Goal: Task Accomplishment & Management: Manage account settings

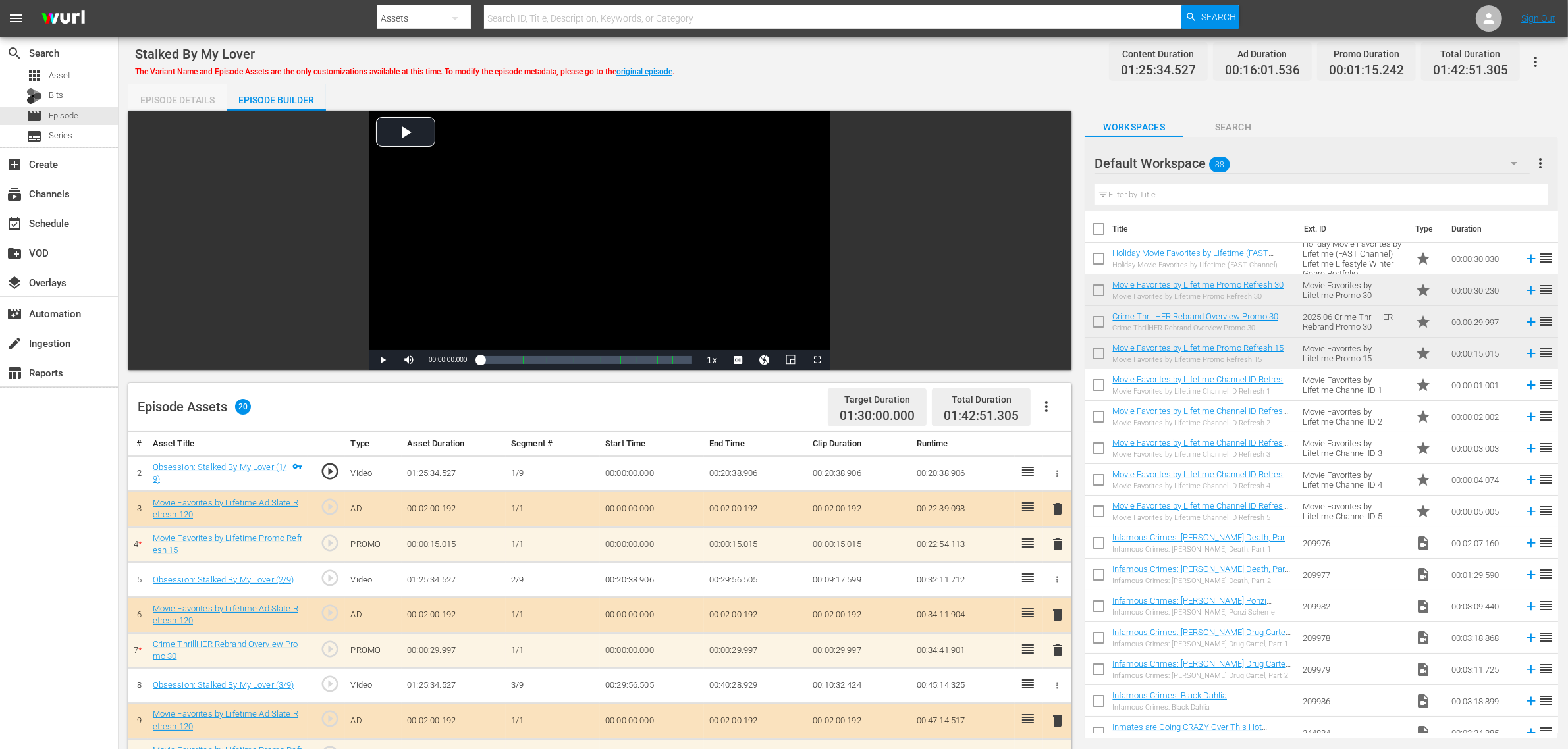
click at [183, 94] on div "Episode Details" at bounding box center [178, 100] width 99 height 31
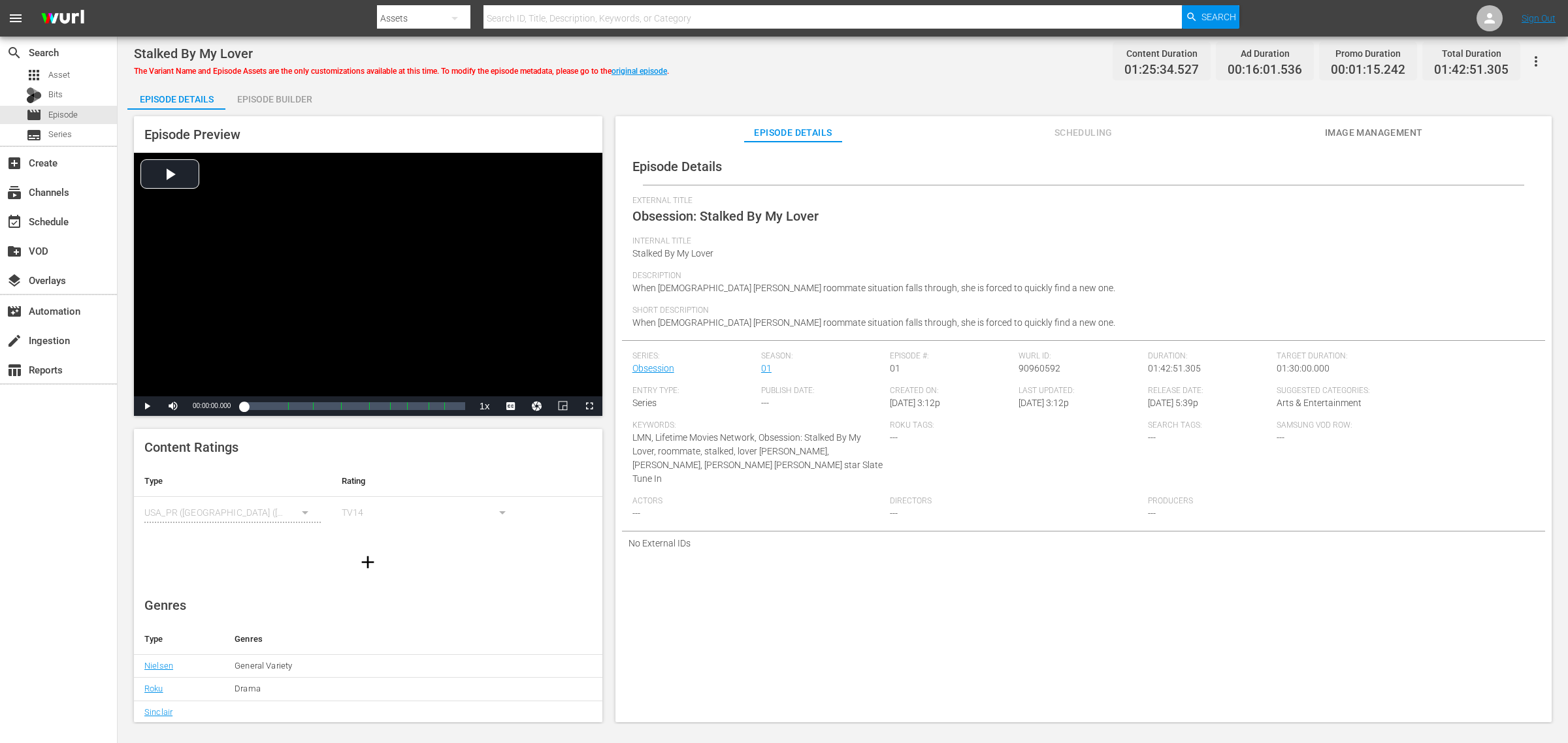
click at [928, 60] on div "Stalked By My Lover The Variant Name and Episode Assets are the only customizat…" at bounding box center [842, 60] width 1418 height 29
click at [654, 67] on link "original episode" at bounding box center [639, 72] width 56 height 9
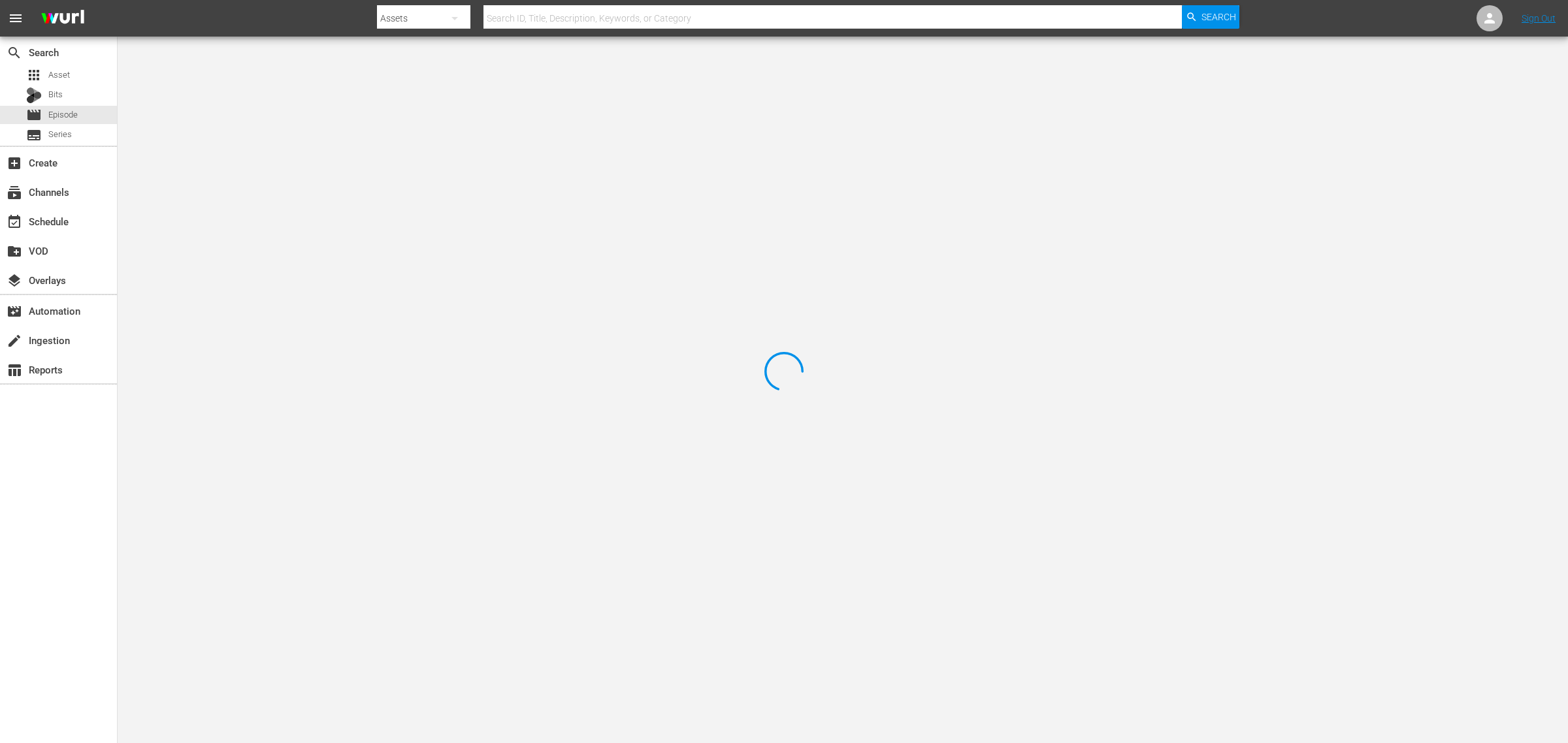
click at [943, 55] on div at bounding box center [784, 371] width 1568 height 743
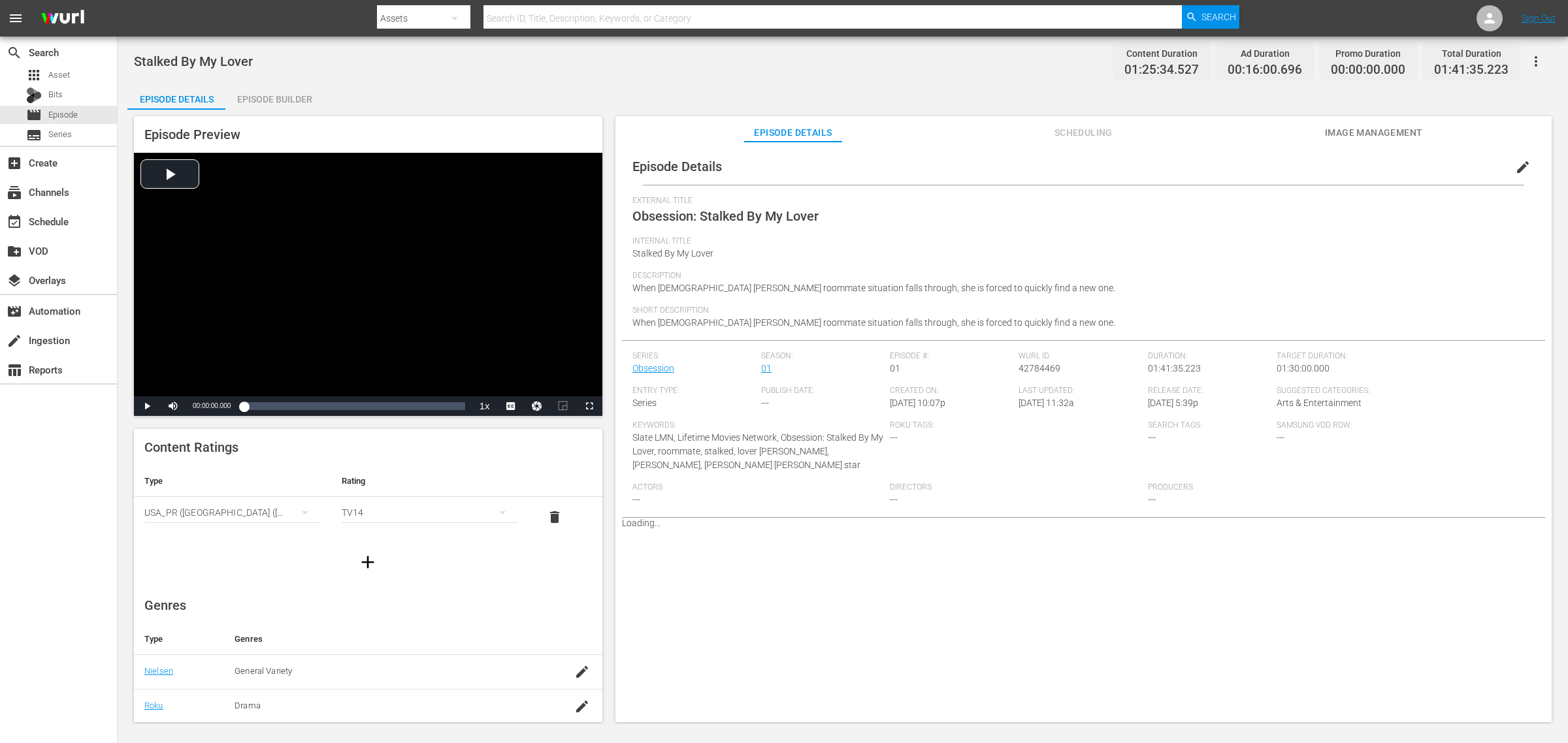
click at [810, 57] on div "Stalked By My Lover Content Duration 01:25:34.527 Ad Duration 00:16:00.696 Prom…" at bounding box center [842, 60] width 1418 height 29
click at [1519, 163] on span "edit" at bounding box center [1523, 167] width 16 height 16
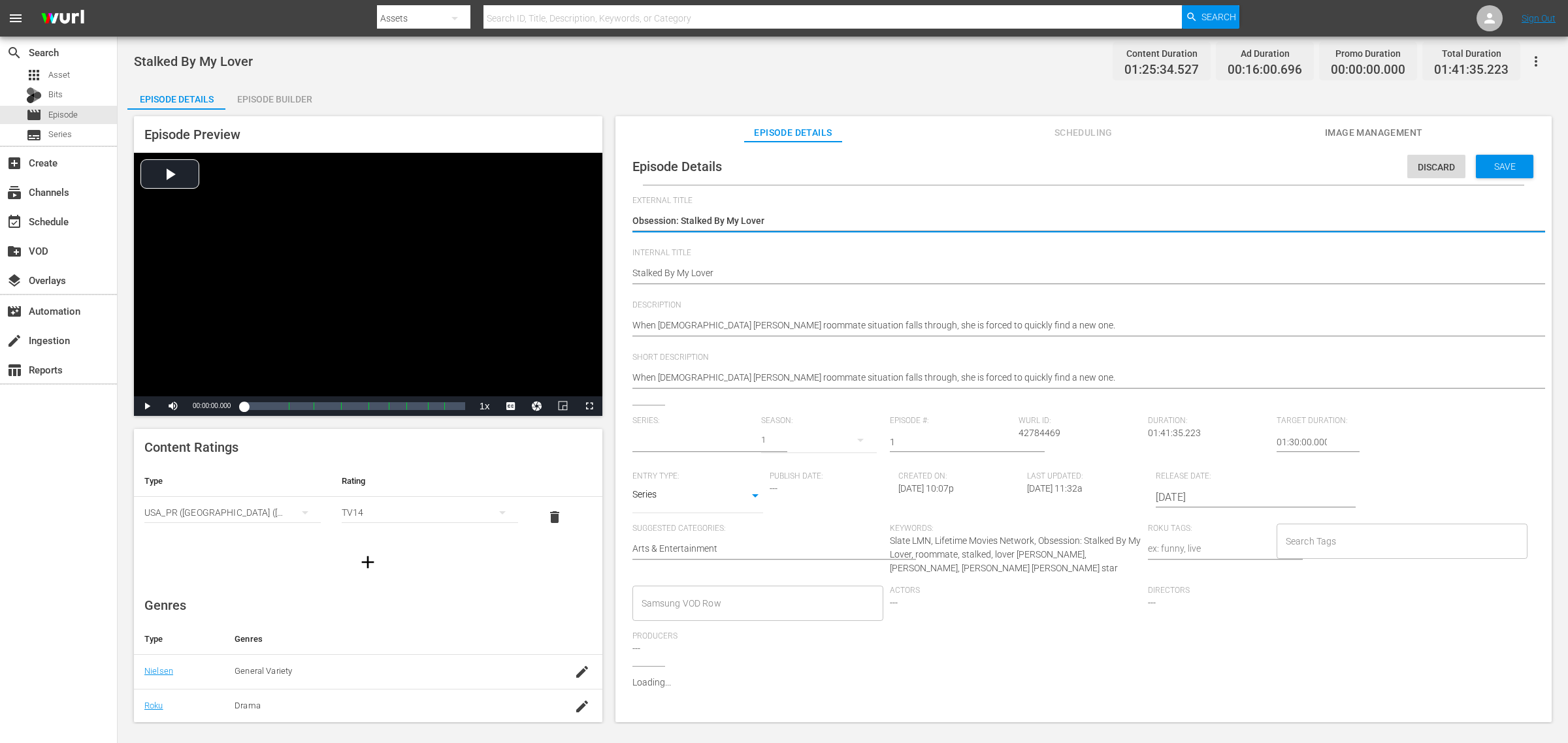
type input "Obsession"
click at [746, 493] on body "menu Search By Assets Search ID, Title, Description, Keywords, or Category Sear…" at bounding box center [784, 371] width 1568 height 743
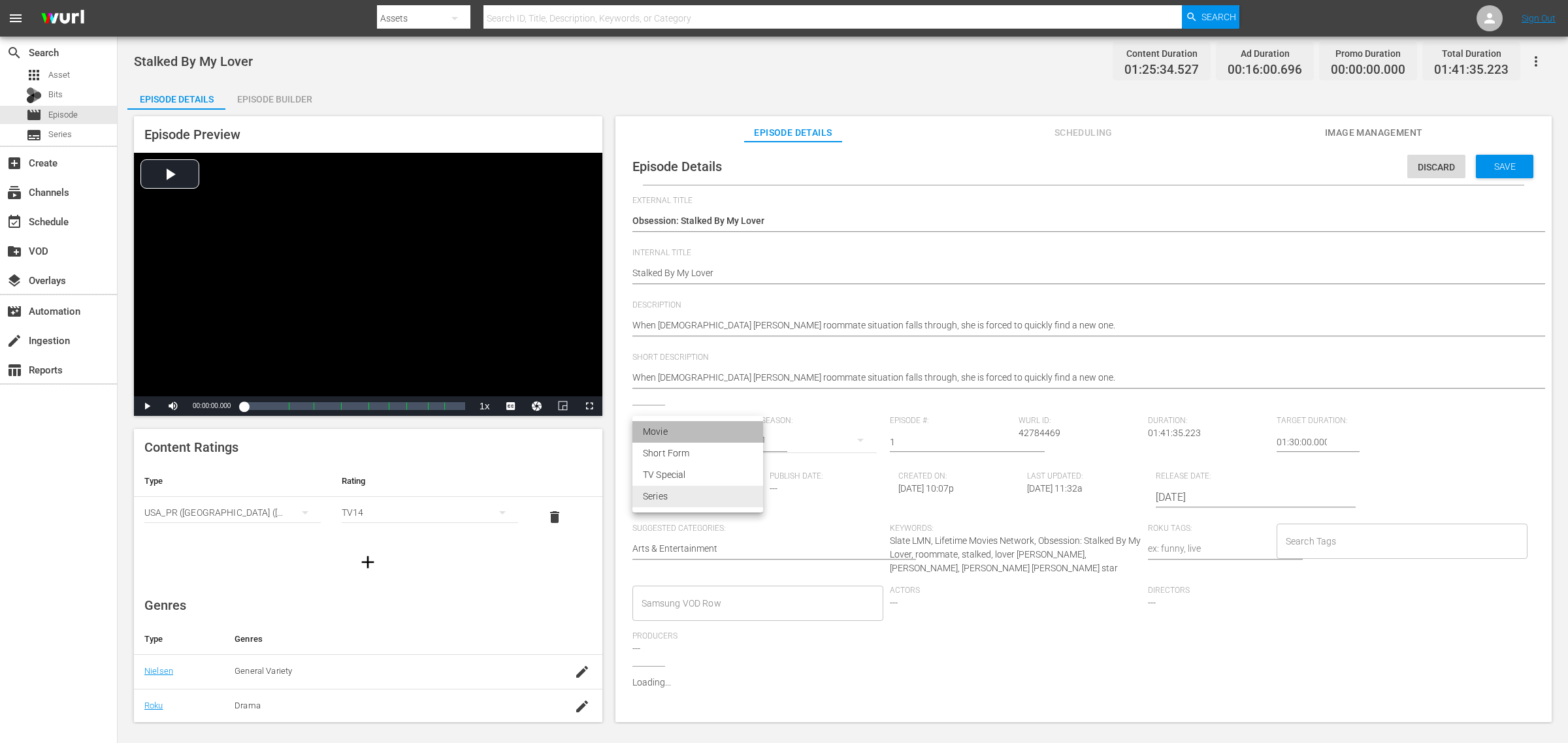
click at [687, 438] on li "Movie" at bounding box center [697, 431] width 131 height 22
type input "MOVIE"
click at [677, 438] on input "text" at bounding box center [694, 442] width 122 height 31
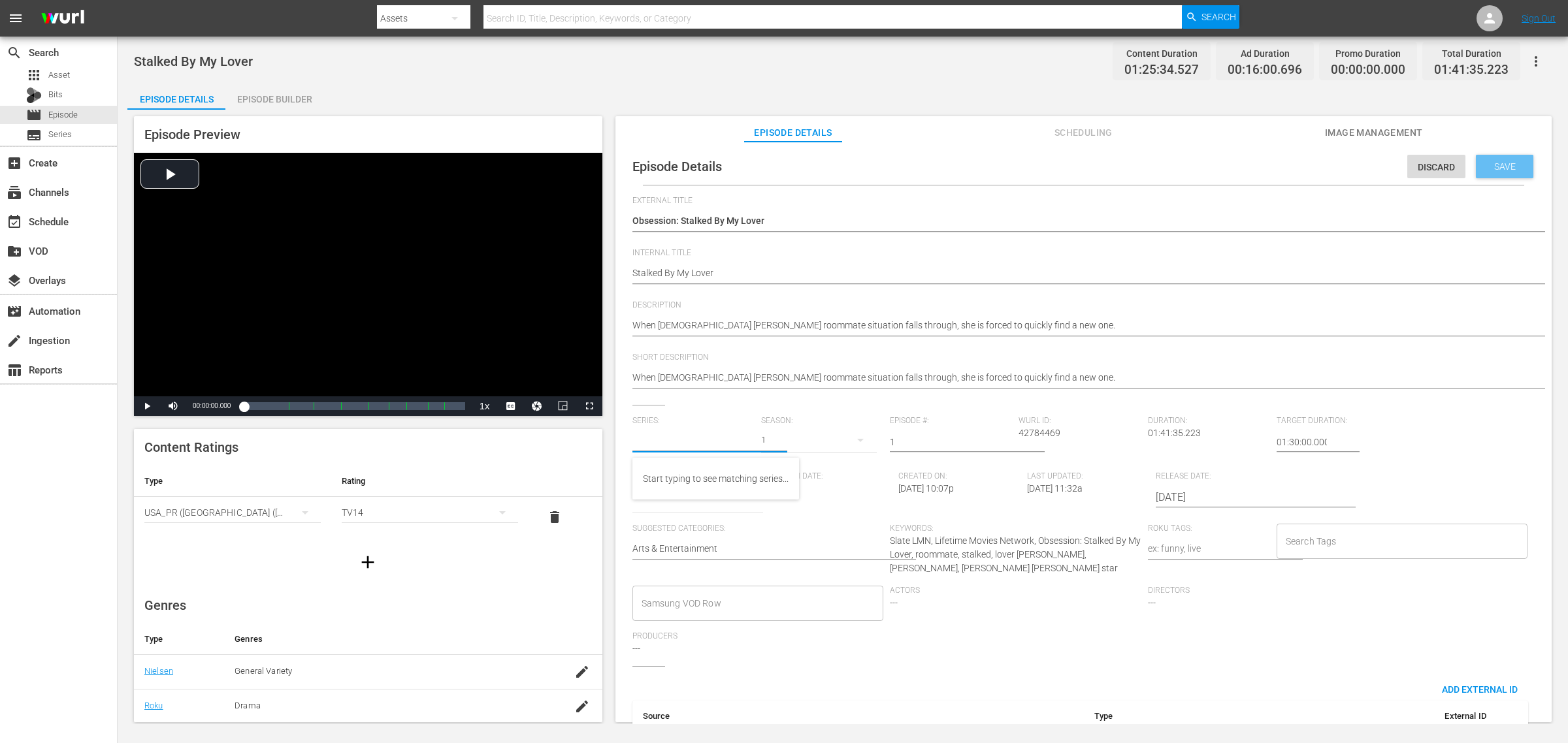
click at [1494, 177] on div "Save" at bounding box center [1504, 166] width 57 height 24
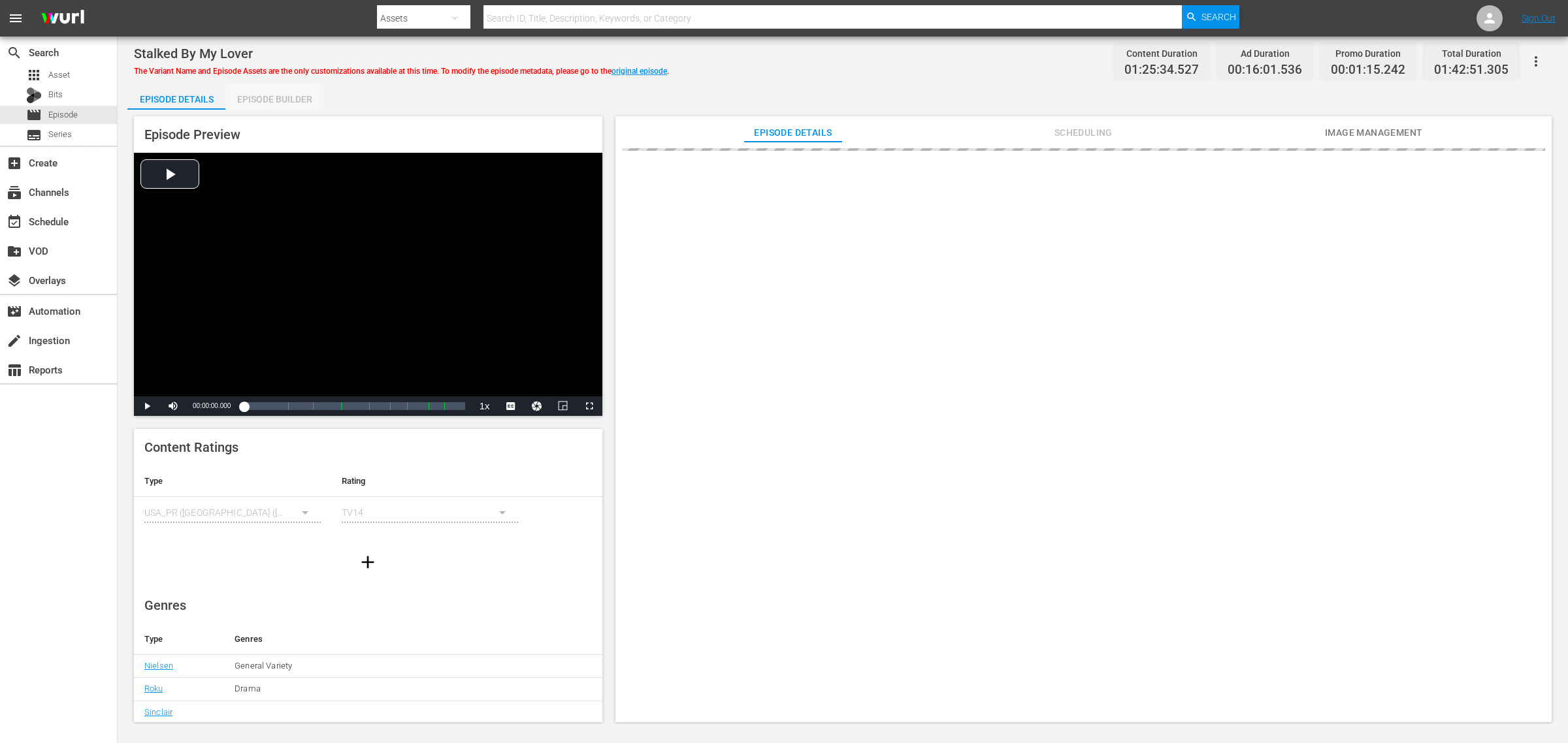
click at [280, 97] on div "Episode Builder" at bounding box center [274, 99] width 98 height 31
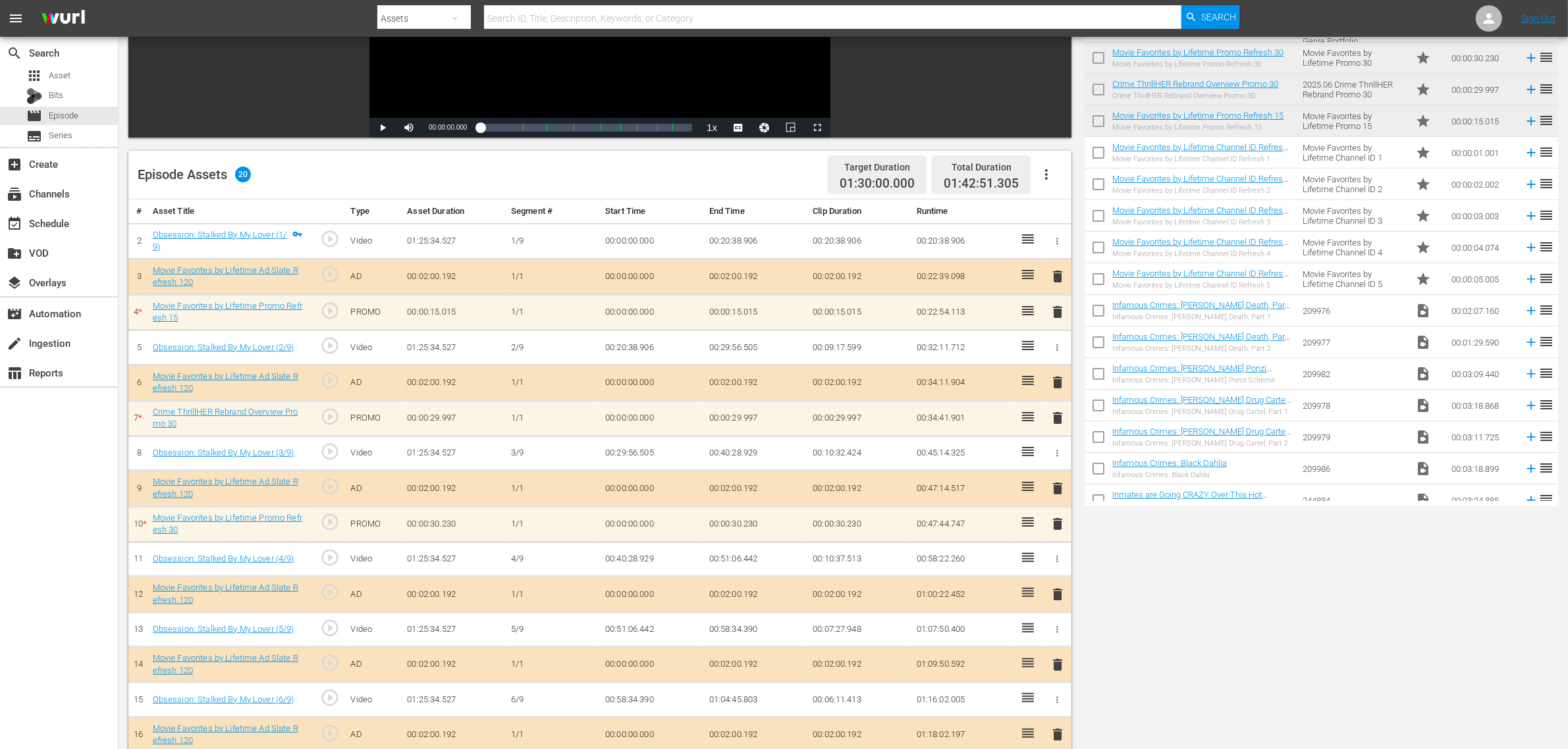
scroll to position [426, 0]
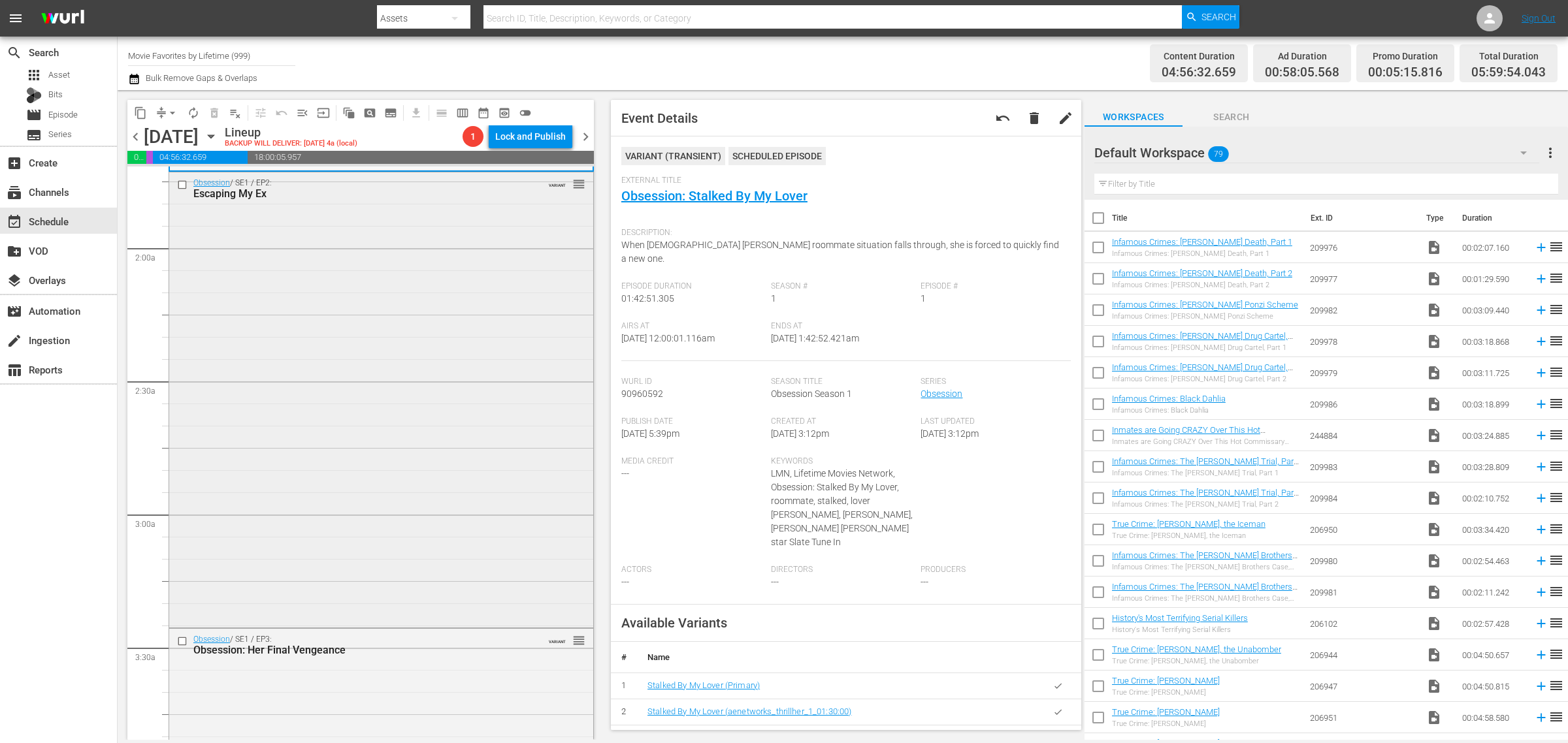
scroll to position [490, 0]
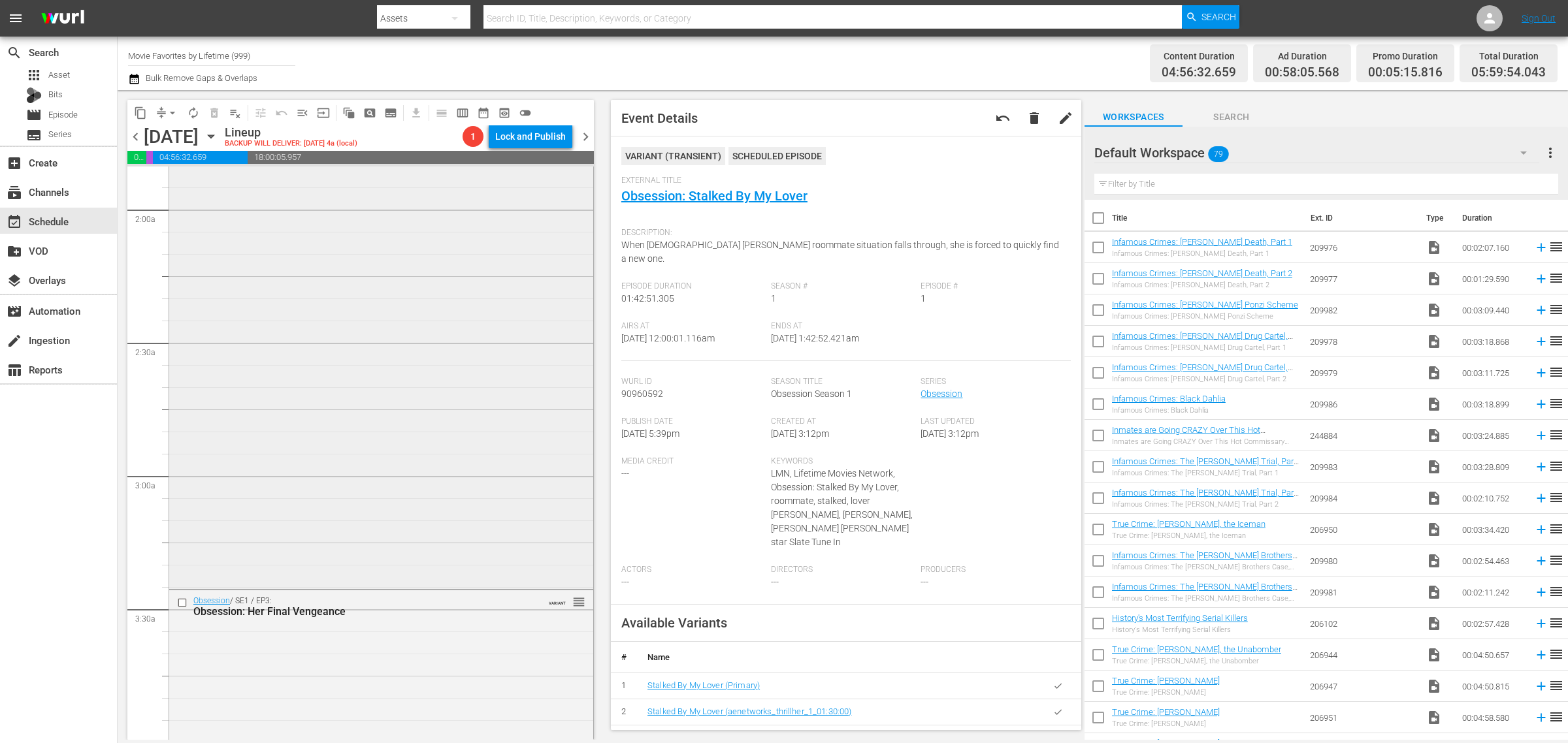
click at [386, 385] on div "Obsession / SE1 / EP2: Escaping My Ex VARIANT reorder" at bounding box center [382, 360] width 424 height 452
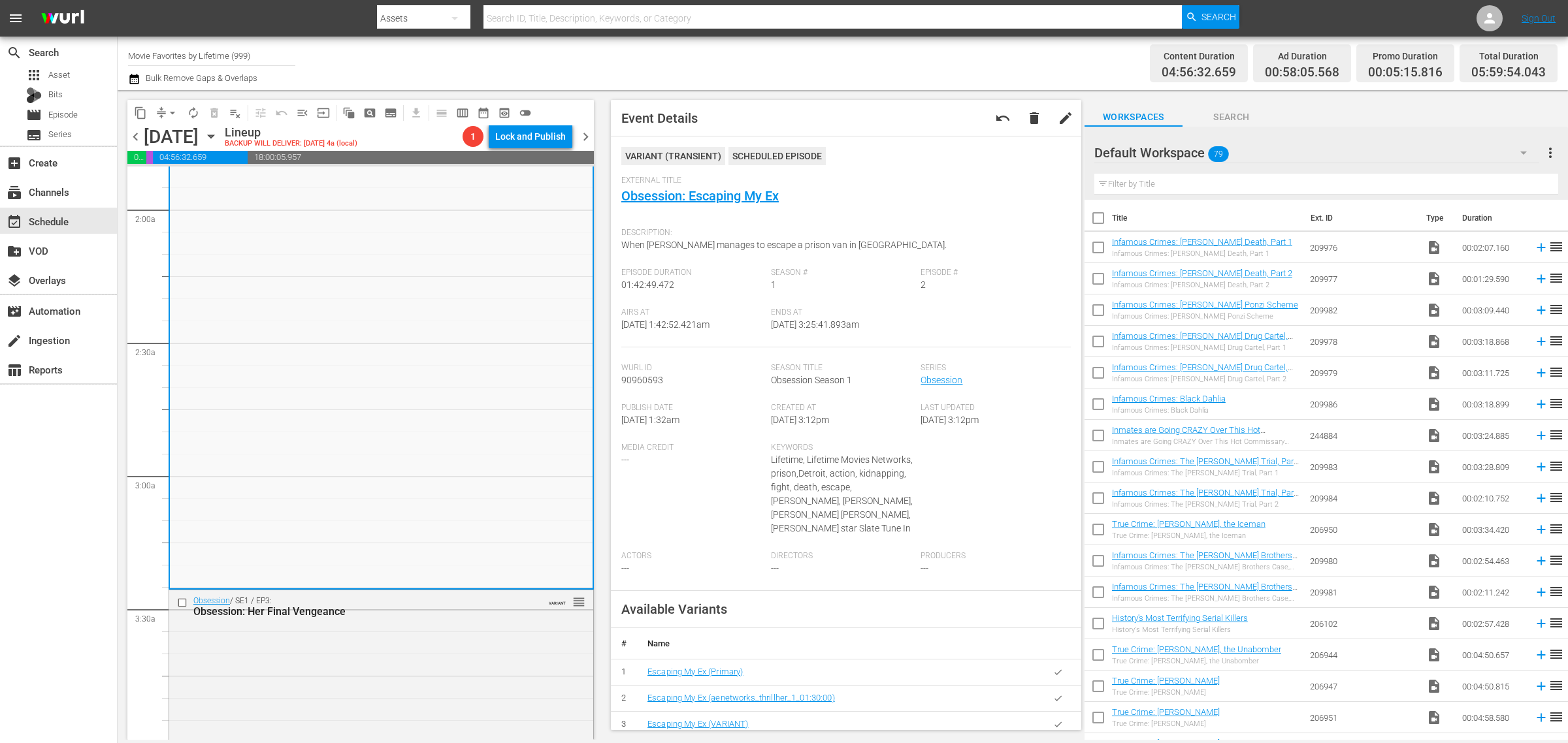
click at [745, 72] on div "Channel Title Movie Favorites by Lifetime (999) Bulk Remove Gaps & Overlaps" at bounding box center [517, 63] width 779 height 47
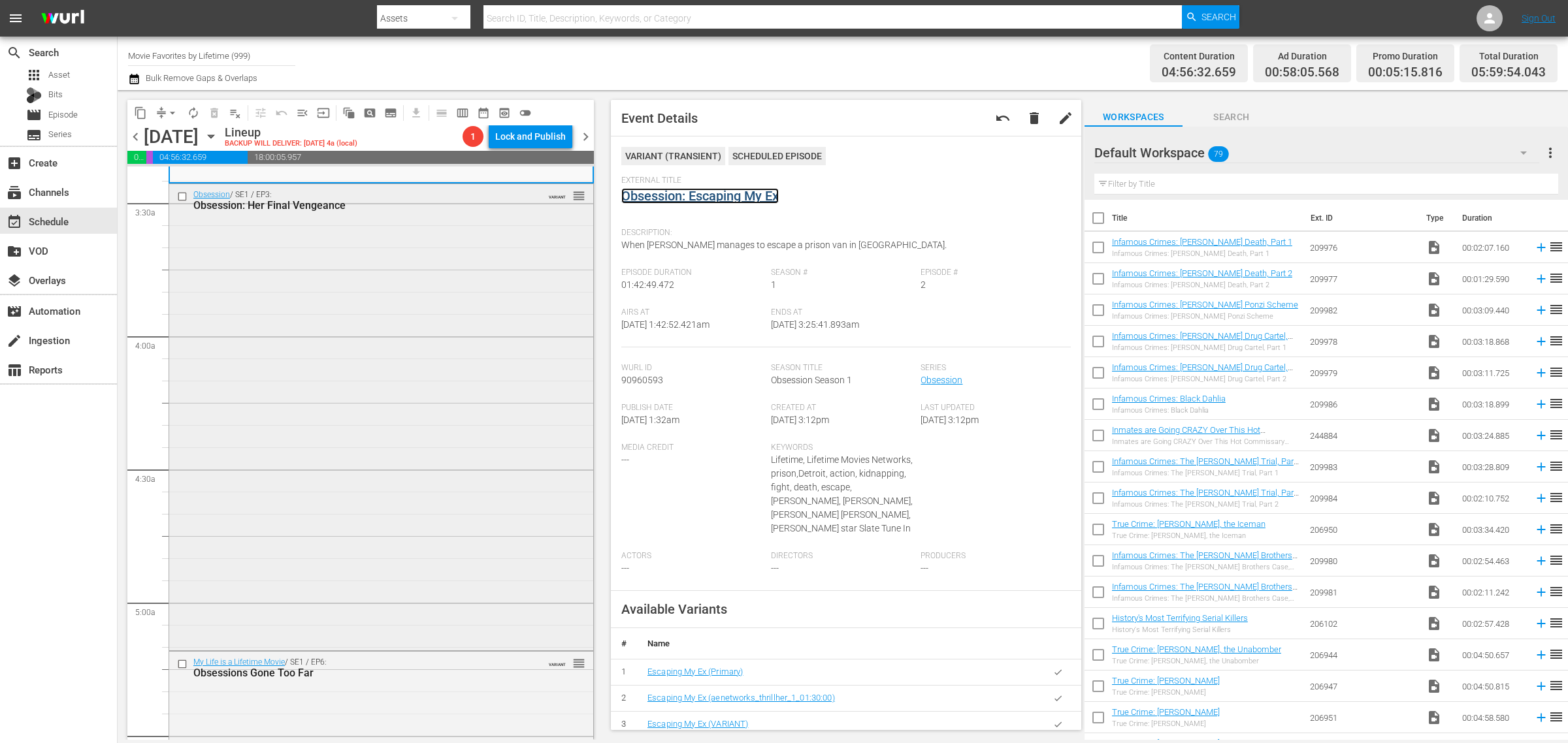
scroll to position [897, 0]
click at [305, 403] on div "Obsession / SE1 / EP3: Obsession: Her Final Vengeance VARIANT reorder" at bounding box center [382, 413] width 424 height 463
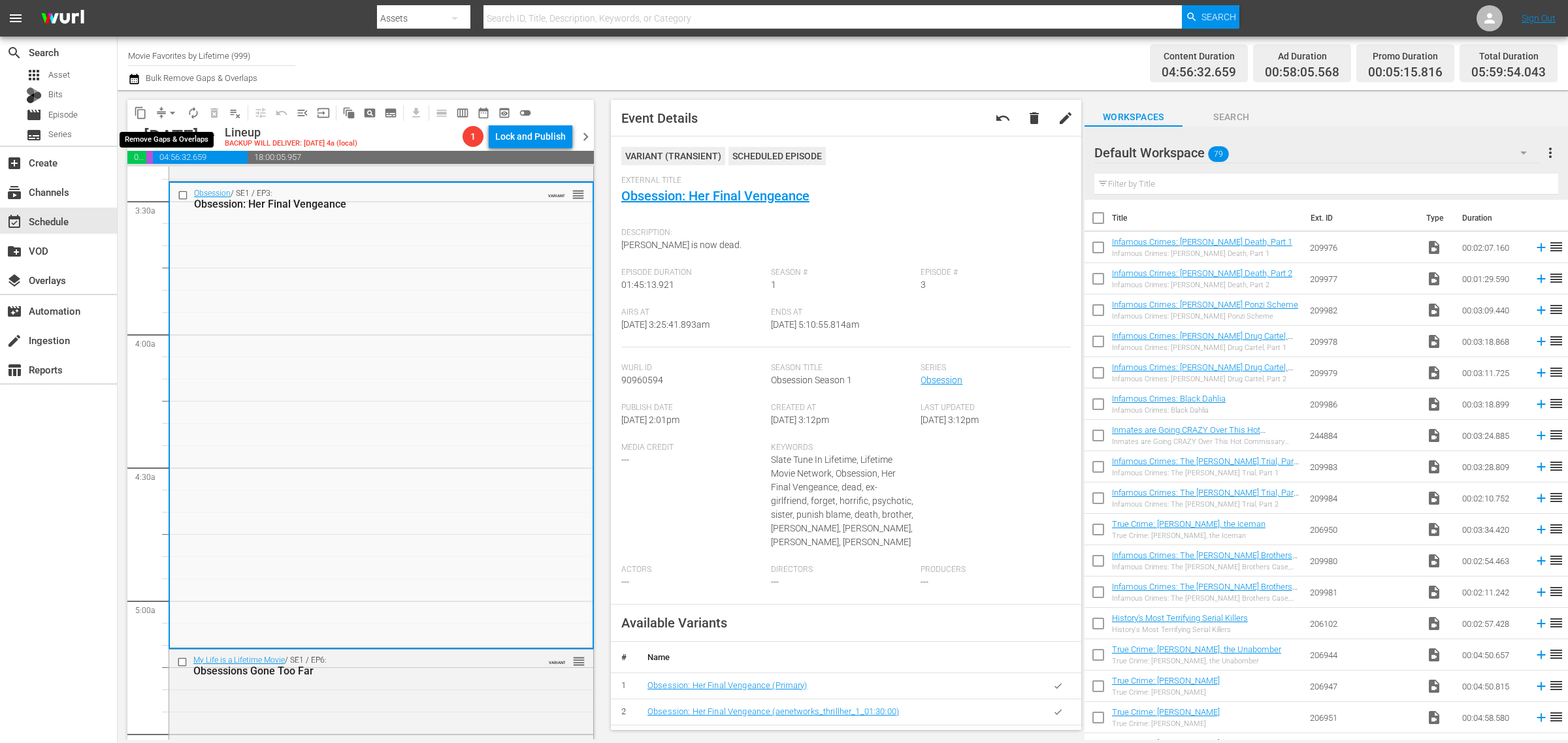
click at [173, 108] on span "arrow_drop_down" at bounding box center [172, 113] width 13 height 13
click at [181, 134] on li "Align to Midnight" at bounding box center [173, 138] width 138 height 22
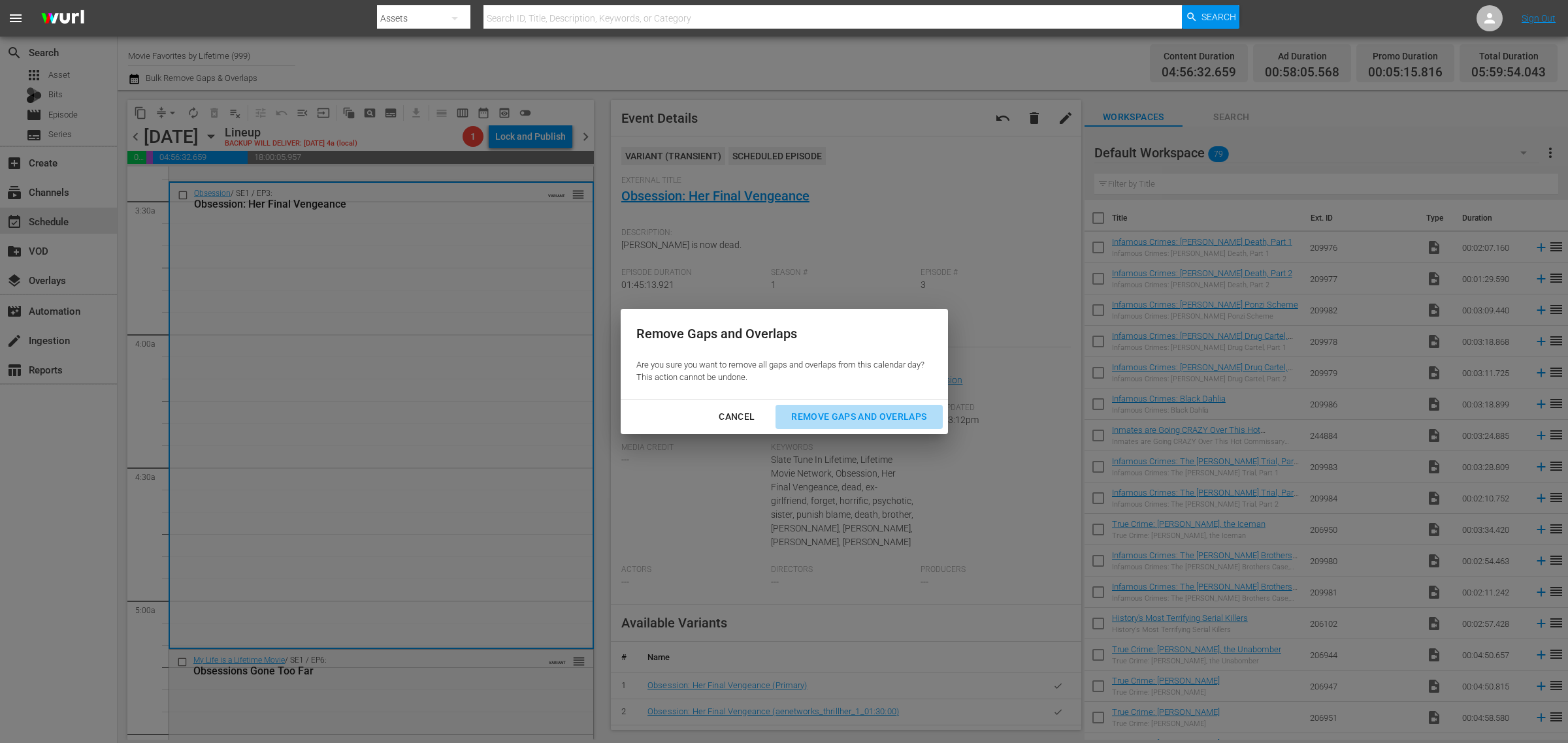
click at [883, 413] on div "Remove Gaps and Overlaps" at bounding box center [859, 416] width 156 height 16
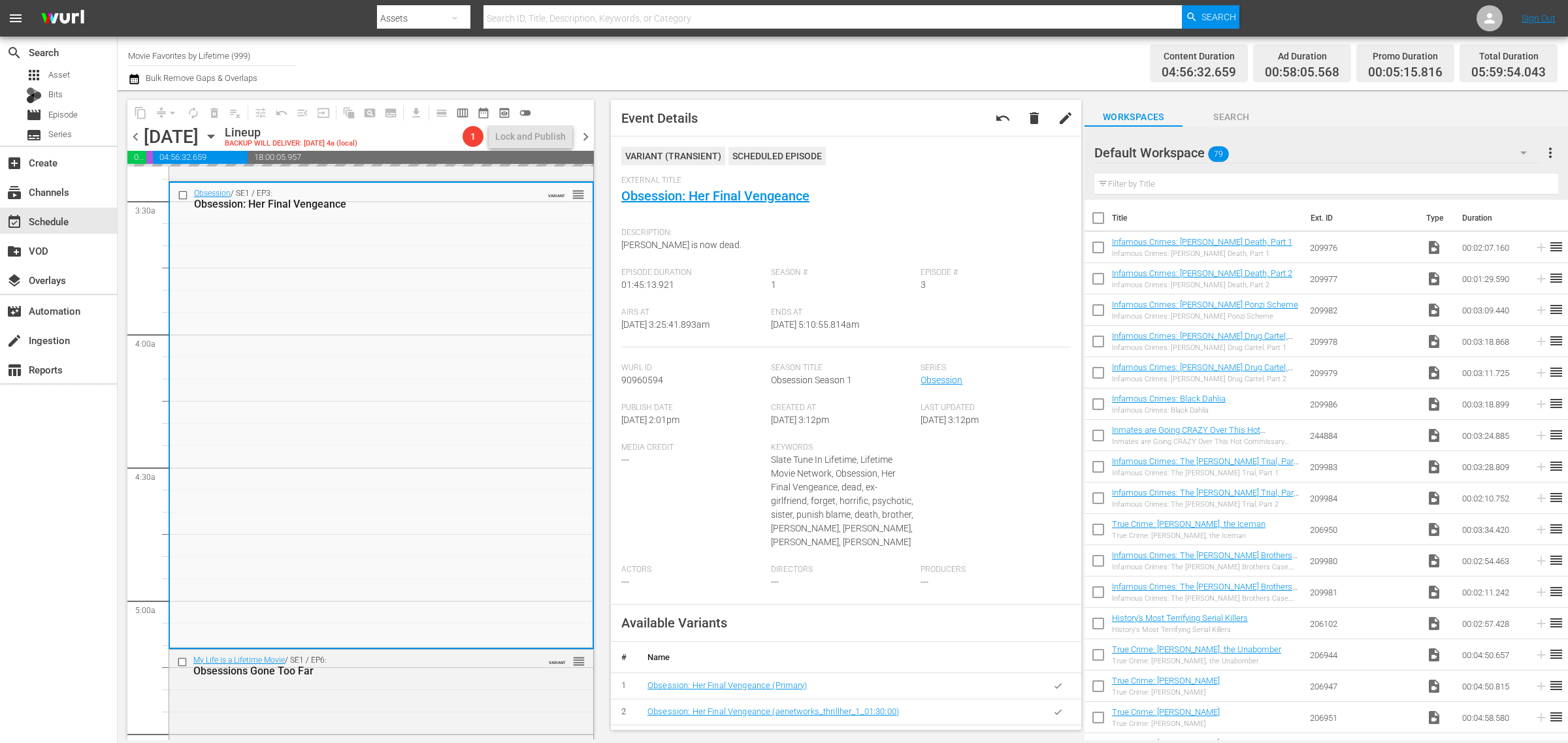
click at [746, 73] on div "Channel Title Movie Favorites by Lifetime (999) Bulk Remove Gaps & Overlaps" at bounding box center [517, 63] width 779 height 47
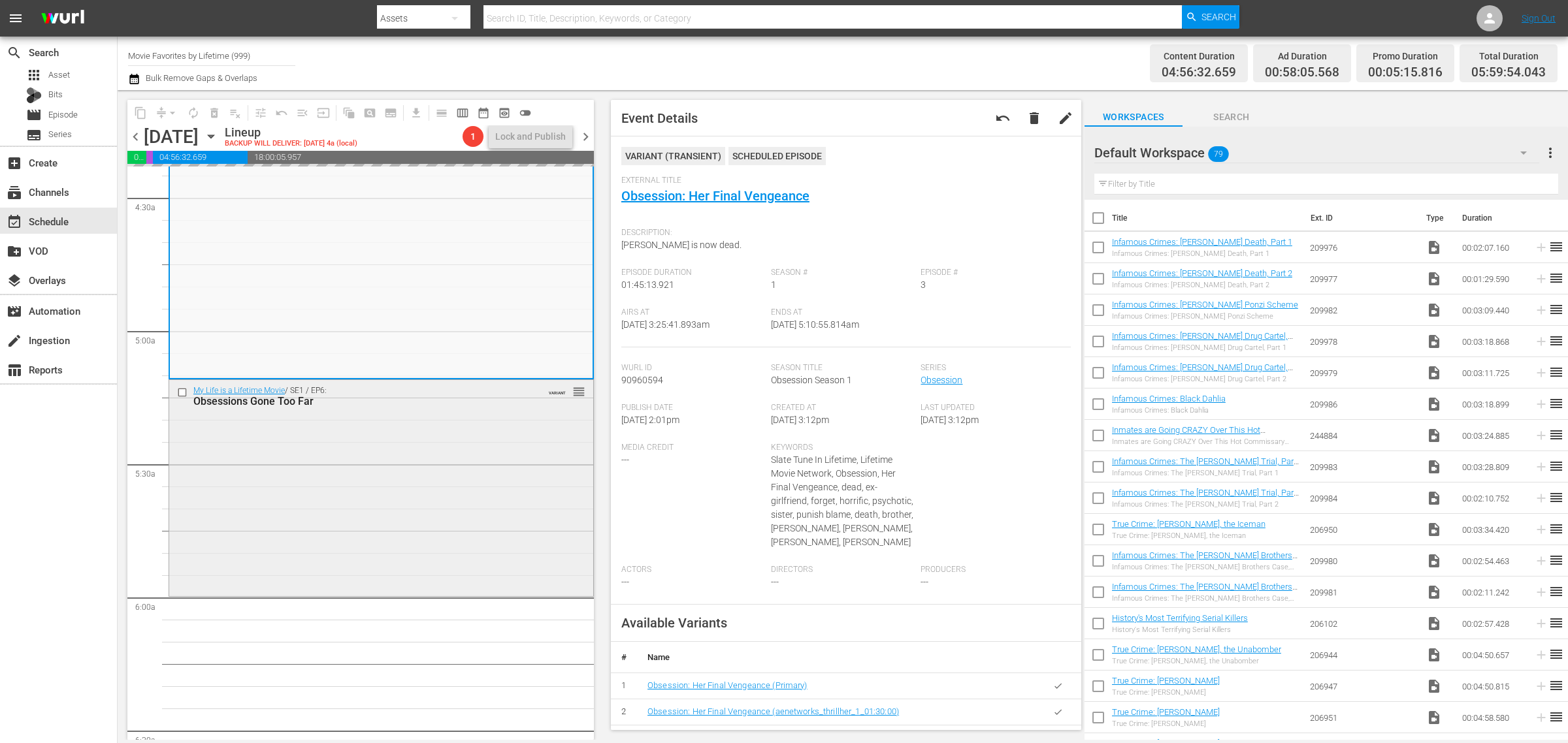
scroll to position [1224, 0]
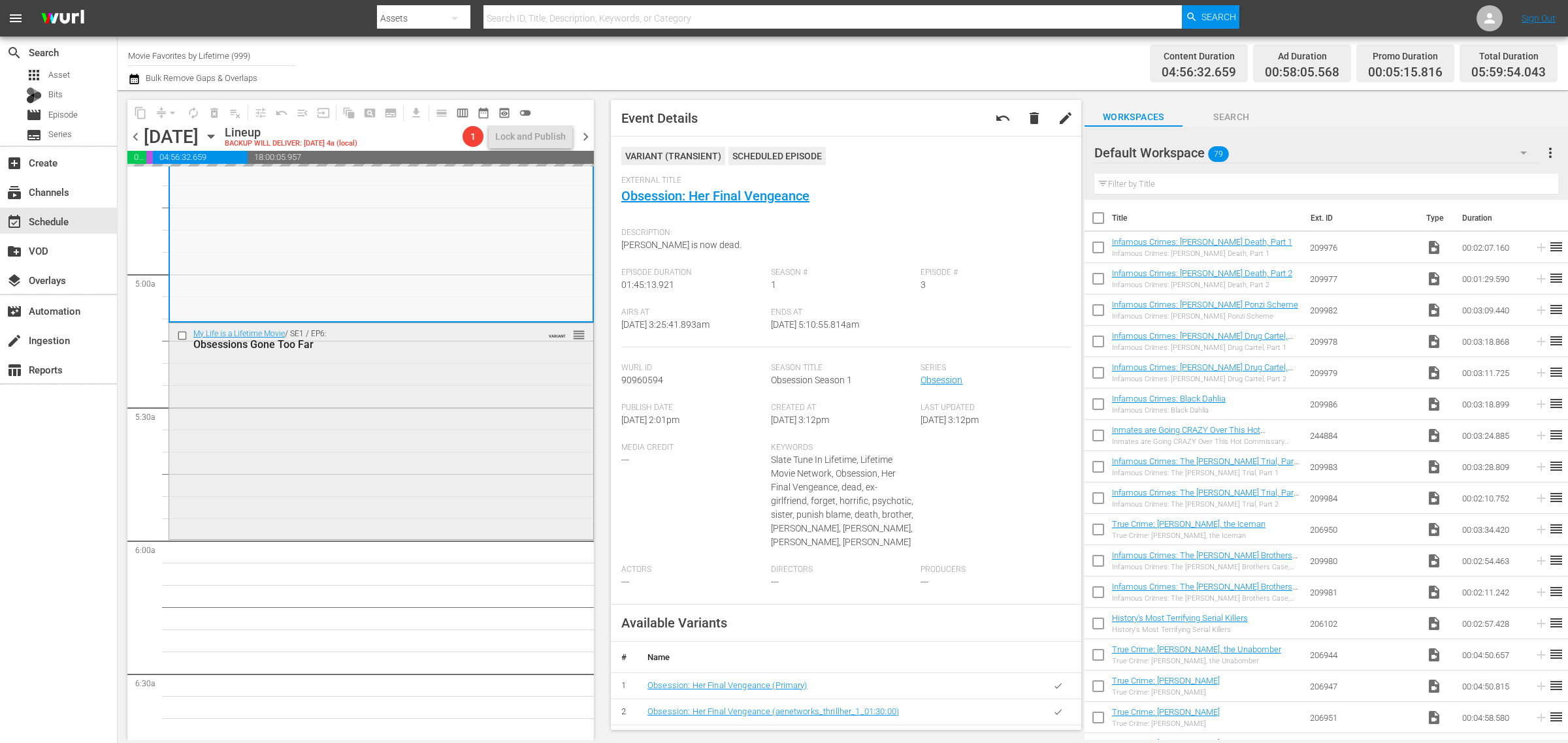
click at [340, 434] on div "My Life is a Lifetime Movie / SE1 / EP6: Obsessions Gone Too Far VARIANT reorder" at bounding box center [382, 429] width 424 height 214
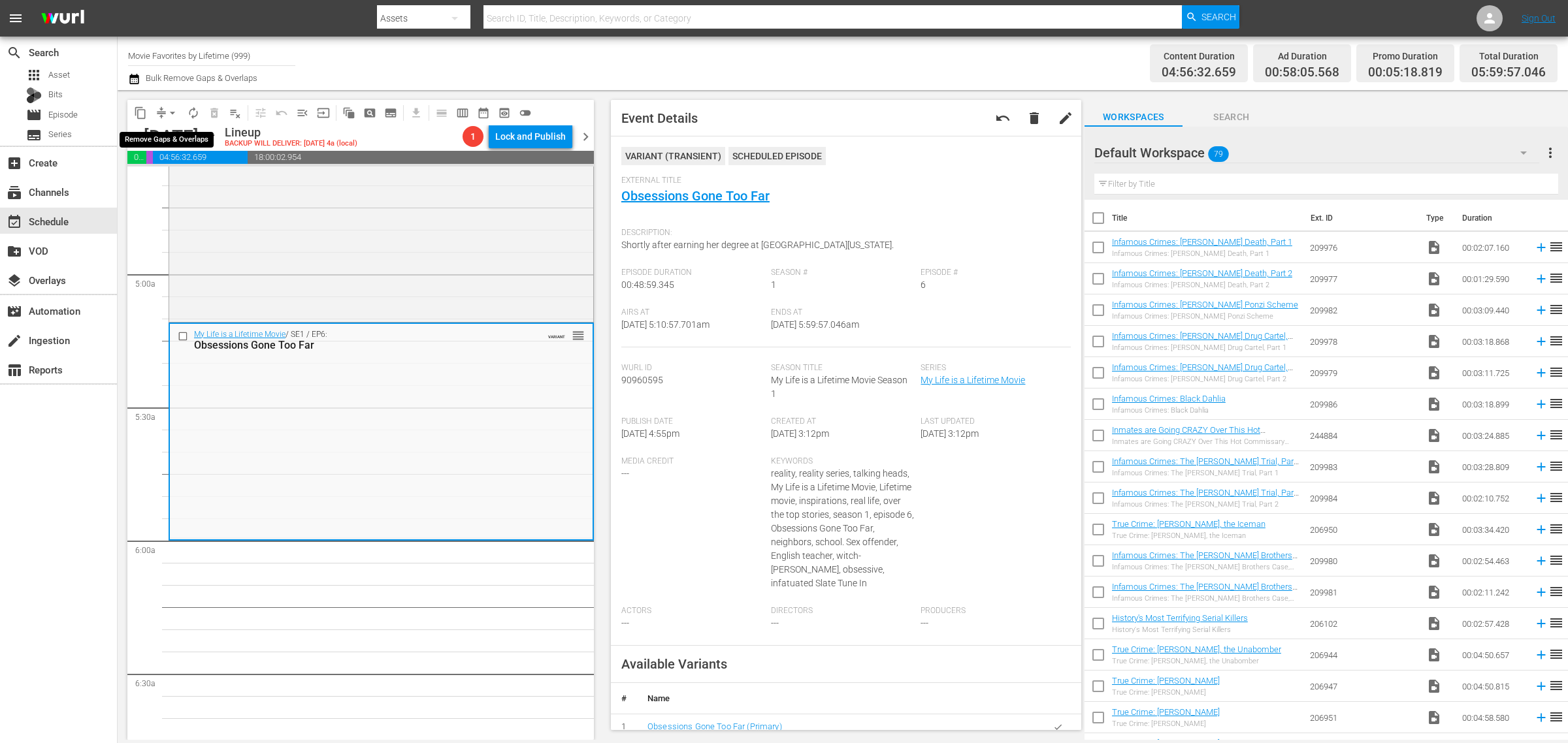
click at [173, 112] on span "arrow_drop_down" at bounding box center [172, 113] width 13 height 13
click at [178, 129] on li "Align to Midnight" at bounding box center [173, 138] width 138 height 22
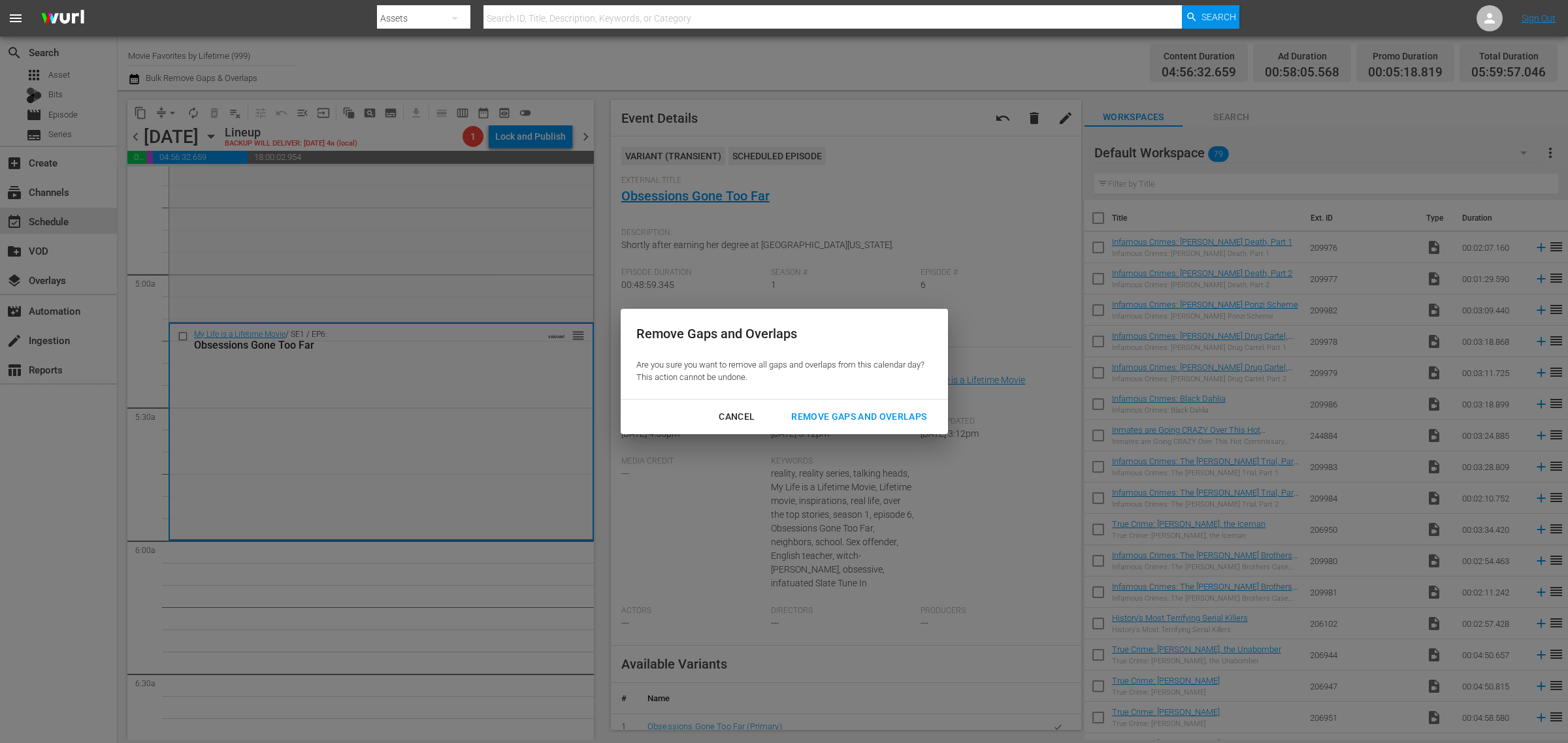
click at [827, 412] on div "Remove Gaps and Overlaps" at bounding box center [859, 416] width 156 height 16
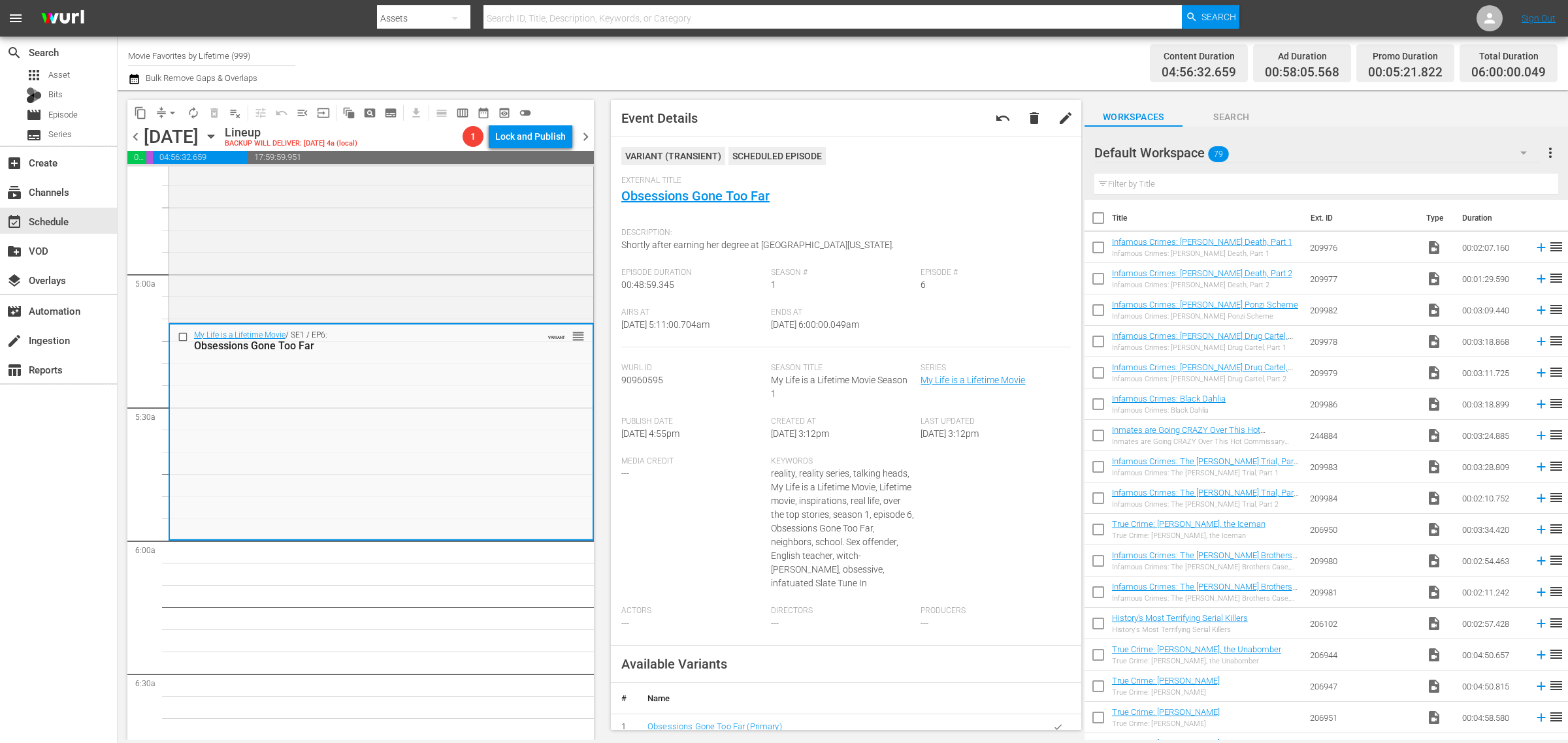
click at [191, 116] on span "autorenew_outlined" at bounding box center [193, 113] width 13 height 13
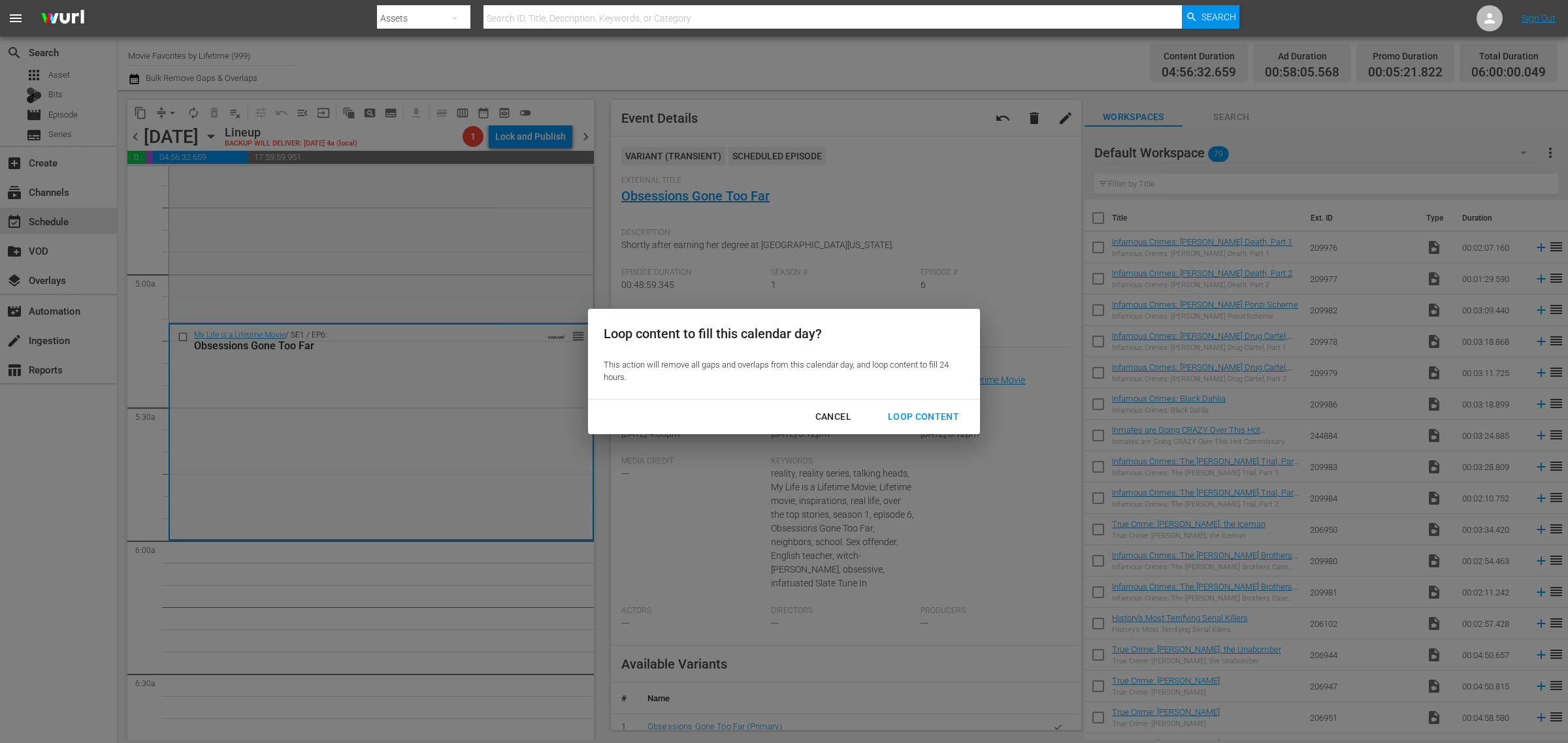
click at [922, 412] on div "Loop Content" at bounding box center [923, 416] width 92 height 16
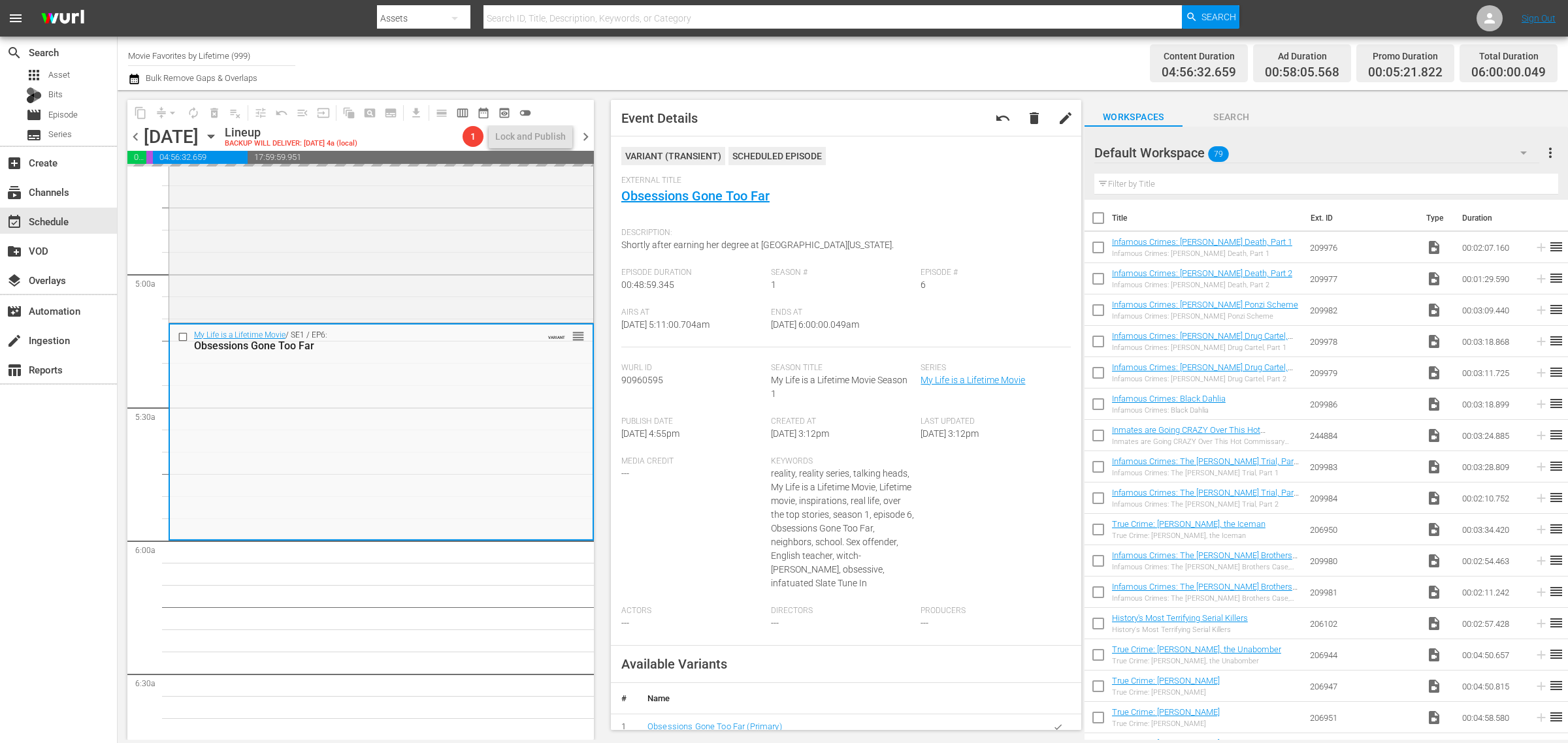
click at [873, 73] on div "Channel Title Movie Favorites by Lifetime (999) Bulk Remove Gaps & Overlaps" at bounding box center [517, 63] width 779 height 47
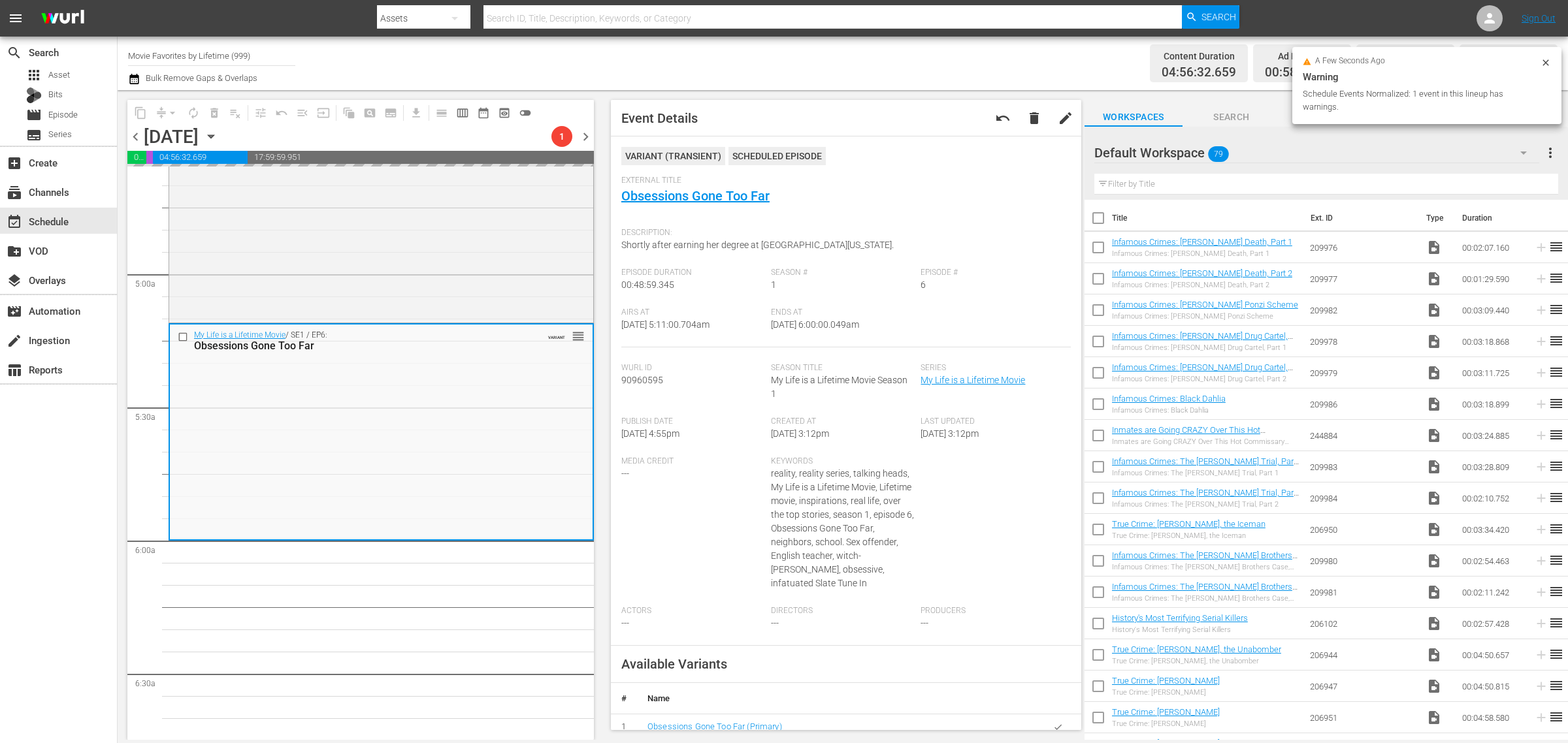
click at [747, 60] on div "Channel Title Movie Favorites by Lifetime (999) Bulk Remove Gaps & Overlaps" at bounding box center [517, 63] width 779 height 47
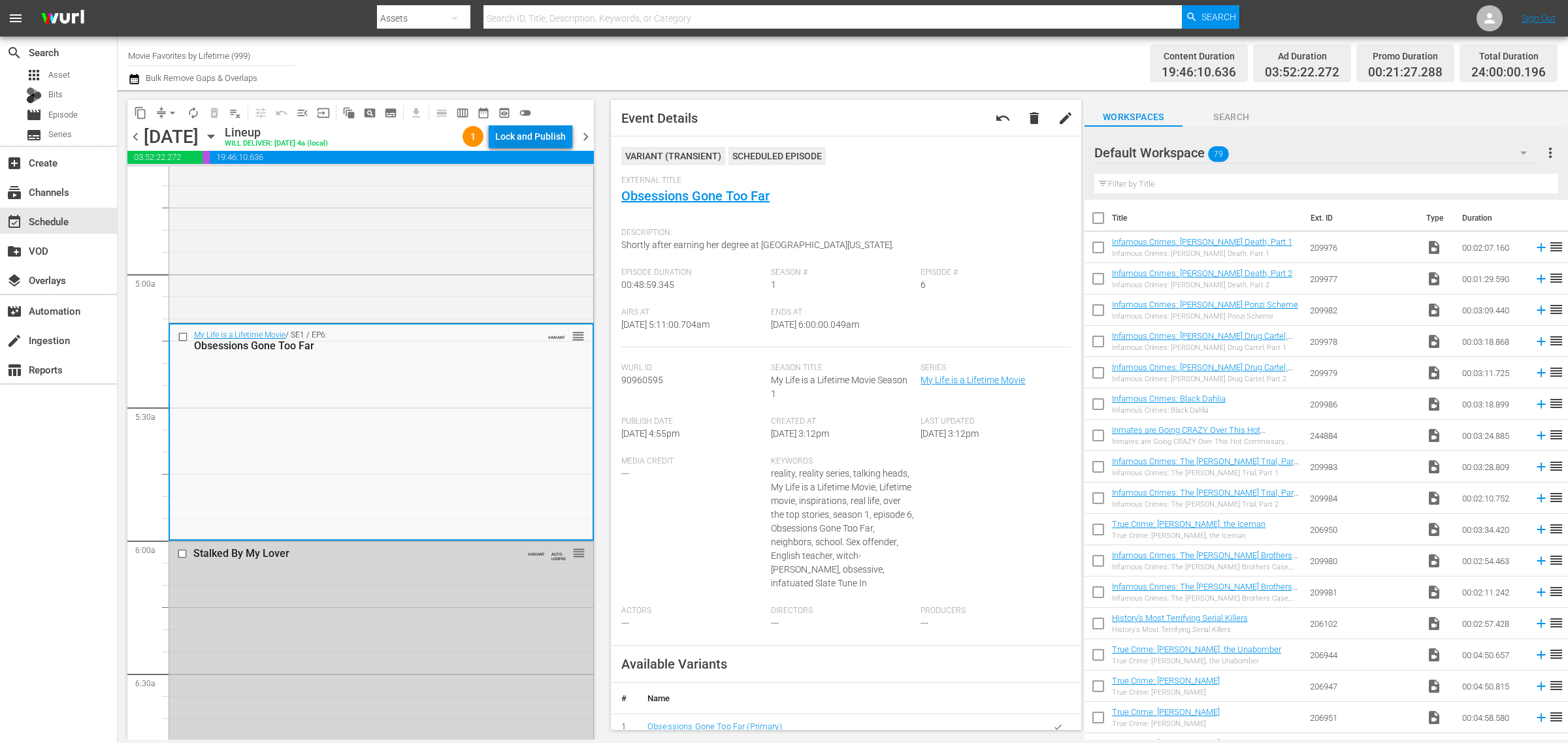
click at [537, 136] on div "Lock and Publish" at bounding box center [531, 136] width 71 height 24
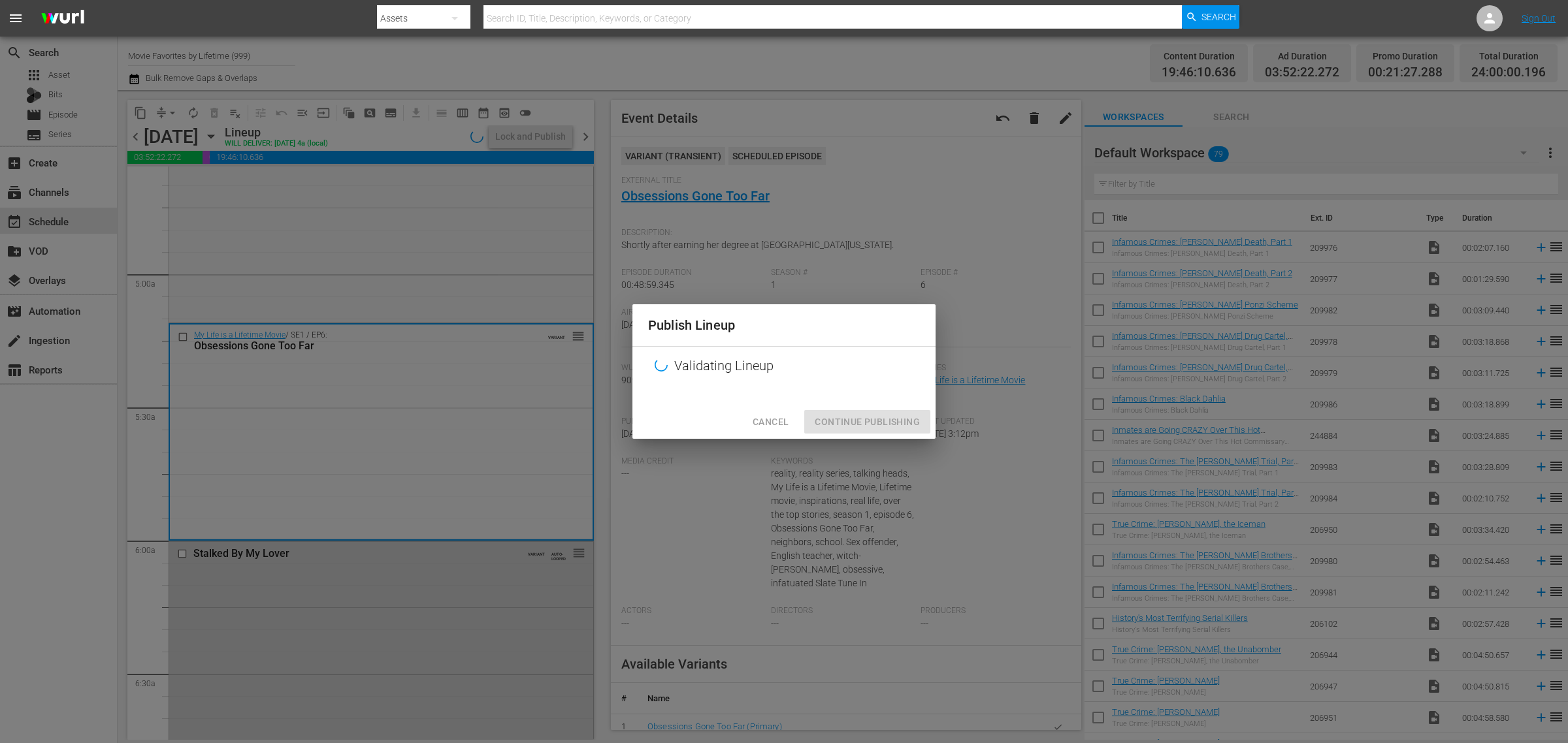
click at [851, 58] on div "Publish Lineup Validating Lineup Cancel Continue Publishing" at bounding box center [784, 371] width 1568 height 743
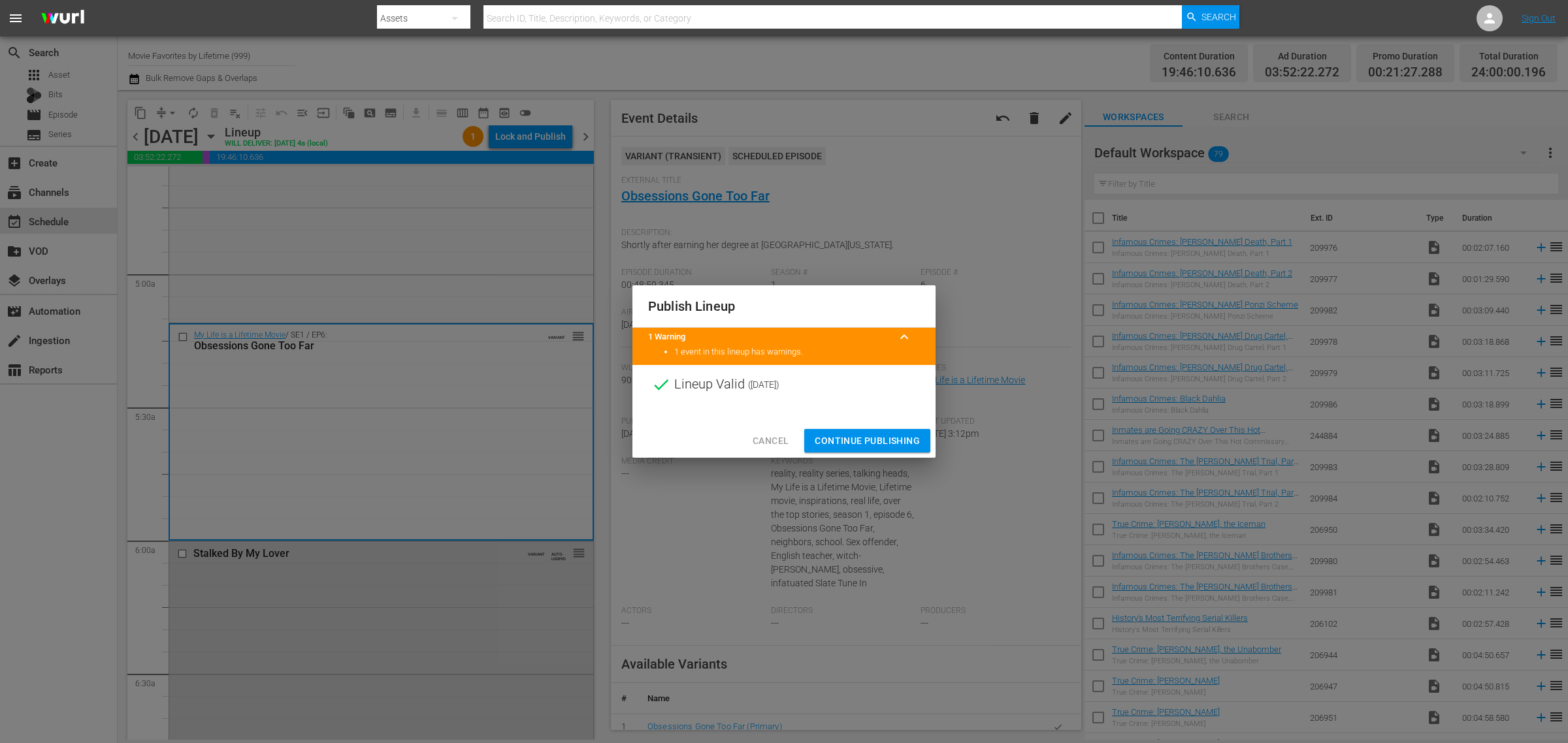
click at [864, 440] on span "Continue Publishing" at bounding box center [868, 441] width 106 height 16
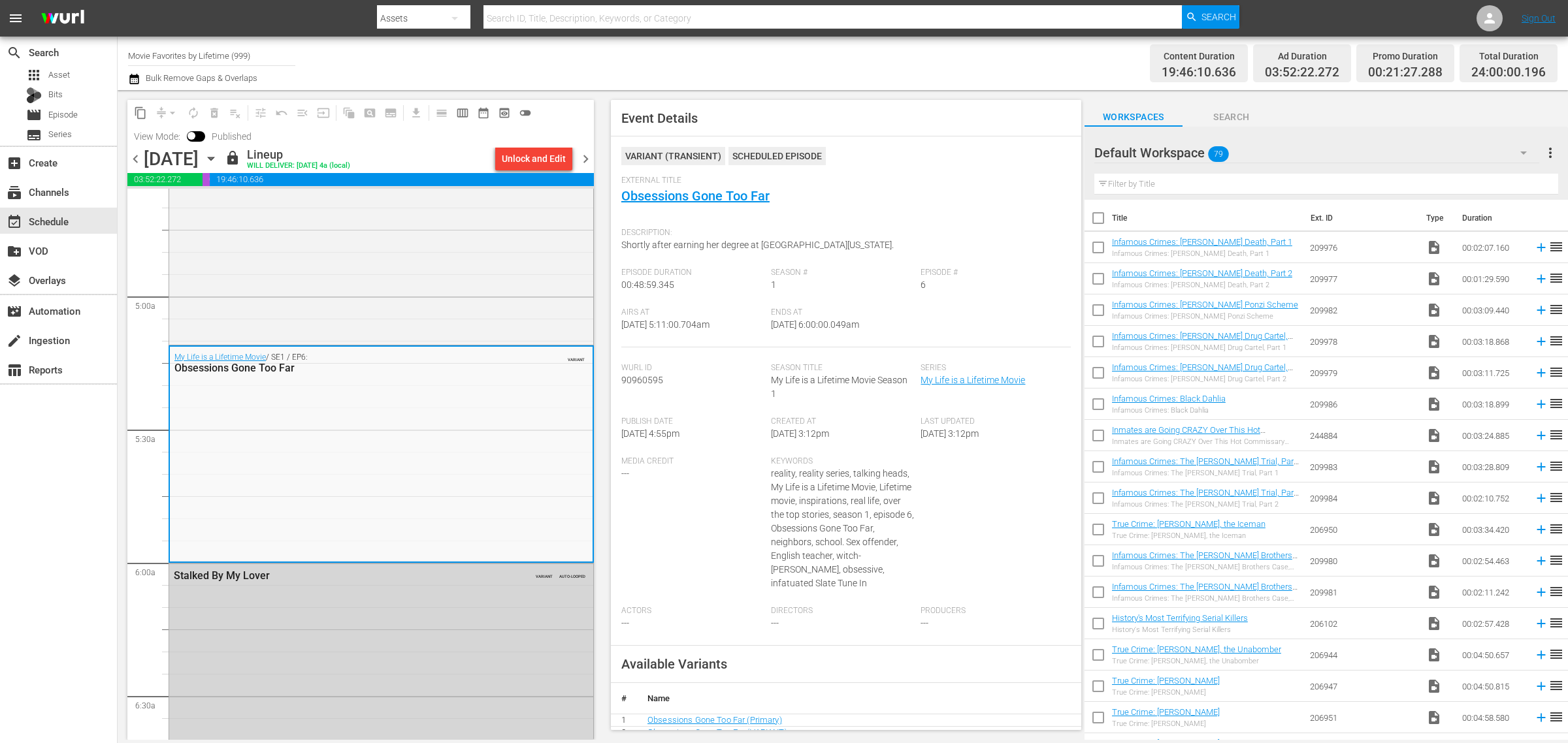
click at [674, 58] on div "Channel Title Movie Favorites by Lifetime (999) Bulk Remove Gaps & Overlaps" at bounding box center [517, 63] width 779 height 47
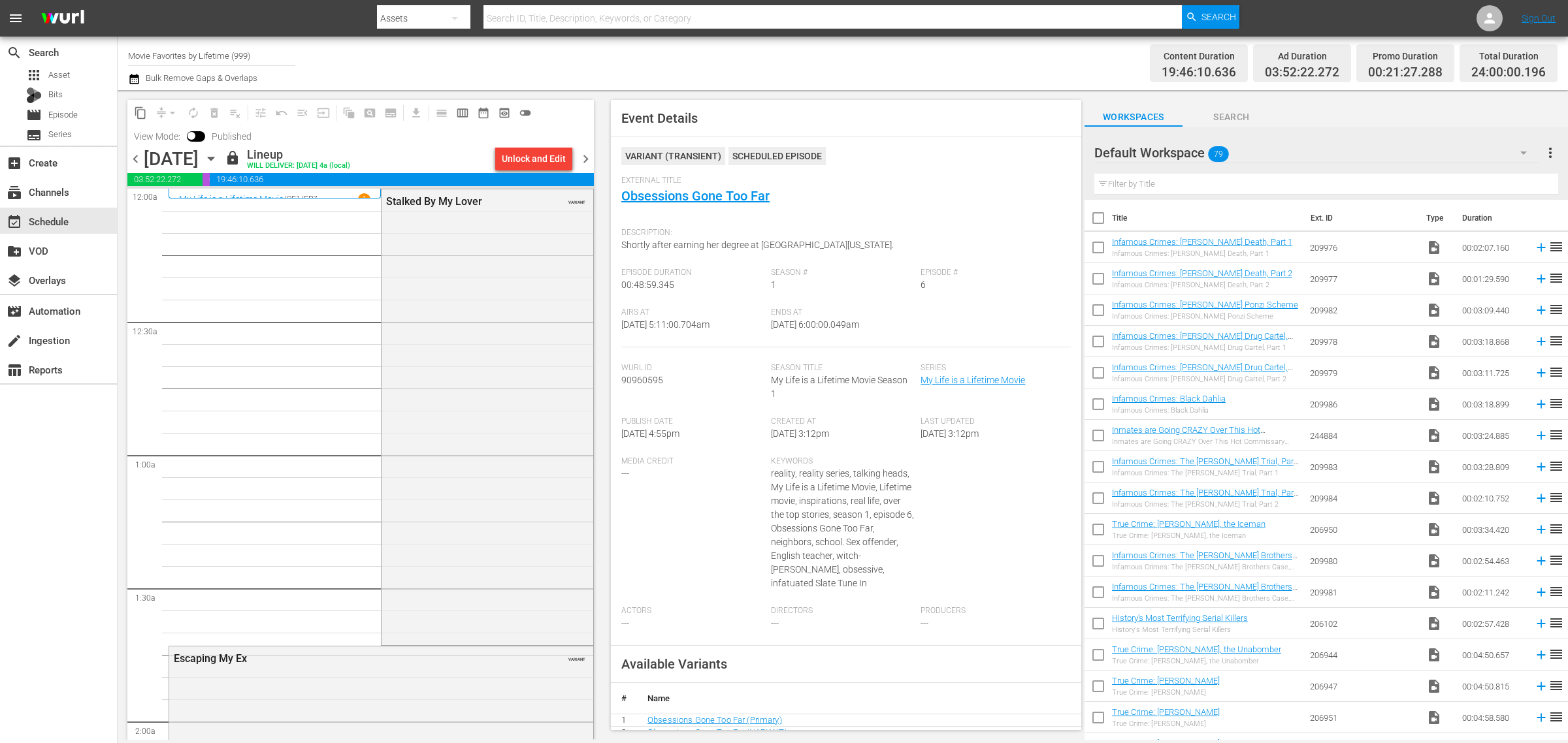
click at [782, 60] on div "Channel Title Movie Favorites by Lifetime (999) Bulk Remove Gaps & Overlaps" at bounding box center [517, 63] width 779 height 47
click at [582, 158] on span "chevron_right" at bounding box center [585, 158] width 16 height 16
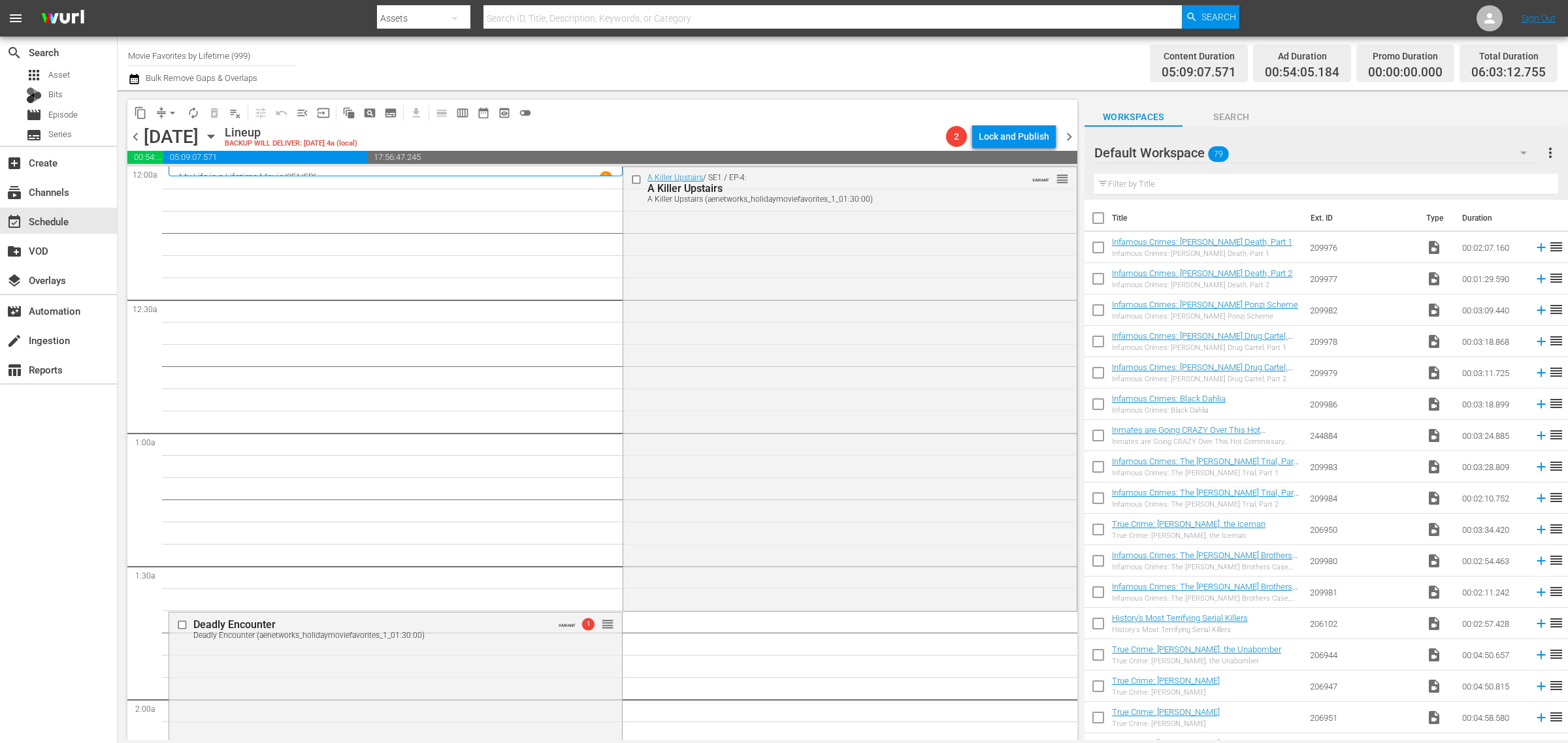
click at [665, 57] on div "Channel Title Movie Favorites by Lifetime (999) Bulk Remove Gaps & Overlaps" at bounding box center [517, 63] width 779 height 47
click at [173, 112] on span "arrow_drop_down" at bounding box center [172, 113] width 13 height 13
click at [167, 137] on li "Align to Midnight" at bounding box center [173, 138] width 138 height 22
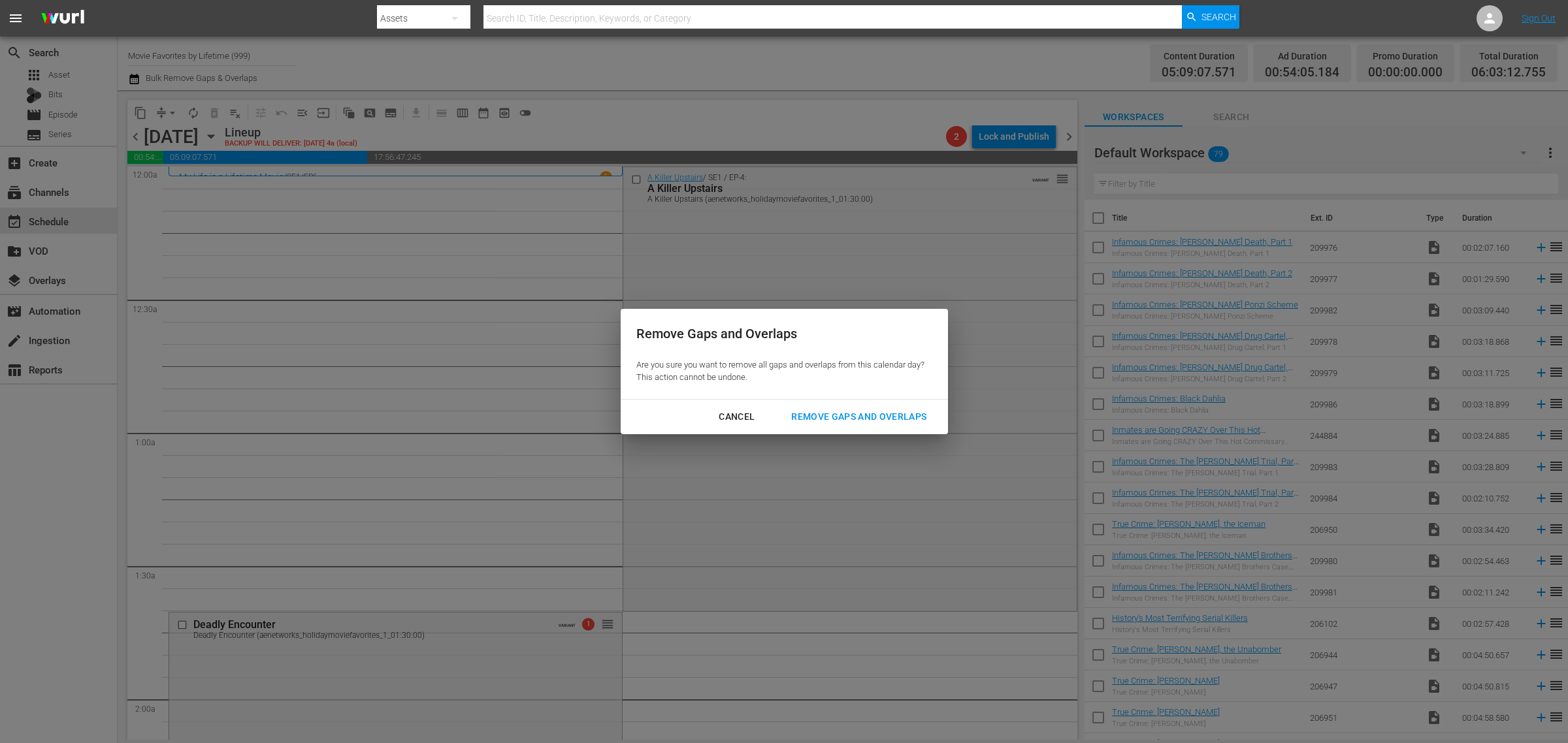
drag, startPoint x: 842, startPoint y: 407, endPoint x: 817, endPoint y: 242, distance: 166.9
click at [843, 407] on button "Remove Gaps and Overlaps" at bounding box center [858, 417] width 167 height 24
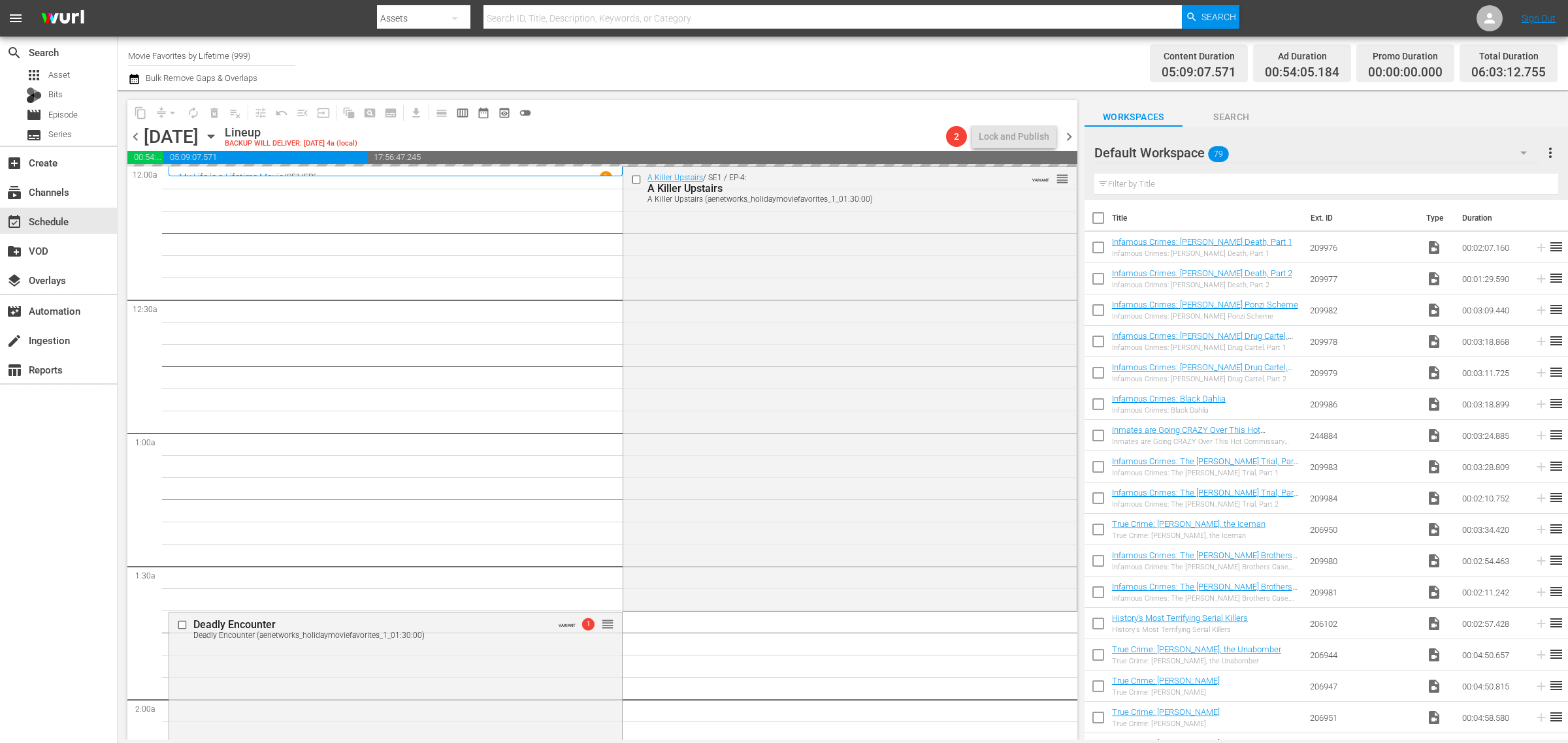
click at [770, 58] on div "Channel Title Movie Favorites by Lifetime (999) Bulk Remove Gaps & Overlaps" at bounding box center [517, 63] width 779 height 47
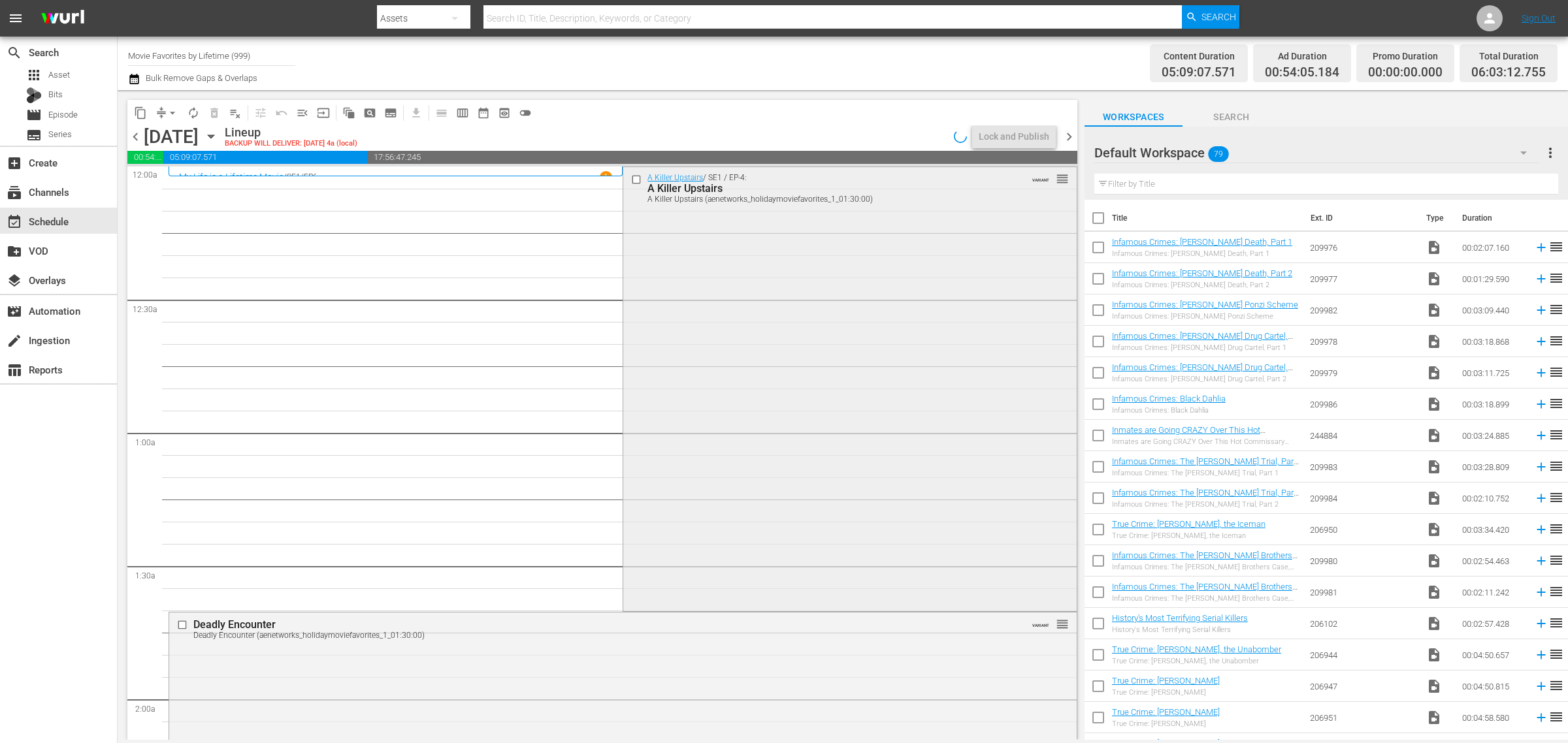
click at [844, 315] on div "A Killer Upstairs / SE1 / EP-4: A Killer Upstairs A Killer Upstairs (aenetworks…" at bounding box center [849, 387] width 452 height 442
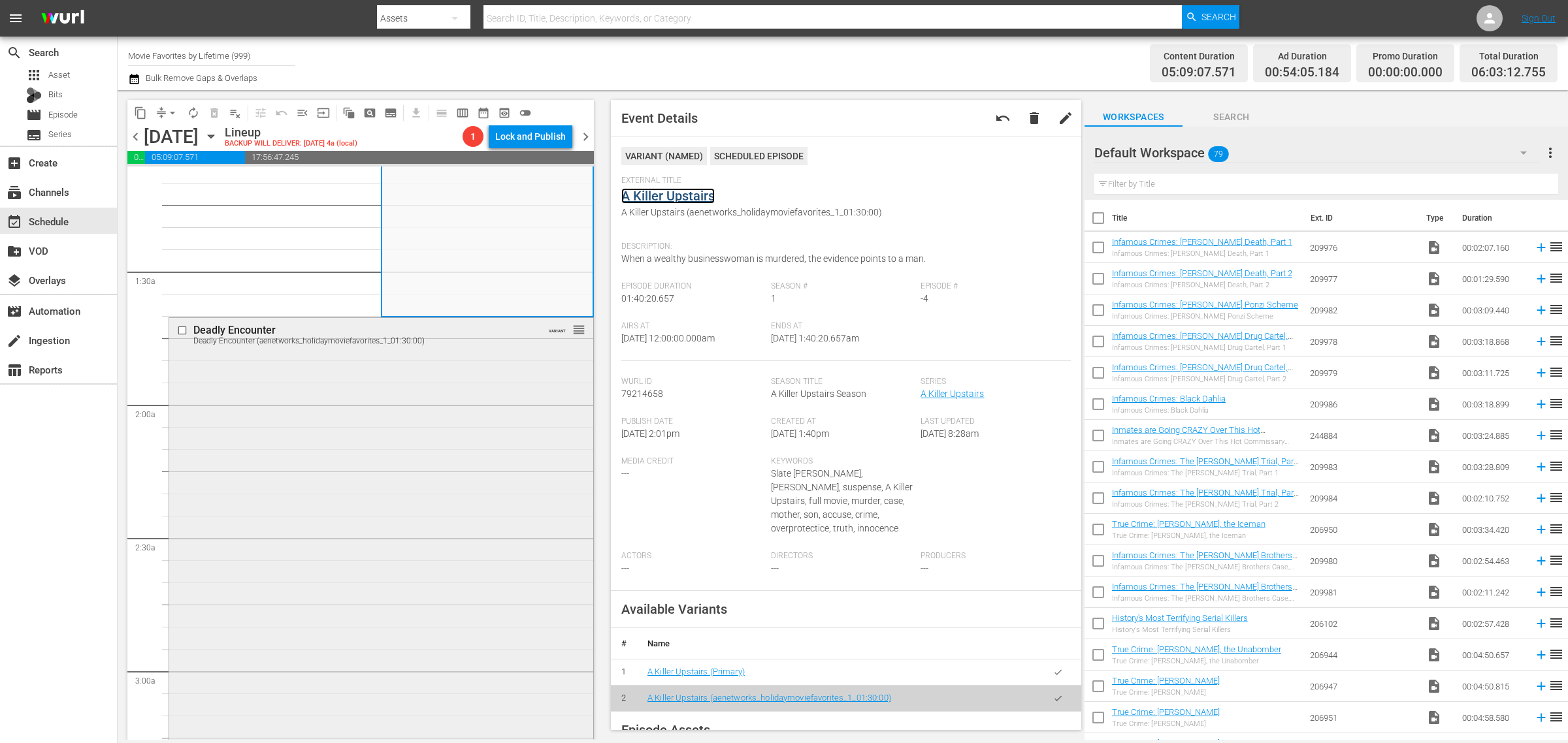
scroll to position [327, 0]
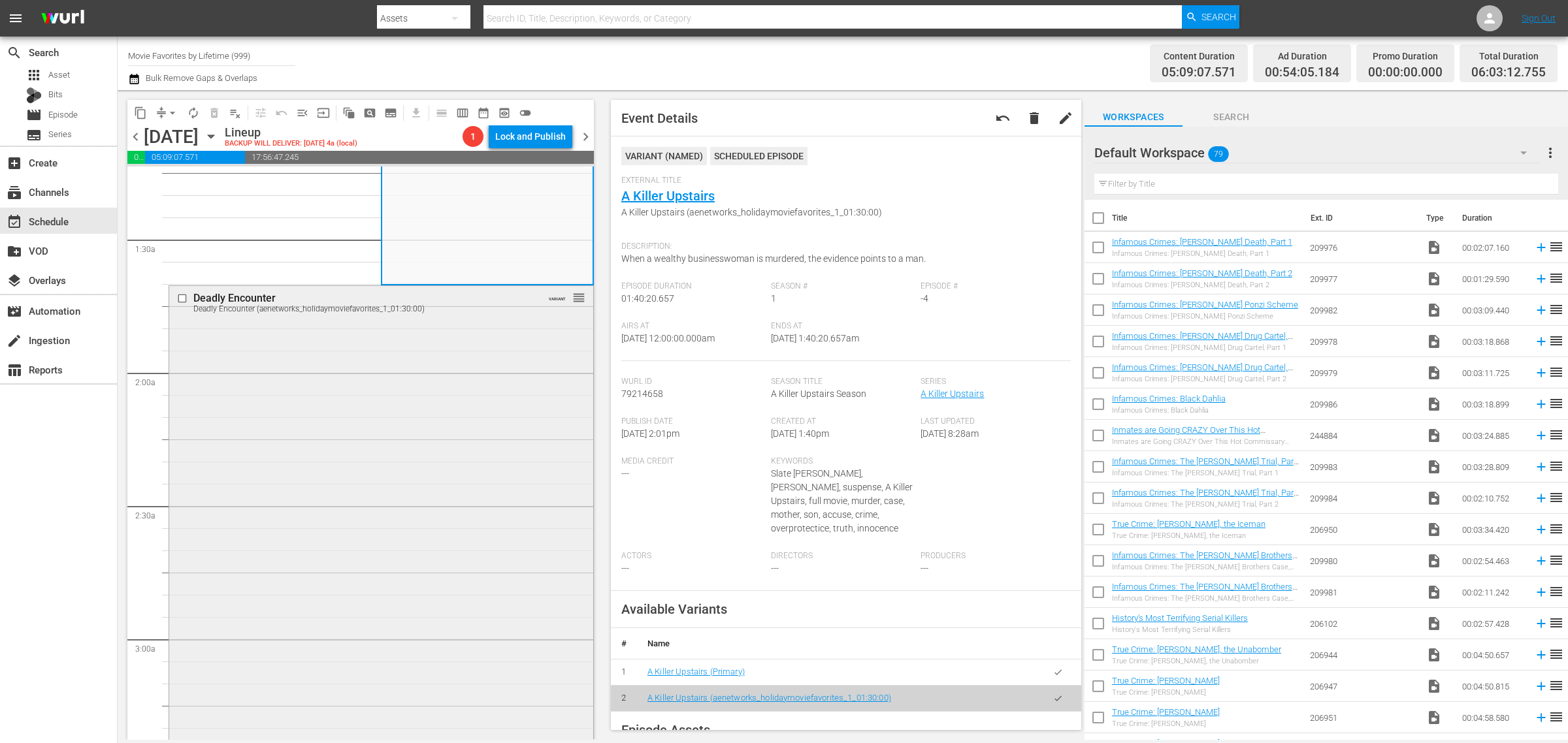
click at [387, 448] on div "Deadly Encounter Deadly Encounter (aenetworks_holidaymoviefavorites_1_01:30:00)…" at bounding box center [382, 512] width 424 height 452
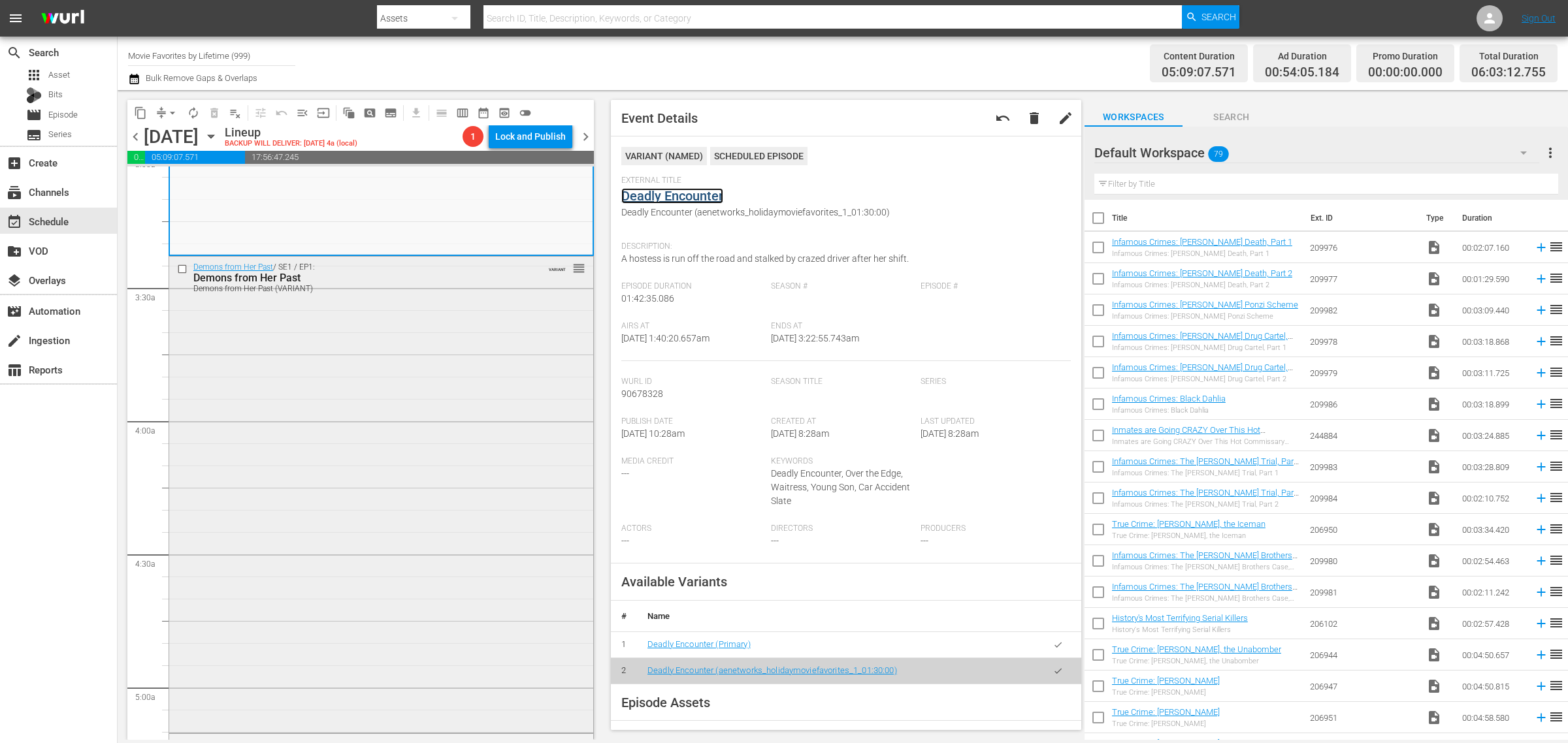
scroll to position [816, 0]
click at [334, 450] on div "Demons from Her Past / SE1 / EP1: Demons from Her Past Demons from Her Past (VA…" at bounding box center [382, 488] width 424 height 474
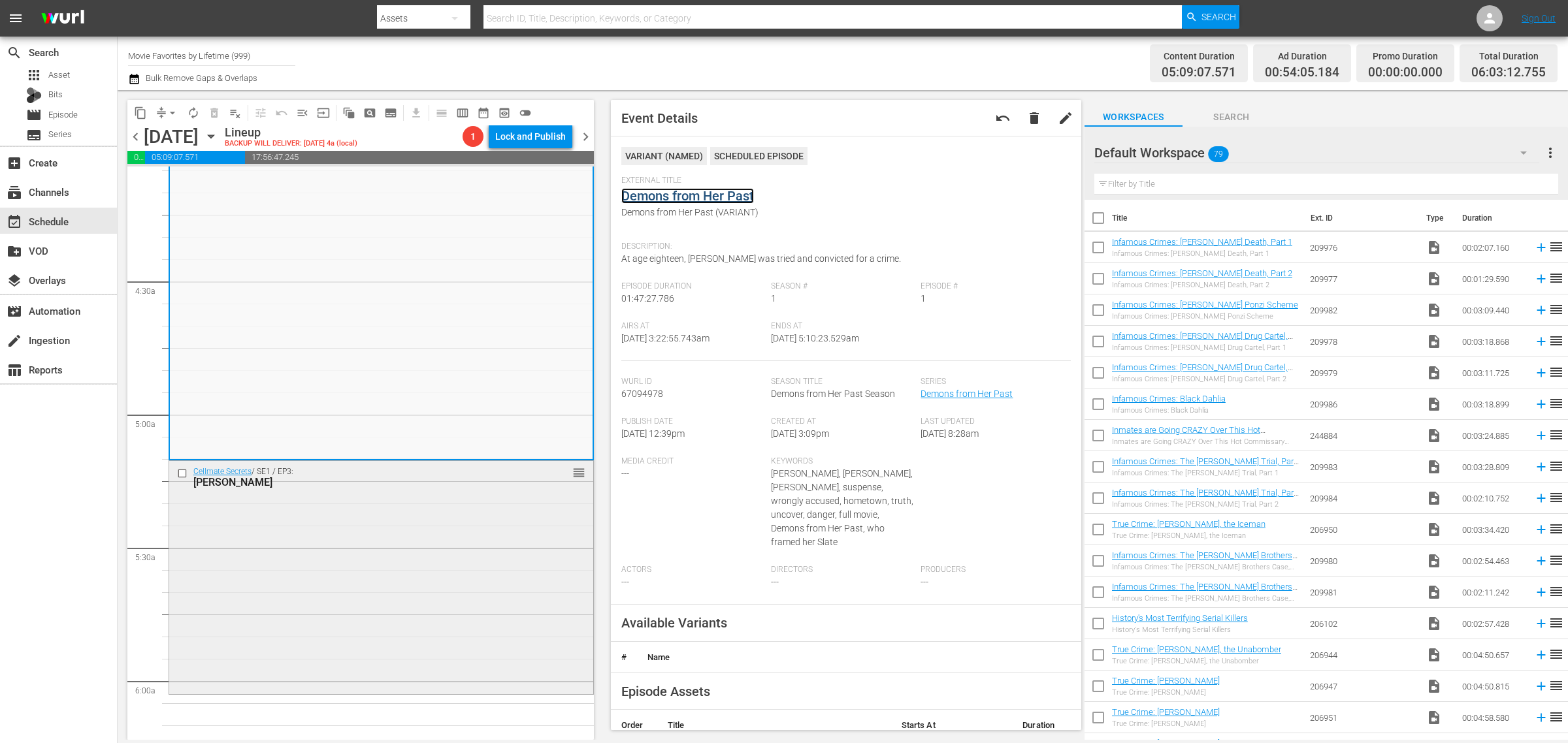
scroll to position [1224, 0]
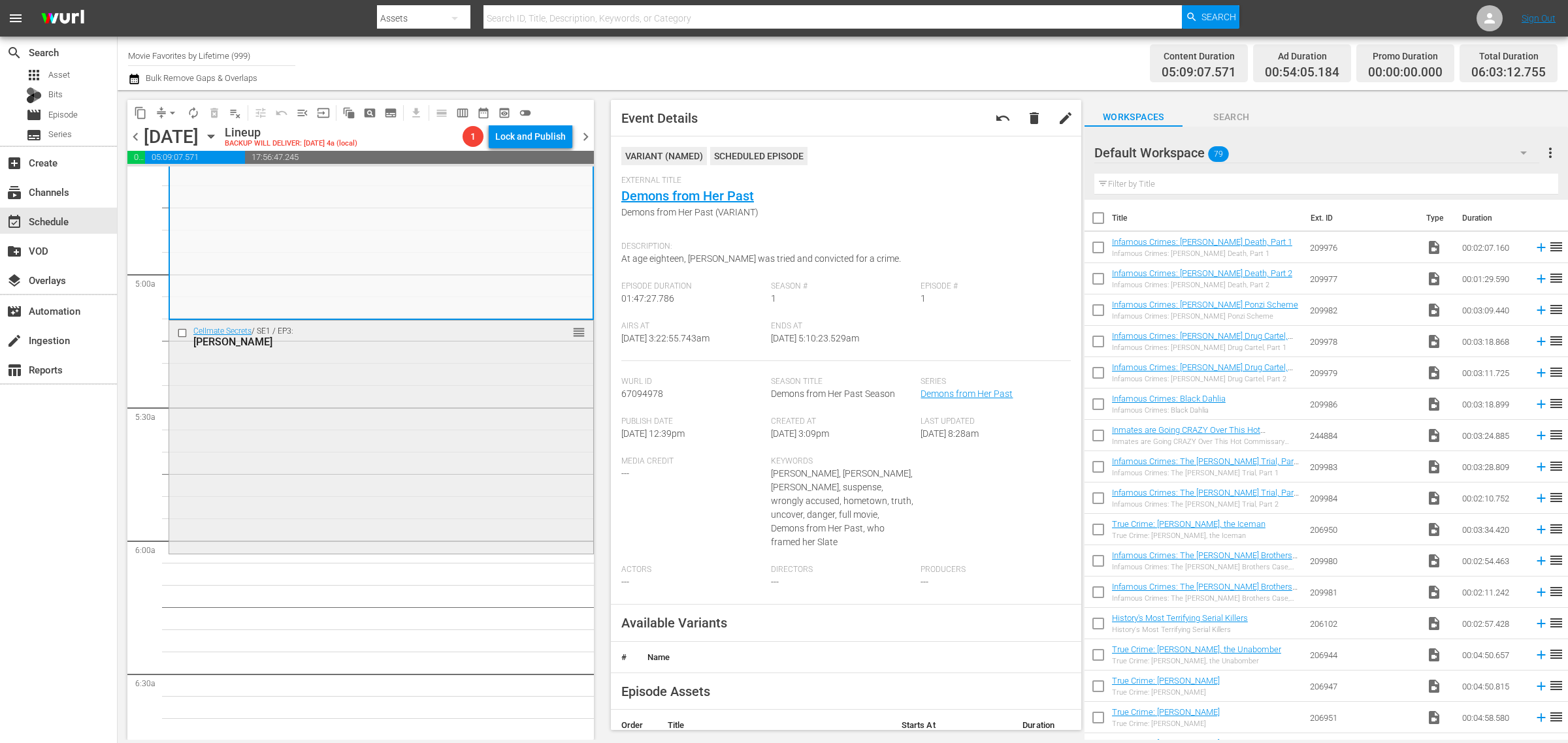
click at [340, 436] on div "Cellmate Secrets / SE1 / EP3: Joyce Mitchell reorder" at bounding box center [382, 435] width 424 height 231
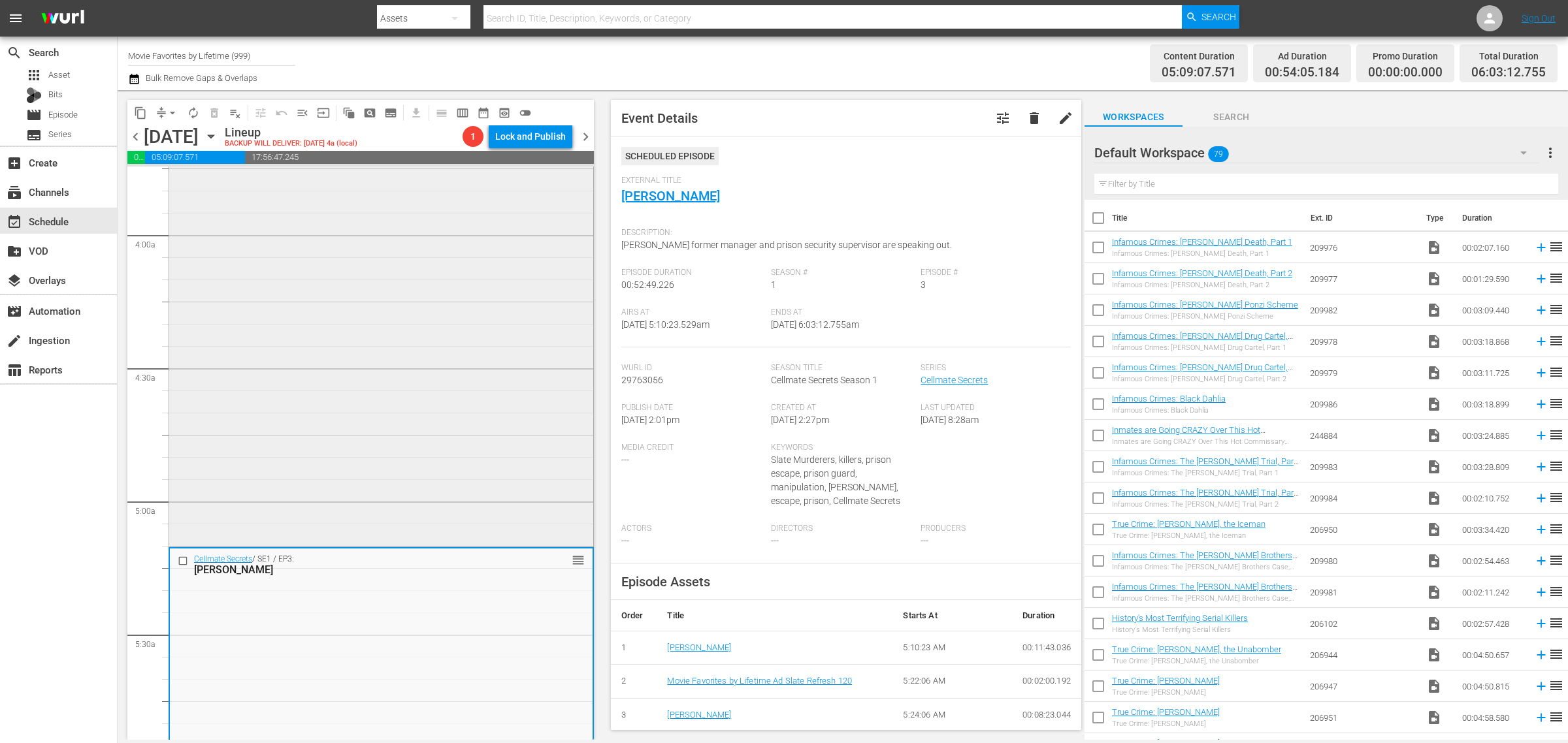
scroll to position [1306, 0]
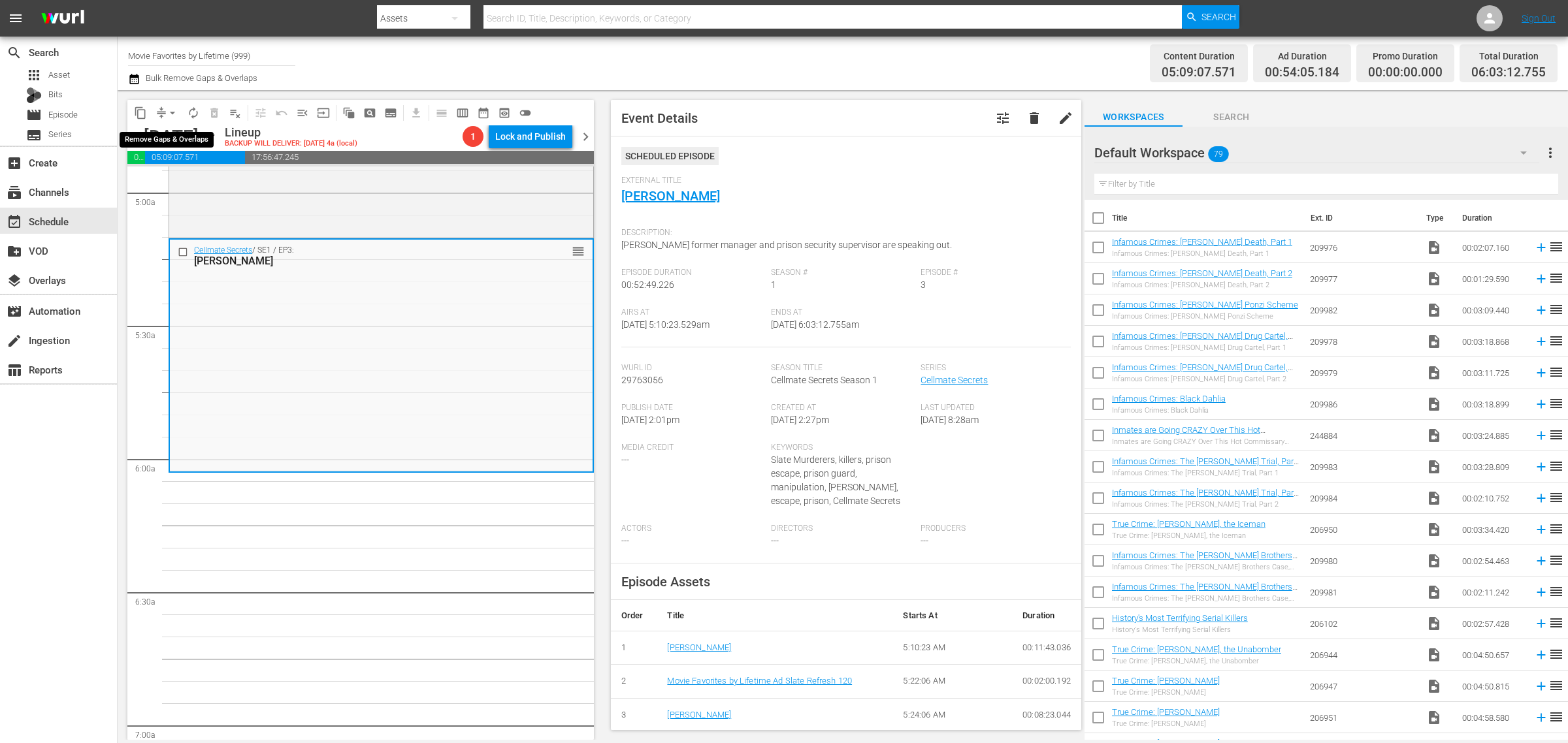
click at [173, 115] on span "arrow_drop_down" at bounding box center [172, 113] width 13 height 13
click at [176, 131] on li "Align to Midnight" at bounding box center [173, 138] width 138 height 22
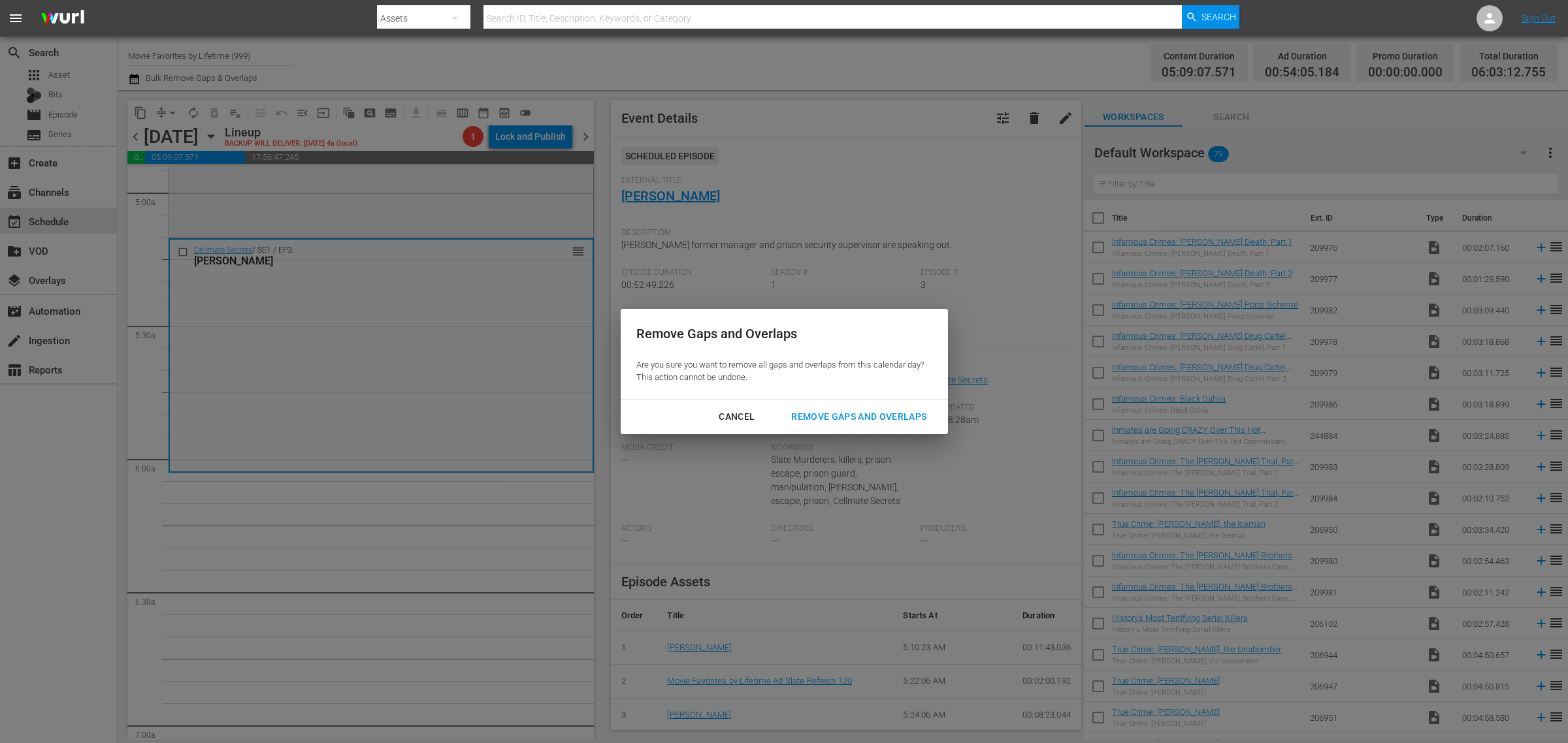
click at [849, 415] on div "Remove Gaps and Overlaps" at bounding box center [859, 416] width 156 height 16
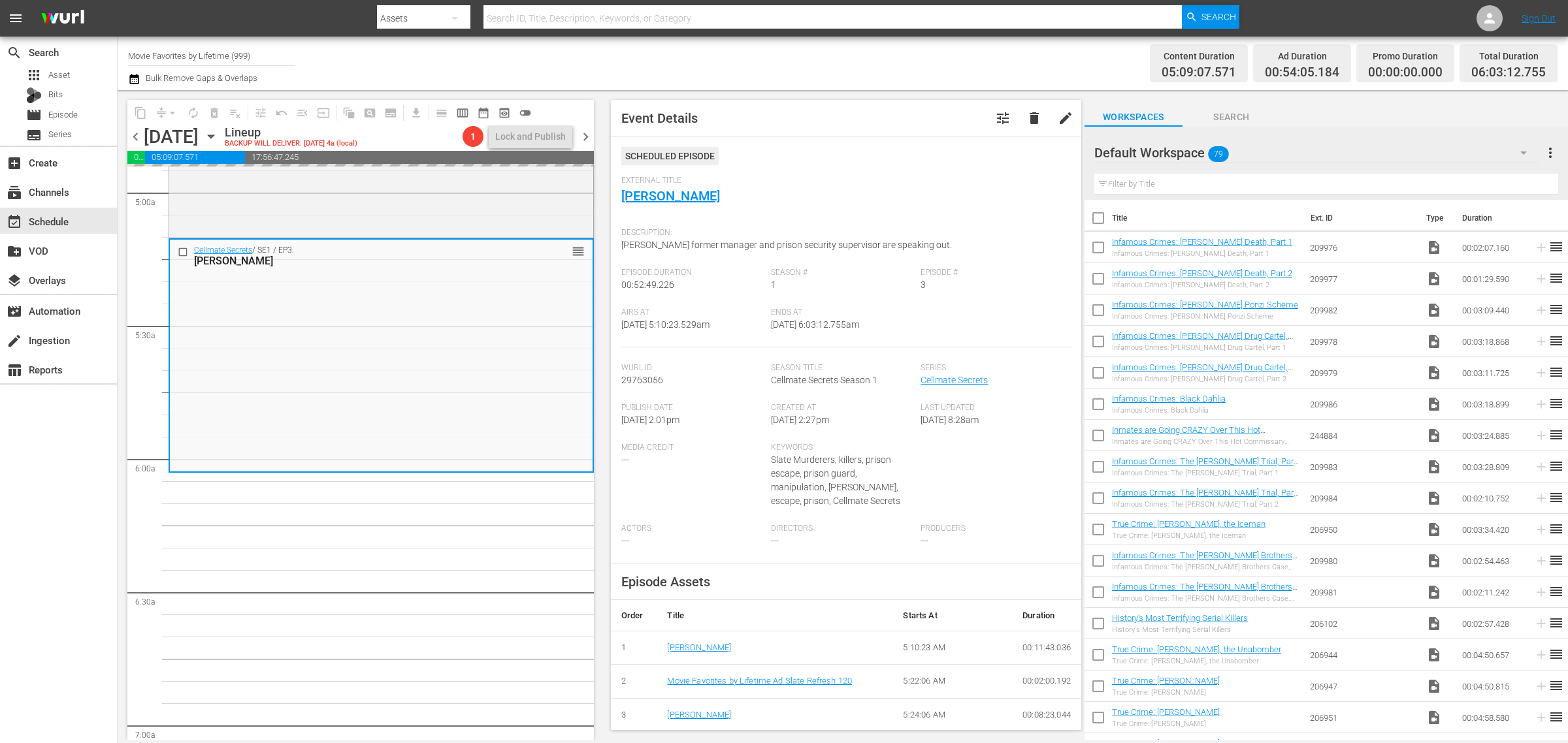
click at [849, 62] on div "Channel Title Movie Favorites by Lifetime (999) Bulk Remove Gaps & Overlaps" at bounding box center [517, 63] width 779 height 47
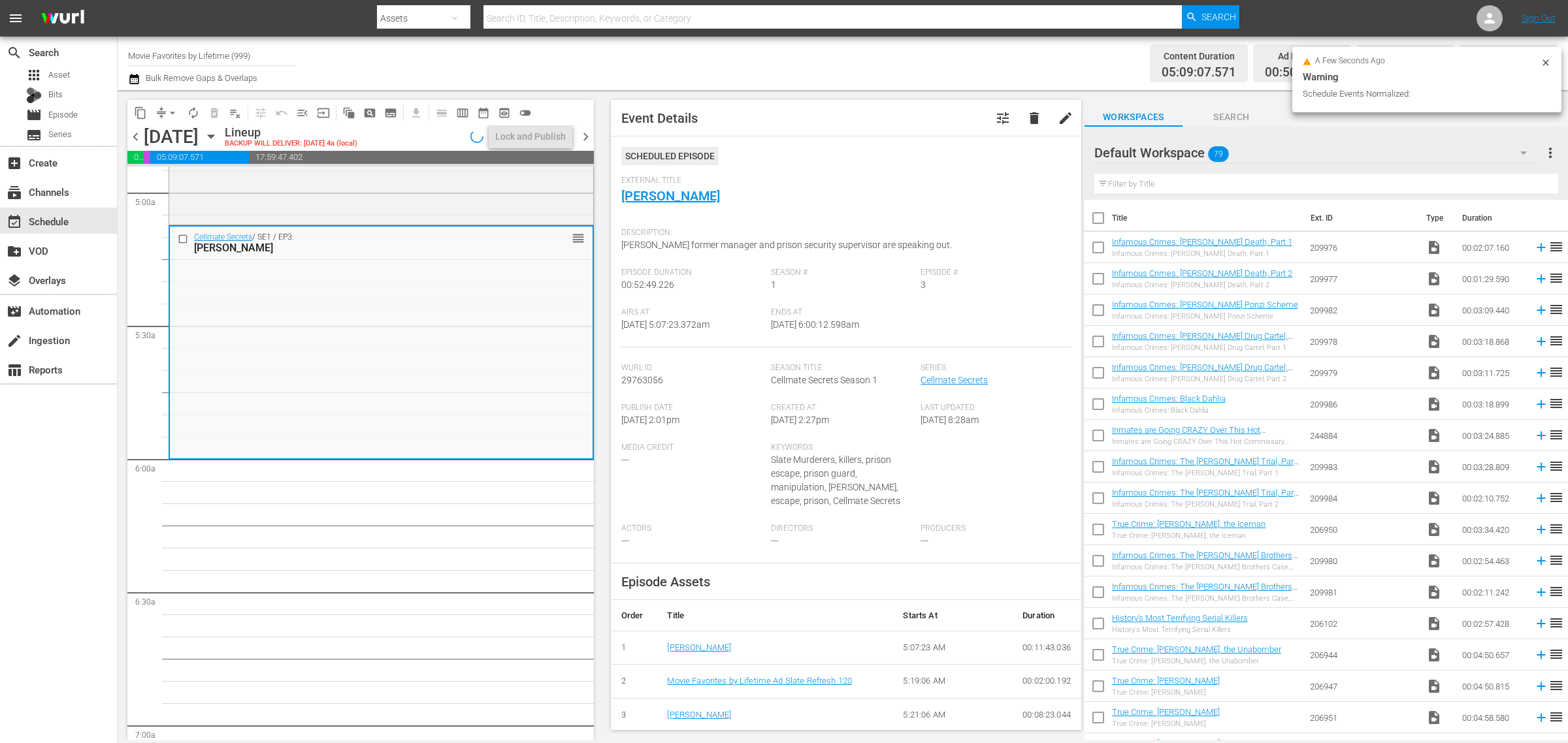
scroll to position [1284, 0]
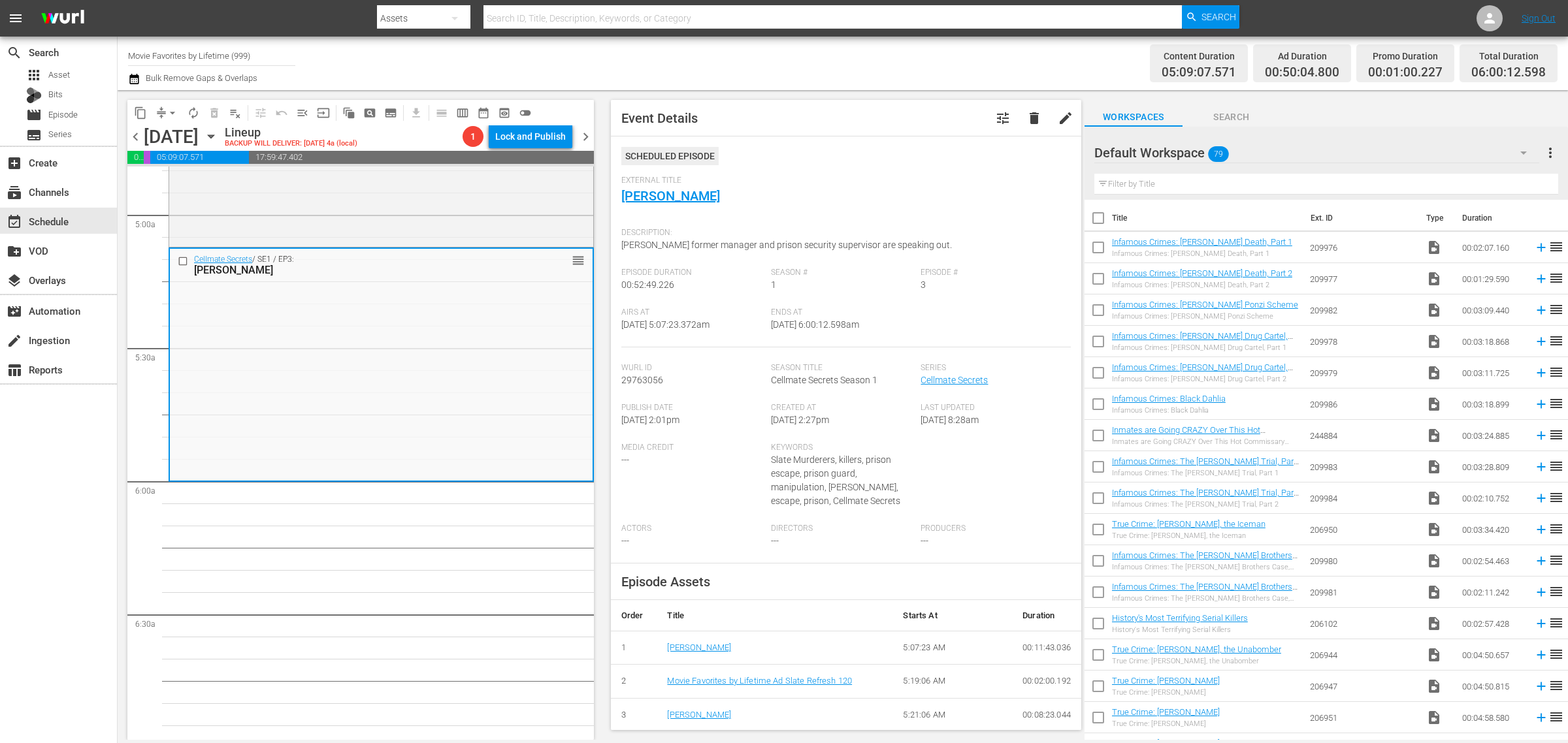
click at [866, 56] on div "Channel Title Movie Favorites by Lifetime (999) Bulk Remove Gaps & Overlaps" at bounding box center [517, 63] width 779 height 47
click at [173, 106] on span "arrow_drop_down" at bounding box center [172, 113] width 13 height 13
click at [174, 134] on li "Align to Midnight" at bounding box center [173, 138] width 138 height 22
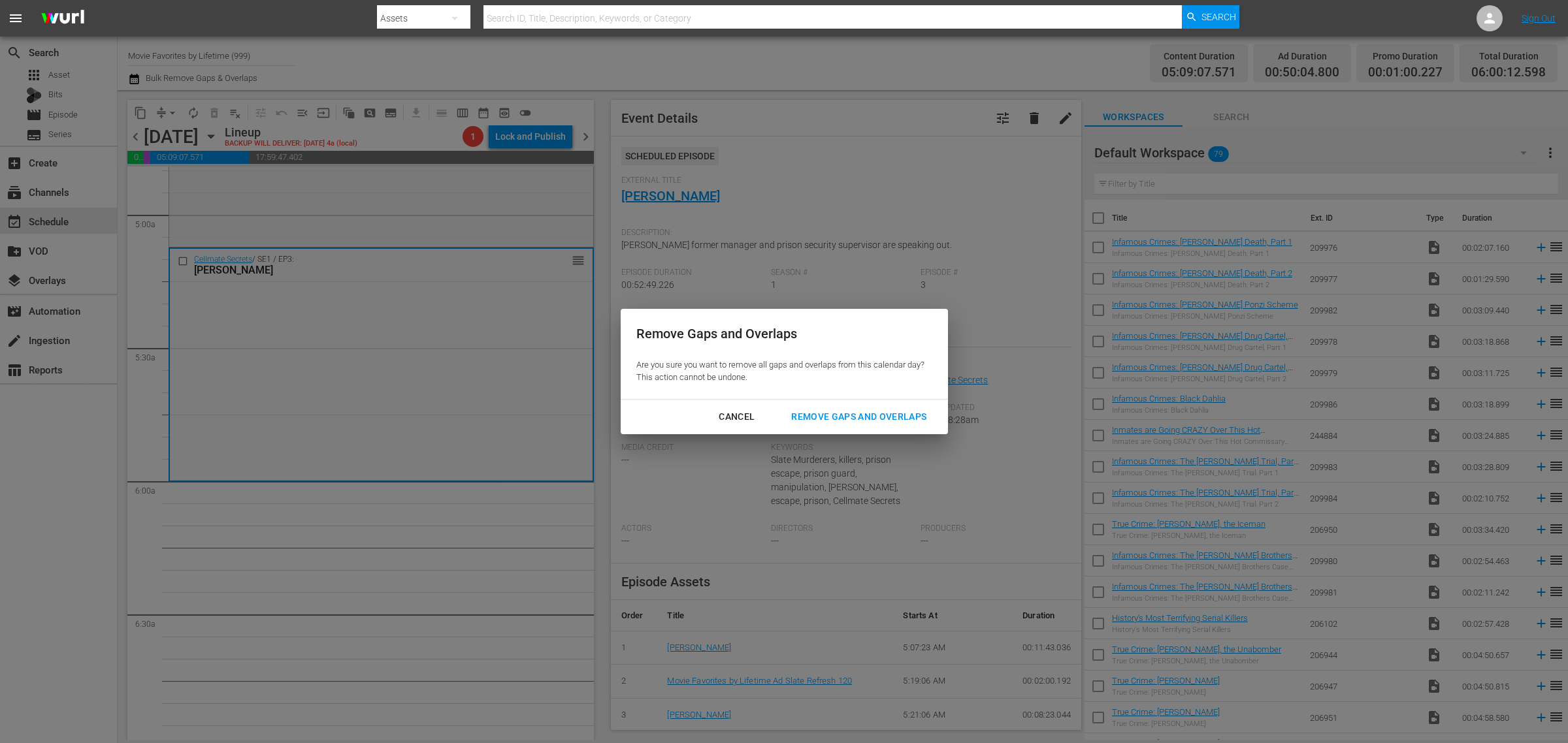
click at [869, 414] on div "Remove Gaps and Overlaps" at bounding box center [859, 416] width 156 height 16
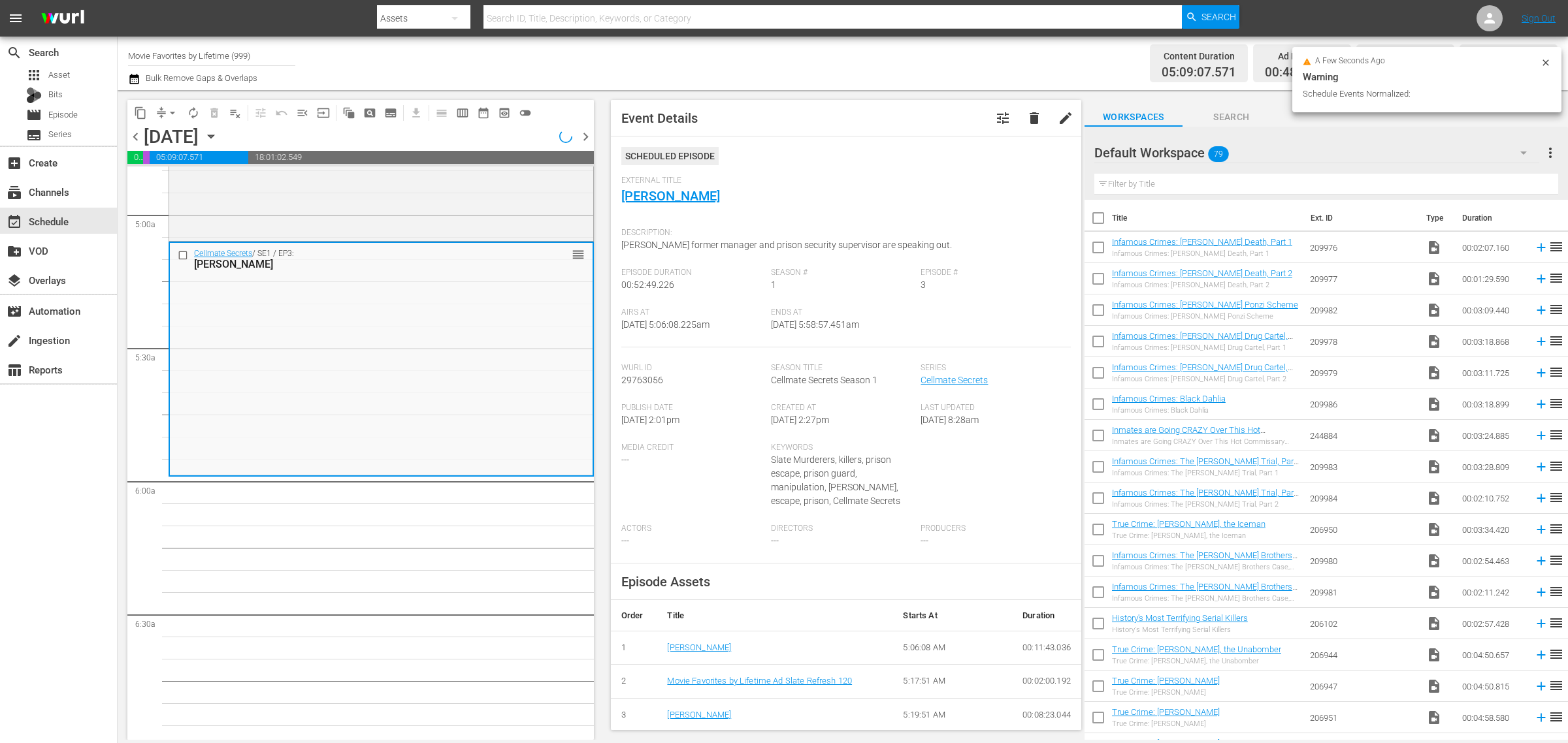
scroll to position [1306, 0]
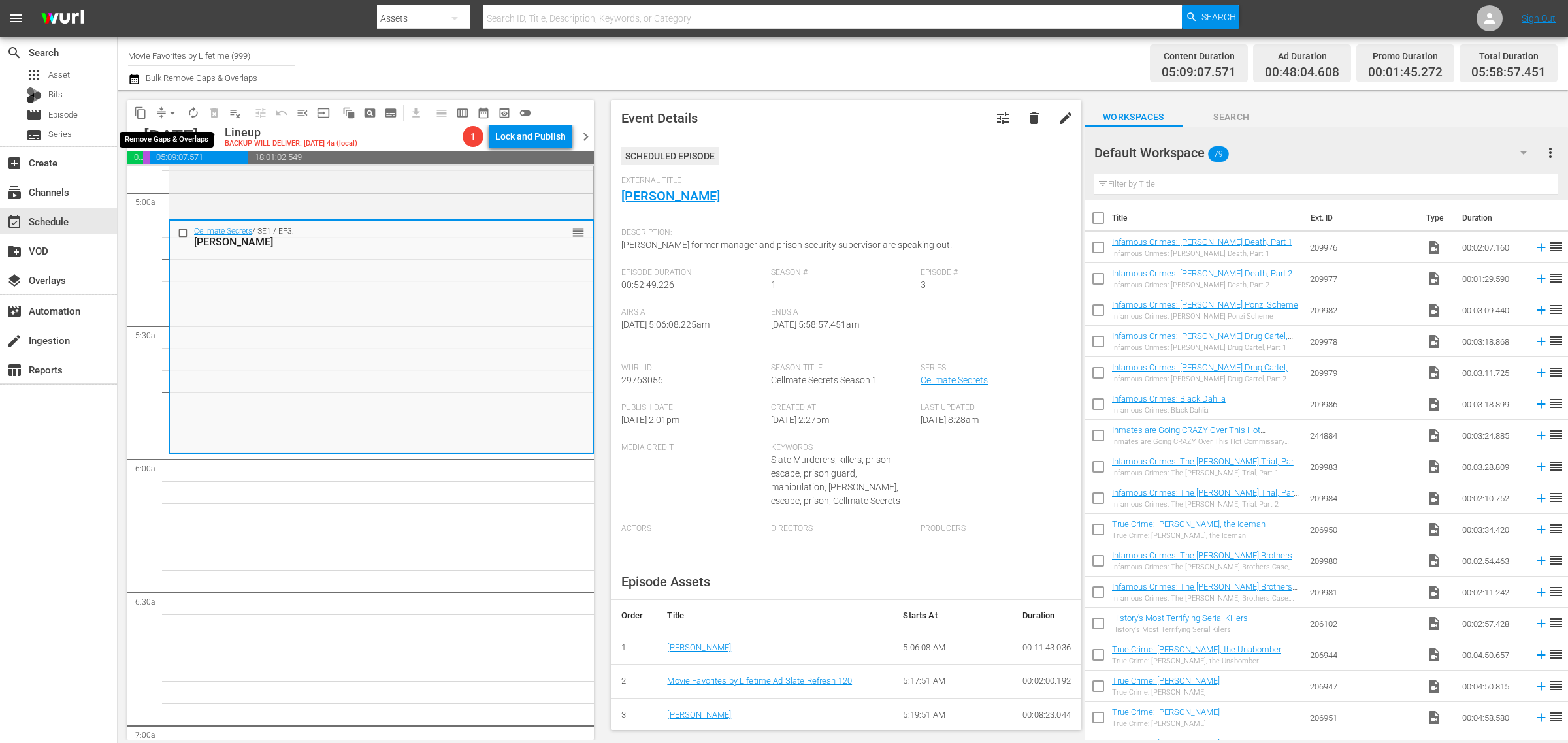
click at [173, 108] on span "arrow_drop_down" at bounding box center [172, 113] width 13 height 13
click at [181, 137] on li "Align to Midnight" at bounding box center [173, 138] width 138 height 22
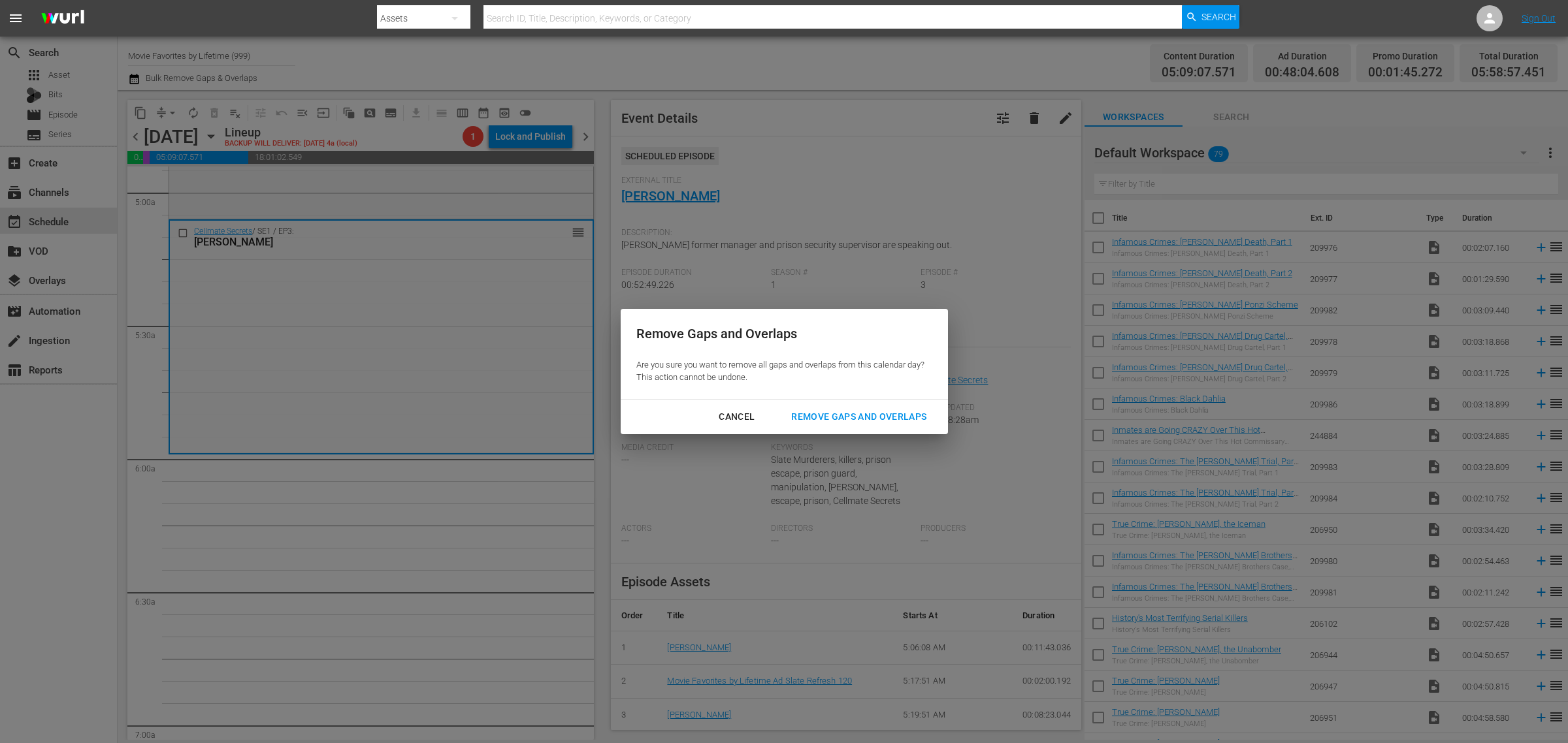
click at [812, 406] on button "Remove Gaps and Overlaps" at bounding box center [858, 417] width 167 height 24
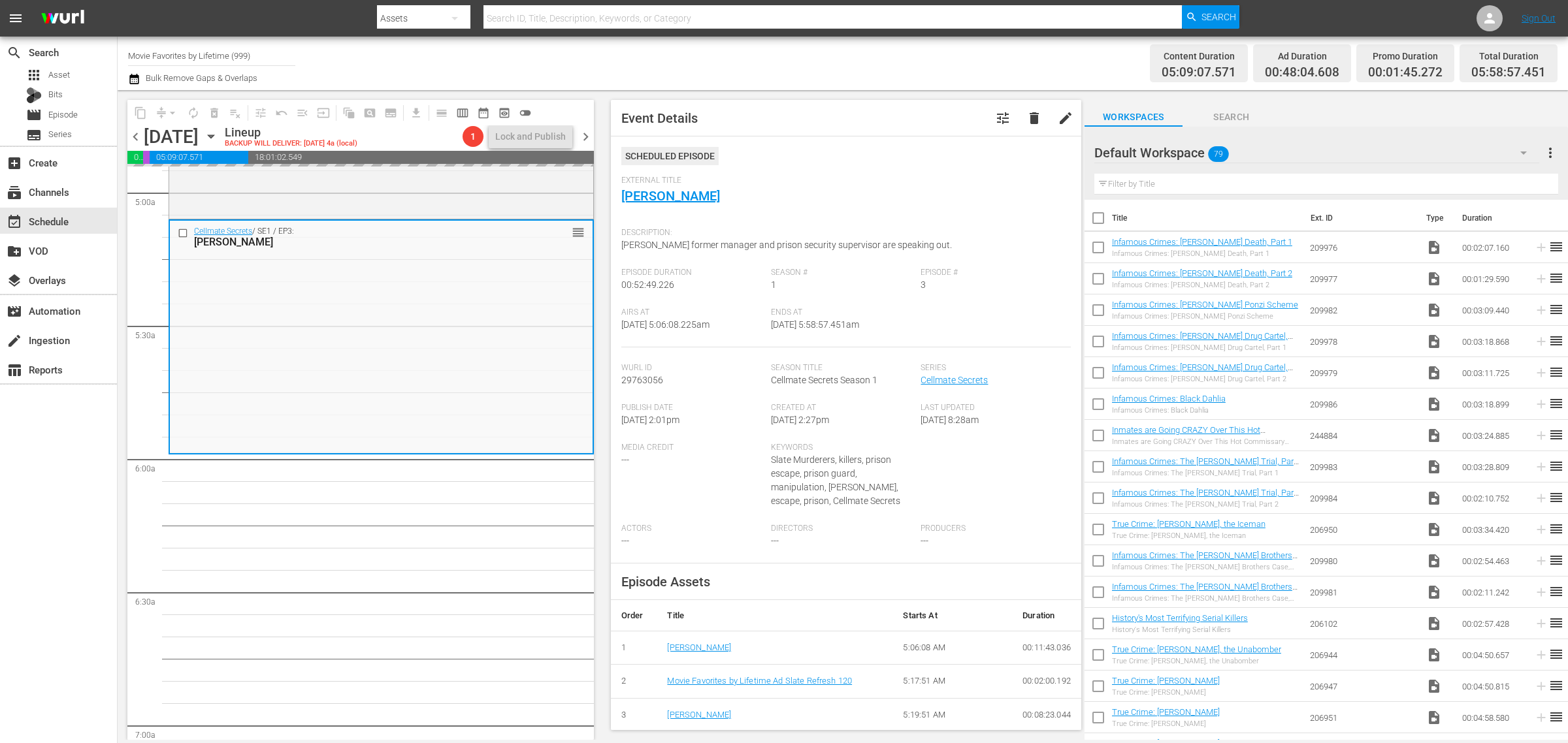
click at [875, 55] on div "Channel Title Movie Favorites by Lifetime (999) Bulk Remove Gaps & Overlaps" at bounding box center [517, 63] width 779 height 47
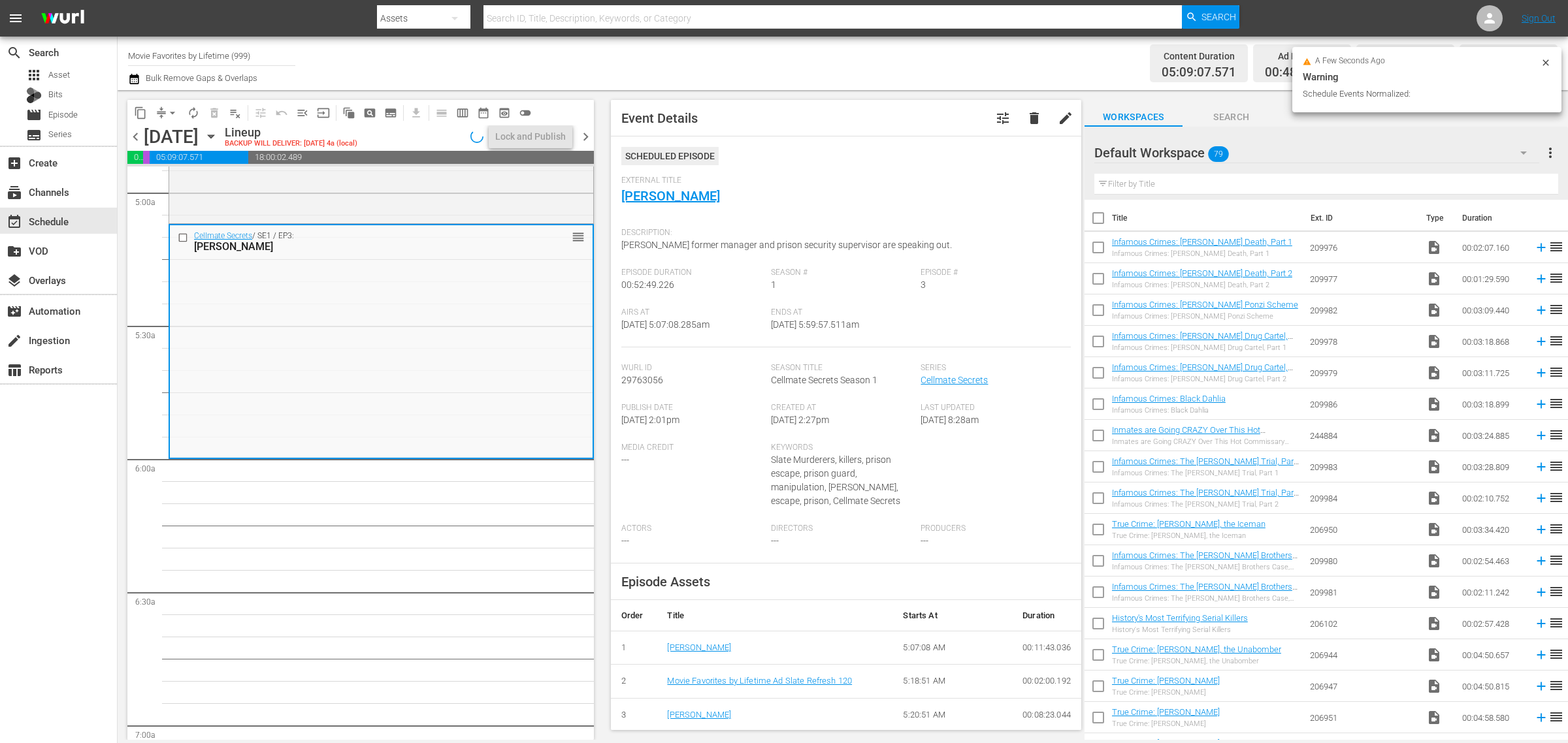
scroll to position [1328, 0]
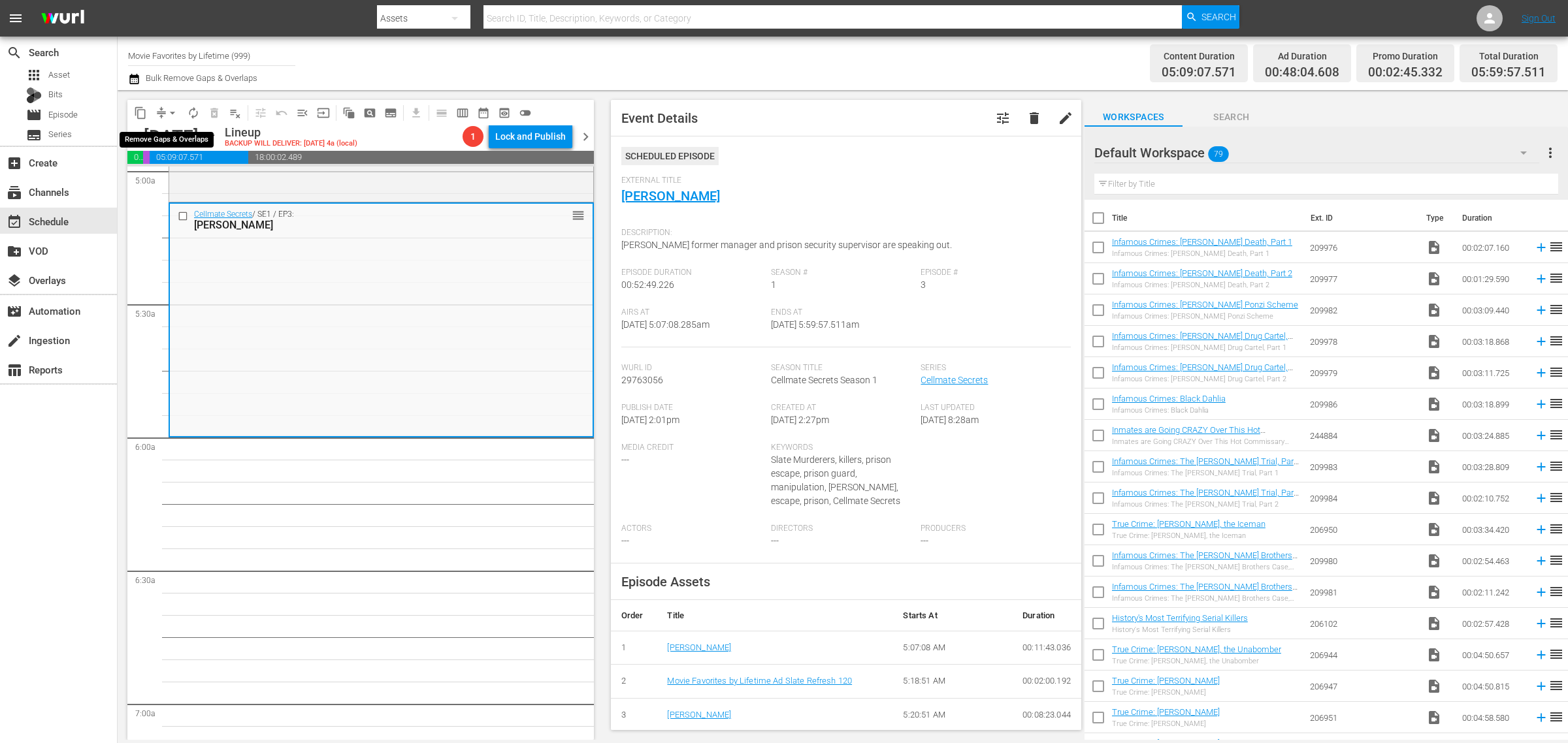
click at [172, 112] on span "arrow_drop_down" at bounding box center [172, 113] width 13 height 13
click at [174, 137] on li "Align to Midnight" at bounding box center [173, 138] width 138 height 22
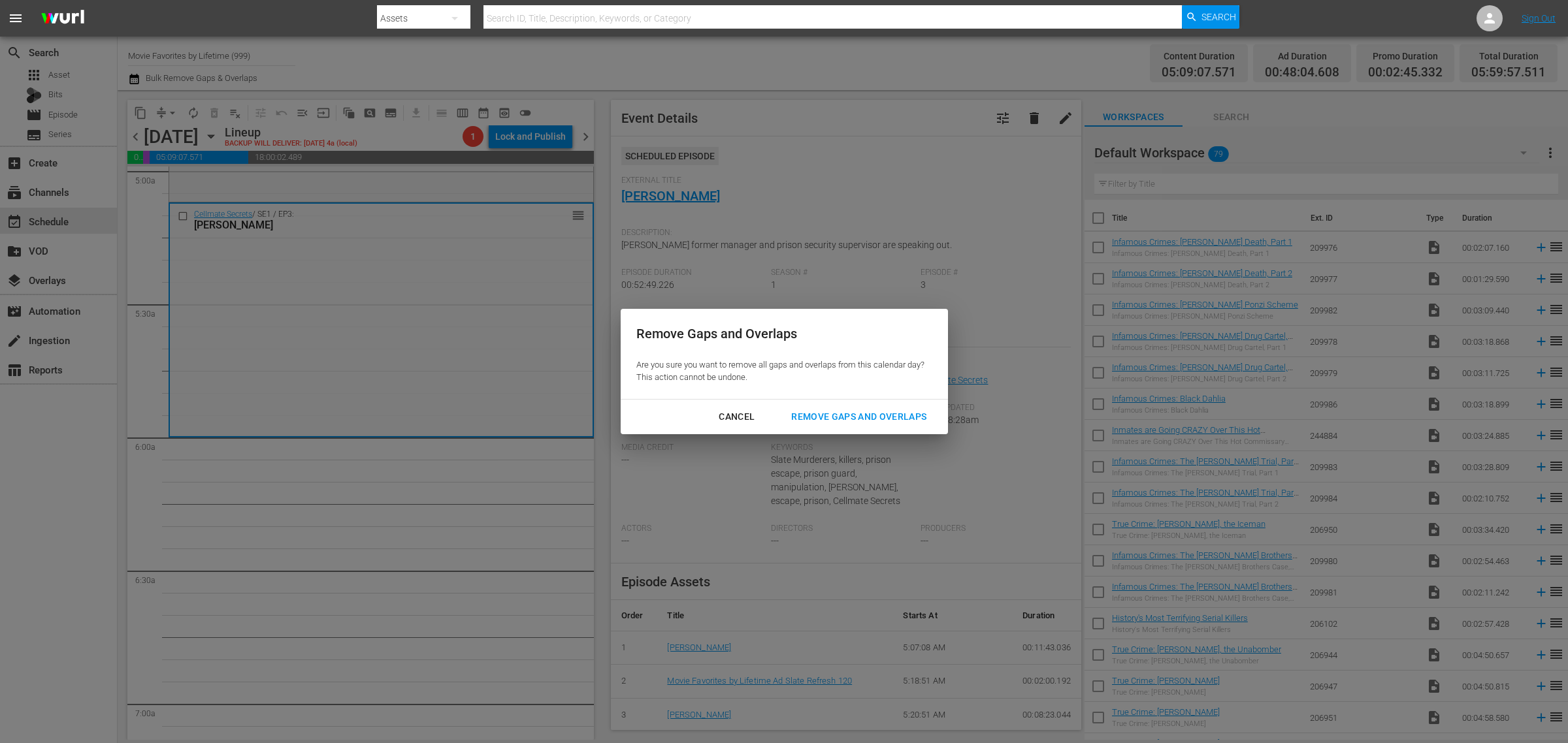
click at [864, 421] on div "Remove Gaps and Overlaps" at bounding box center [859, 416] width 156 height 16
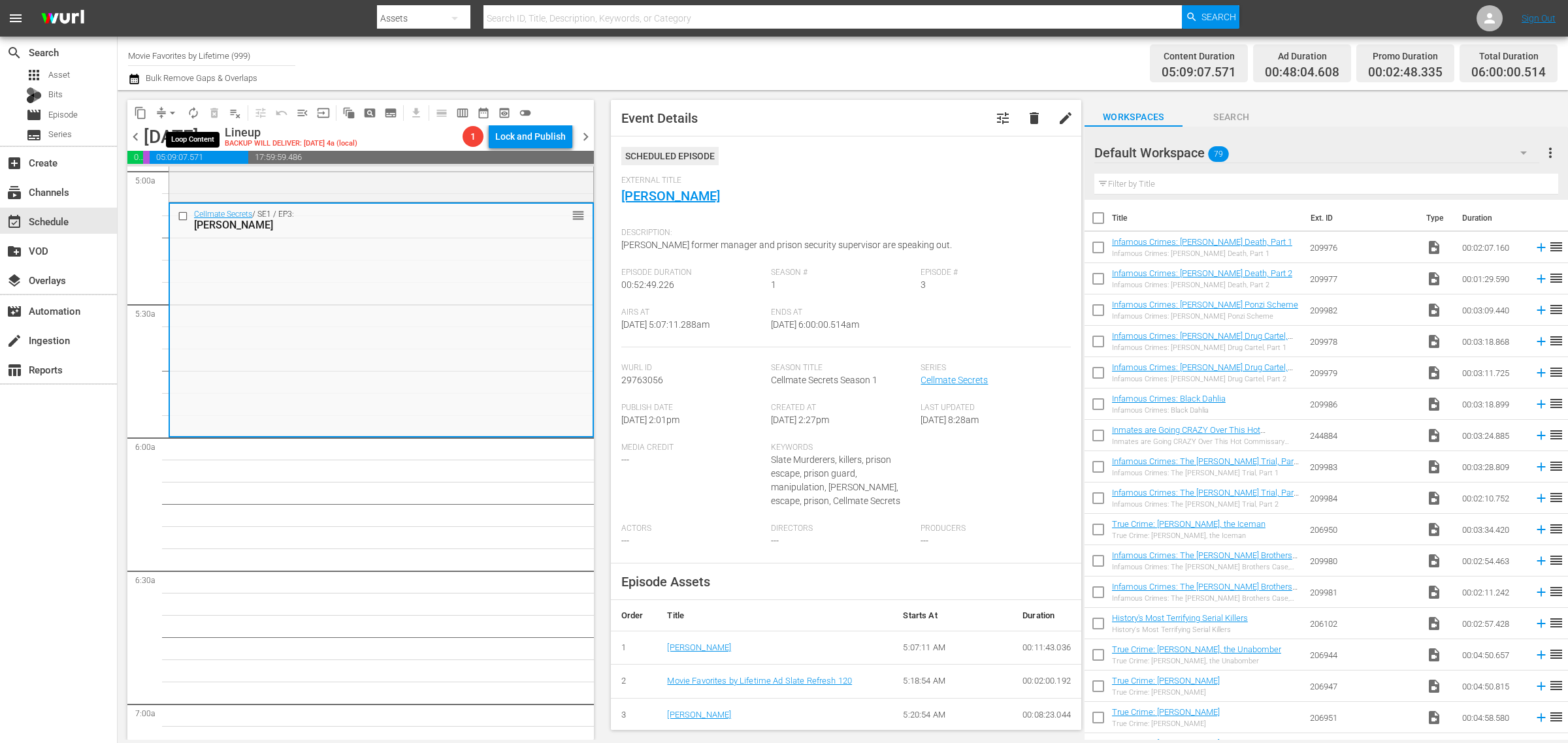
click at [193, 109] on span "autorenew_outlined" at bounding box center [193, 113] width 13 height 13
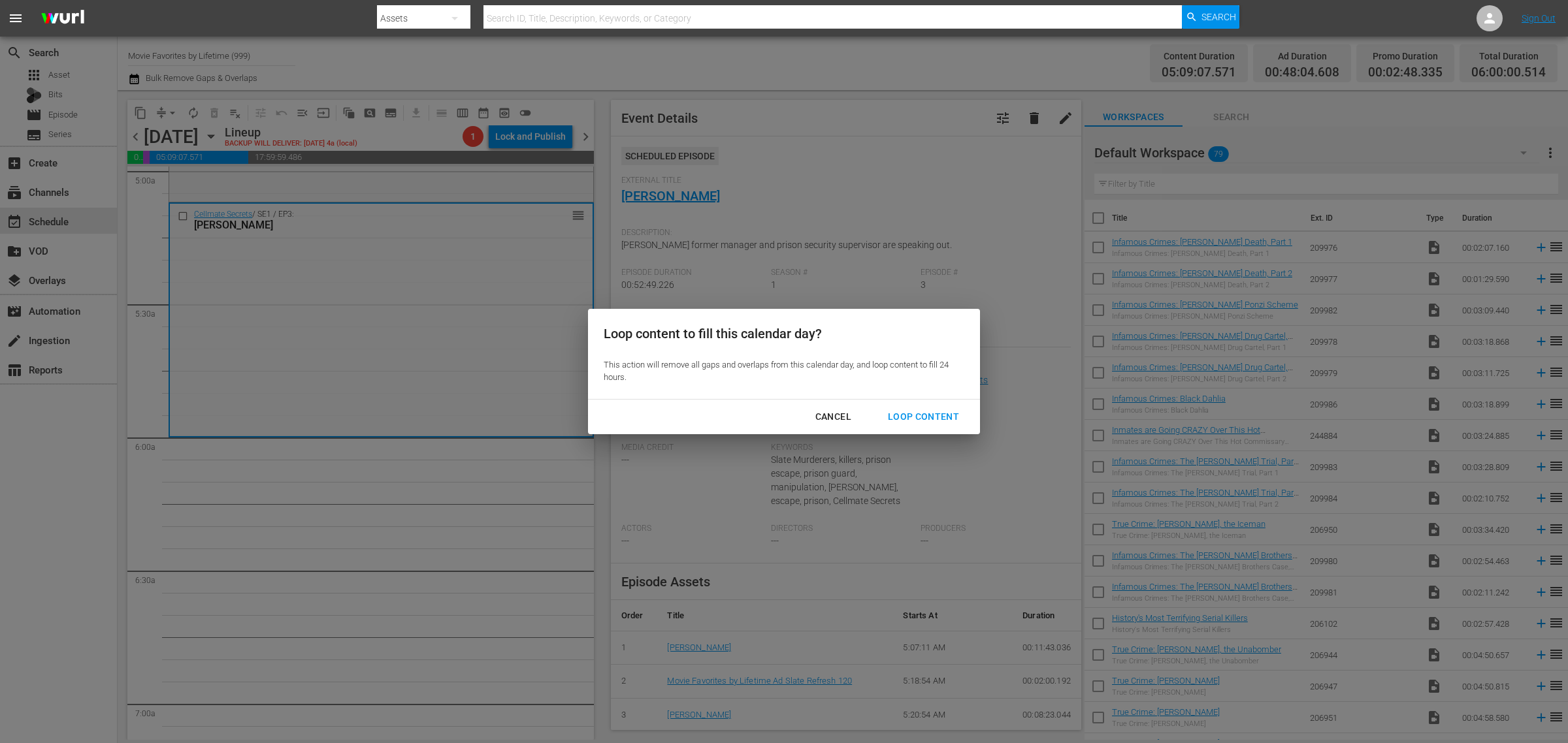
click at [941, 410] on div "Loop Content" at bounding box center [923, 416] width 92 height 16
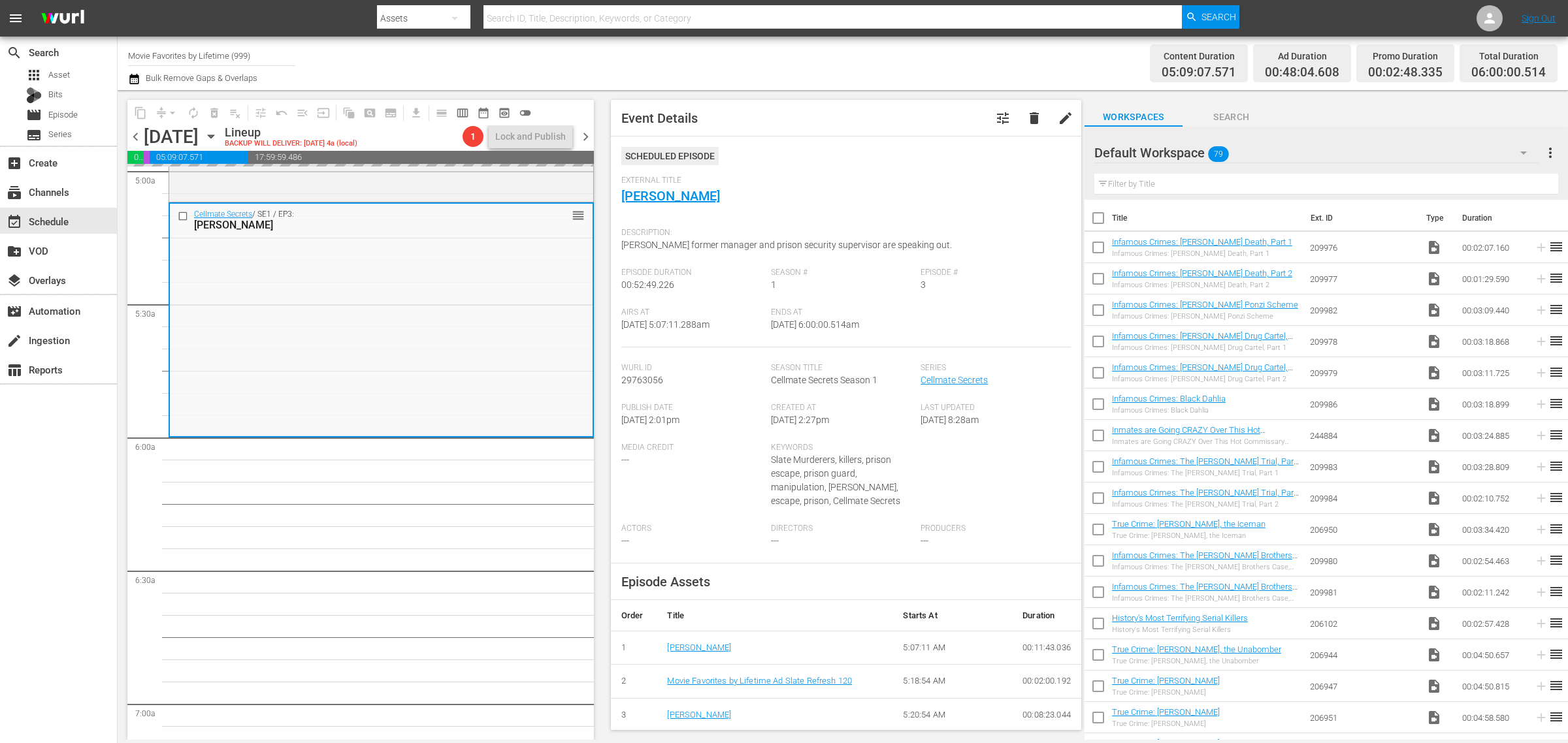
click at [928, 73] on div "Content Duration 05:09:07.571 Ad Duration 00:48:04.608 Promo Duration 00:02:48.…" at bounding box center [1233, 63] width 650 height 47
click at [834, 60] on div "Channel Title Movie Favorites by Lifetime (999) Bulk Remove Gaps & Overlaps" at bounding box center [517, 63] width 779 height 47
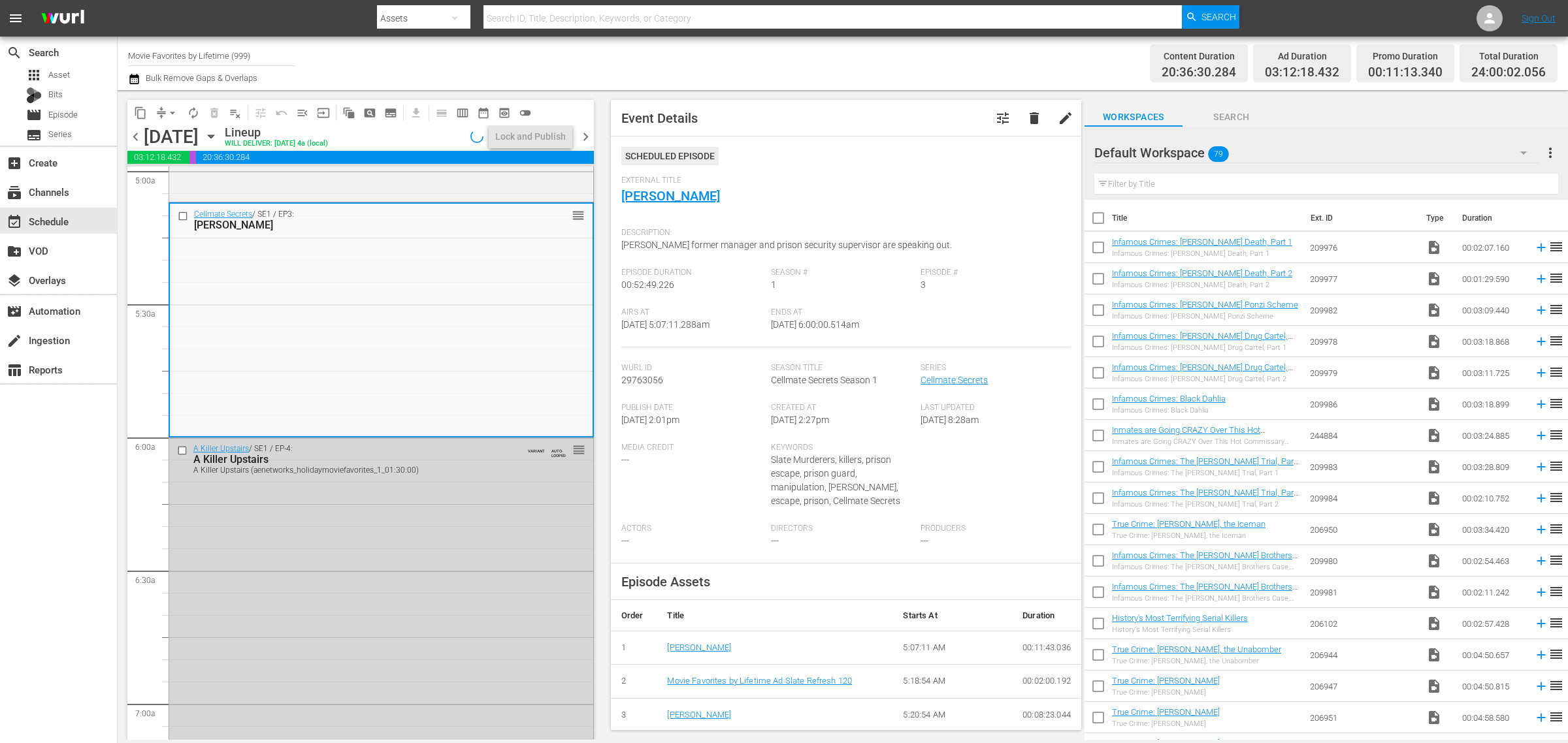
scroll to position [0, 0]
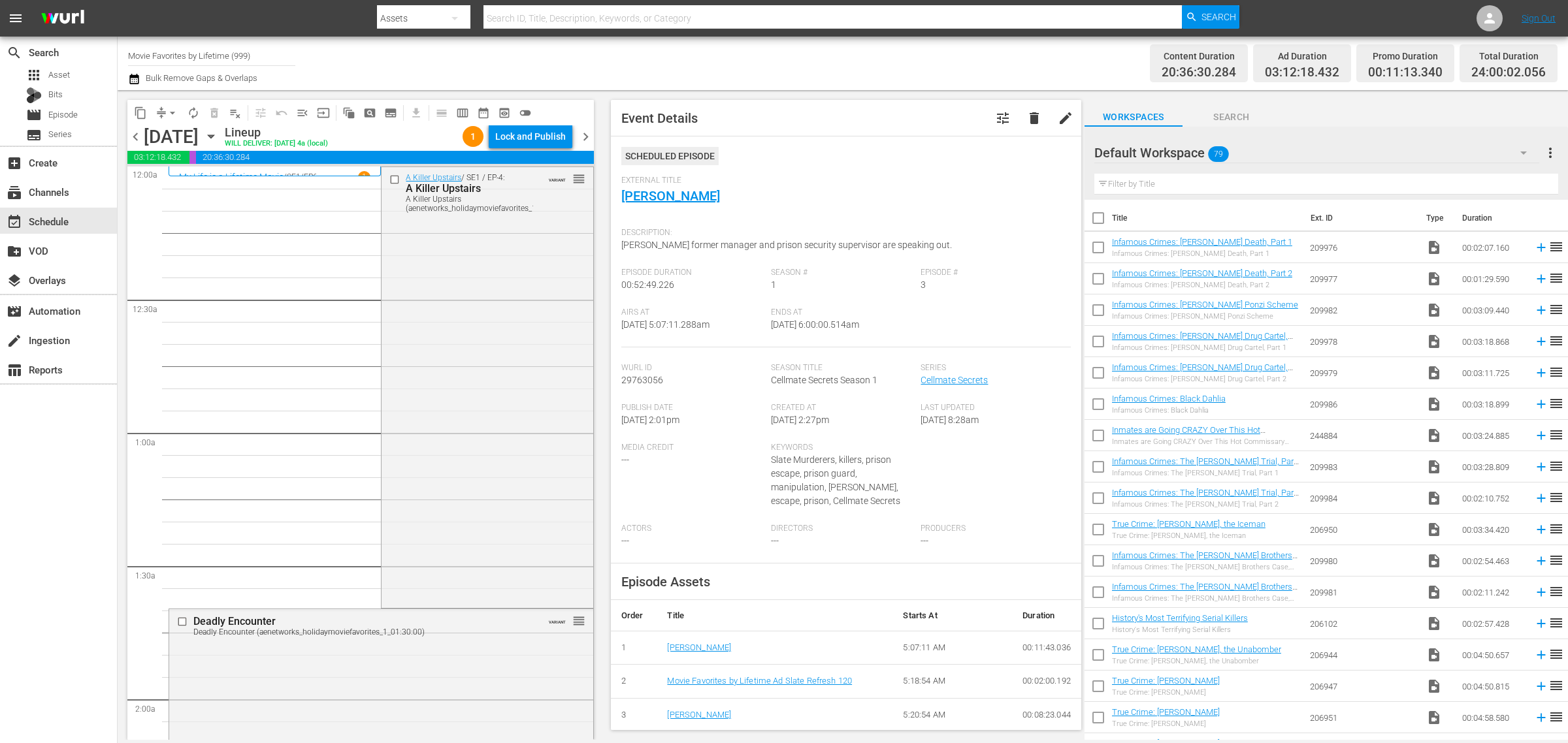
click at [752, 53] on div "Channel Title Movie Favorites by Lifetime (999) Bulk Remove Gaps & Overlaps" at bounding box center [517, 63] width 779 height 47
click at [536, 140] on div "Lock and Publish" at bounding box center [531, 136] width 71 height 24
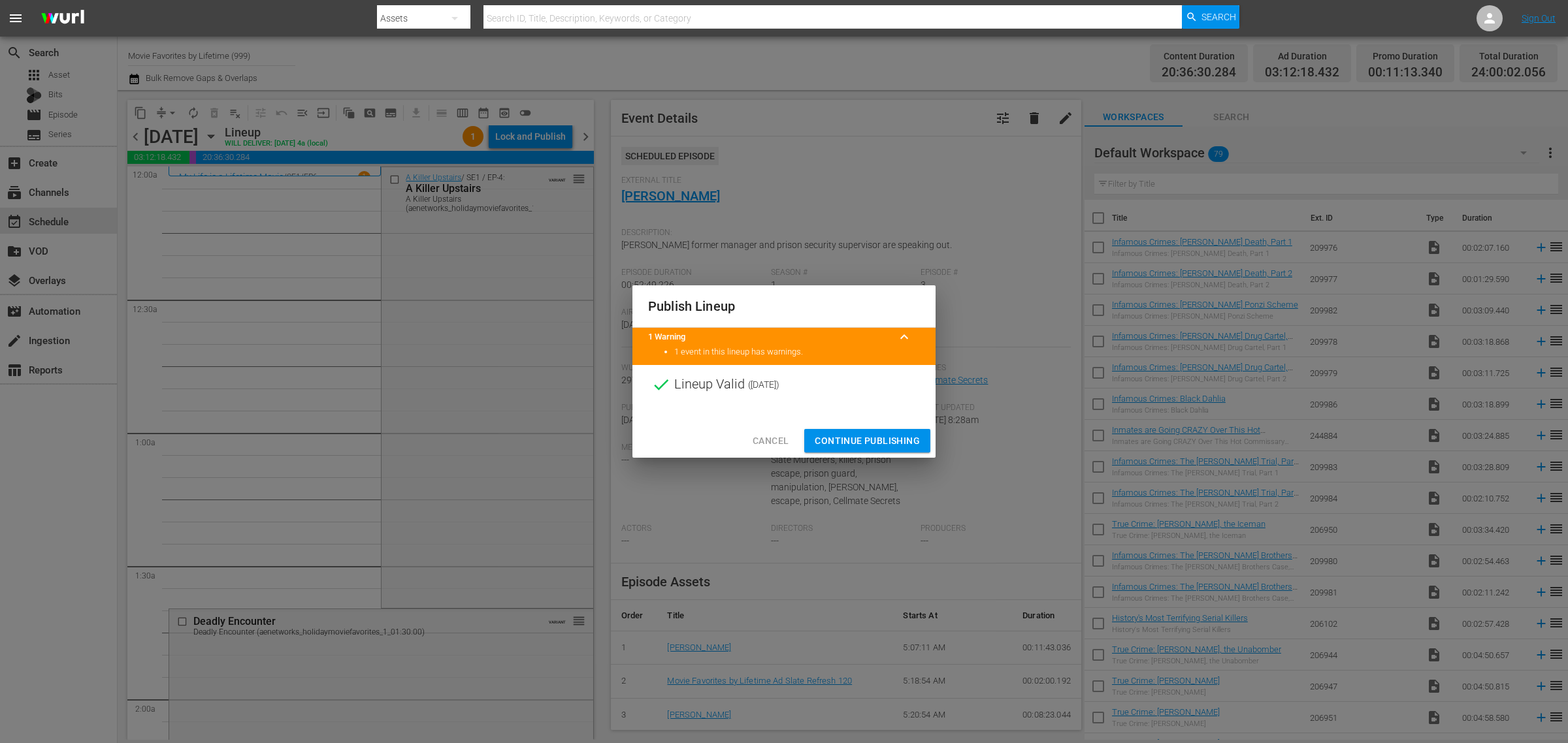
click at [888, 439] on span "Continue Publishing" at bounding box center [868, 441] width 106 height 16
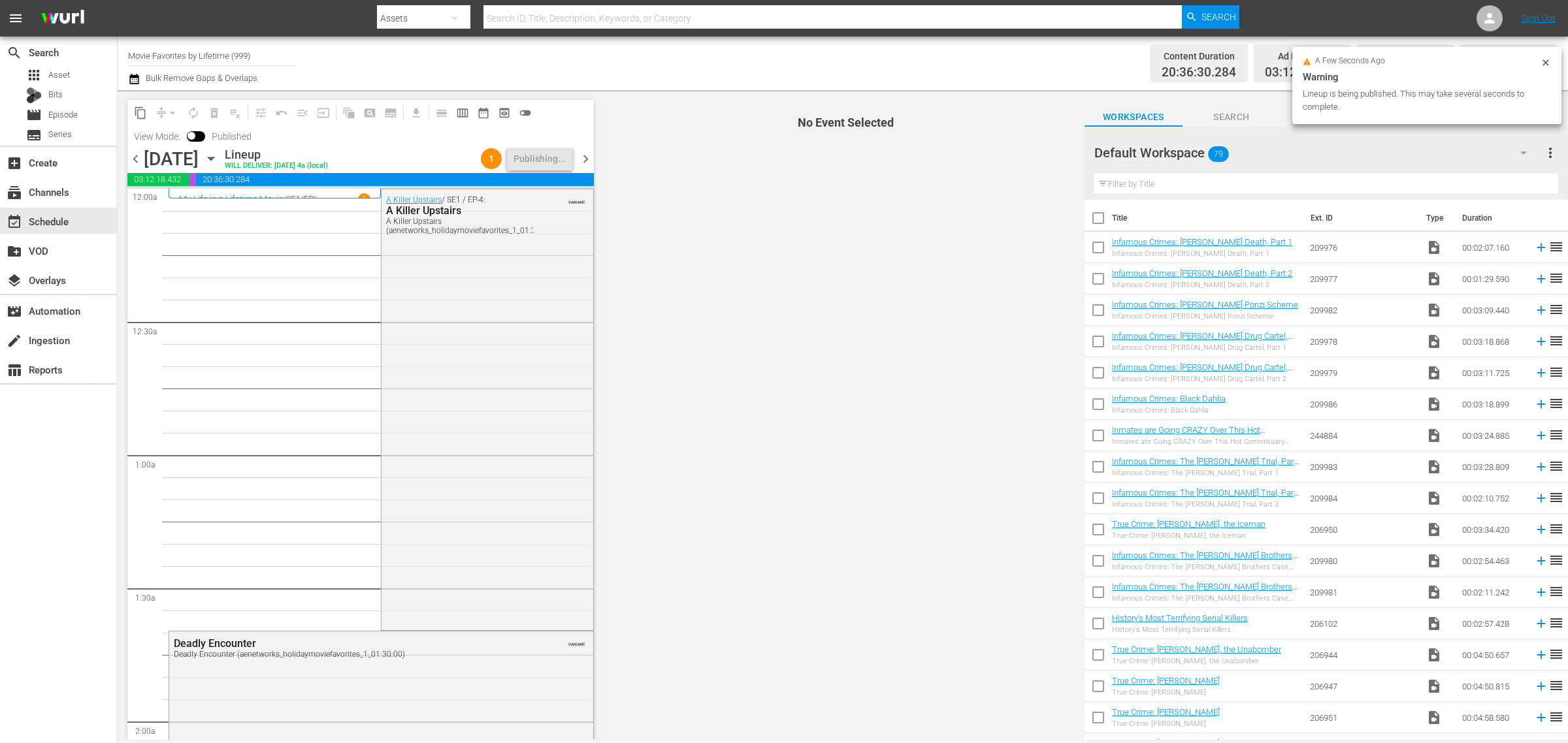
click at [701, 52] on div "Channel Title Movie Favorites by Lifetime (999) Bulk Remove Gaps & Overlaps" at bounding box center [517, 63] width 779 height 47
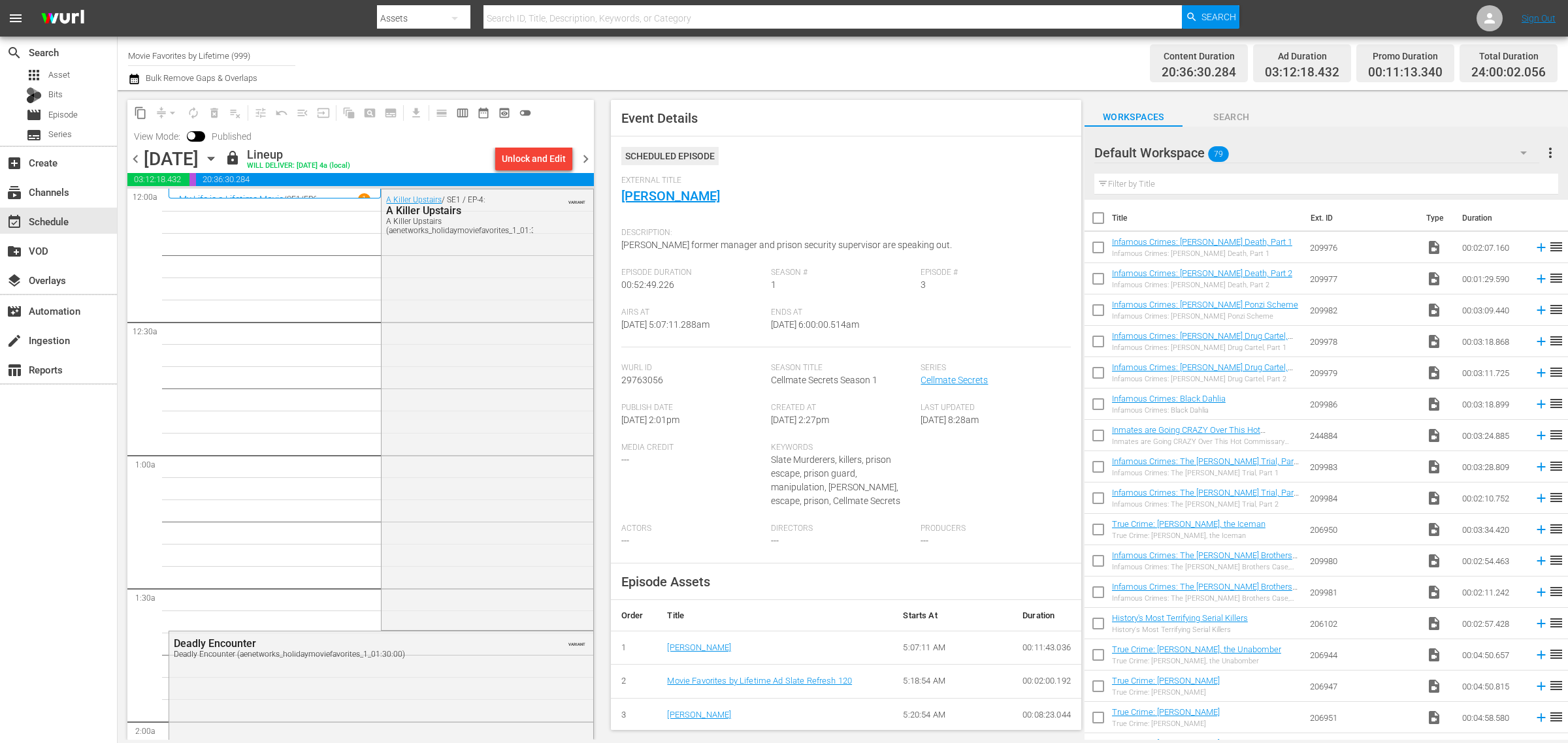
click at [825, 57] on div "Channel Title Movie Favorites by Lifetime (999) Bulk Remove Gaps & Overlaps" at bounding box center [517, 63] width 779 height 47
click at [587, 155] on span "chevron_right" at bounding box center [585, 158] width 16 height 16
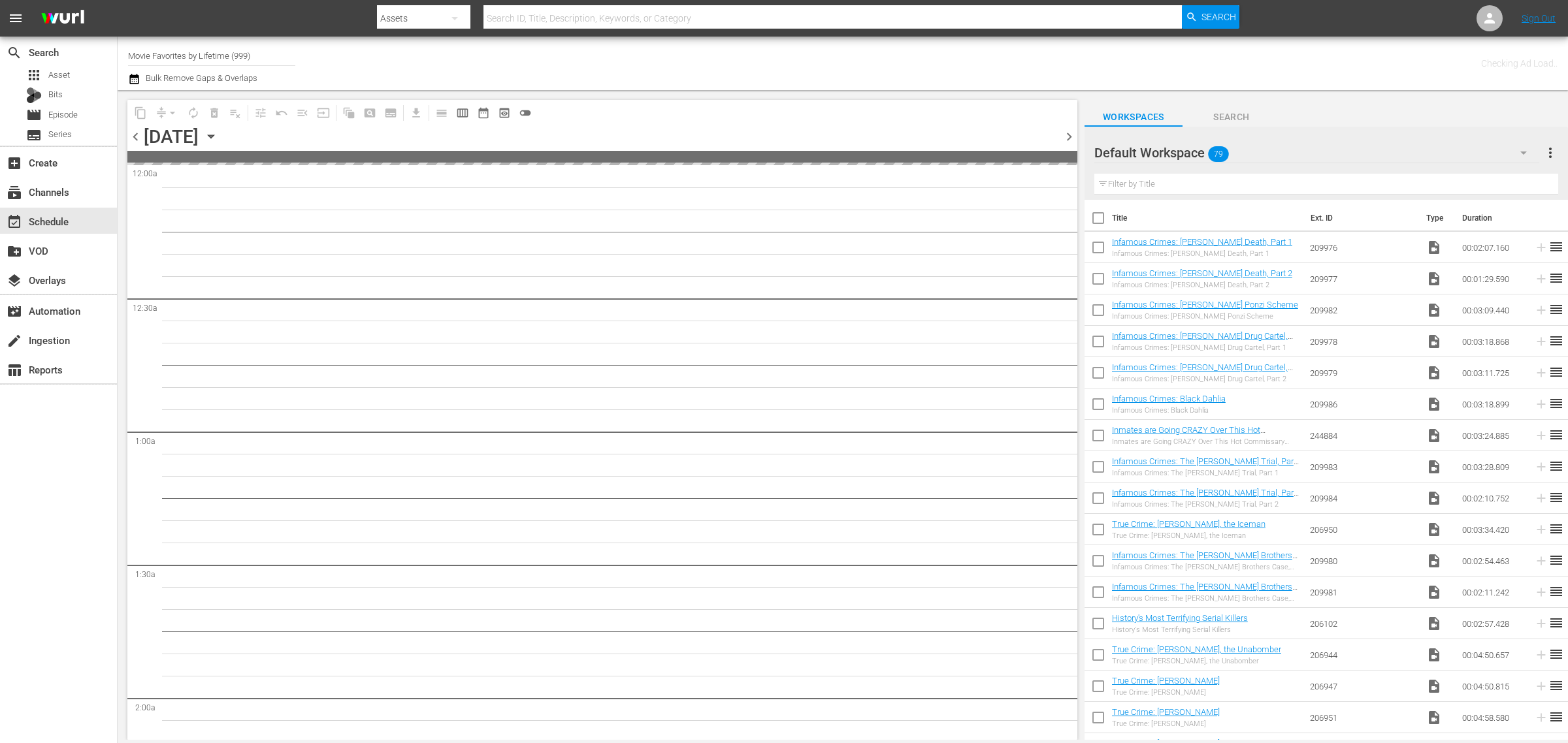
click at [810, 58] on div "Channel Title Movie Favorites by Lifetime (999) Bulk Remove Gaps & Overlaps" at bounding box center [517, 63] width 779 height 47
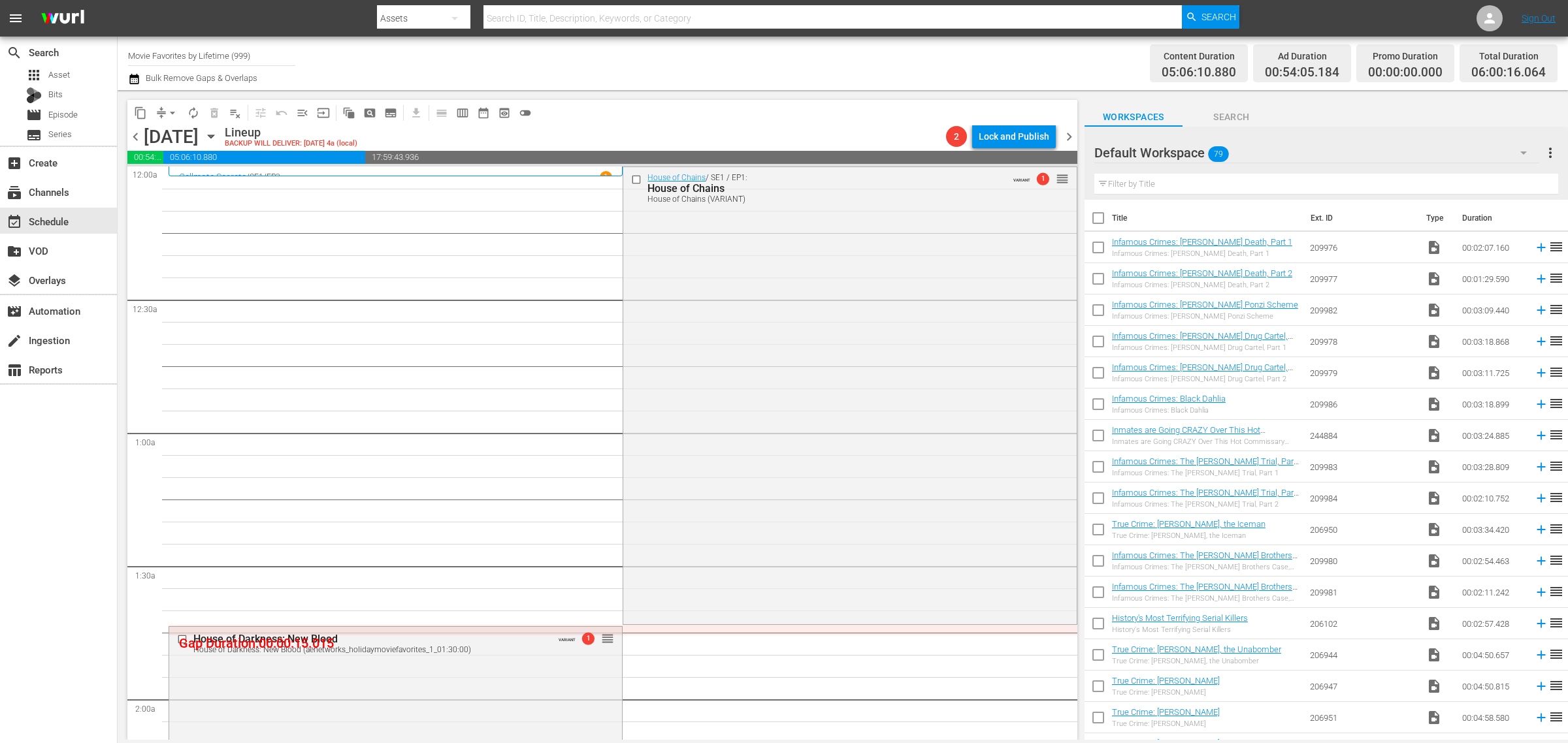
click at [174, 112] on span "arrow_drop_down" at bounding box center [172, 113] width 13 height 13
click at [172, 137] on li "Align to Midnight" at bounding box center [173, 138] width 138 height 22
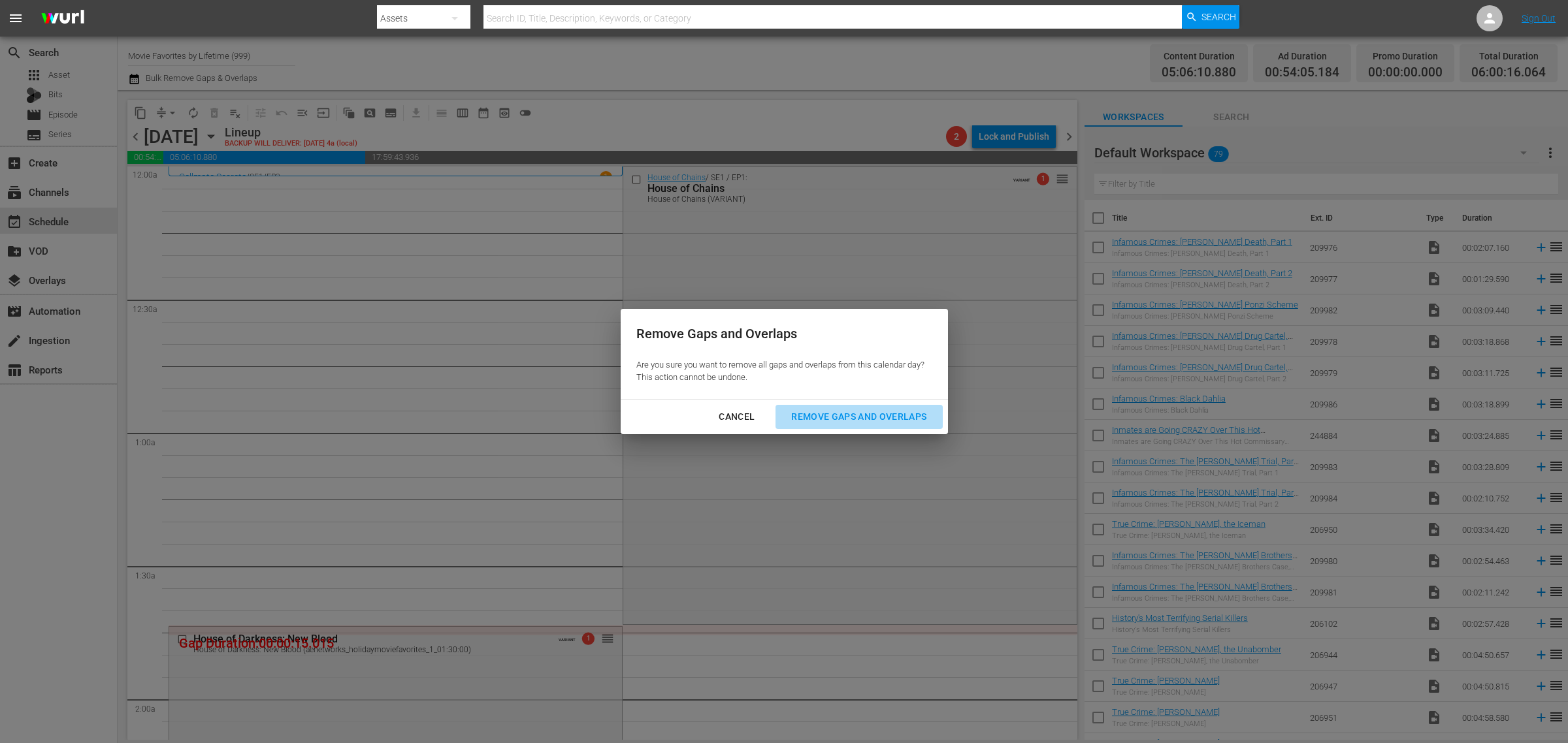
click at [864, 412] on div "Remove Gaps and Overlaps" at bounding box center [859, 416] width 156 height 16
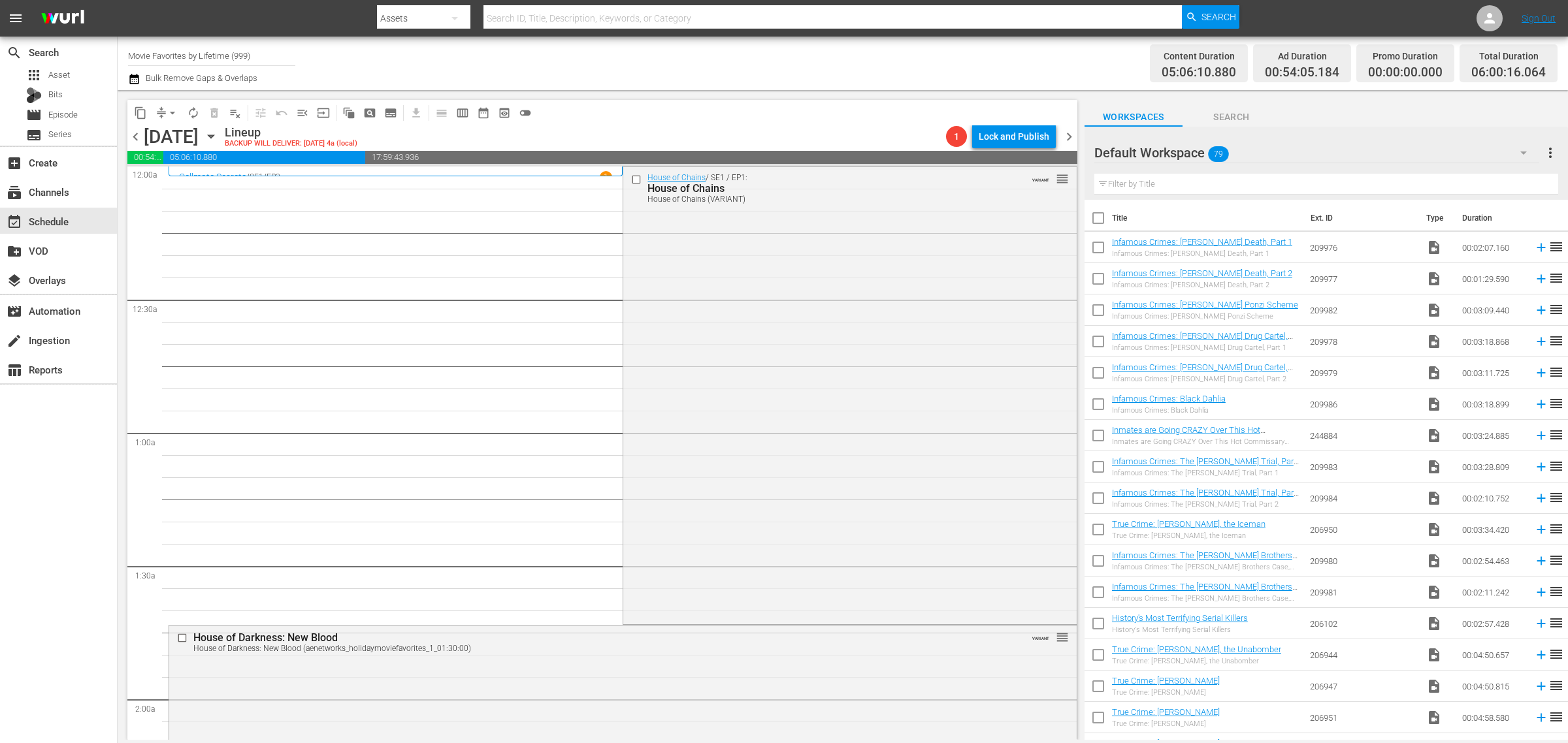
click at [835, 50] on div "Channel Title Movie Favorites by Lifetime (999) Bulk Remove Gaps & Overlaps" at bounding box center [517, 63] width 779 height 47
click at [837, 77] on div "Channel Title Movie Favorites by Lifetime (999) Bulk Remove Gaps & Overlaps" at bounding box center [517, 63] width 779 height 47
click at [870, 69] on div "Channel Title Movie Favorites by Lifetime (999) Bulk Remove Gaps & Overlaps" at bounding box center [517, 63] width 779 height 47
click at [815, 340] on div "House of Chains / SE1 / EP1: House of Chains House of Chains (VARIANT) VARIANT …" at bounding box center [849, 394] width 452 height 455
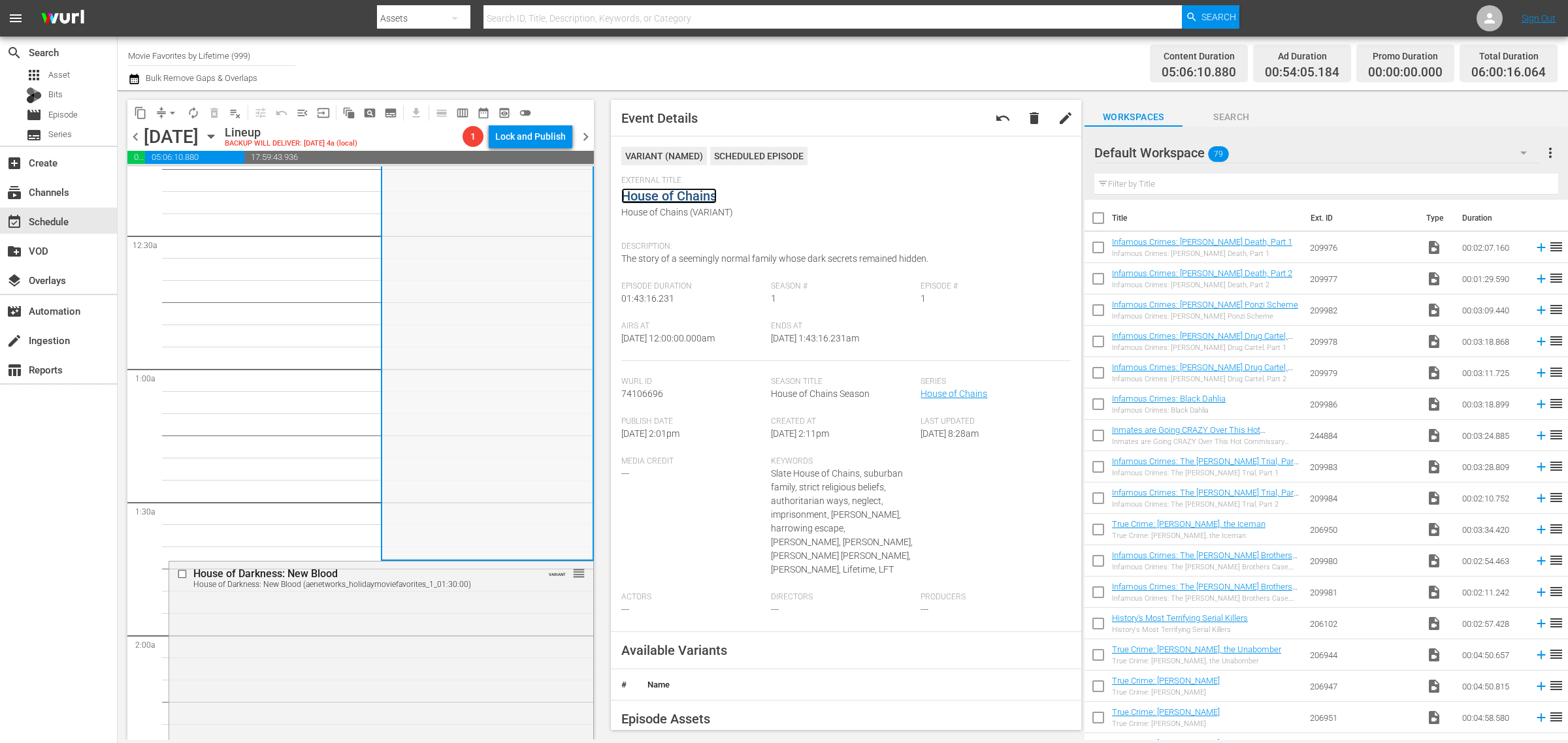
scroll to position [408, 0]
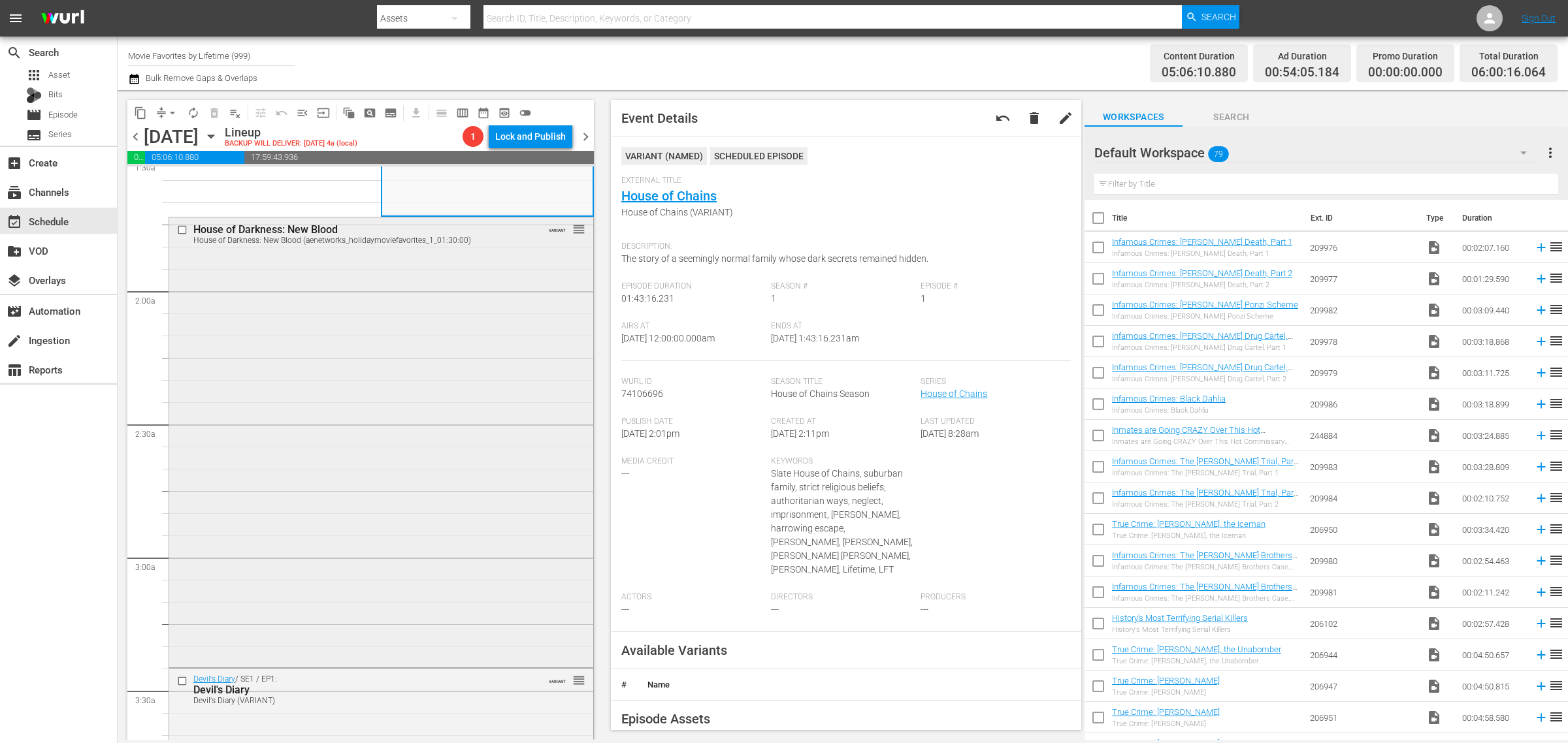
click at [304, 412] on div "House of Darkness: New Blood House of Darkness: New Blood (aenetworks_holidaymo…" at bounding box center [382, 441] width 424 height 447
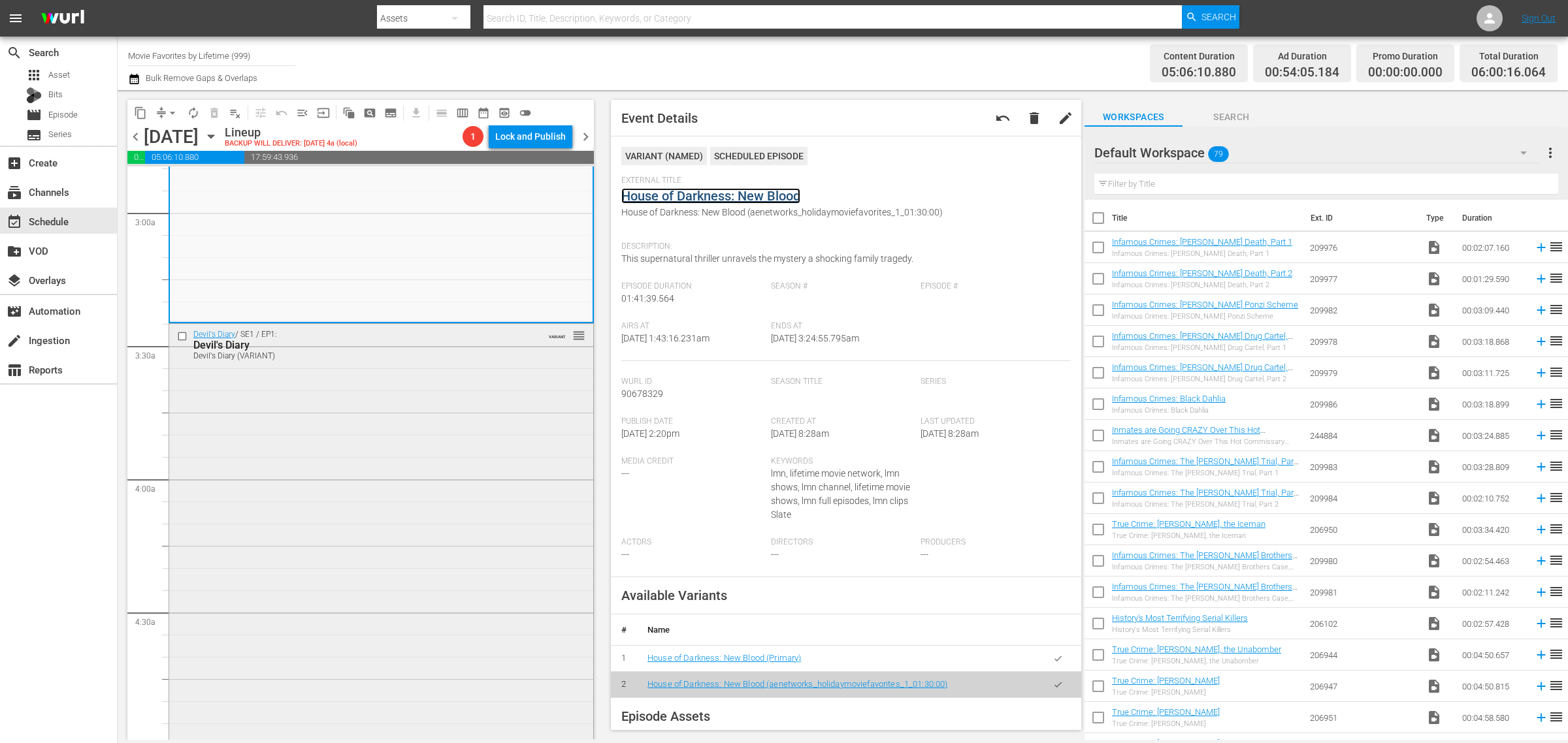
scroll to position [816, 0]
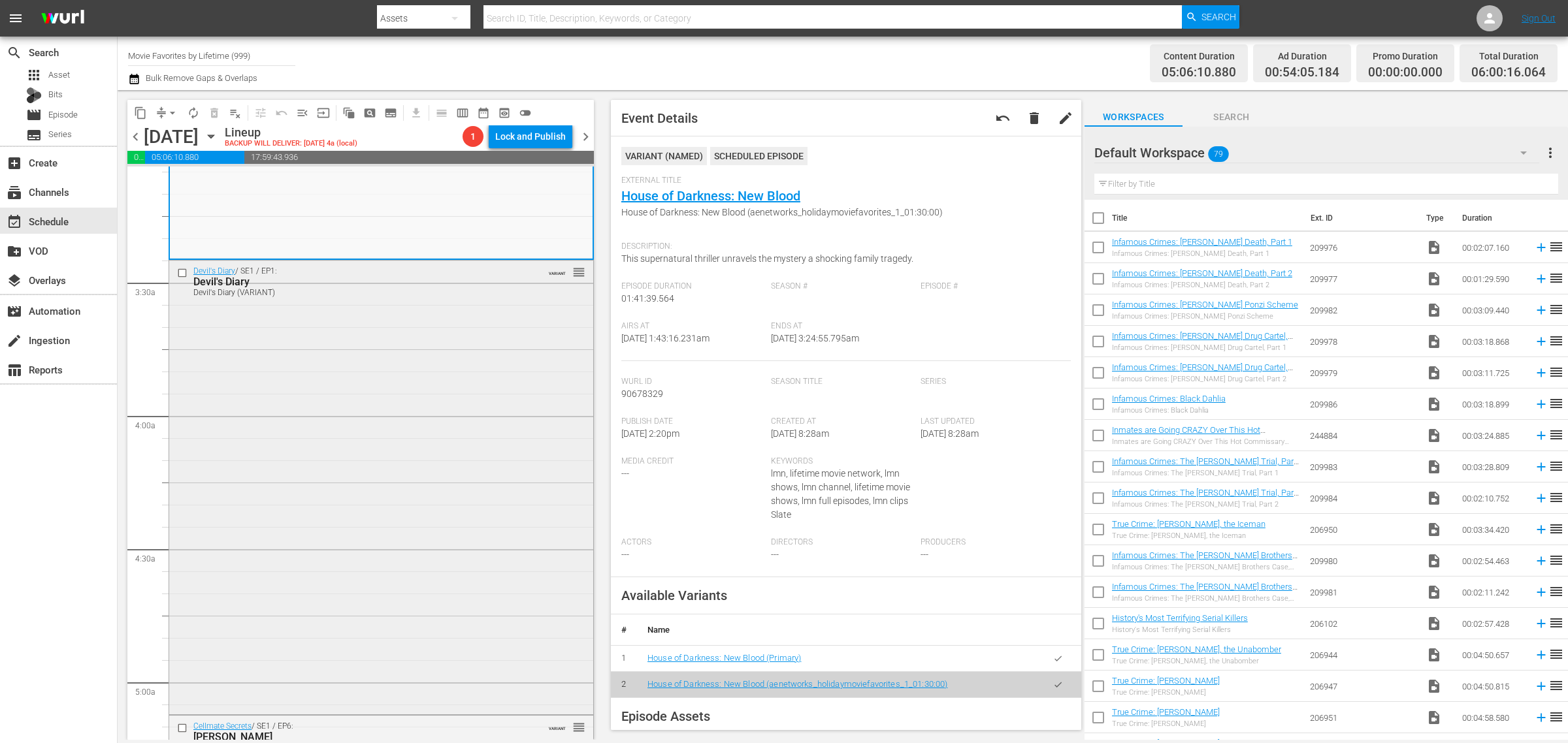
click at [349, 400] on div "Devil's Diary / SE1 / EP1: Devil's Diary Devil's Diary (VARIANT) VARIANT reorder" at bounding box center [382, 486] width 424 height 451
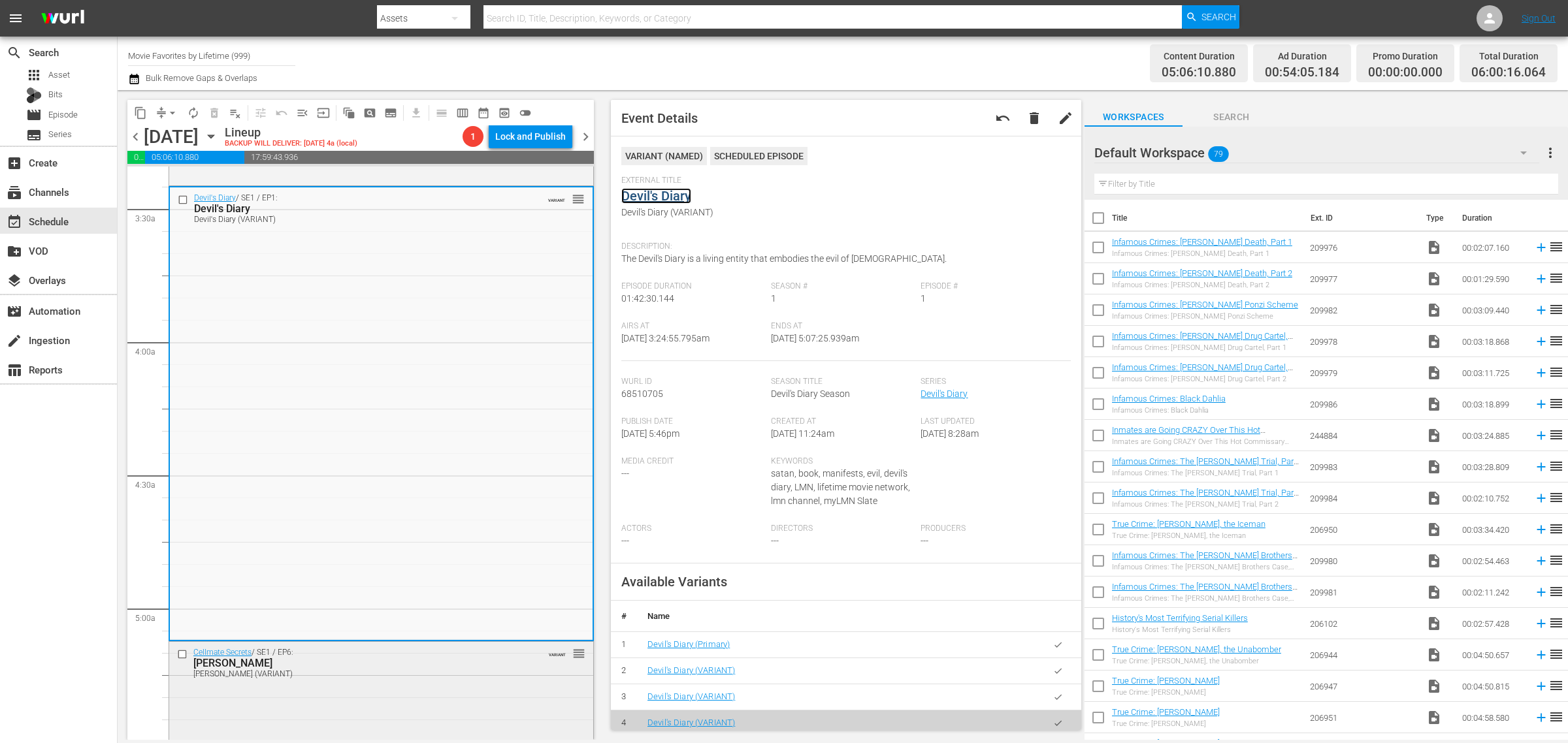
scroll to position [1224, 0]
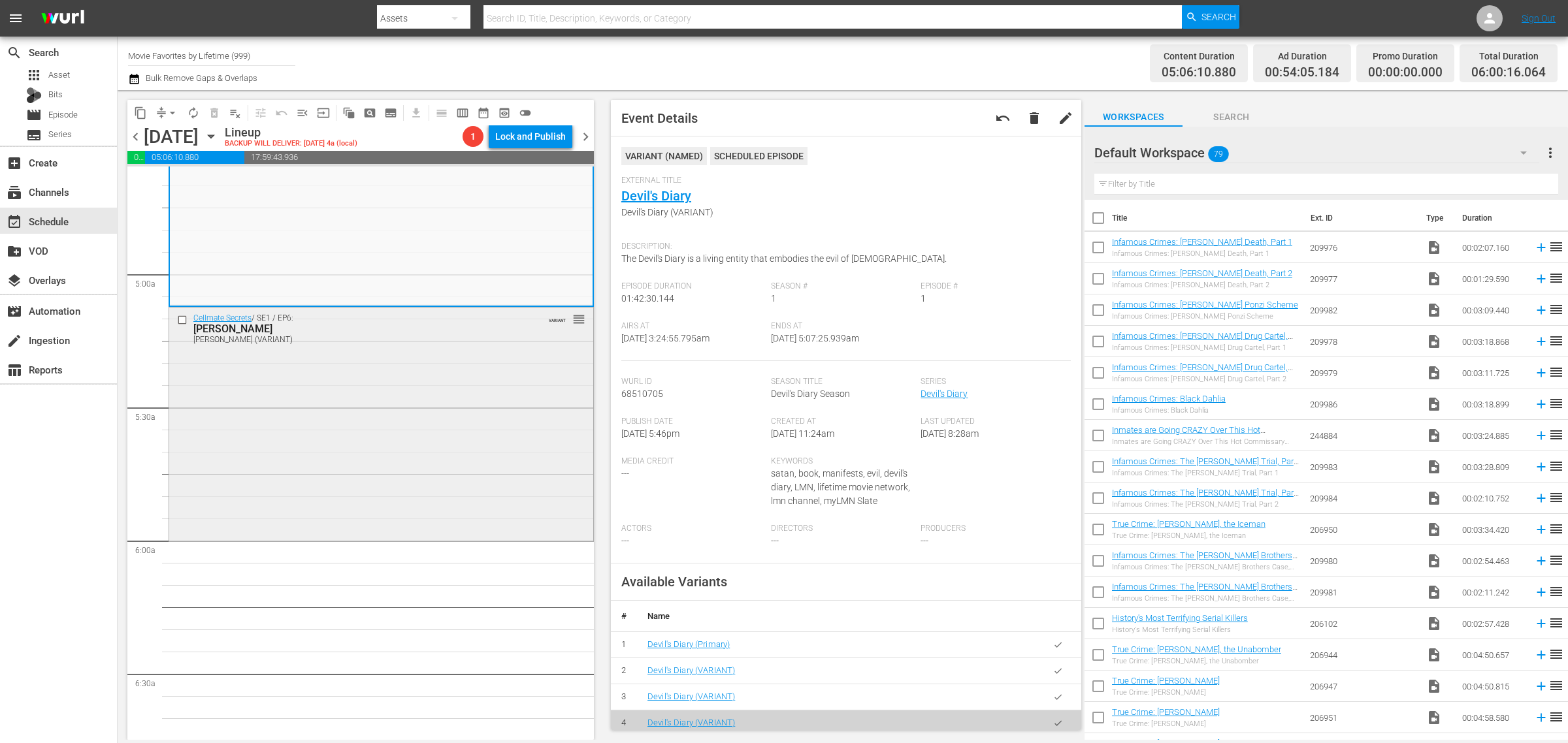
click at [337, 487] on div "Cellmate Secrets / SE1 / EP6: Shayna Hubers Shayna Hubers (VARIANT) VARIANT reo…" at bounding box center [382, 423] width 424 height 231
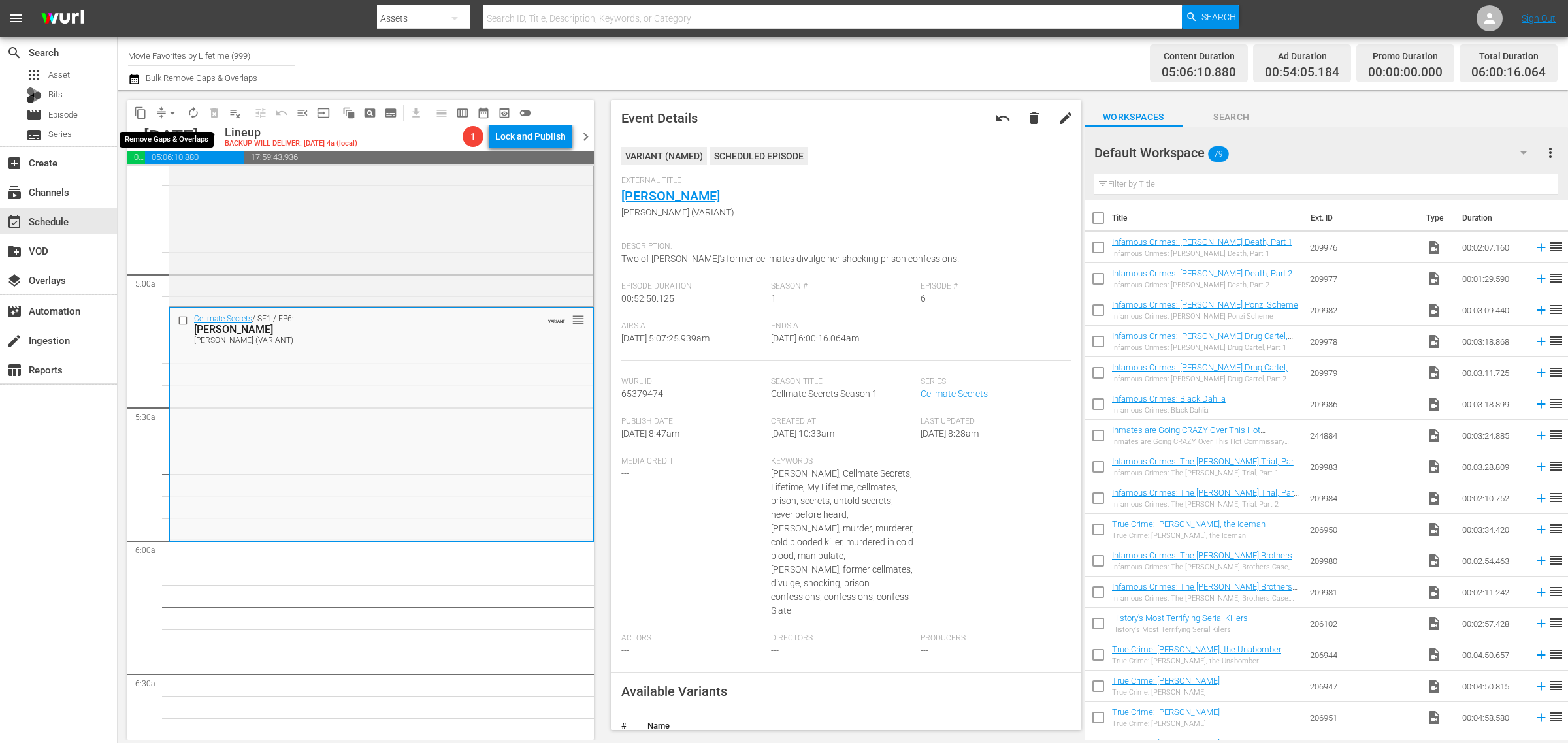
click at [174, 111] on span "arrow_drop_down" at bounding box center [172, 113] width 13 height 13
click at [187, 134] on li "Align to Midnight" at bounding box center [173, 138] width 138 height 22
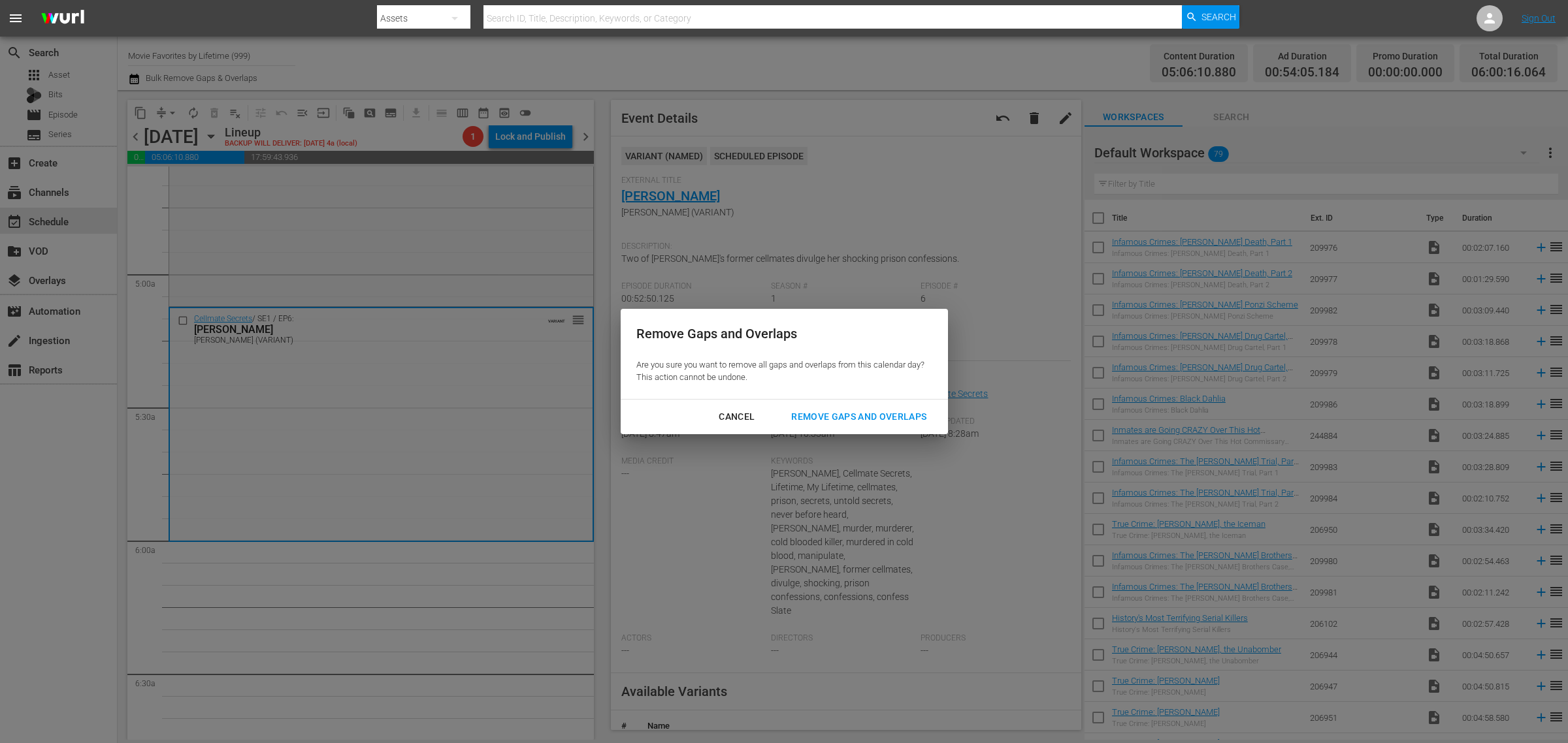
click at [845, 413] on div "Remove Gaps and Overlaps" at bounding box center [859, 416] width 156 height 16
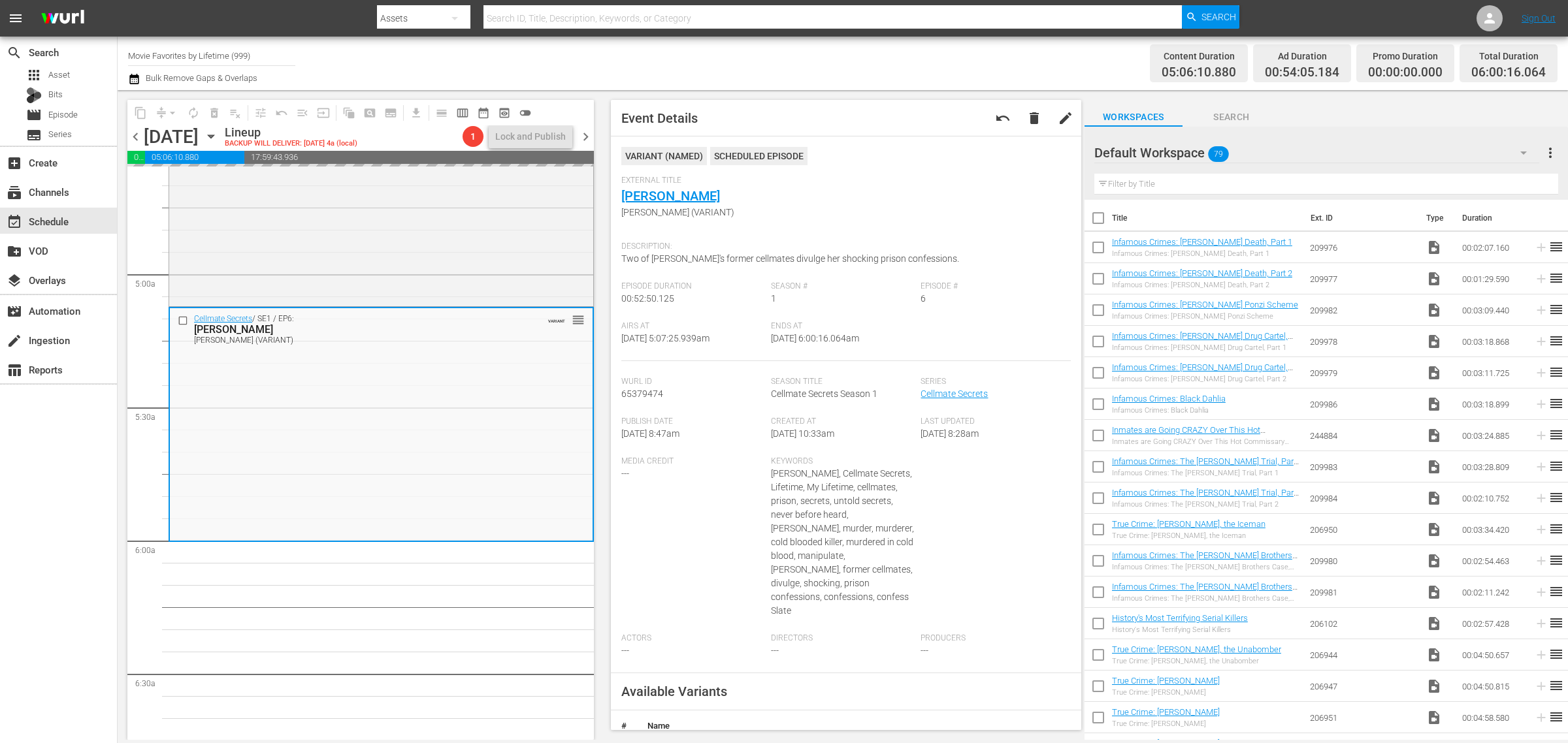
click at [1082, 50] on div "Content Duration 05:06:10.880 Ad Duration 00:54:05.184 Promo Duration 00:00:00.…" at bounding box center [1233, 63] width 650 height 47
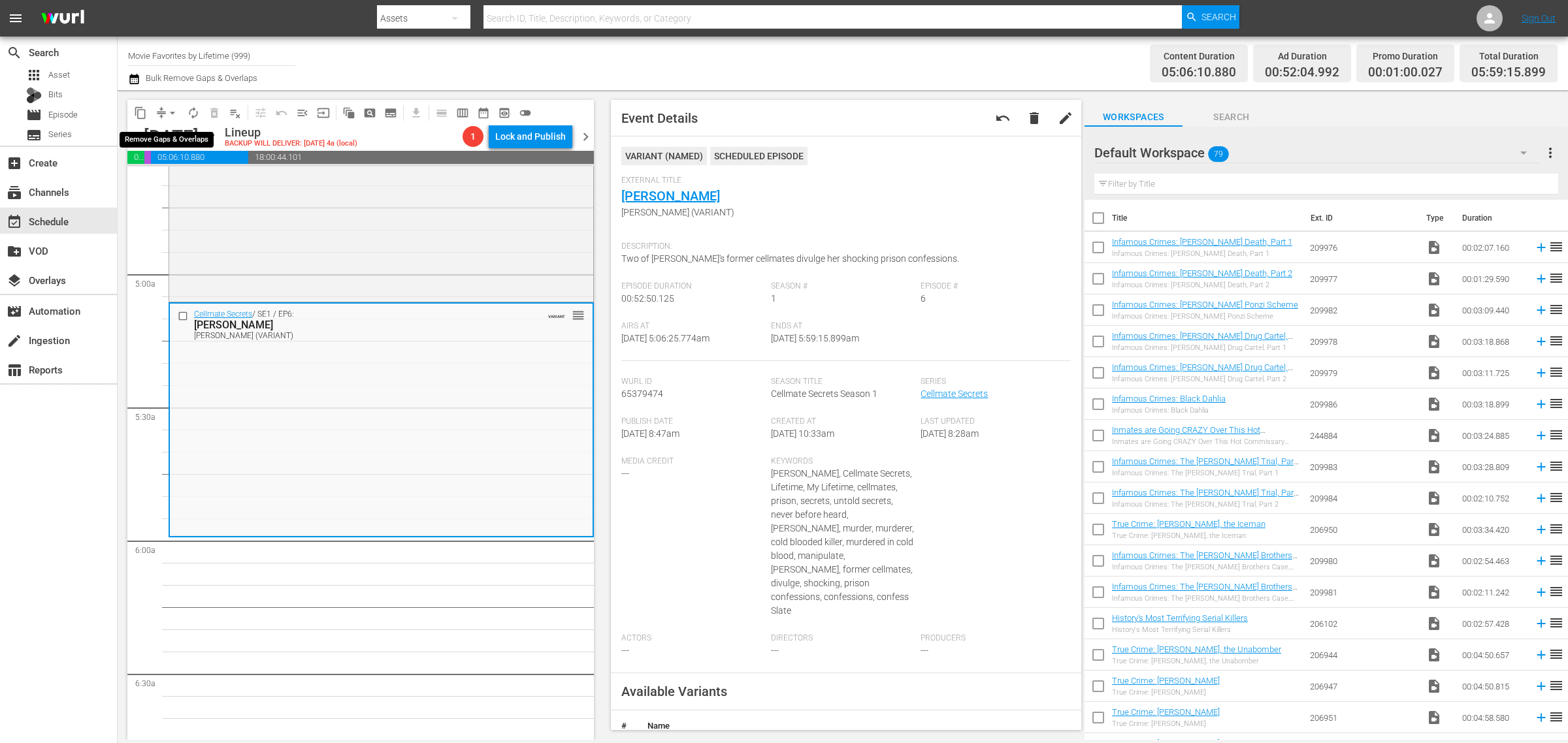
click at [173, 111] on span "arrow_drop_down" at bounding box center [172, 113] width 13 height 13
click at [176, 138] on li "Align to Midnight" at bounding box center [173, 138] width 138 height 22
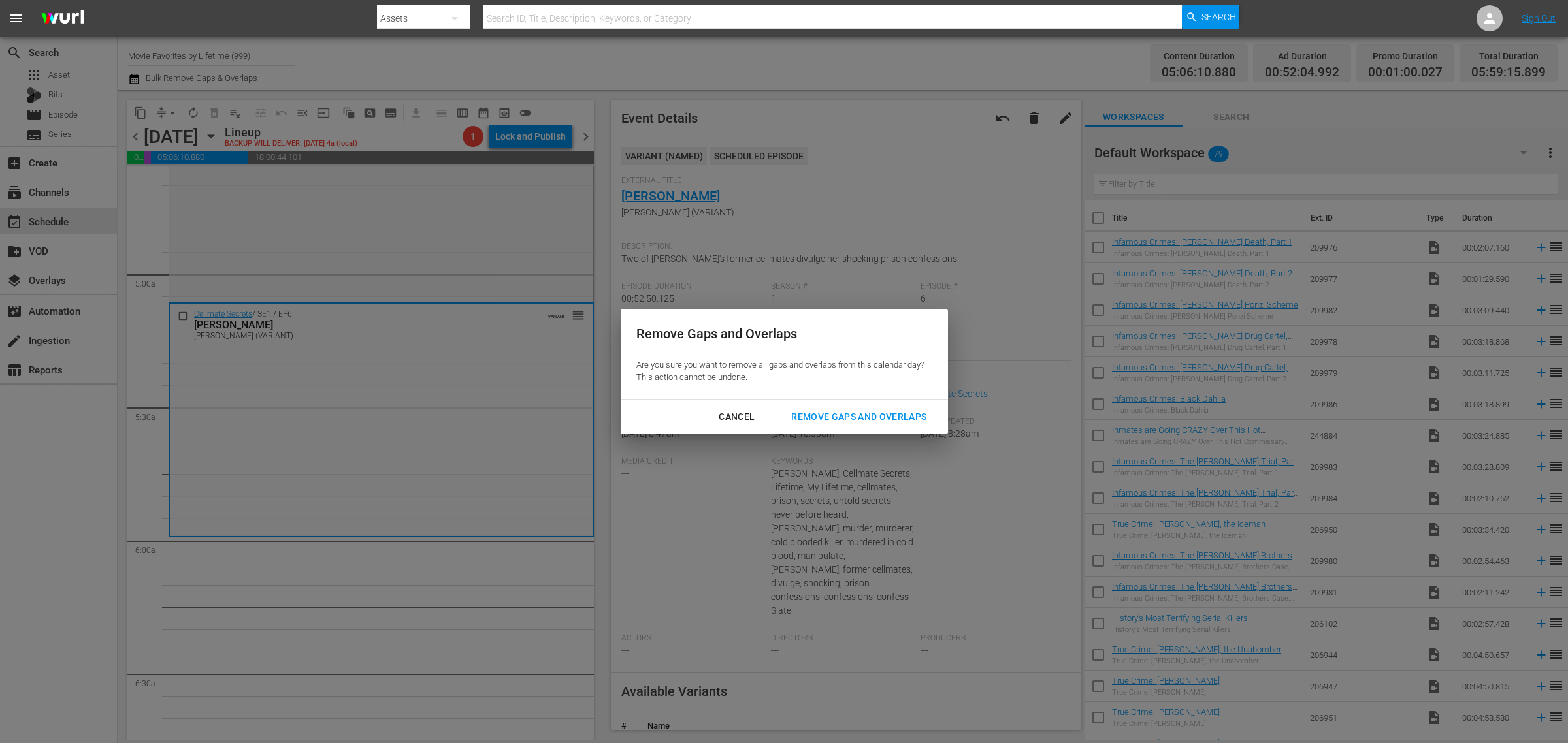
click at [909, 410] on div "Remove Gaps and Overlaps" at bounding box center [859, 416] width 156 height 16
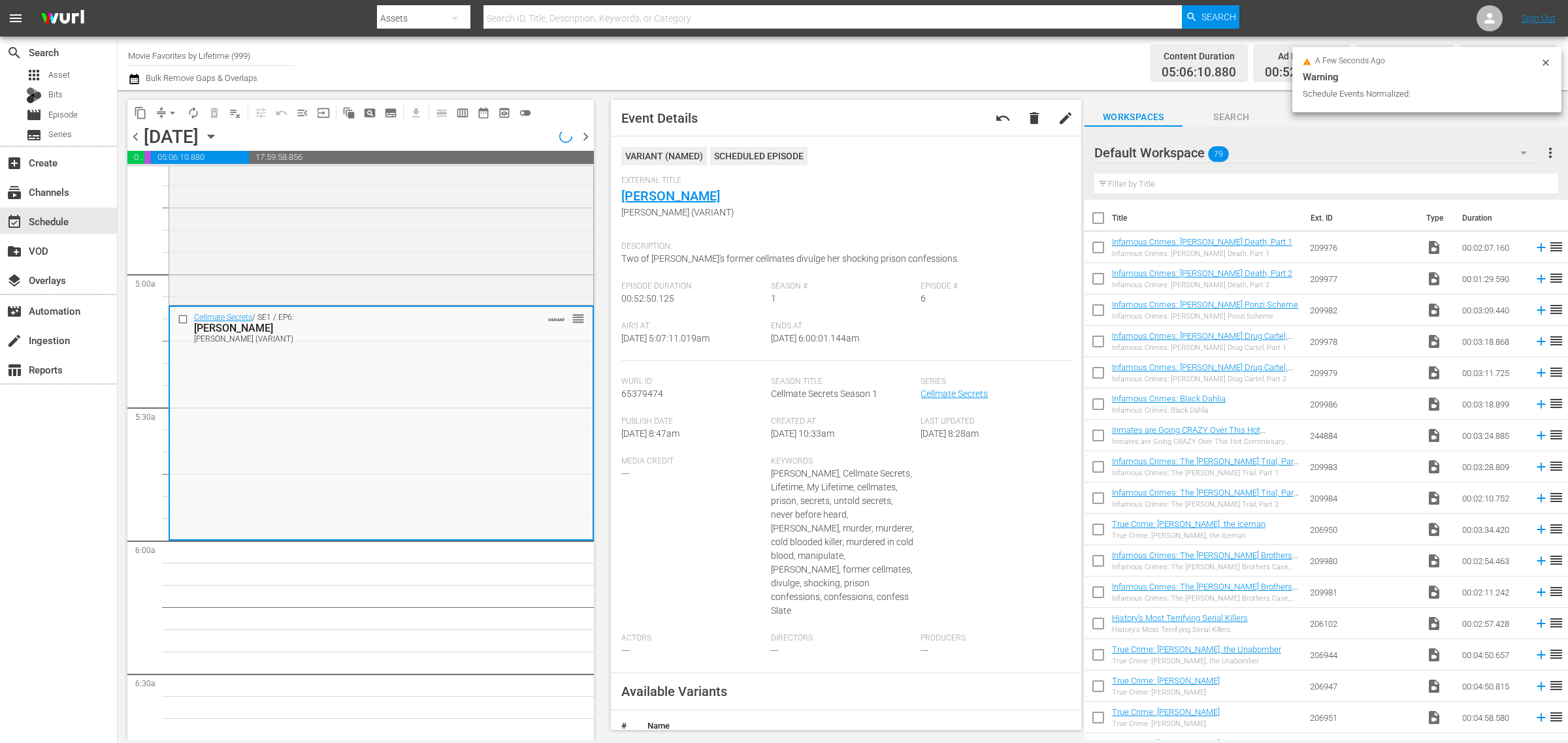
scroll to position [1247, 0]
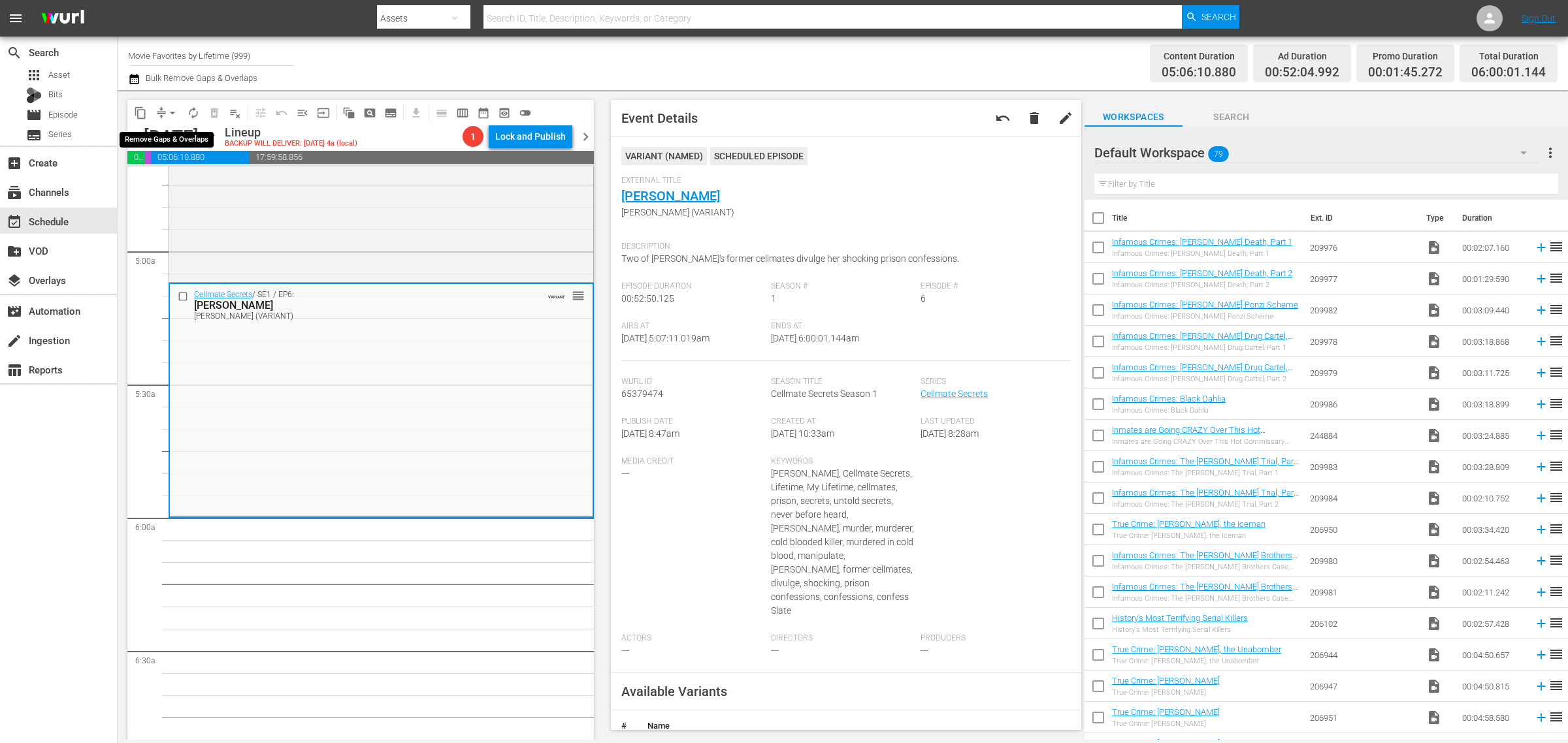
click at [172, 113] on span "arrow_drop_down" at bounding box center [172, 113] width 13 height 13
click at [187, 144] on li "Align to Midnight" at bounding box center [173, 138] width 138 height 22
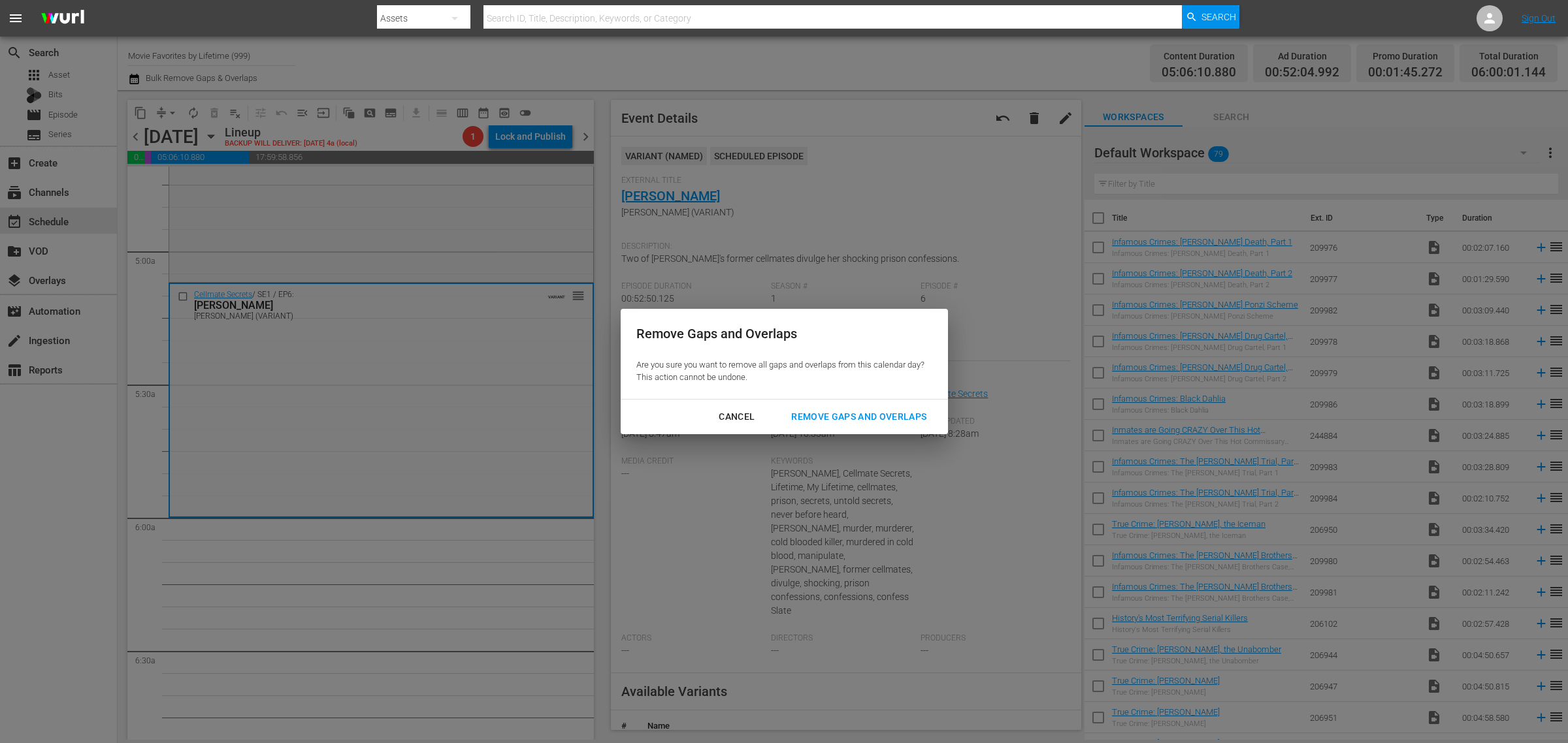
click at [858, 418] on div "Remove Gaps and Overlaps" at bounding box center [859, 416] width 156 height 16
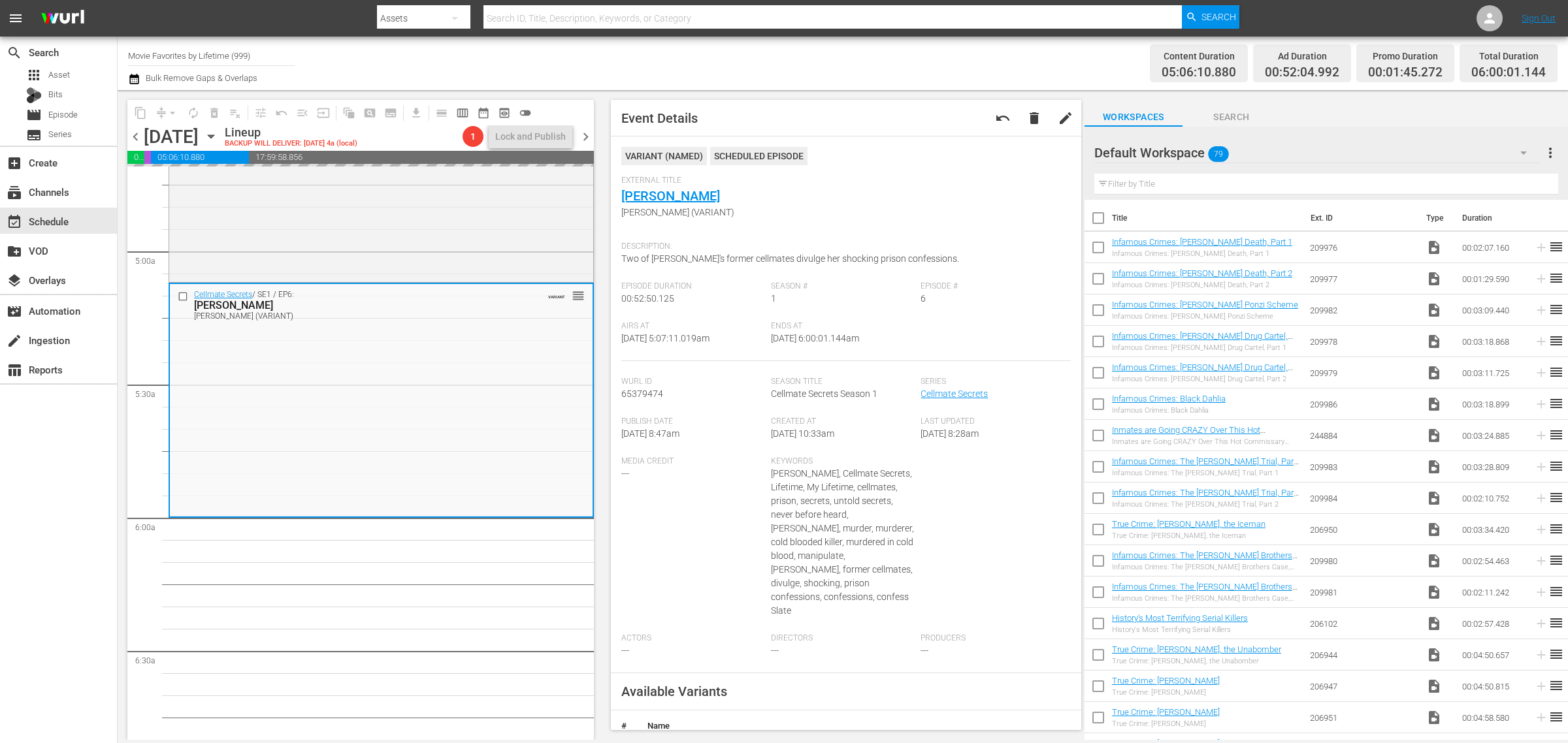
click at [874, 52] on div "Channel Title Movie Favorites by Lifetime (999) Bulk Remove Gaps & Overlaps" at bounding box center [517, 63] width 779 height 47
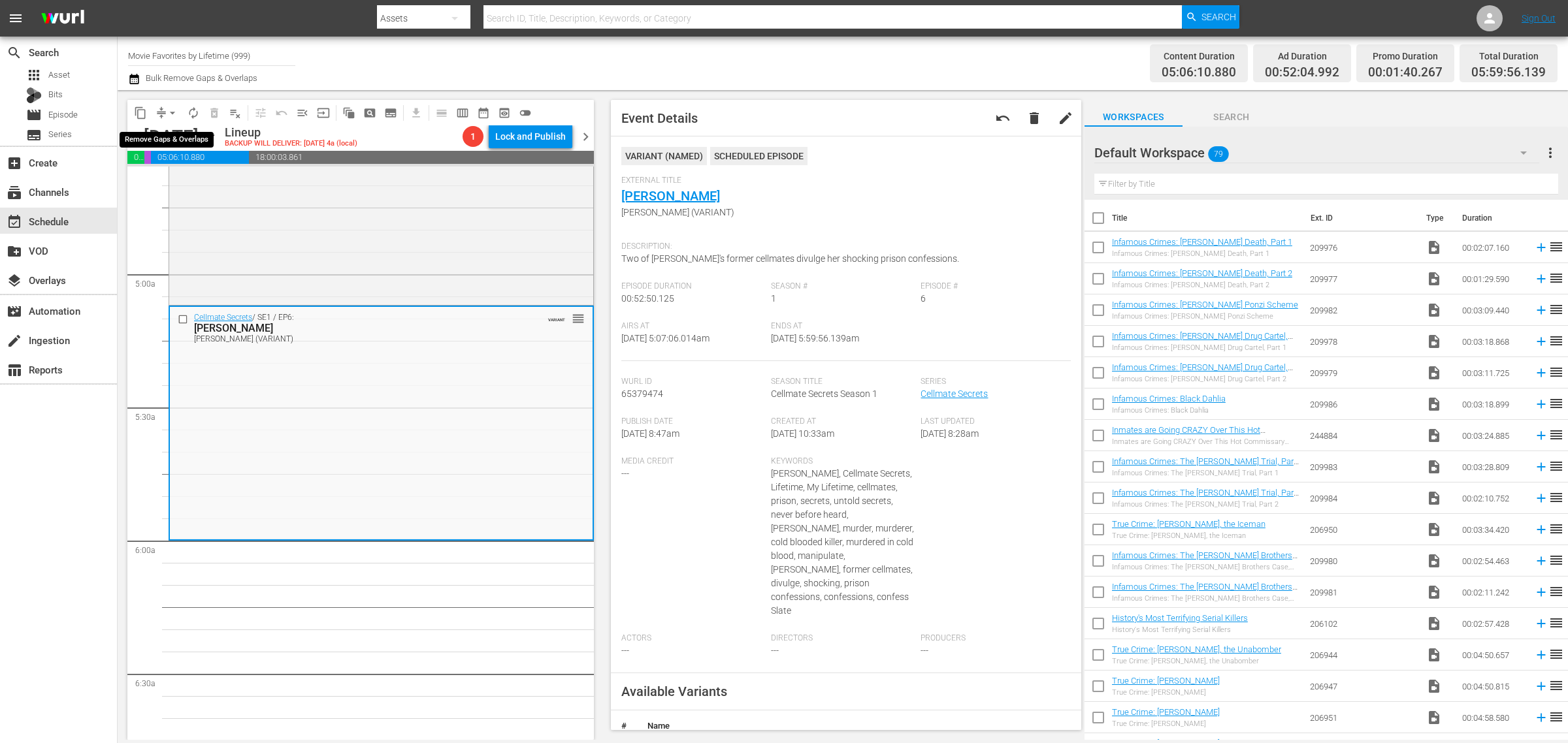
click at [176, 112] on span "arrow_drop_down" at bounding box center [172, 113] width 13 height 13
click at [171, 150] on li "Align to First Episode" at bounding box center [173, 160] width 138 height 22
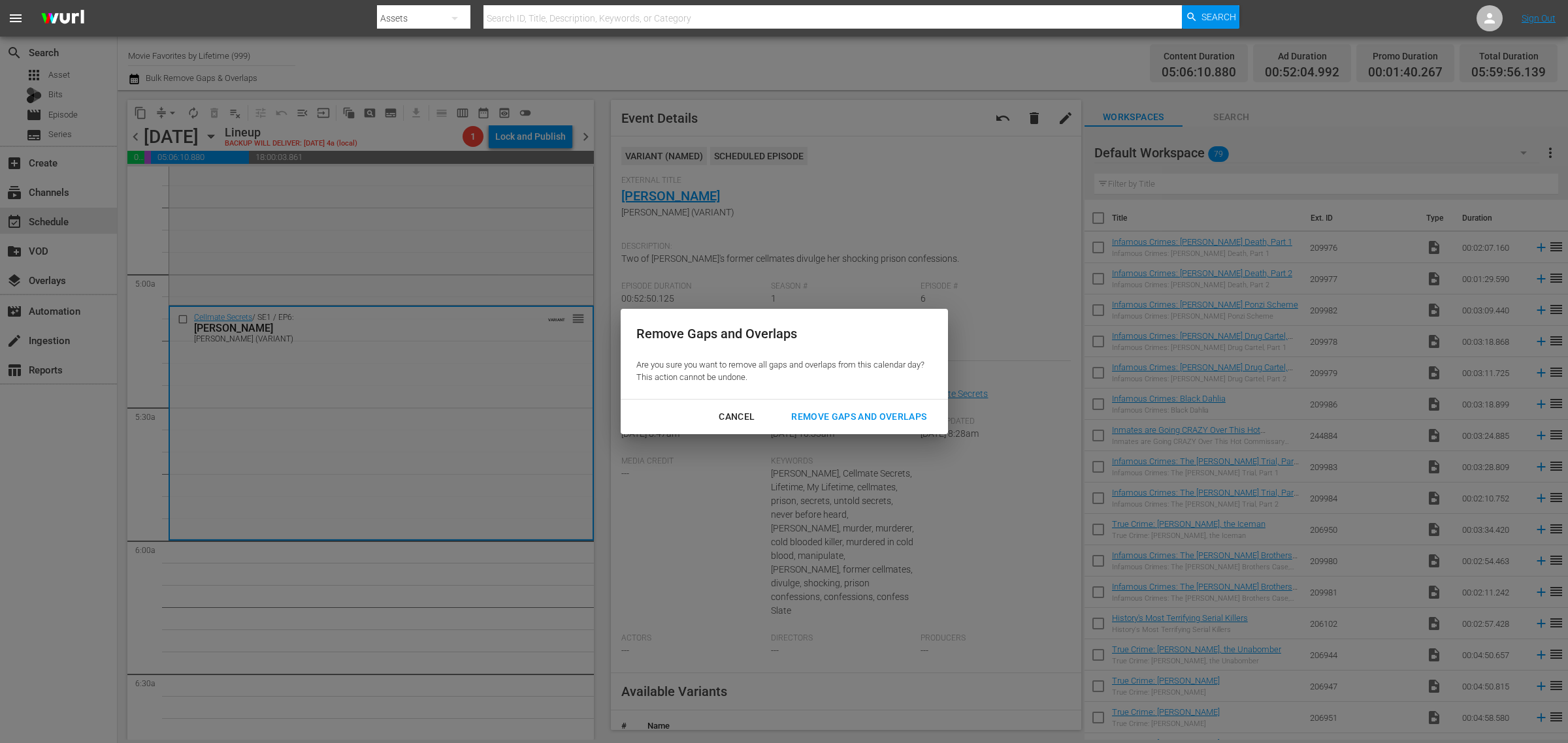
click at [751, 419] on div "Cancel" at bounding box center [737, 416] width 57 height 16
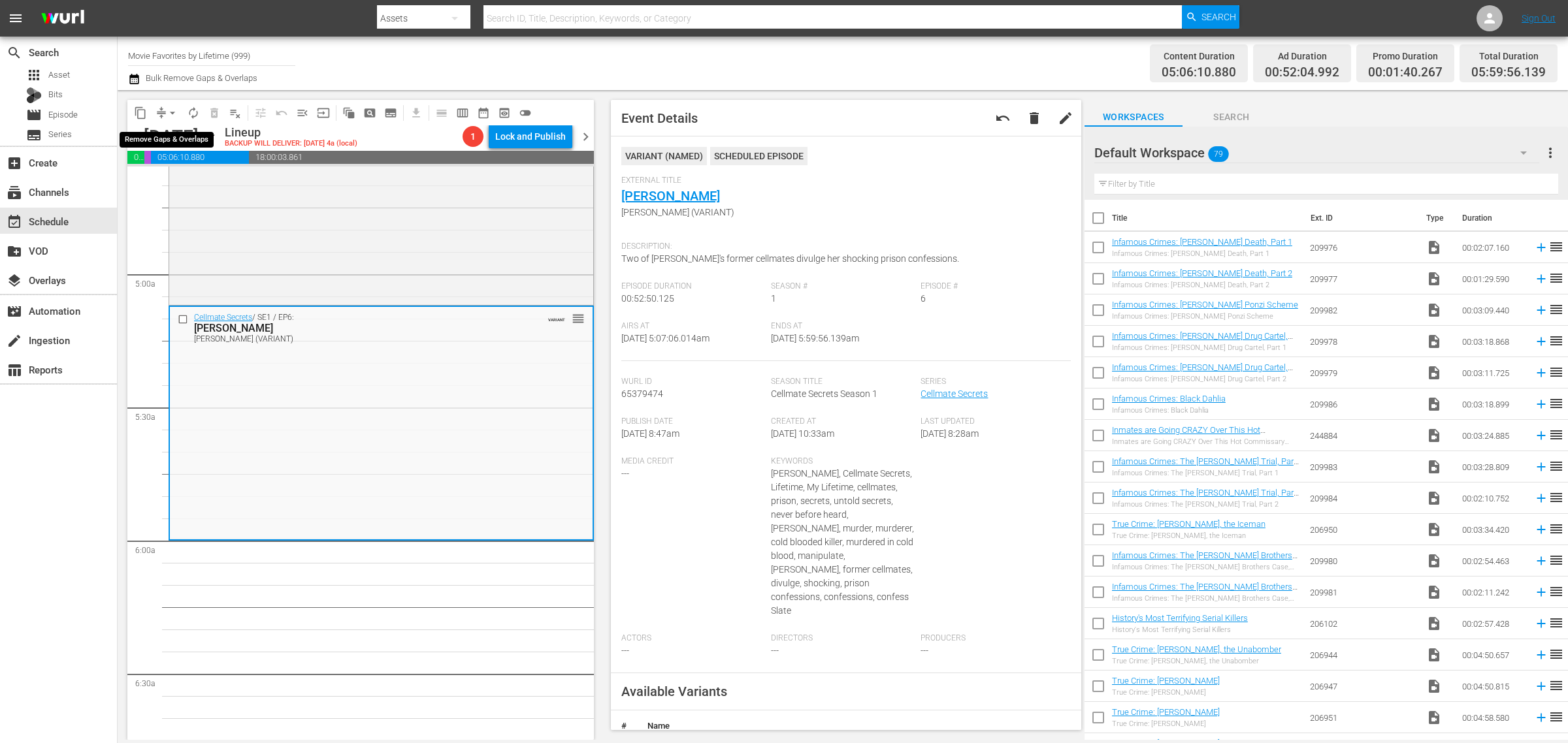
click at [173, 112] on span "arrow_drop_down" at bounding box center [172, 113] width 13 height 13
click at [180, 134] on li "Align to Midnight" at bounding box center [173, 138] width 138 height 22
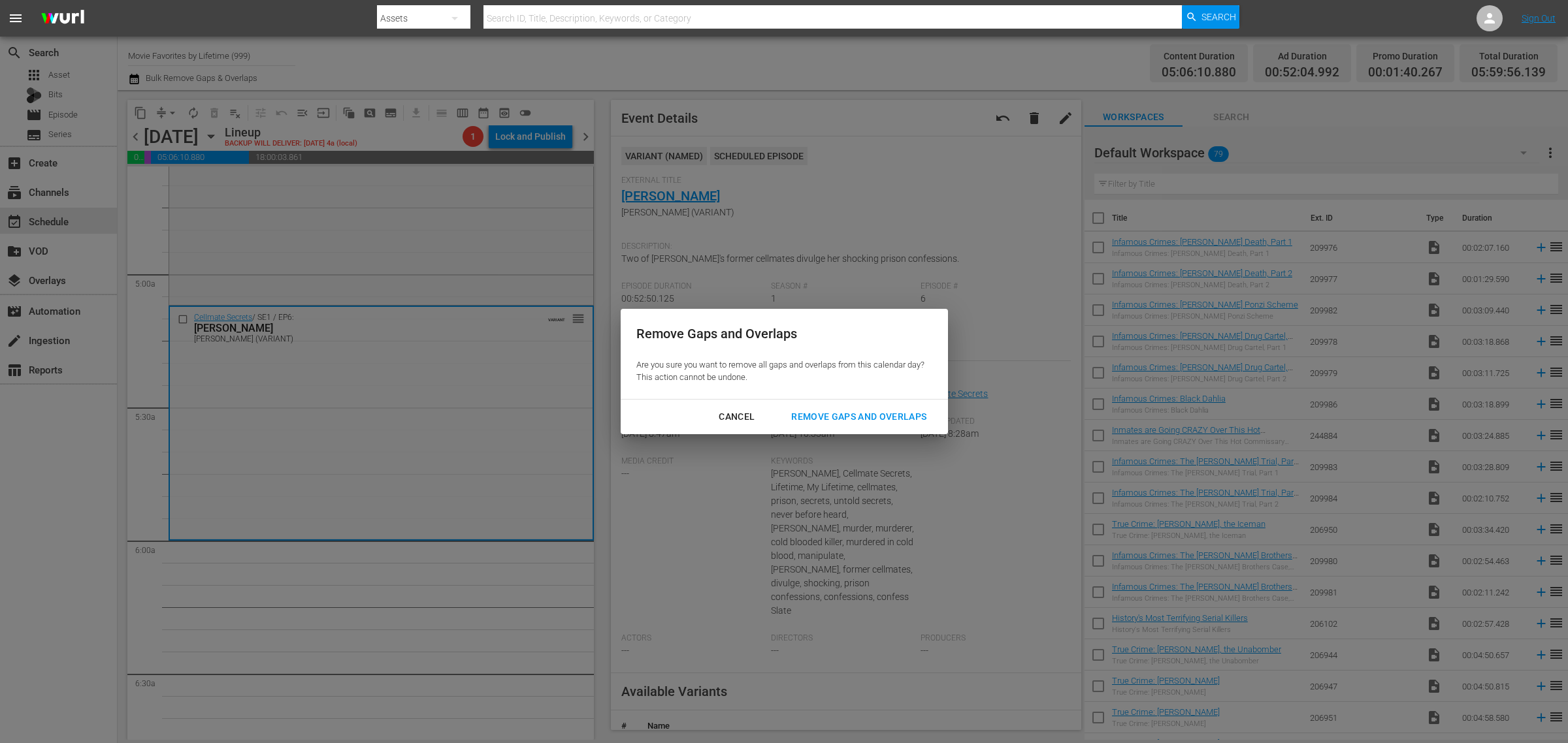
click at [875, 408] on button "Remove Gaps and Overlaps" at bounding box center [858, 417] width 167 height 24
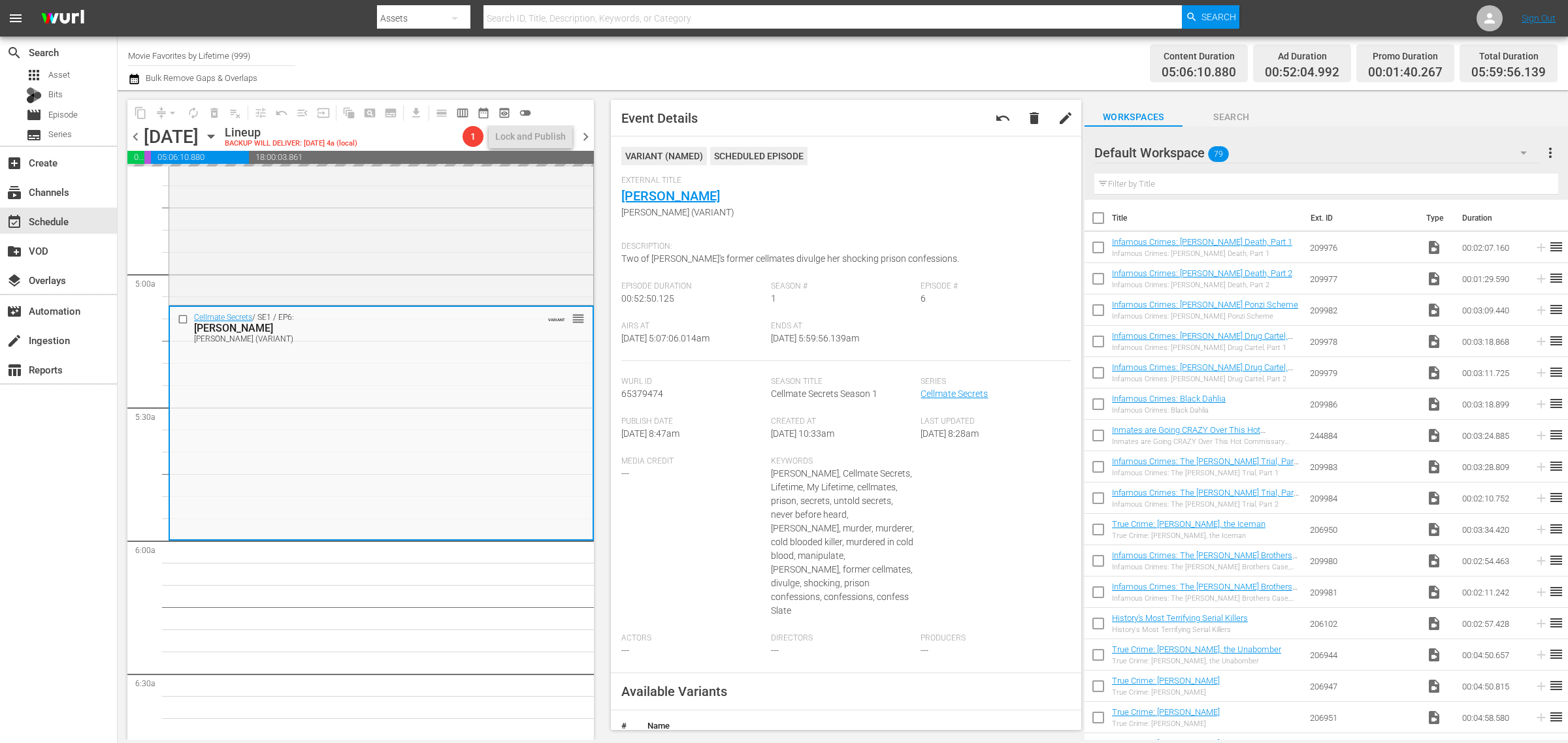
click at [825, 59] on div "Channel Title Movie Favorites by Lifetime (999) Bulk Remove Gaps & Overlaps" at bounding box center [517, 63] width 779 height 47
click at [939, 57] on div "Content Duration 05:06:10.880 Ad Duration 00:52:04.992 Promo Duration 00:01:40.…" at bounding box center [1233, 63] width 650 height 47
click at [838, 44] on div "Channel Title Movie Favorites by Lifetime (999) Bulk Remove Gaps & Overlaps" at bounding box center [517, 63] width 779 height 47
click at [193, 112] on span "autorenew_outlined" at bounding box center [193, 113] width 13 height 13
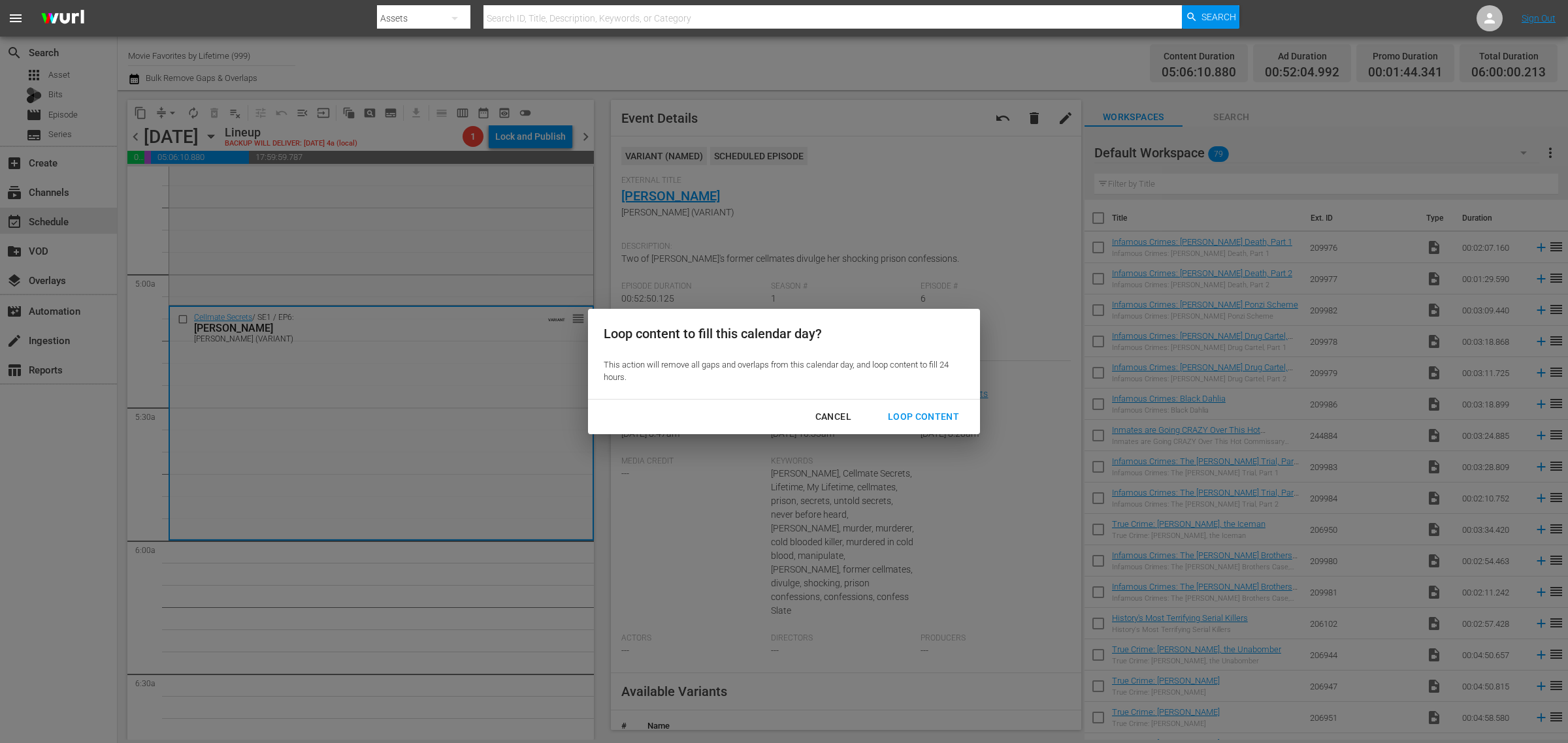
click at [945, 420] on div "Loop Content" at bounding box center [923, 416] width 92 height 16
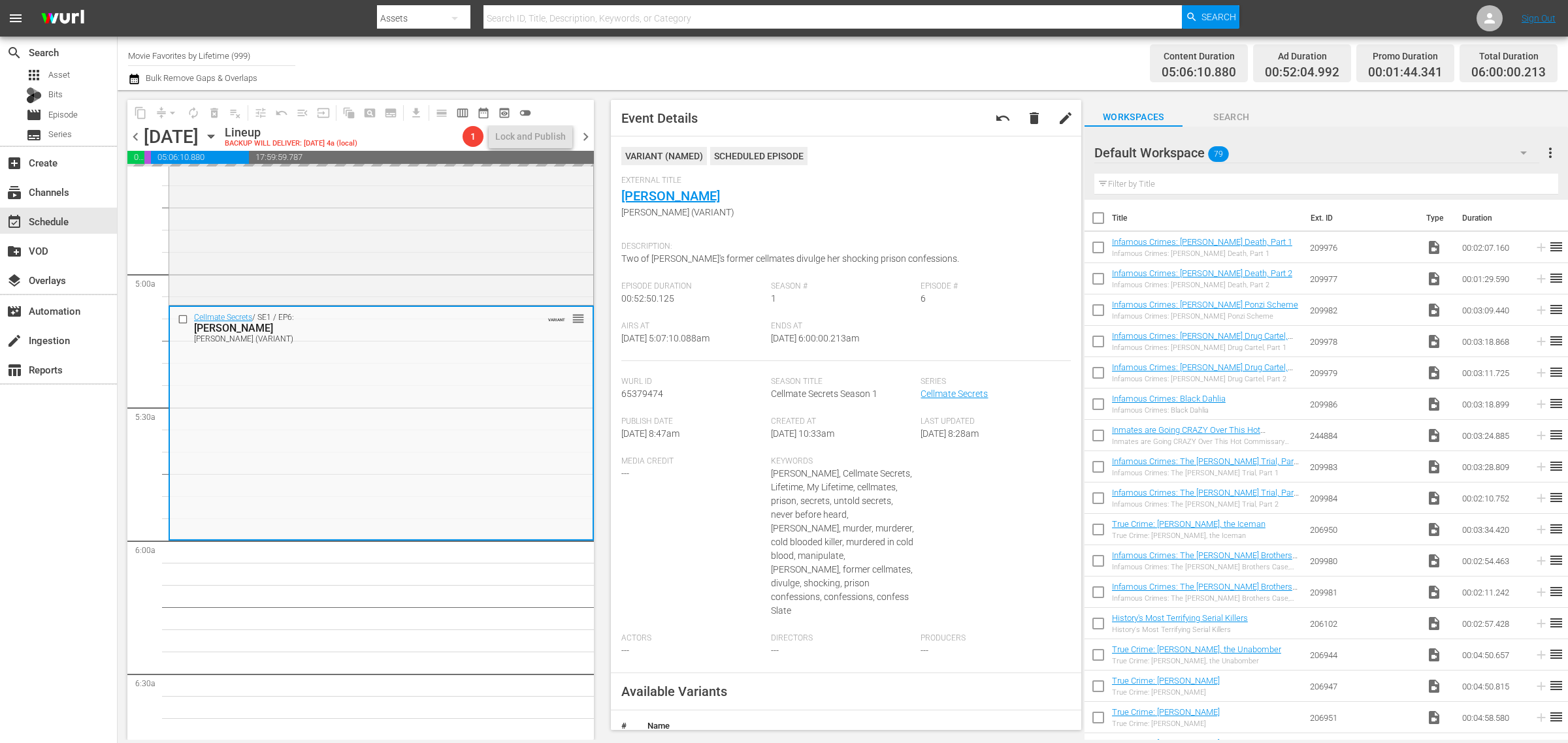
click at [847, 46] on div "Channel Title Movie Favorites by Lifetime (999) Bulk Remove Gaps & Overlaps" at bounding box center [517, 63] width 779 height 47
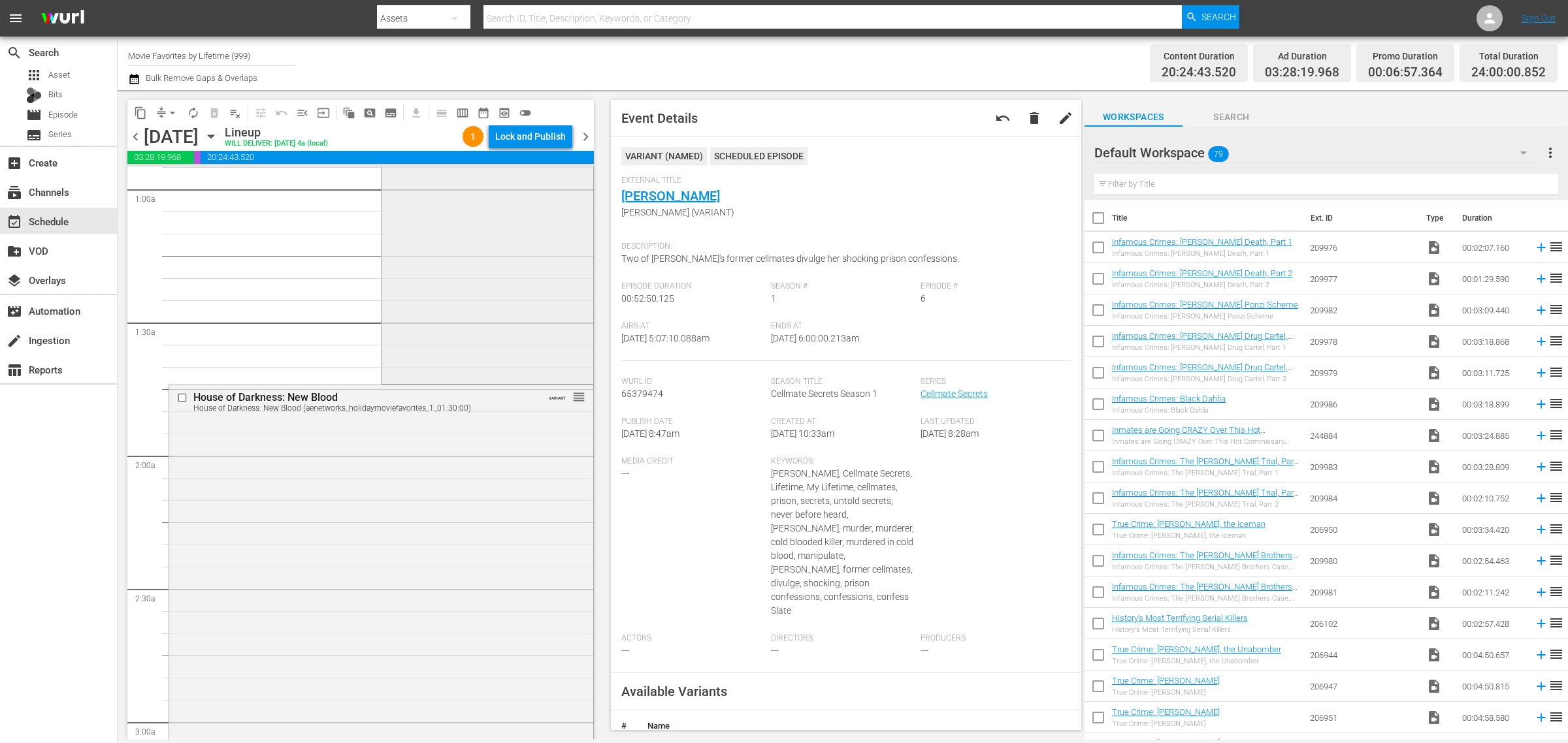
scroll to position [0, 0]
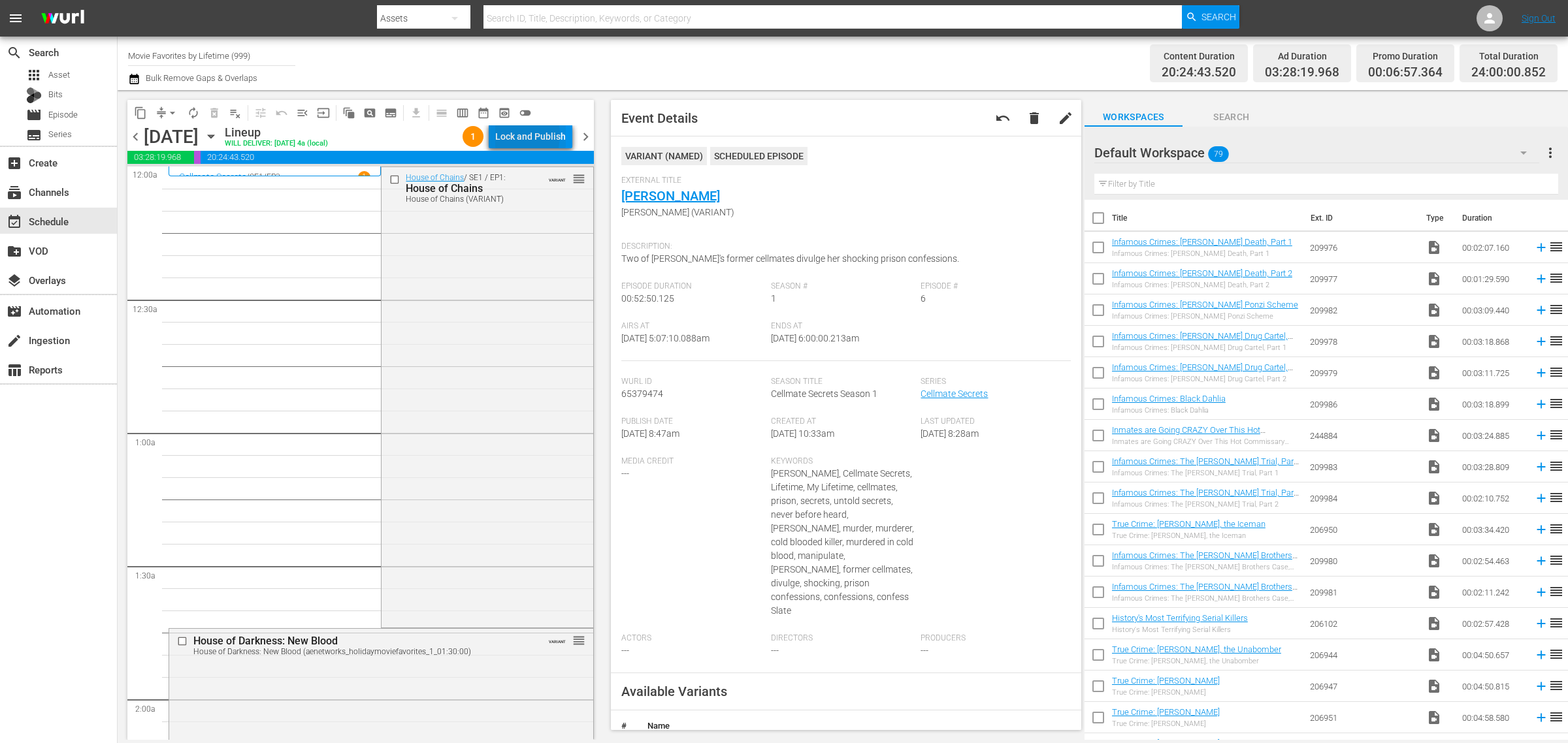
click at [504, 135] on div "Lock and Publish" at bounding box center [531, 136] width 71 height 24
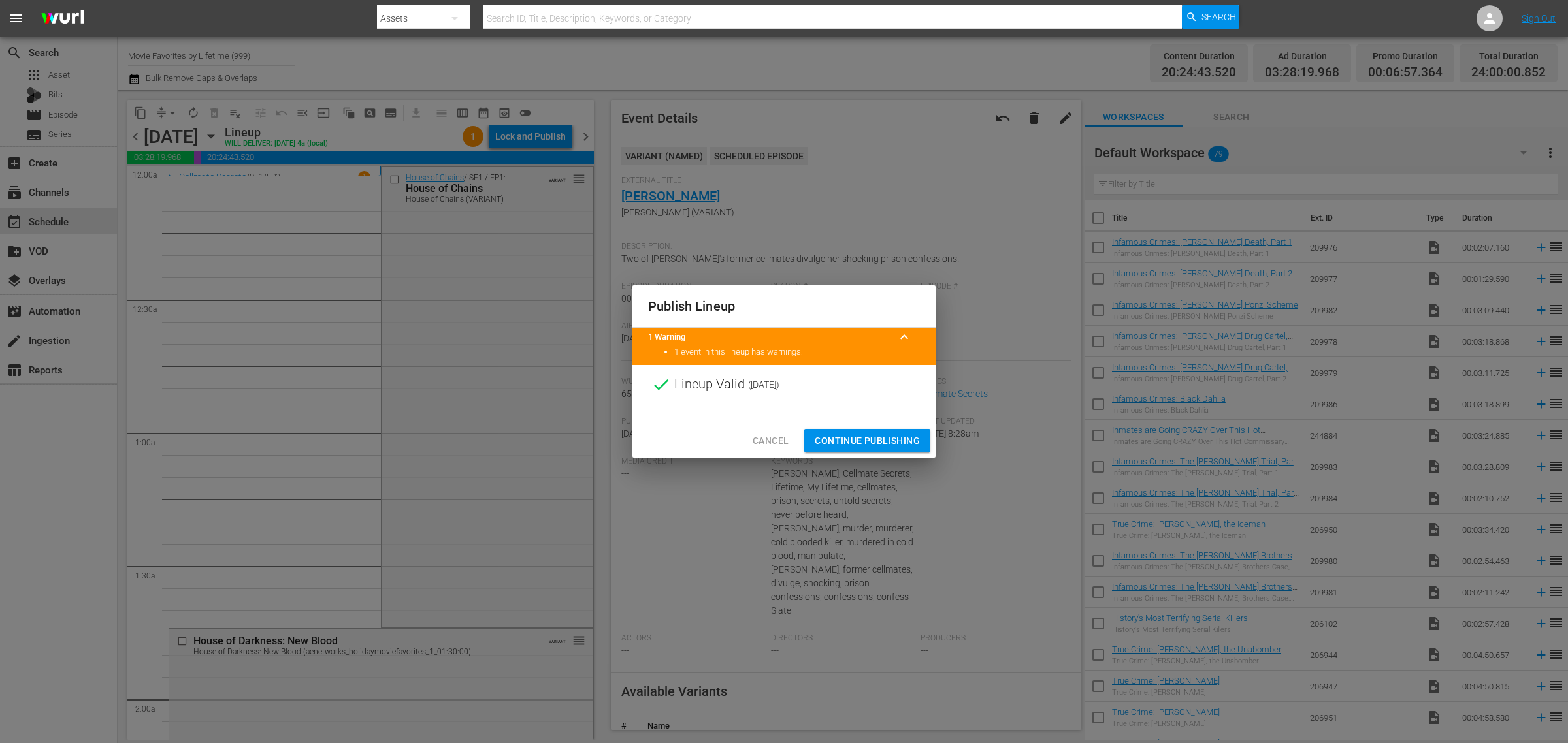
click at [874, 442] on span "Continue Publishing" at bounding box center [868, 441] width 106 height 16
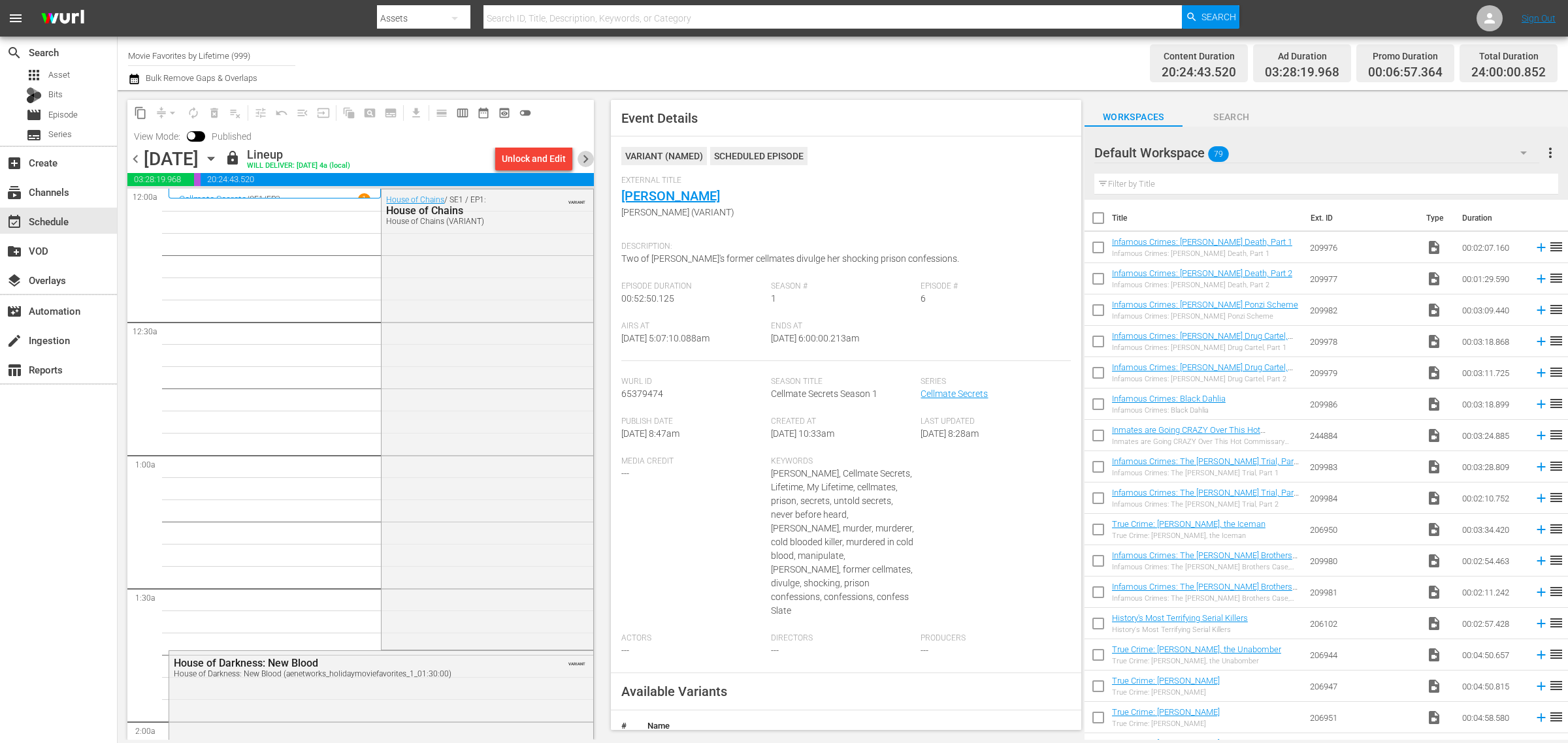
click at [583, 154] on span "chevron_right" at bounding box center [585, 158] width 16 height 16
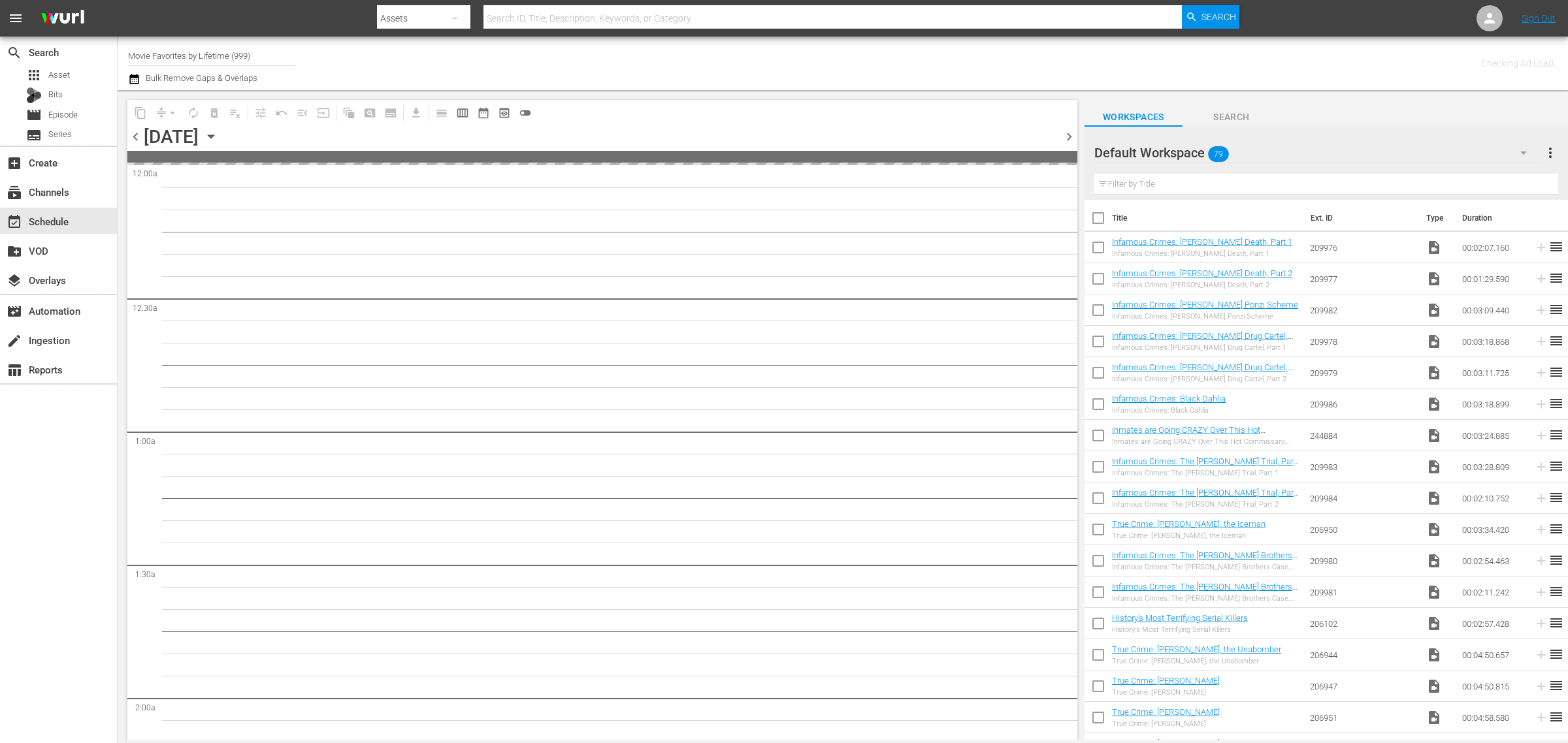
click at [855, 53] on div "Channel Title Movie Favorites by Lifetime (999) Bulk Remove Gaps & Overlaps" at bounding box center [517, 63] width 779 height 47
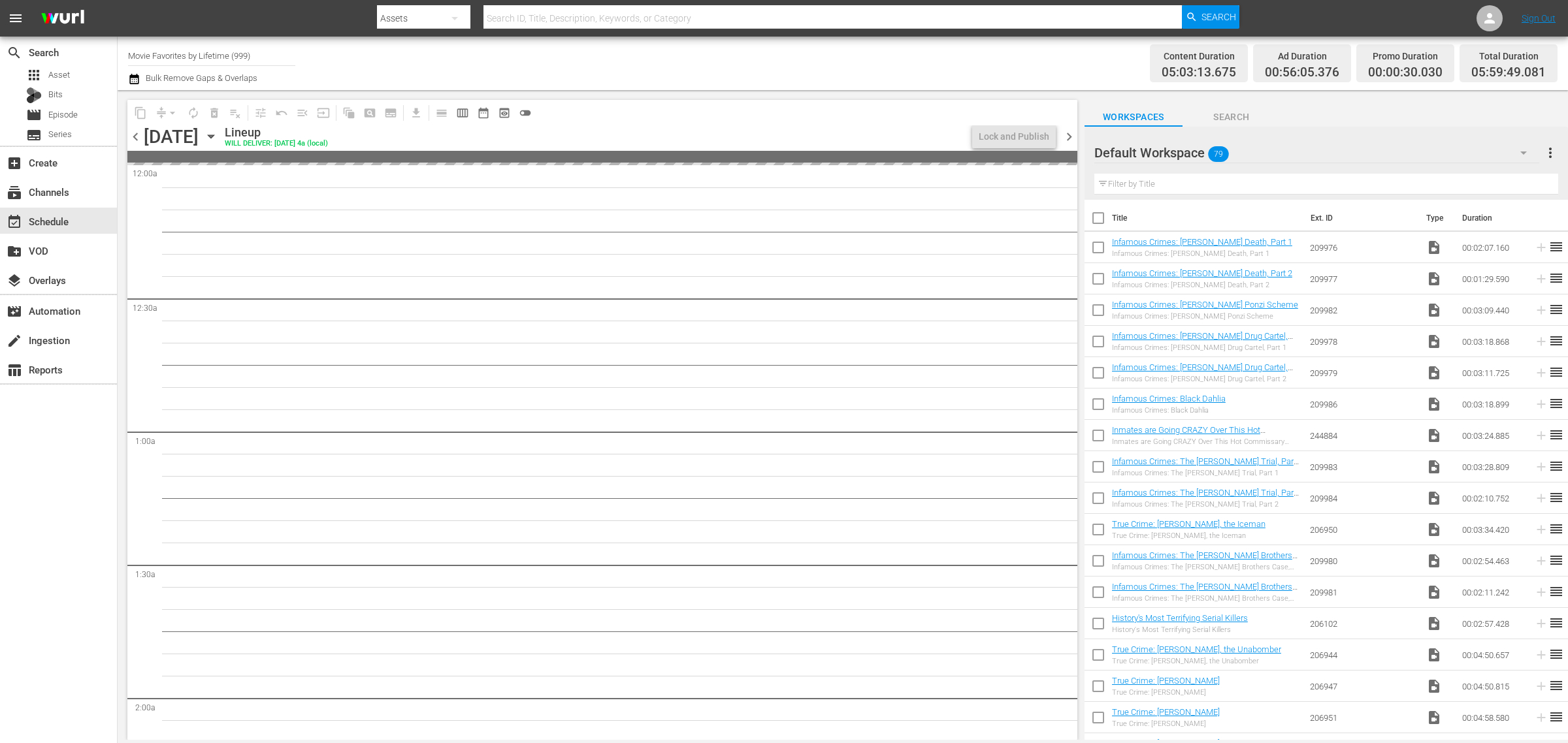
click at [740, 52] on div "Channel Title Movie Favorites by Lifetime (999) Bulk Remove Gaps & Overlaps" at bounding box center [517, 63] width 779 height 47
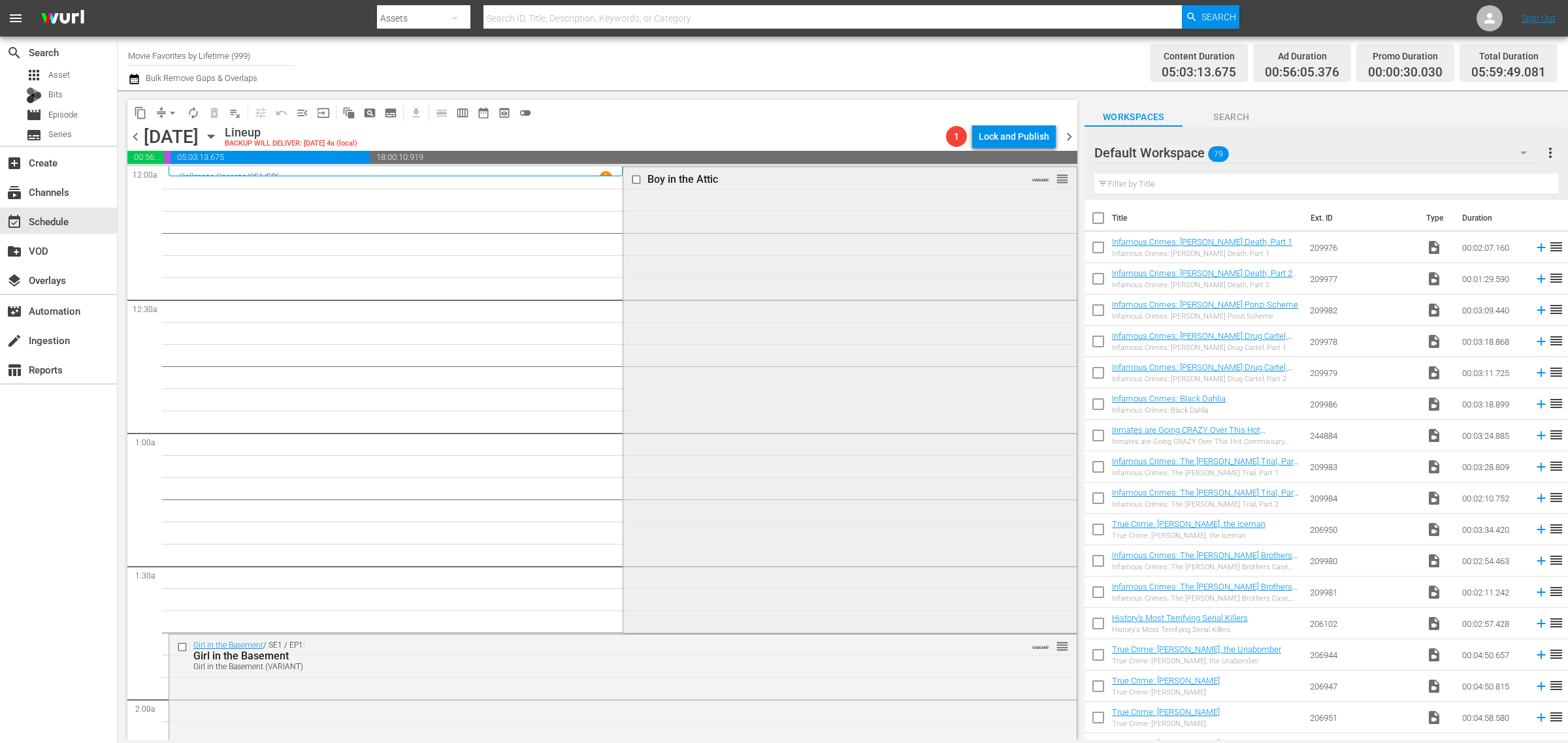
click at [743, 328] on div "Boy in the Attic VARIANT reorder" at bounding box center [849, 398] width 452 height 464
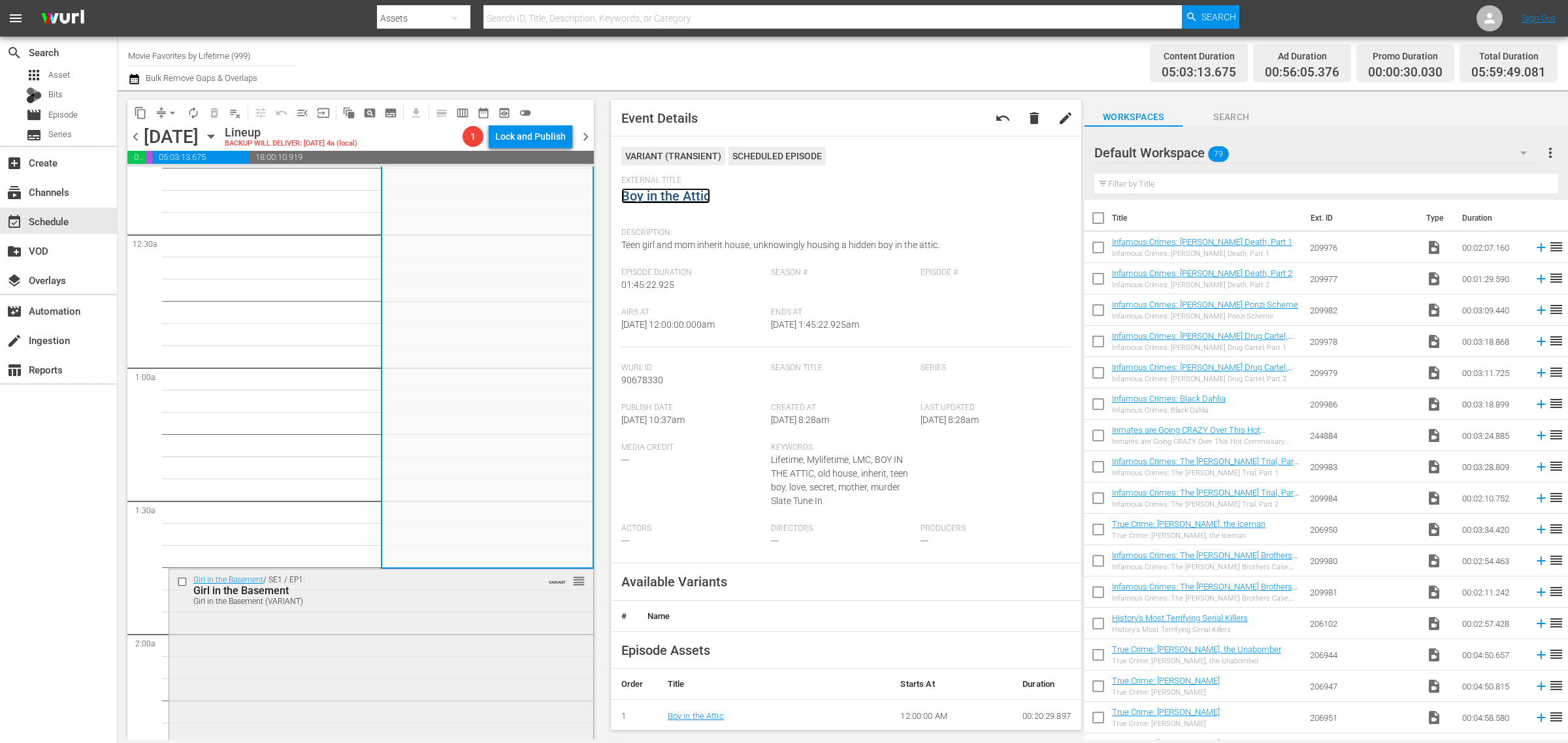
scroll to position [490, 0]
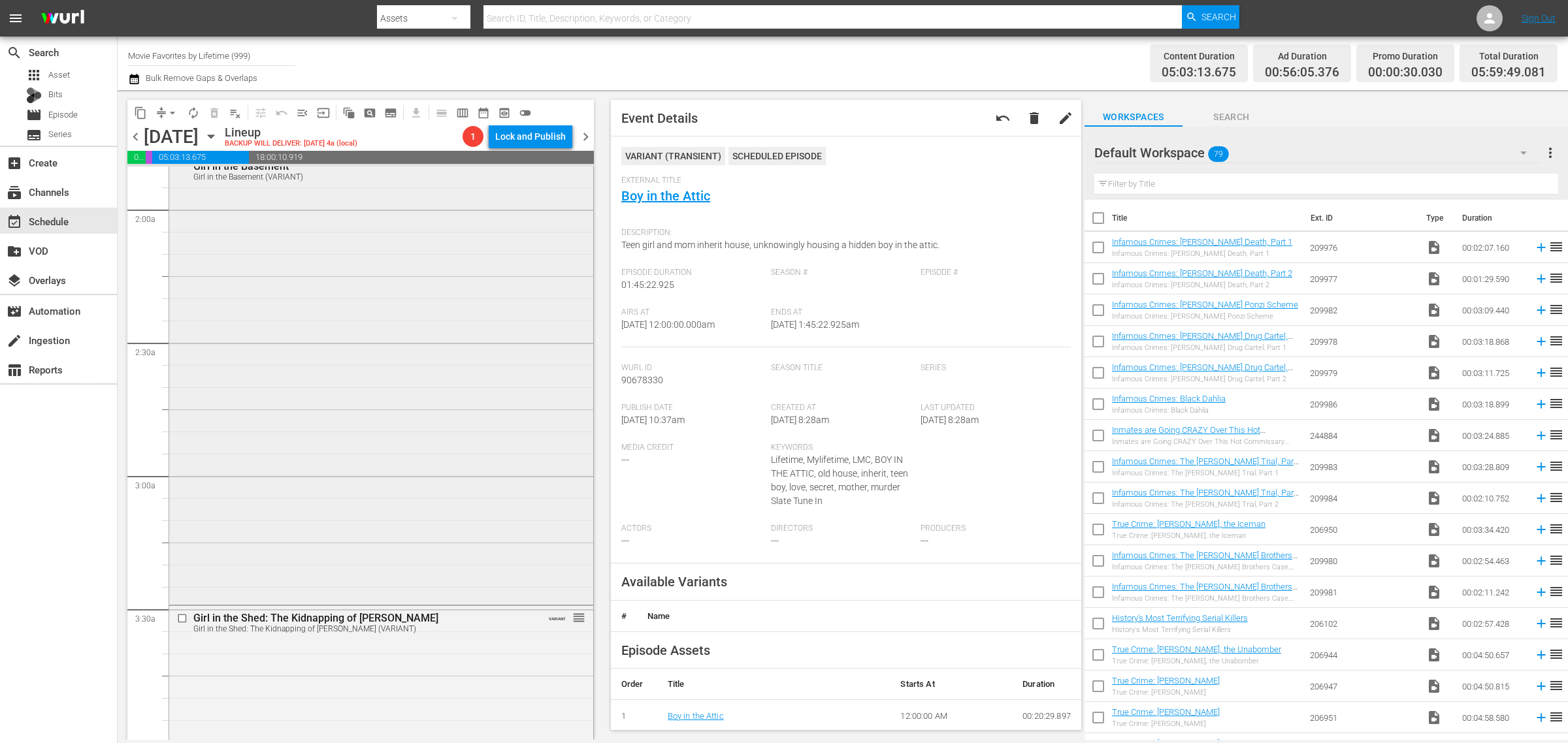
click at [330, 382] on div "Girl in the Basement / SE1 / EP1: Girl in the Basement Girl in the Basement (VA…" at bounding box center [382, 373] width 424 height 457
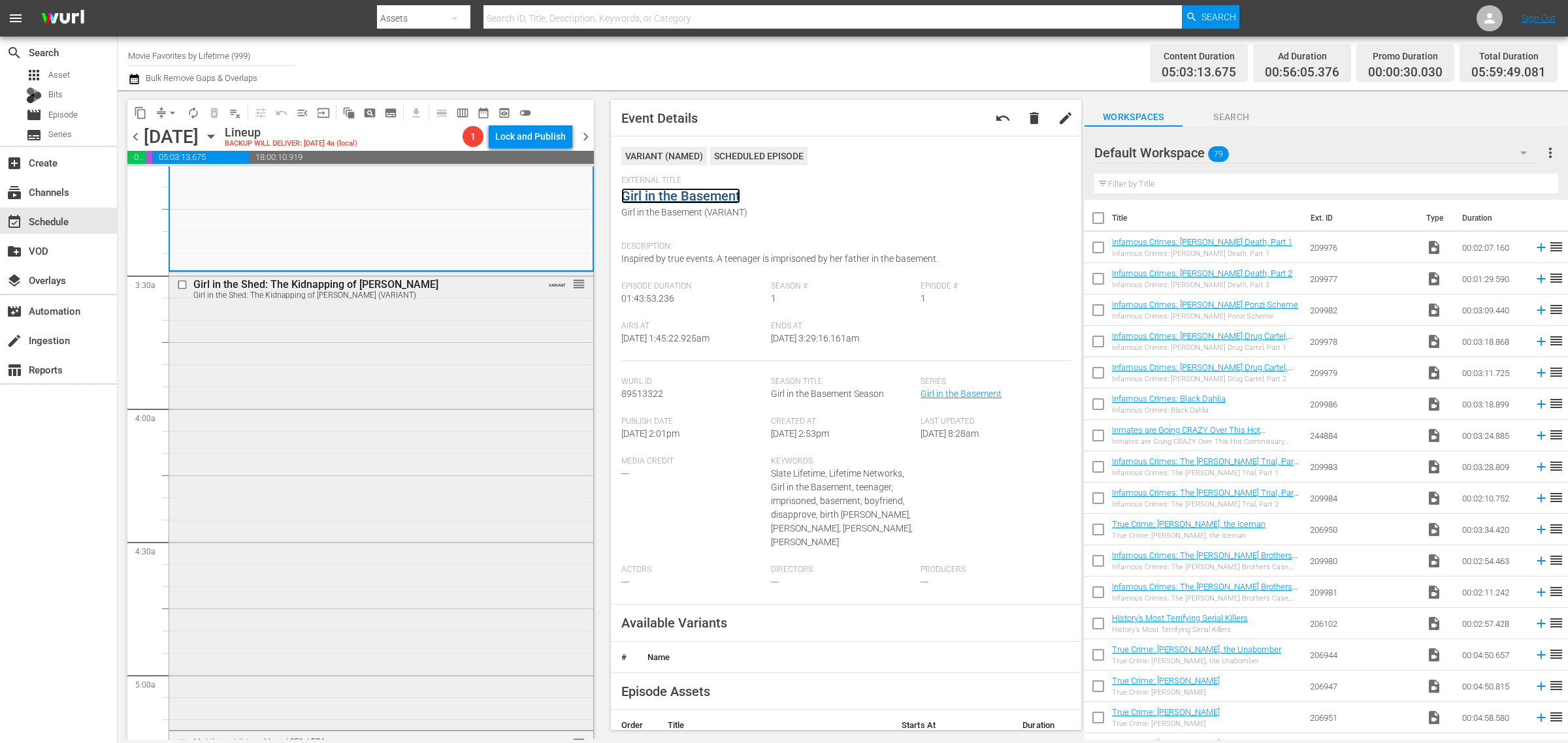
scroll to position [897, 0]
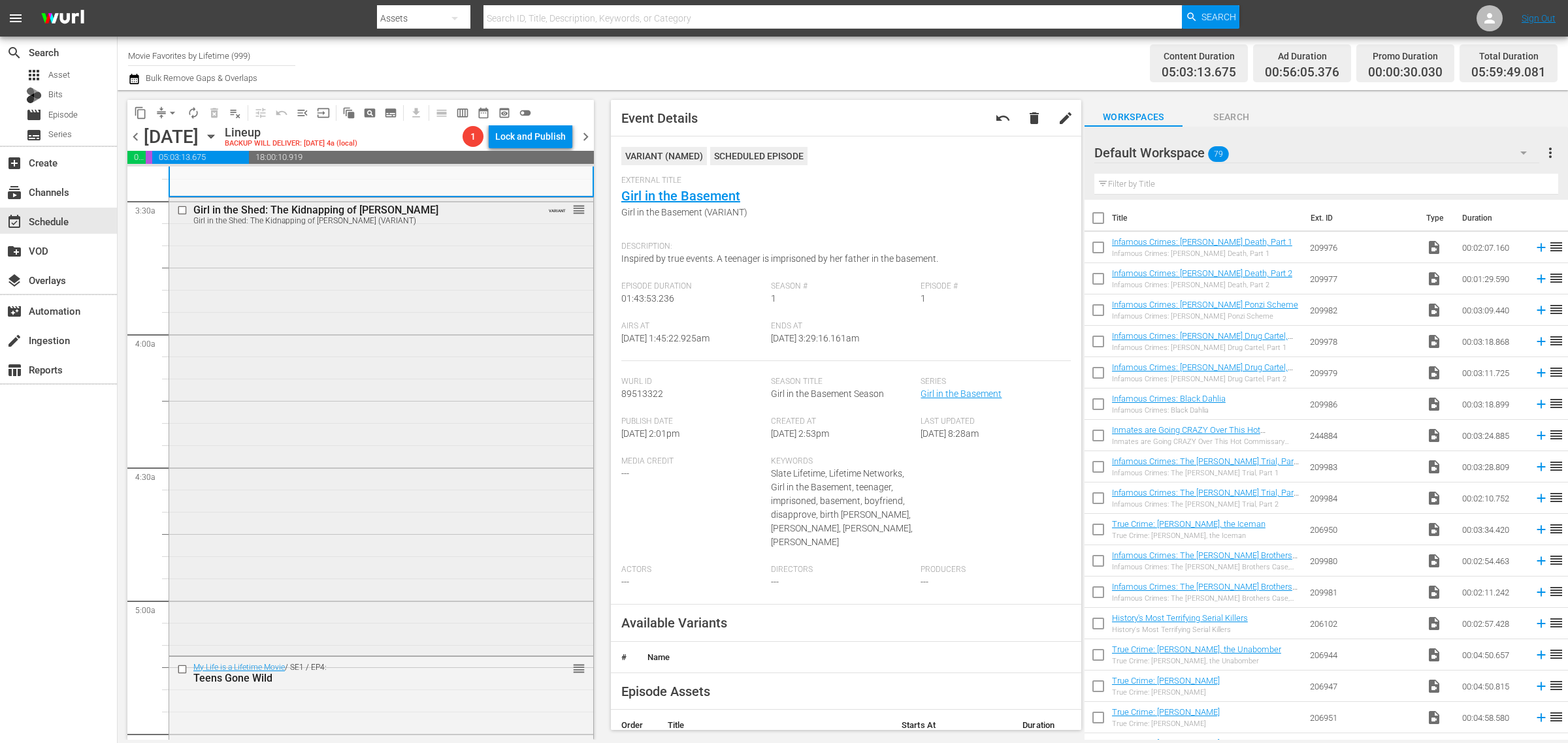
click at [303, 399] on div "Girl in the Shed: The Kidnapping of Abby Hernandez Girl in the Shed: The Kidnap…" at bounding box center [382, 425] width 424 height 454
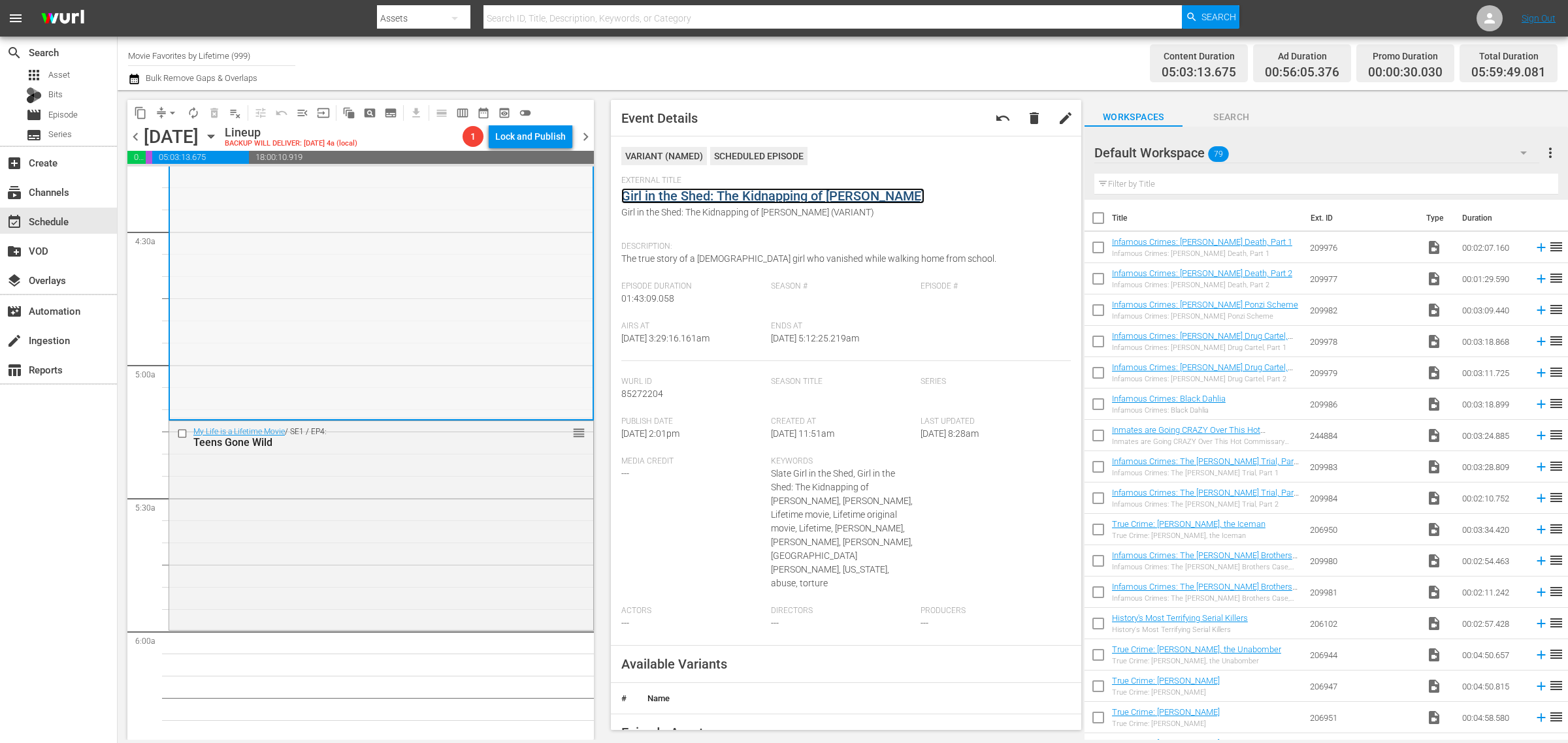
scroll to position [1142, 0]
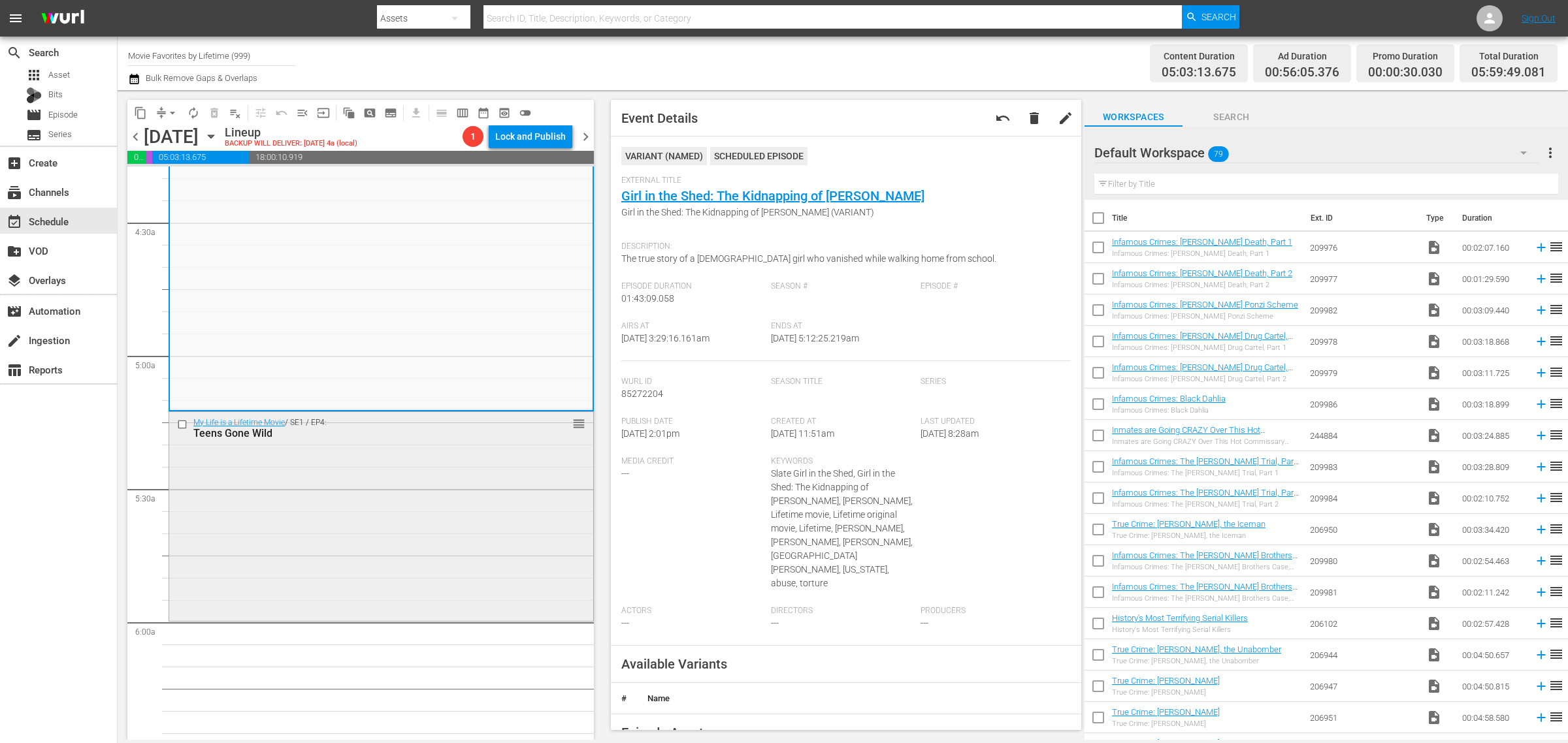
click at [340, 488] on div "My Life is a Lifetime Movie / SE1 / EP4: Teens Gone Wild reorder" at bounding box center [382, 515] width 424 height 206
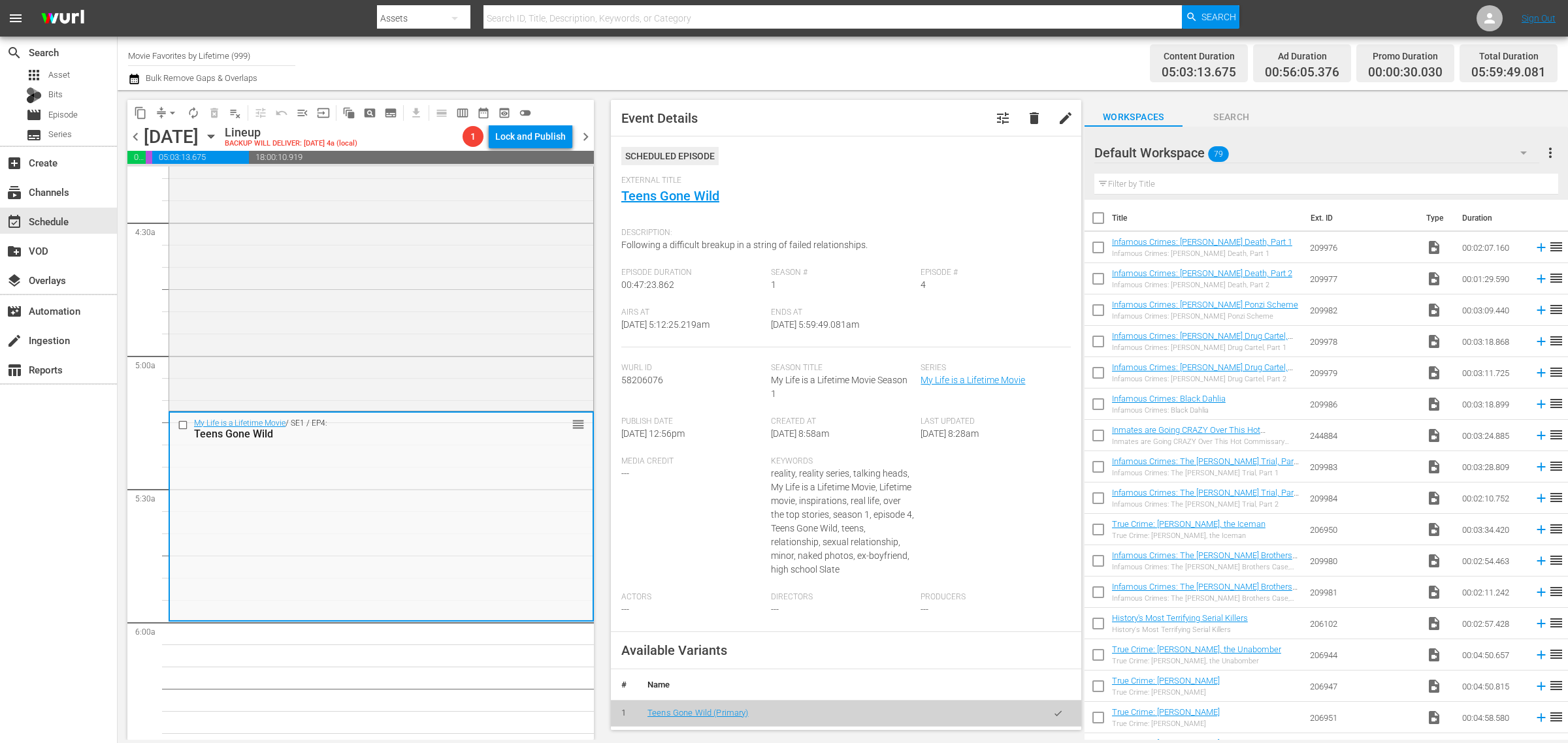
drag, startPoint x: 822, startPoint y: 52, endPoint x: 890, endPoint y: 37, distance: 69.6
click at [822, 52] on div "Channel Title Movie Favorites by Lifetime (999) Bulk Remove Gaps & Overlaps" at bounding box center [517, 63] width 779 height 47
click at [173, 112] on span "arrow_drop_down" at bounding box center [172, 113] width 13 height 13
click at [190, 134] on li "Align to Midnight" at bounding box center [173, 138] width 138 height 22
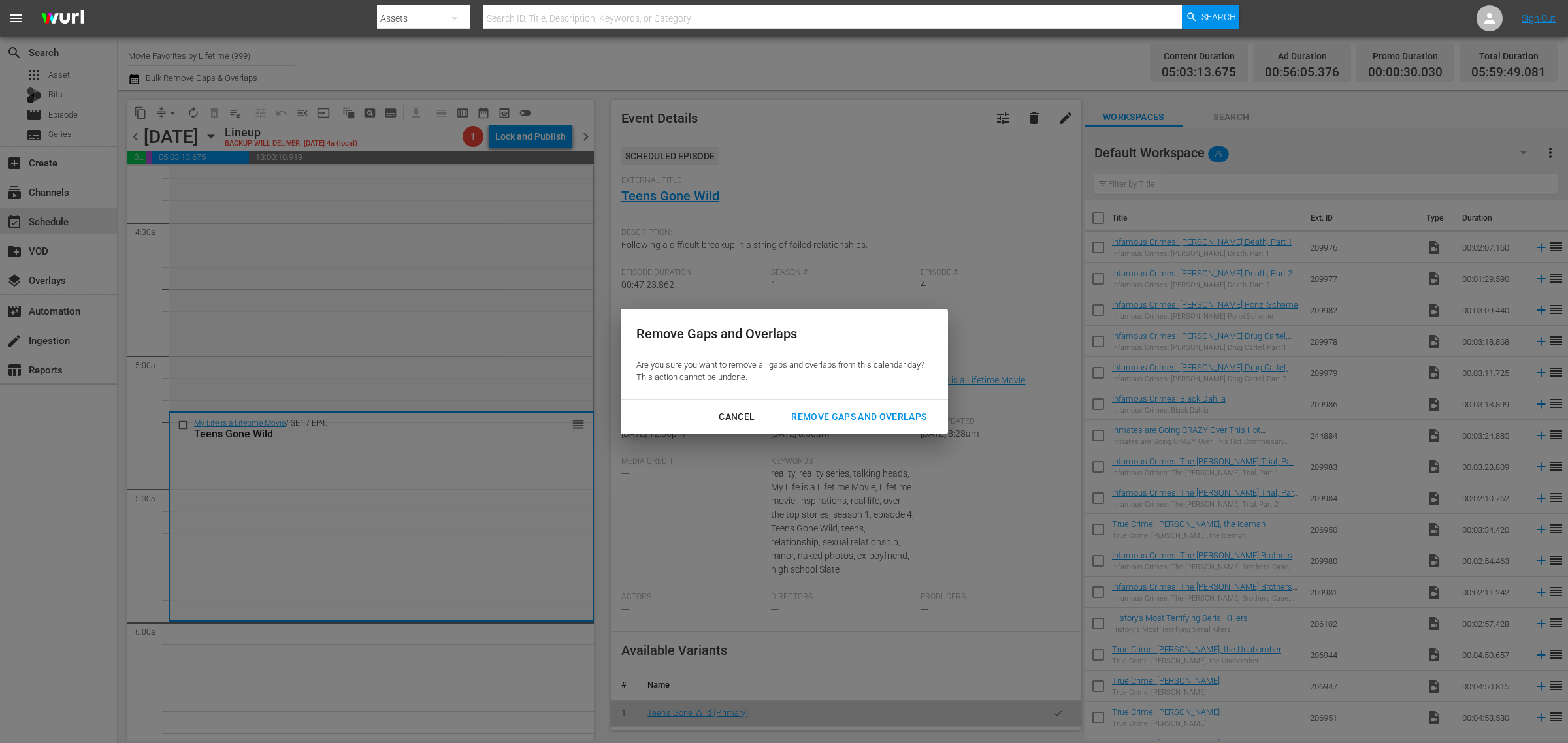
click at [825, 414] on div "Remove Gaps and Overlaps" at bounding box center [859, 416] width 156 height 16
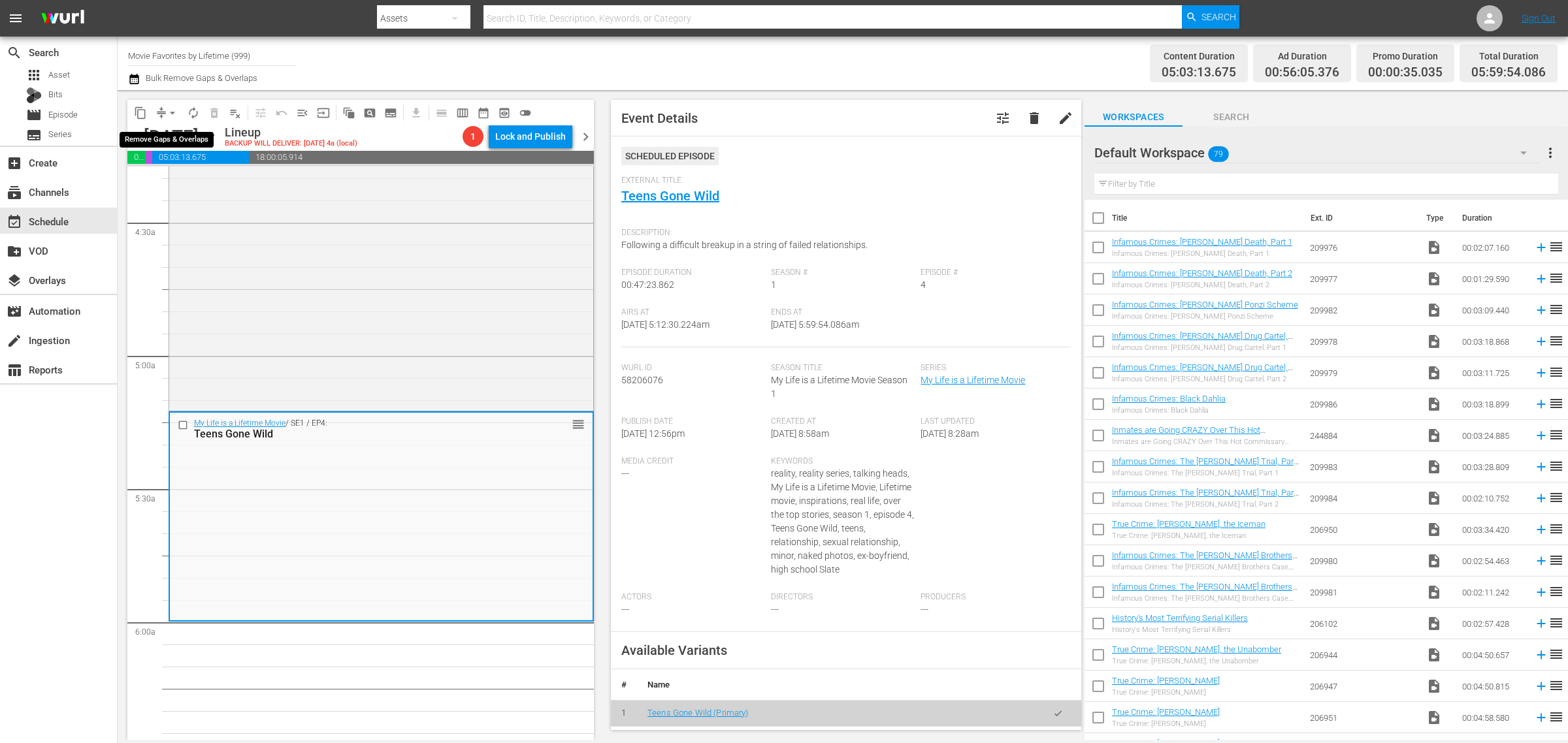
click at [172, 109] on span "arrow_drop_down" at bounding box center [172, 113] width 13 height 13
click at [187, 141] on li "Align to Midnight" at bounding box center [173, 138] width 138 height 22
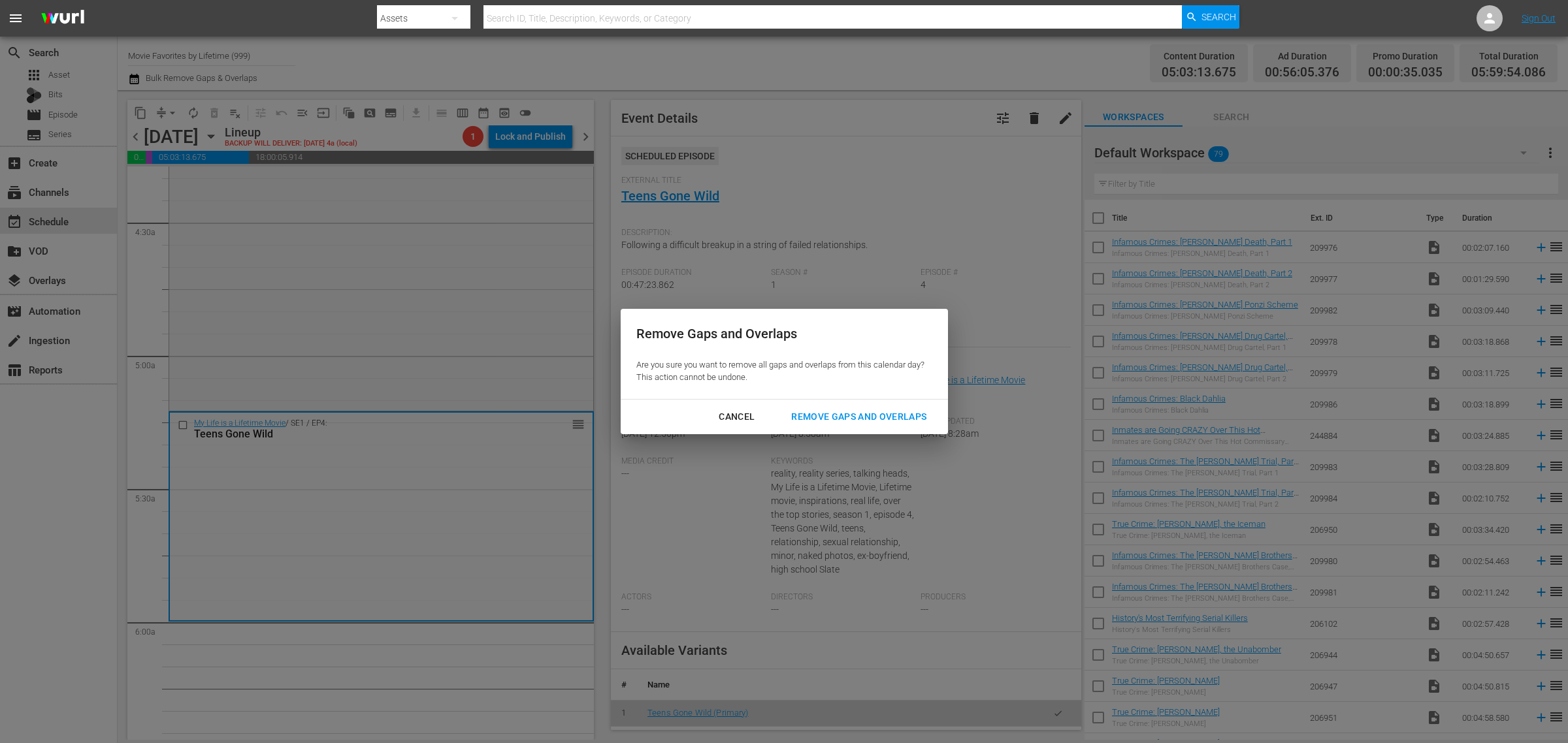
click at [883, 407] on button "Remove Gaps and Overlaps" at bounding box center [858, 417] width 167 height 24
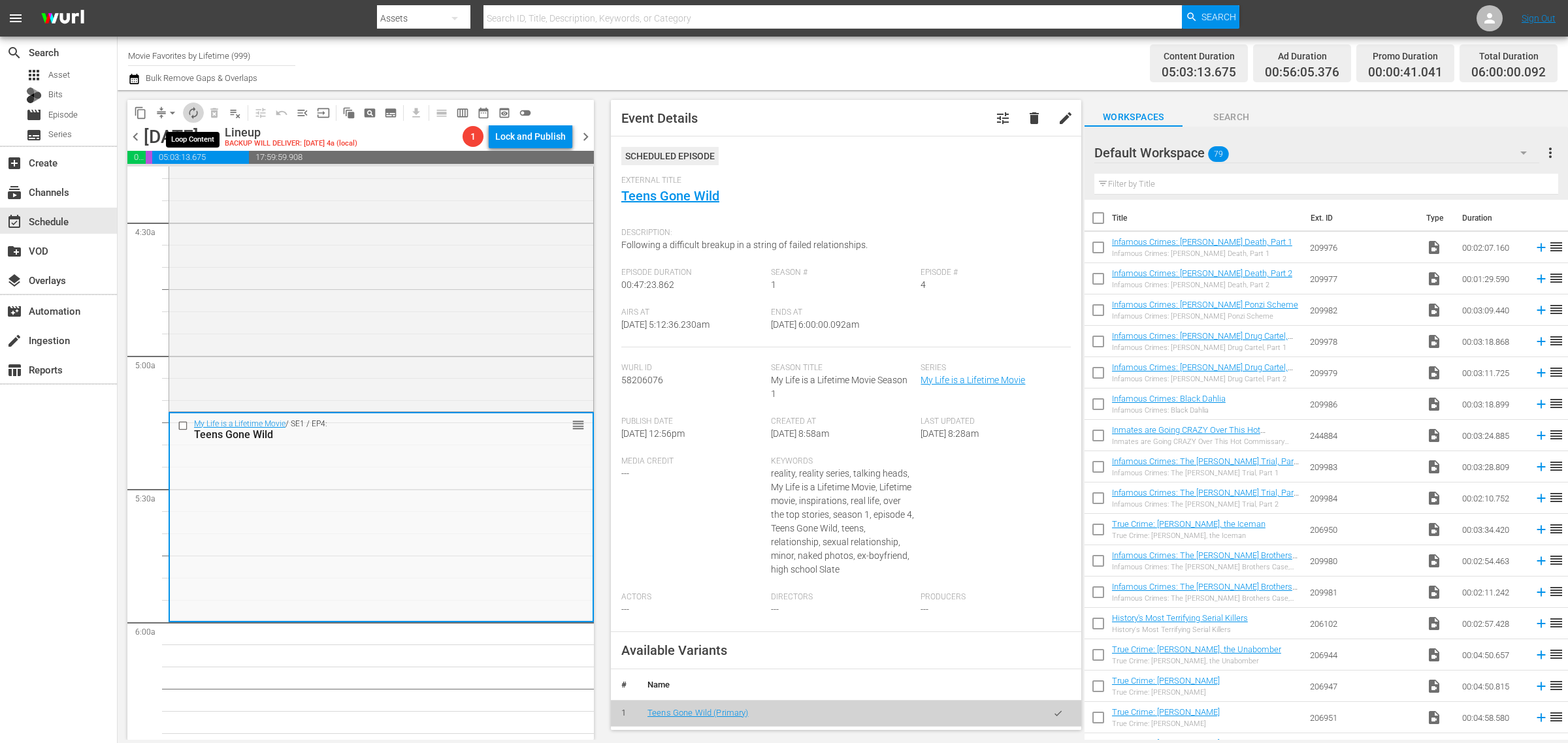
click at [195, 109] on span "autorenew_outlined" at bounding box center [193, 113] width 13 height 13
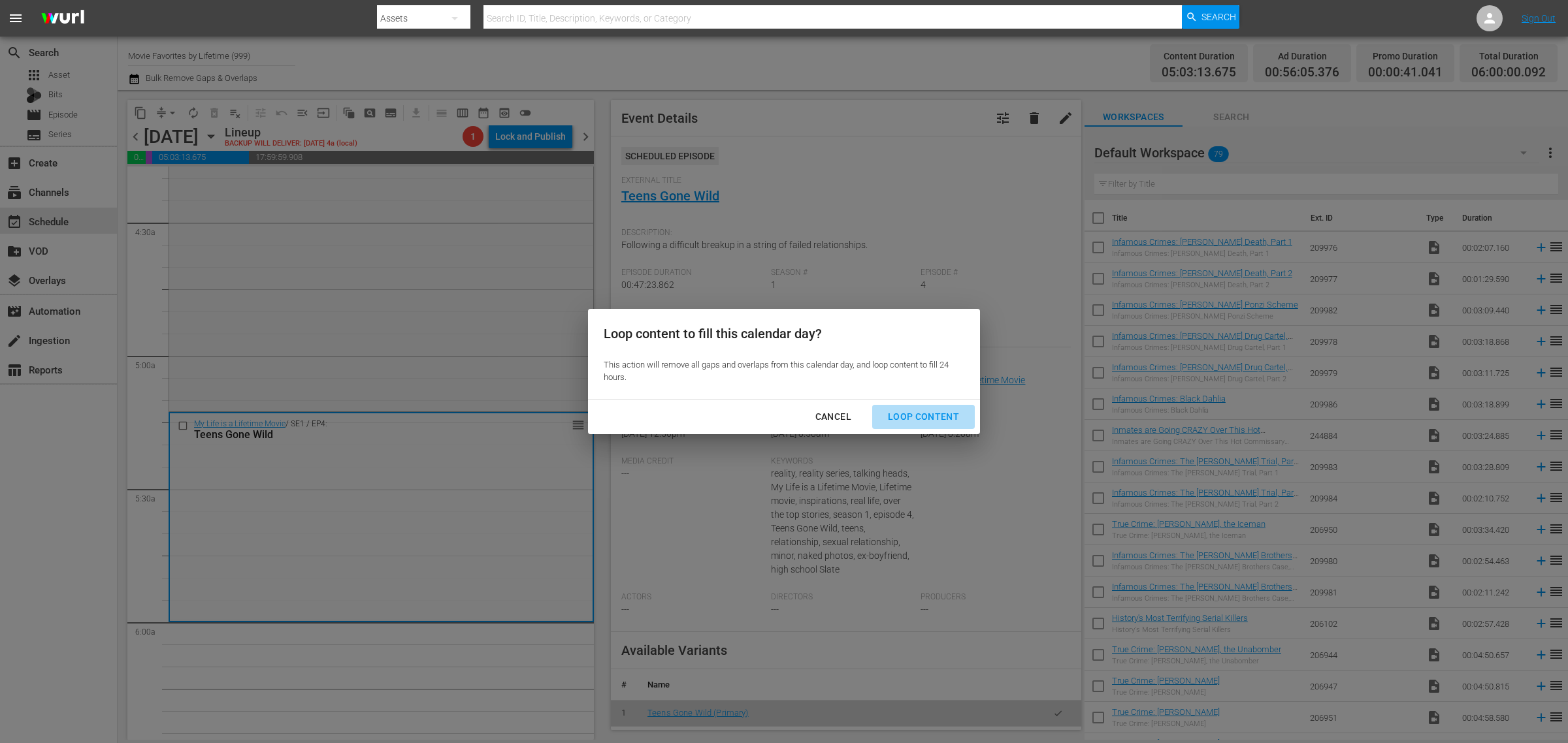
click at [931, 416] on div "Loop Content" at bounding box center [923, 416] width 92 height 16
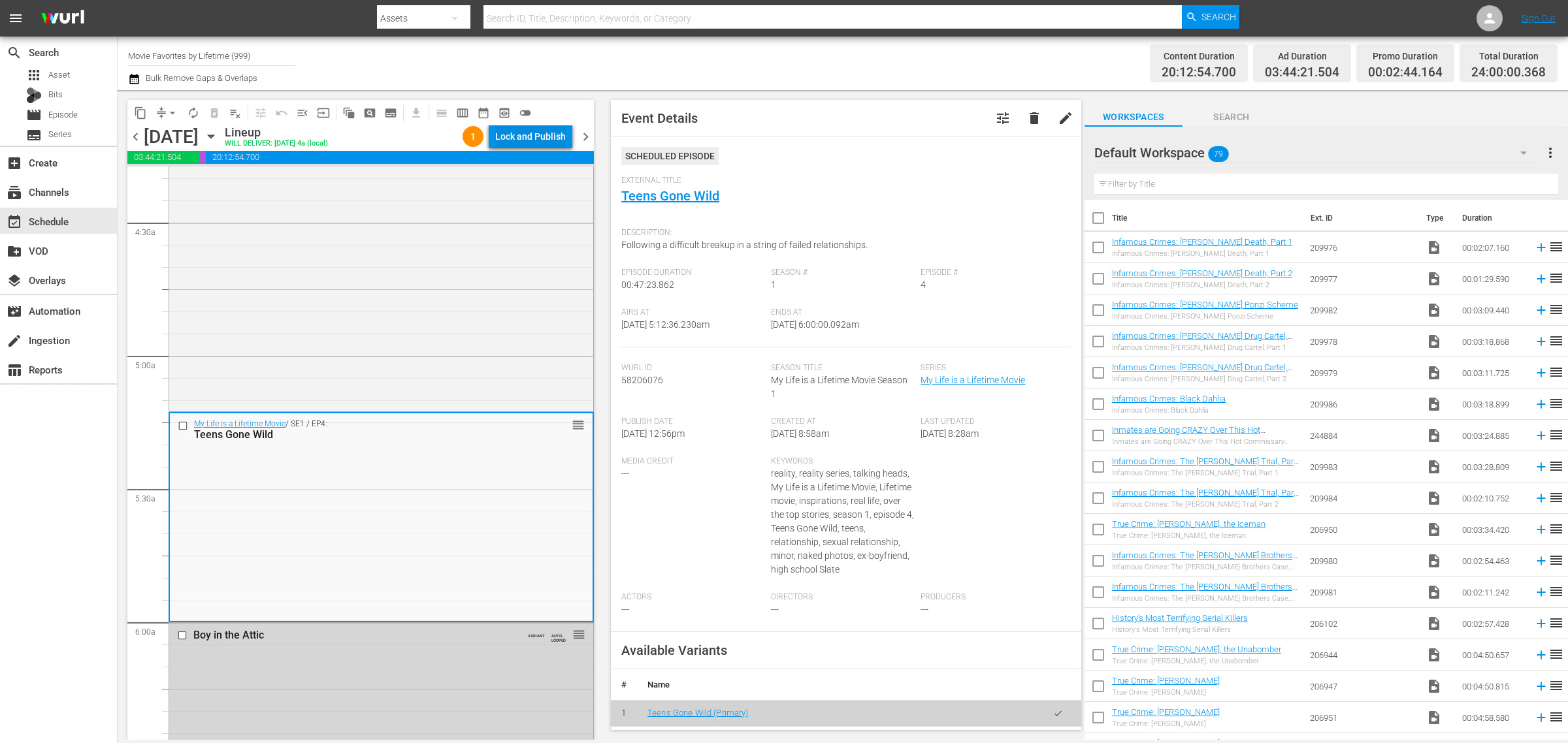
click at [506, 129] on div "Lock and Publish" at bounding box center [531, 136] width 71 height 24
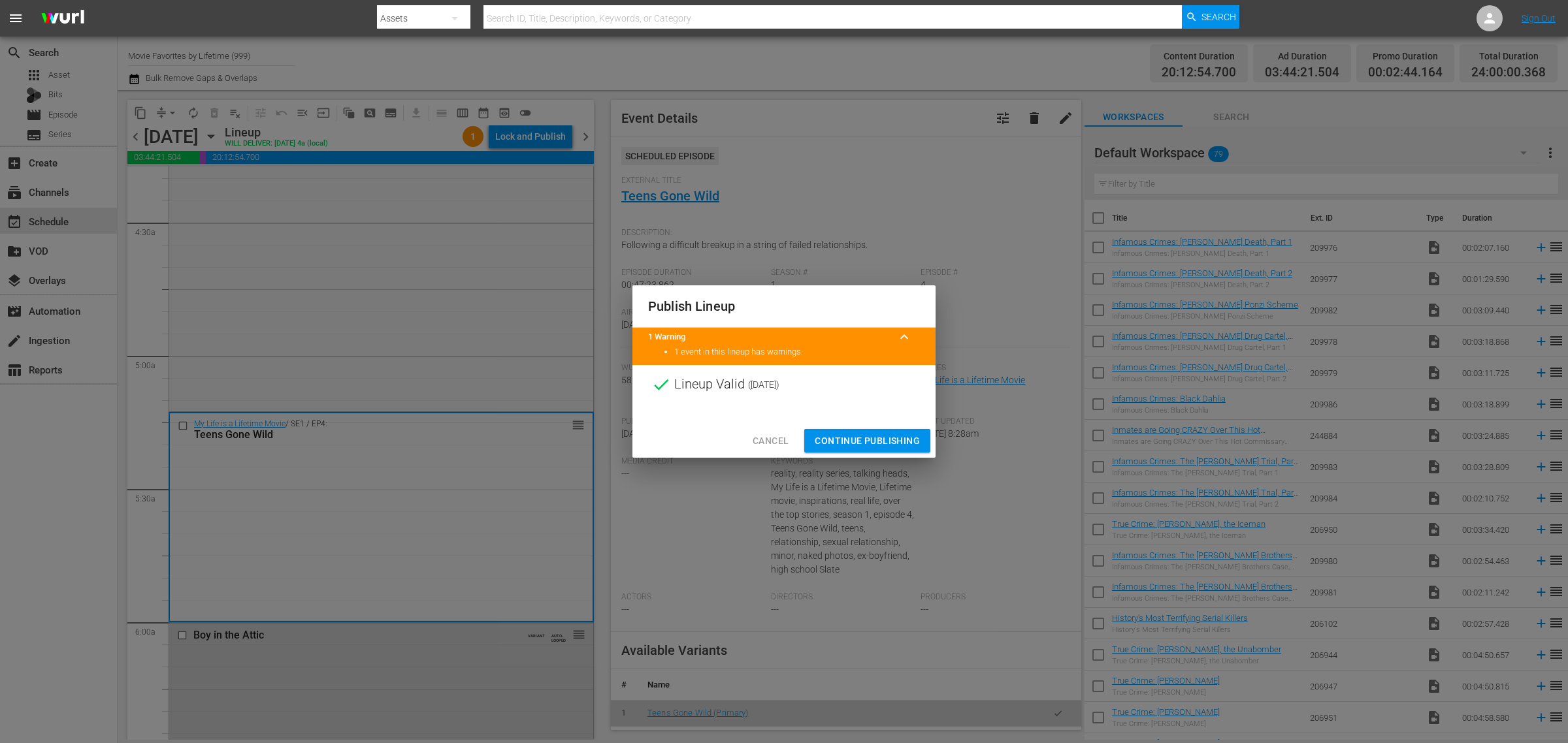
click at [871, 442] on span "Continue Publishing" at bounding box center [868, 441] width 106 height 16
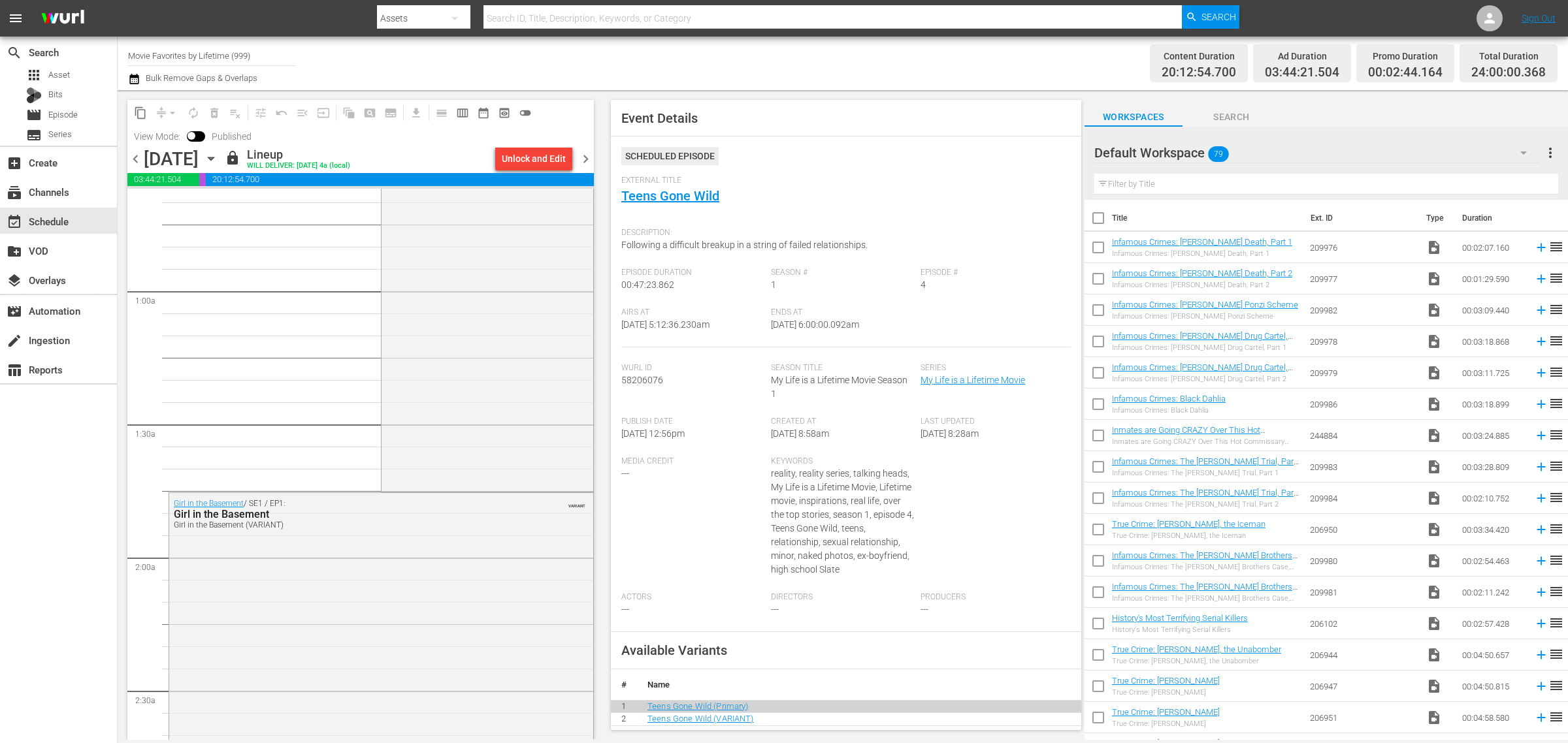
scroll to position [0, 0]
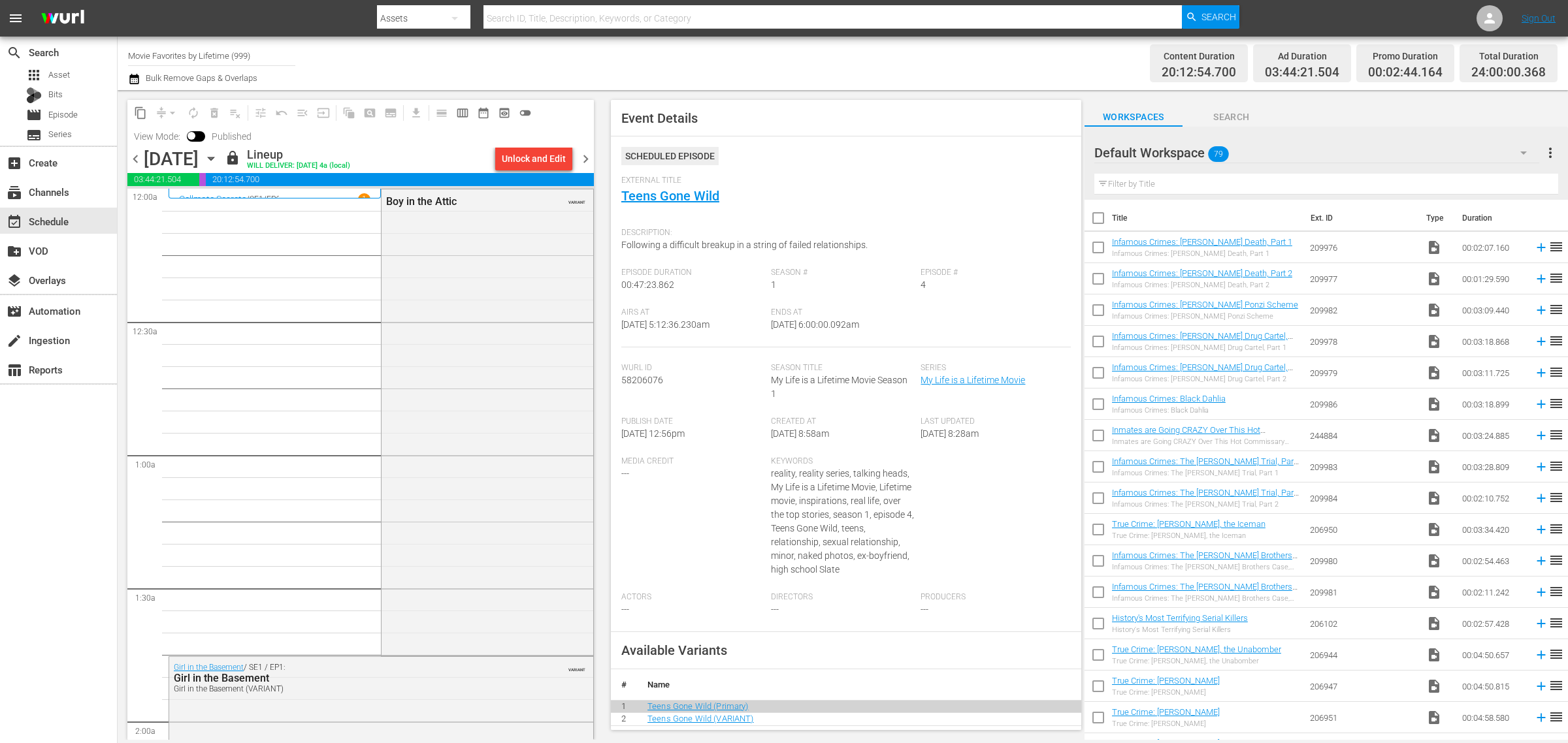
click at [757, 73] on div "Channel Title Movie Favorites by Lifetime (999) Bulk Remove Gaps & Overlaps" at bounding box center [517, 63] width 779 height 47
click at [587, 153] on span "chevron_right" at bounding box center [585, 158] width 16 height 16
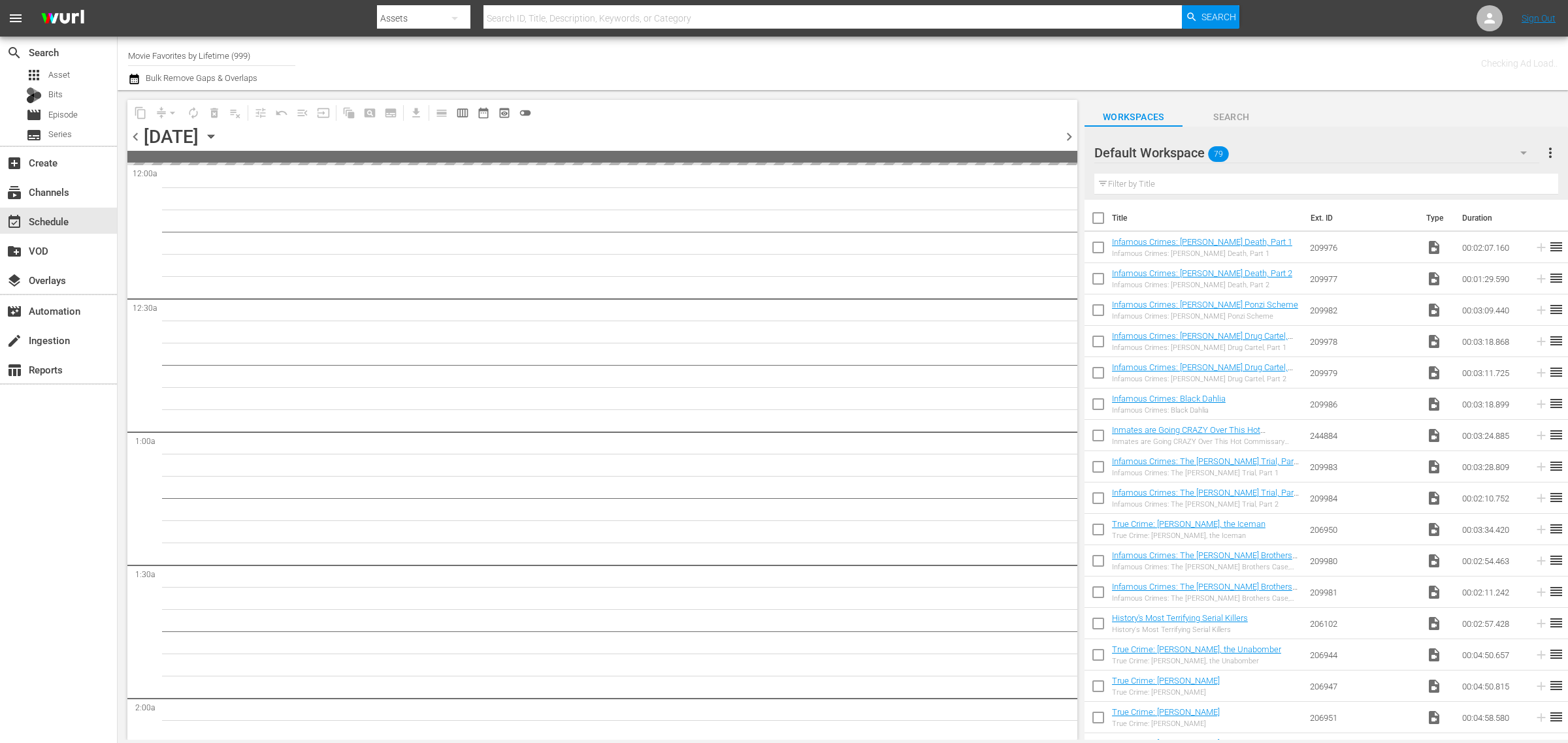
click at [771, 66] on div "Channel Title Movie Favorites by Lifetime (999) Bulk Remove Gaps & Overlaps" at bounding box center [517, 63] width 779 height 47
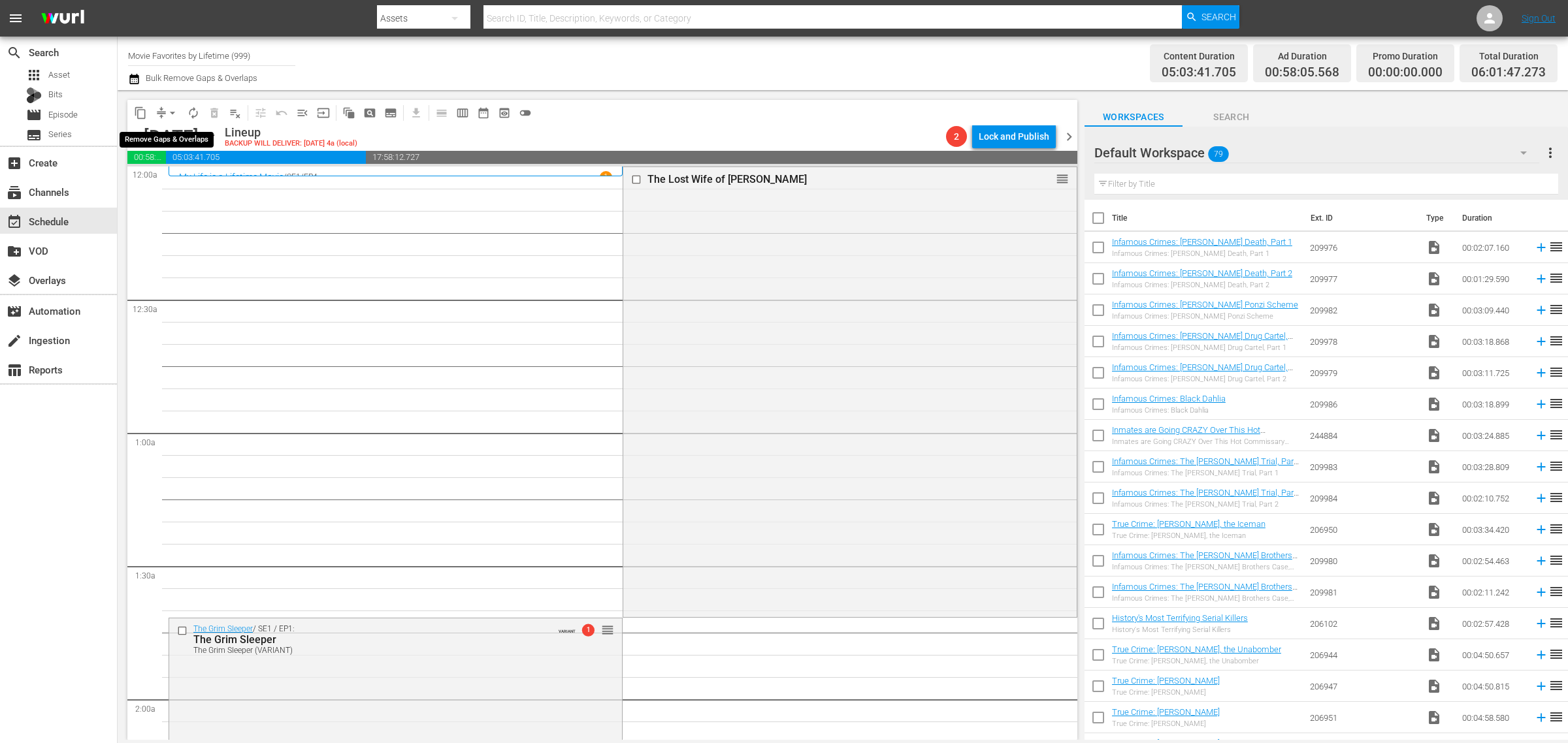
click at [173, 111] on span "arrow_drop_down" at bounding box center [172, 113] width 13 height 13
click at [173, 136] on li "Align to Midnight" at bounding box center [173, 138] width 138 height 22
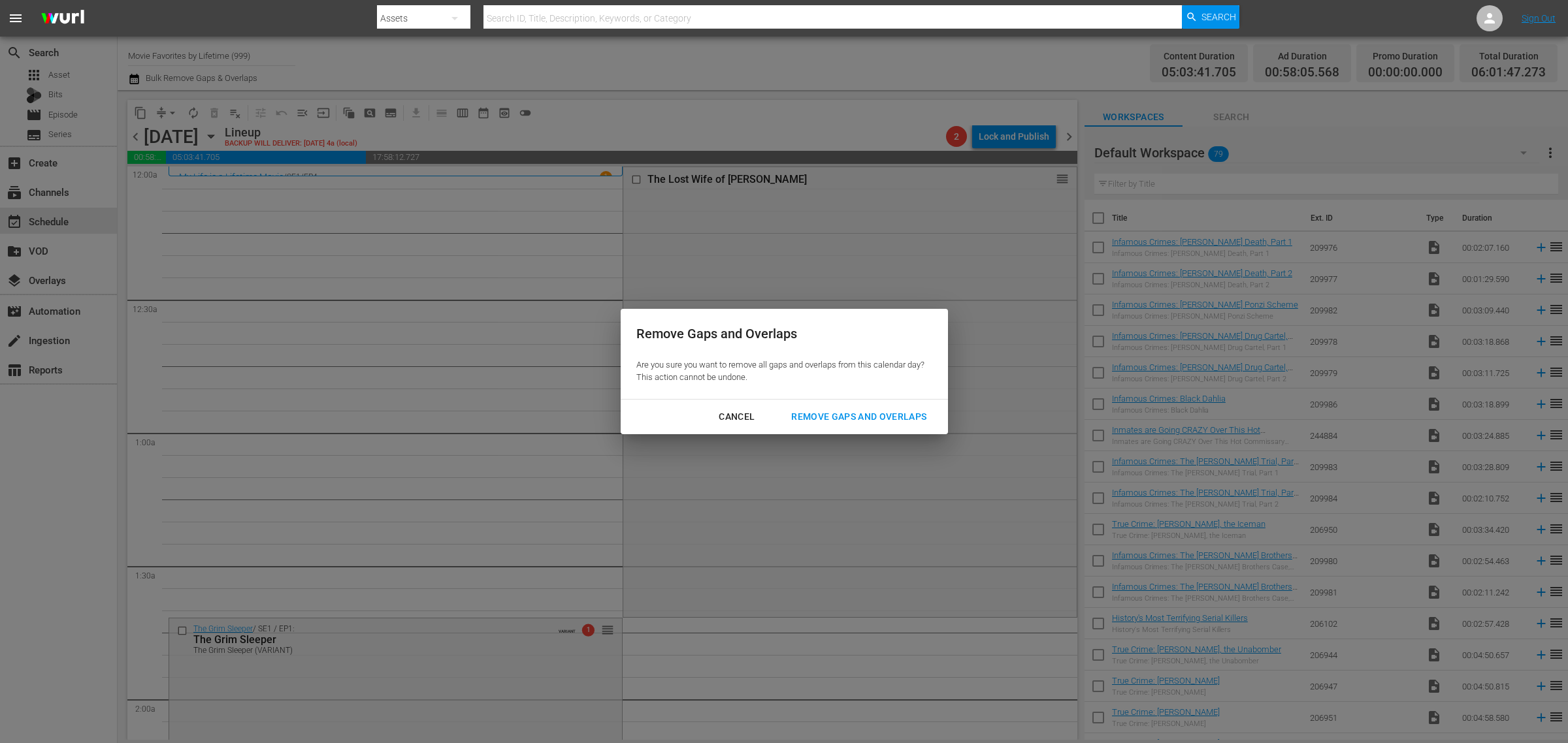
click at [864, 403] on div "Cancel Remove Gaps and Overlaps" at bounding box center [784, 416] width 327 height 35
click at [840, 416] on div "Remove Gaps and Overlaps" at bounding box center [859, 416] width 156 height 16
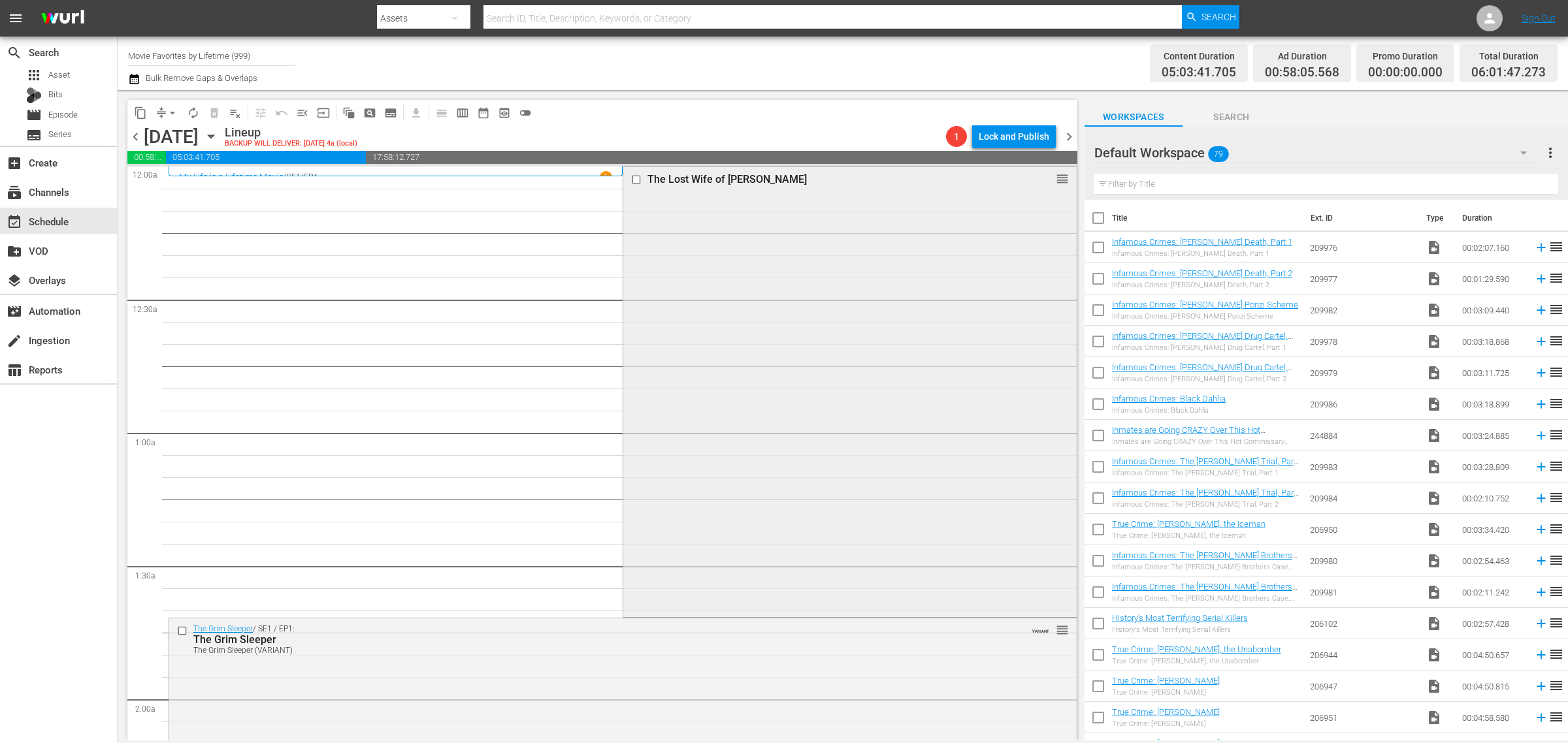
click at [782, 382] on div "The Lost Wife of Robert Durst reorder" at bounding box center [849, 391] width 452 height 448
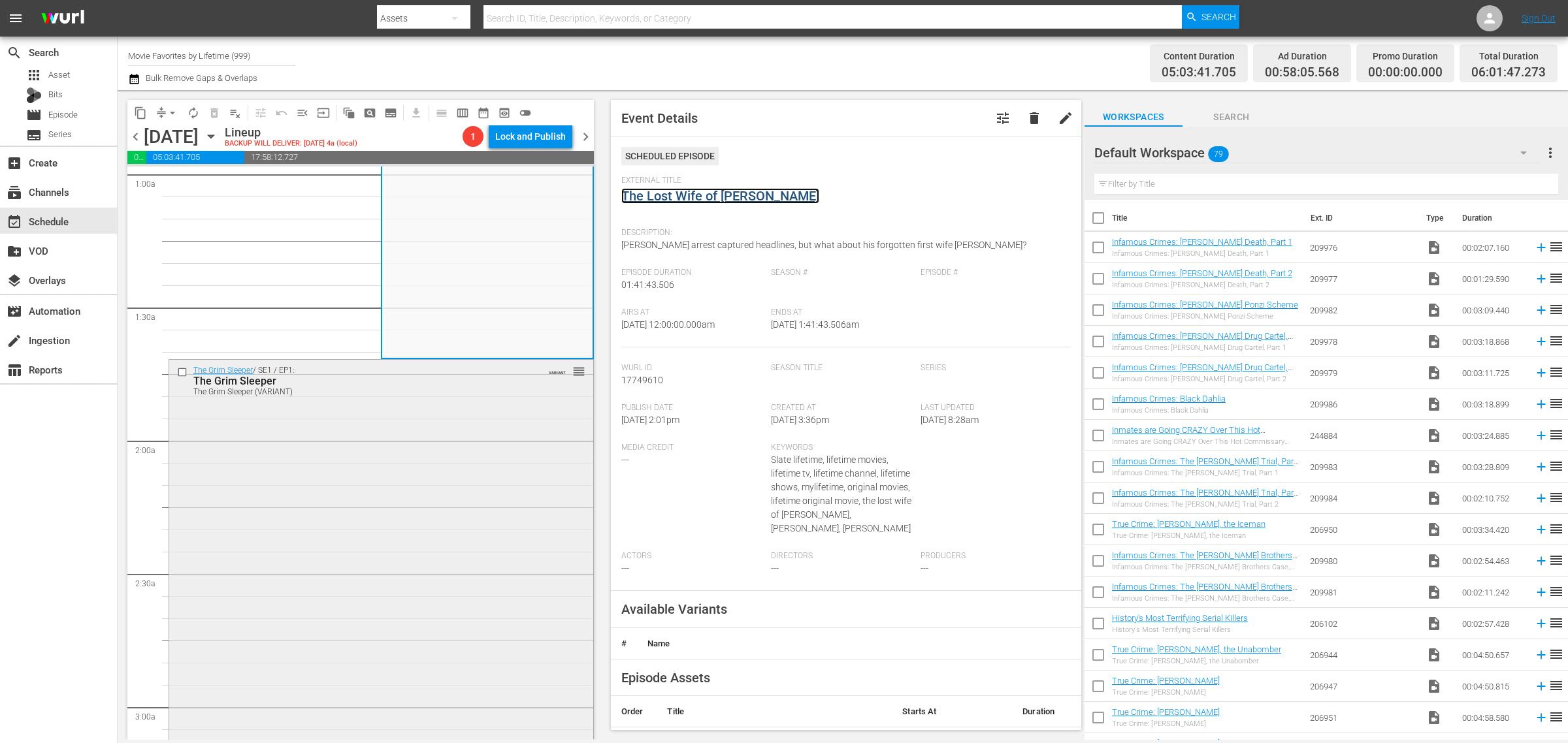
scroll to position [408, 0]
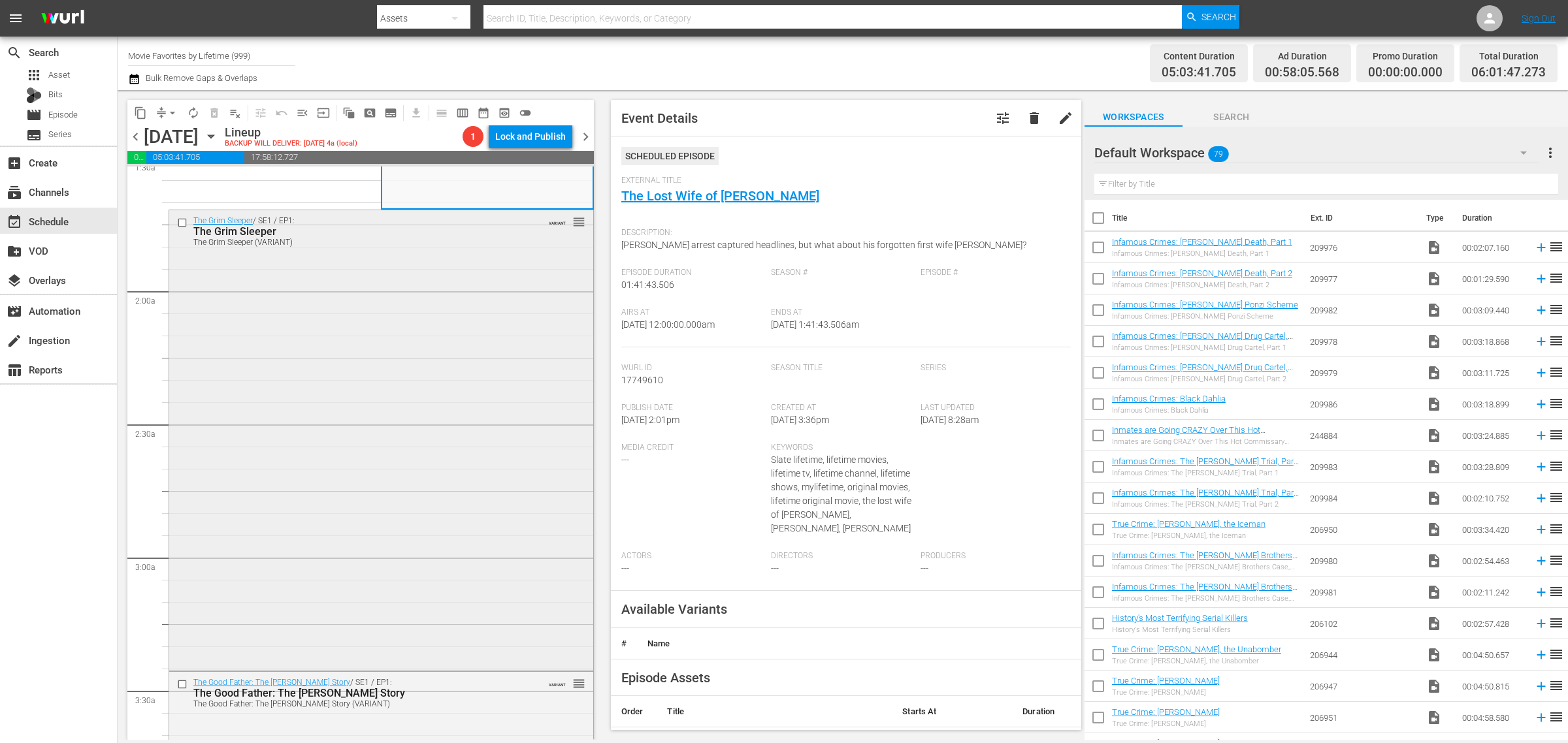
click at [369, 354] on div "The Grim Sleeper / SE1 / EP1: The Grim Sleeper The Grim Sleeper (VARIANT) VARIA…" at bounding box center [382, 439] width 424 height 458
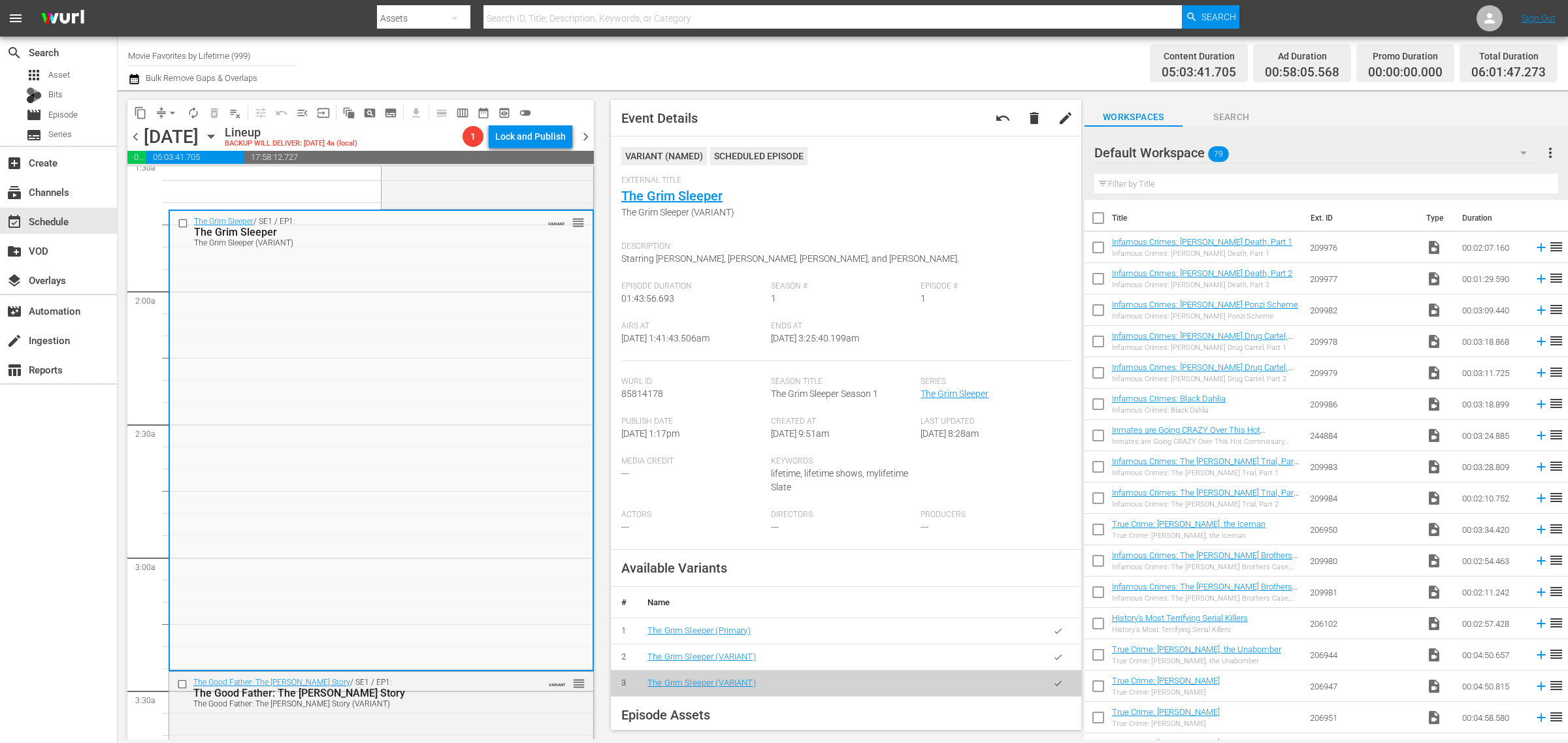
click at [755, 67] on div "Channel Title Movie Favorites by Lifetime (999) Bulk Remove Gaps & Overlaps" at bounding box center [517, 63] width 779 height 47
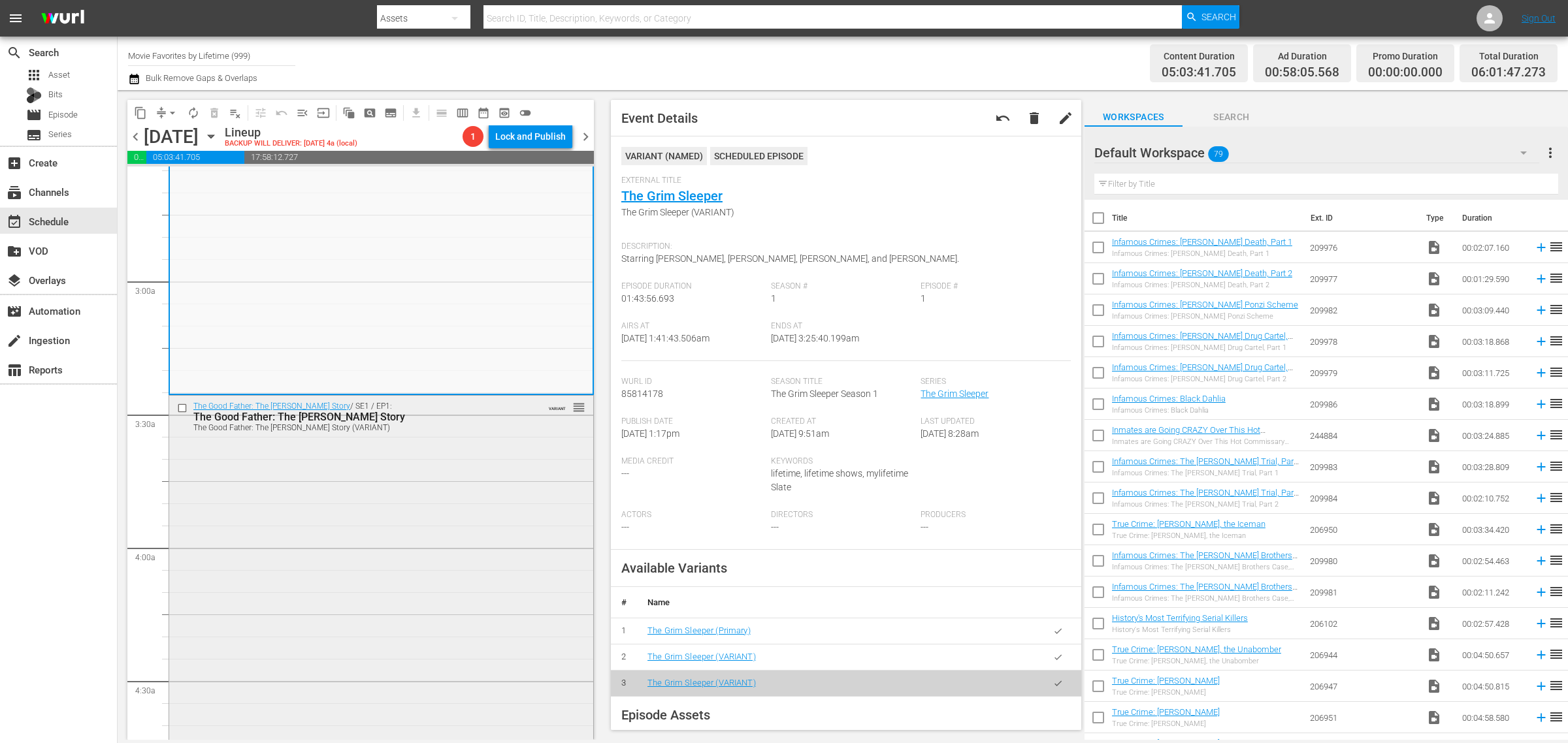
scroll to position [816, 0]
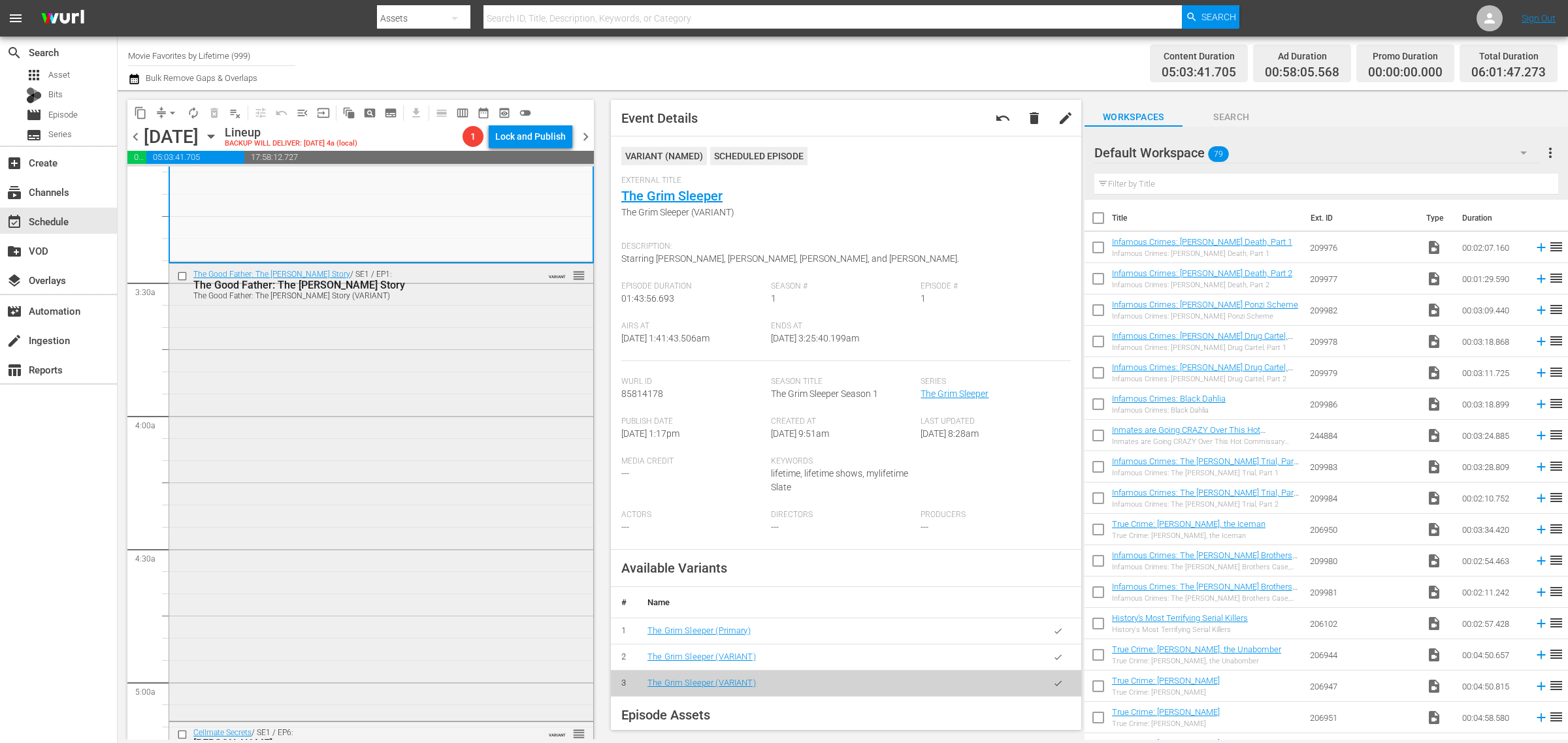
click at [360, 427] on div "The Good Father: The Martin MacNeill Story / SE1 / EP1: The Good Father: The Ma…" at bounding box center [382, 491] width 424 height 455
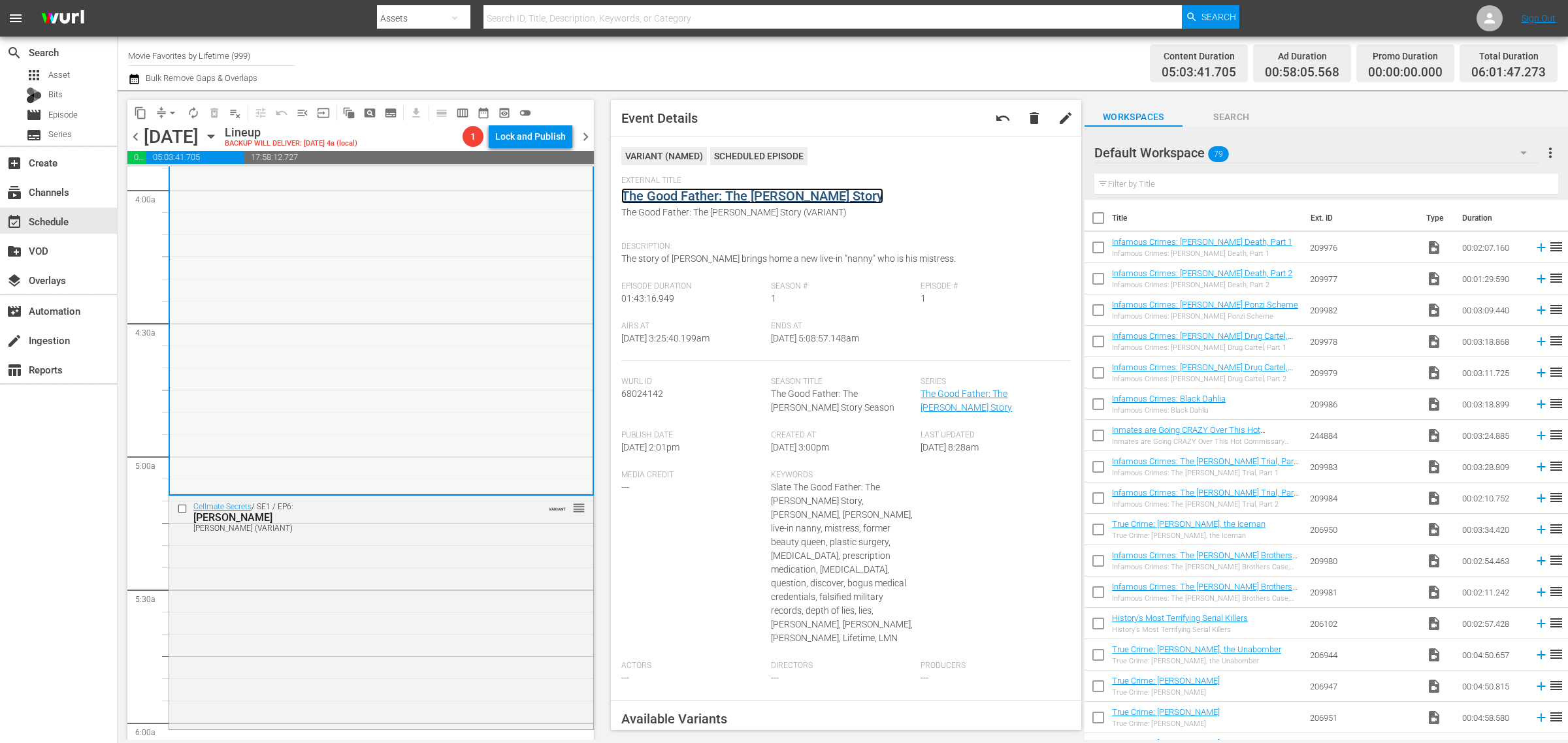
scroll to position [1142, 0]
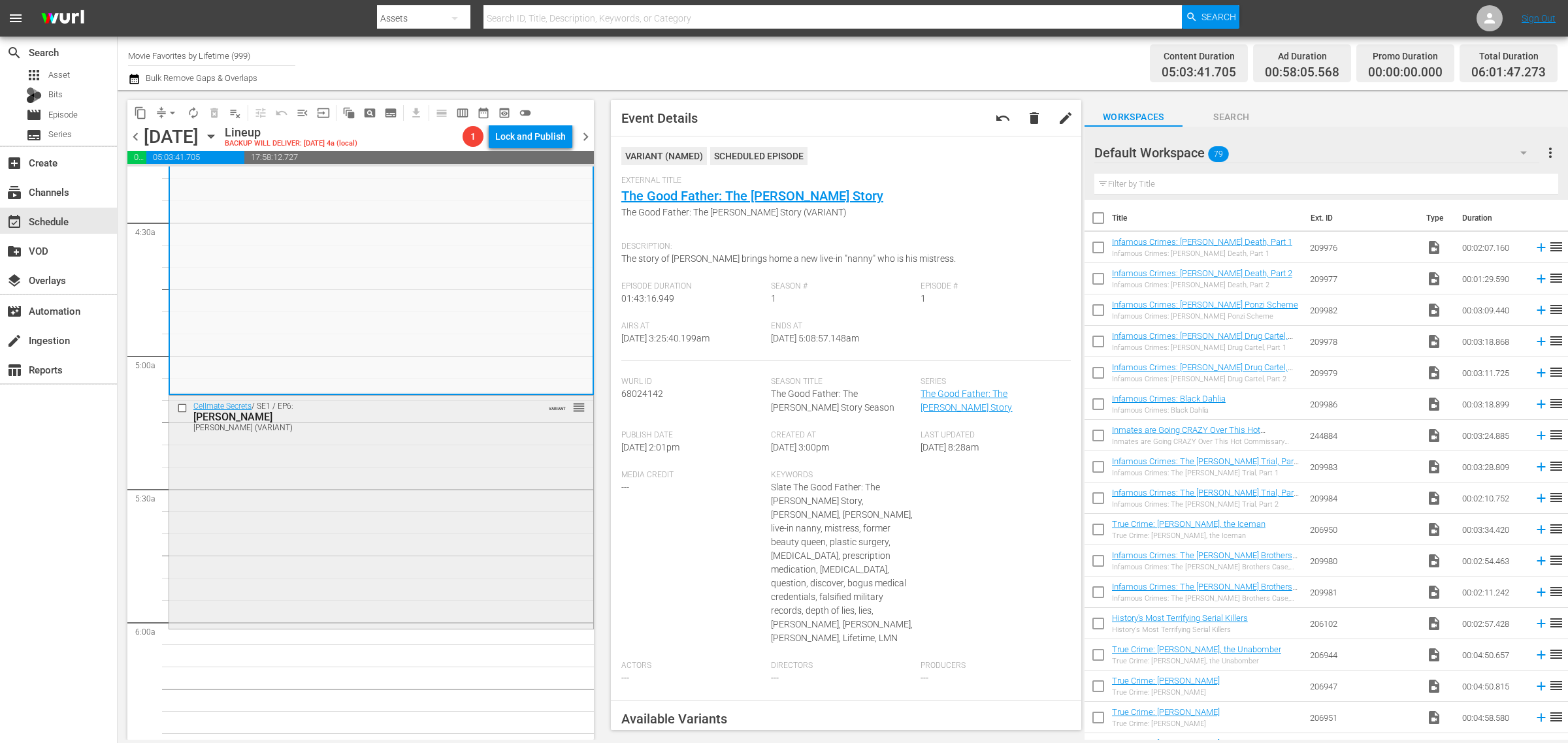
click at [302, 472] on div "Cellmate Secrets / SE1 / EP6: Shayna Hubers Shayna Hubers (VARIANT) VARIANT reo…" at bounding box center [382, 510] width 424 height 231
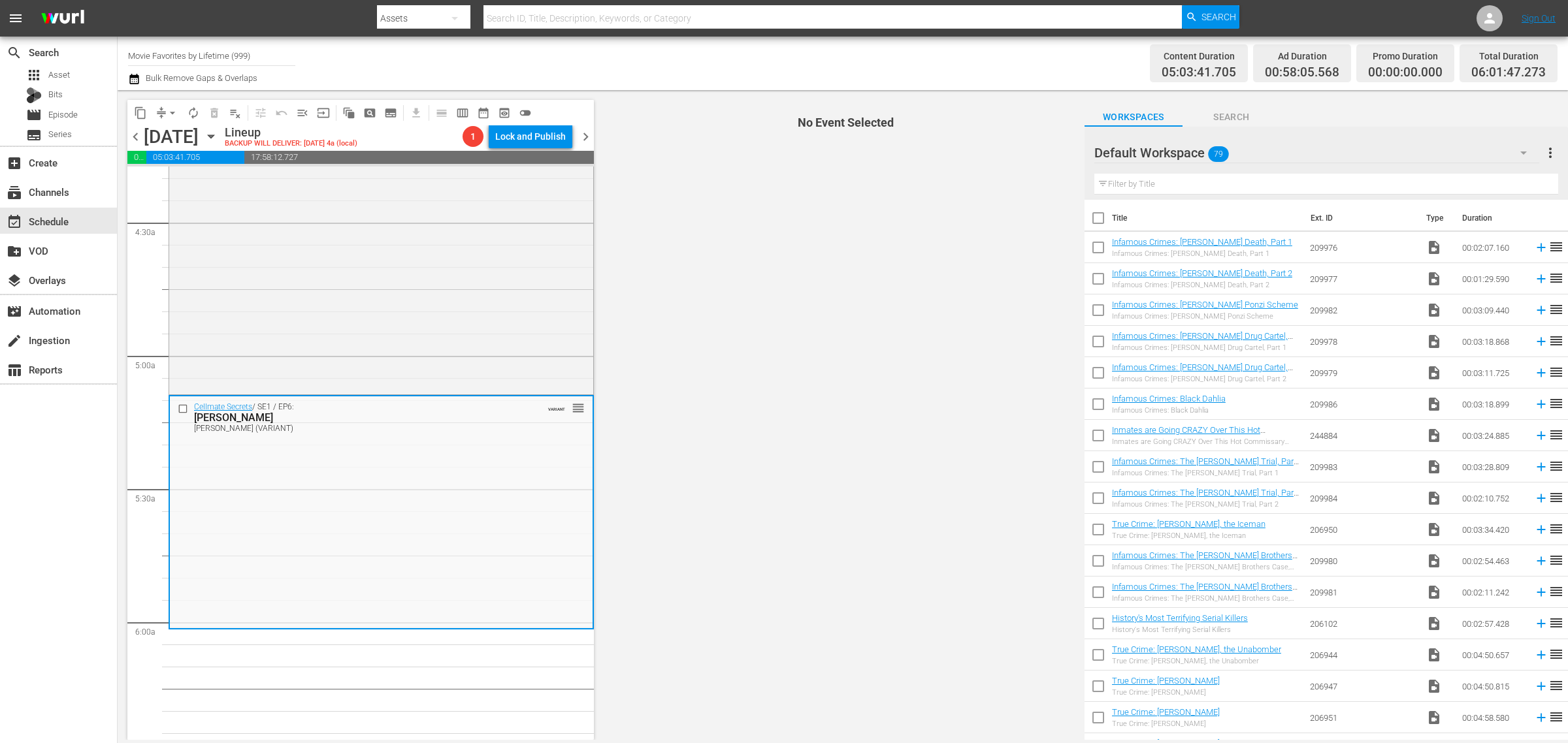
click at [996, 62] on div "Content Duration 05:03:41.705 Ad Duration 00:58:05.568 Promo Duration 00:00:00.…" at bounding box center [1233, 63] width 650 height 47
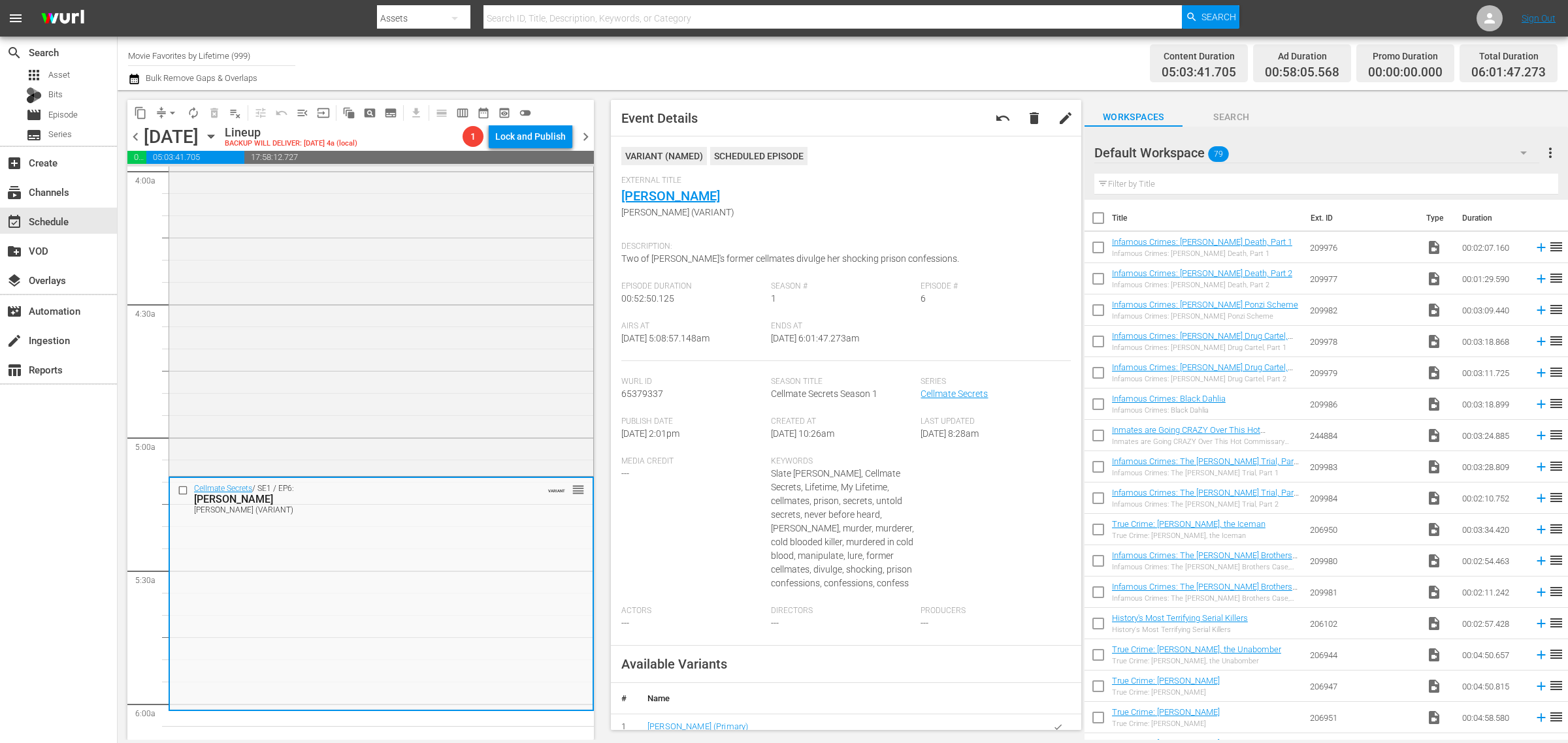
scroll to position [735, 0]
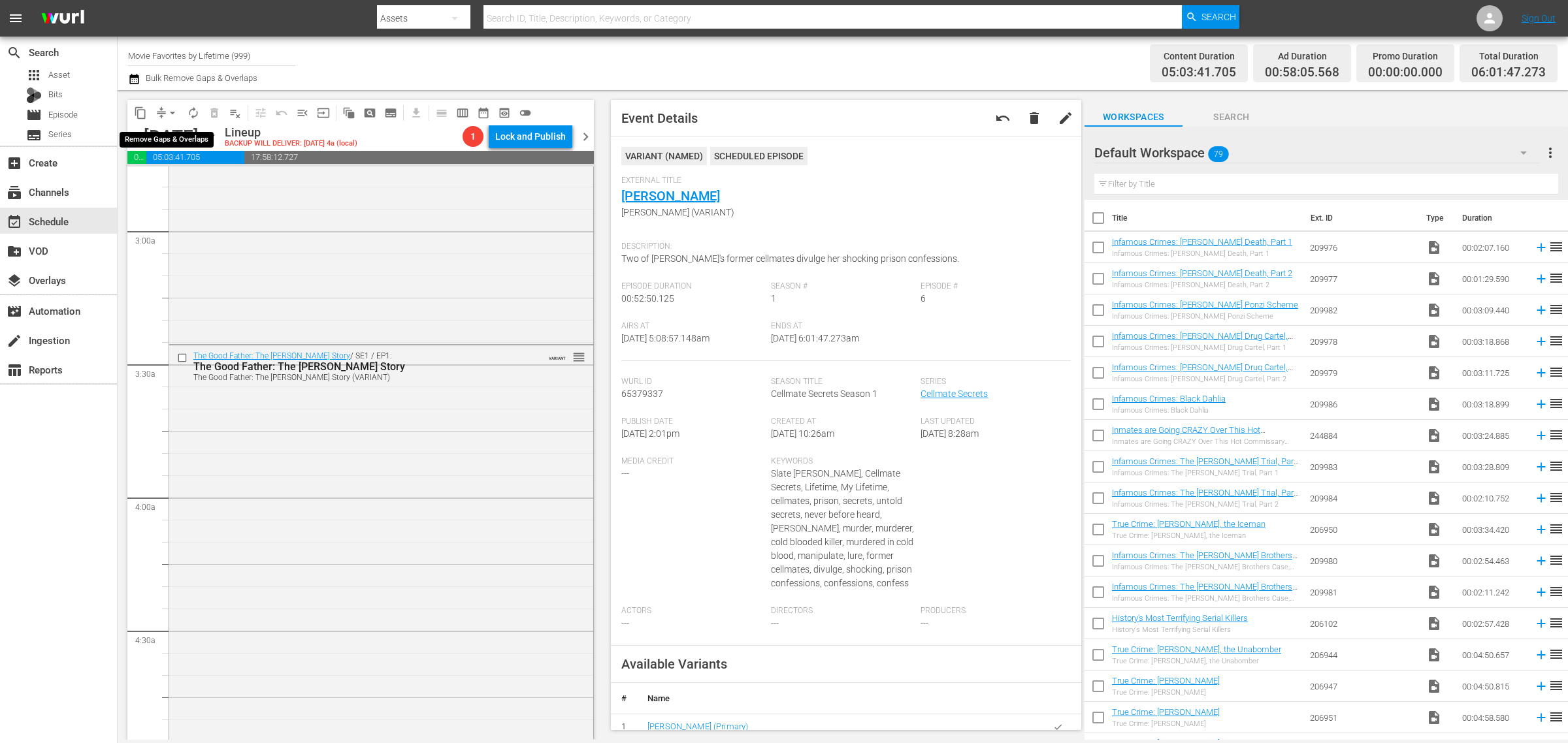
click at [171, 115] on span "arrow_drop_down" at bounding box center [172, 113] width 13 height 13
click at [171, 146] on li "Align to Midnight" at bounding box center [173, 138] width 138 height 22
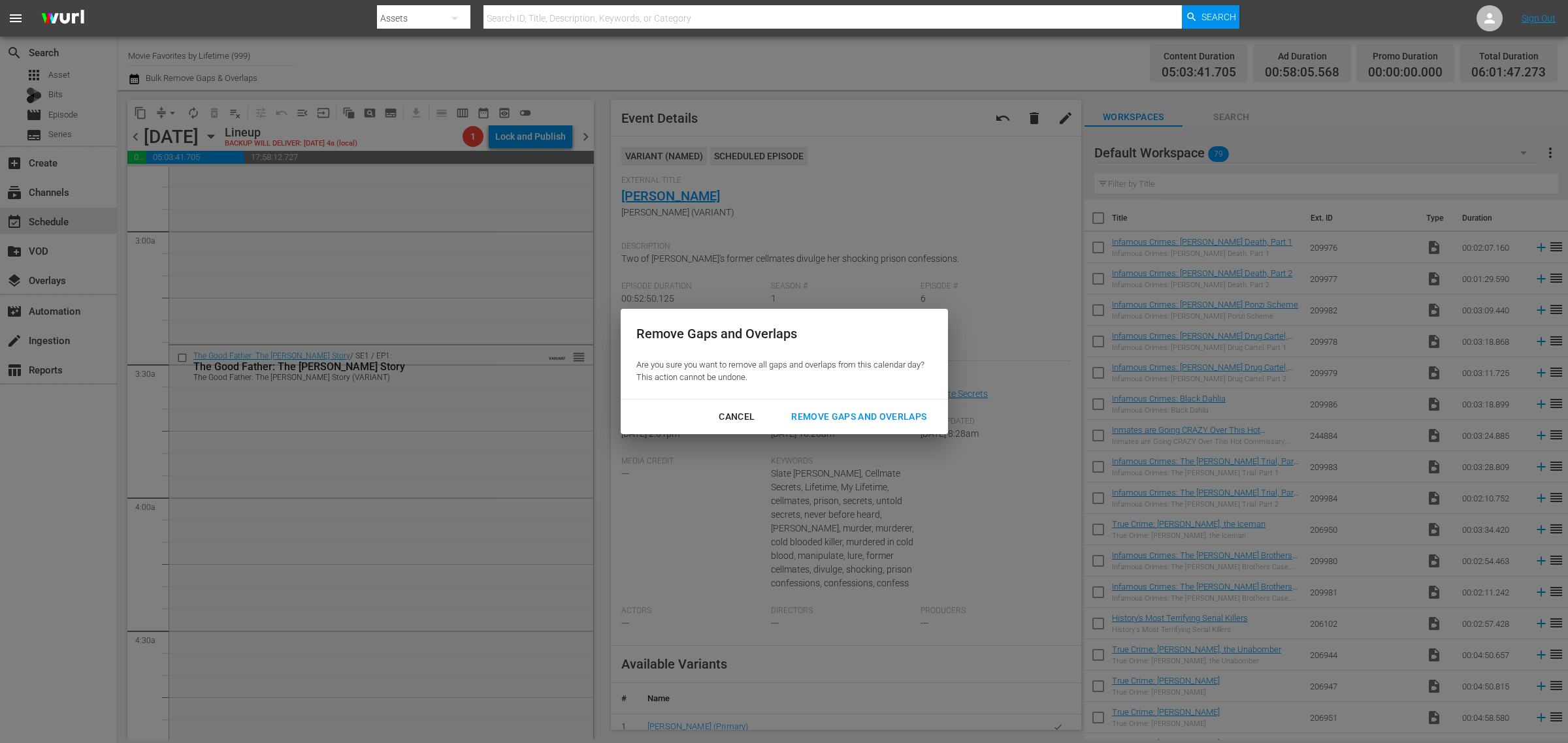
click at [877, 412] on div "Remove Gaps and Overlaps" at bounding box center [859, 416] width 156 height 16
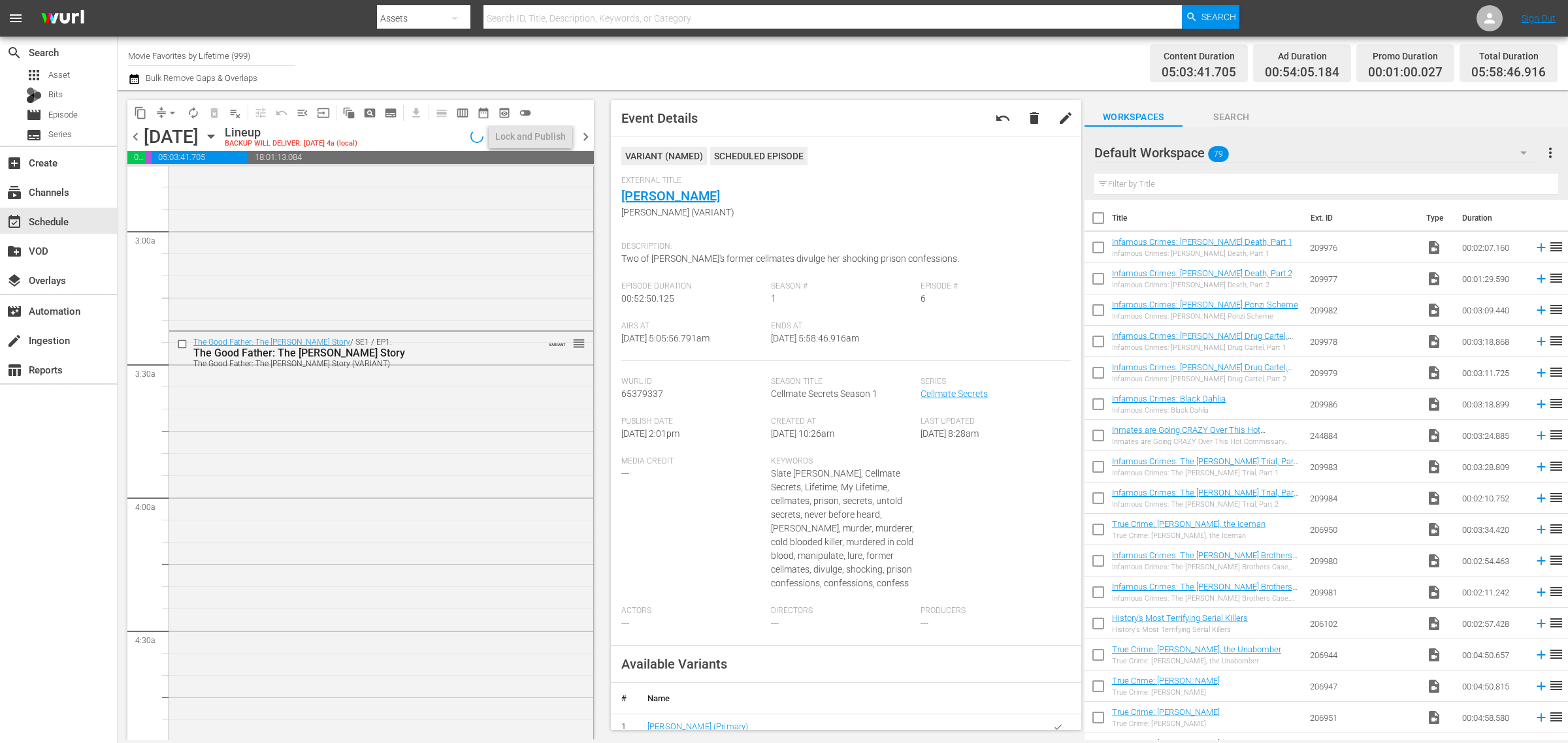
scroll to position [756, 0]
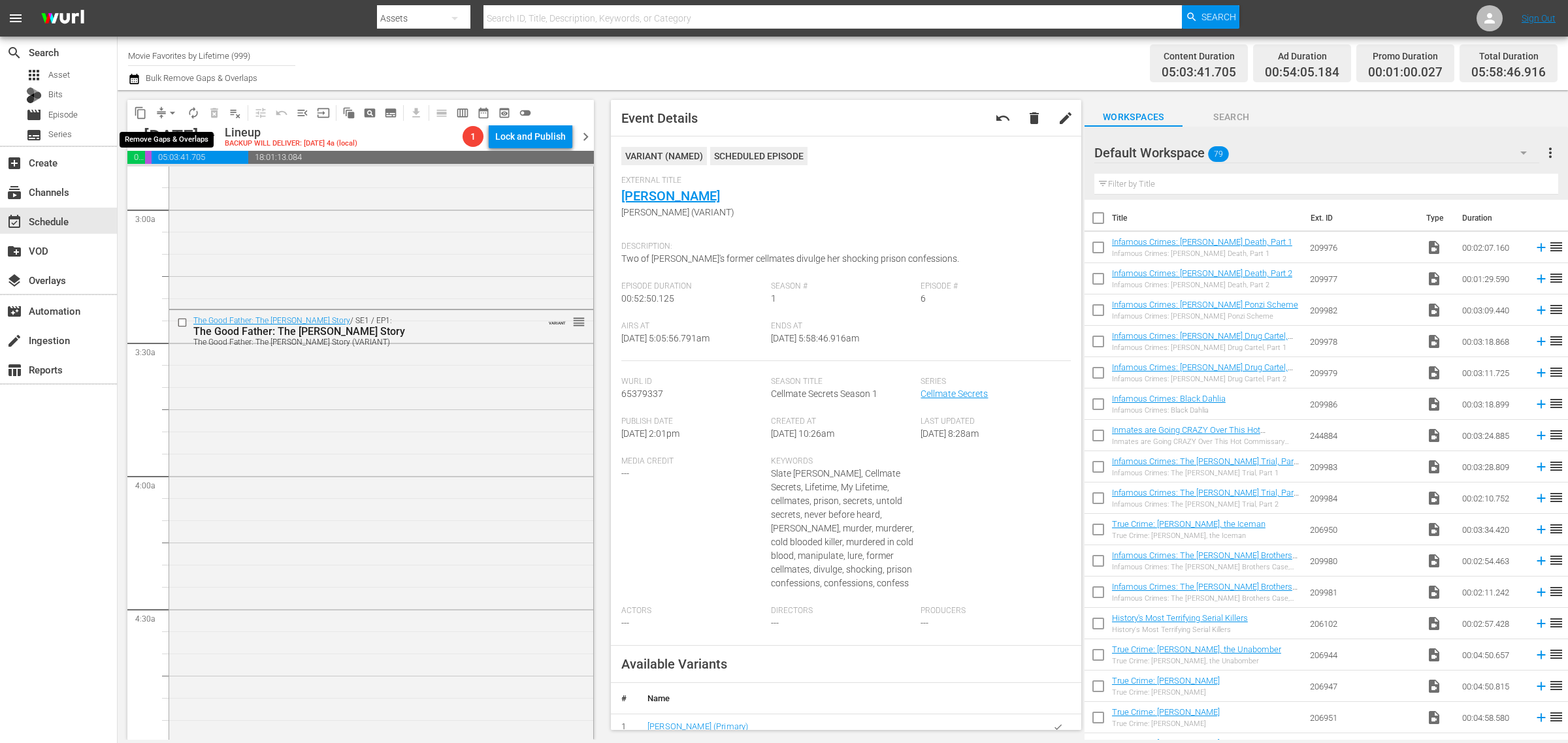
click at [171, 111] on span "arrow_drop_down" at bounding box center [172, 113] width 13 height 13
click at [185, 138] on li "Align to Midnight" at bounding box center [173, 138] width 138 height 22
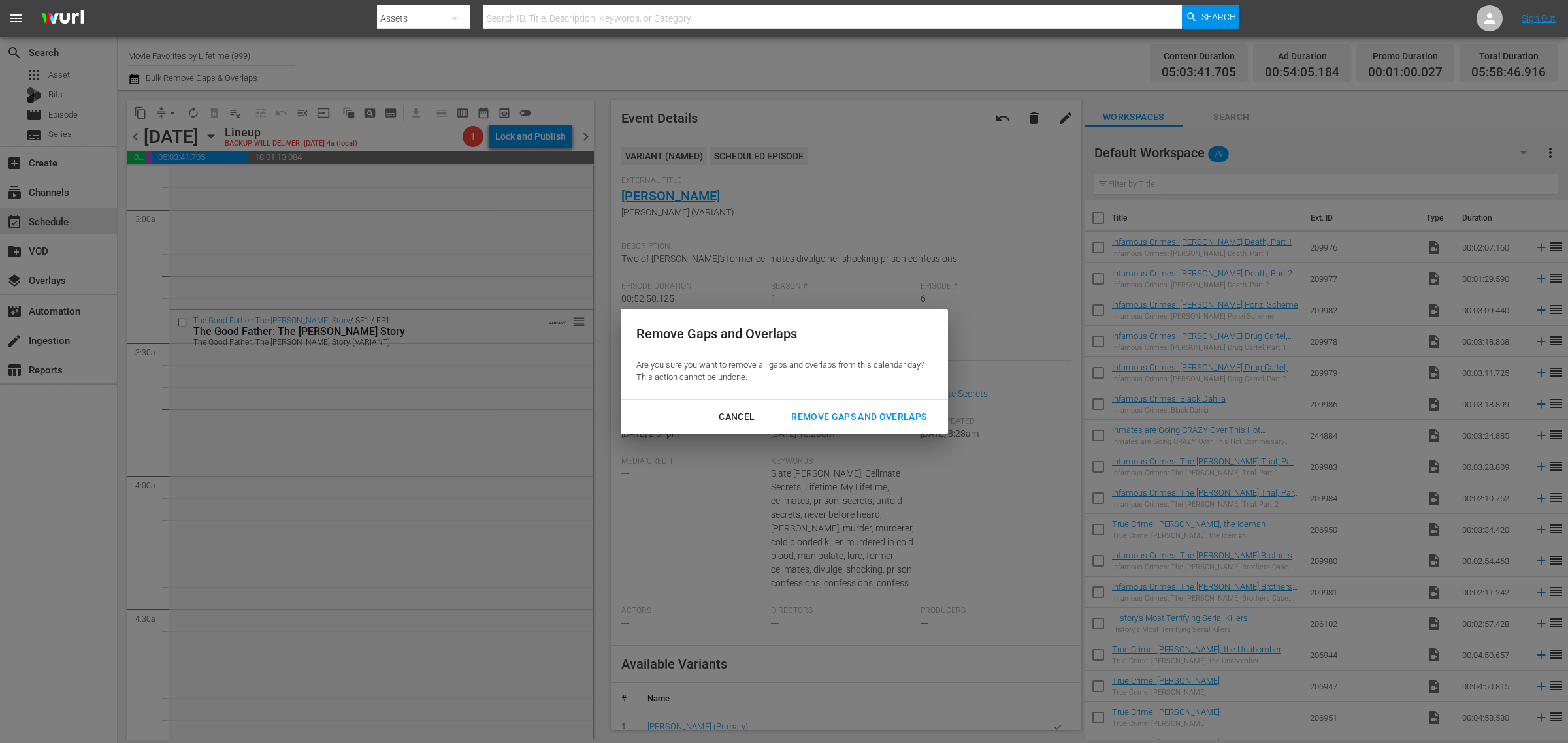
drag, startPoint x: 890, startPoint y: 415, endPoint x: 922, endPoint y: 389, distance: 41.2
click at [889, 415] on div "Remove Gaps and Overlaps" at bounding box center [859, 416] width 156 height 16
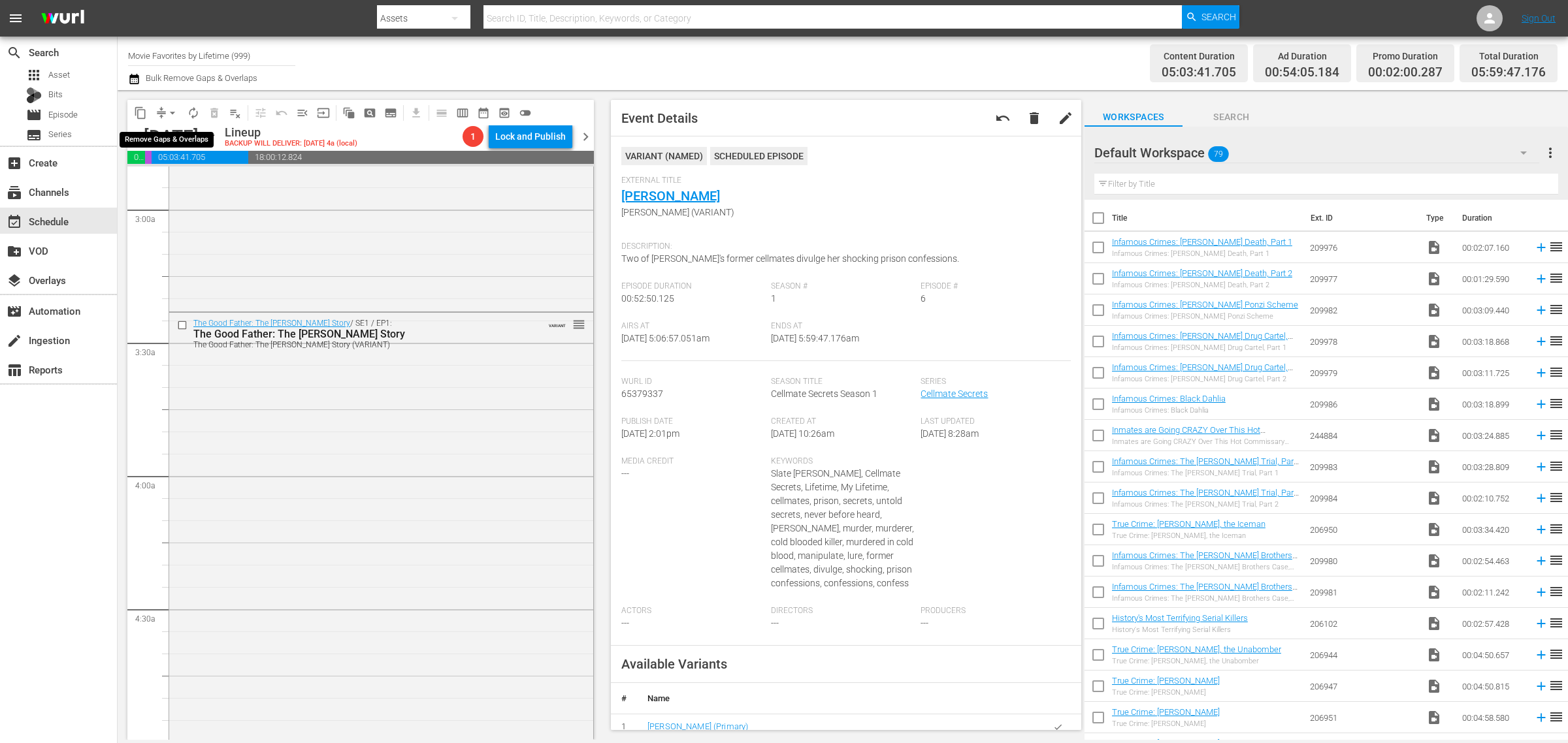
click at [172, 109] on span "arrow_drop_down" at bounding box center [172, 113] width 13 height 13
click at [172, 129] on li "Align to Midnight" at bounding box center [173, 138] width 138 height 22
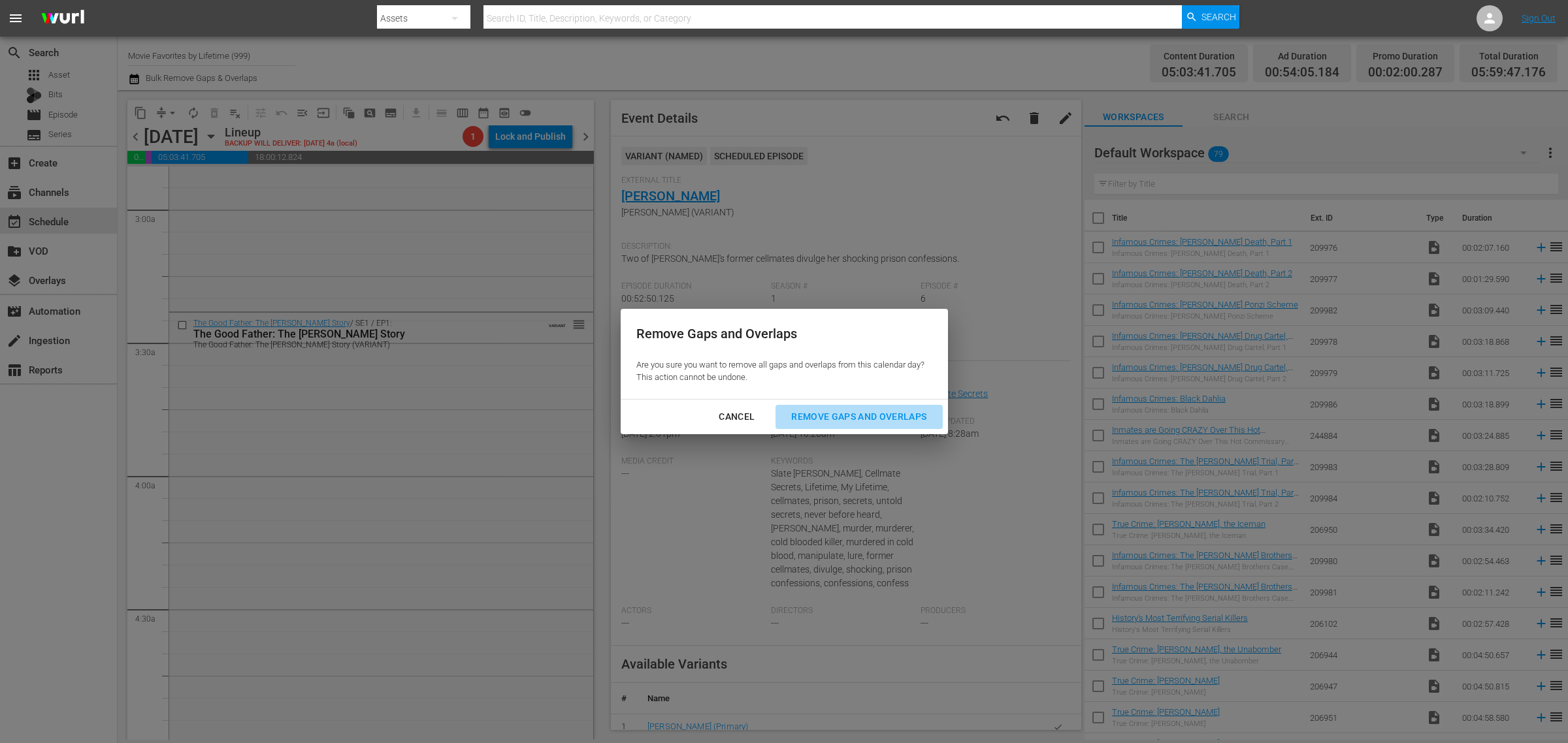
click at [874, 423] on div "Remove Gaps and Overlaps" at bounding box center [859, 416] width 156 height 16
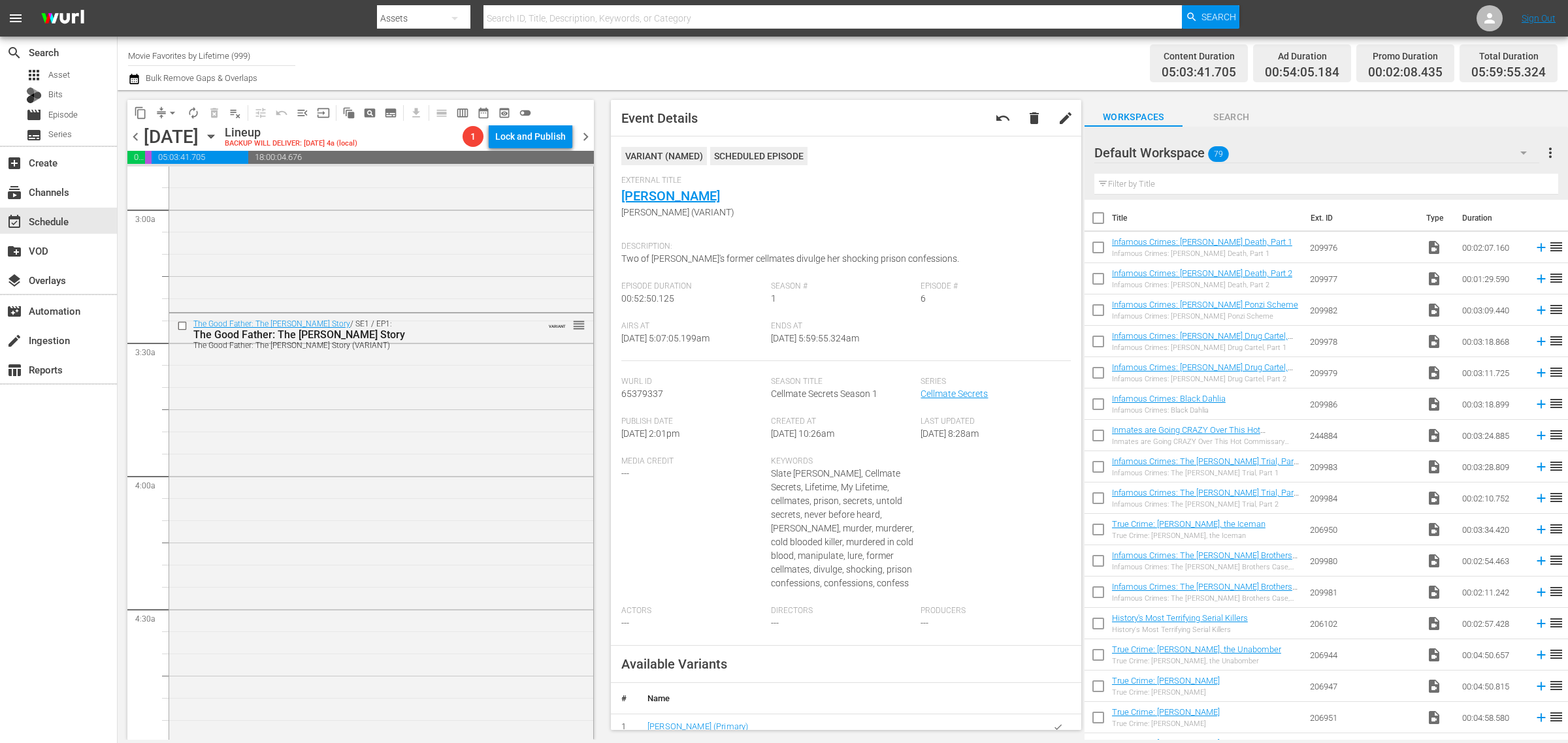
click at [172, 109] on span "arrow_drop_down" at bounding box center [172, 113] width 13 height 13
click at [172, 132] on li "Align to Midnight" at bounding box center [173, 138] width 138 height 22
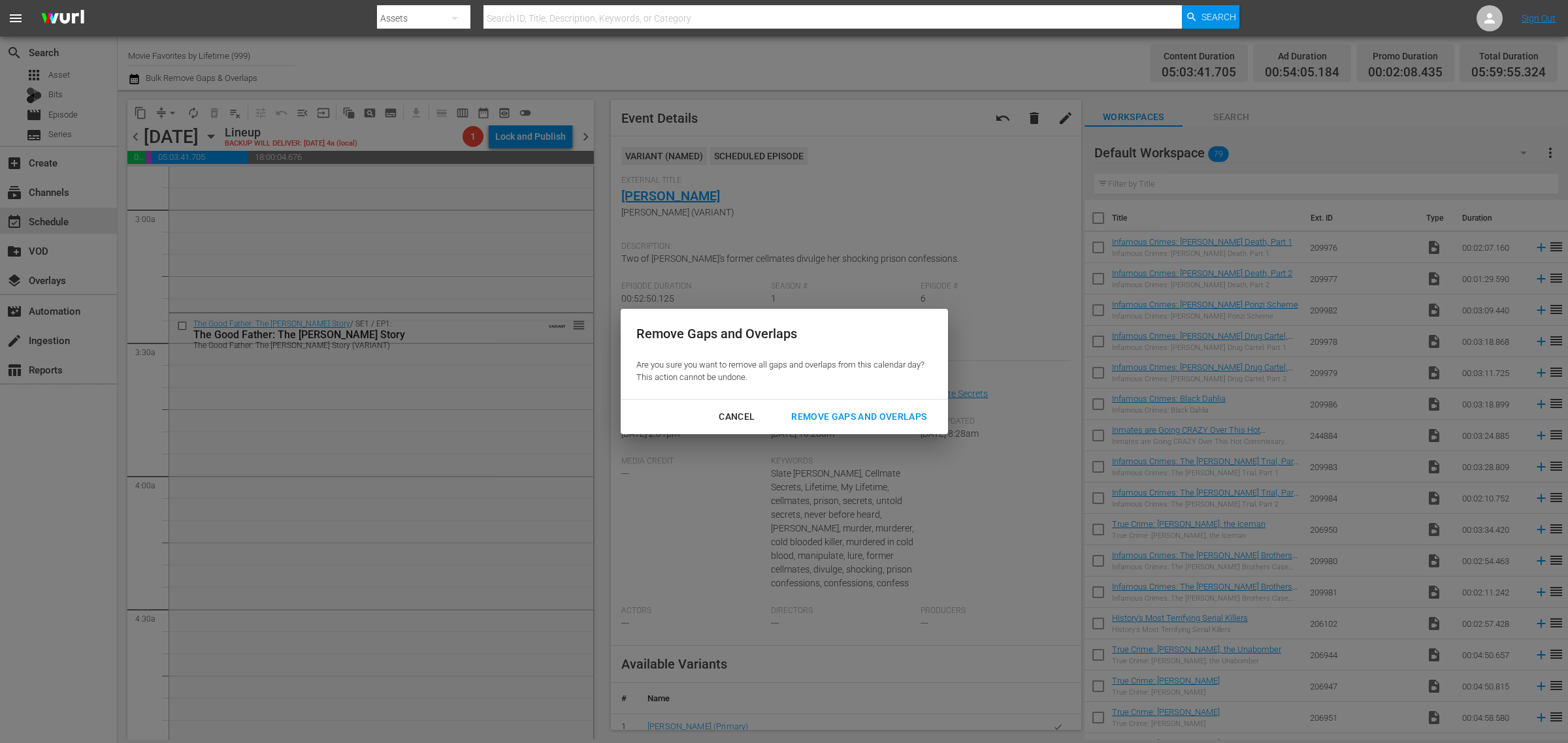
click at [876, 416] on div "Remove Gaps and Overlaps" at bounding box center [859, 416] width 156 height 16
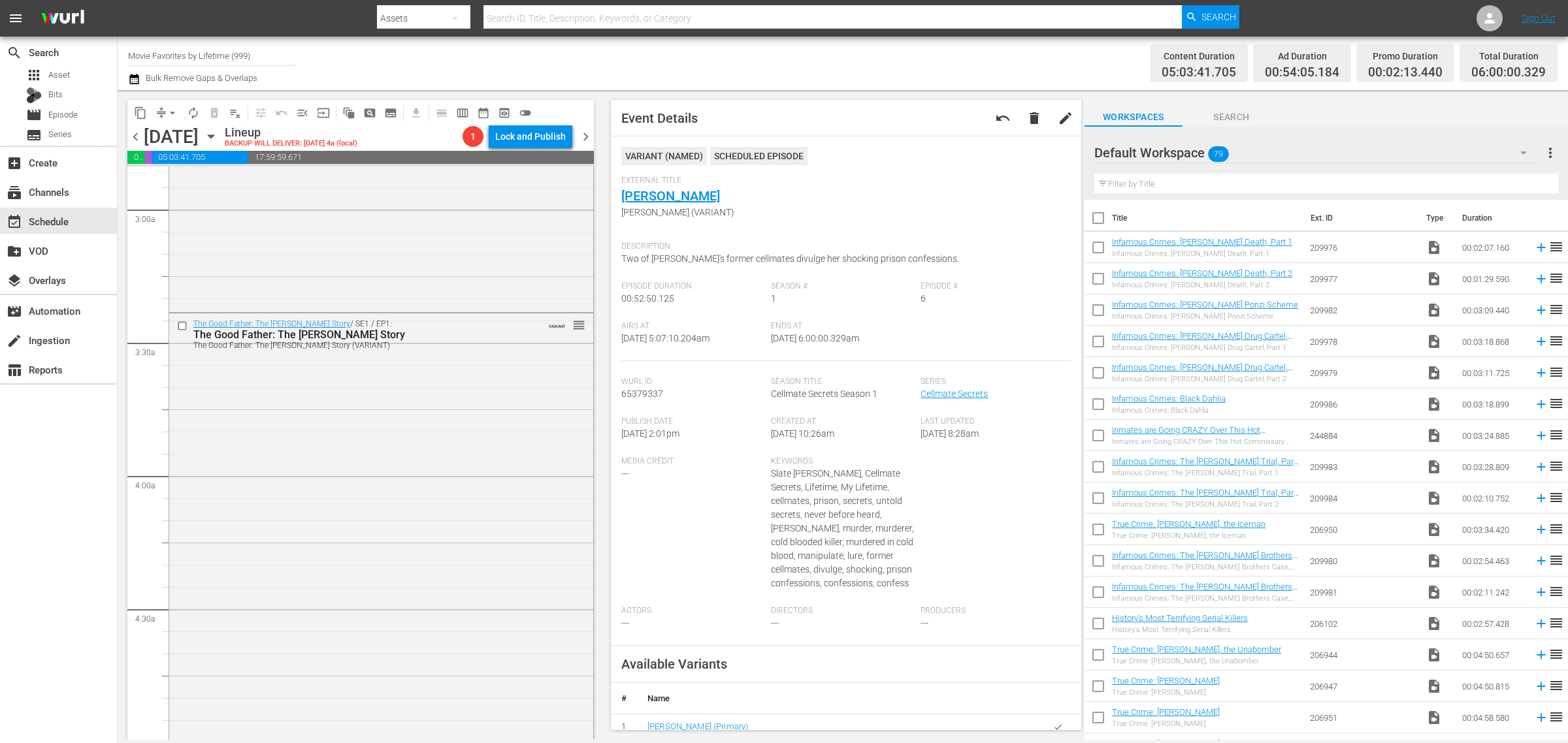
click at [196, 112] on span "autorenew_outlined" at bounding box center [193, 113] width 13 height 13
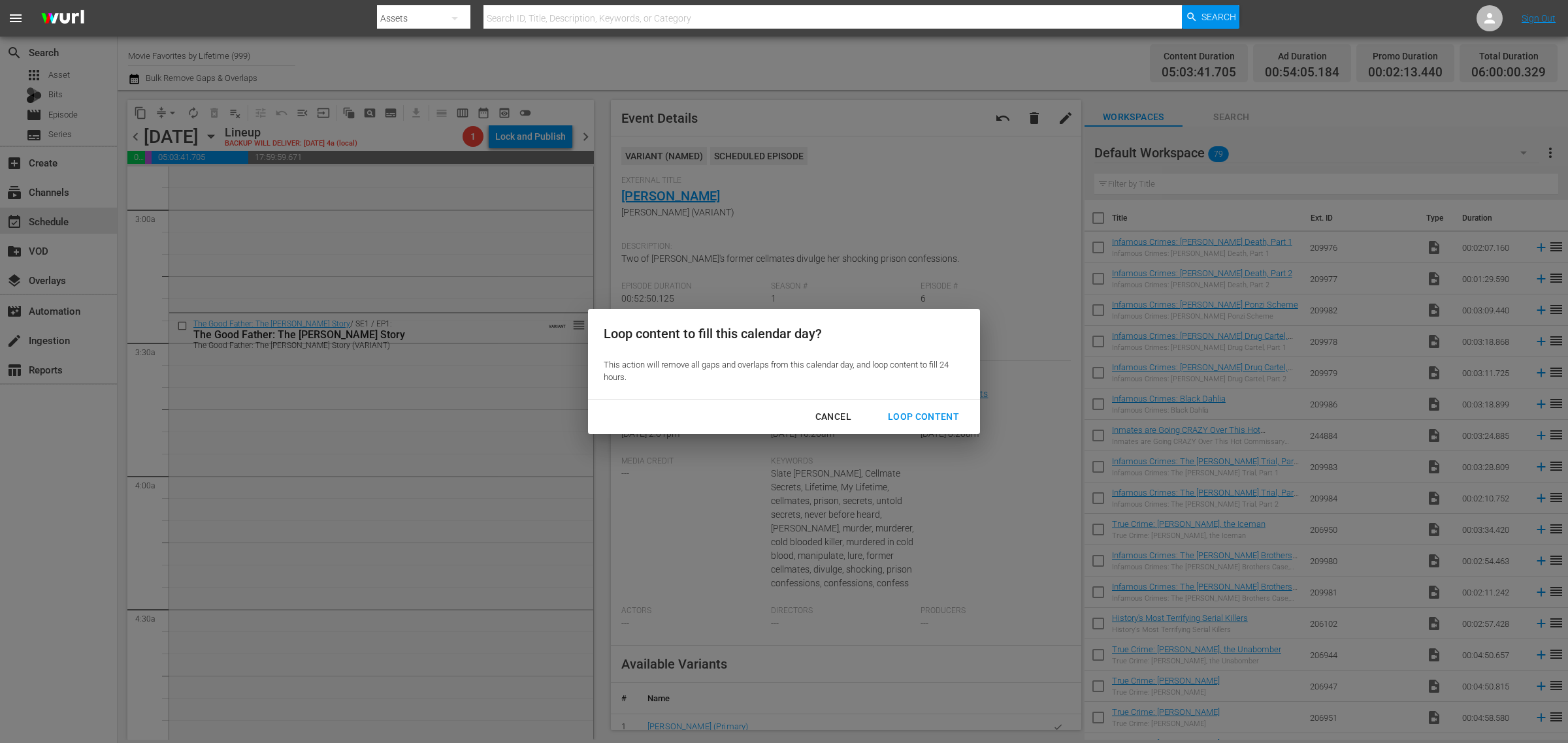
click at [936, 421] on div "Loop Content" at bounding box center [923, 416] width 92 height 16
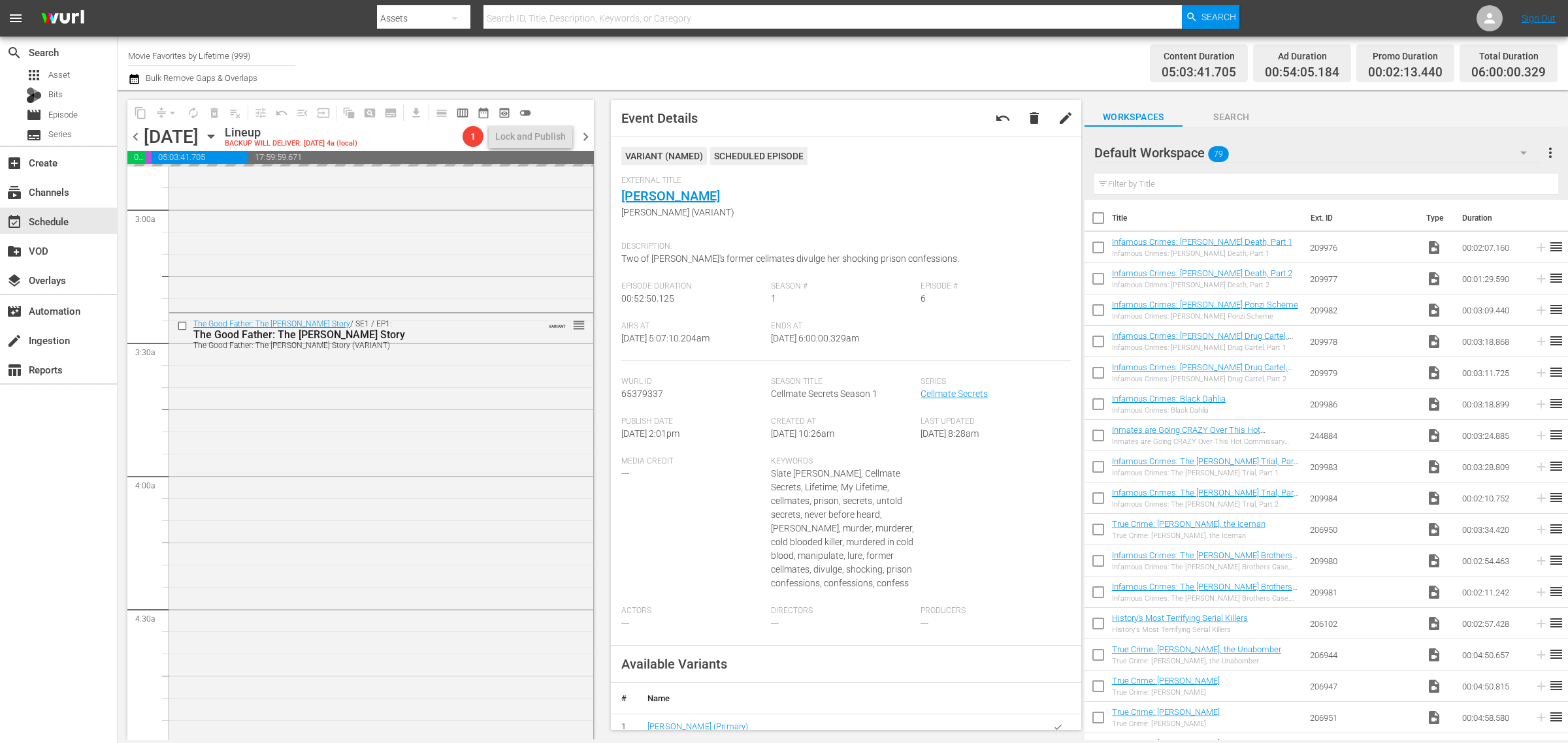
click at [982, 47] on div "Content Duration 05:03:41.705 Ad Duration 00:54:05.184 Promo Duration 00:02:13.…" at bounding box center [1233, 63] width 650 height 47
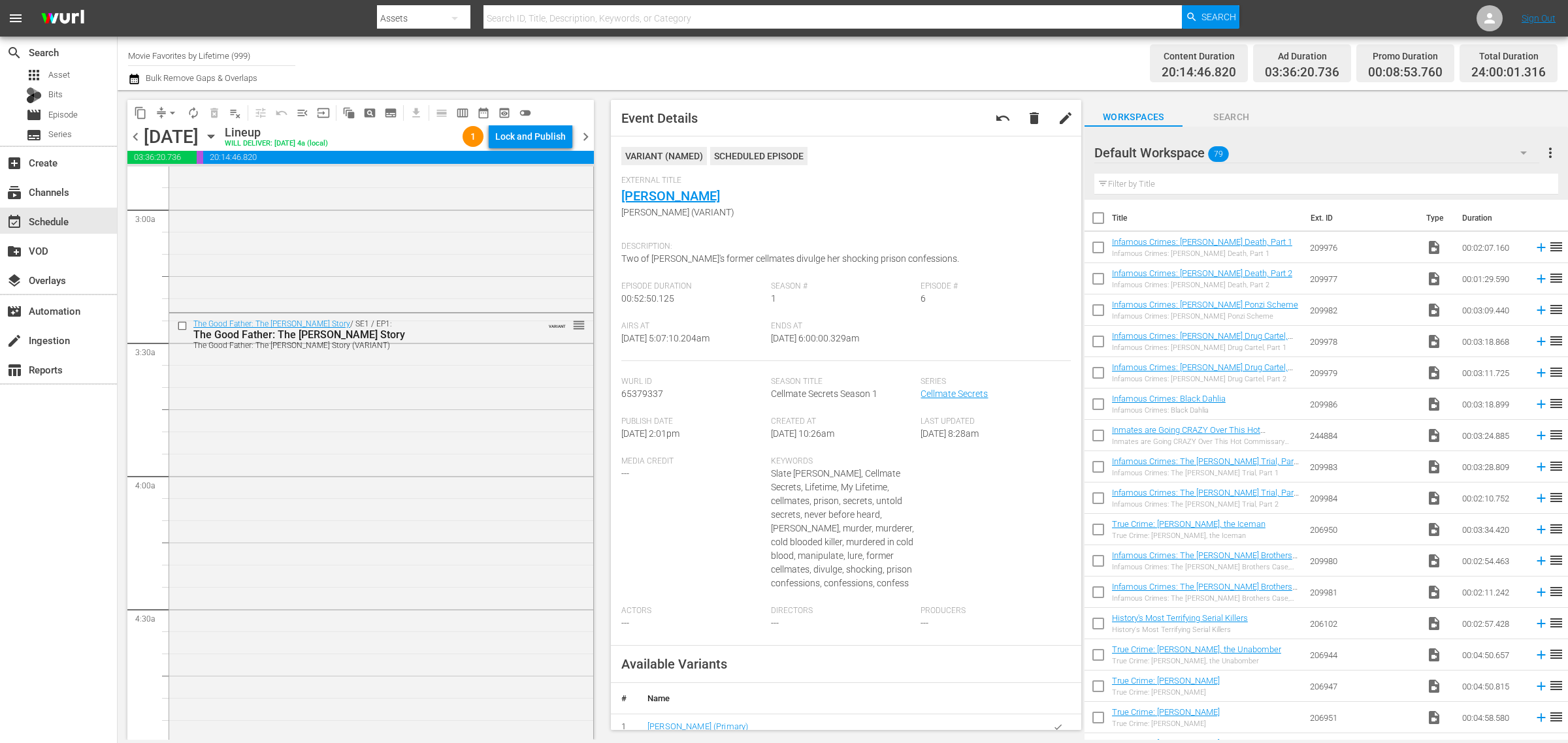
click at [830, 72] on div "Channel Title Movie Favorites by Lifetime (999) Bulk Remove Gaps & Overlaps" at bounding box center [517, 63] width 779 height 47
click at [531, 132] on div "Lock and Publish" at bounding box center [531, 136] width 71 height 24
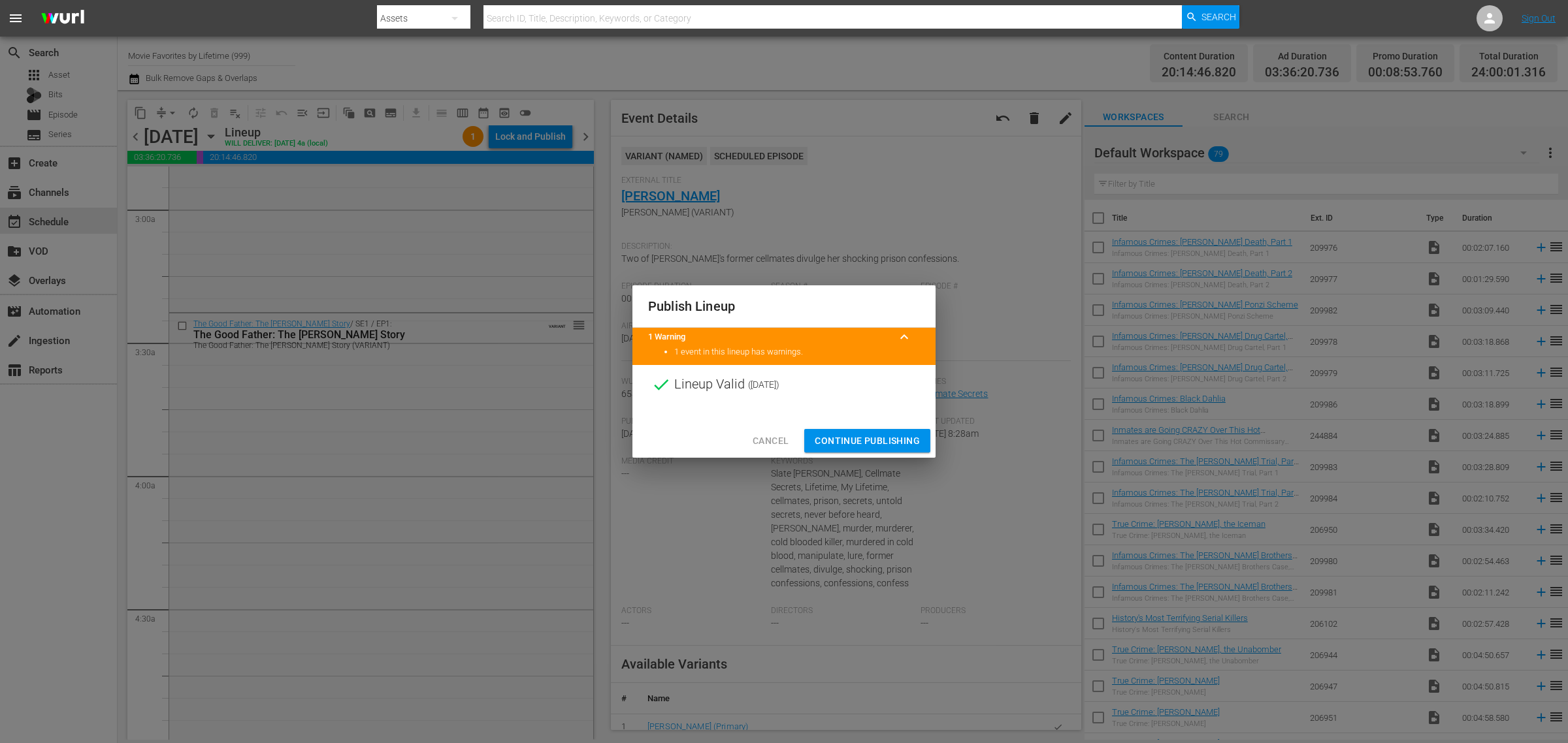
click at [879, 441] on span "Continue Publishing" at bounding box center [868, 441] width 106 height 16
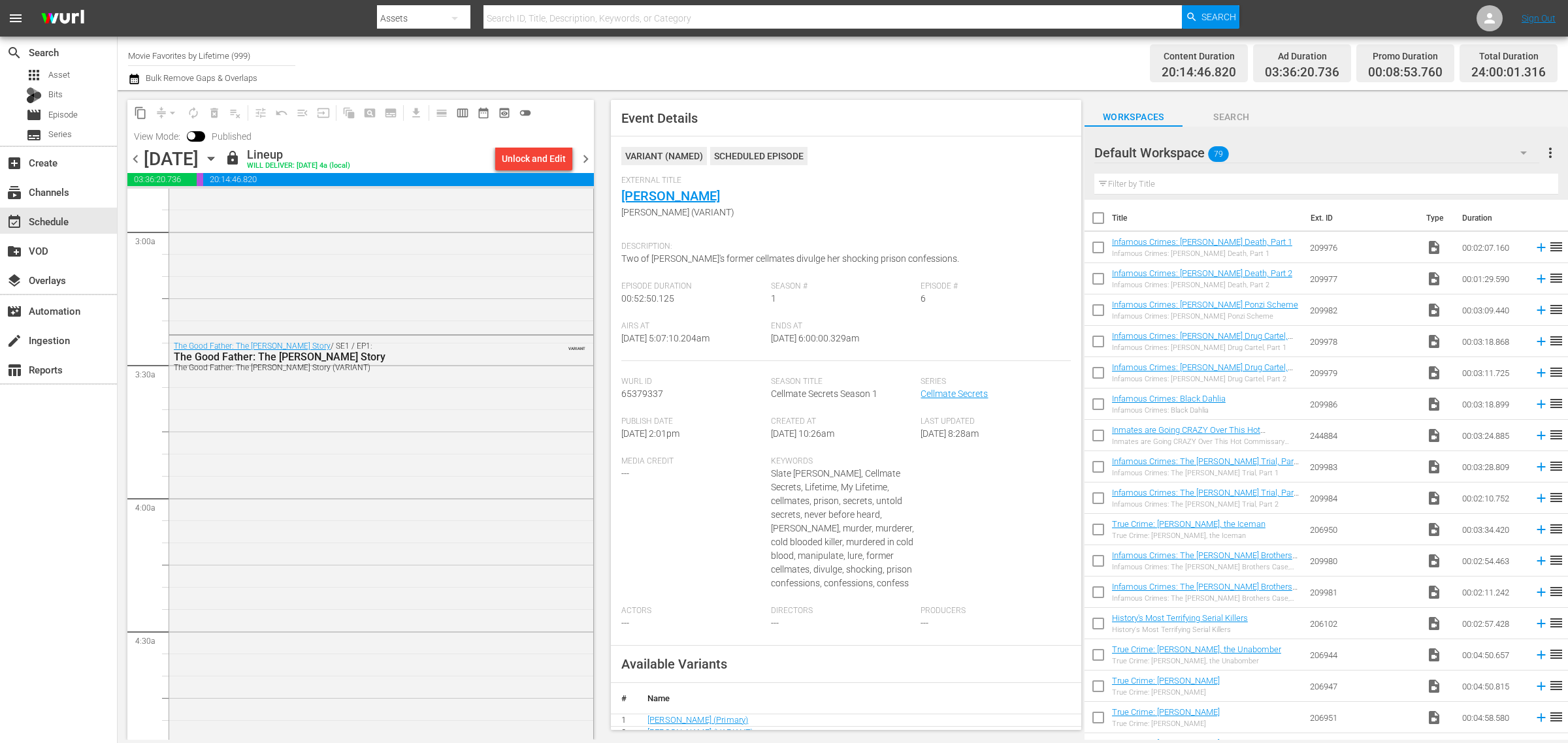
click at [850, 57] on div "Channel Title Movie Favorites by Lifetime (999) Bulk Remove Gaps & Overlaps" at bounding box center [517, 63] width 779 height 47
click at [583, 155] on span "chevron_right" at bounding box center [585, 158] width 16 height 16
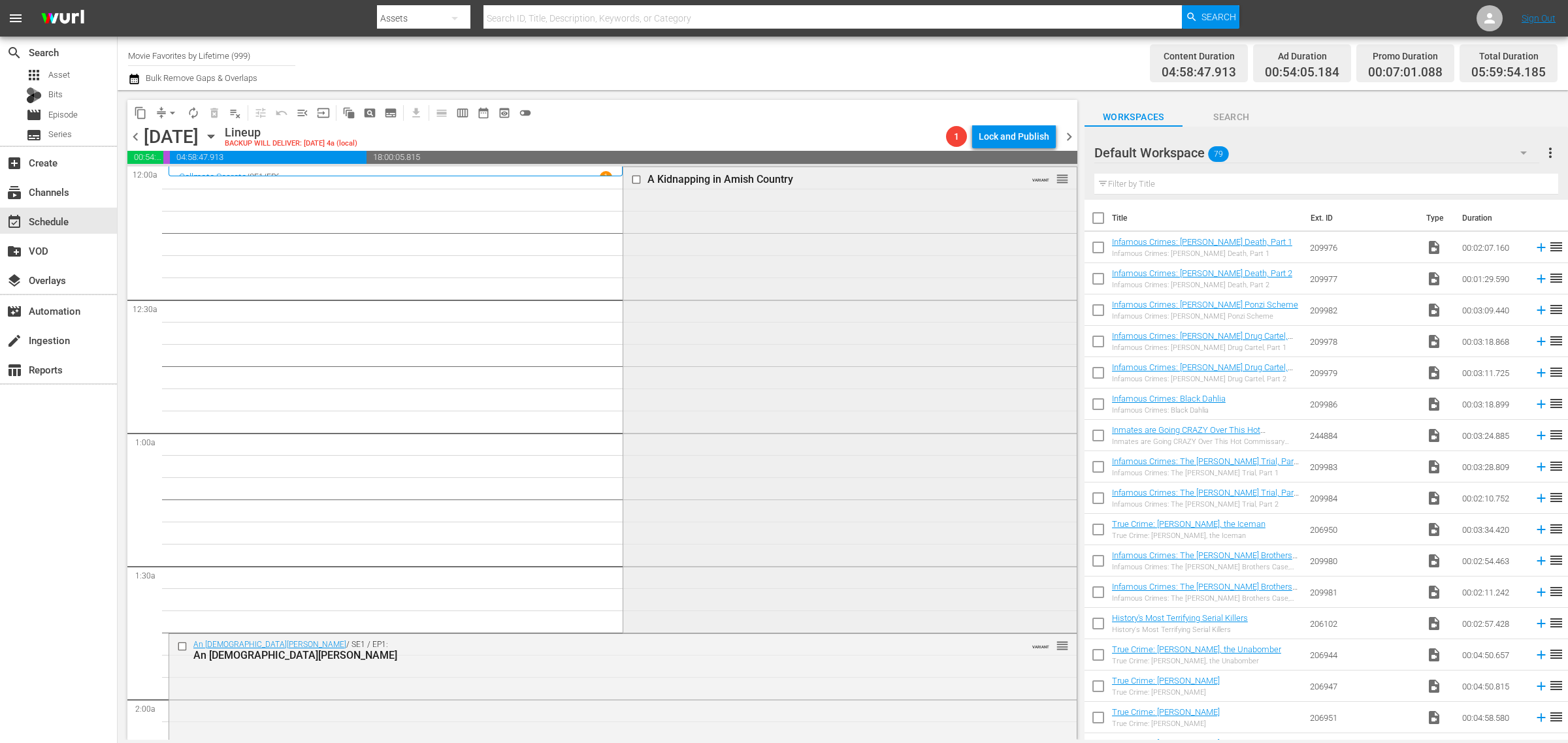
click at [770, 376] on div "A Kidnapping in Amish Country VARIANT reorder" at bounding box center [849, 398] width 452 height 463
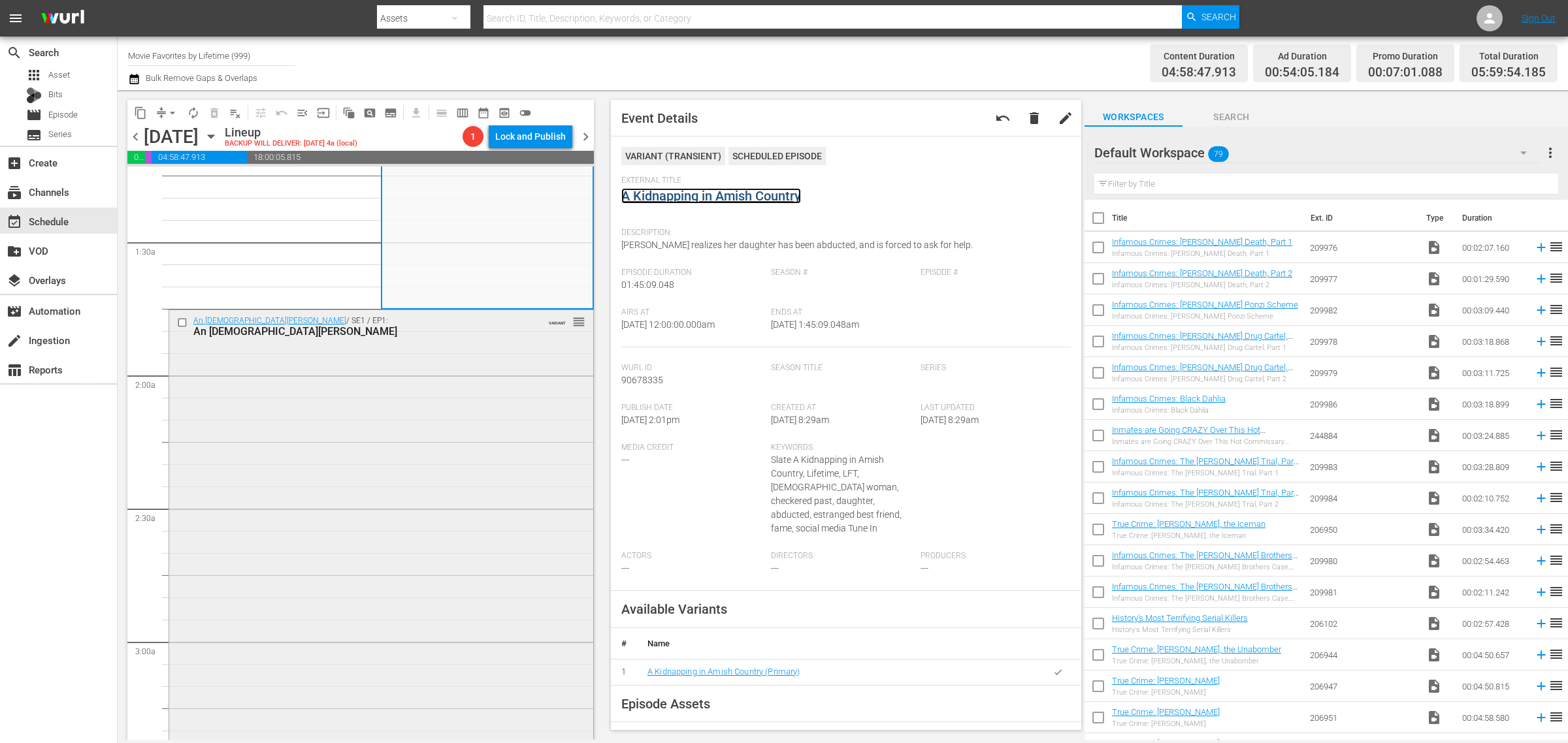
scroll to position [327, 0]
click at [399, 456] on div "An Amish Murder / SE1 / EP1: An Amish Murder VARIANT reorder" at bounding box center [382, 529] width 424 height 444
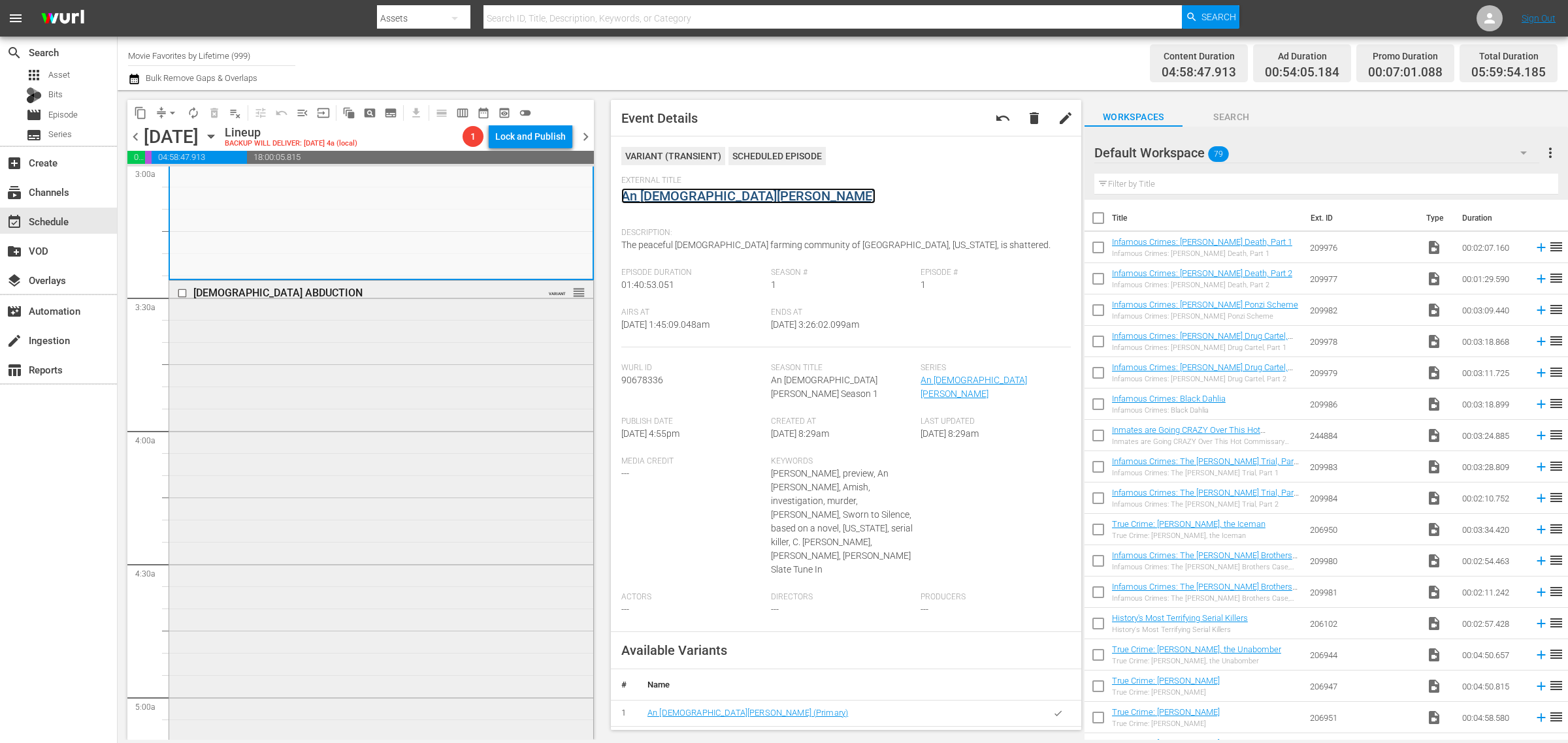
scroll to position [816, 0]
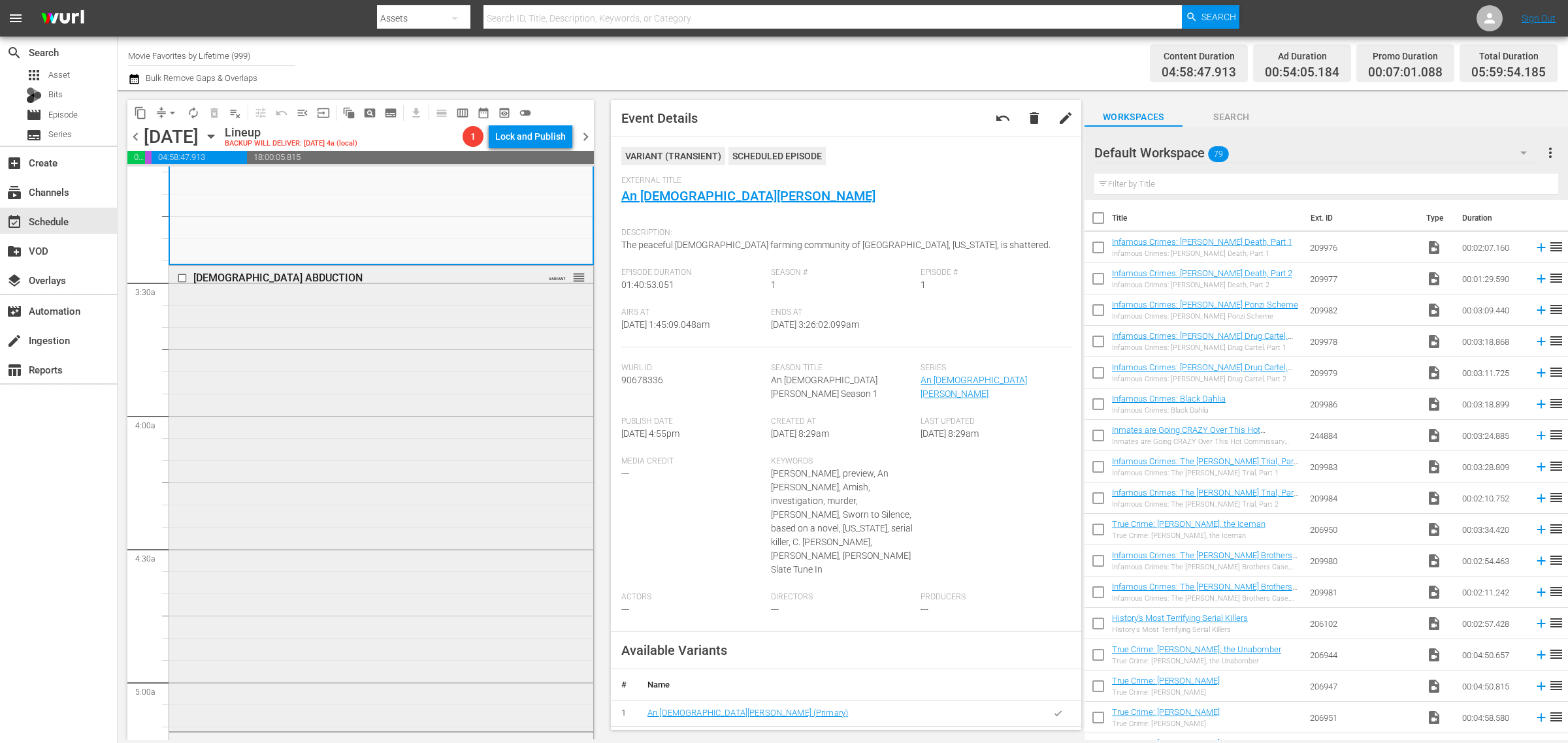
click at [368, 446] on div "AMISH ABDUCTION VARIANT reorder" at bounding box center [382, 497] width 424 height 463
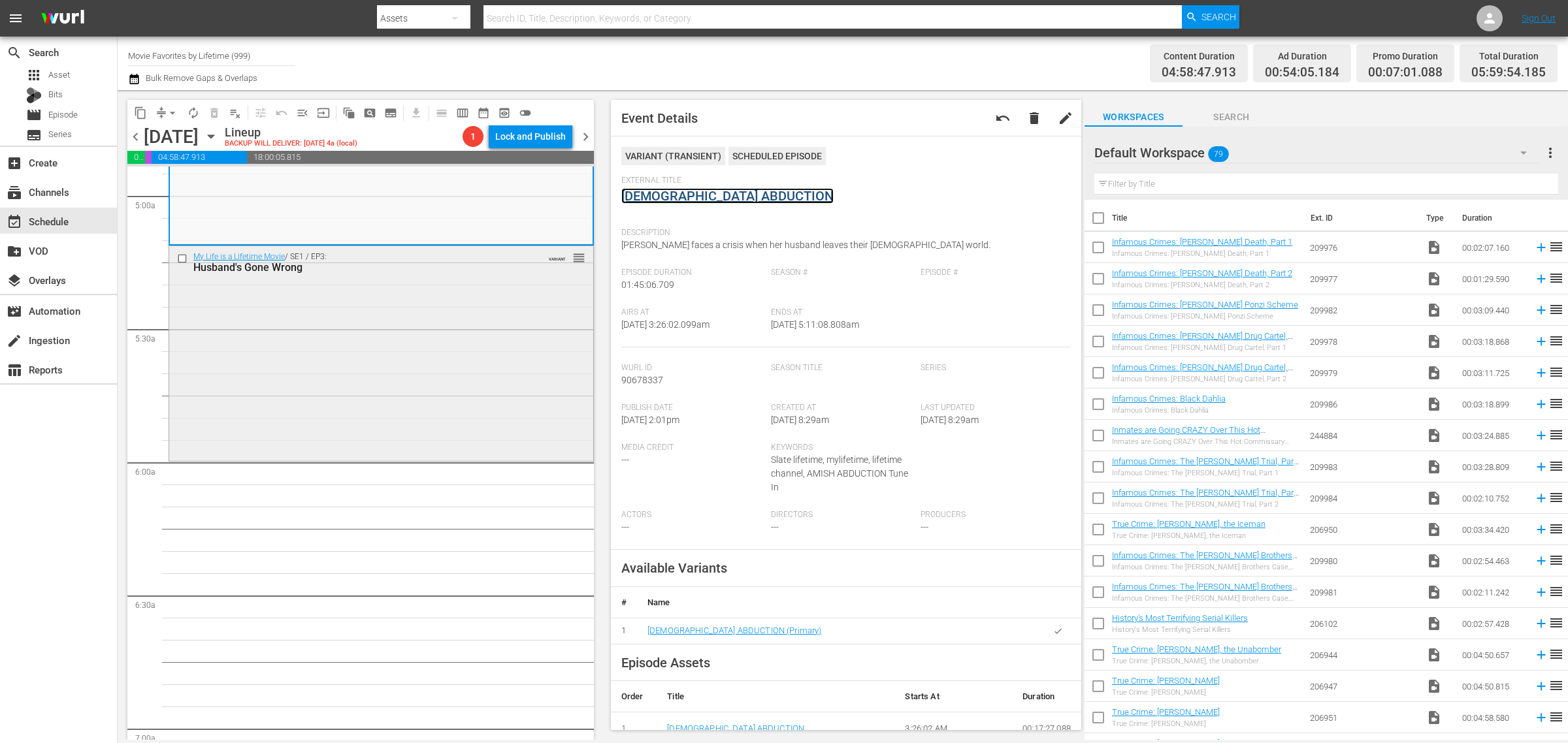
scroll to position [1306, 0]
click at [321, 402] on div "My Life is a Lifetime Movie / SE1 / EP3: Husband's Gone Wrong VARIANT reorder" at bounding box center [382, 349] width 424 height 213
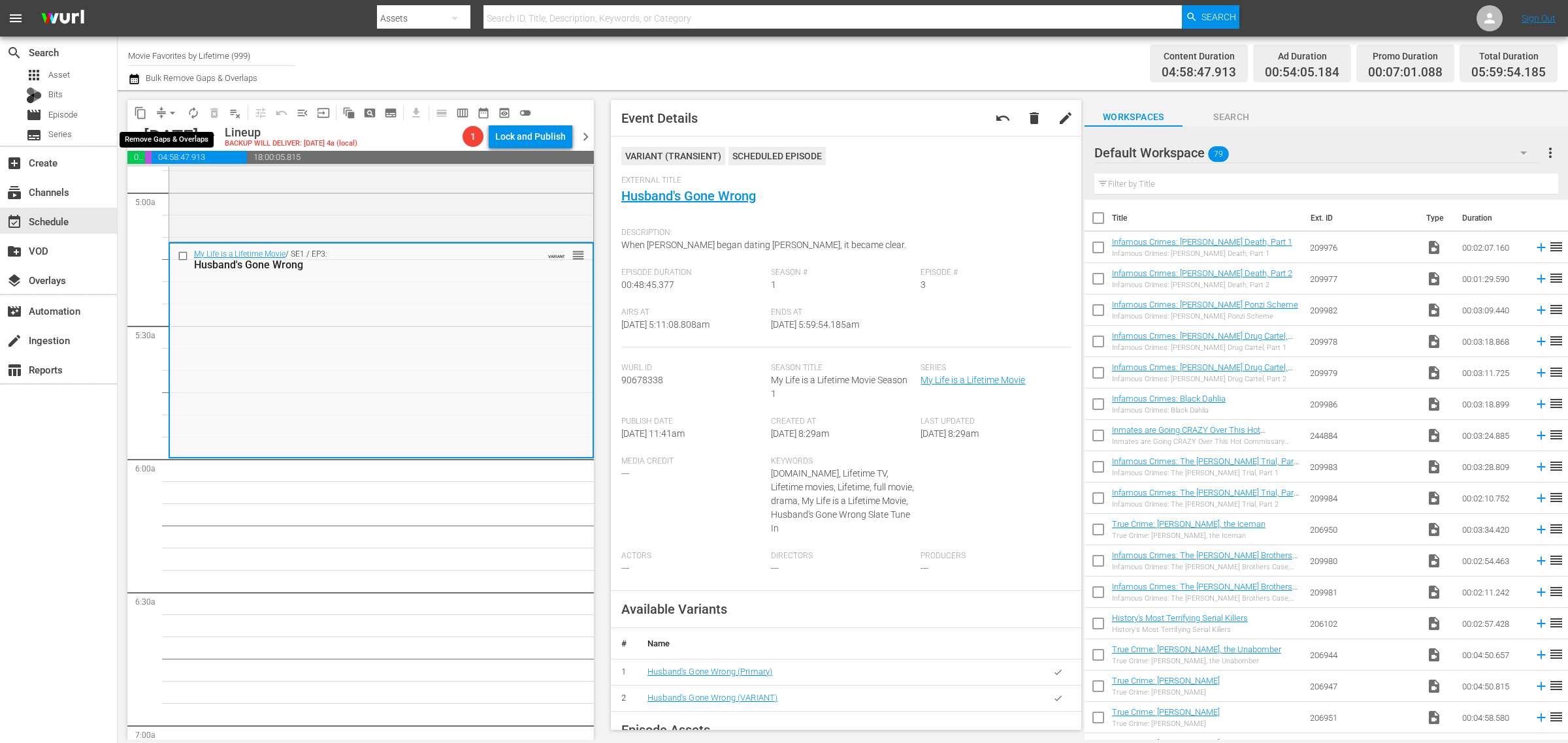
click at [172, 112] on span "arrow_drop_down" at bounding box center [172, 113] width 13 height 13
click at [170, 131] on li "Align to Midnight" at bounding box center [173, 138] width 138 height 22
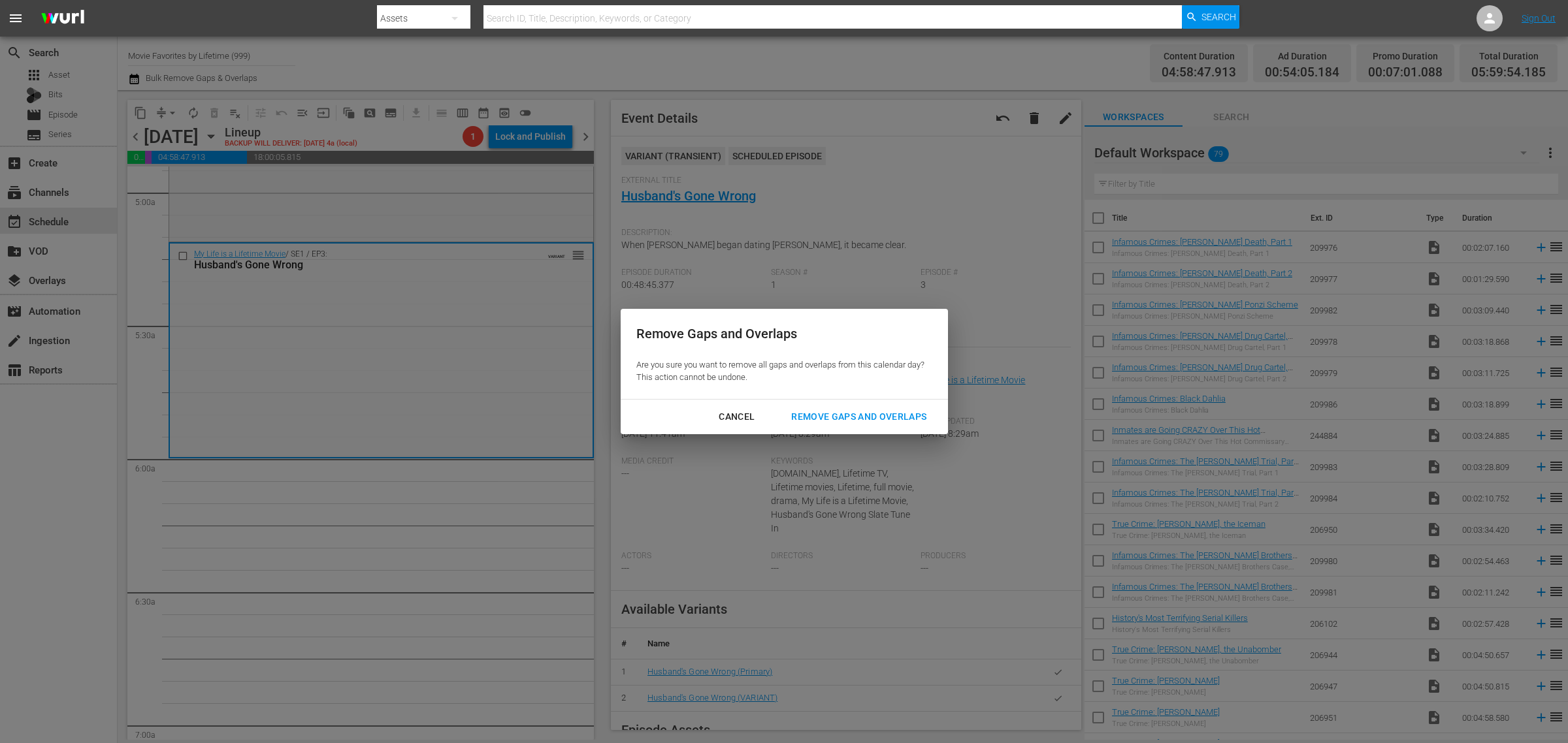
click at [862, 412] on div "Remove Gaps and Overlaps" at bounding box center [859, 416] width 156 height 16
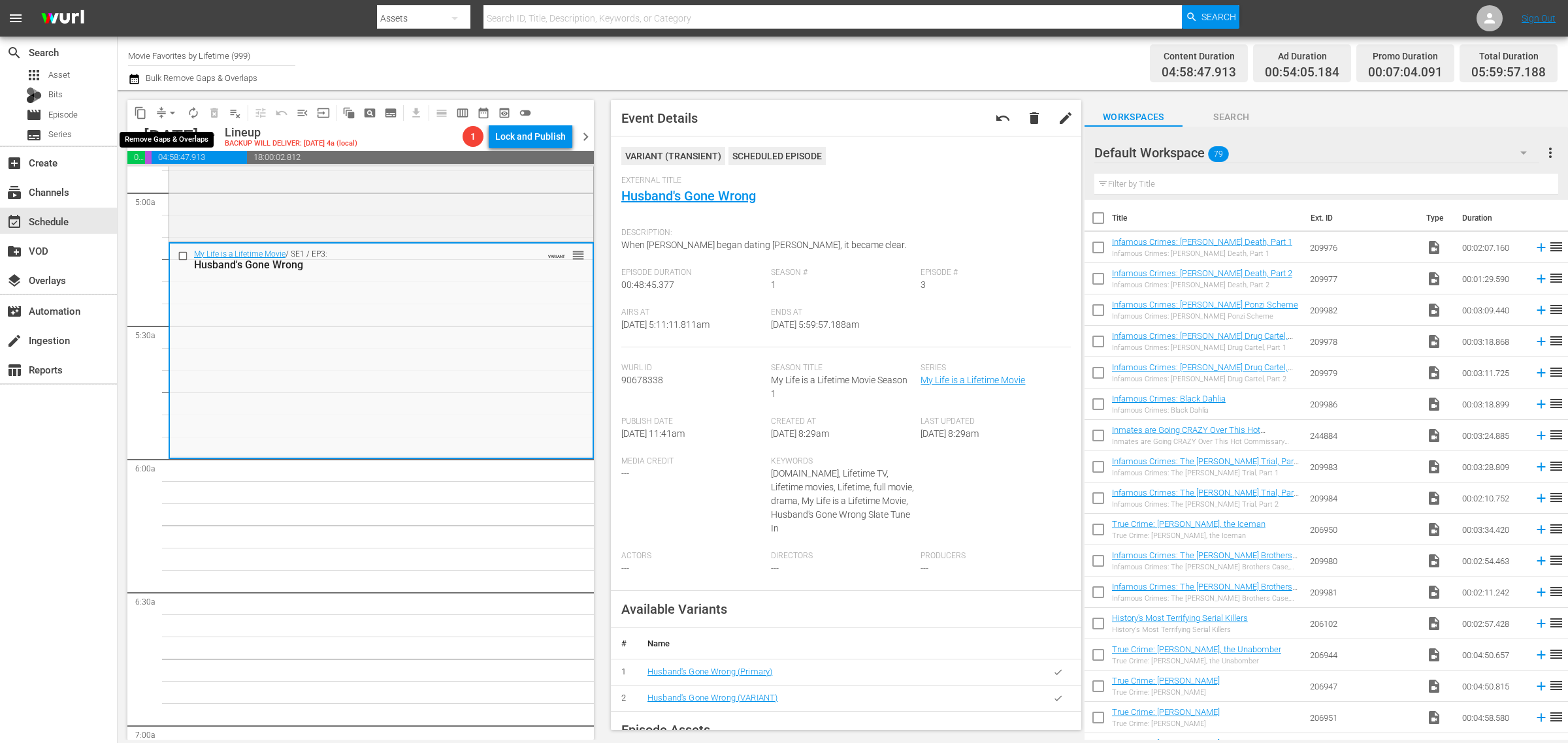
click at [172, 111] on span "arrow_drop_down" at bounding box center [172, 113] width 13 height 13
click at [173, 137] on li "Align to Midnight" at bounding box center [173, 138] width 138 height 22
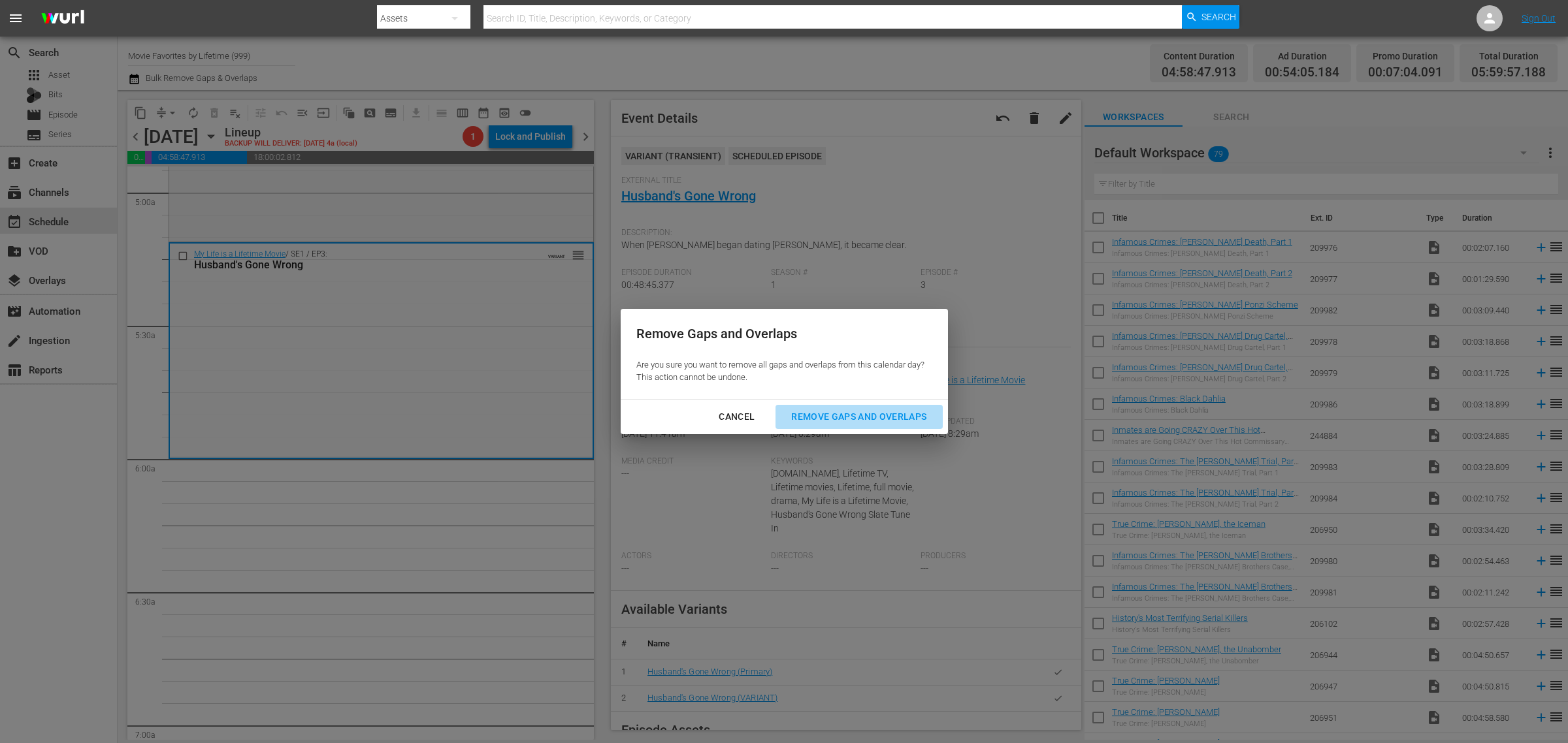
click at [877, 412] on div "Remove Gaps and Overlaps" at bounding box center [859, 416] width 156 height 16
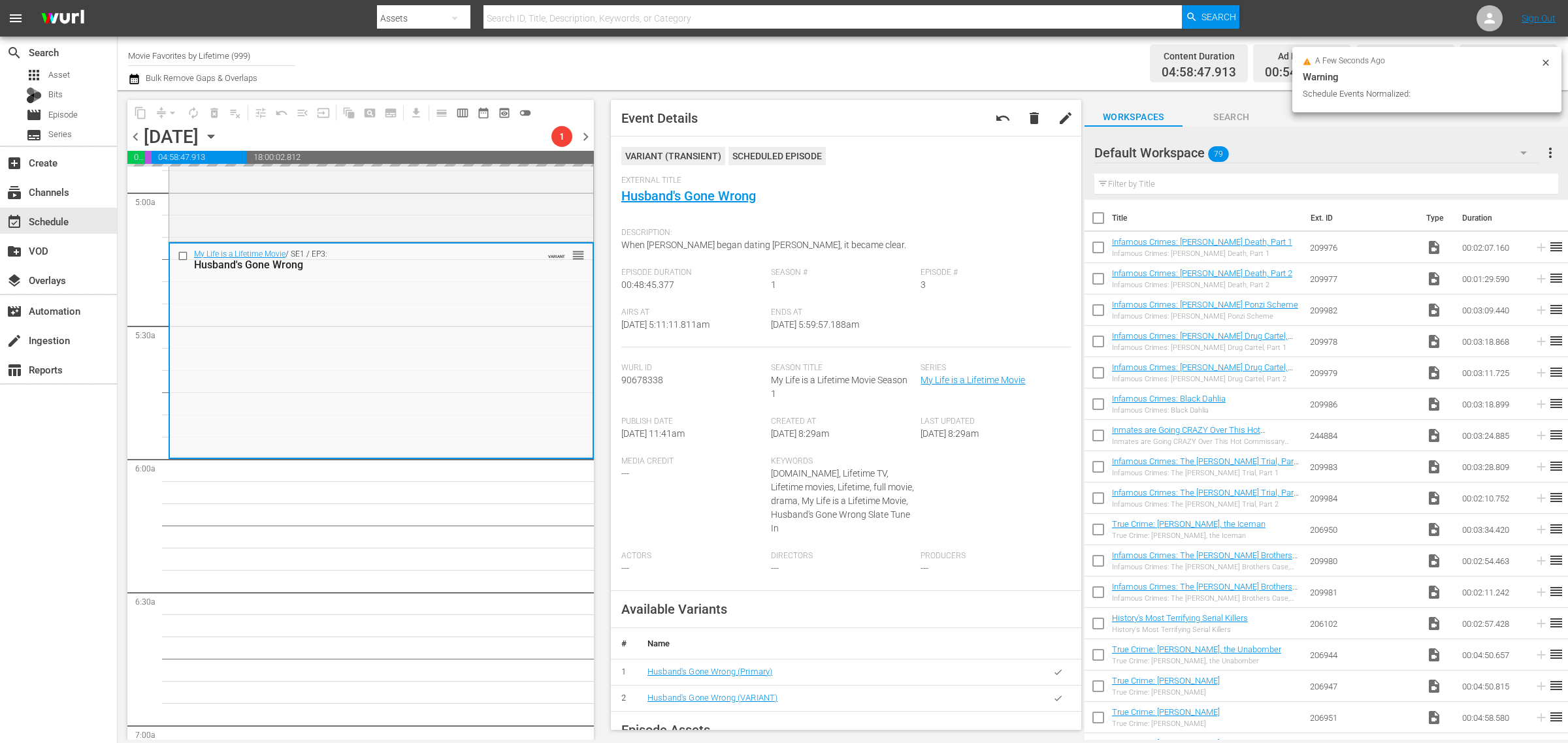
click at [935, 56] on div "Content Duration 04:58:47.913 Ad Duration 00:54:05.184 Promo Duration 00:07:04.…" at bounding box center [1233, 63] width 650 height 47
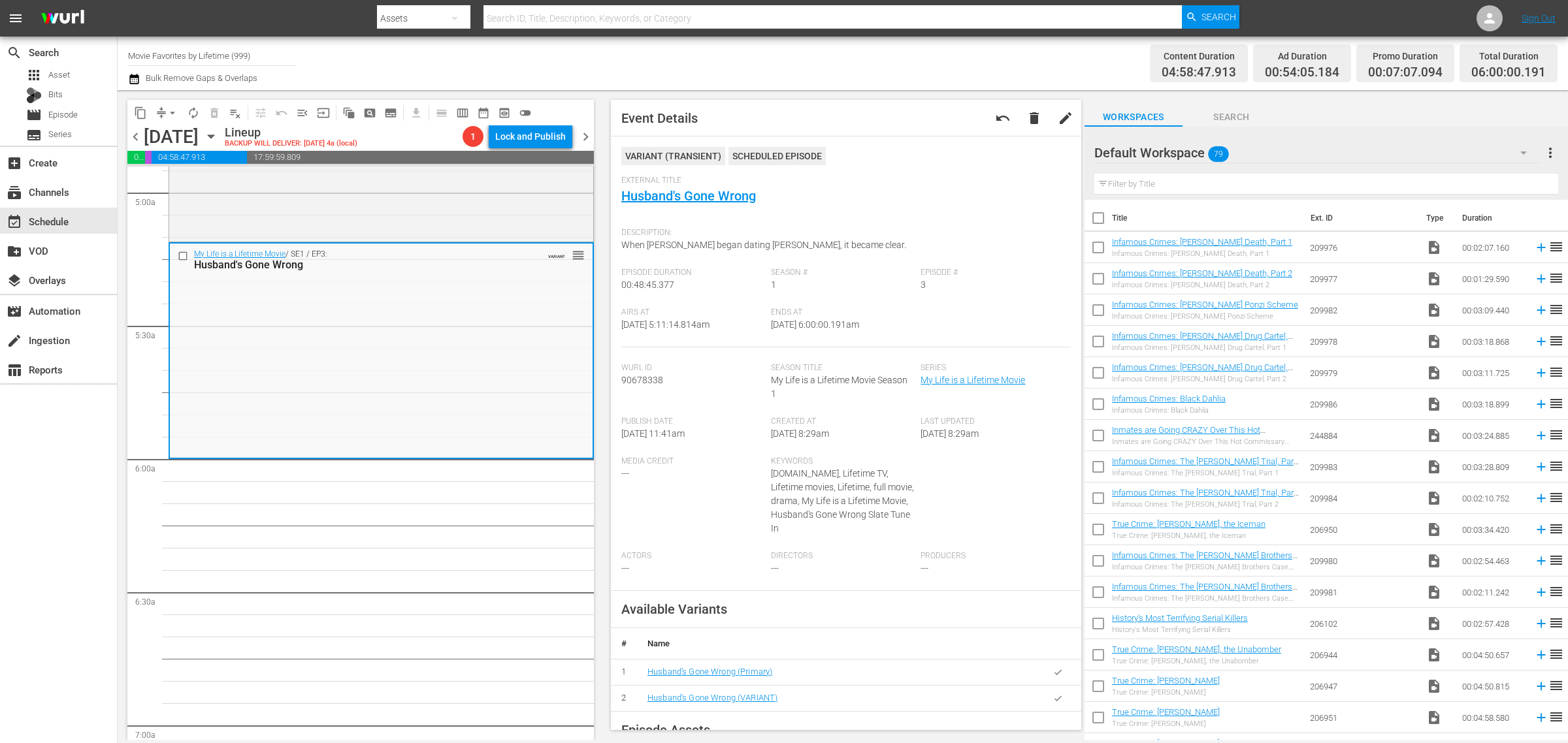
click at [897, 53] on div "Channel Title Movie Favorites by Lifetime (999) Bulk Remove Gaps & Overlaps" at bounding box center [517, 63] width 779 height 47
click at [188, 112] on span "autorenew_outlined" at bounding box center [193, 113] width 13 height 13
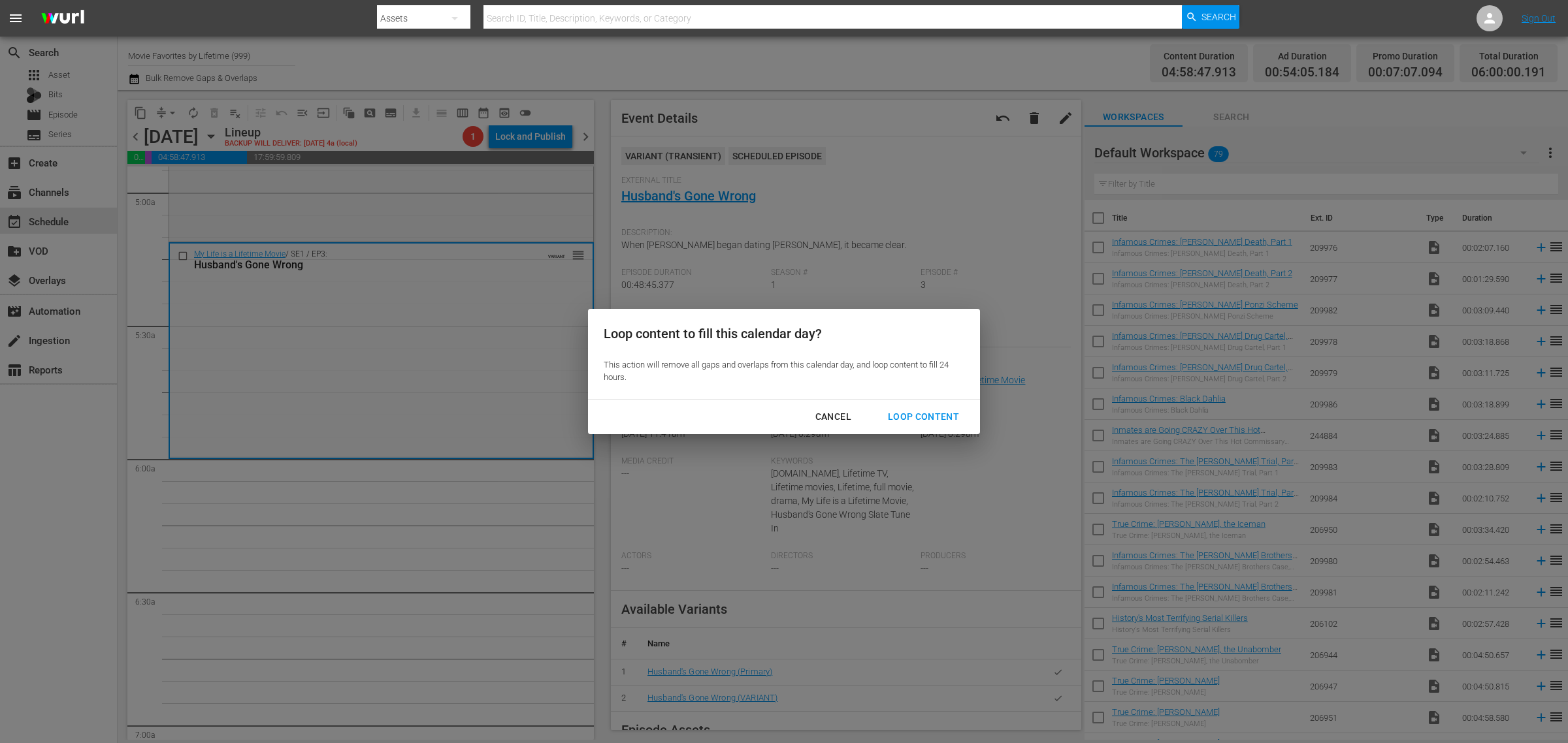
click at [923, 421] on div "Loop Content" at bounding box center [923, 416] width 92 height 16
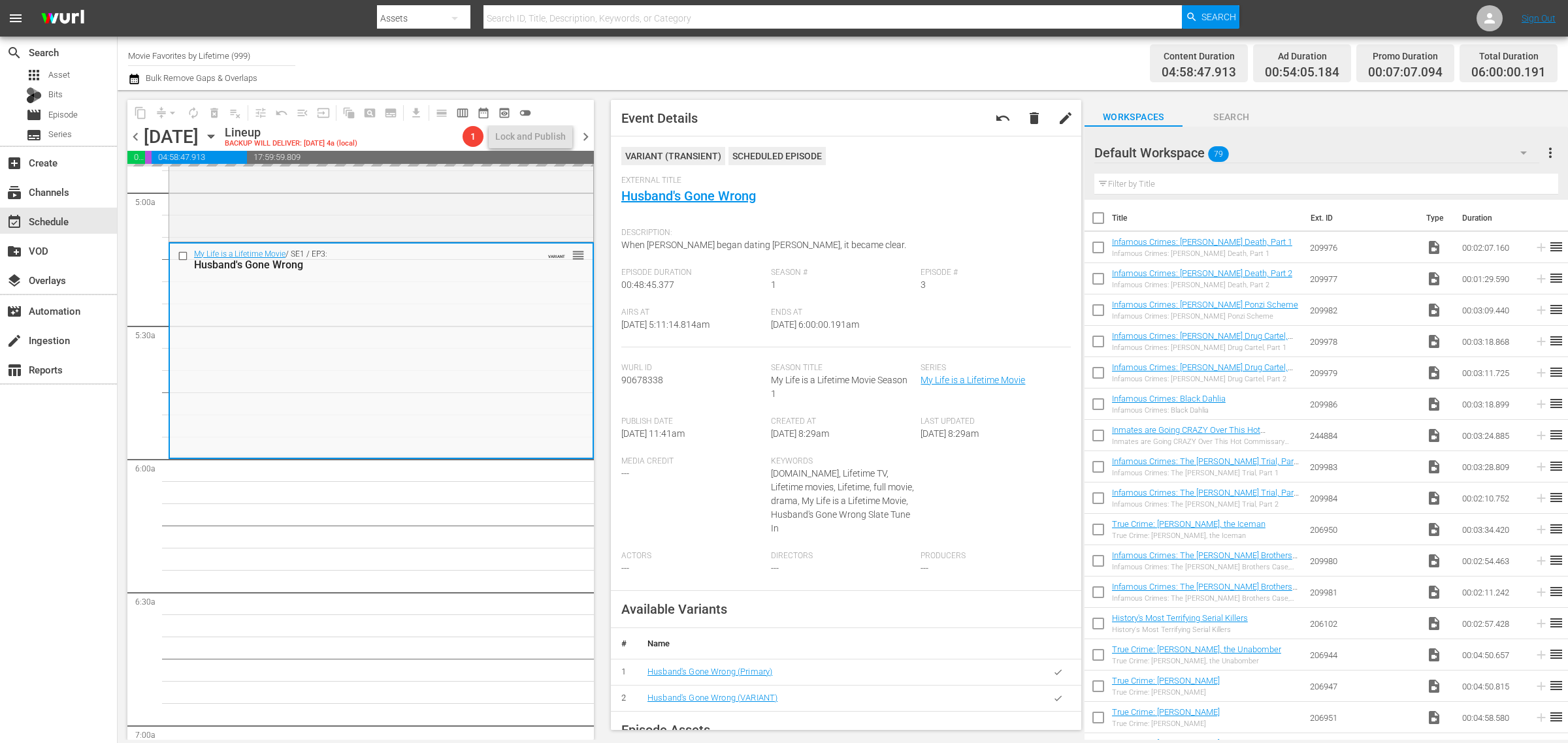
click at [875, 50] on div "Channel Title Movie Favorites by Lifetime (999) Bulk Remove Gaps & Overlaps" at bounding box center [517, 63] width 779 height 47
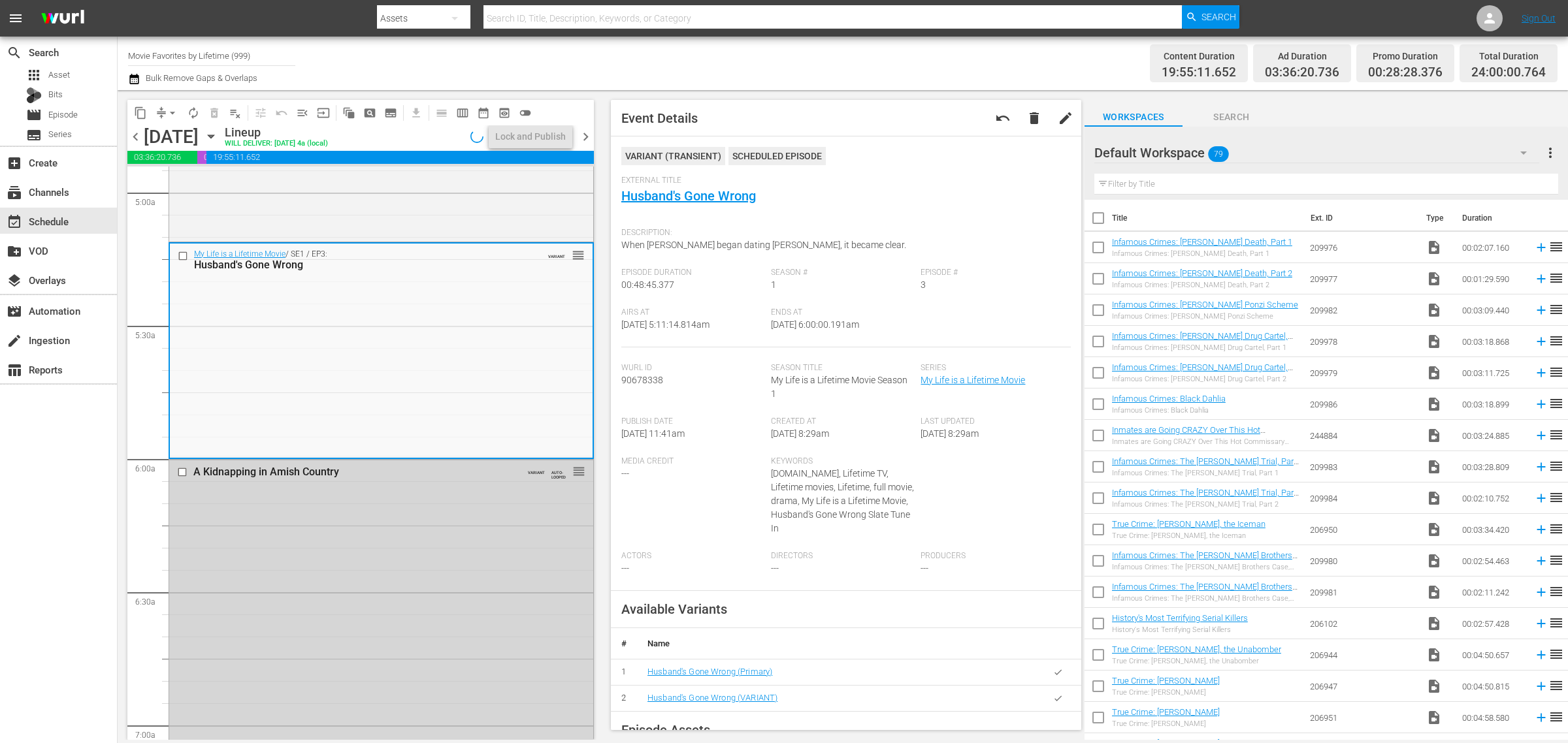
scroll to position [0, 0]
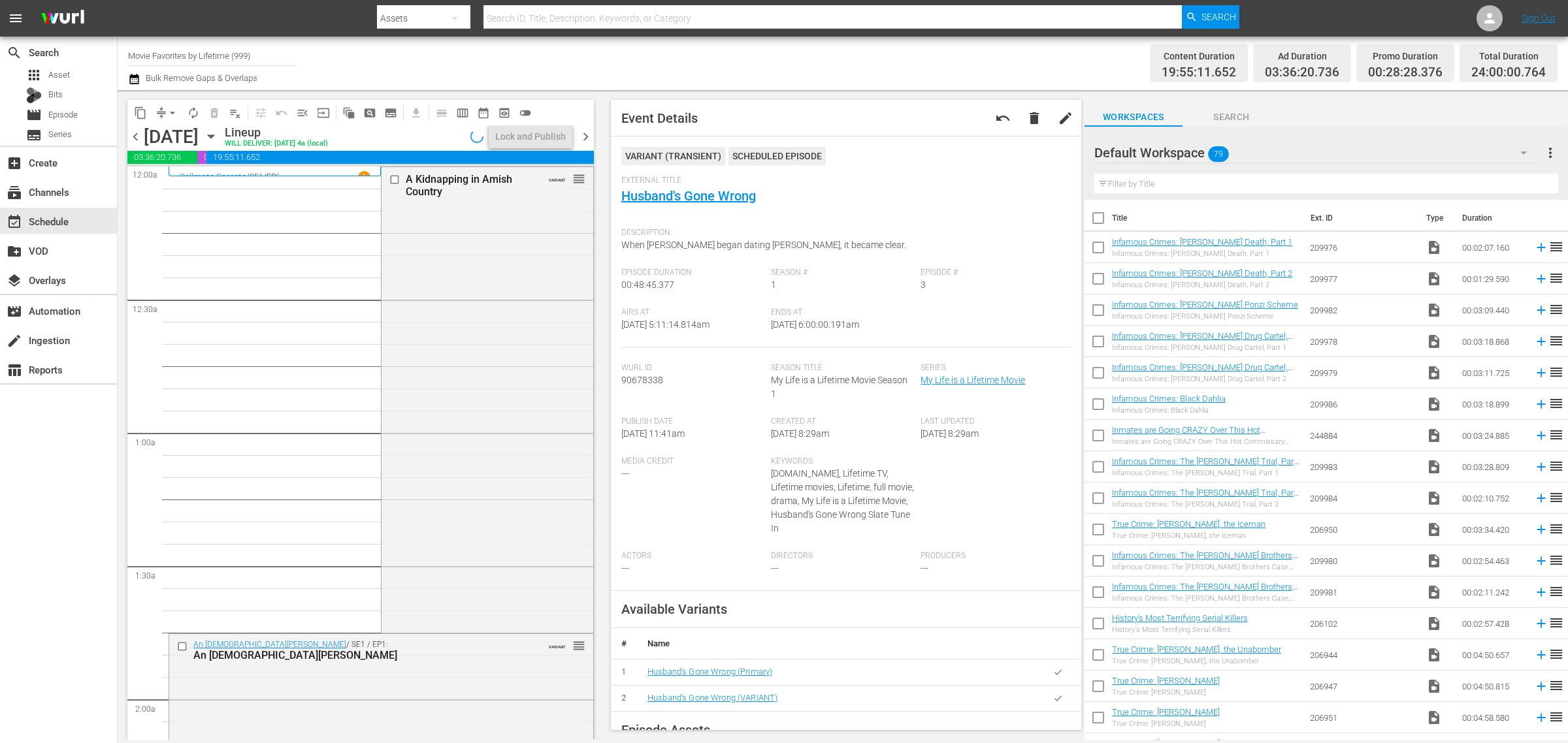
click at [764, 57] on div "Channel Title Movie Favorites by Lifetime (999) Bulk Remove Gaps & Overlaps" at bounding box center [517, 63] width 779 height 47
click at [519, 55] on div "Channel Title Movie Favorites by Lifetime (999) Bulk Remove Gaps & Overlaps" at bounding box center [517, 63] width 779 height 47
click at [766, 60] on div "Channel Title Movie Favorites by Lifetime (999) Bulk Remove Gaps & Overlaps" at bounding box center [517, 63] width 779 height 47
click at [534, 132] on div "Lock and Publish" at bounding box center [531, 136] width 71 height 24
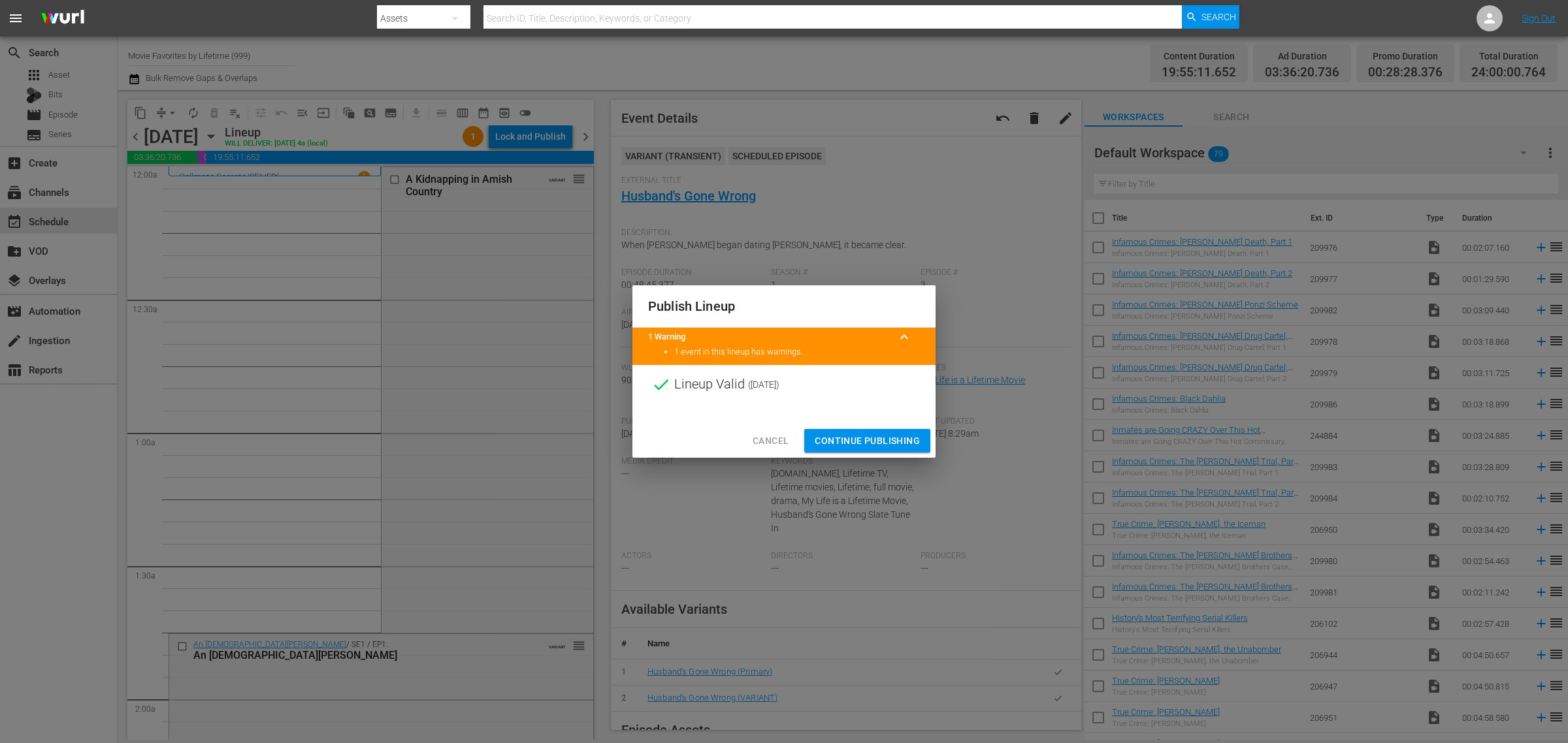
click at [884, 441] on span "Continue Publishing" at bounding box center [868, 441] width 106 height 16
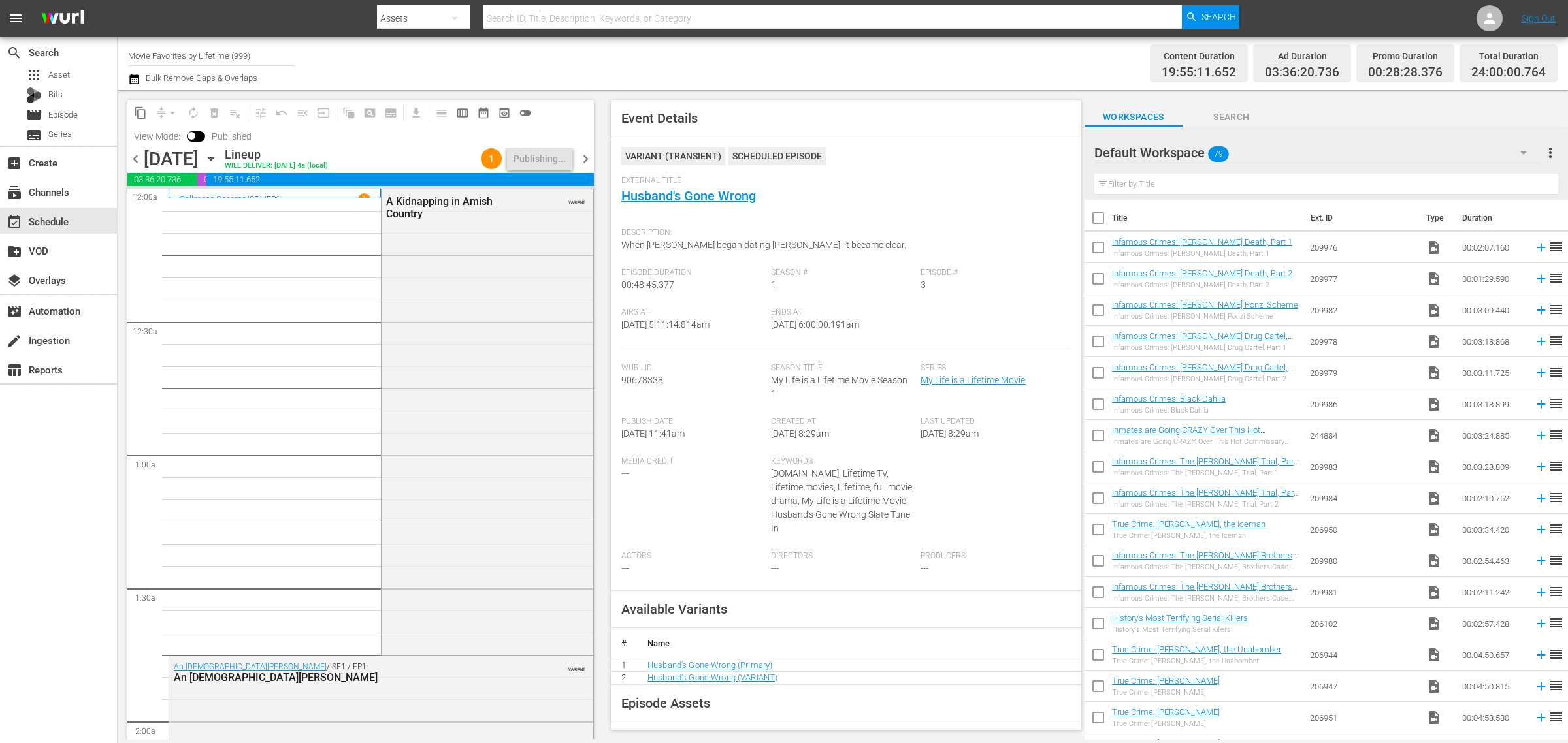
click at [701, 51] on div "Channel Title Movie Favorites by Lifetime (999) Bulk Remove Gaps & Overlaps" at bounding box center [517, 63] width 779 height 47
click at [572, 60] on div "Channel Title Movie Favorites by Lifetime (999) Bulk Remove Gaps & Overlaps" at bounding box center [517, 63] width 779 height 47
click at [716, 58] on div "Channel Title Movie Favorites by Lifetime (999) Bulk Remove Gaps & Overlaps" at bounding box center [517, 63] width 779 height 47
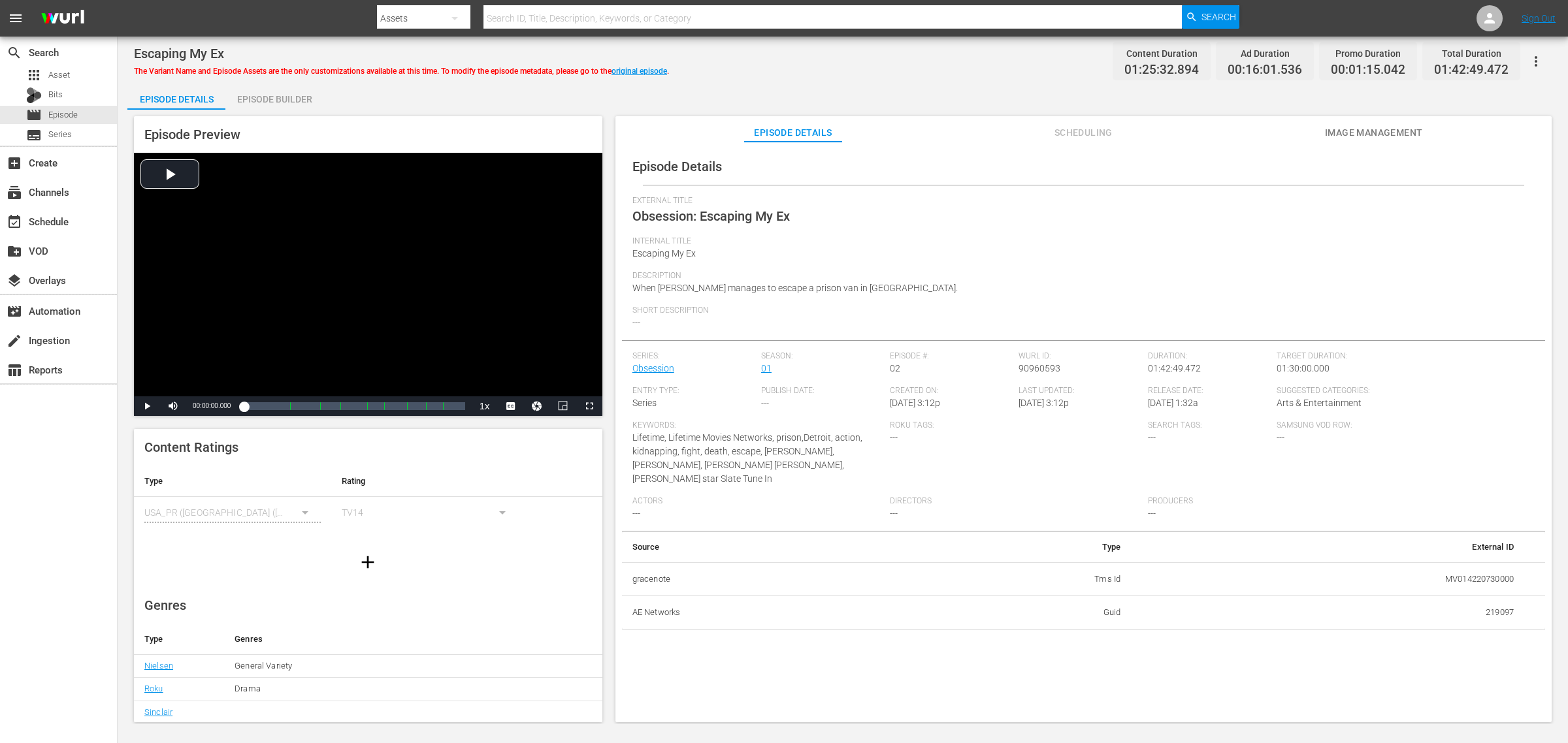
click at [1254, 127] on span "Image Management" at bounding box center [1374, 132] width 98 height 16
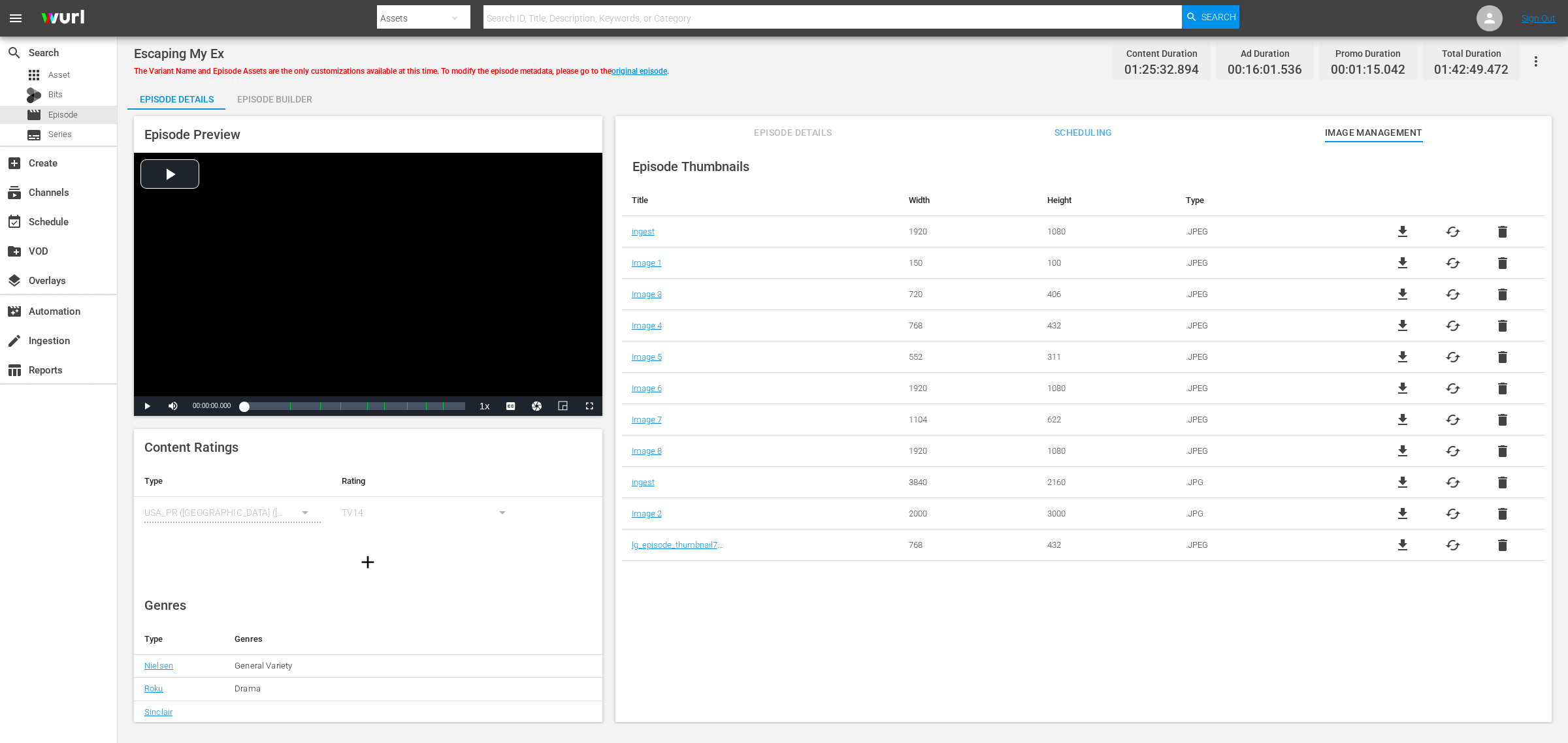
click at [802, 136] on span "Episode Details" at bounding box center [793, 132] width 98 height 16
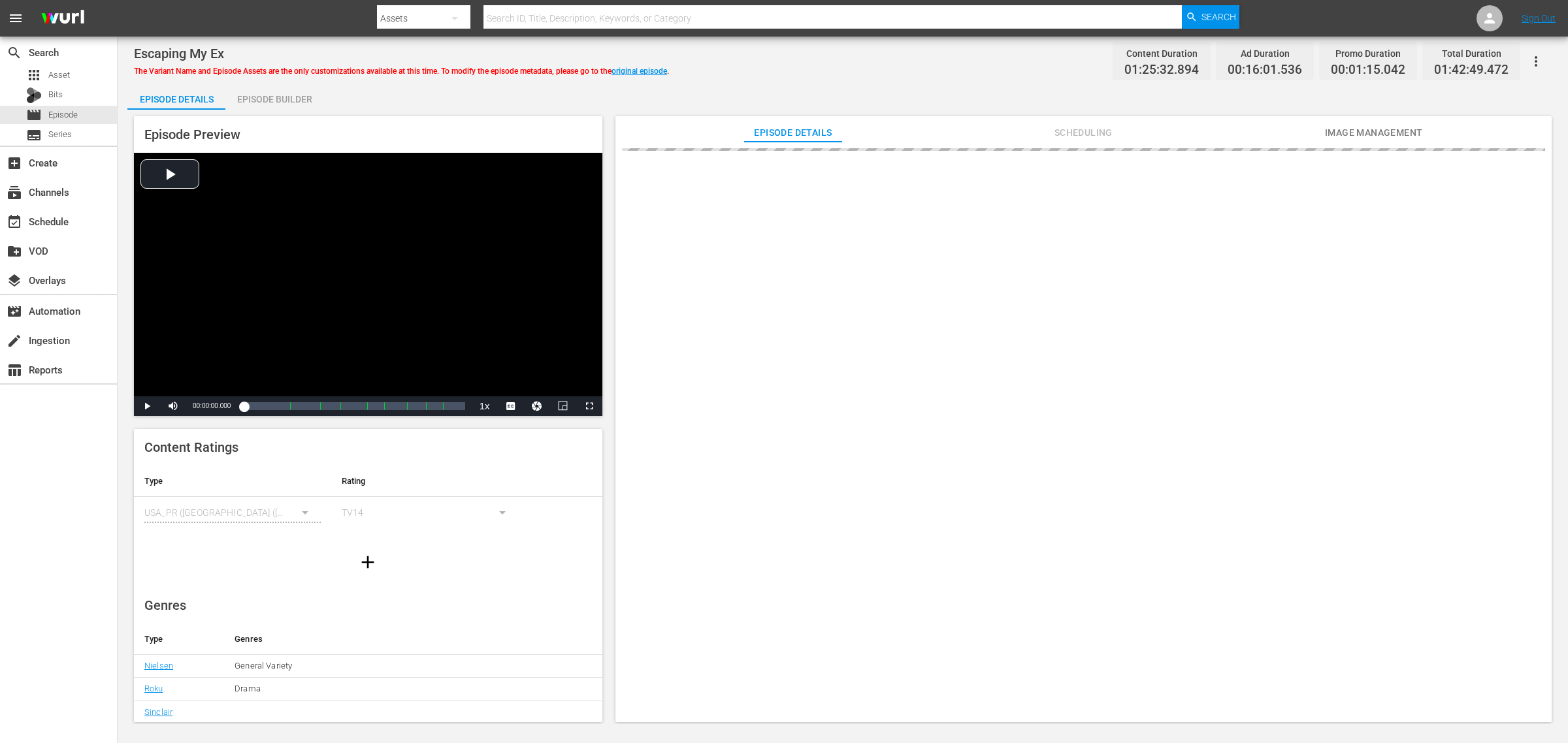
click at [768, 67] on div "Escaping My Ex The Variant Name and Episode Assets are the only customizations …" at bounding box center [842, 60] width 1418 height 29
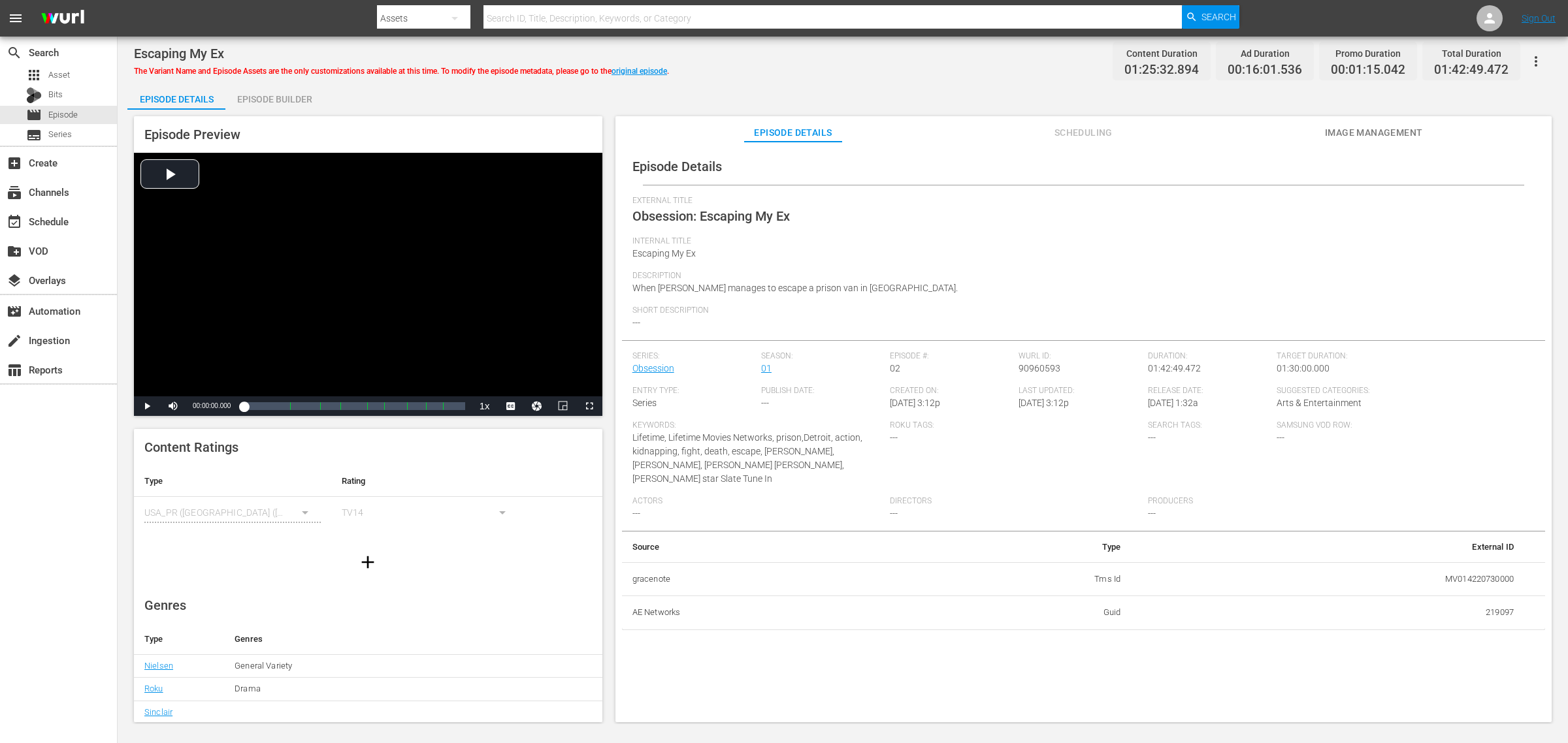
click at [1254, 121] on button "Image Management" at bounding box center [1374, 129] width 98 height 26
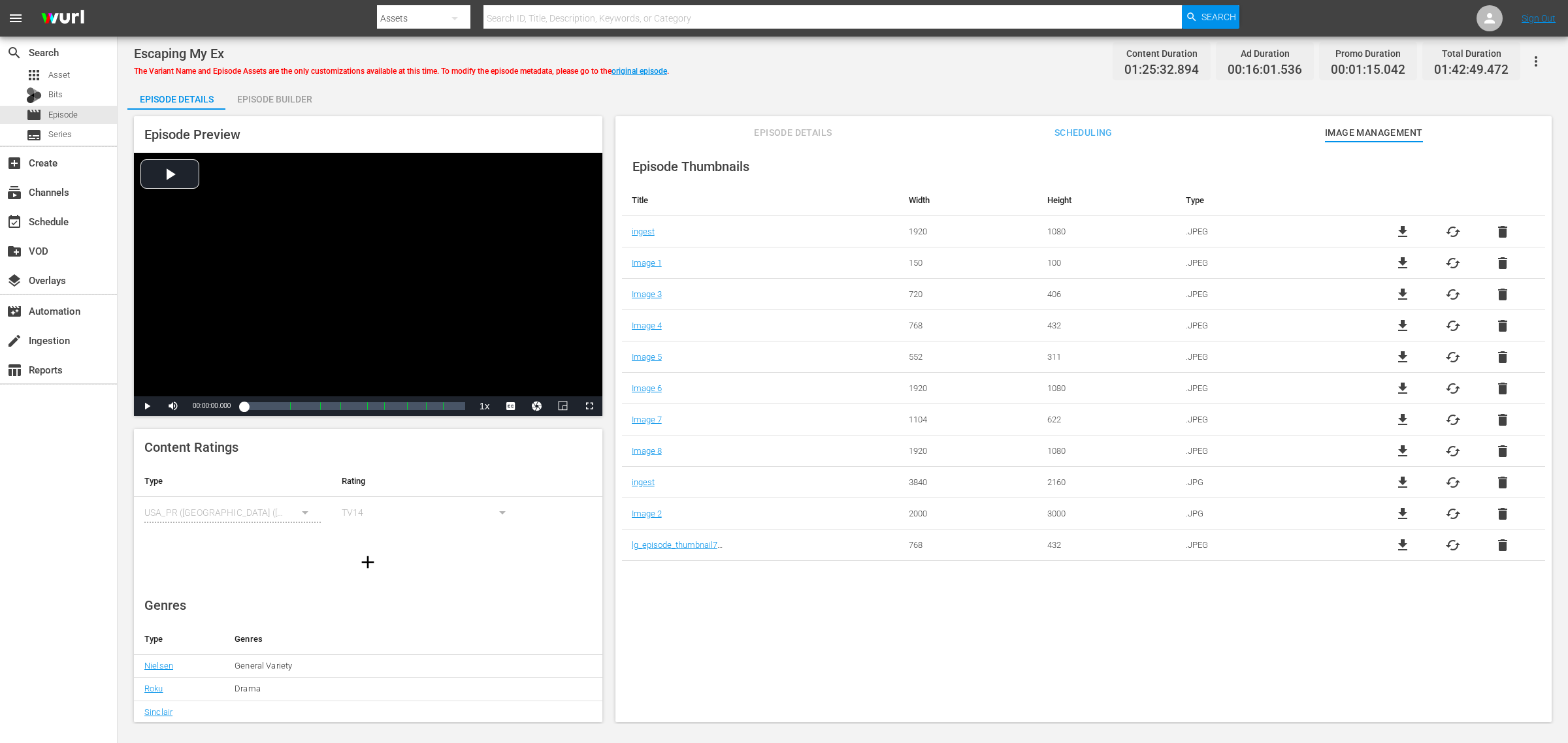
click at [964, 73] on div "Escaping My Ex The Variant Name and Episode Assets are the only customizations …" at bounding box center [842, 60] width 1418 height 29
click at [824, 129] on span "Episode Details" at bounding box center [793, 132] width 98 height 16
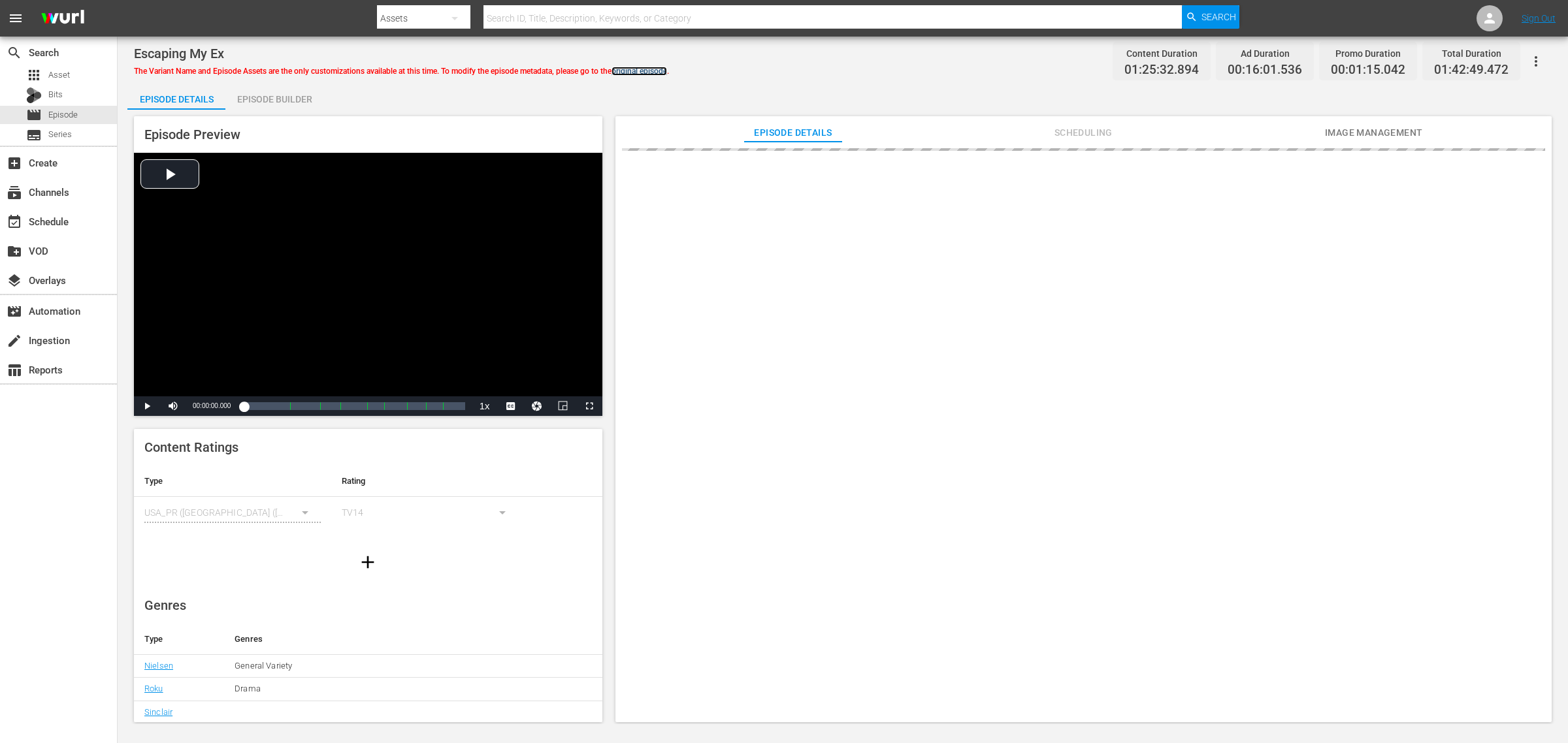
click at [647, 70] on link "original episode" at bounding box center [639, 72] width 56 height 9
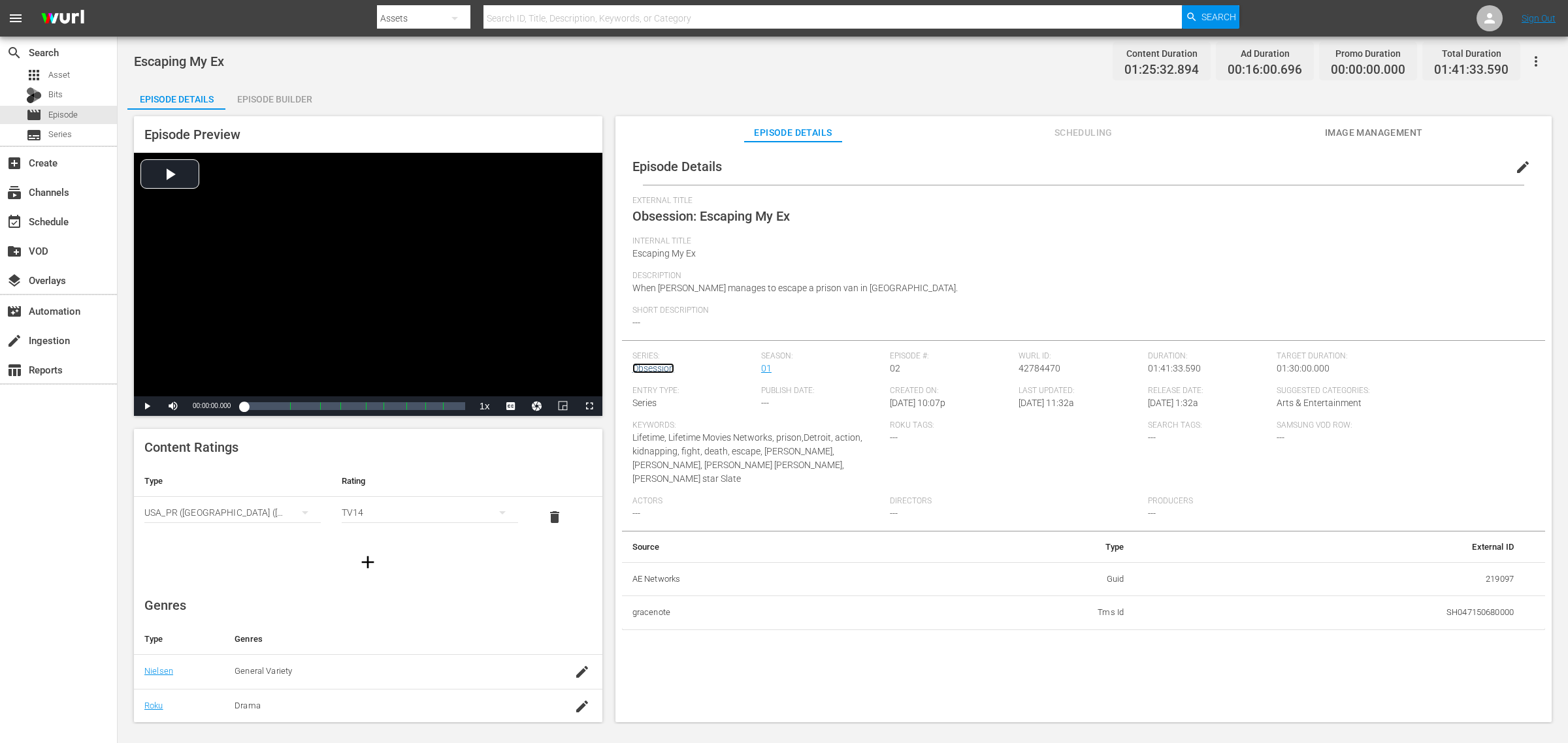
click at [653, 369] on link "Obsession" at bounding box center [653, 368] width 41 height 10
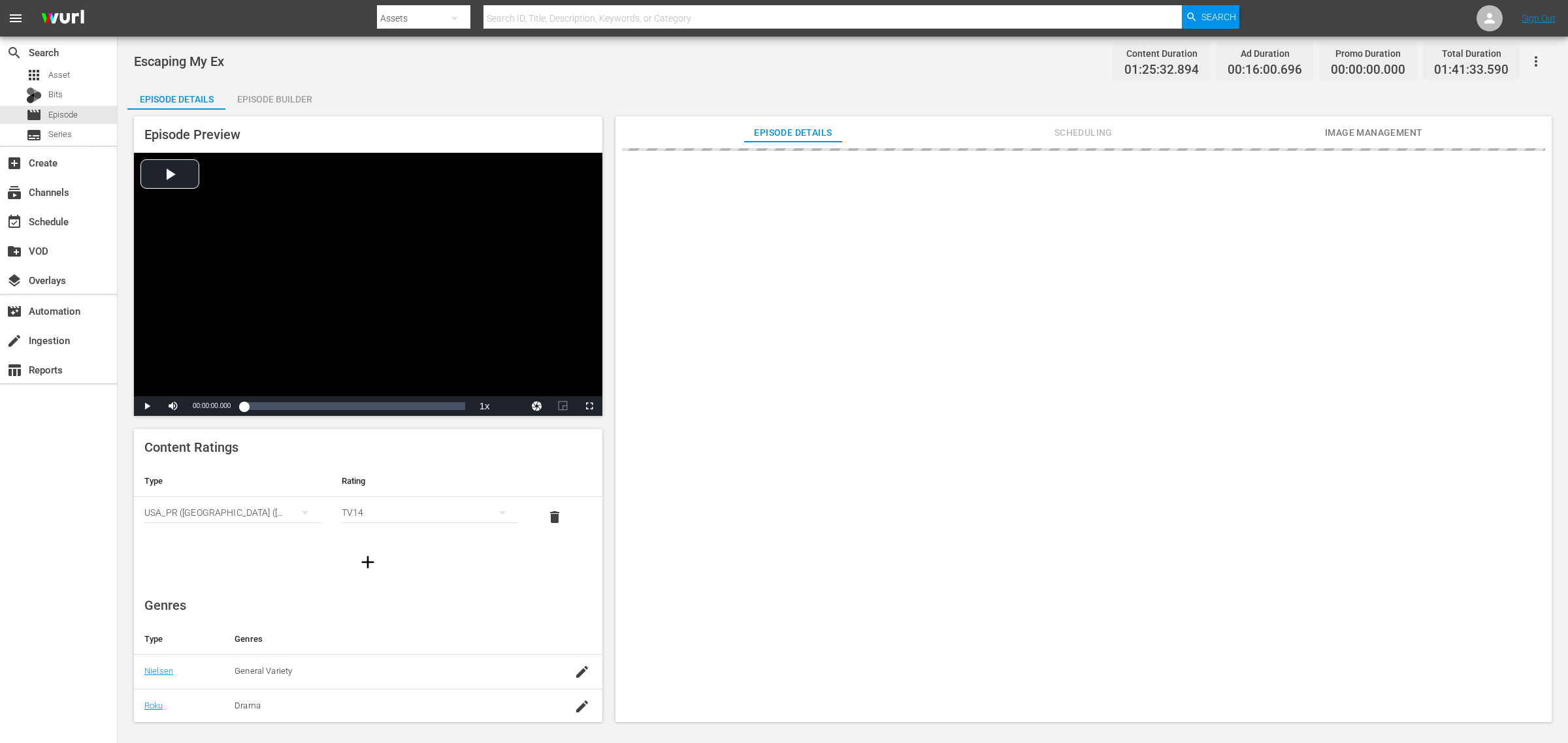
click at [694, 60] on div "Escaping My Ex Content Duration 01:25:32.894 Ad Duration 00:16:00.696 Promo Dur…" at bounding box center [842, 60] width 1418 height 29
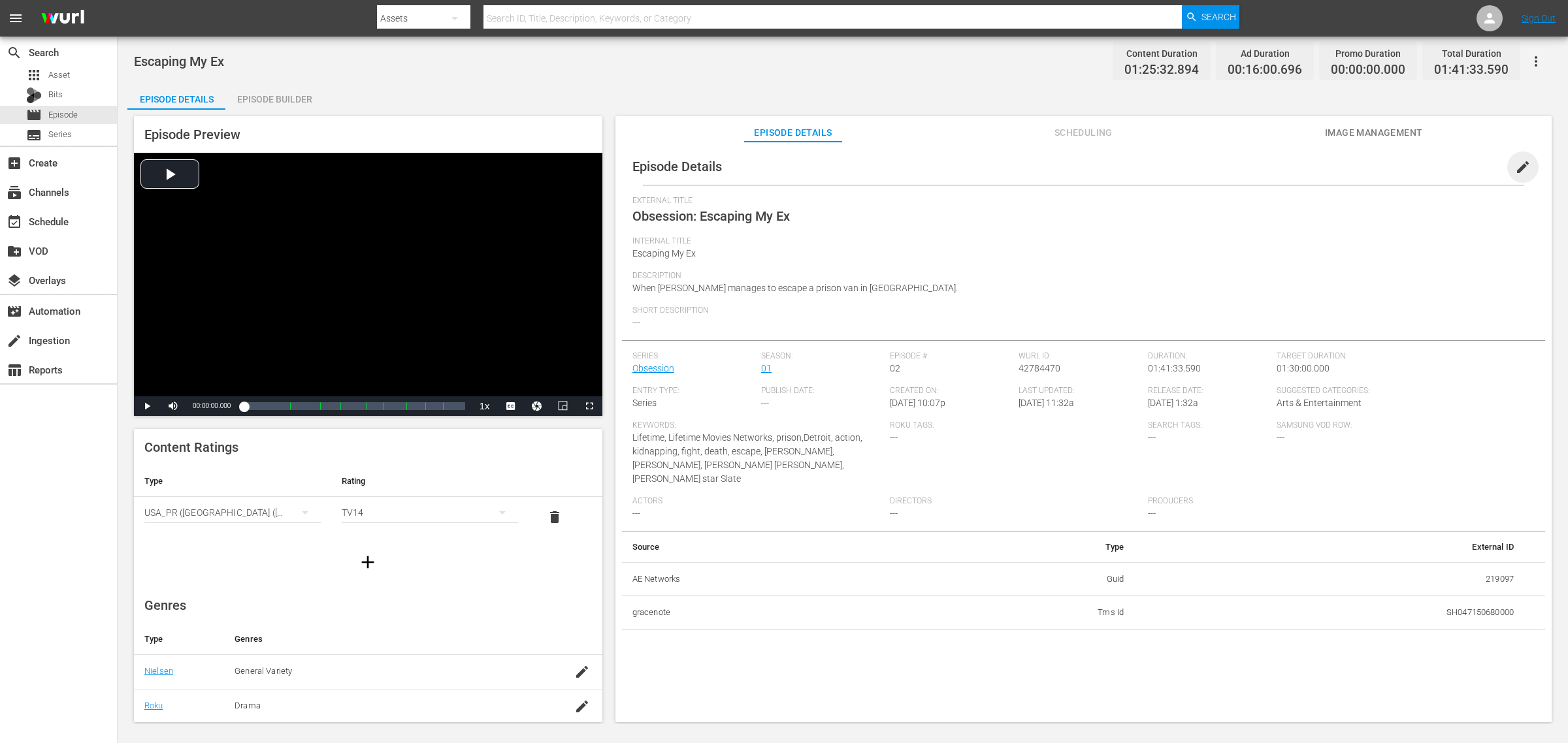
click at [1254, 165] on span "edit" at bounding box center [1523, 167] width 16 height 16
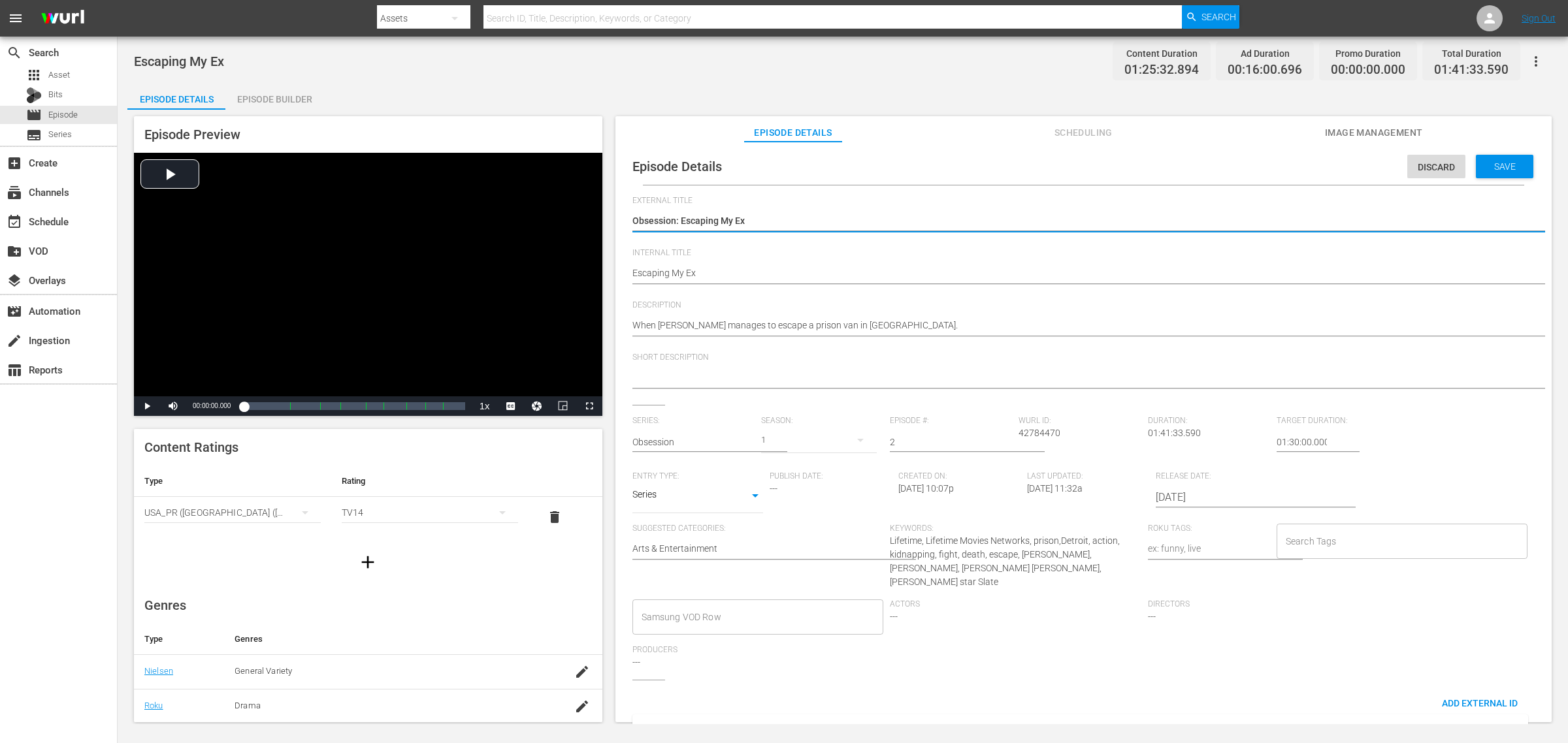
click at [757, 498] on body "menu Search By Assets Search ID, Title, Description, Keywords, or Category Sear…" at bounding box center [784, 371] width 1568 height 743
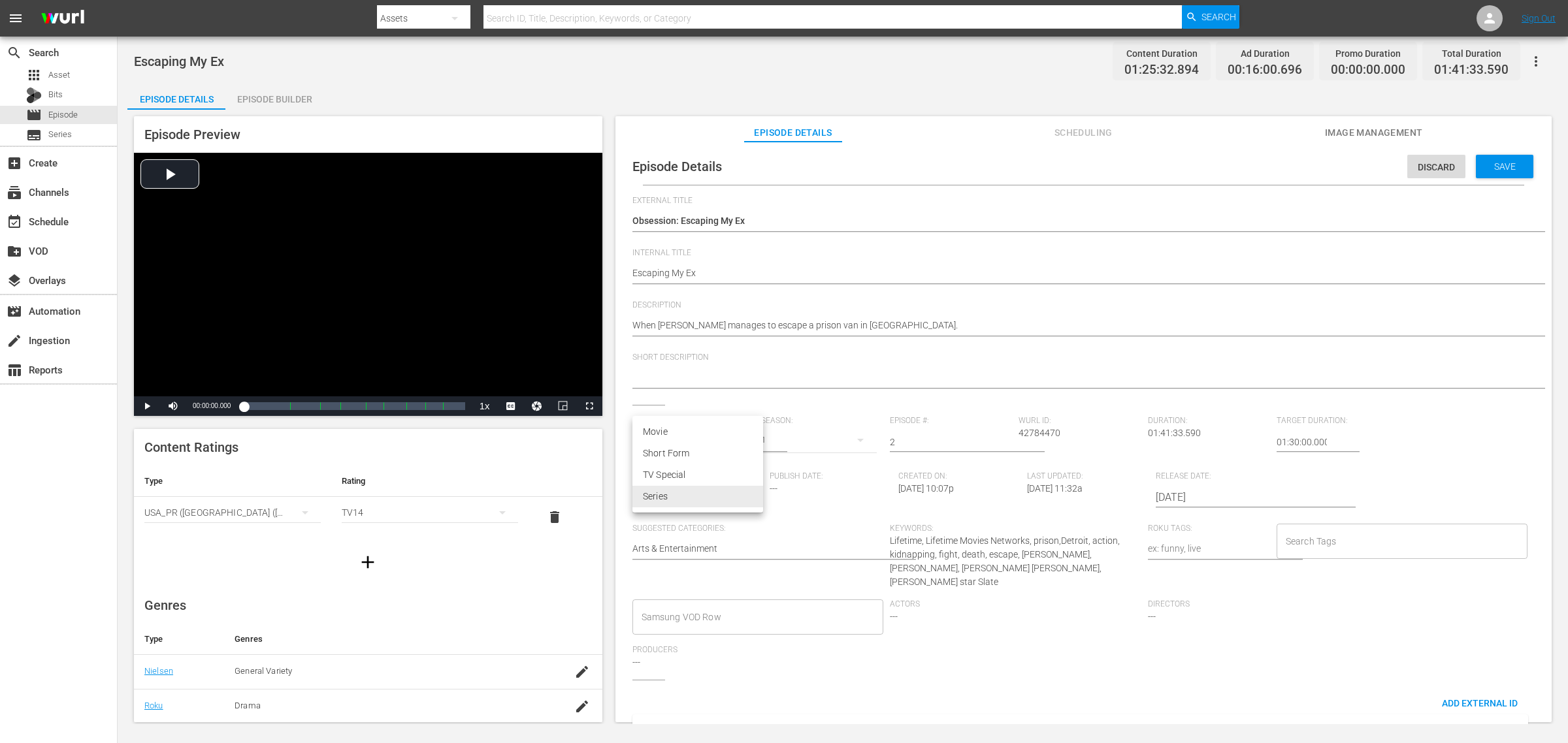
click at [703, 436] on li "Movie" at bounding box center [697, 431] width 131 height 22
type input "MOVIE"
click at [697, 440] on input "text" at bounding box center [694, 442] width 122 height 31
click at [879, 505] on div "Publish Date: ---" at bounding box center [834, 497] width 129 height 52
click at [1254, 161] on span "Save" at bounding box center [1505, 166] width 42 height 10
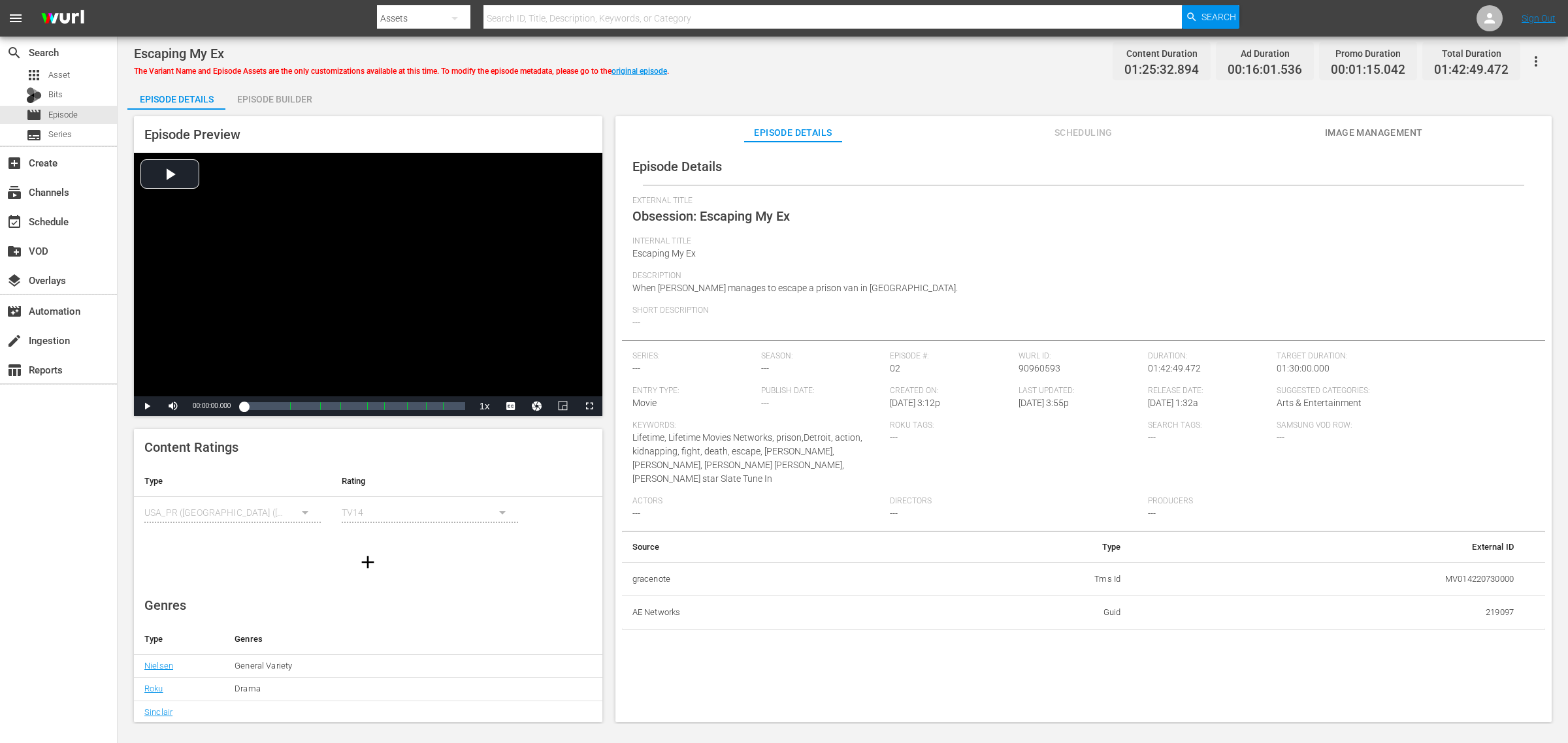
click at [266, 100] on div "Episode Builder" at bounding box center [274, 99] width 98 height 31
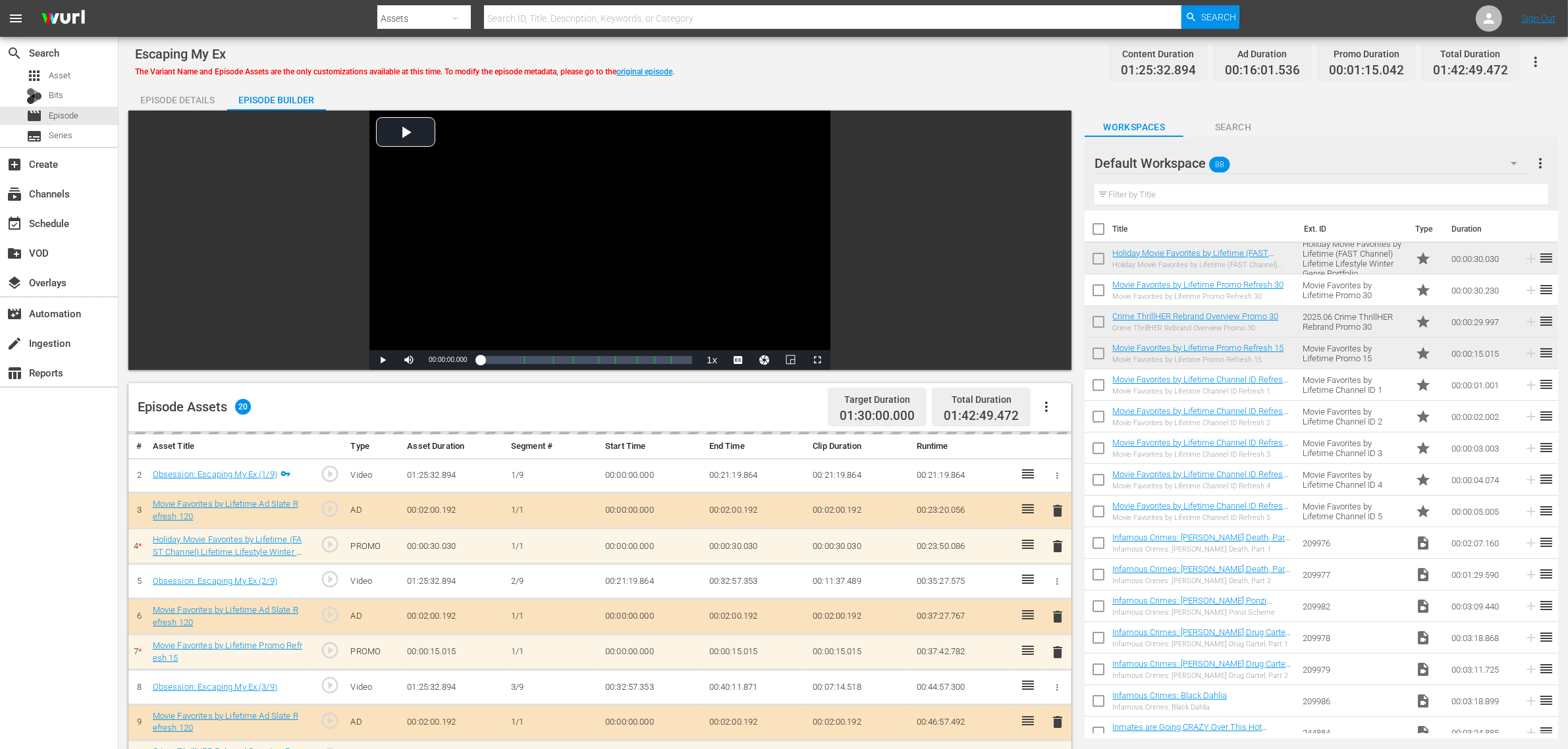
click at [965, 77] on div "Escaping My Ex The Variant Name and Episode Assets are the only customizations …" at bounding box center [843, 604] width 1449 height 1134
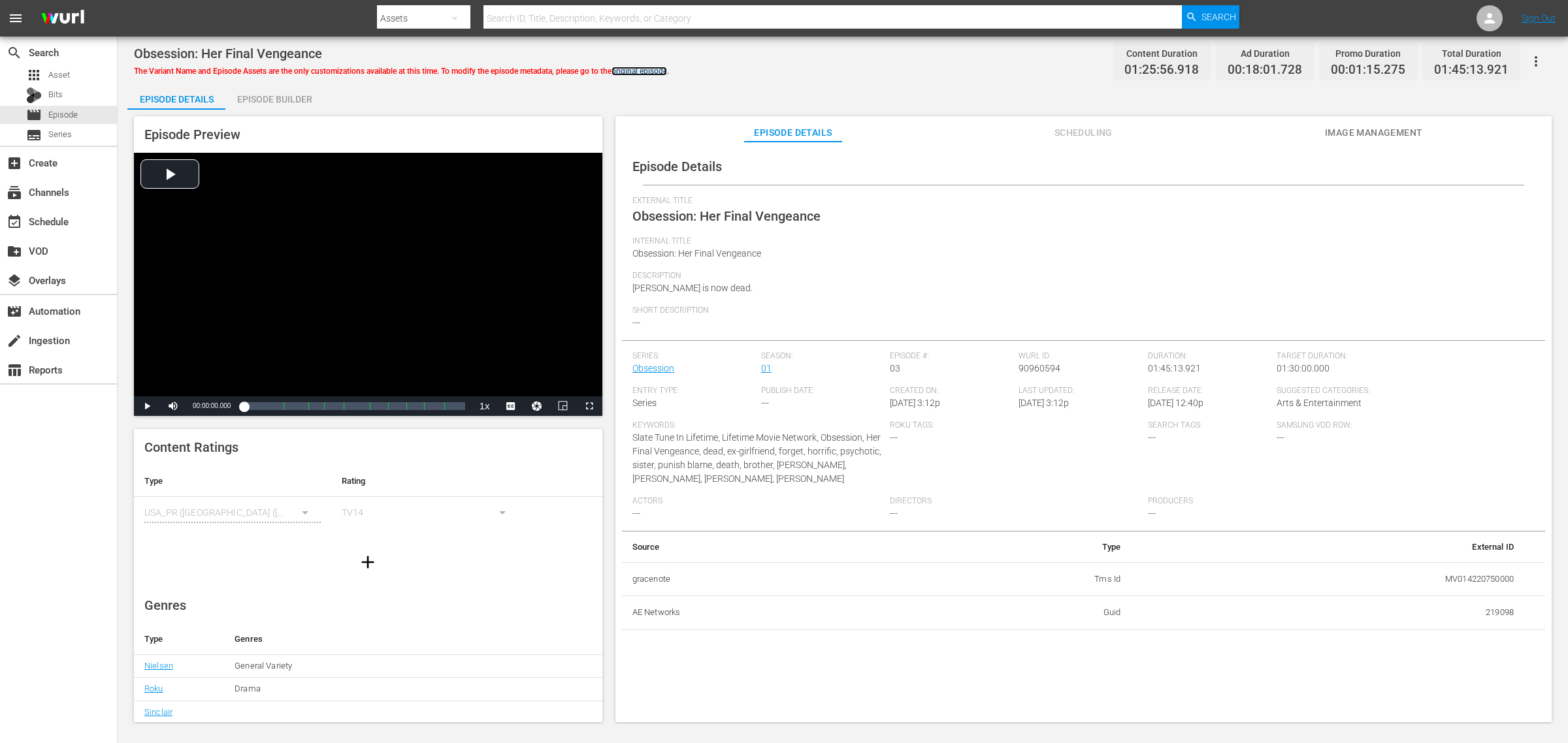
drag, startPoint x: 629, startPoint y: 65, endPoint x: 654, endPoint y: 57, distance: 26.2
click at [629, 67] on link "original episode" at bounding box center [639, 72] width 56 height 9
click at [1254, 157] on button "edit" at bounding box center [1523, 167] width 31 height 31
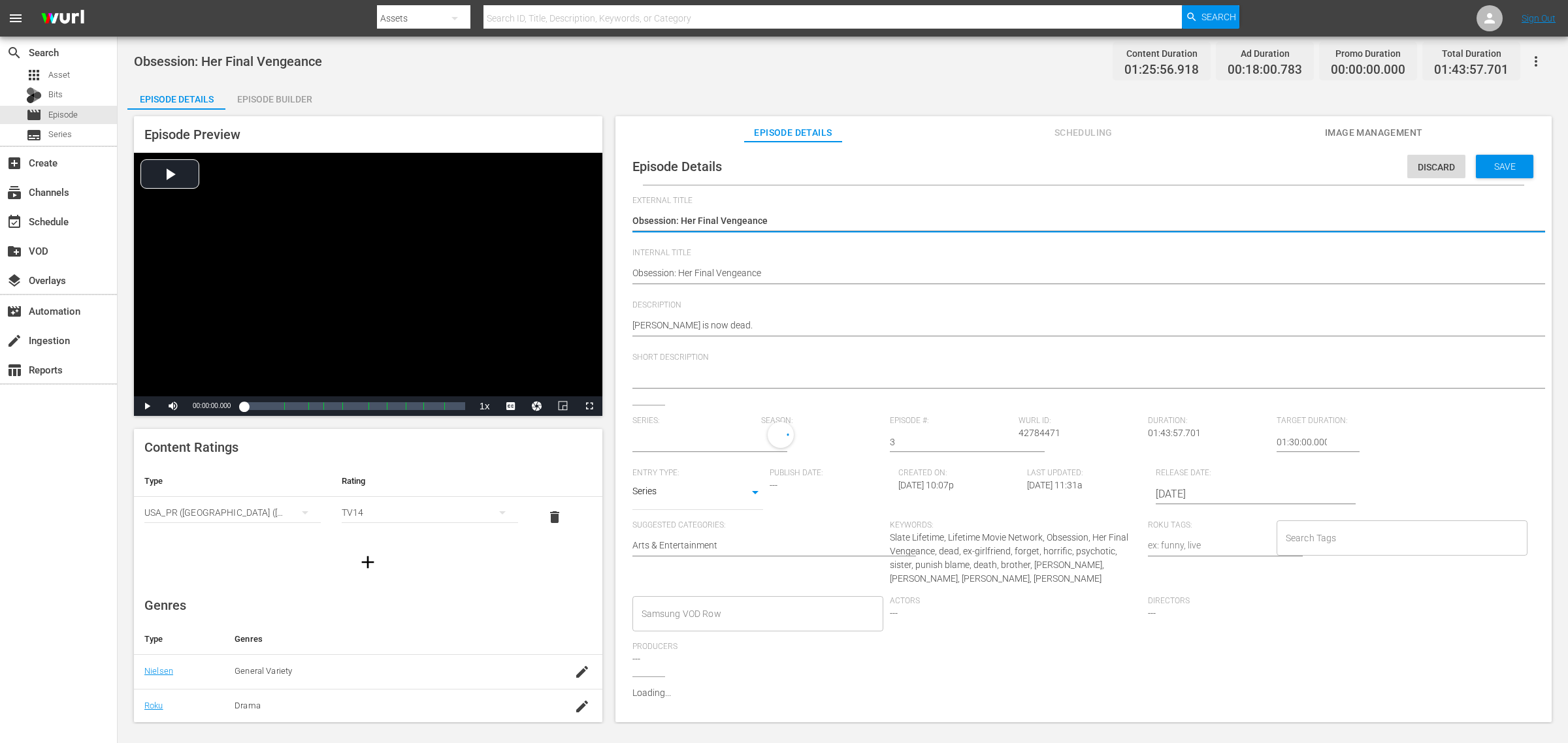
type input "Obsession"
click at [745, 505] on body "menu Search By Assets Search ID, Title, Description, Keywords, or Category Sear…" at bounding box center [784, 371] width 1568 height 743
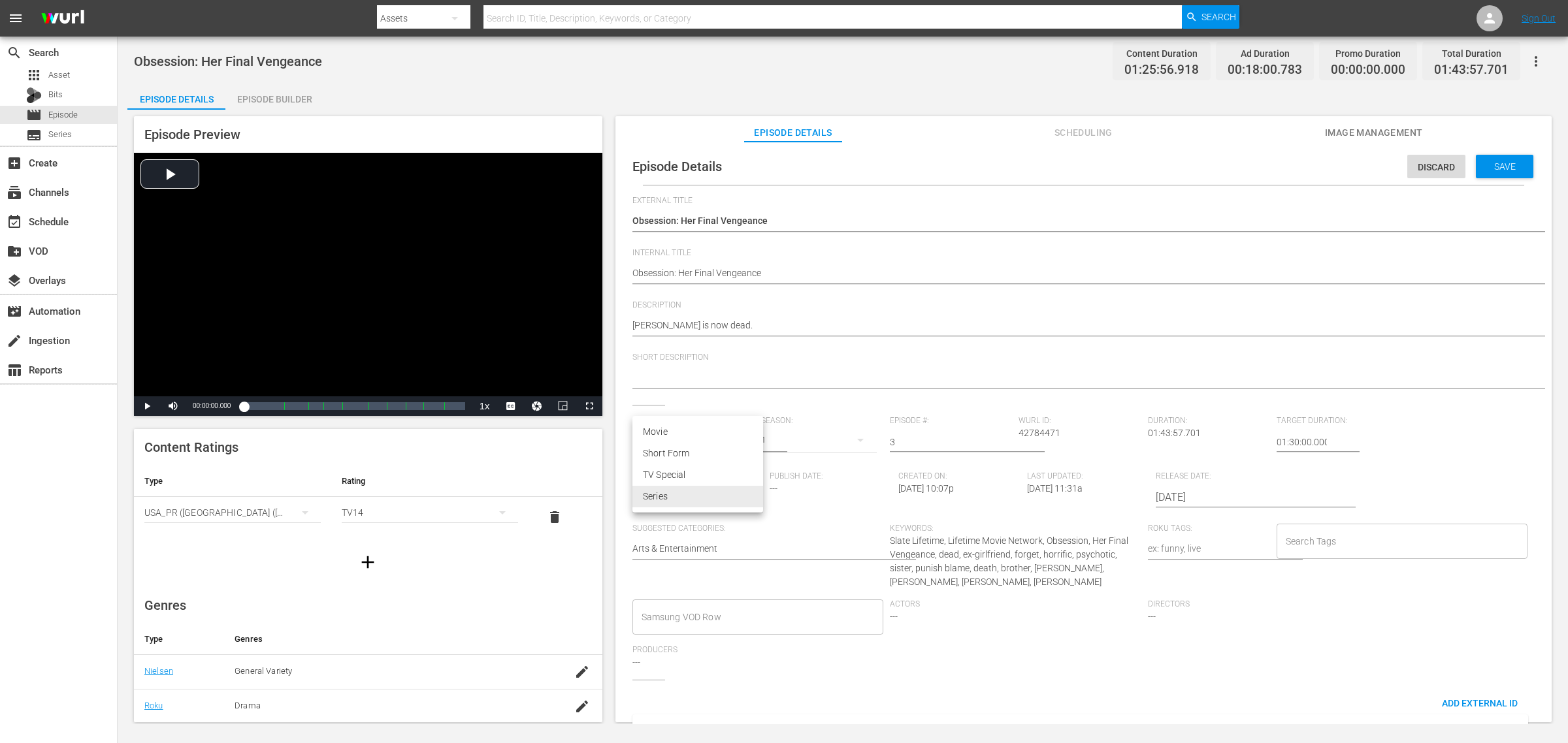
click at [698, 438] on li "Movie" at bounding box center [697, 431] width 131 height 22
type input "MOVIE"
click at [700, 441] on input "text" at bounding box center [694, 442] width 122 height 31
click at [873, 496] on div "Publish Date: ---" at bounding box center [834, 493] width 129 height 52
click at [1254, 167] on span "Save" at bounding box center [1505, 166] width 42 height 10
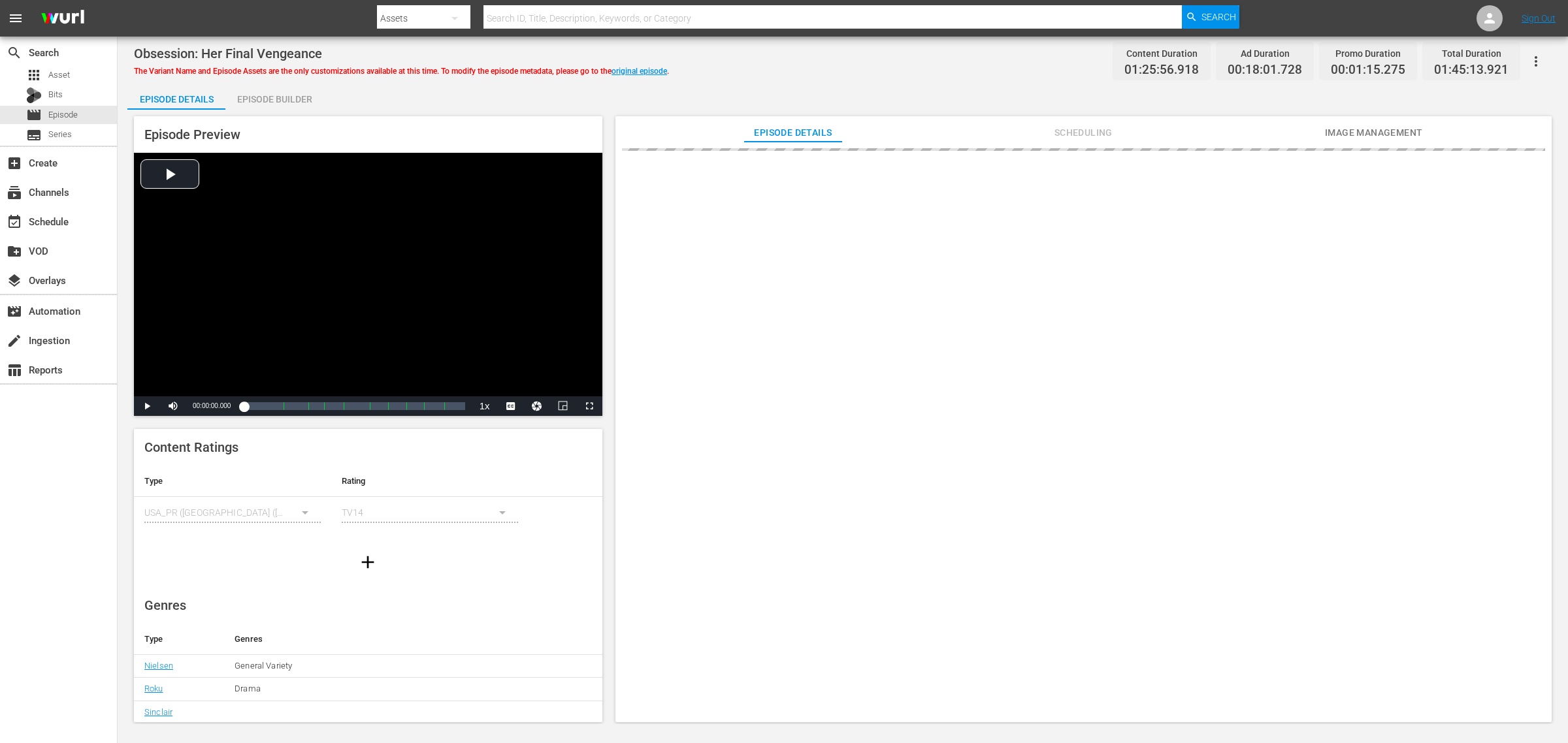
click at [854, 67] on div "Obsession: Her Final Vengeance The Variant Name and Episode Assets are the only…" at bounding box center [842, 60] width 1418 height 29
click at [288, 100] on div "Episode Builder" at bounding box center [274, 99] width 98 height 31
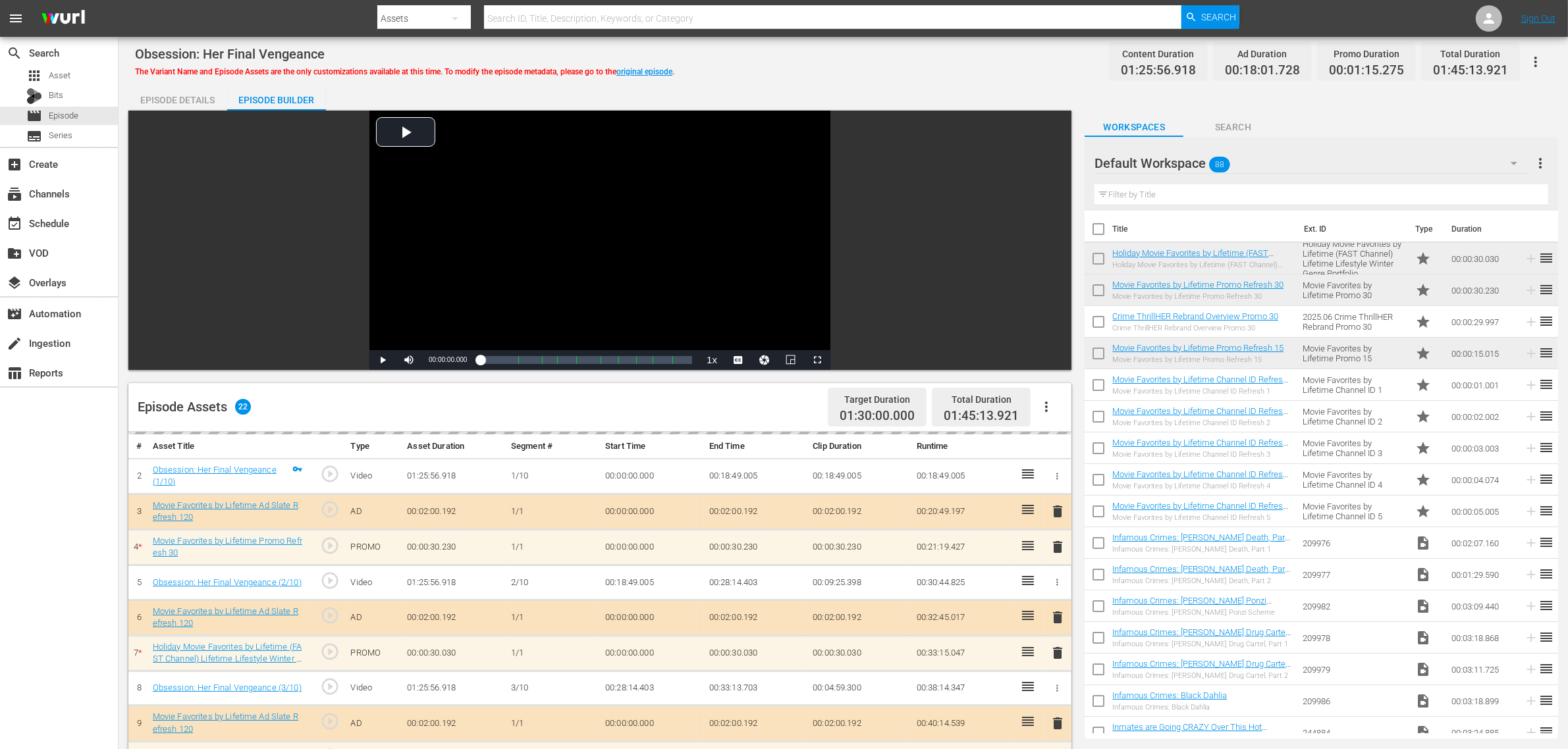
click at [869, 65] on div "Obsession: Her Final Vengeance The Variant Name and Episode Assets are the only…" at bounding box center [842, 61] width 1416 height 29
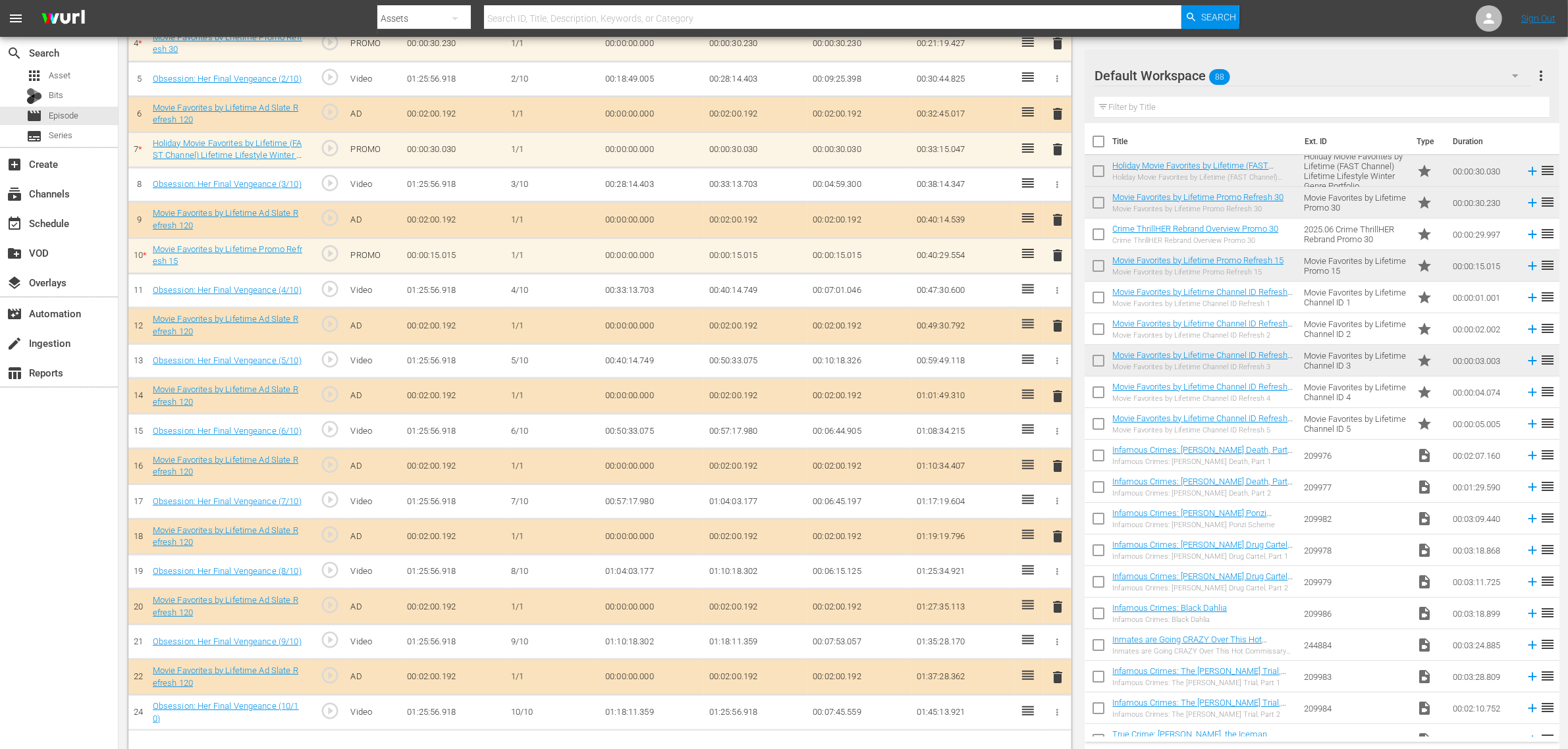
scroll to position [498, 0]
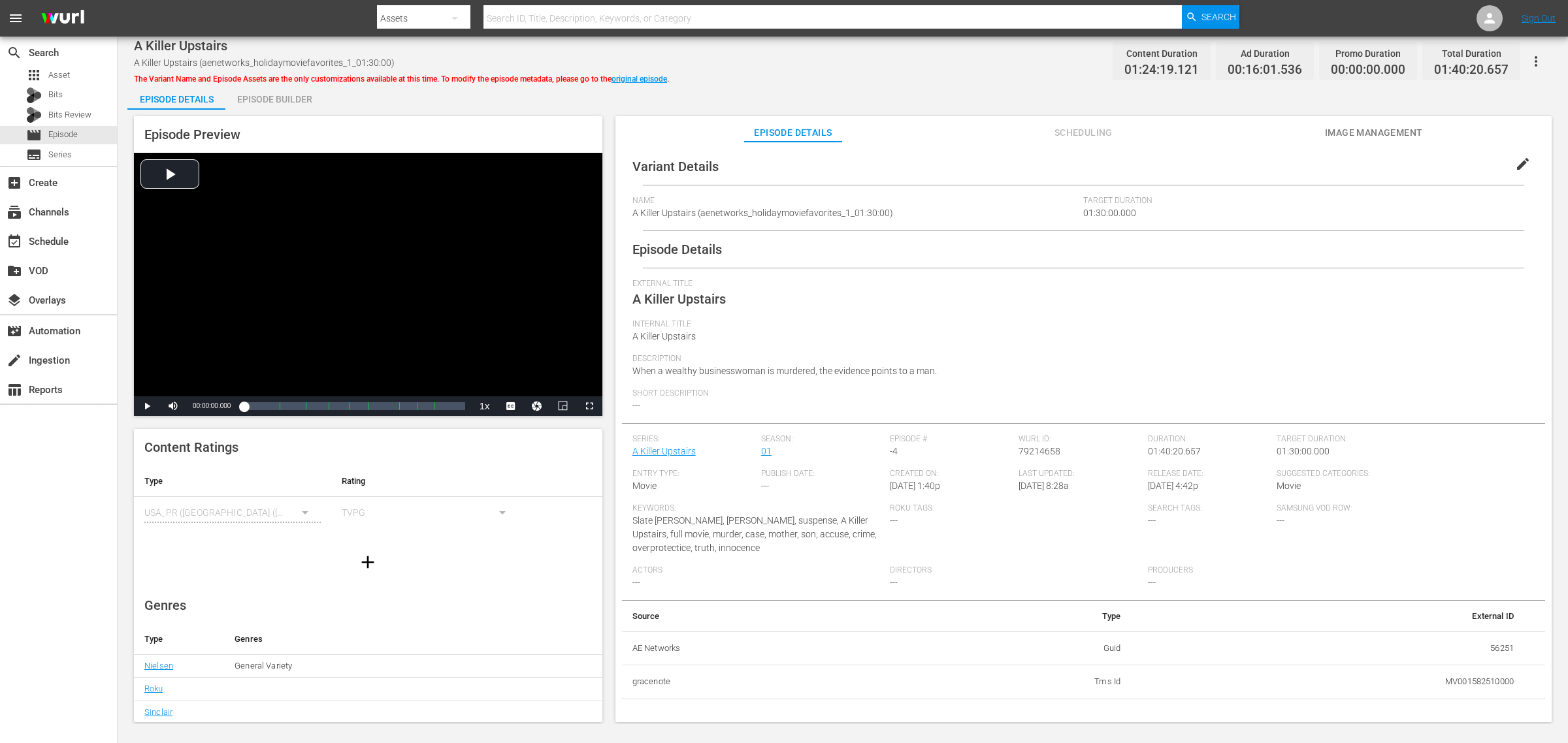
drag, startPoint x: 1408, startPoint y: 133, endPoint x: 1298, endPoint y: 124, distance: 110.4
click at [1254, 133] on span "Image Management" at bounding box center [1374, 132] width 98 height 16
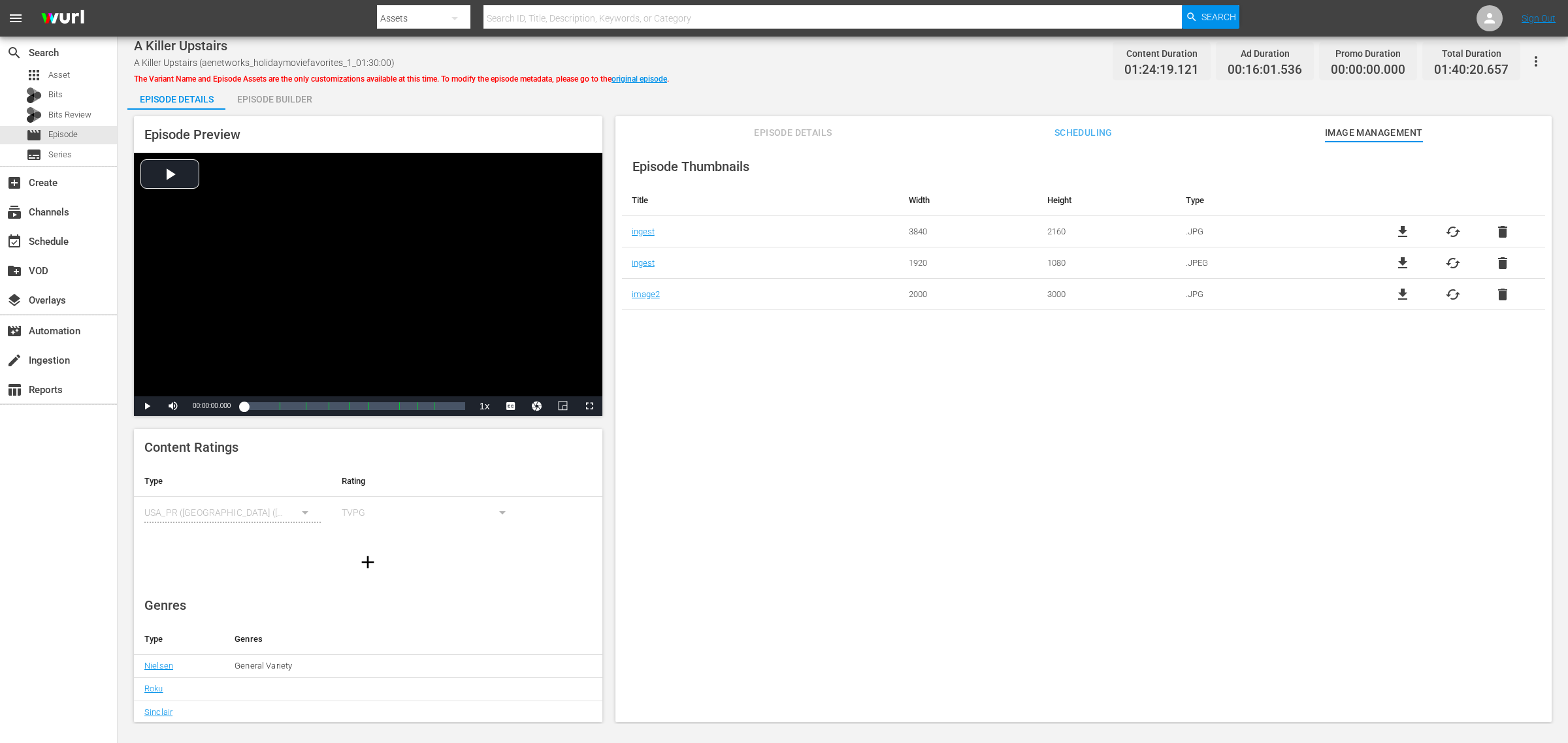
click at [295, 100] on div "Episode Builder" at bounding box center [274, 99] width 98 height 31
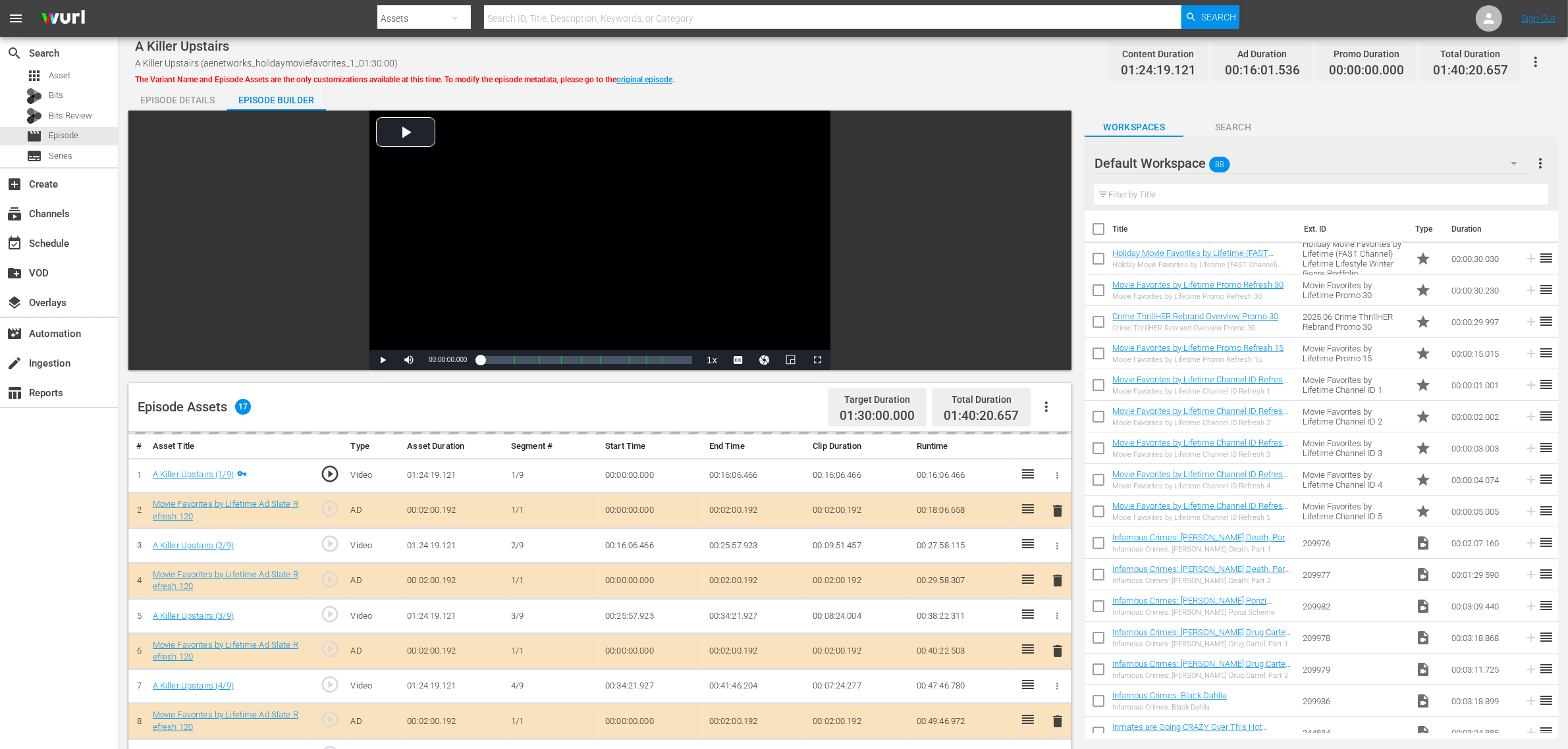
click at [759, 58] on div "A Killer Upstairs A Killer Upstairs (aenetworks_holidaymoviefavorites_1_01:30:0…" at bounding box center [842, 61] width 1416 height 29
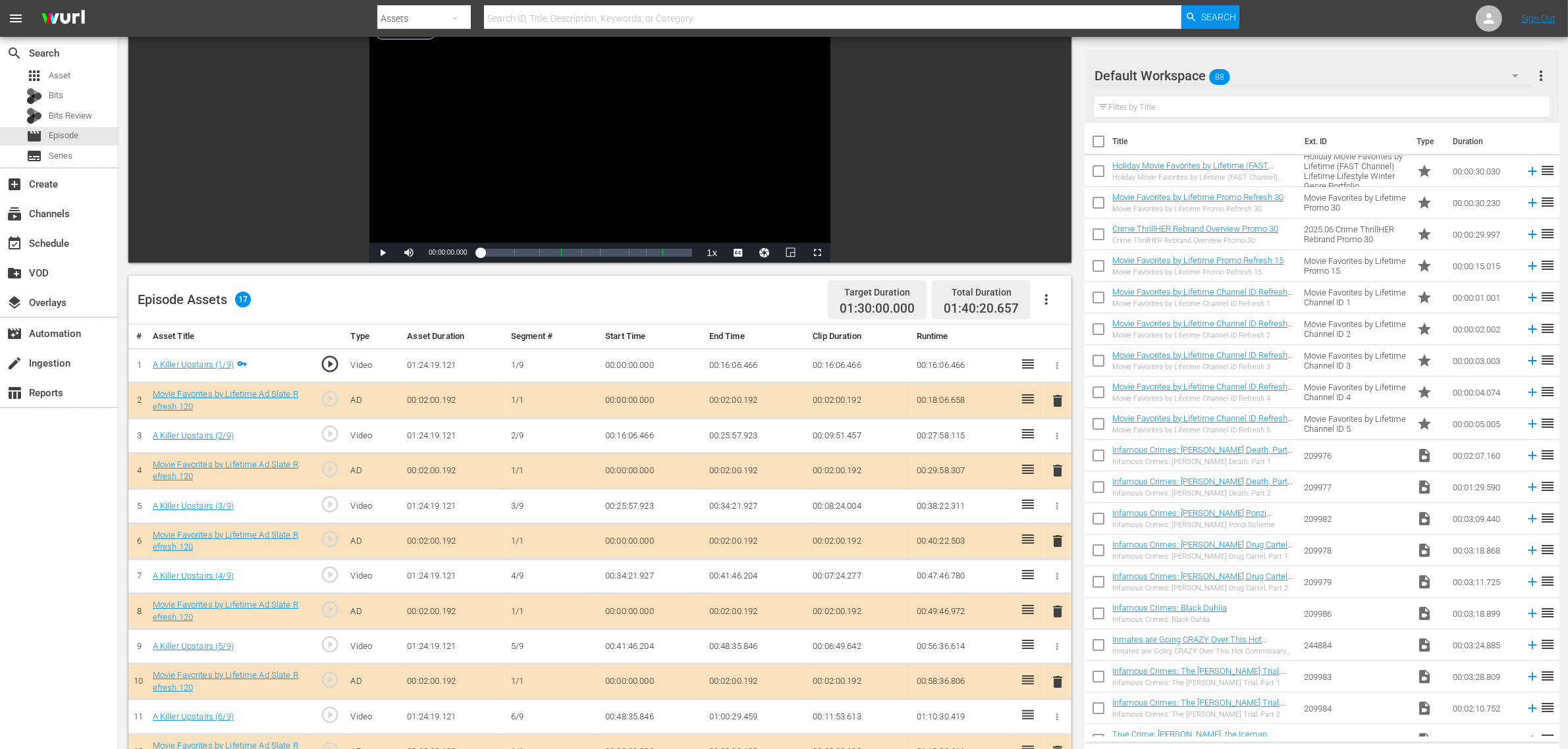
scroll to position [343, 0]
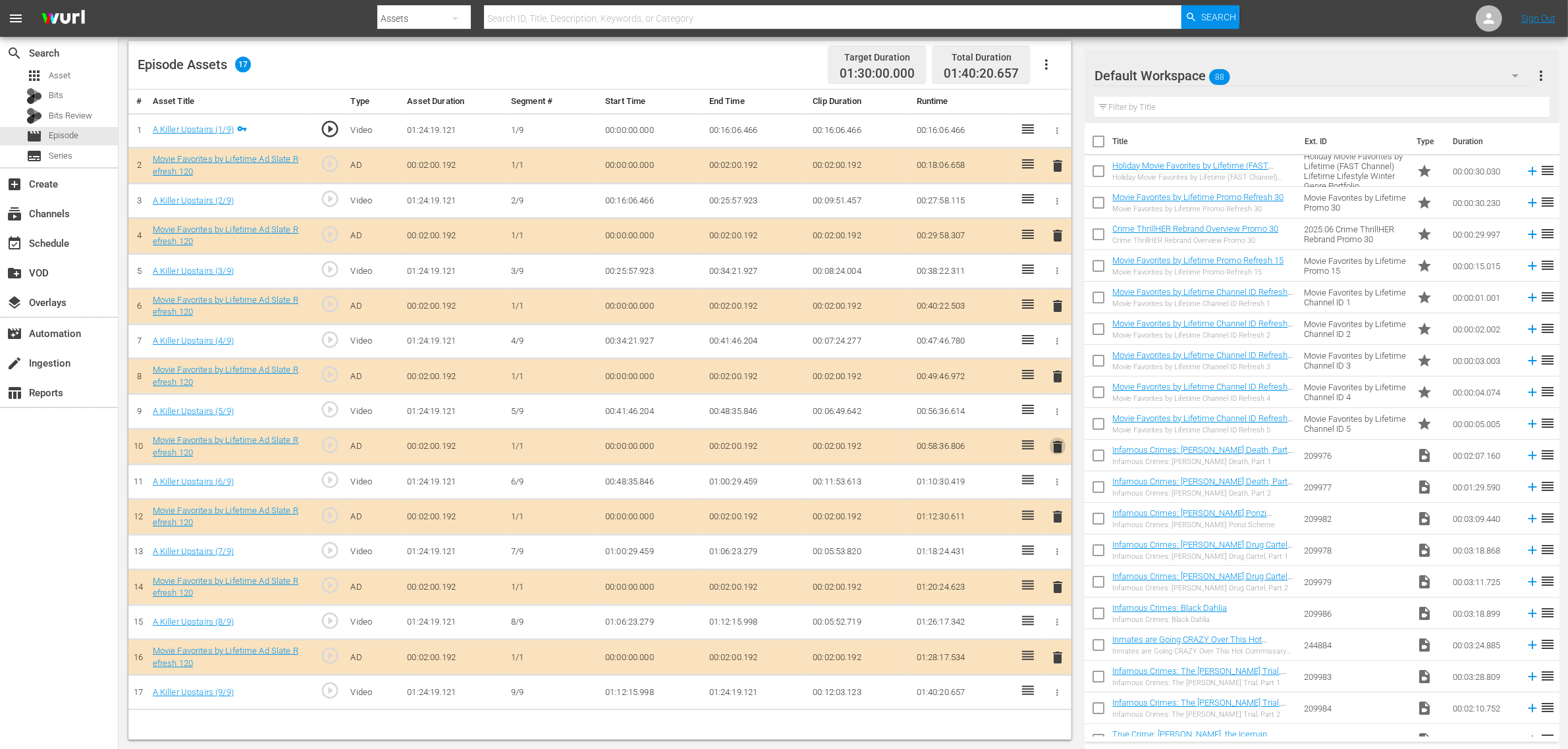
click at [1058, 446] on span "delete" at bounding box center [1057, 446] width 16 height 16
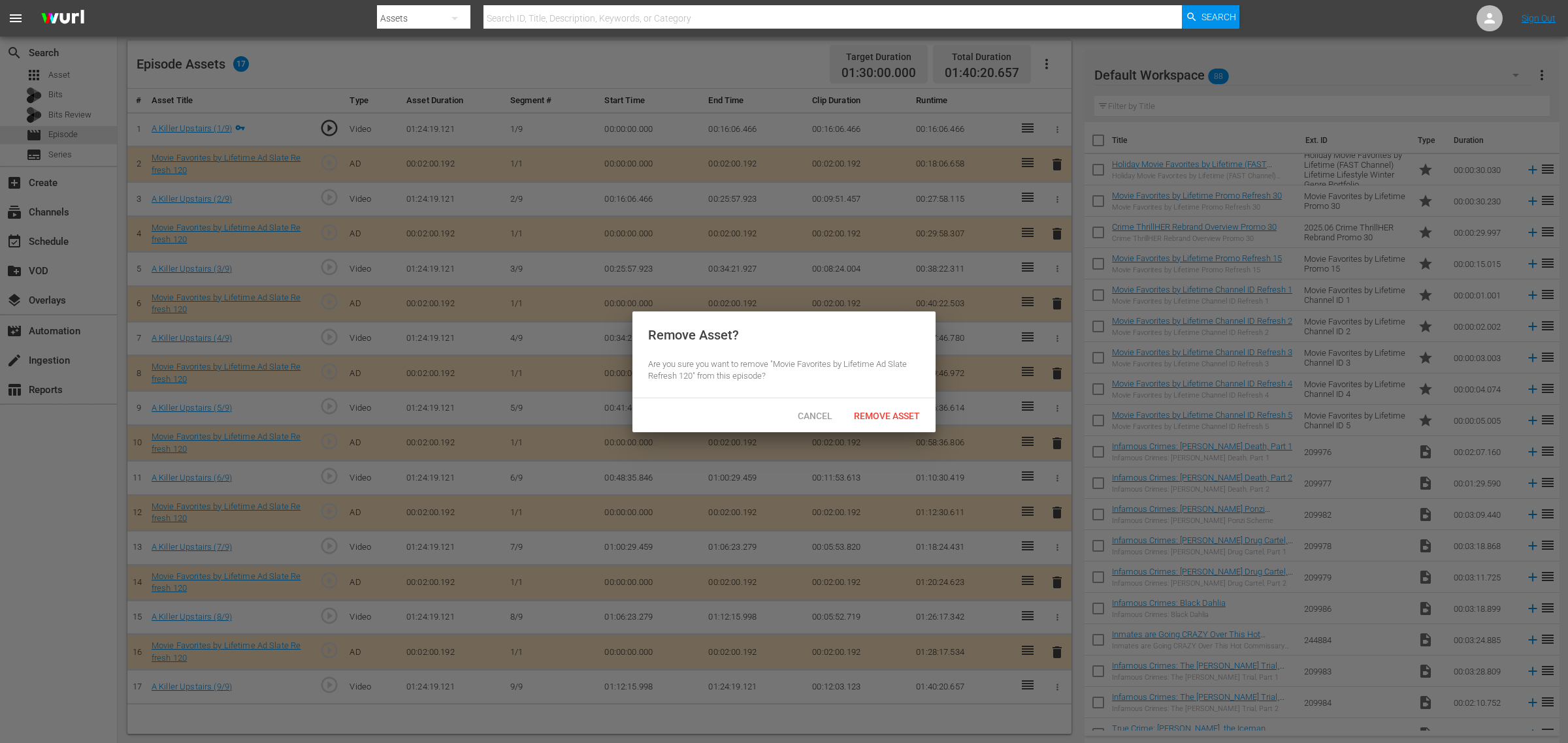
click at [908, 416] on span "Remove Asset" at bounding box center [887, 415] width 87 height 10
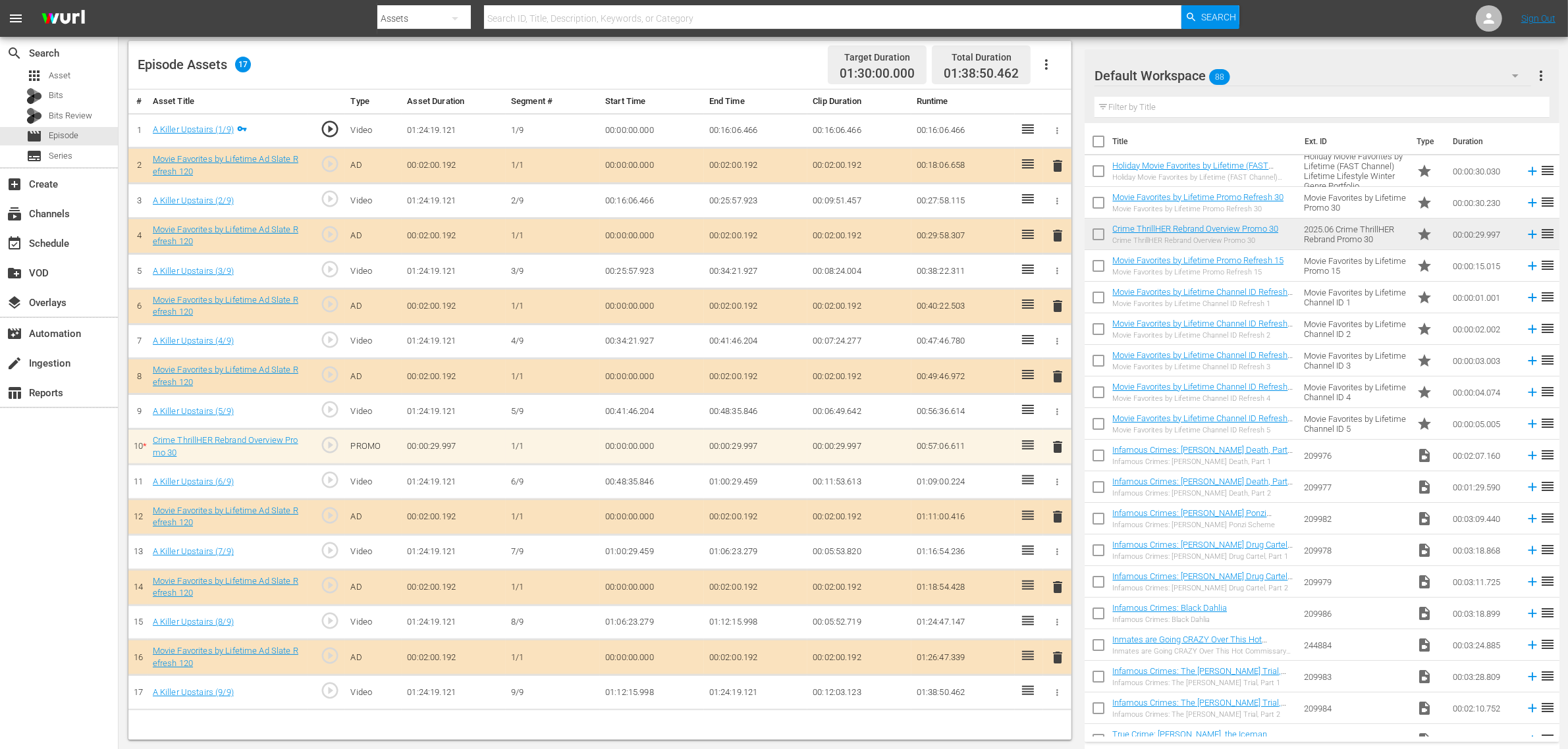
click at [652, 67] on div "Episode Assets 17 Target Duration 01:30:00.000 Total Duration 01:38:50.462" at bounding box center [599, 65] width 943 height 48
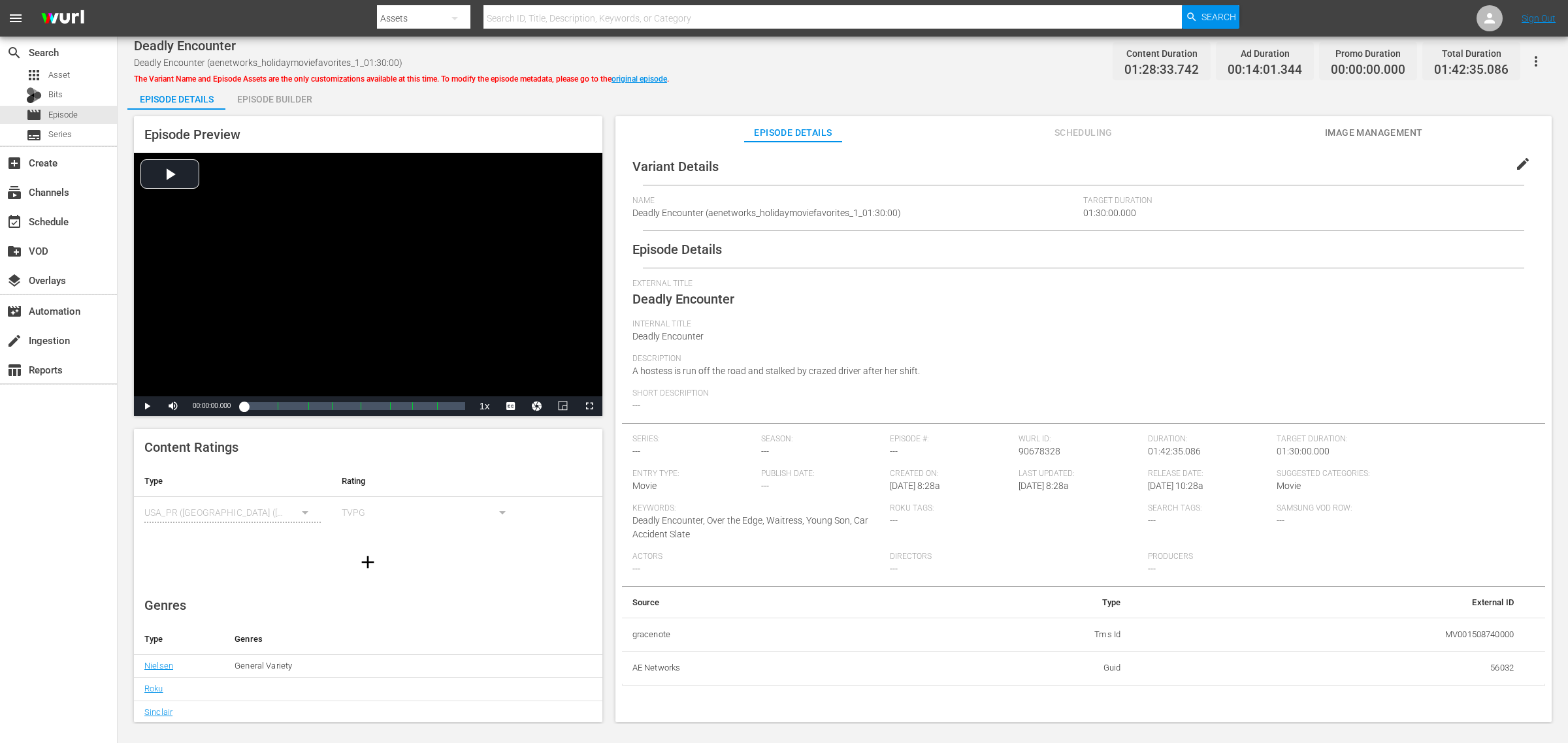
click at [1254, 125] on span "Image Management" at bounding box center [1374, 132] width 98 height 16
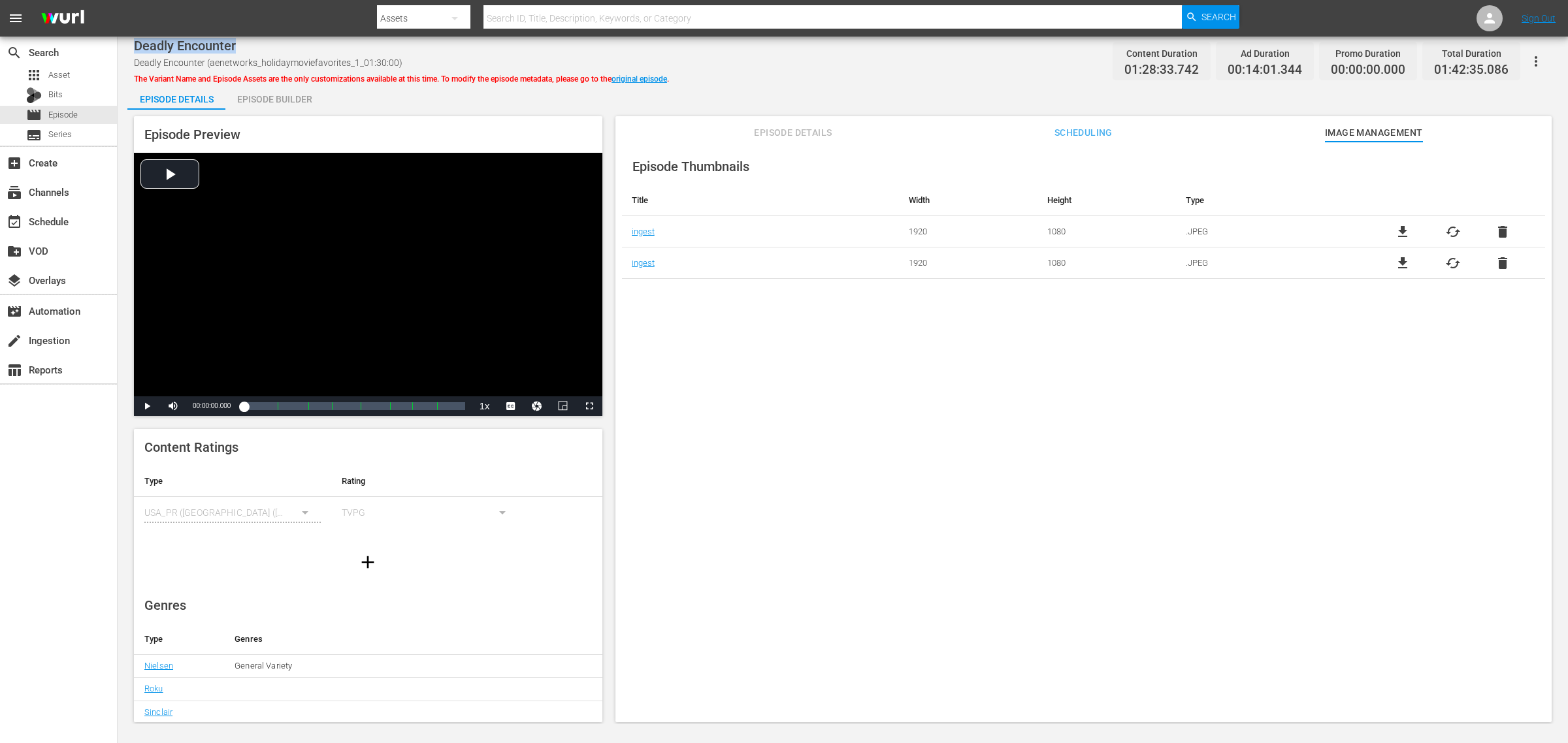
drag, startPoint x: 236, startPoint y: 44, endPoint x: 135, endPoint y: 50, distance: 101.2
click at [135, 50] on span "Deadly Encounter" at bounding box center [185, 45] width 102 height 16
copy span "Deadly Encounter"
click at [777, 72] on div "Deadly Encounter Deadly Encounter (aenetworks_holidaymoviefavorites_1_01:30:00)…" at bounding box center [842, 60] width 1418 height 29
click at [651, 78] on link "original episode" at bounding box center [639, 79] width 56 height 9
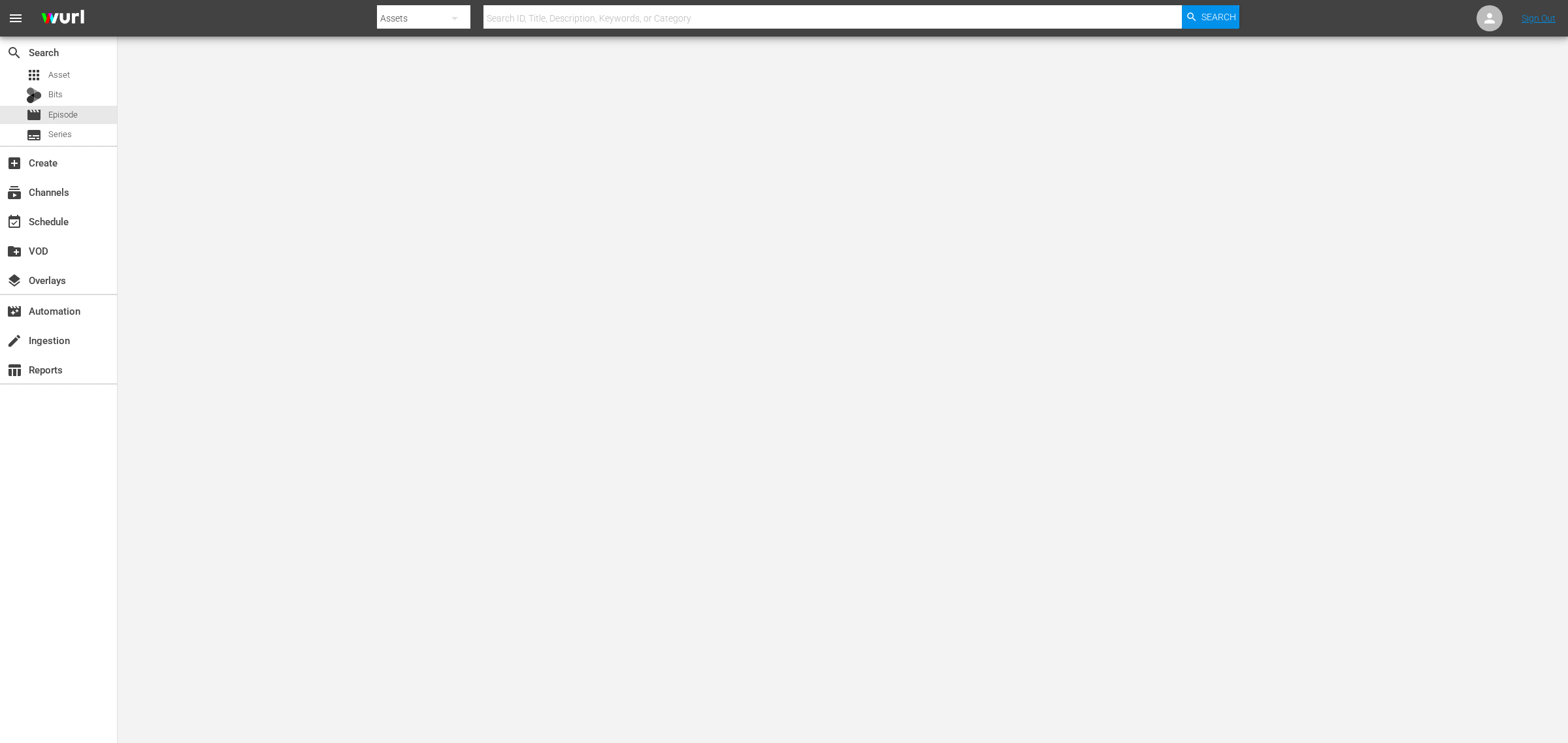
click at [251, 8] on nav "menu Search By Assets Search ID, Title, Description, Keywords, or Category Sear…" at bounding box center [784, 18] width 1568 height 37
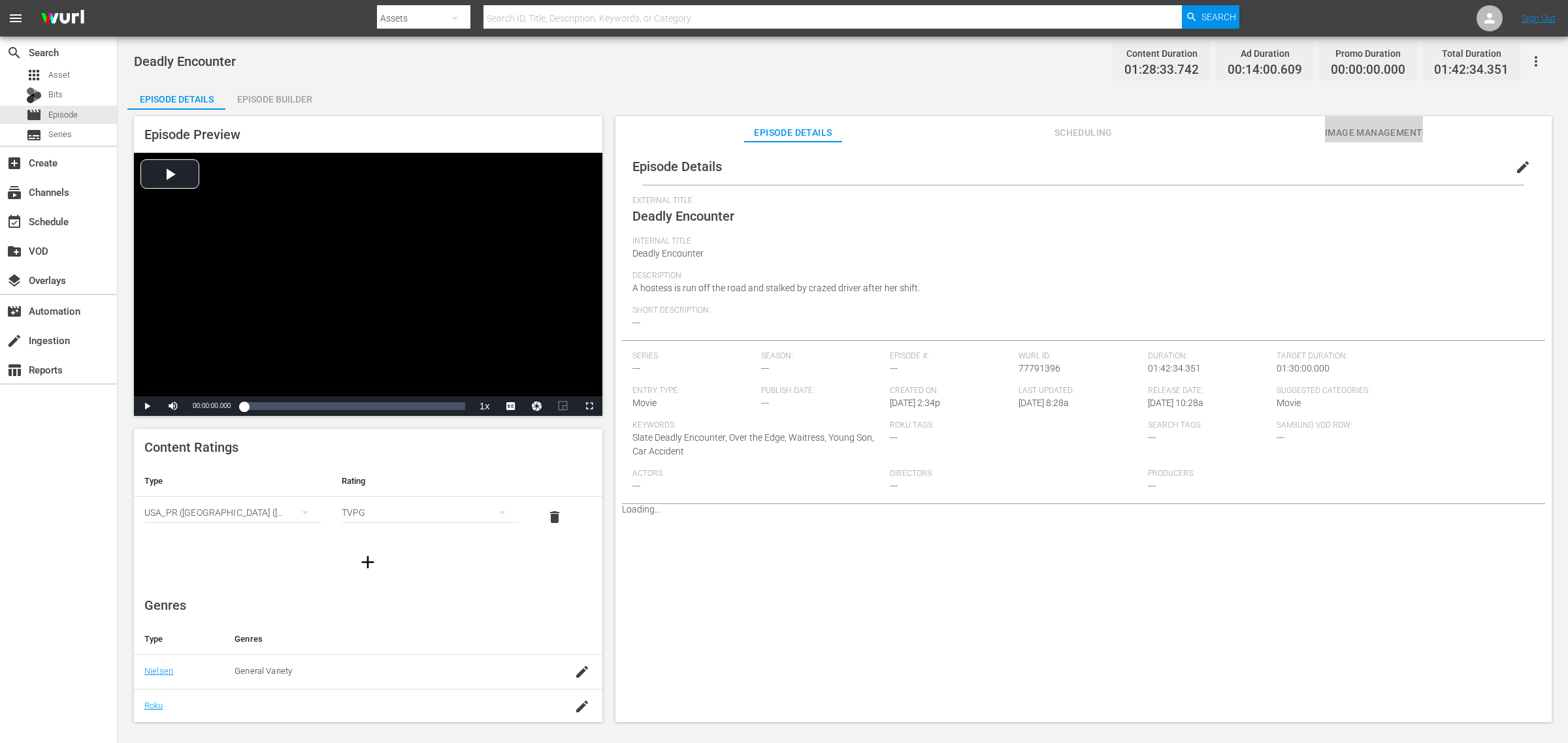
click at [1254, 126] on span "Image Management" at bounding box center [1374, 132] width 98 height 16
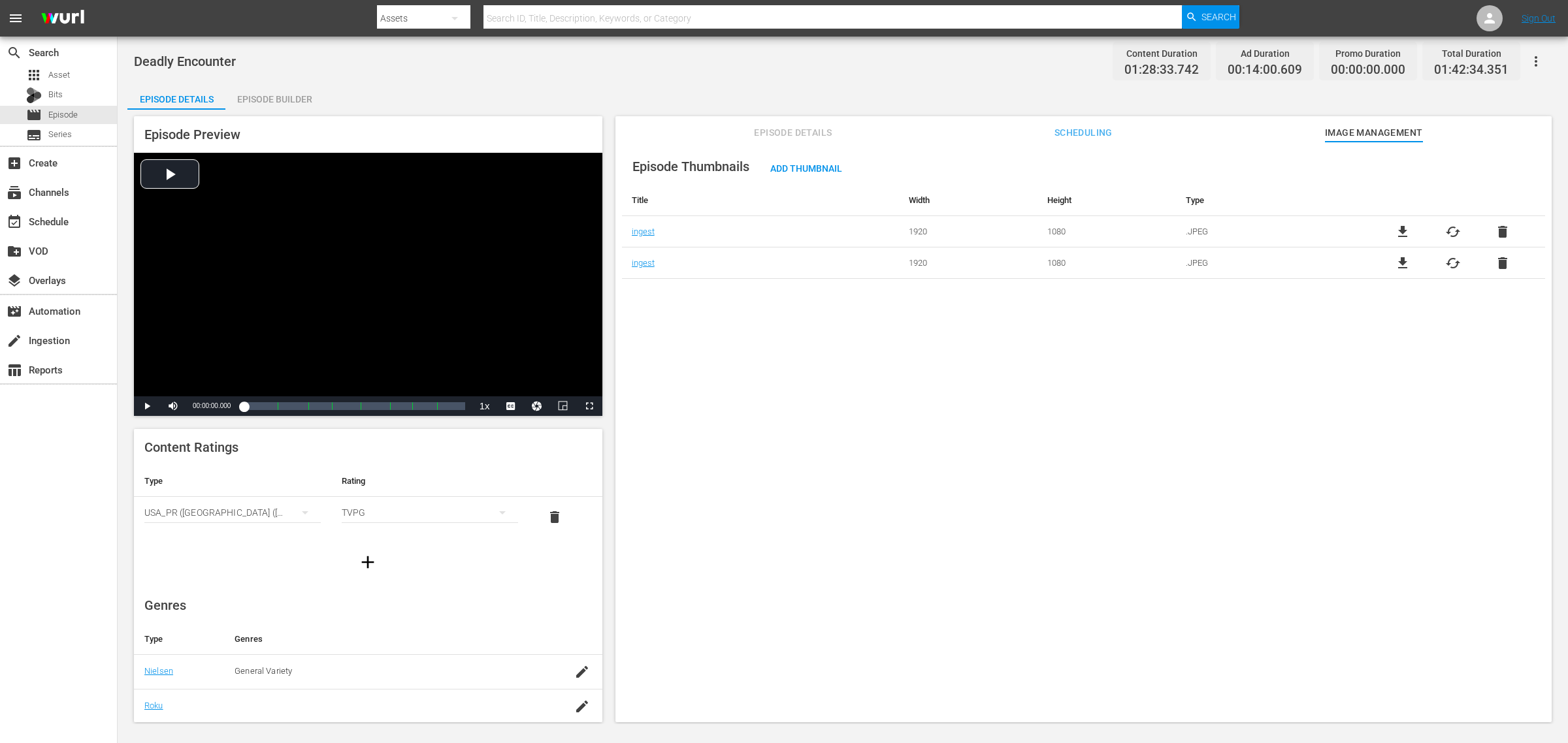
click at [793, 67] on div "Deadly Encounter Content Duration 01:28:33.742 Ad Duration 00:14:00.609 Promo D…" at bounding box center [842, 60] width 1418 height 29
click at [1254, 234] on span "cached" at bounding box center [1453, 232] width 16 height 16
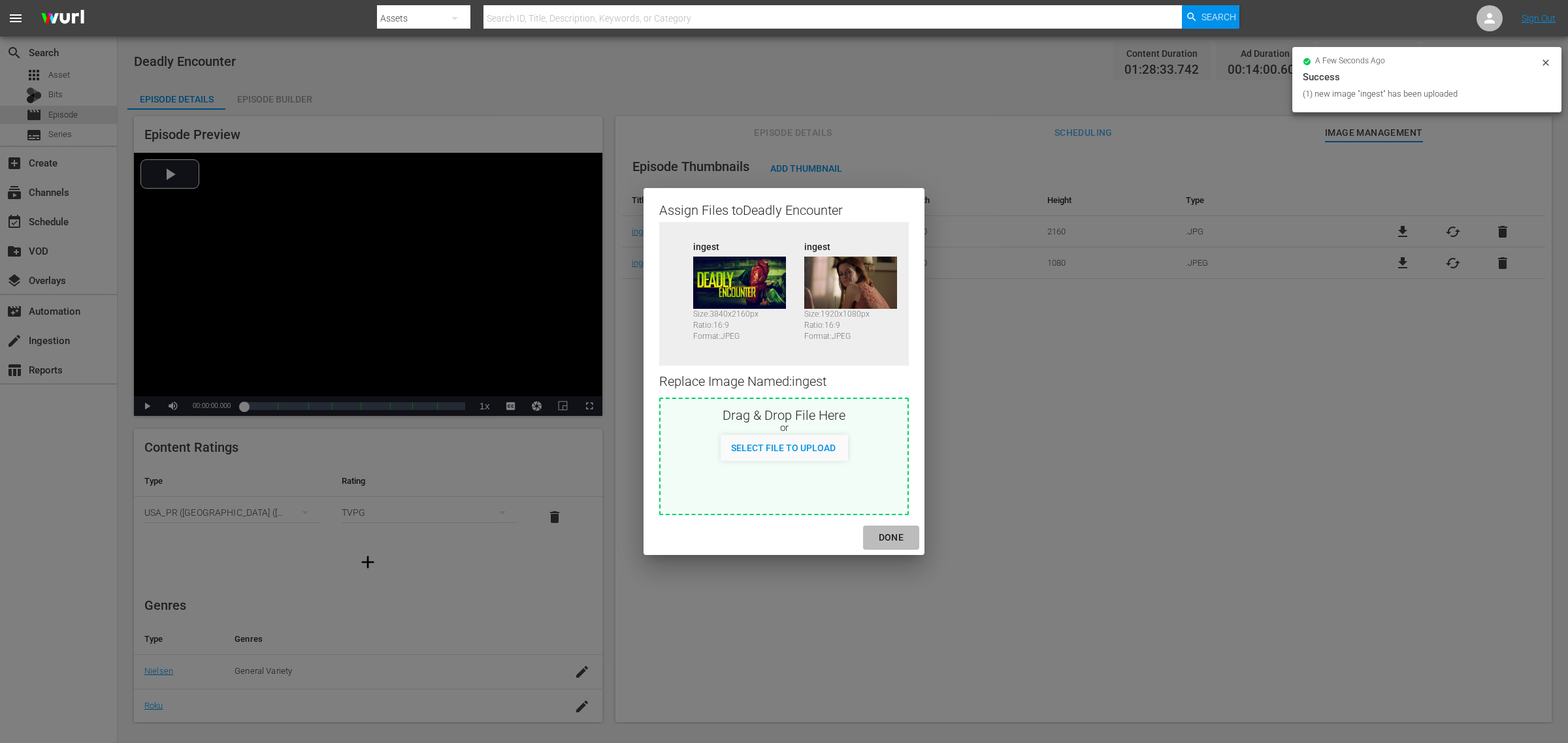
click at [891, 541] on div "DONE" at bounding box center [890, 537] width 46 height 16
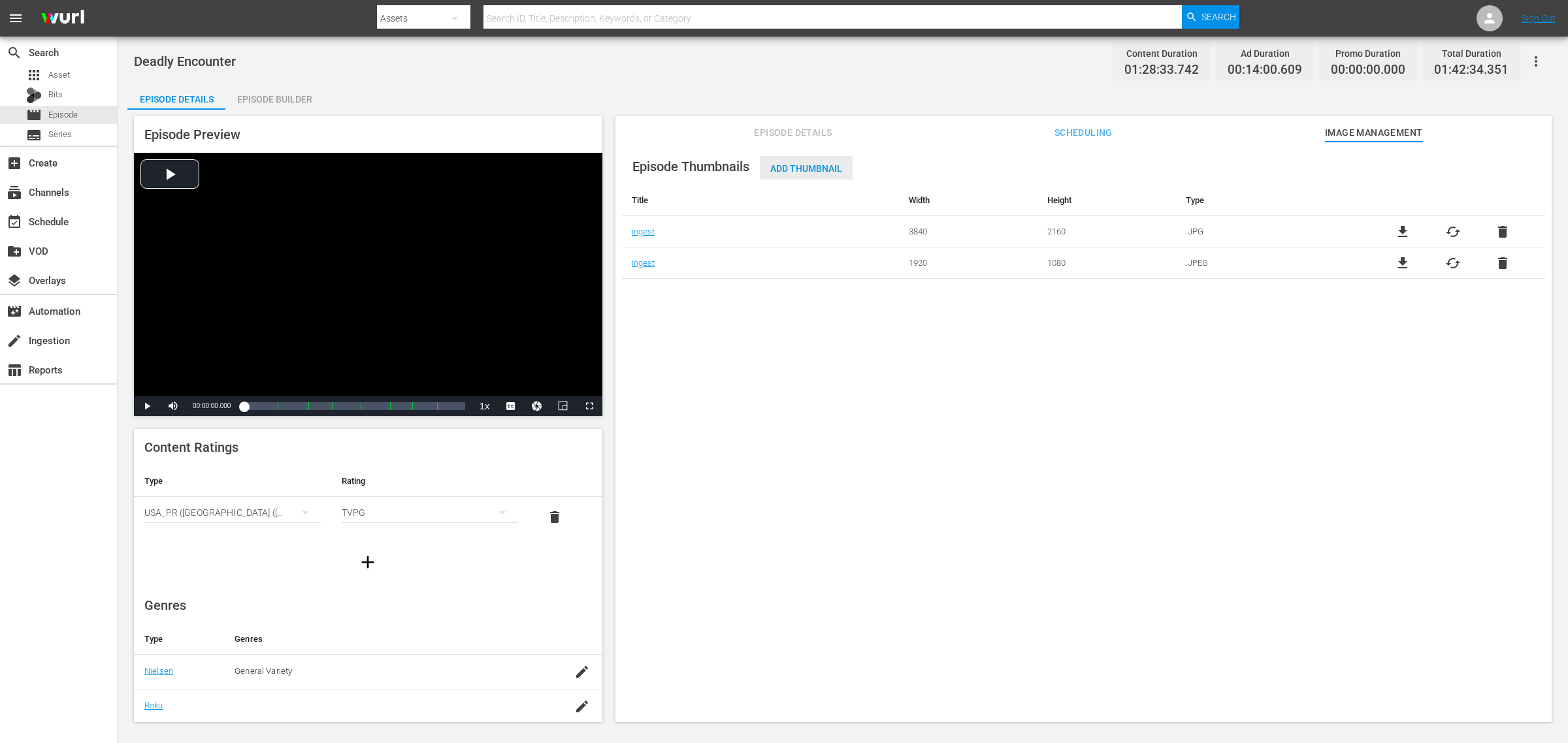
click at [807, 167] on span "Add Thumbnail" at bounding box center [806, 168] width 92 height 10
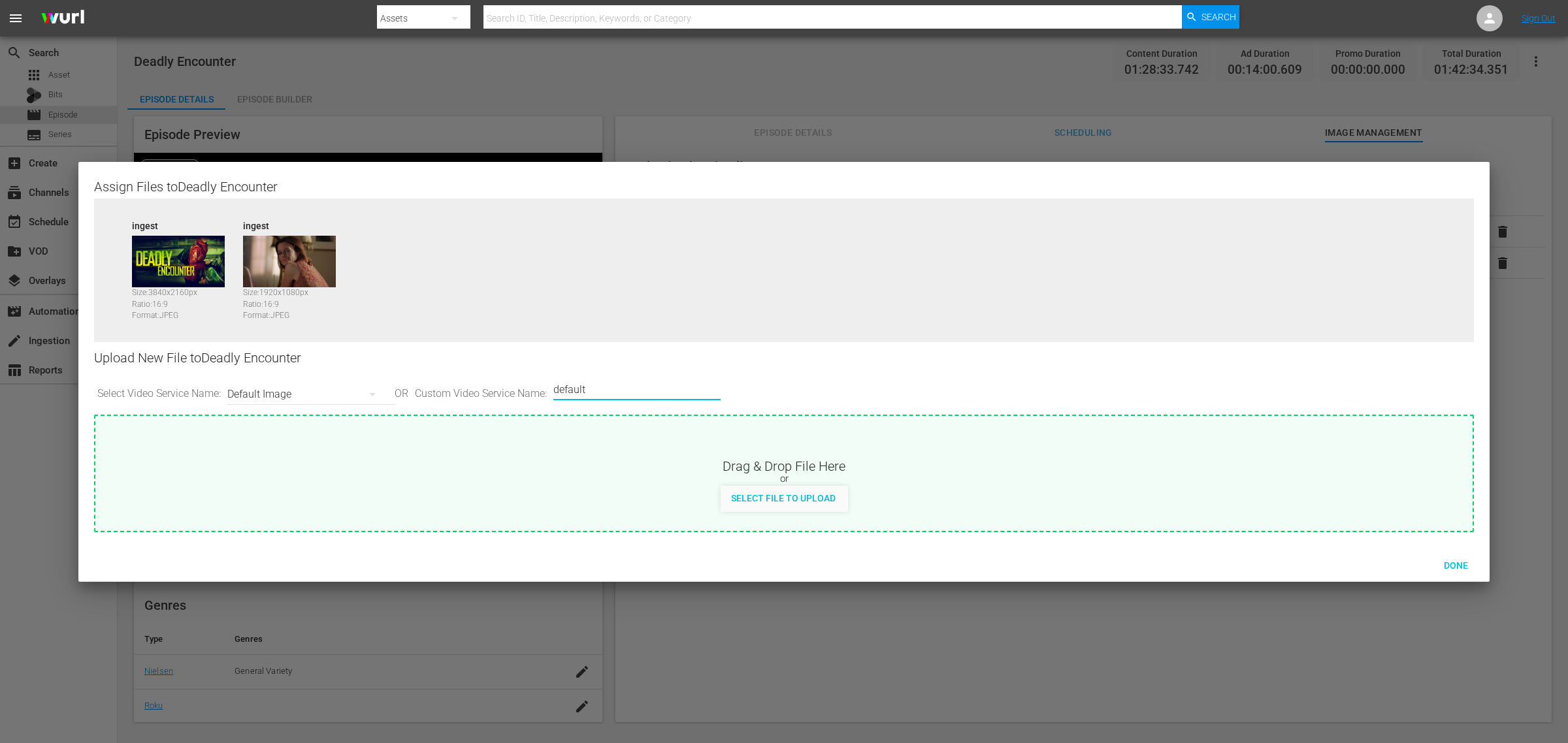
drag, startPoint x: 638, startPoint y: 393, endPoint x: 361, endPoint y: 384, distance: 277.1
click at [361, 384] on div "Select Video Service Name: Default Image OR Custom Video Service Name: Custom V…" at bounding box center [784, 394] width 1380 height 40
type input "image2"
click at [1254, 560] on span "Done" at bounding box center [1456, 565] width 45 height 10
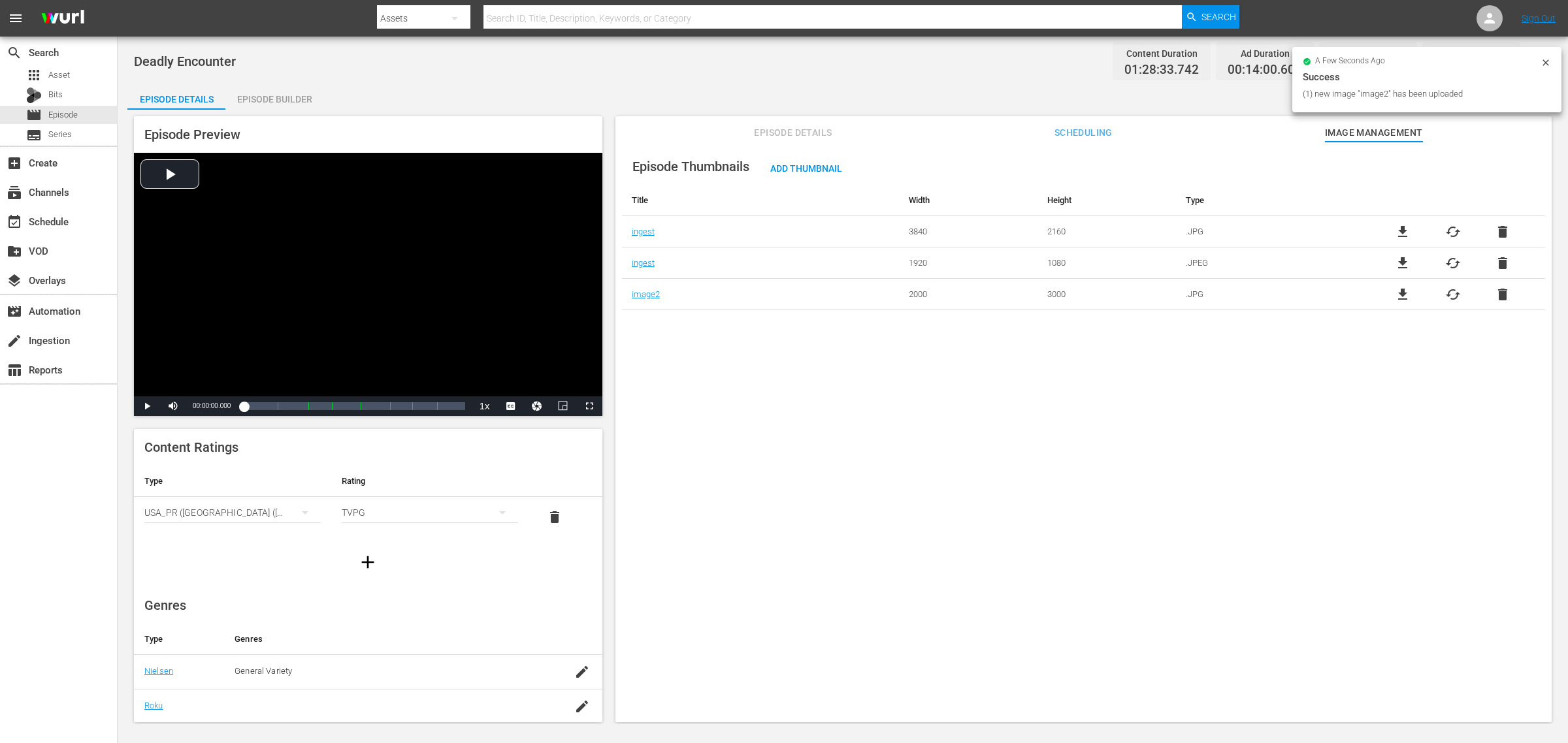
click at [833, 64] on div "Deadly Encounter Content Duration 01:28:33.742 Ad Duration 00:14:00.609 Promo D…" at bounding box center [842, 60] width 1418 height 29
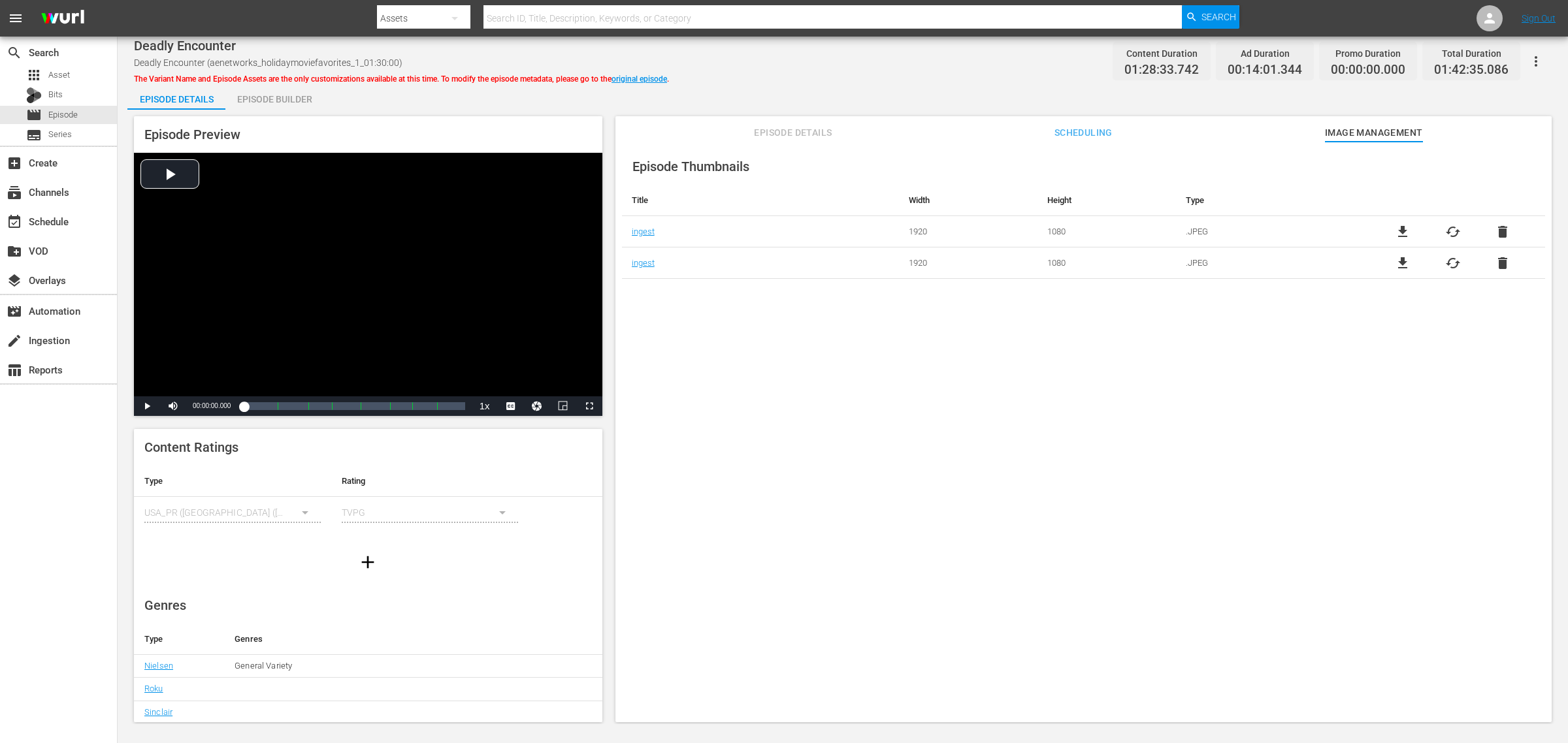
click at [283, 106] on div "Episode Builder" at bounding box center [274, 99] width 98 height 31
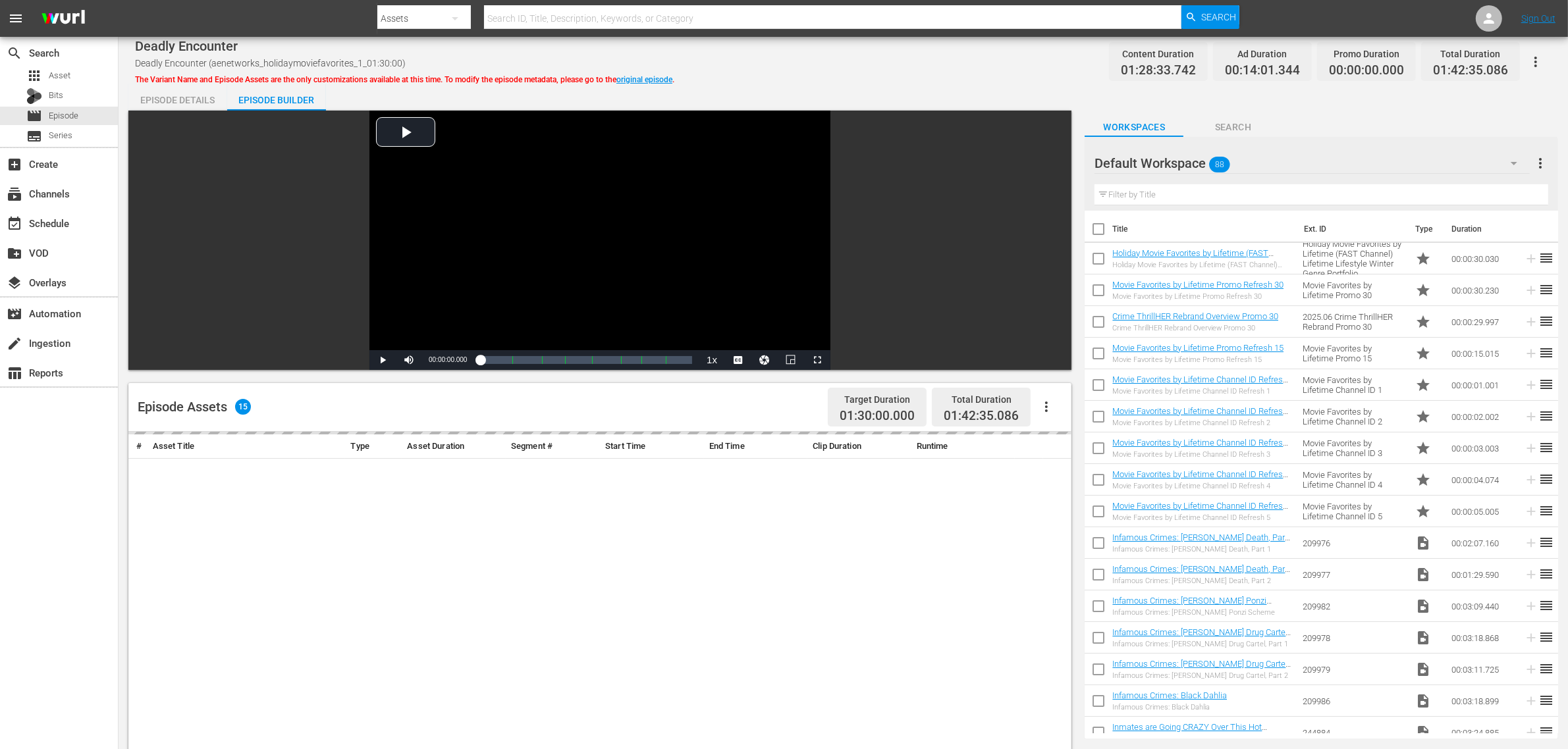
click at [877, 44] on div "Deadly Encounter Deadly Encounter (aenetworks_holidaymoviefavorites_1_01:30:00)…" at bounding box center [843, 564] width 1449 height 1055
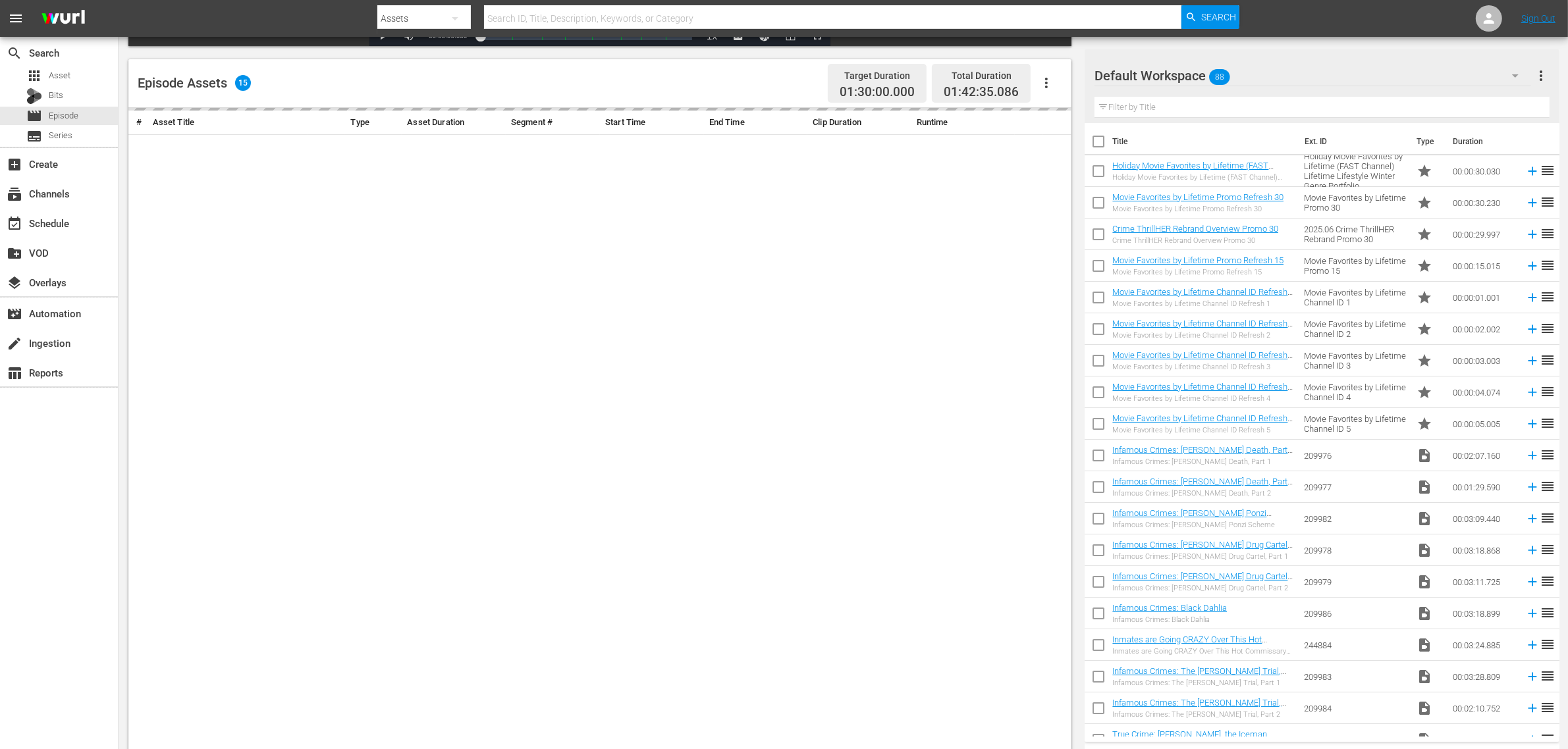
scroll to position [329, 0]
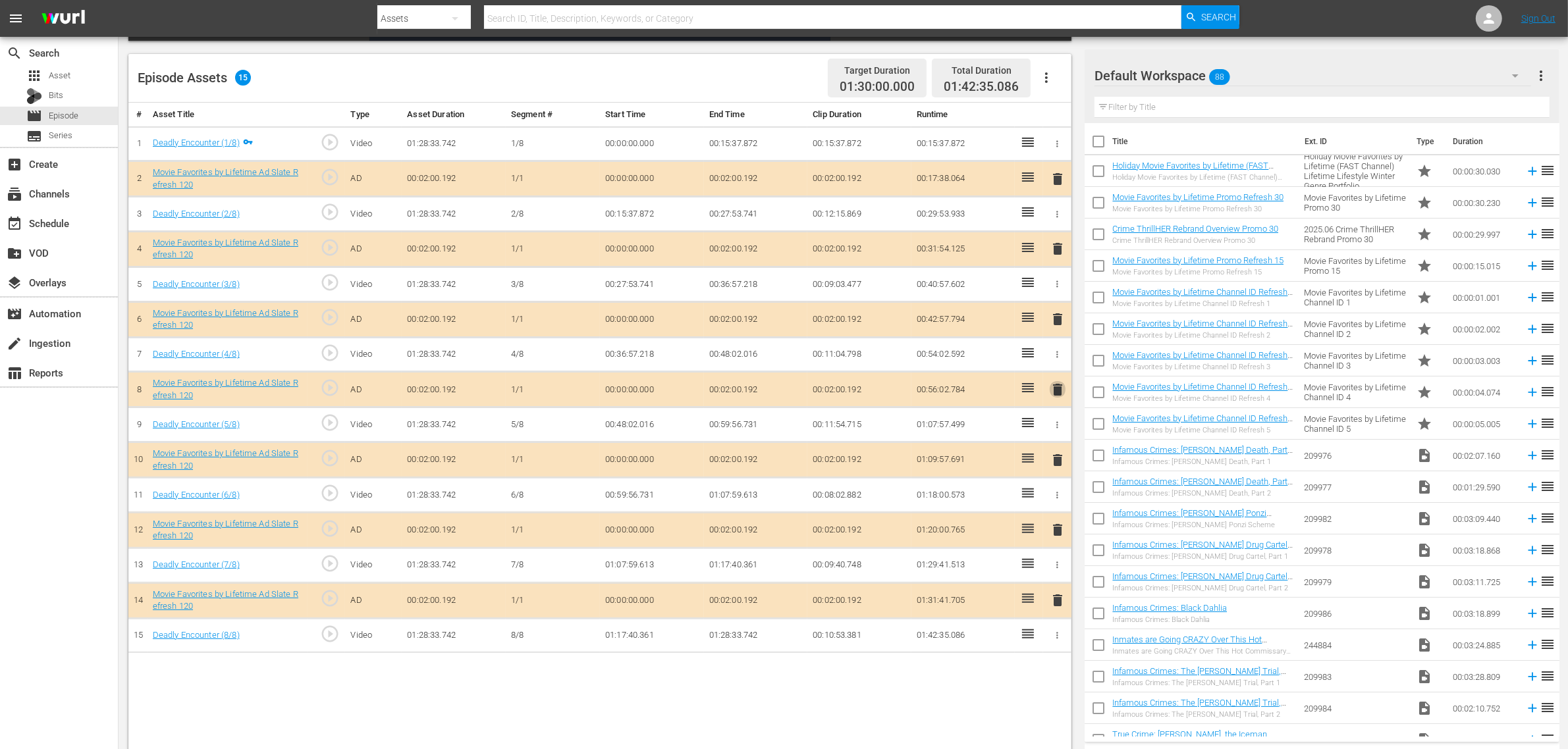
click at [1058, 392] on span "delete" at bounding box center [1057, 389] width 16 height 16
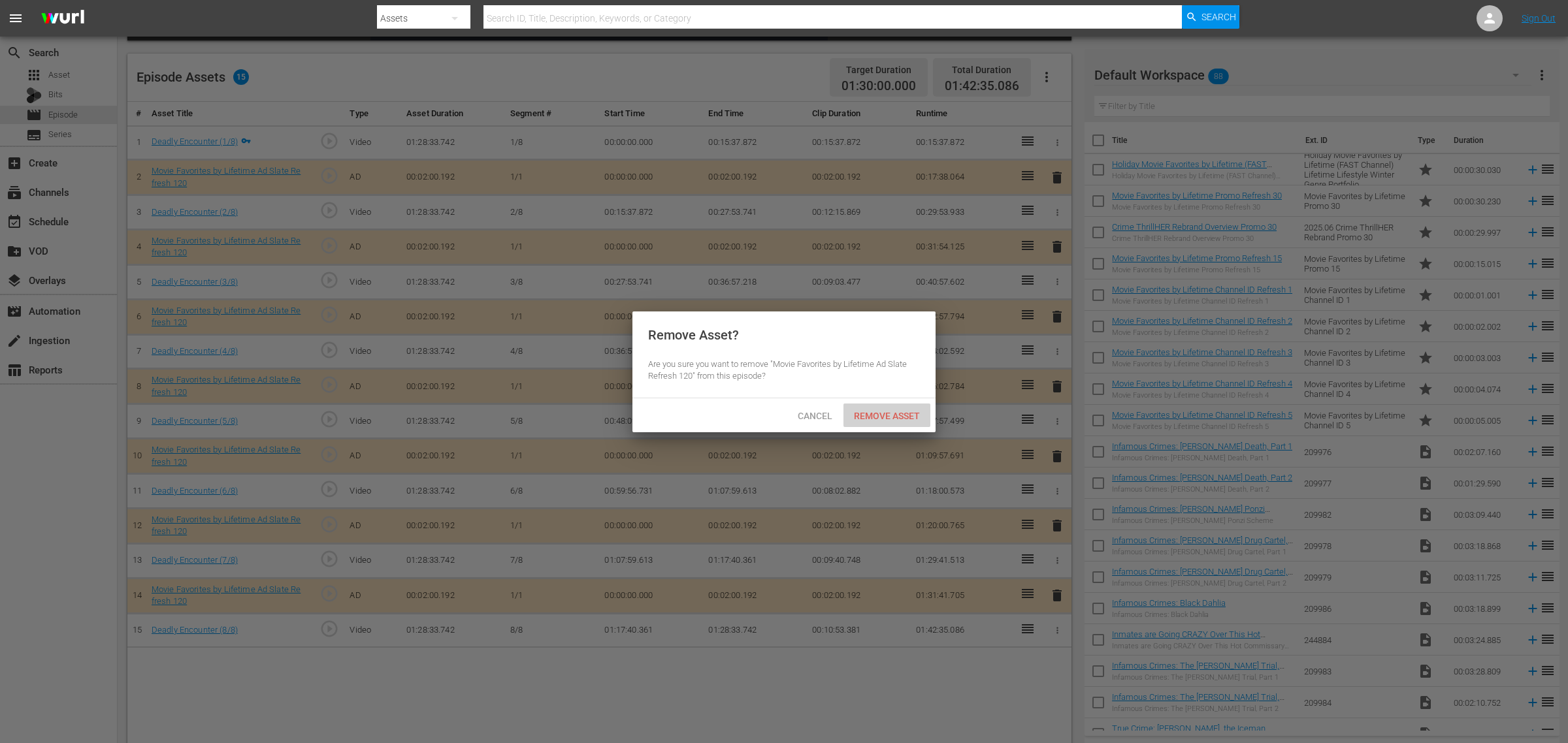
click at [887, 418] on span "Remove Asset" at bounding box center [887, 415] width 87 height 10
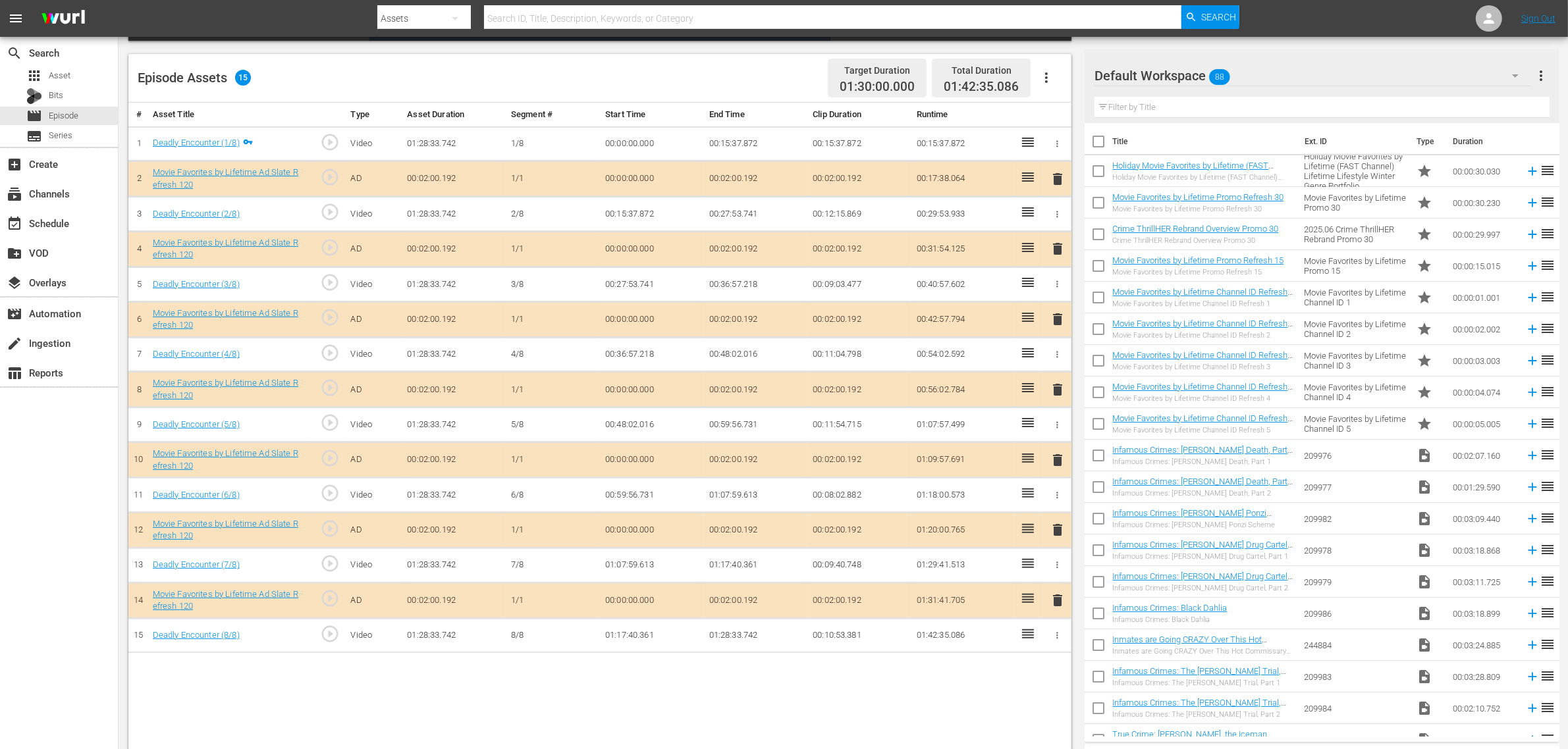
click at [669, 89] on div "Episode Assets 15 Target Duration 01:30:00.000 Total Duration 01:42:35.086" at bounding box center [599, 78] width 943 height 48
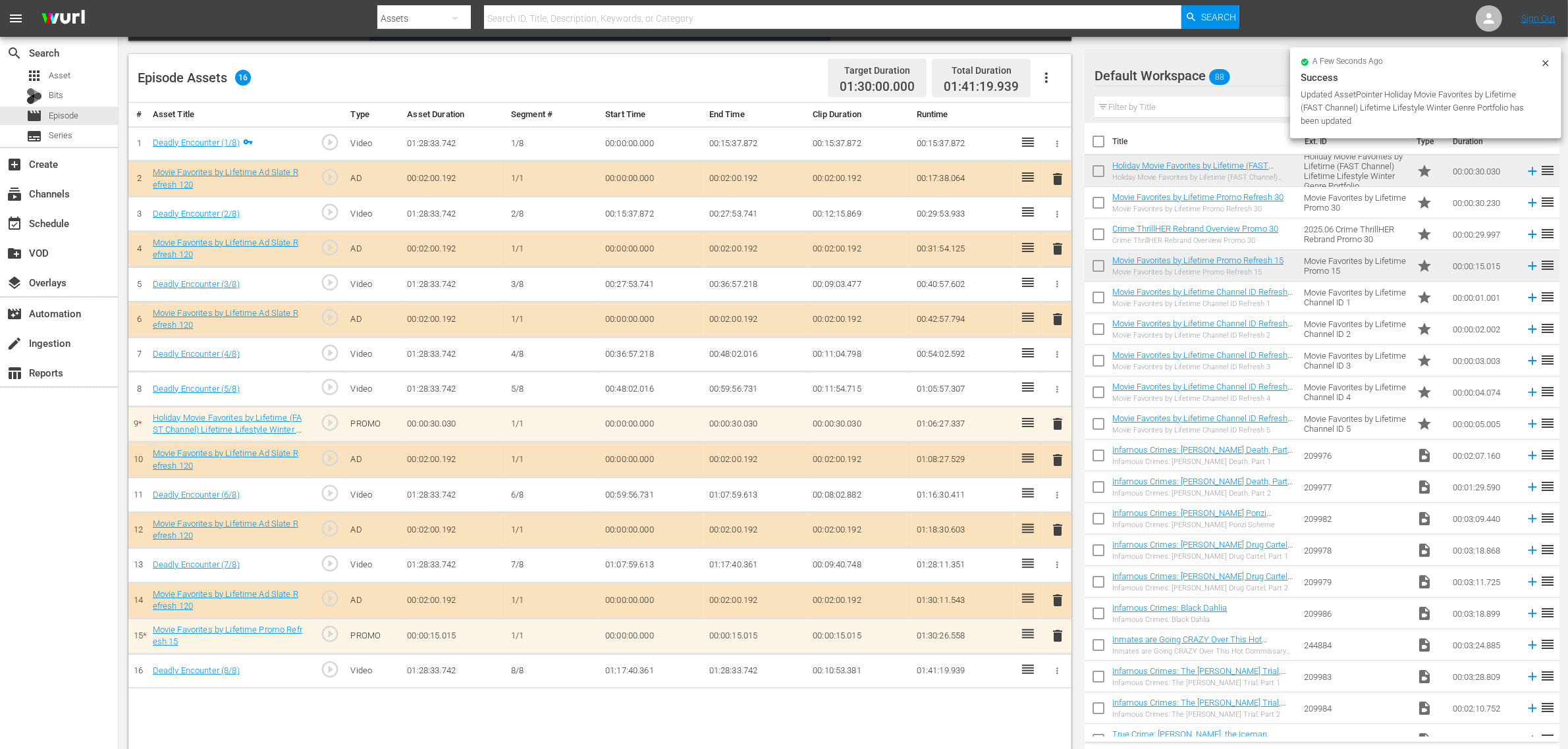
click at [1264, 11] on nav "menu Search By Assets Search ID, Title, Description, Keywords, or Category Sear…" at bounding box center [784, 18] width 1568 height 37
click at [713, 76] on div "Episode Assets 16 Target Duration 01:30:00.000 Total Duration 01:41:19.939" at bounding box center [599, 78] width 943 height 48
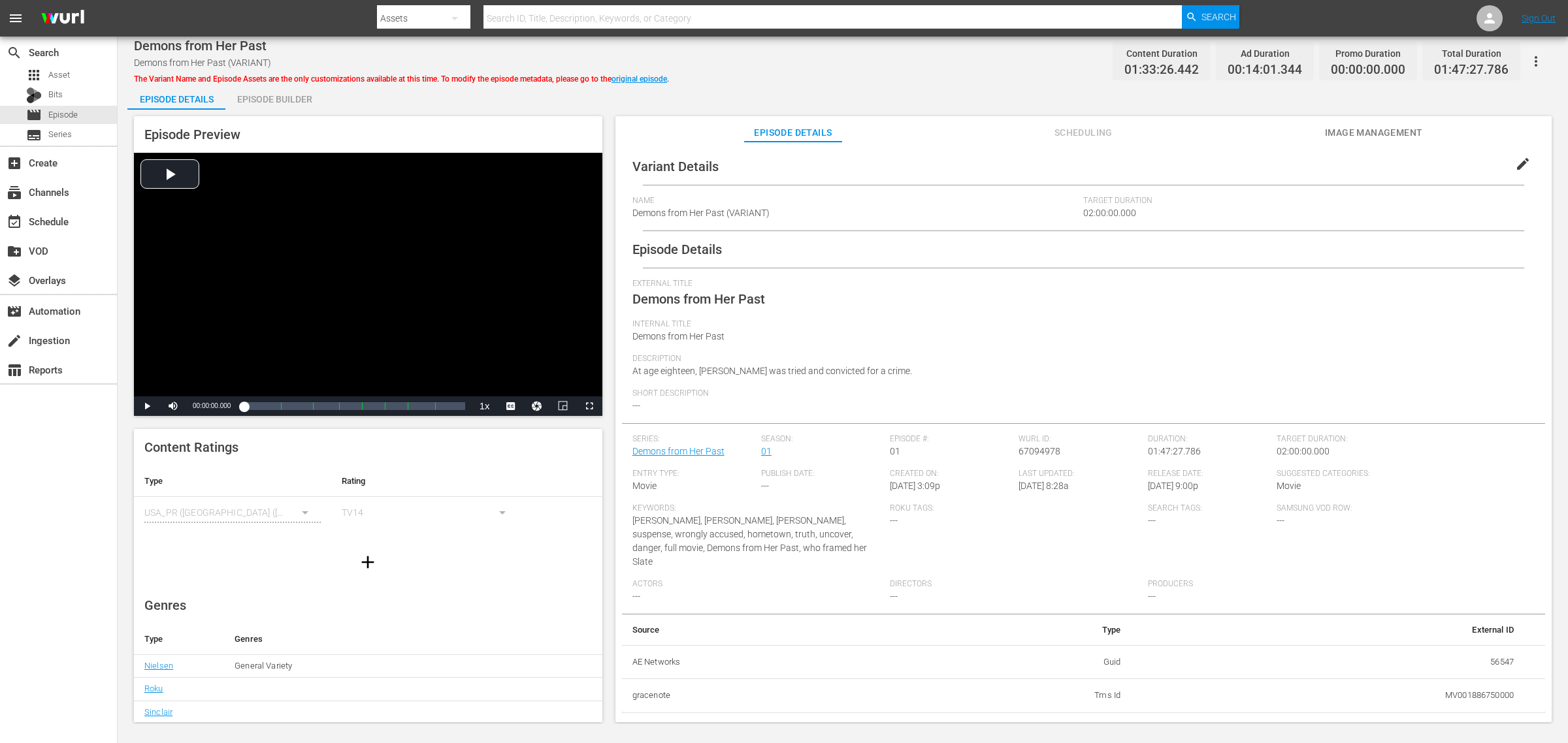
click at [1254, 129] on span "Image Management" at bounding box center [1374, 132] width 98 height 16
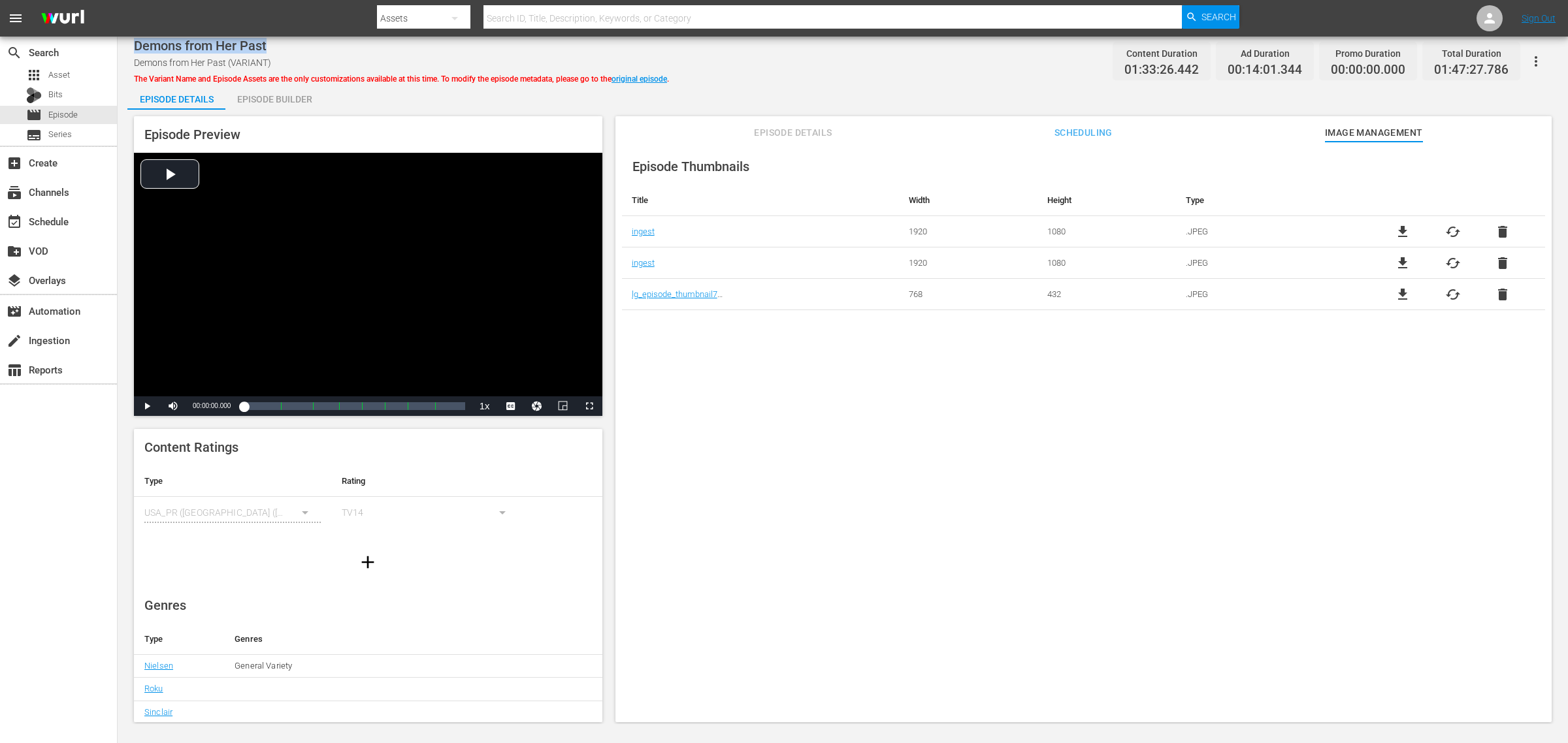
drag, startPoint x: 267, startPoint y: 42, endPoint x: 135, endPoint y: 48, distance: 132.1
click at [135, 48] on span "Demons from Her Past" at bounding box center [200, 45] width 133 height 16
copy span "Demons from Her Past"
click at [827, 63] on div "Demons from Her Past Demons from Her Past (VARIANT) The Variant Name and Episod…" at bounding box center [842, 60] width 1418 height 29
click at [663, 82] on link "original episode" at bounding box center [639, 79] width 56 height 9
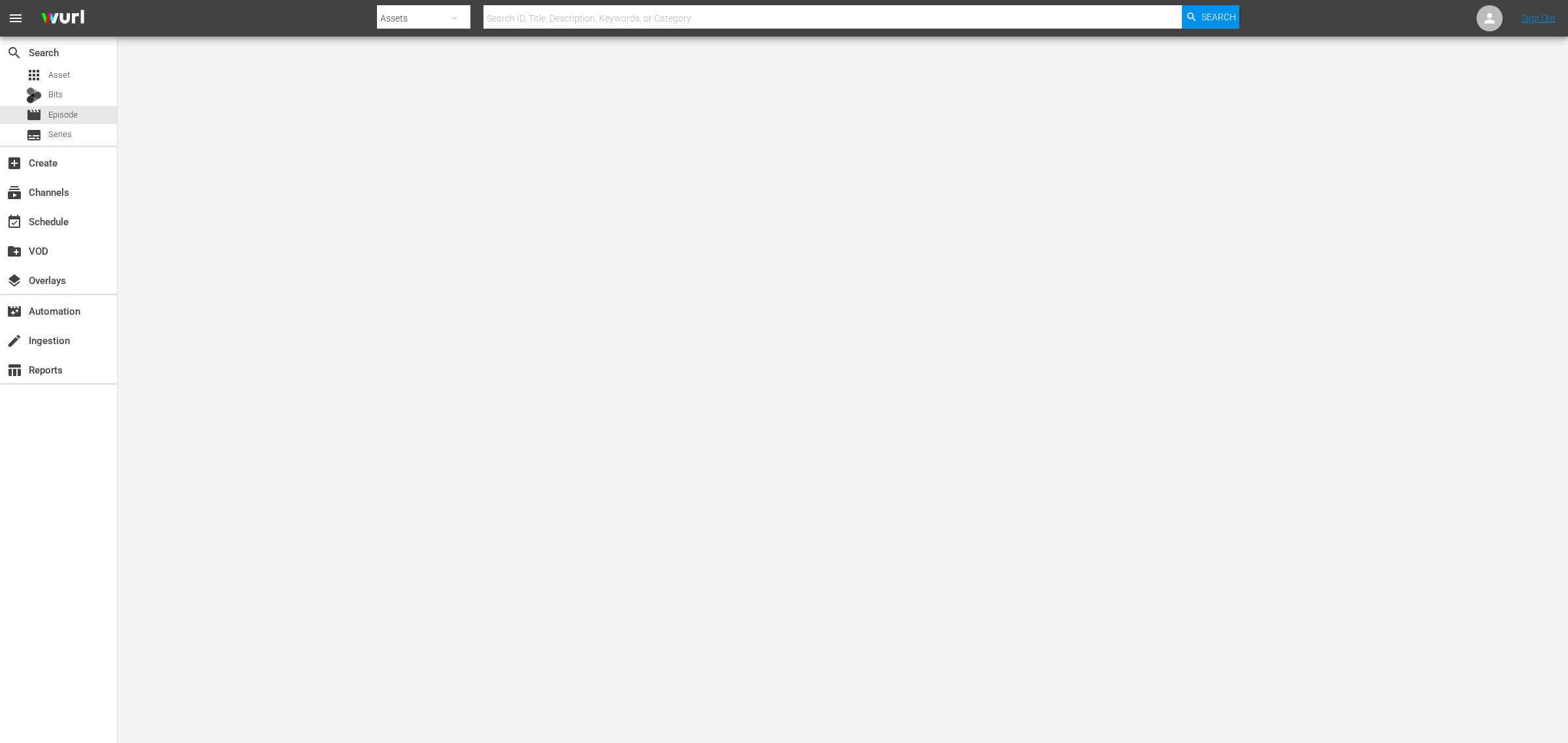
click at [1254, 14] on nav "menu Search By Assets Search ID, Title, Description, Keywords, or Category Sear…" at bounding box center [784, 18] width 1568 height 37
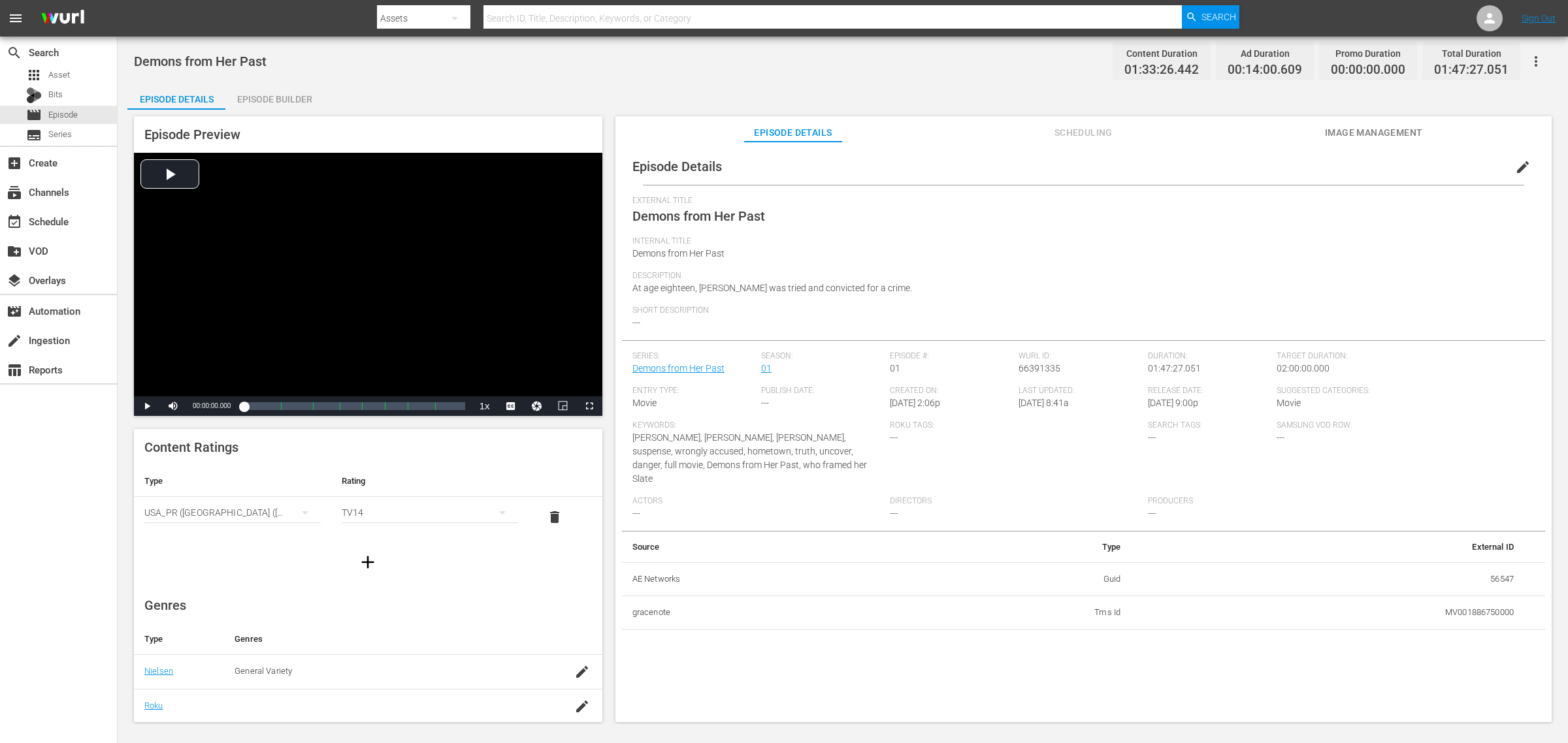
click at [1254, 129] on span "Image Management" at bounding box center [1374, 132] width 98 height 16
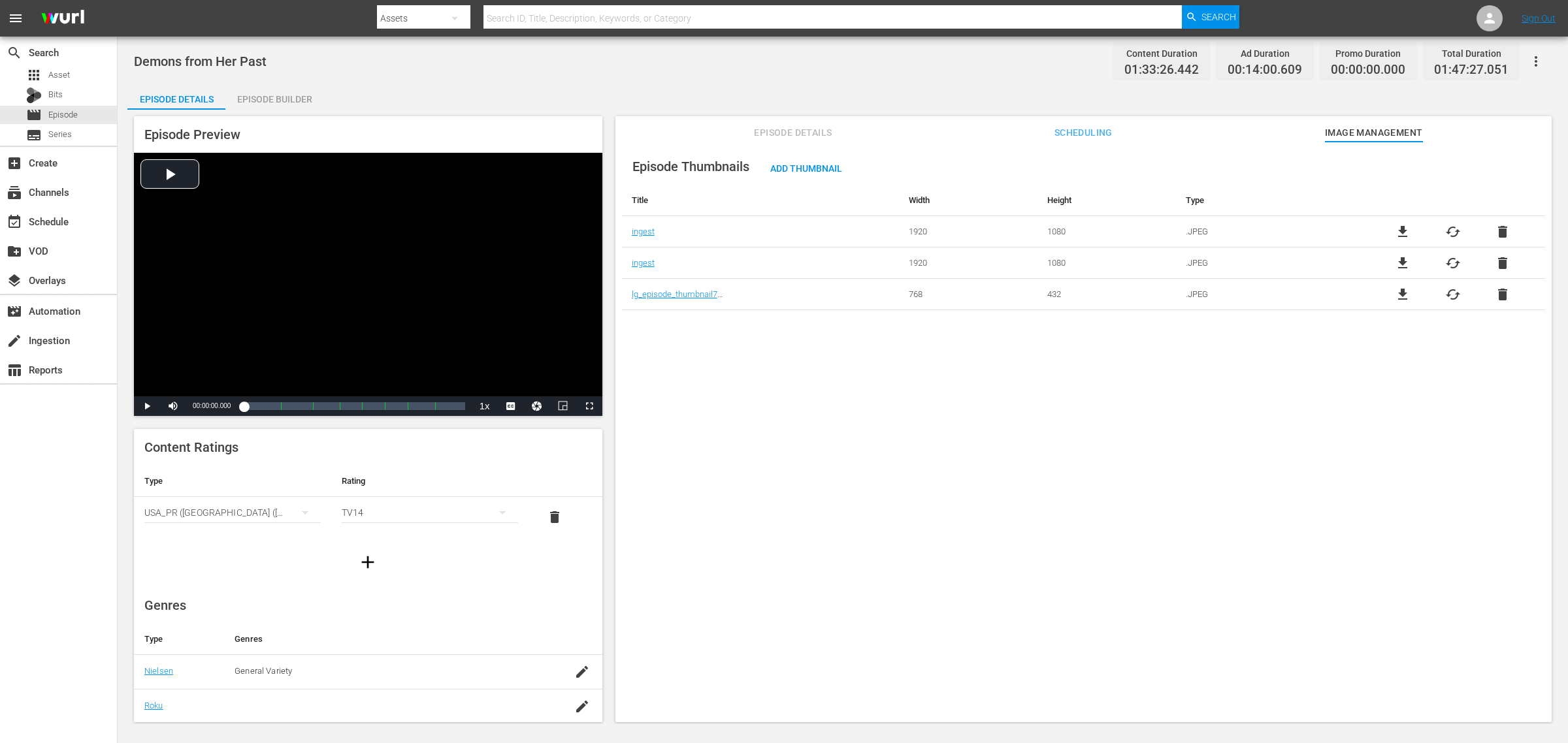
click at [775, 59] on div "Demons from Her Past Content Duration 01:33:26.442 Ad Duration 00:14:00.609 Pro…" at bounding box center [842, 60] width 1418 height 29
click at [1254, 235] on span "cached" at bounding box center [1453, 232] width 16 height 16
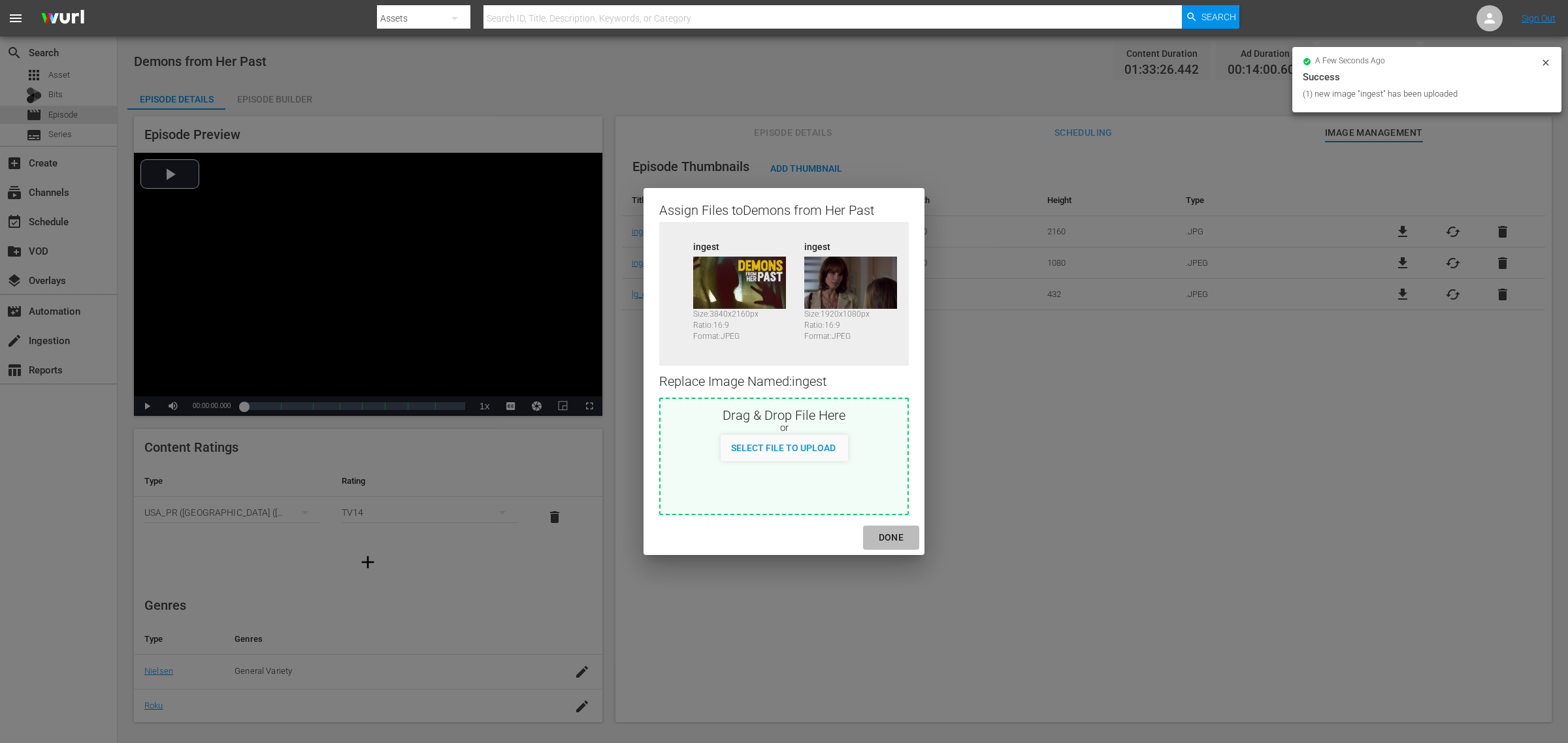
click at [891, 533] on div "DONE" at bounding box center [890, 537] width 46 height 16
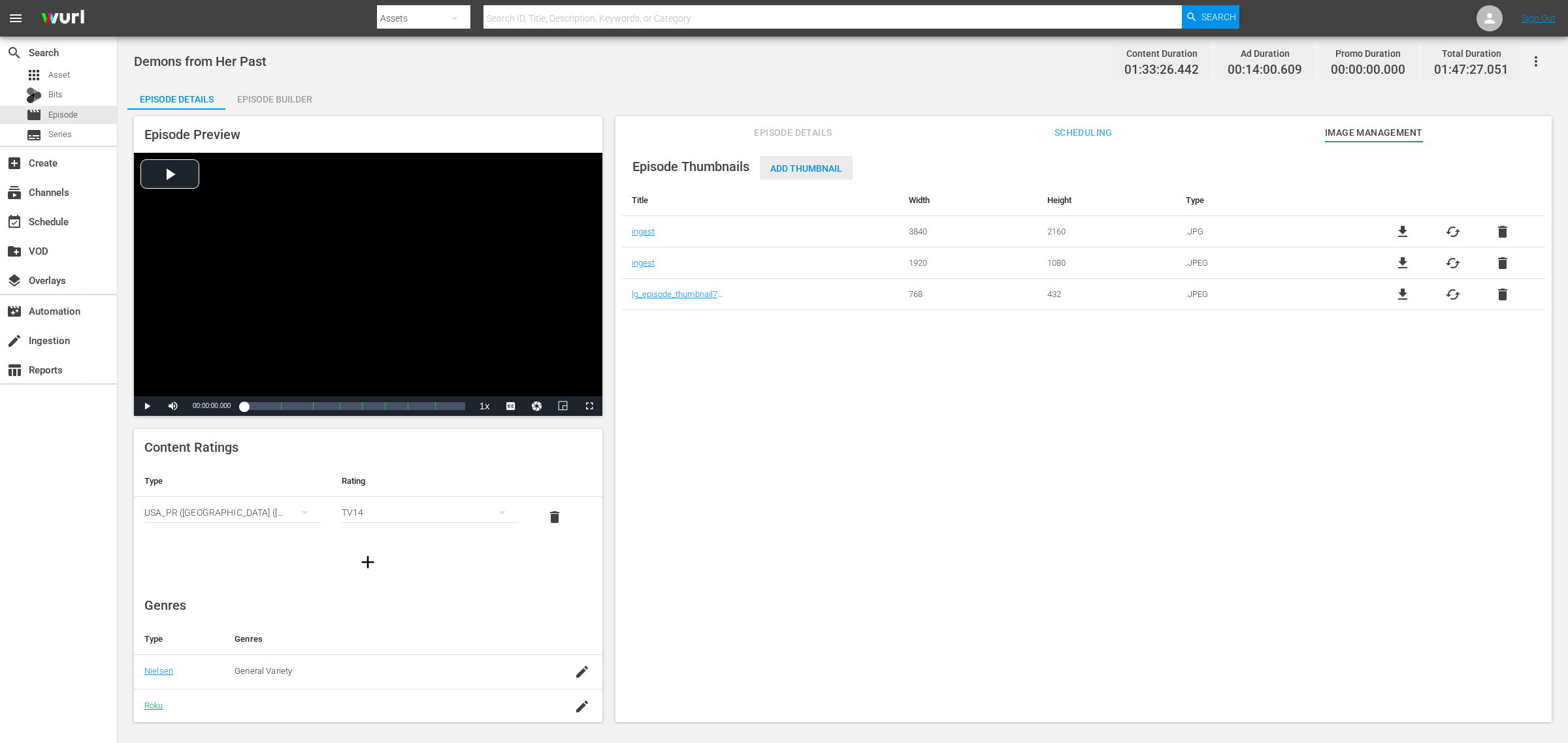
click at [801, 168] on span "Add Thumbnail" at bounding box center [806, 168] width 92 height 10
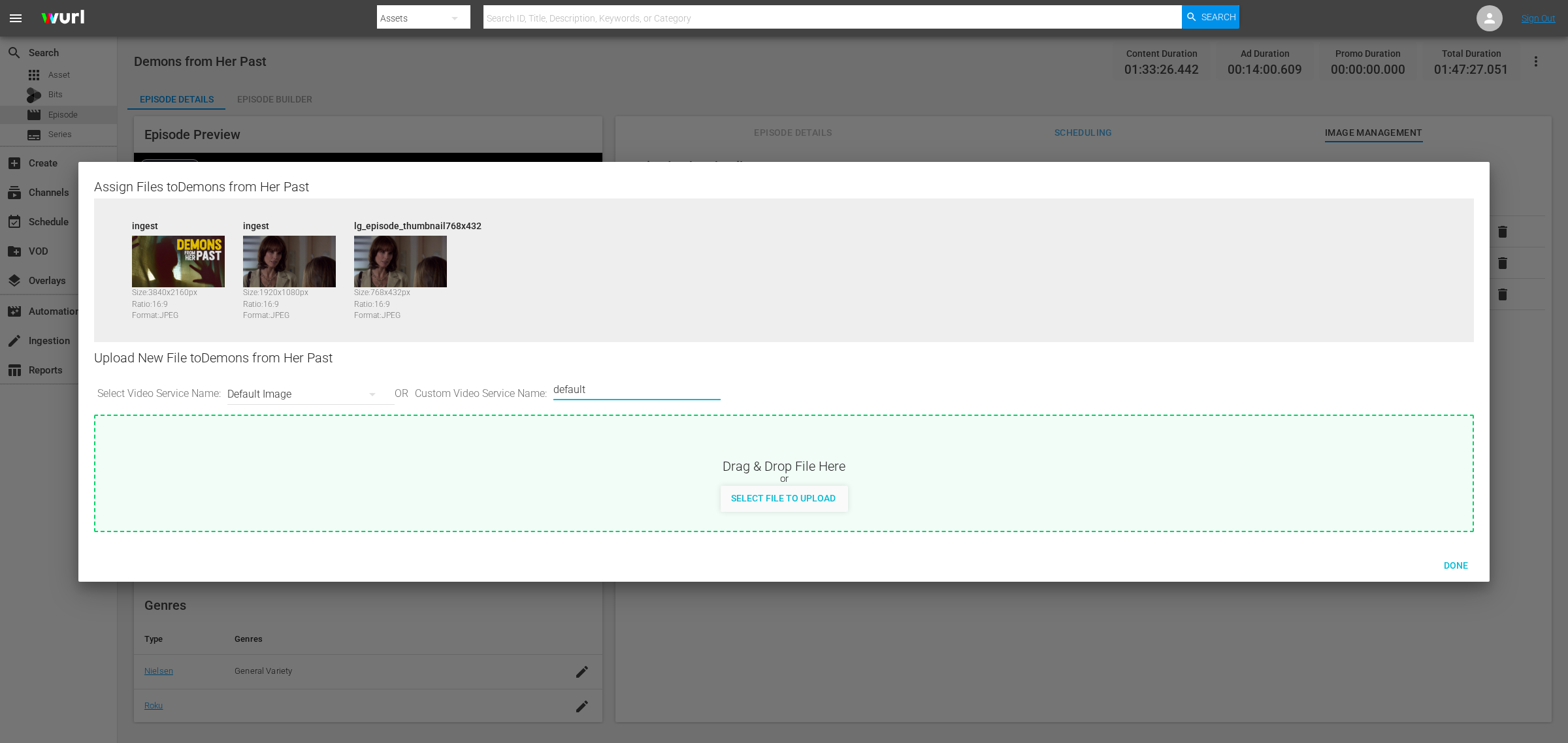
drag, startPoint x: 647, startPoint y: 389, endPoint x: 628, endPoint y: 379, distance: 21.5
click at [328, 393] on div "Select Video Service Name: Default Image OR Custom Video Service Name: Custom V…" at bounding box center [784, 394] width 1380 height 40
type input "image2"
click at [1254, 565] on span "Done" at bounding box center [1456, 565] width 45 height 10
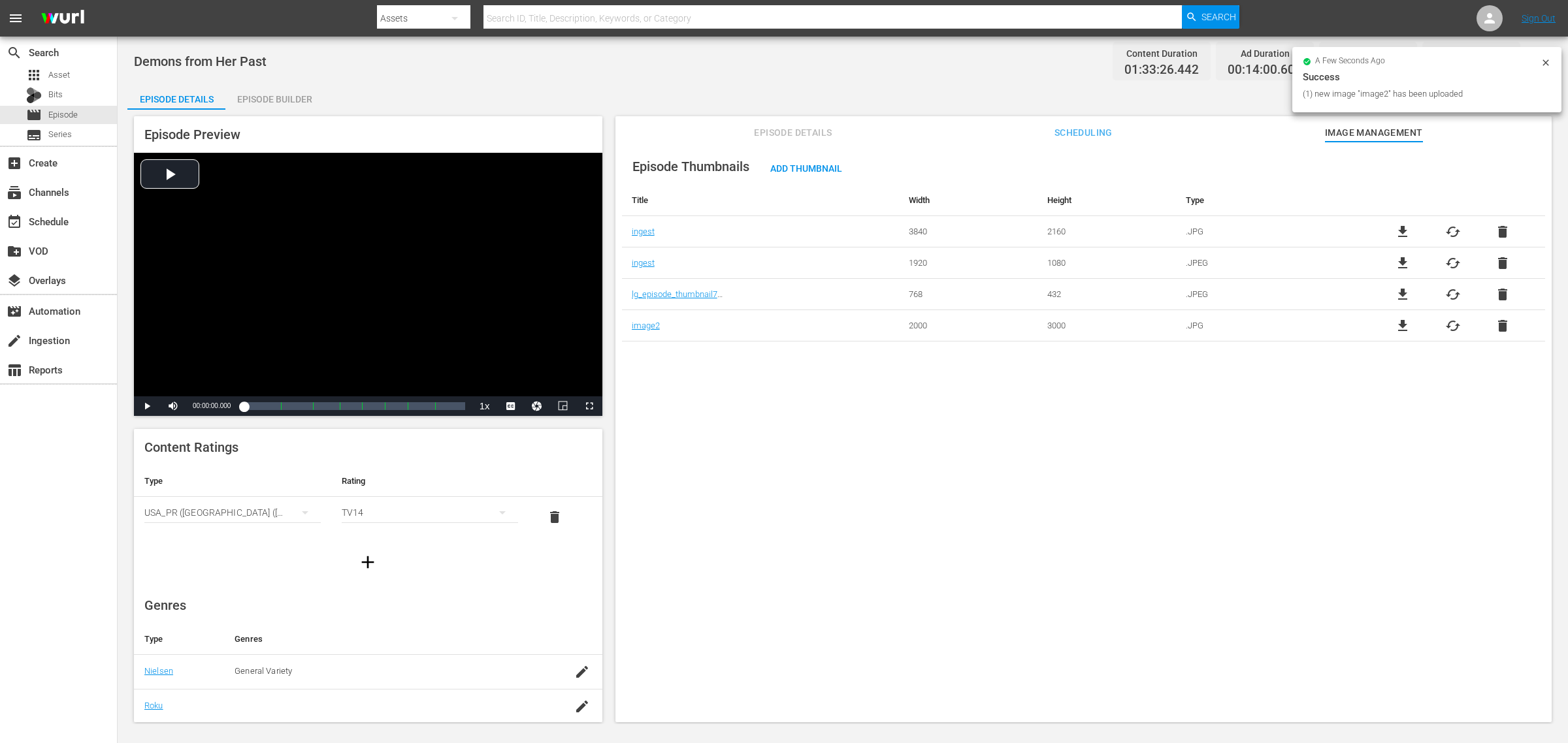
click at [902, 412] on div "Episode Thumbnails Add Thumbnail Title Width Height Type ingest 3840 2160 .JPG …" at bounding box center [1084, 438] width 937 height 593
click at [530, 70] on div "Demons from Her Past Content Duration 01:33:26.442 Ad Duration 00:14:00.609 Pro…" at bounding box center [842, 60] width 1418 height 29
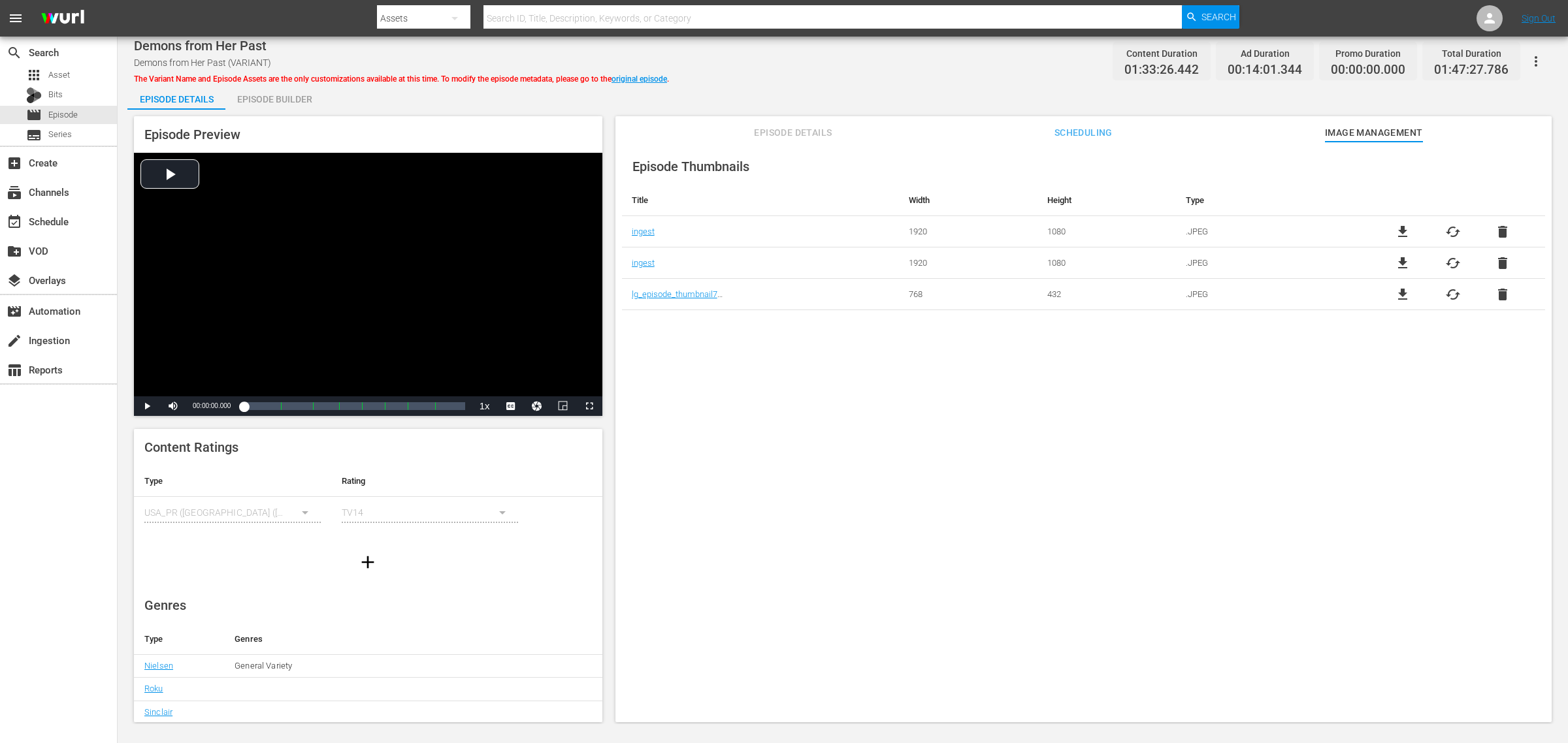
drag, startPoint x: 818, startPoint y: 66, endPoint x: 792, endPoint y: 66, distance: 26.0
click at [817, 66] on div "Demons from Her Past Demons from Her Past (VARIANT) The Variant Name and Episod…" at bounding box center [842, 60] width 1418 height 29
click at [286, 99] on div "Episode Builder" at bounding box center [274, 99] width 98 height 31
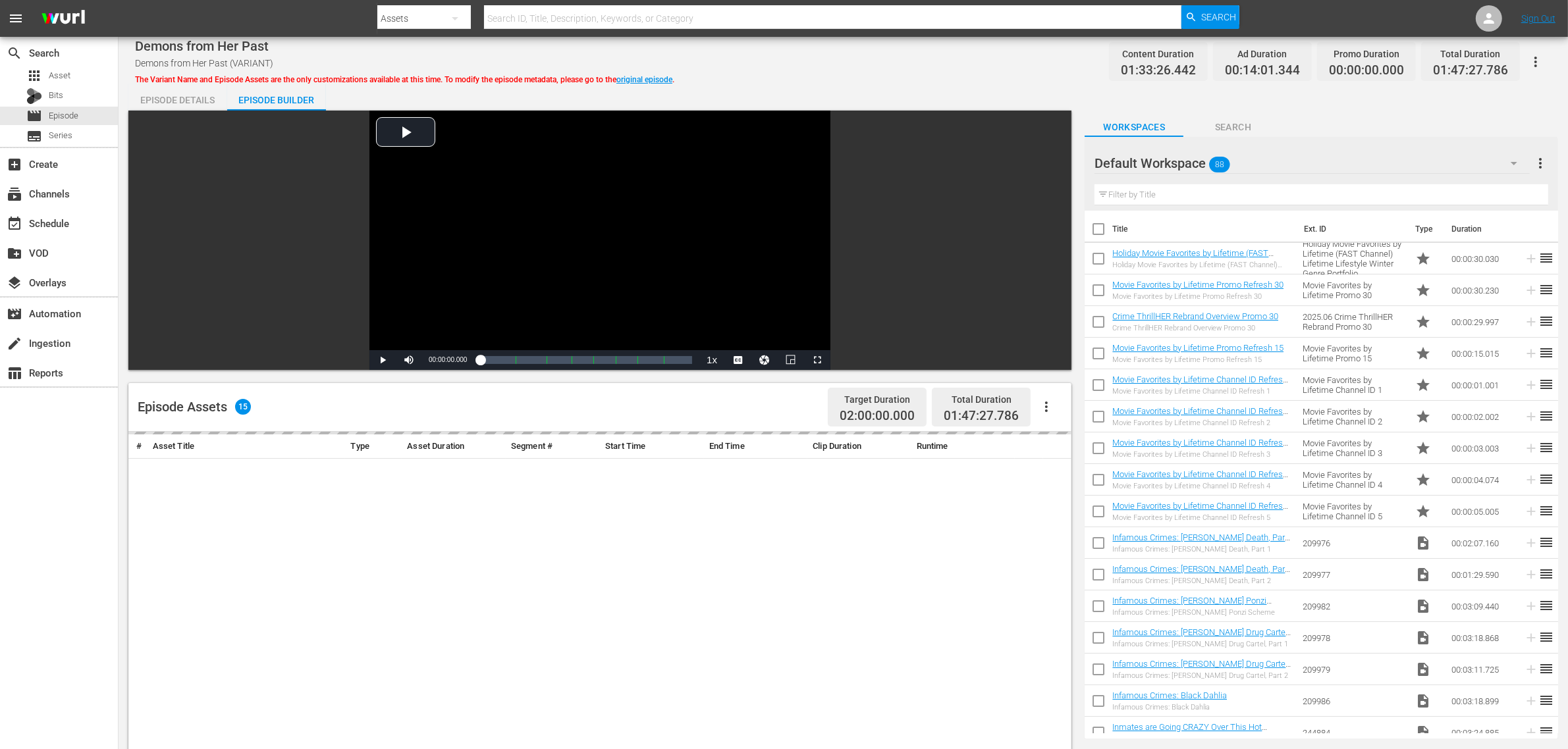
click at [878, 73] on div "Demons from Her Past Demons from Her Past (VARIANT) The Variant Name and Episod…" at bounding box center [842, 61] width 1416 height 29
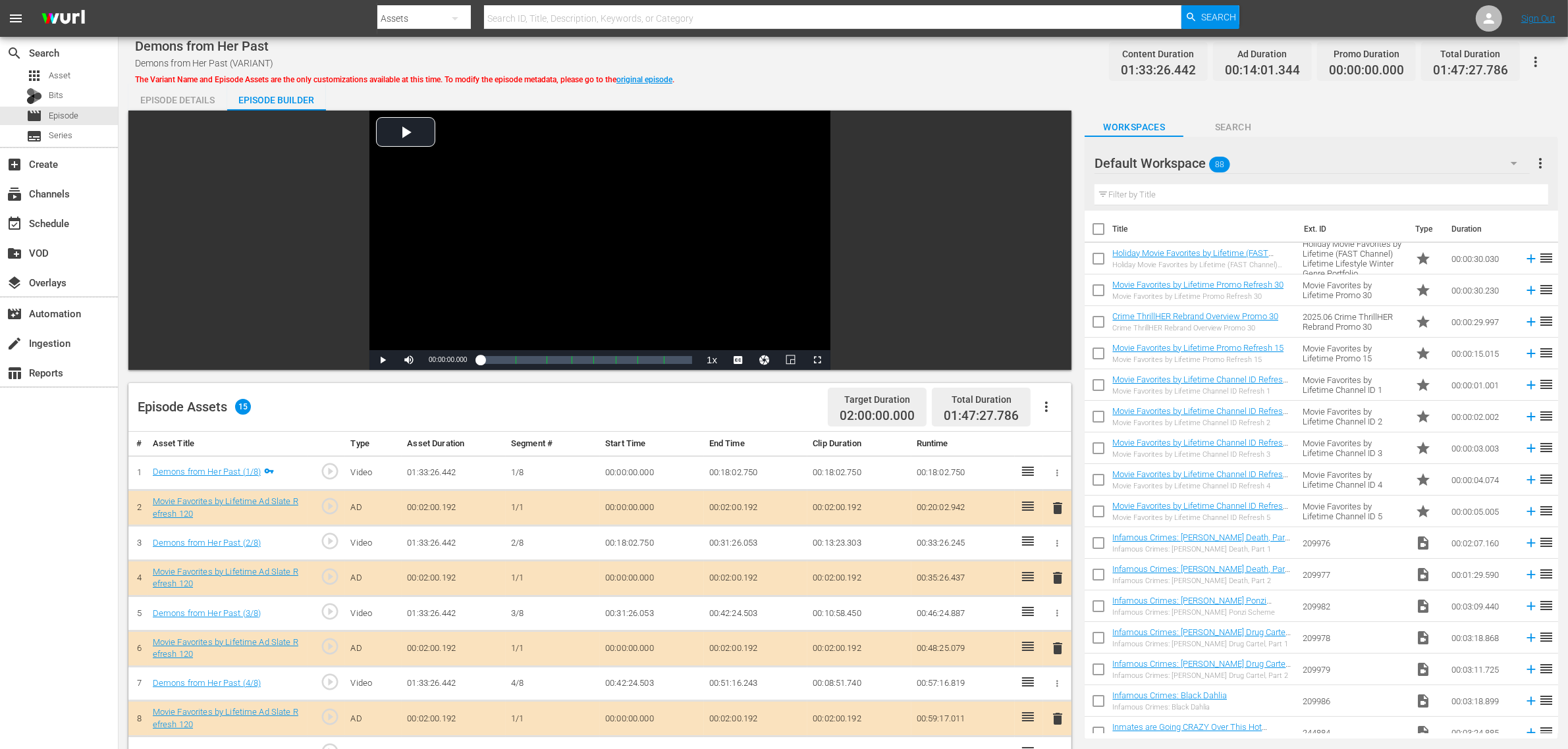
scroll to position [343, 0]
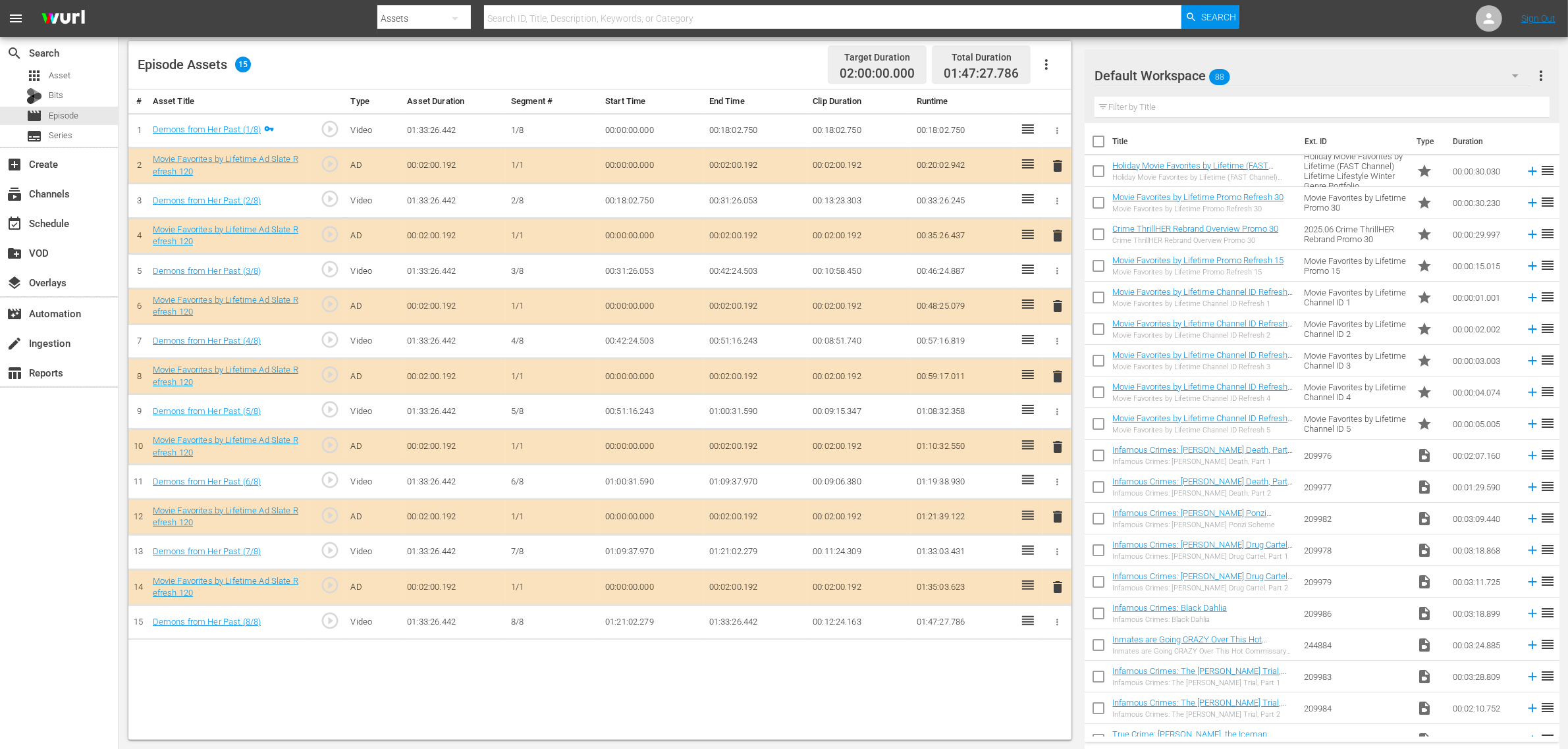
click at [1058, 379] on span "delete" at bounding box center [1057, 376] width 16 height 16
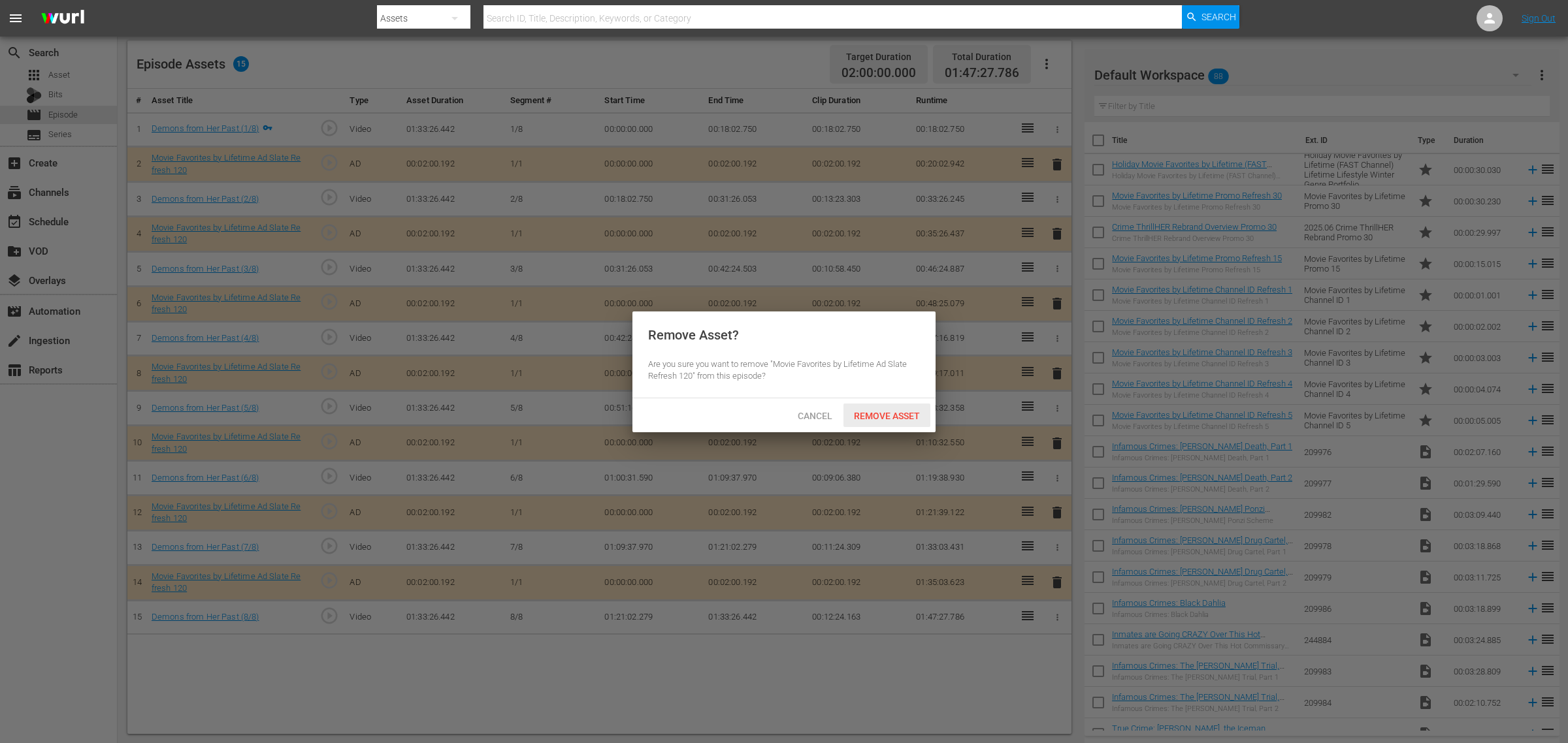
click at [882, 416] on span "Remove Asset" at bounding box center [887, 415] width 87 height 10
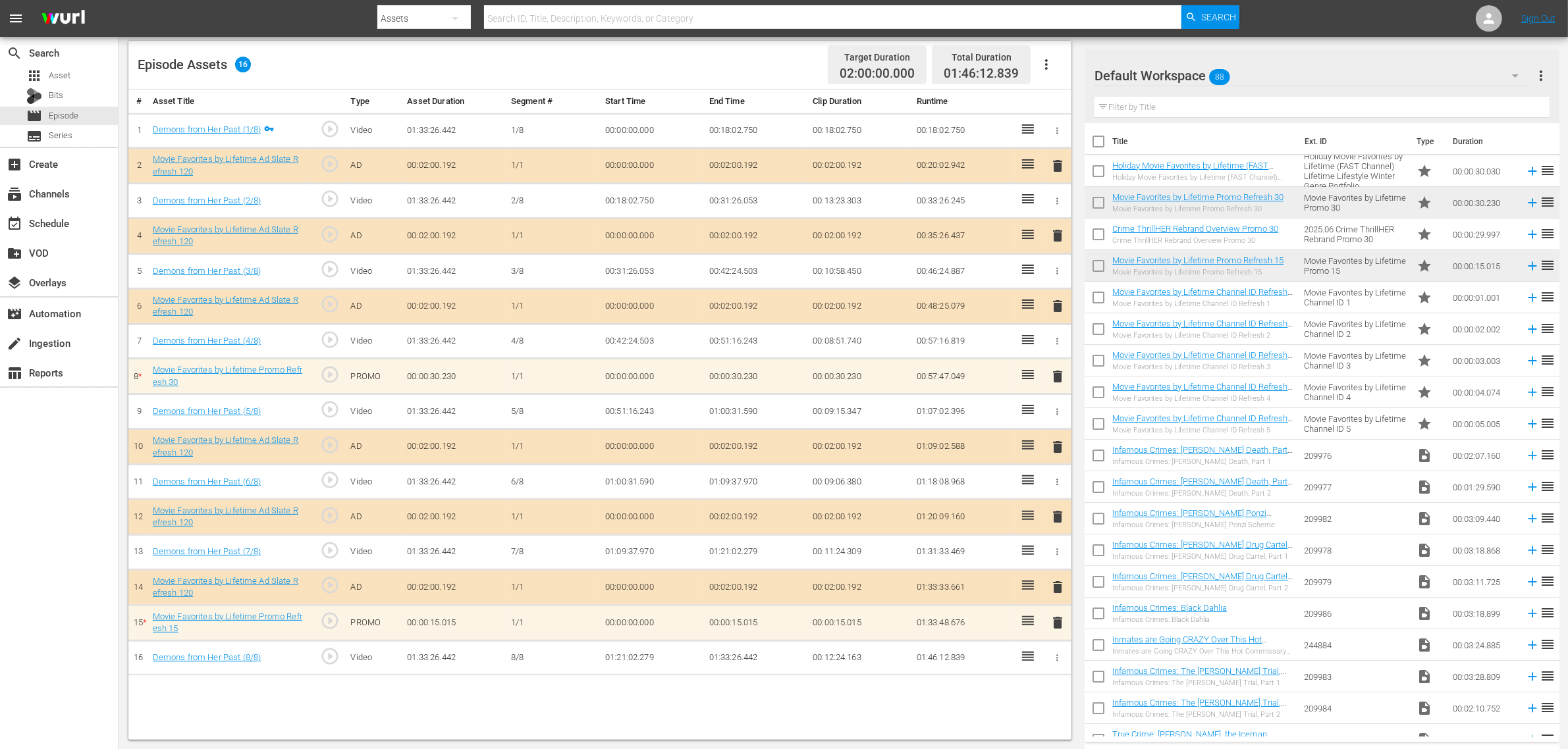
click at [748, 64] on div "Episode Assets 16 Target Duration 02:00:00.000 Total Duration 01:46:12.839" at bounding box center [599, 65] width 943 height 48
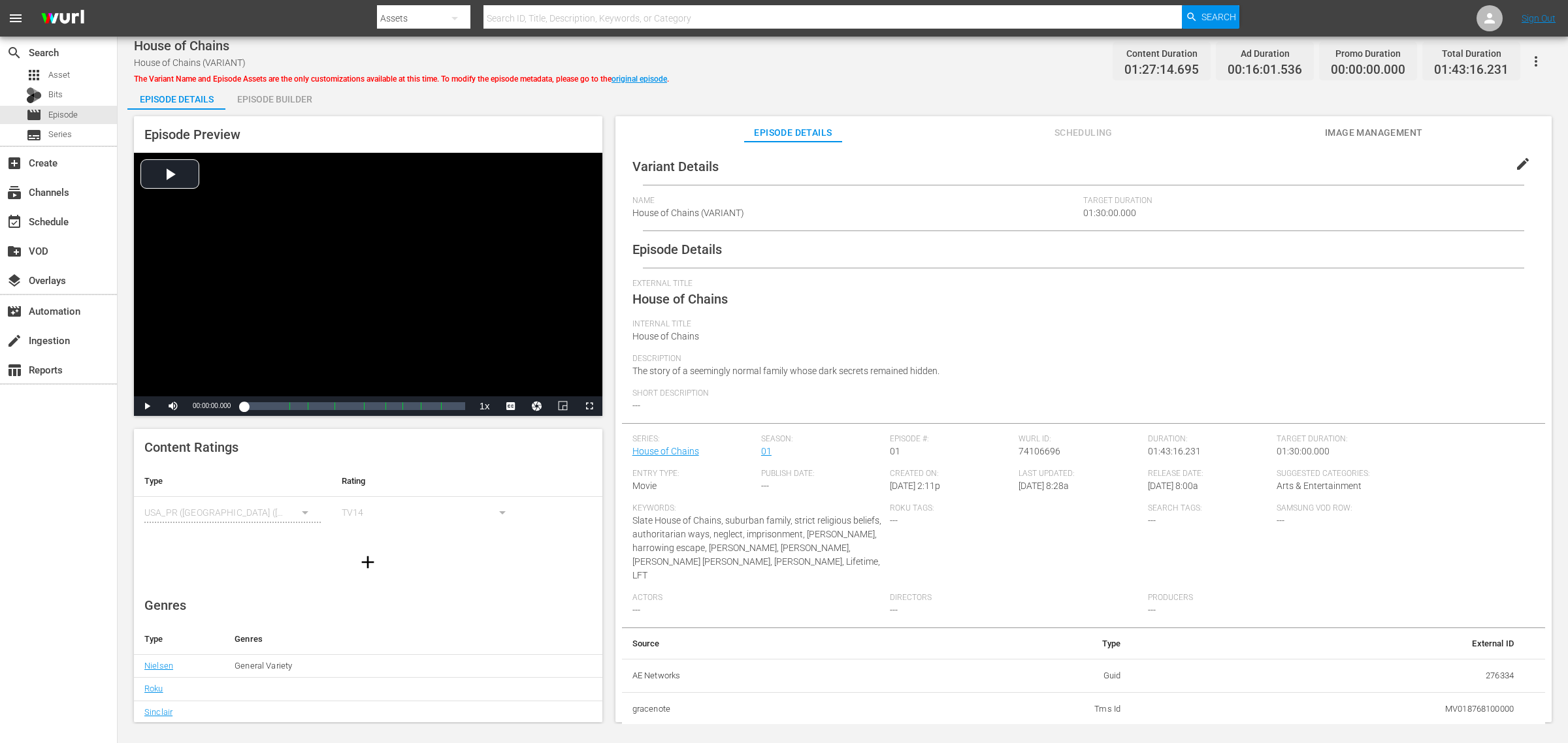
click at [810, 64] on div "House of Chains House of Chains (VARIANT) The Variant Name and Episode Assets a…" at bounding box center [842, 60] width 1418 height 29
click at [1254, 129] on span "Image Management" at bounding box center [1374, 132] width 98 height 16
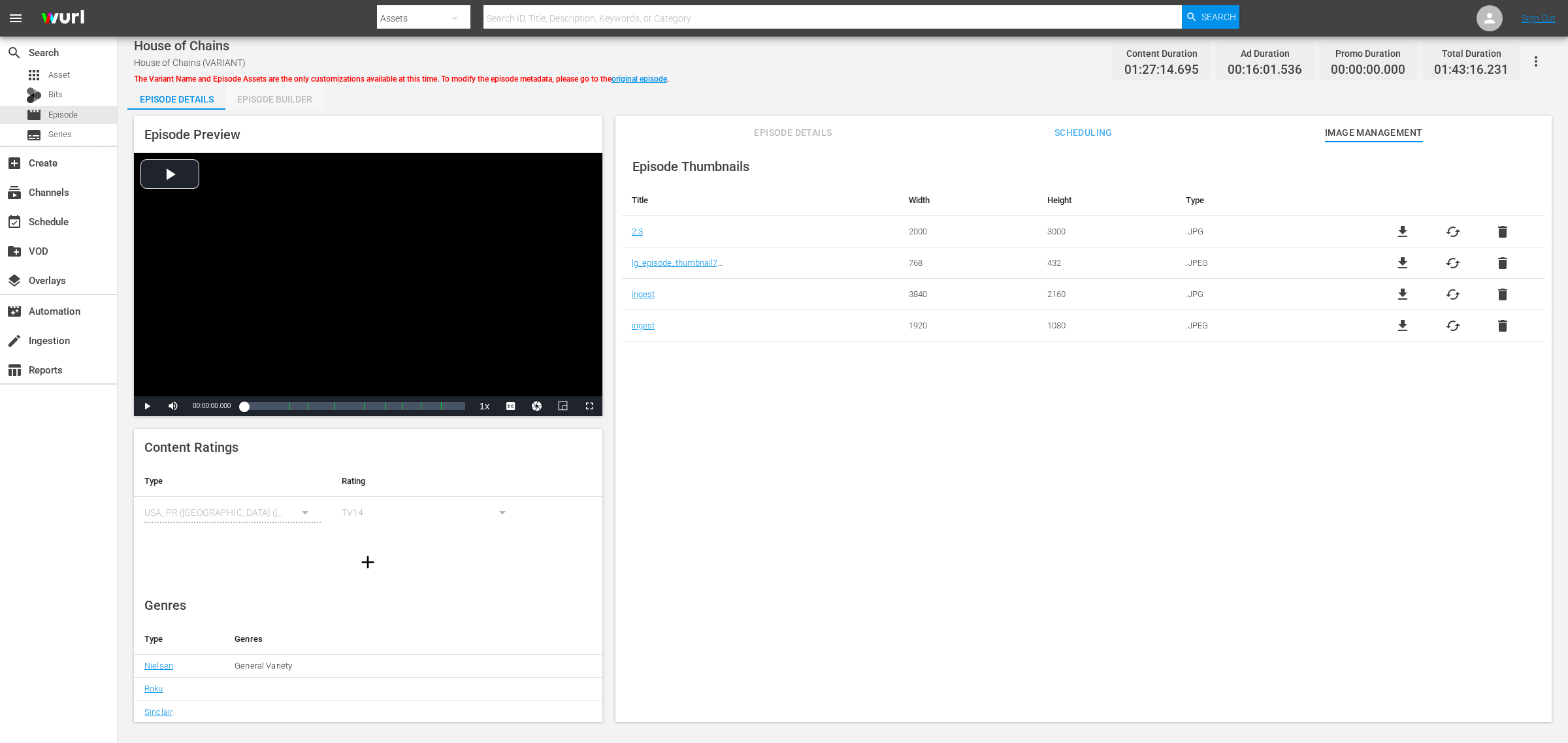
click at [288, 99] on div "Episode Builder" at bounding box center [274, 99] width 98 height 31
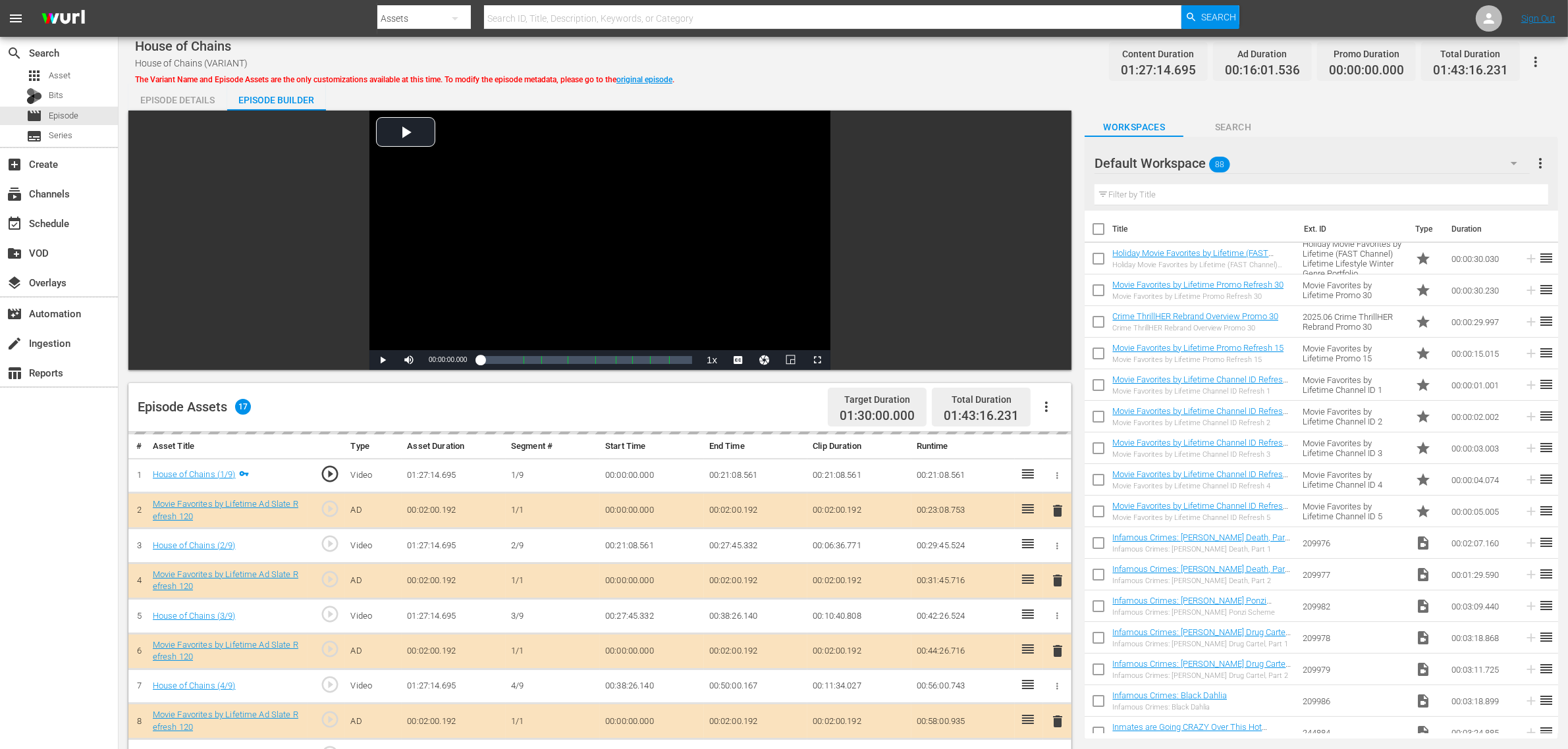
click at [864, 66] on div "House of Chains House of Chains (VARIANT) The Variant Name and Episode Assets a…" at bounding box center [842, 61] width 1416 height 29
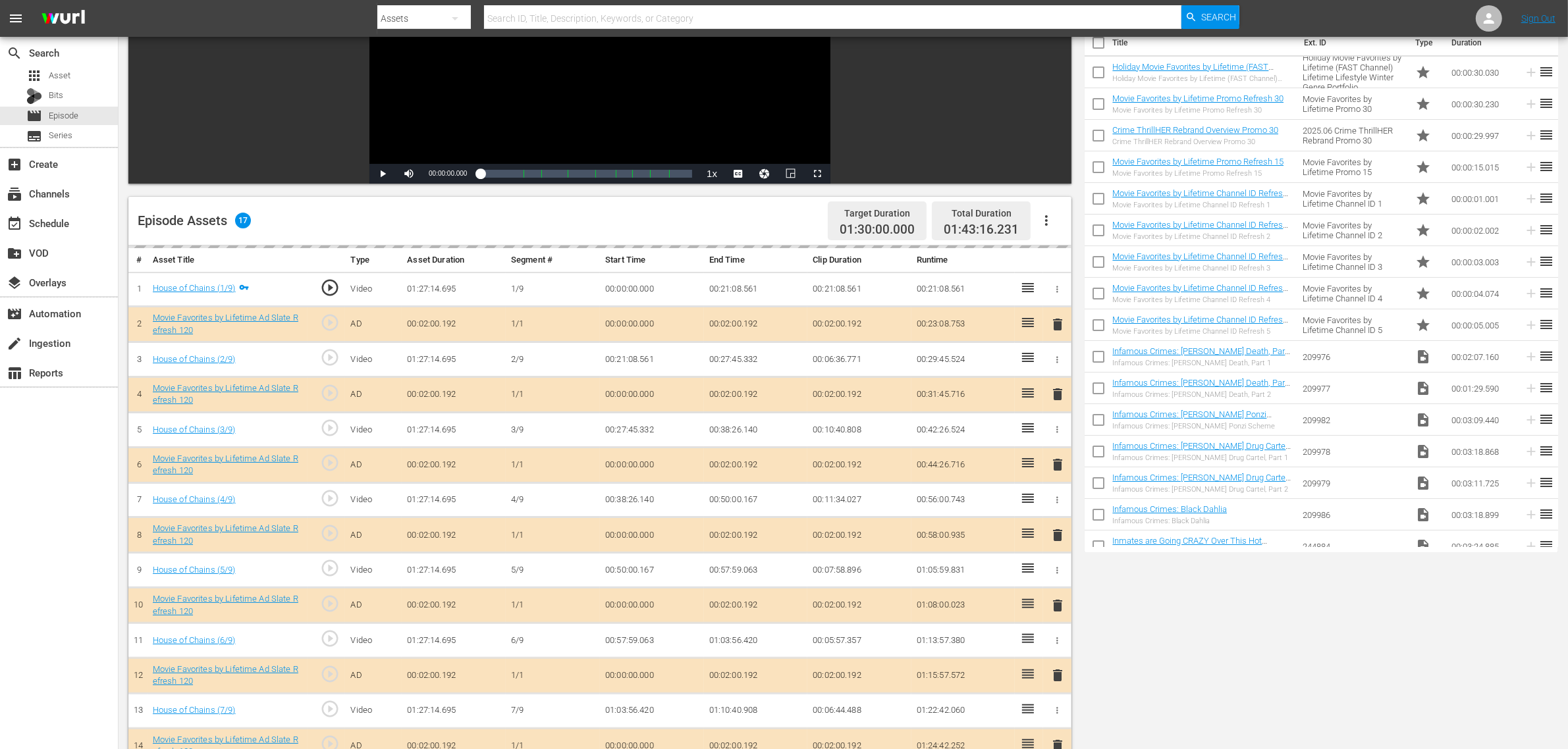
scroll to position [343, 0]
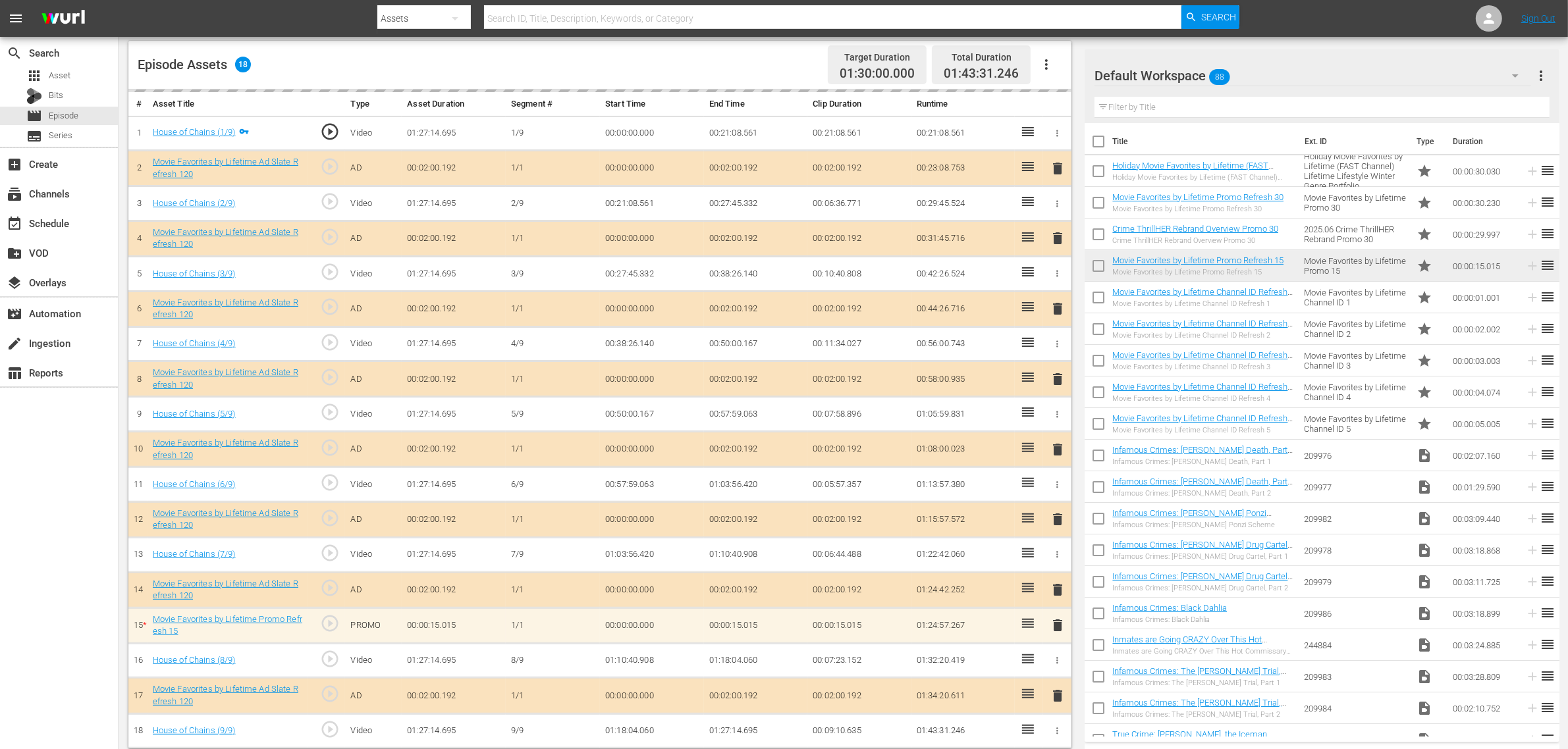
click at [753, 64] on div "Episode Assets 18 Target Duration 01:30:00.000 Total Duration 01:43:31.246" at bounding box center [599, 65] width 943 height 48
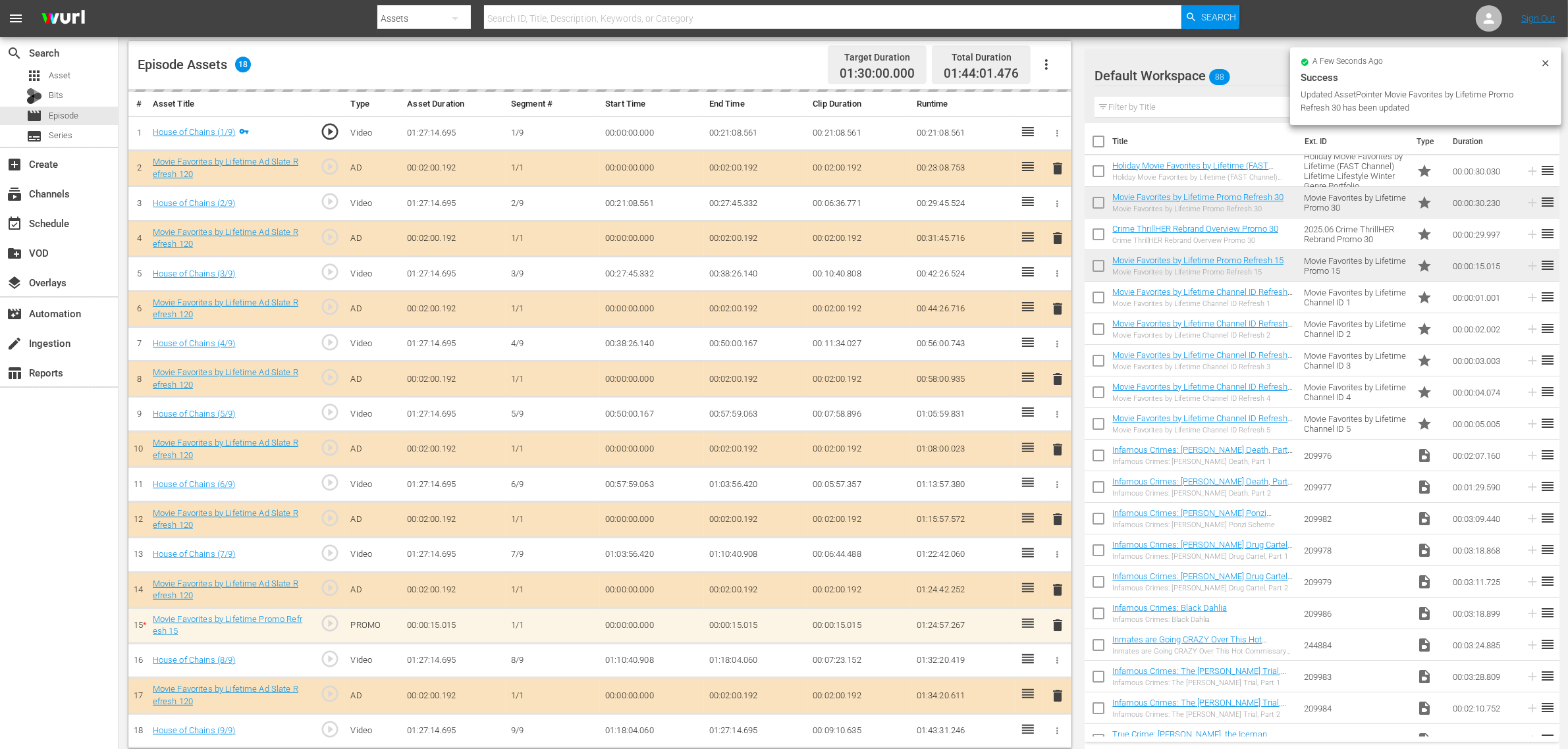
click at [946, 33] on div at bounding box center [808, 32] width 862 height 6
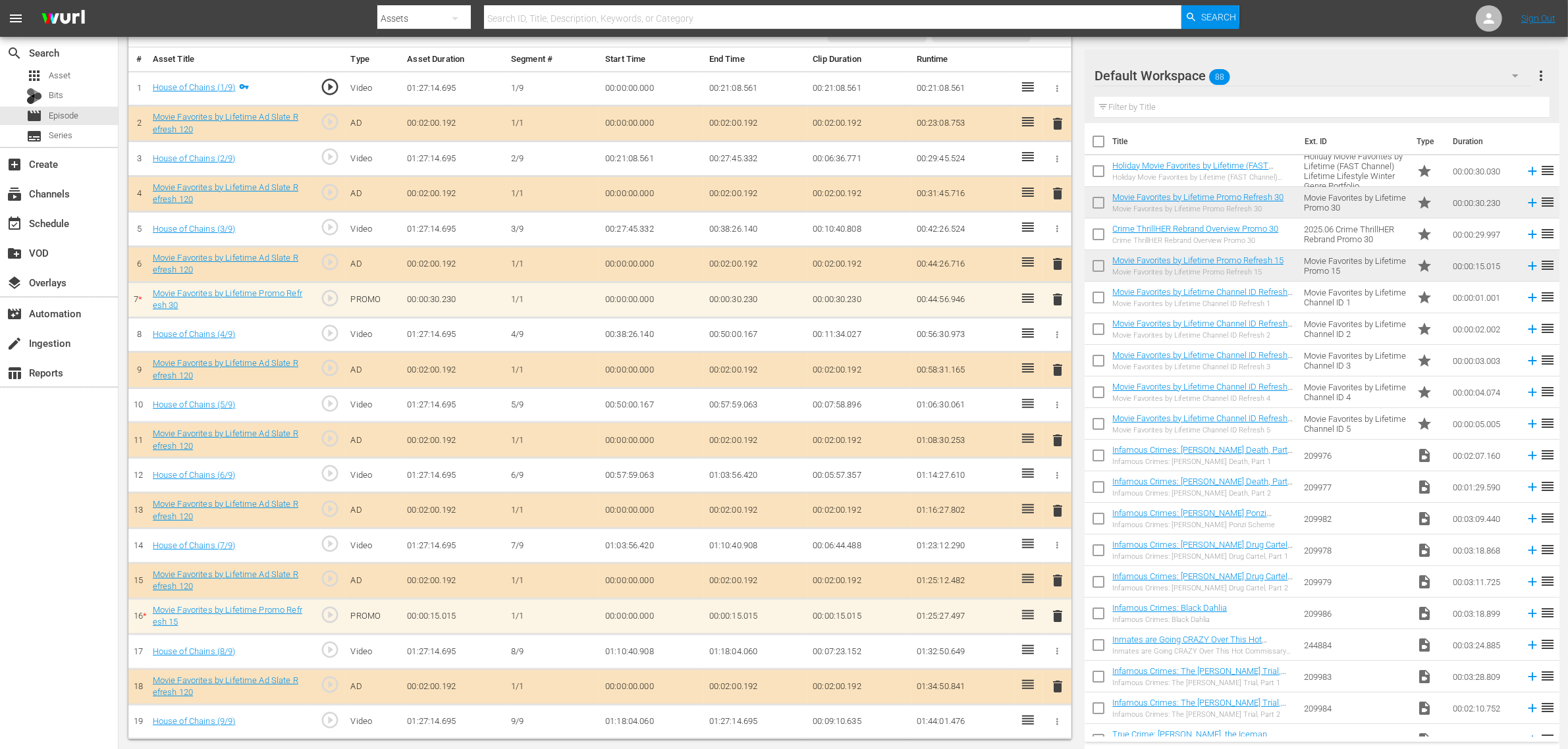
scroll to position [390, 0]
click at [1055, 599] on span "delete" at bounding box center [1057, 616] width 16 height 16
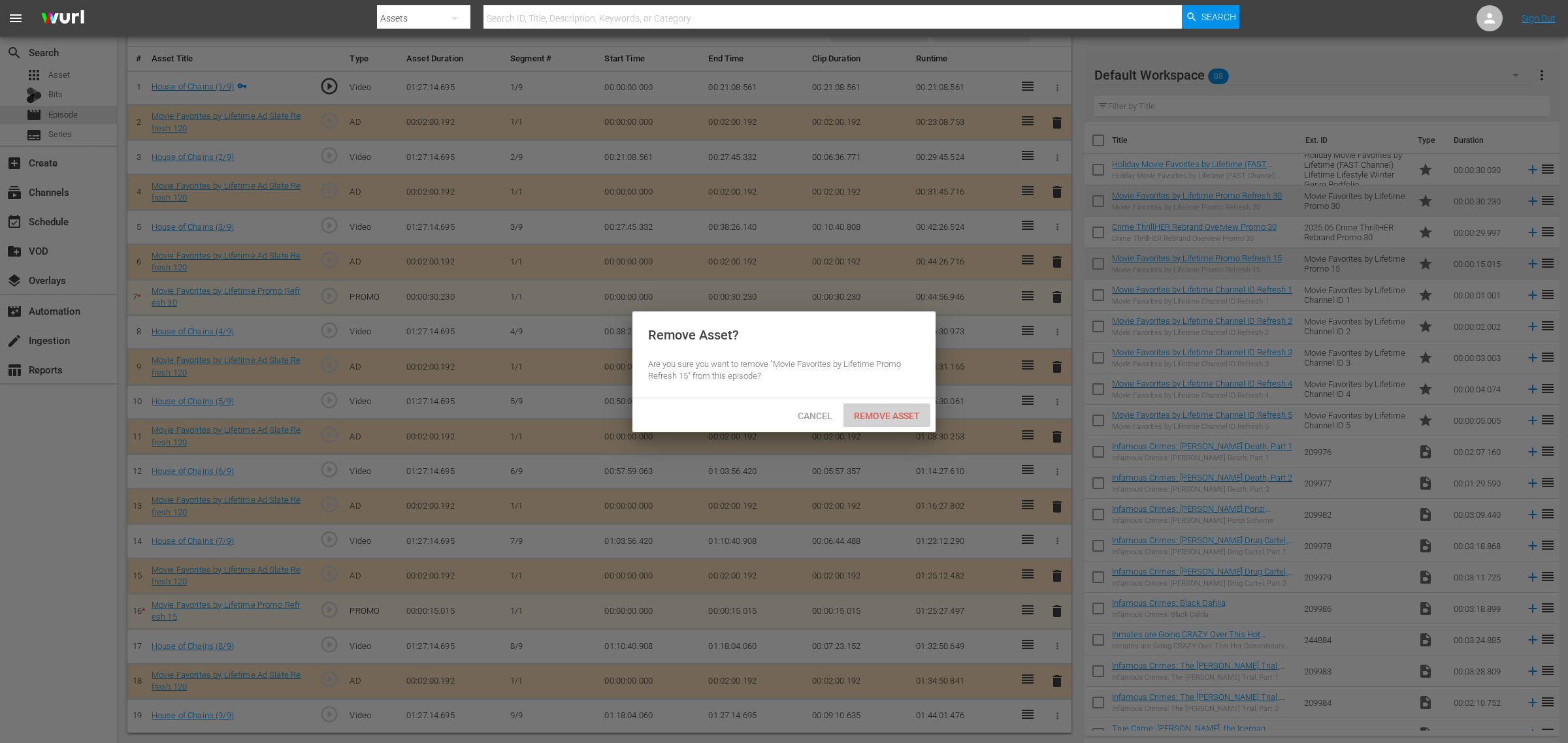
click at [890, 412] on span "Remove Asset" at bounding box center [887, 415] width 87 height 10
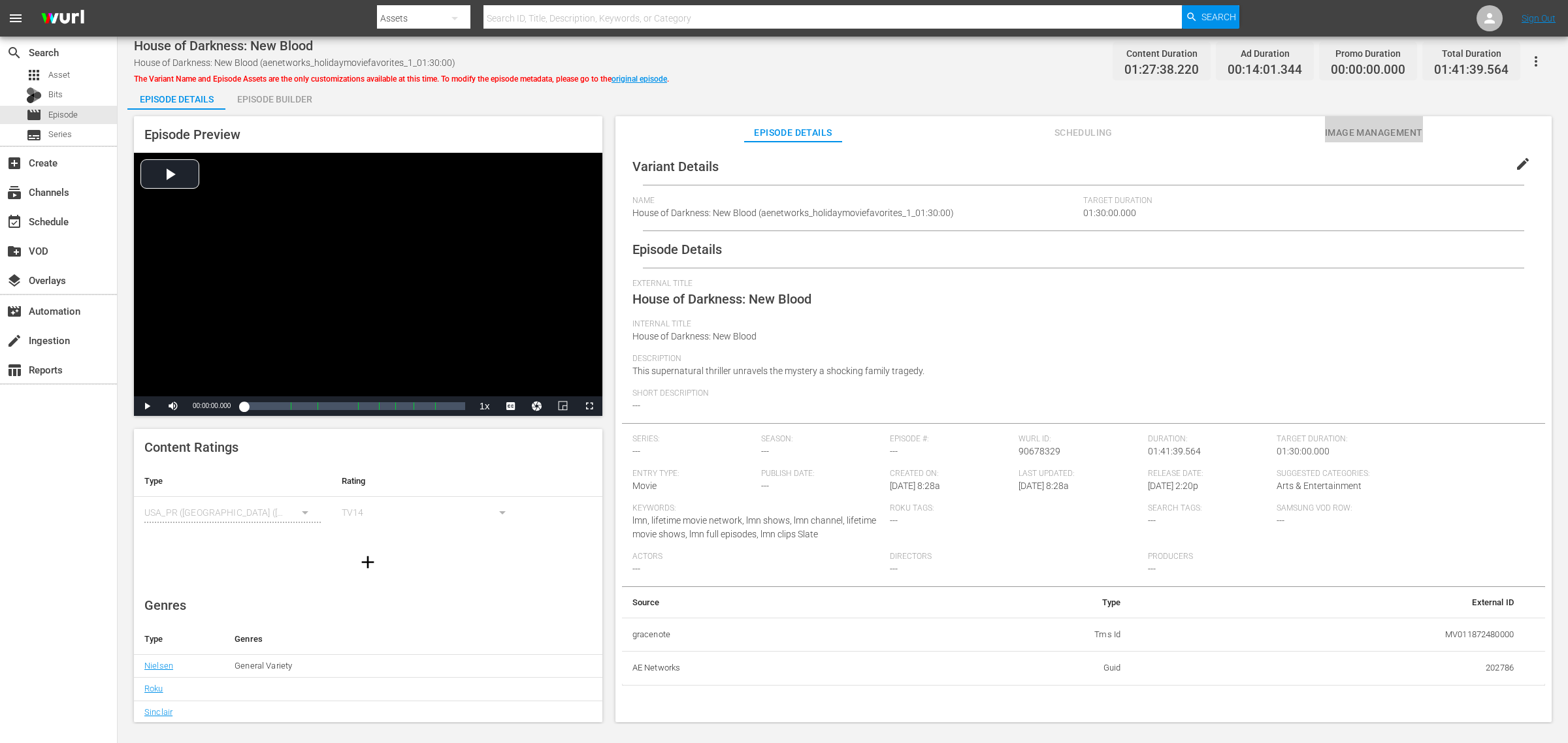
click at [1254, 129] on span "Image Management" at bounding box center [1374, 132] width 98 height 16
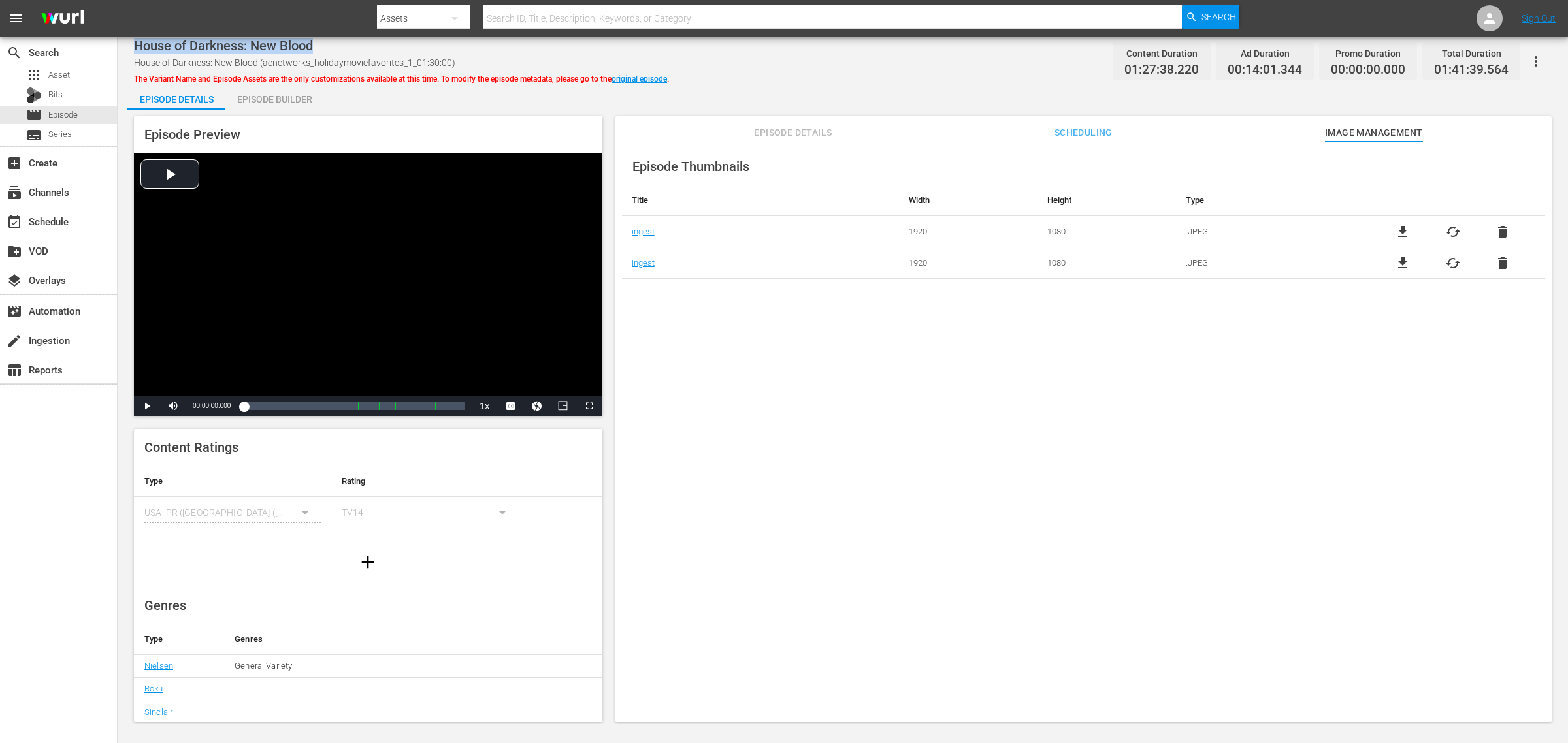
drag, startPoint x: 318, startPoint y: 43, endPoint x: 132, endPoint y: 50, distance: 186.1
click at [132, 50] on div "House of Darkness: New Blood House of Darkness: New Blood (aenetworks_holidaymo…" at bounding box center [842, 380] width 1450 height 687
copy span "House of Darkness: New Blood"
click at [768, 73] on div "House of Darkness: New Blood House of Darkness: New Blood (aenetworks_holidaymo…" at bounding box center [842, 60] width 1418 height 29
click at [638, 79] on link "original episode" at bounding box center [639, 79] width 56 height 9
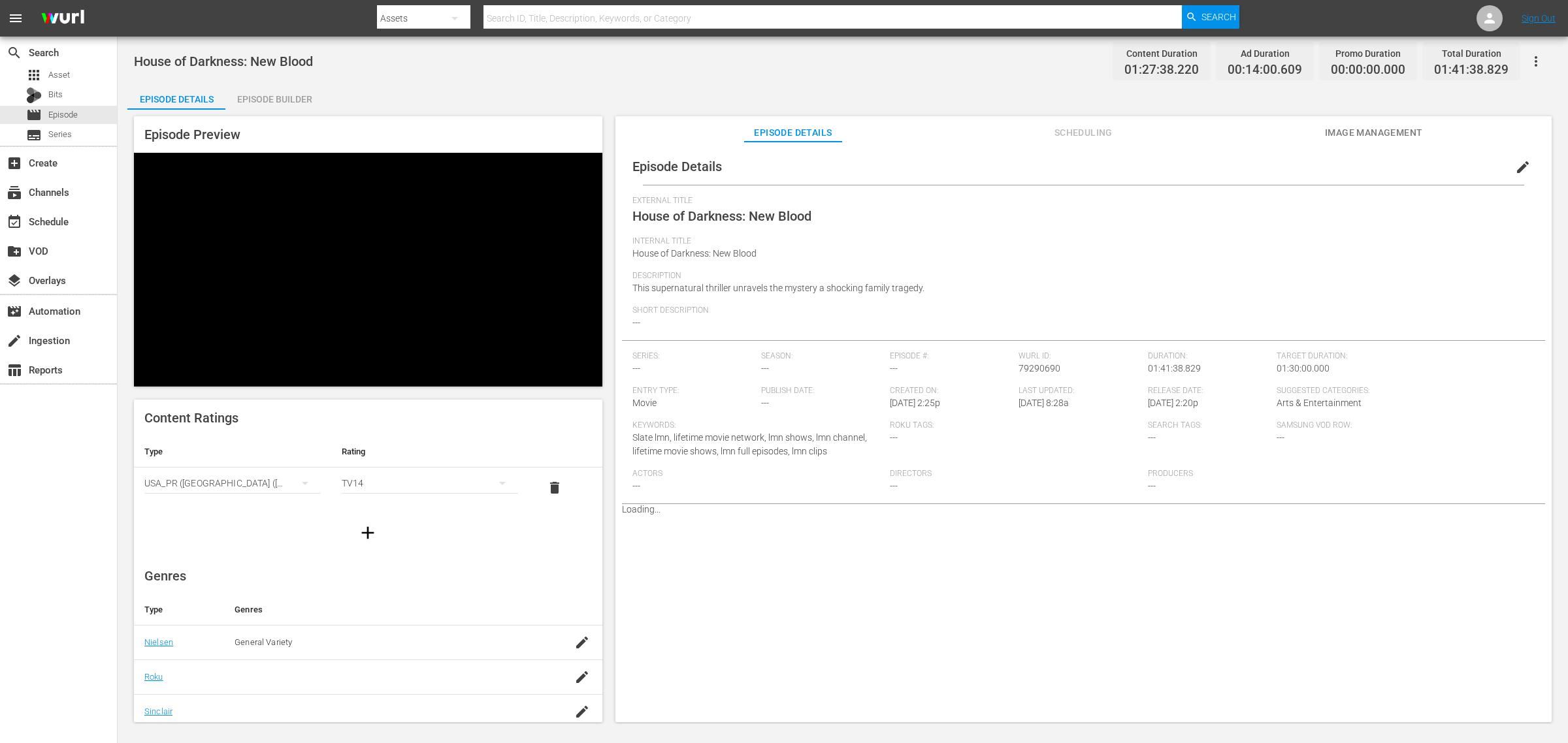
click at [1254, 132] on span "Image Management" at bounding box center [1374, 132] width 98 height 16
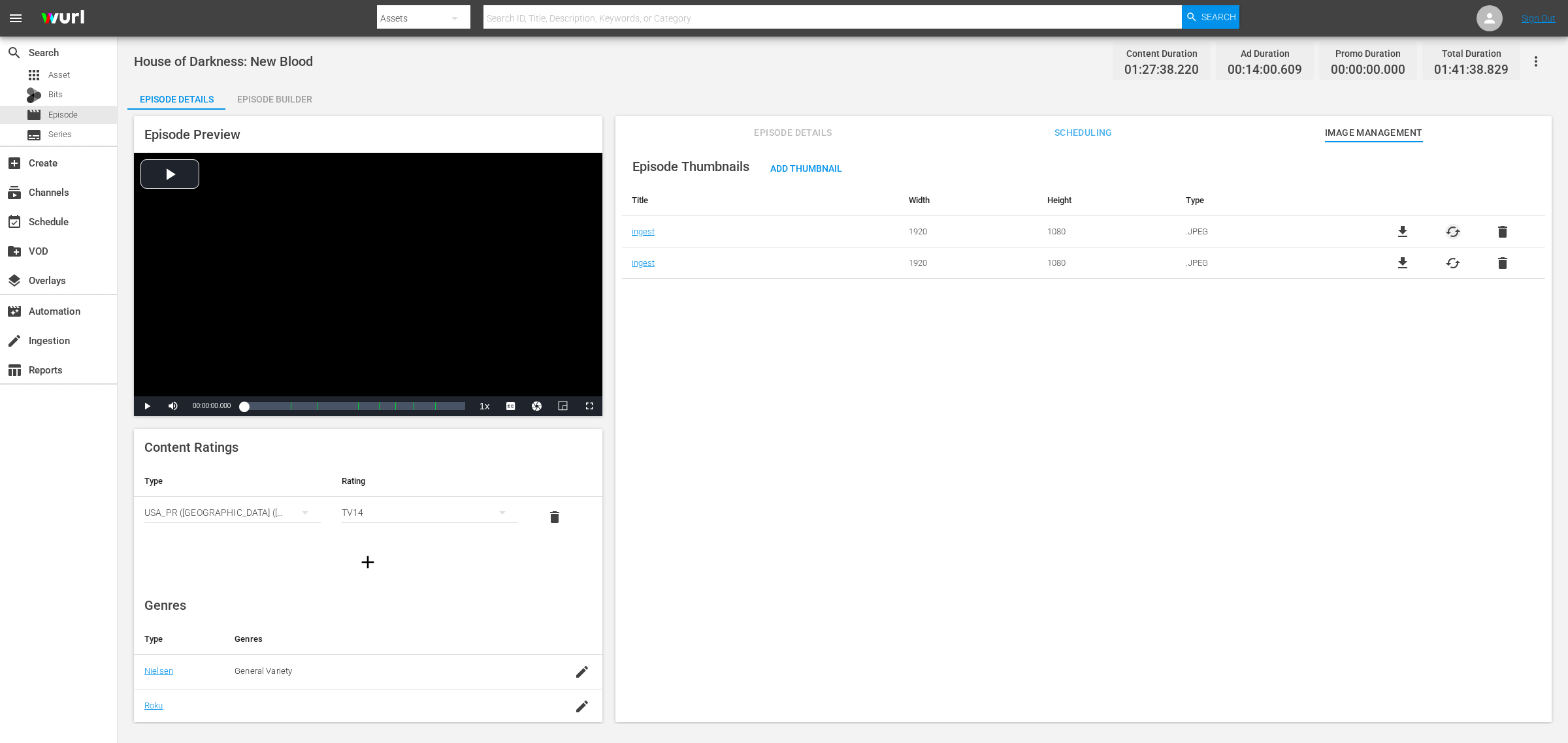
click at [1254, 234] on span "cached" at bounding box center [1453, 232] width 16 height 16
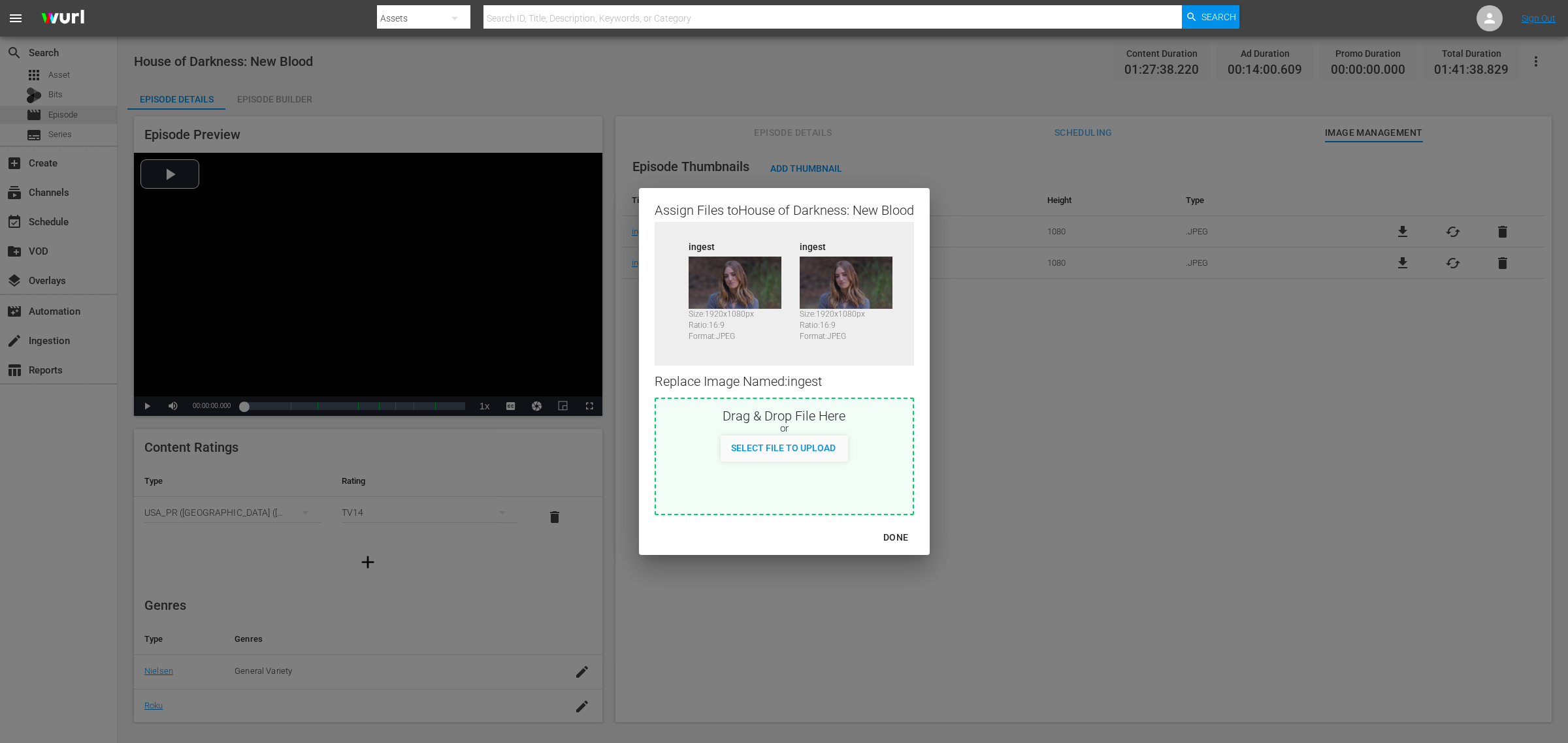
click at [1037, 72] on div "Assign Files to House of Darkness: New Blood Source ingest Size: 1920 x 1080 px…" at bounding box center [784, 372] width 1537 height 712
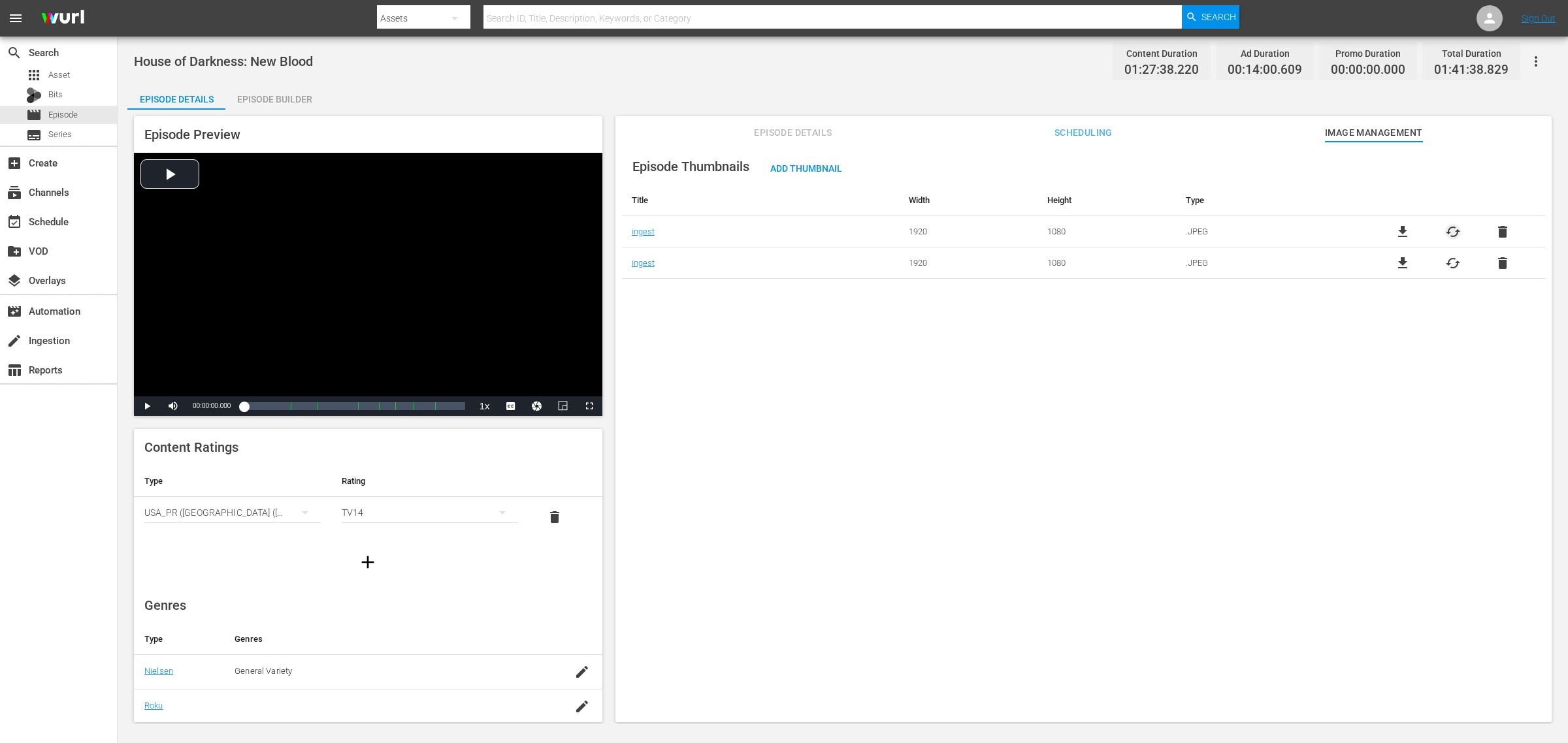
click at [1254, 231] on span "cached" at bounding box center [1453, 232] width 16 height 16
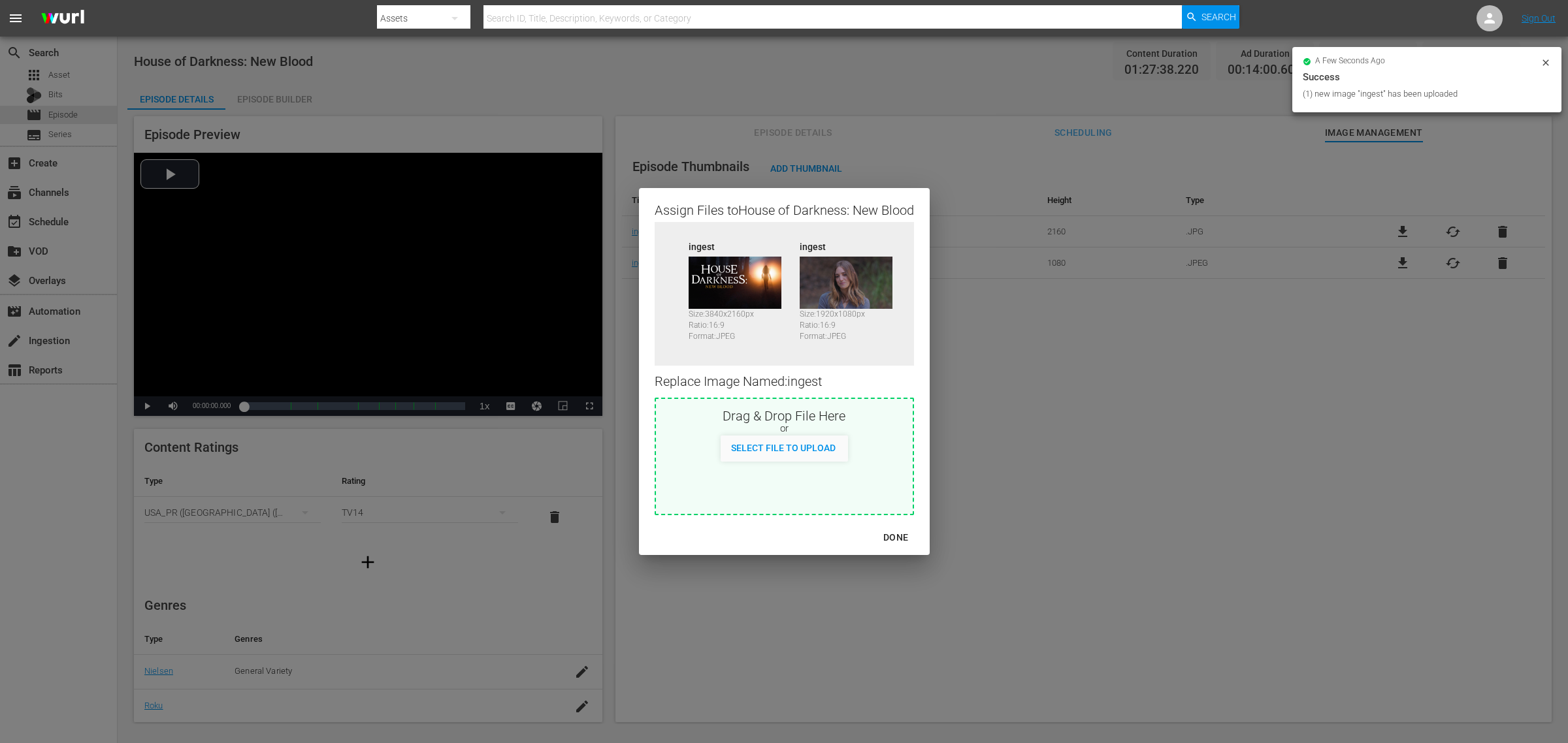
click at [890, 543] on div "DONE" at bounding box center [895, 537] width 46 height 16
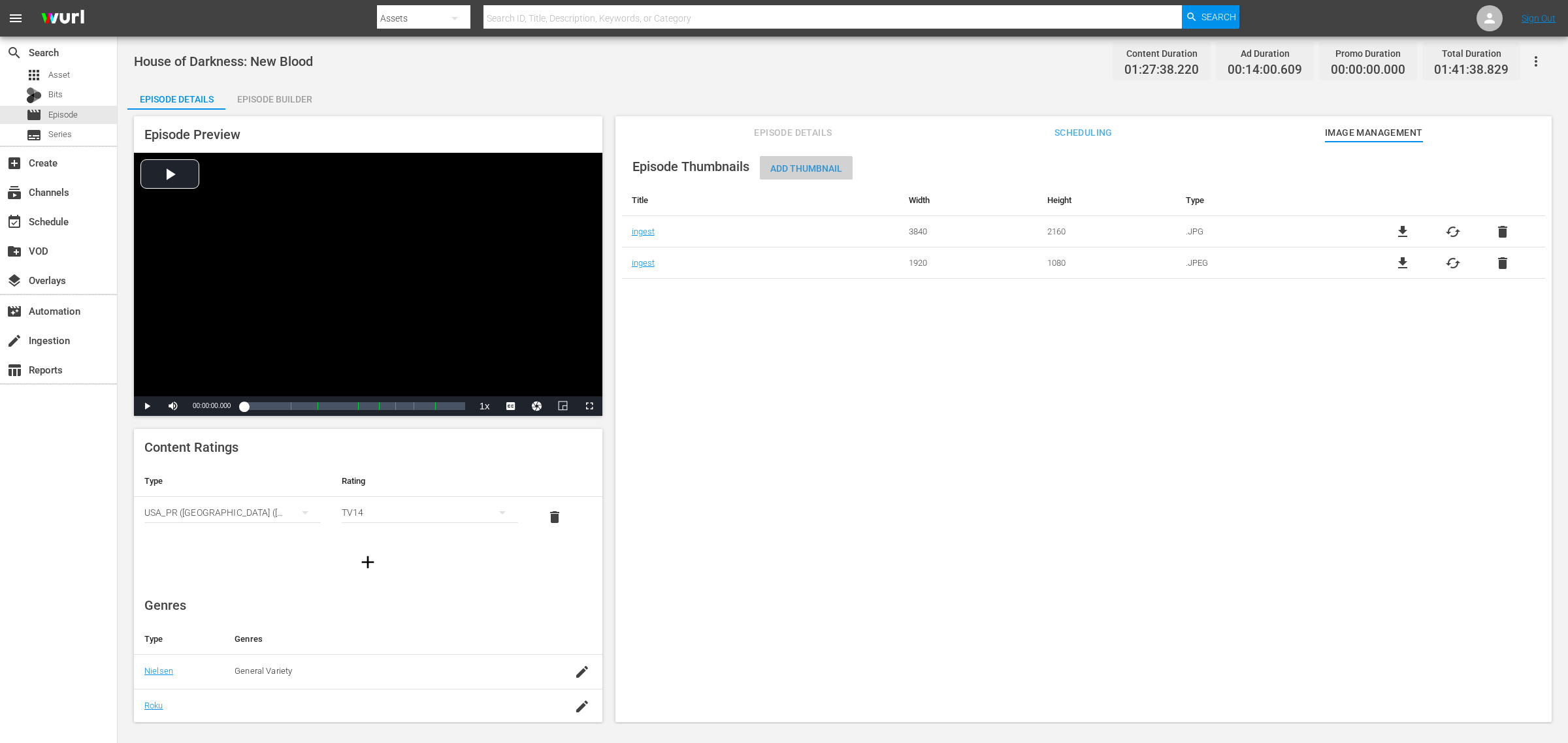
click at [796, 175] on div "Add Thumbnail" at bounding box center [806, 169] width 92 height 24
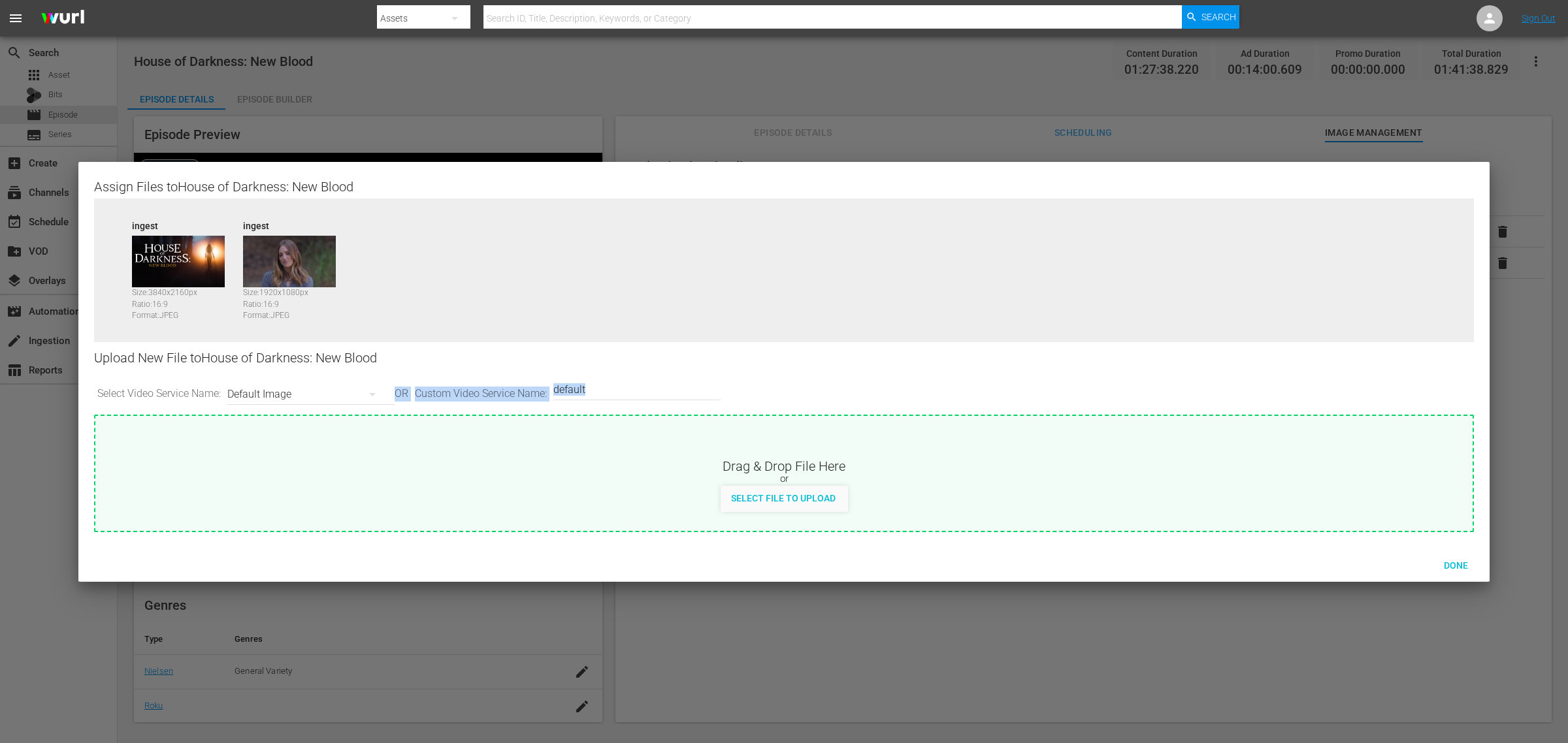
drag, startPoint x: 596, startPoint y: 401, endPoint x: 360, endPoint y: 370, distance: 238.0
click at [360, 371] on div "Upload New File to House of Darkness: New Blood Select Video Service Name: Defa…" at bounding box center [784, 378] width 1380 height 73
click at [636, 378] on input "default" at bounding box center [633, 389] width 161 height 31
drag, startPoint x: 640, startPoint y: 393, endPoint x: 487, endPoint y: 382, distance: 153.4
click at [487, 382] on div "Select Video Service Name: Default Image OR Custom Video Service Name: Custom V…" at bounding box center [784, 394] width 1380 height 40
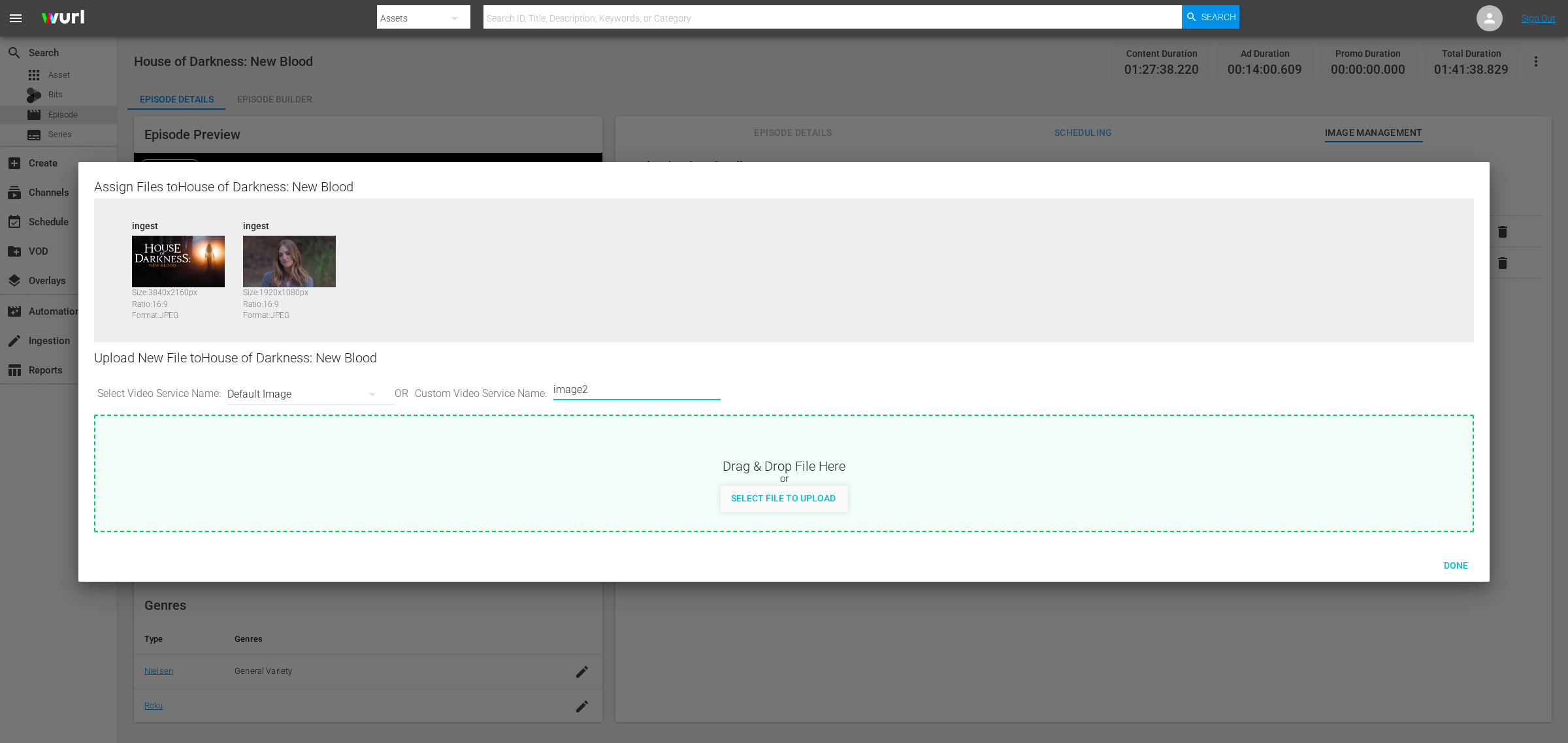
type input "image2"
click at [1254, 561] on span "Done" at bounding box center [1456, 565] width 45 height 10
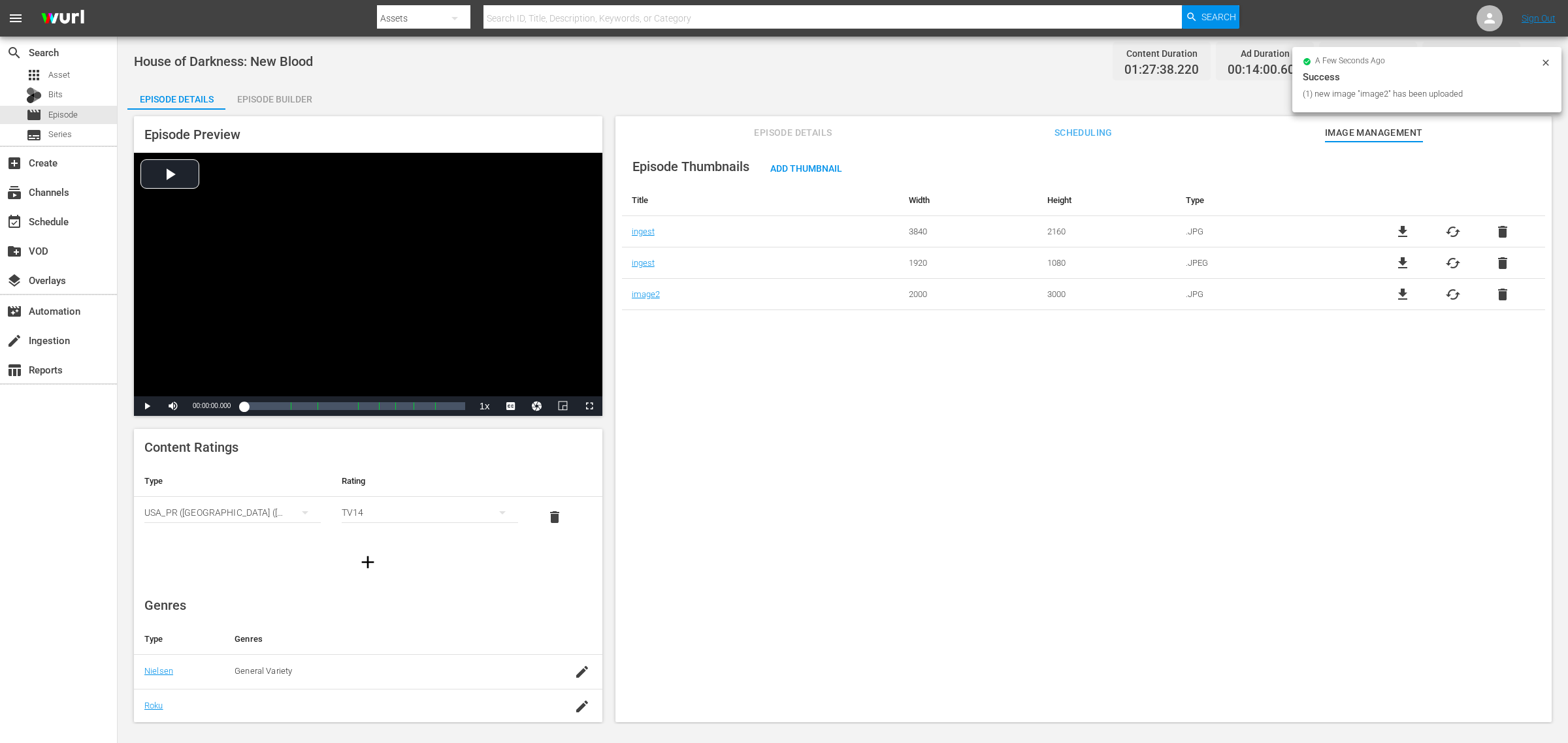
click at [671, 358] on div "Episode Thumbnails Add Thumbnail Title Width Height Type ingest 3840 2160 .JPG …" at bounding box center [1084, 438] width 937 height 593
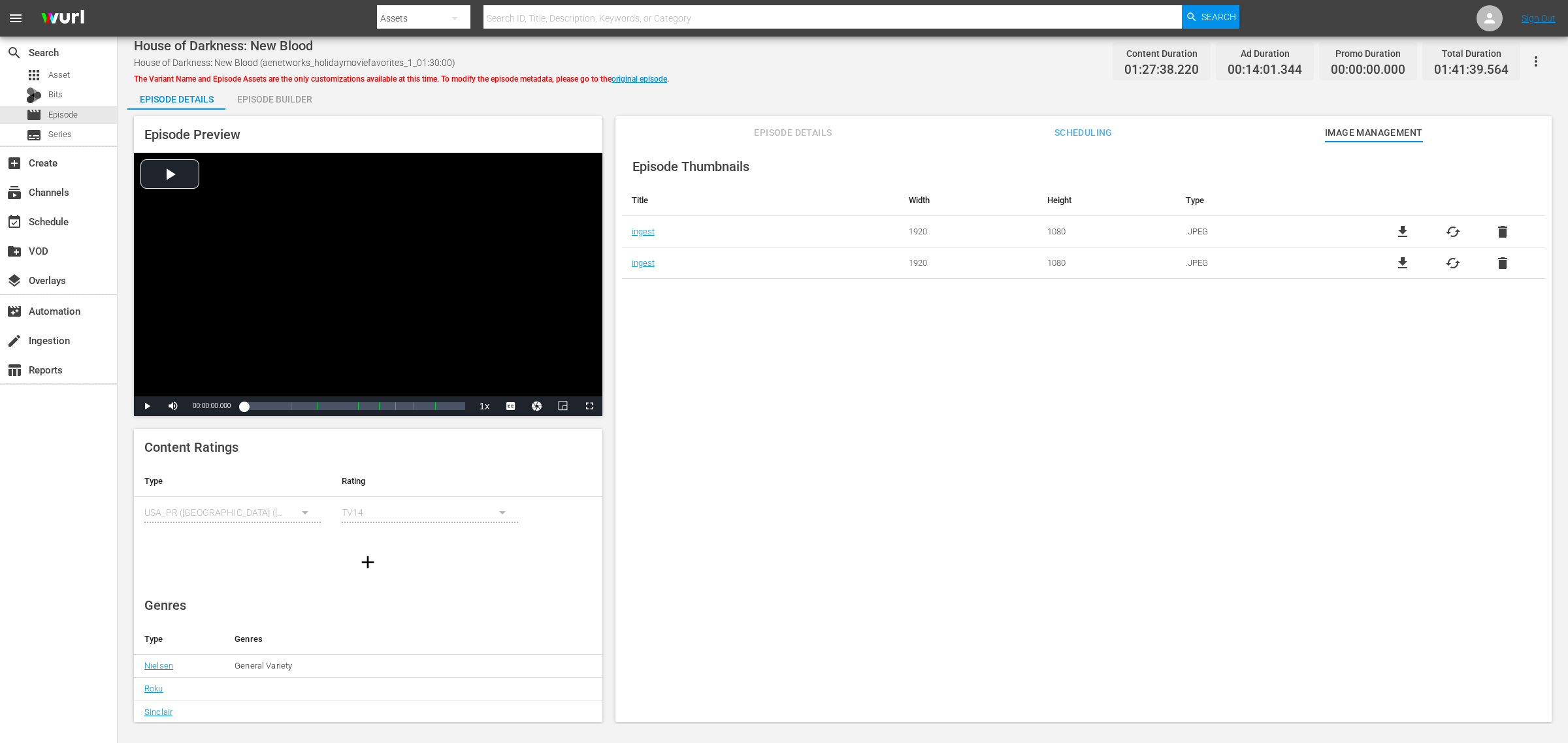
click at [742, 62] on div "House of Darkness: New Blood House of Darkness: New Blood (aenetworks_holidaymo…" at bounding box center [842, 60] width 1418 height 29
click at [291, 96] on div "Episode Builder" at bounding box center [274, 99] width 98 height 31
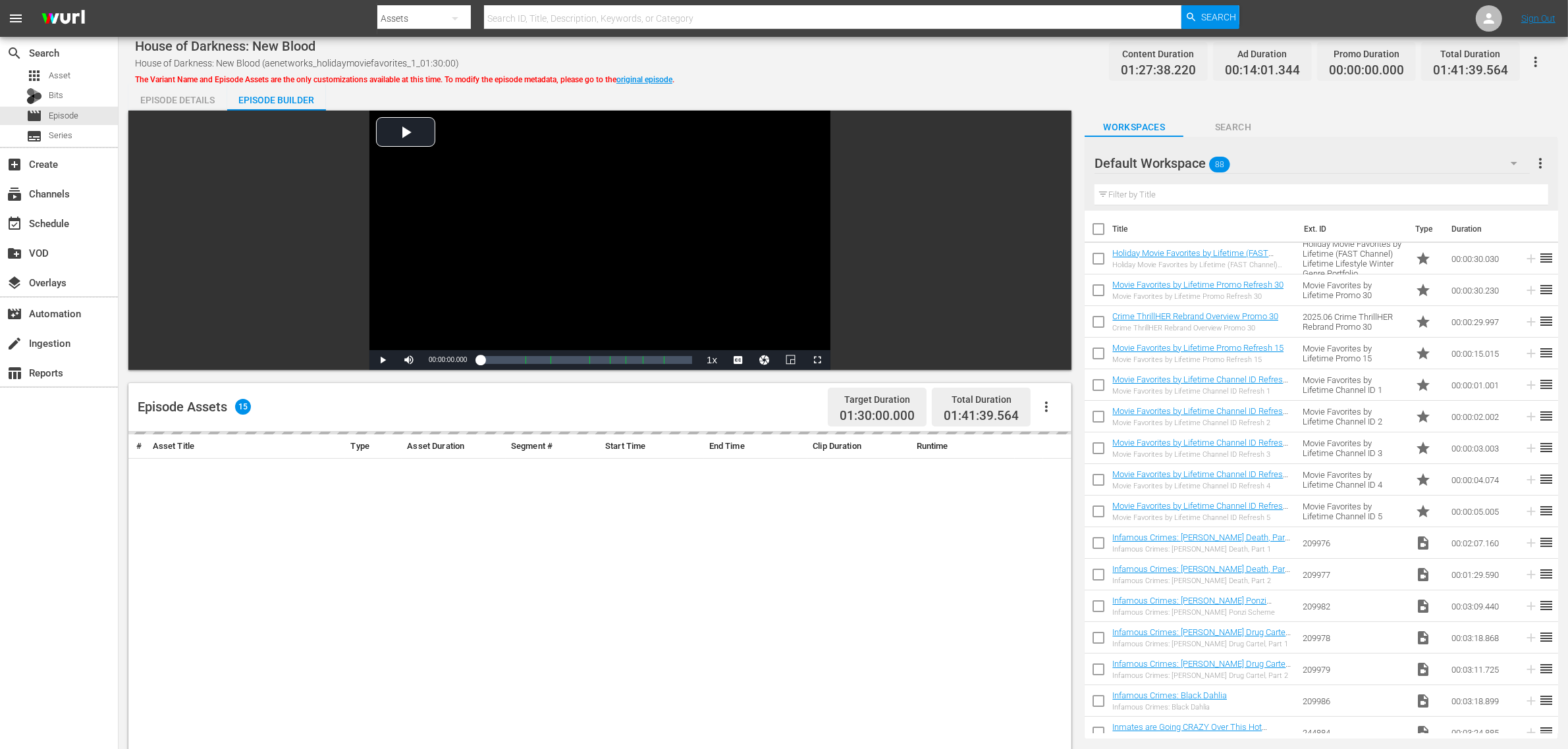
click at [856, 81] on div "House of Darkness: New Blood House of Darkness: New Blood (aenetworks_holidaymo…" at bounding box center [843, 564] width 1449 height 1055
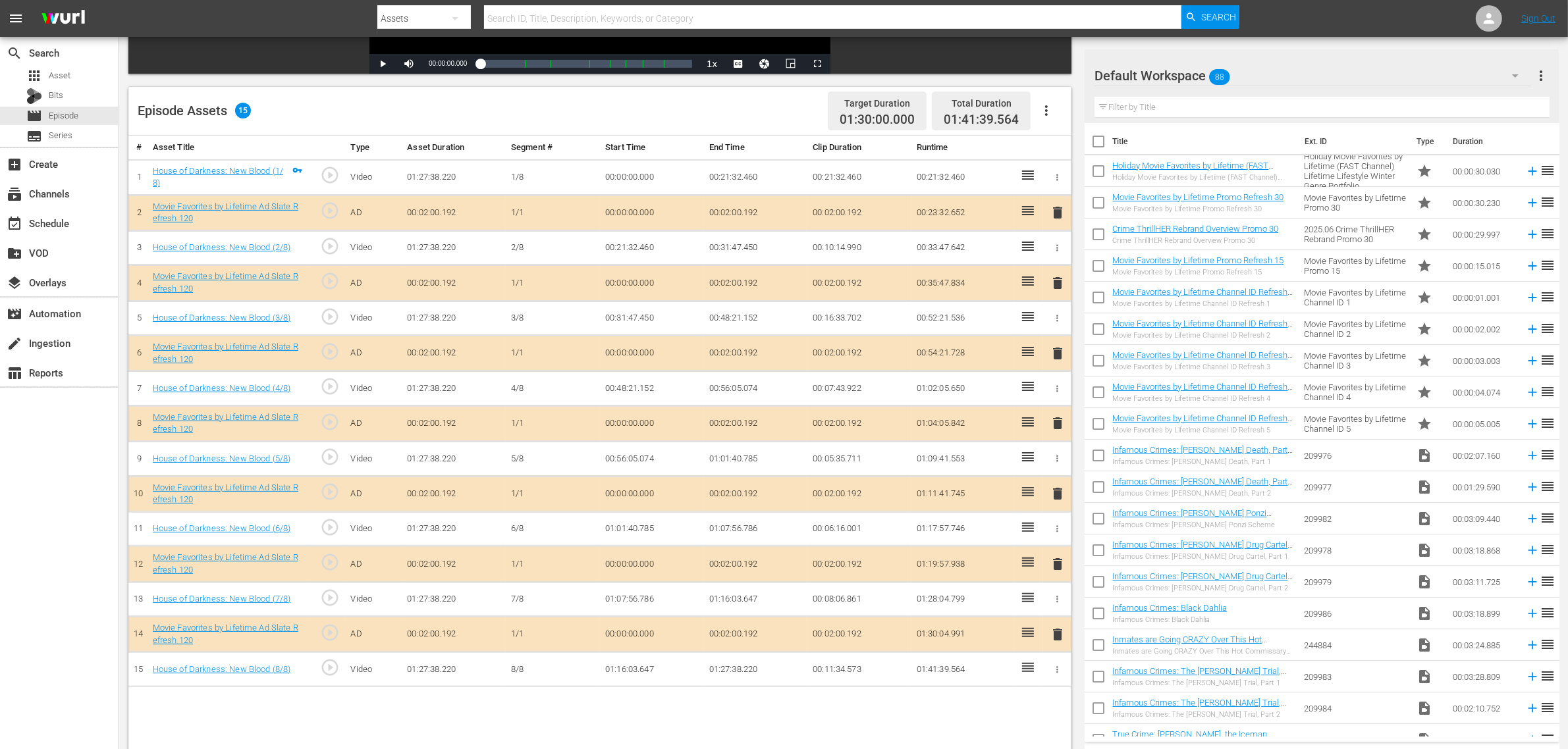
scroll to position [329, 0]
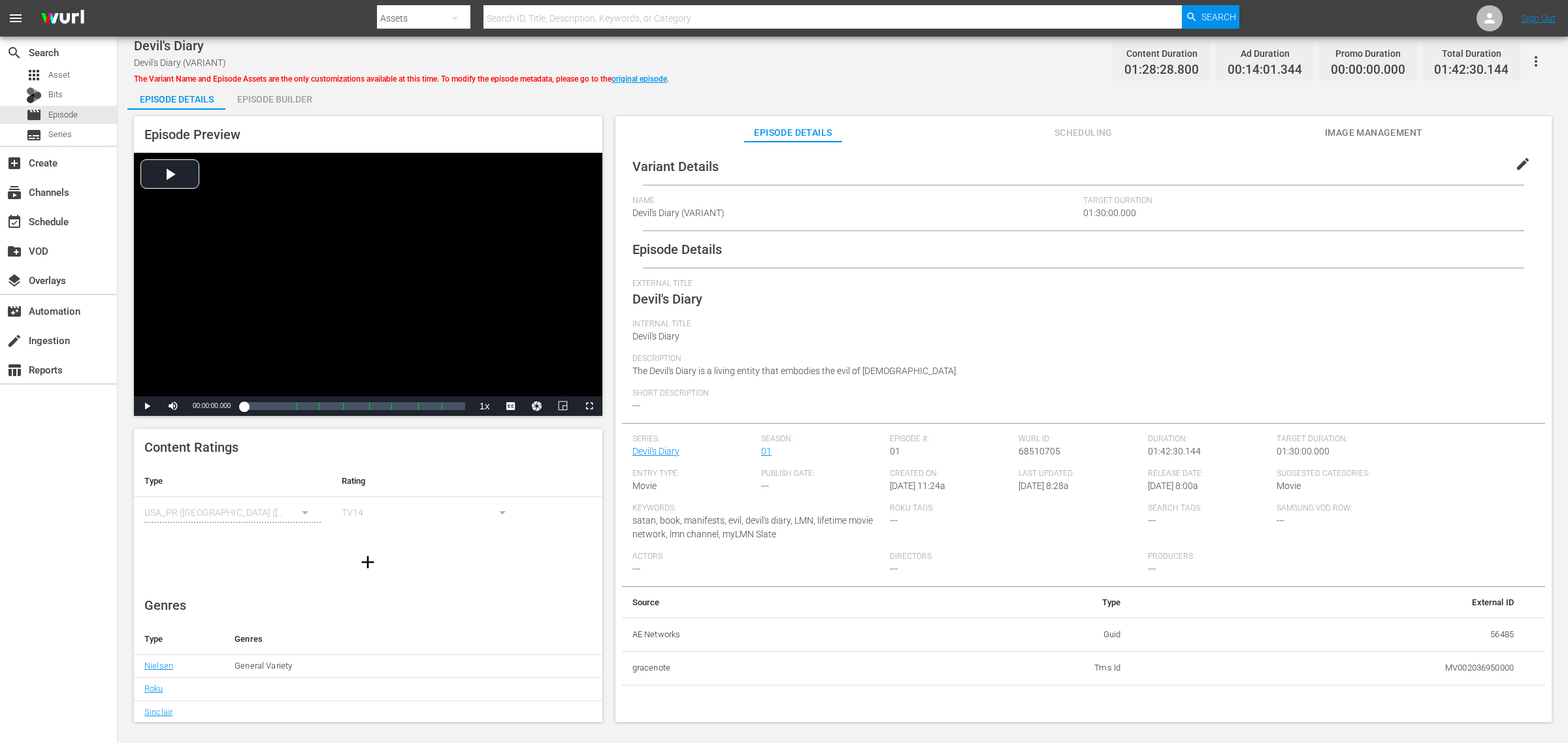
click at [1254, 122] on button "Image Management" at bounding box center [1374, 129] width 98 height 26
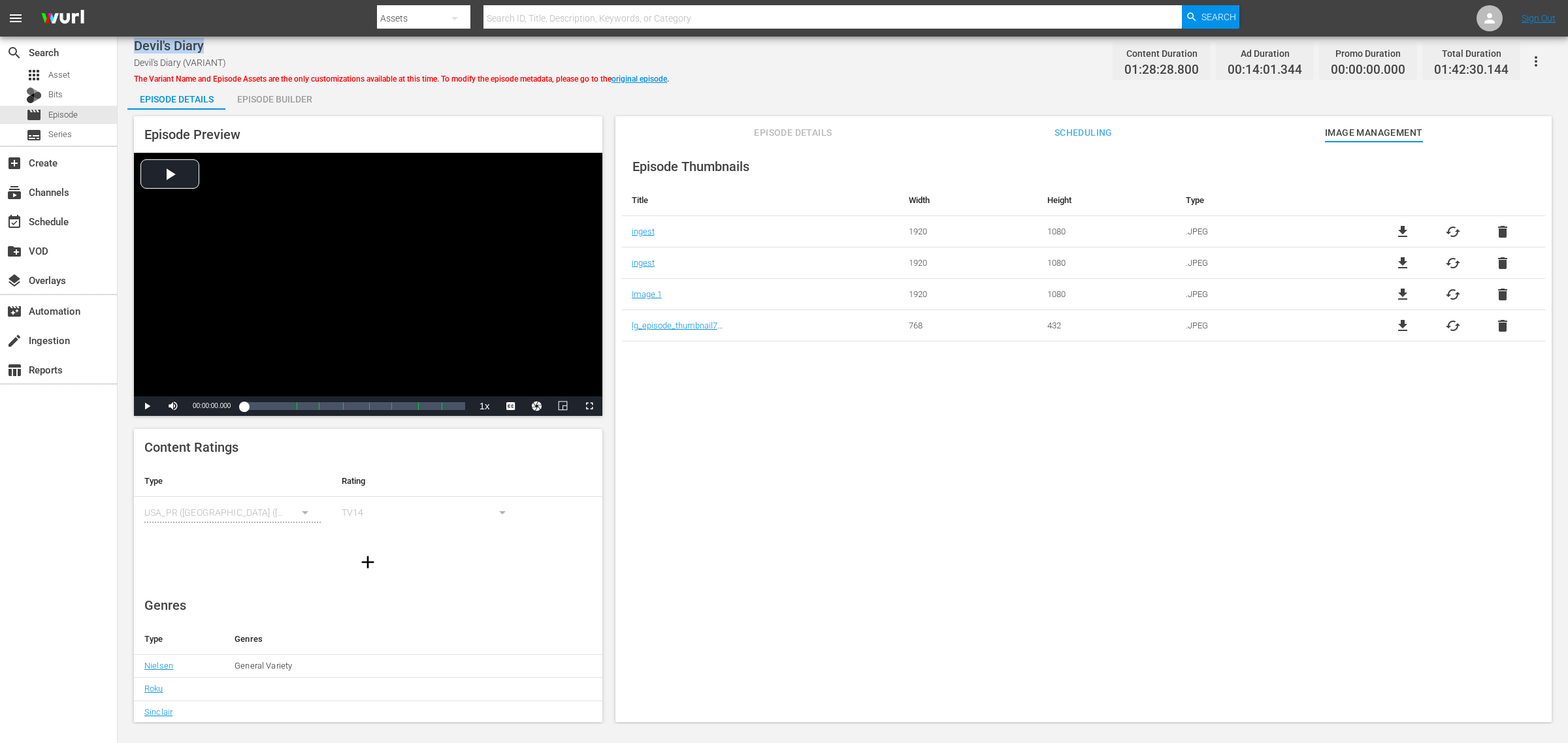
drag, startPoint x: 207, startPoint y: 44, endPoint x: 136, endPoint y: 44, distance: 71.0
click at [136, 44] on div "Devil's Diary" at bounding box center [401, 45] width 535 height 16
copy span "Devil's Diary"
click at [853, 84] on div "Episode Details Episode Builder Episode Preview Video Player is loading. Play V…" at bounding box center [842, 408] width 1430 height 649
click at [635, 75] on link "original episode" at bounding box center [639, 79] width 56 height 9
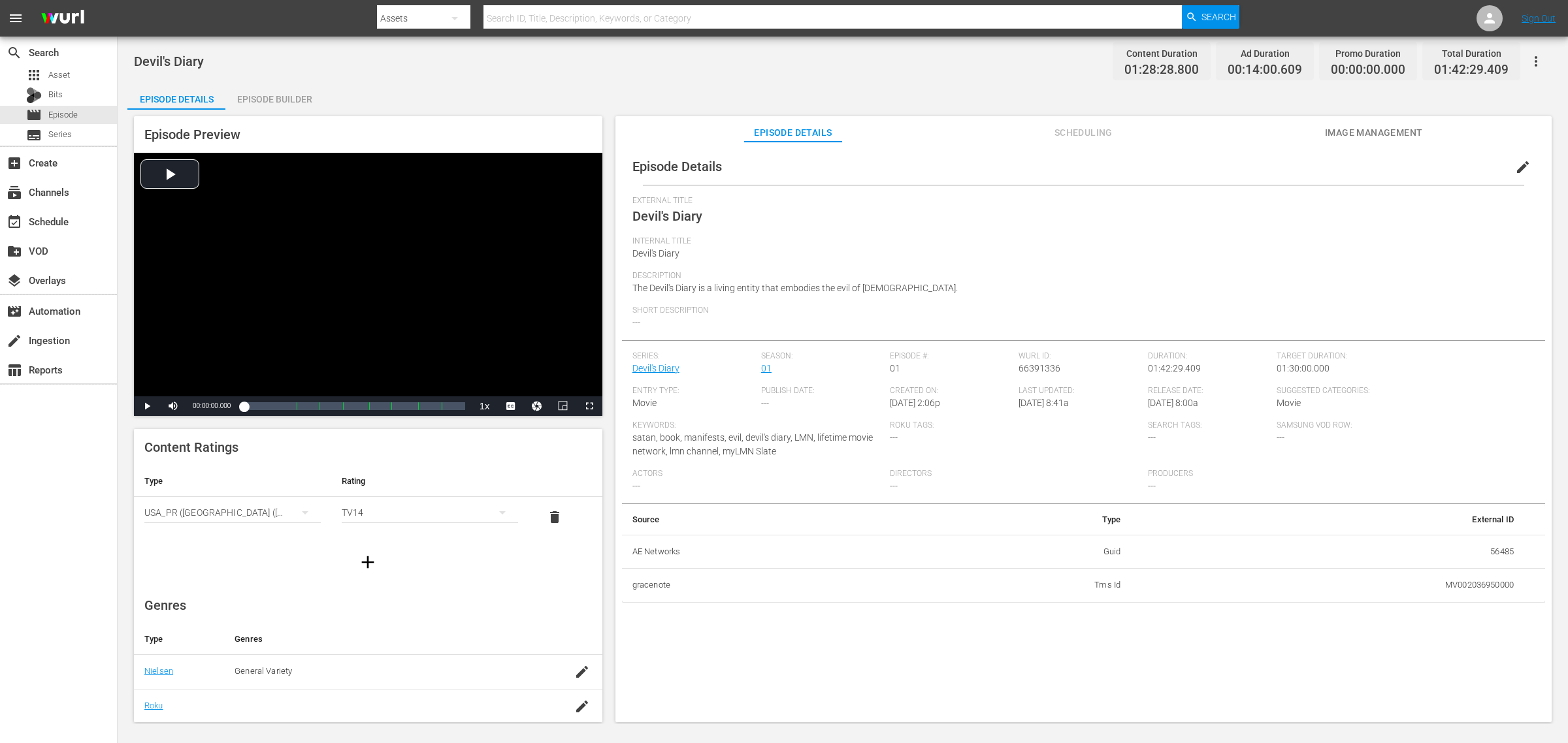
click at [973, 97] on div "Episode Details Episode Builder Episode Preview Video Player is loading. Play V…" at bounding box center [842, 408] width 1430 height 649
click at [1254, 138] on span "Image Management" at bounding box center [1374, 132] width 98 height 16
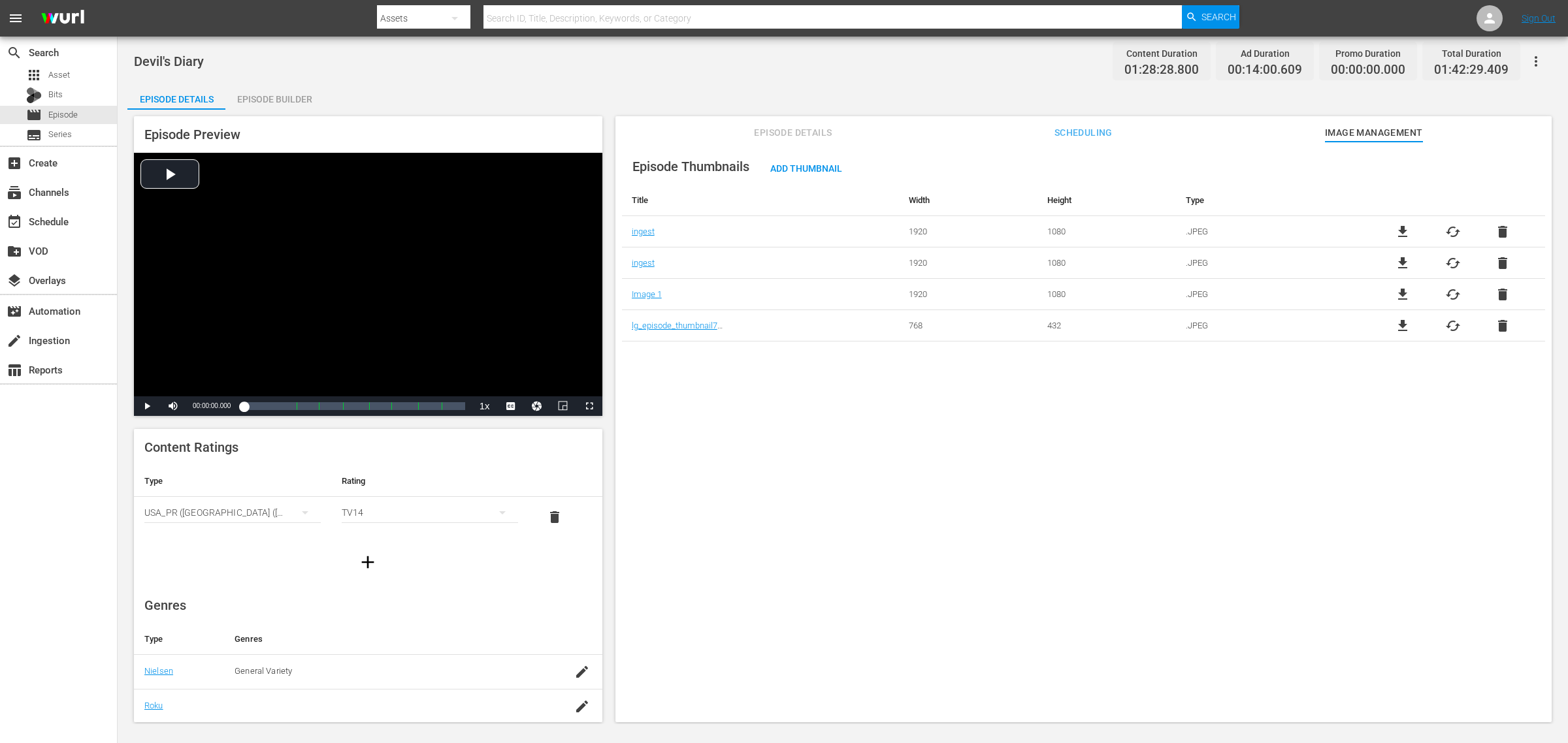
click at [931, 60] on div "Devil's Diary Content Duration 01:28:28.800 Ad Duration 00:14:00.609 Promo Dura…" at bounding box center [842, 60] width 1418 height 29
click at [1254, 234] on span "cached" at bounding box center [1453, 232] width 16 height 16
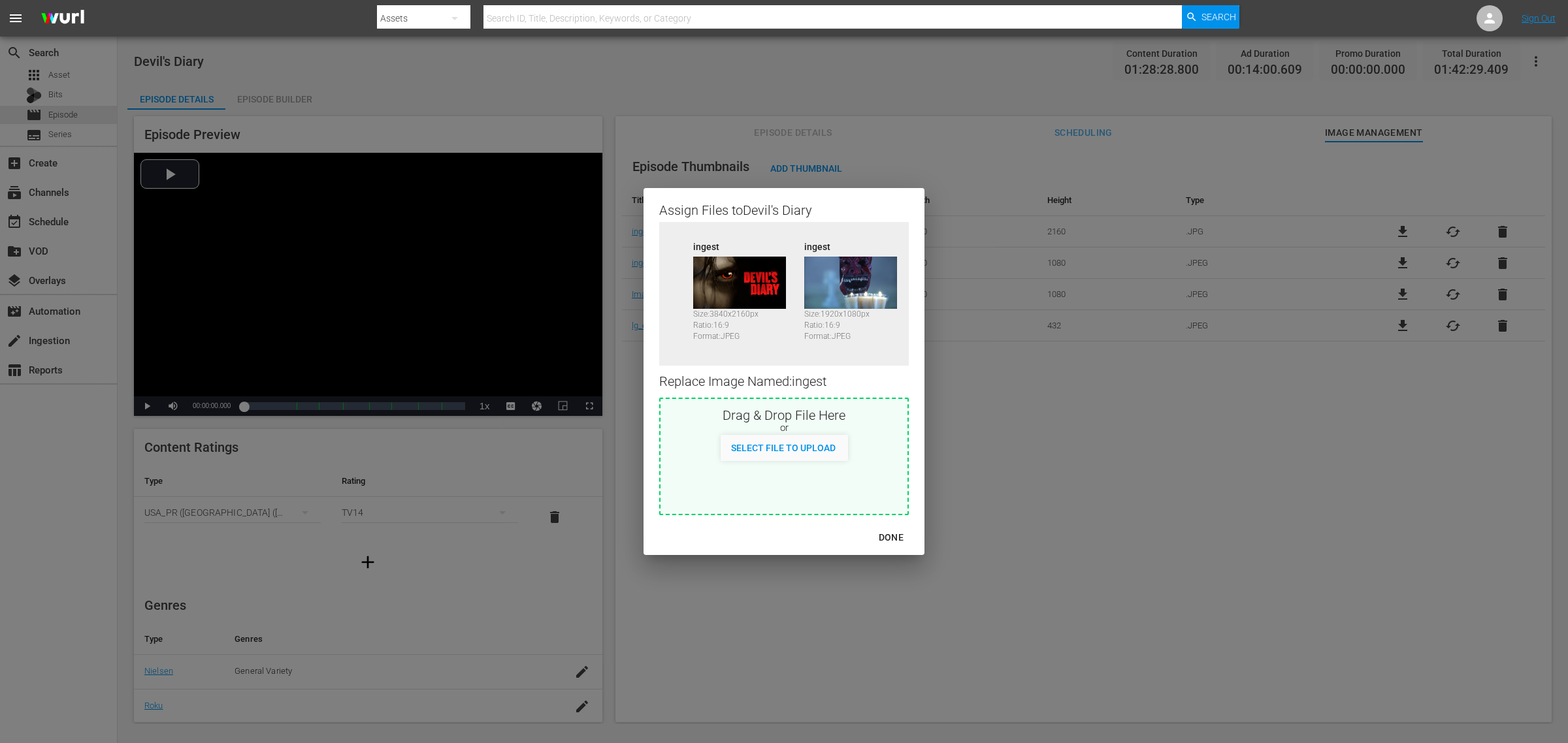
click at [886, 543] on div "DONE" at bounding box center [890, 537] width 46 height 16
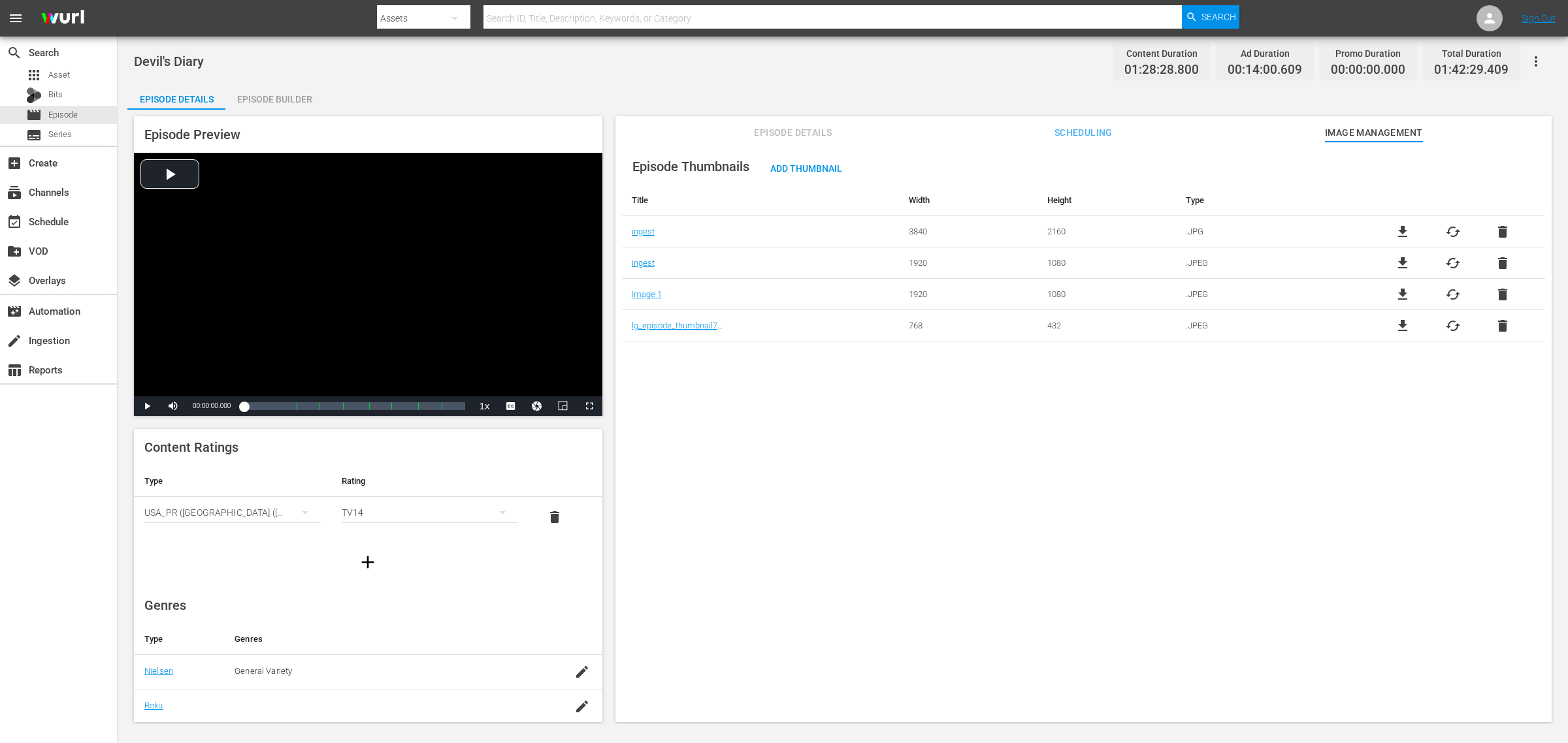
click at [749, 480] on div "Episode Thumbnails Add Thumbnail Title Width Height Type ingest 3840 2160 .JPG …" at bounding box center [1084, 438] width 937 height 593
click at [1254, 293] on span "cached" at bounding box center [1453, 294] width 16 height 16
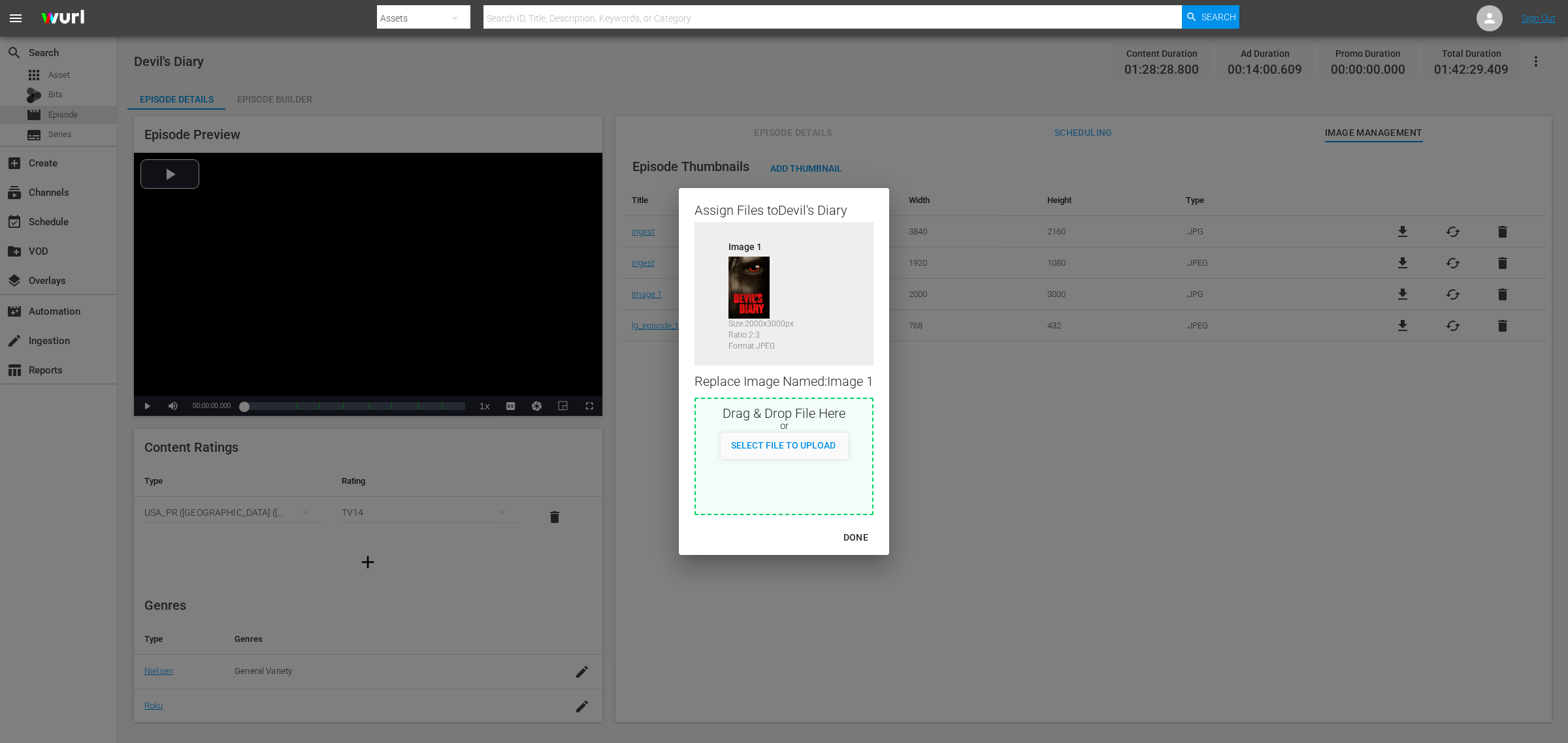
click at [854, 527] on button "DONE" at bounding box center [856, 538] width 57 height 24
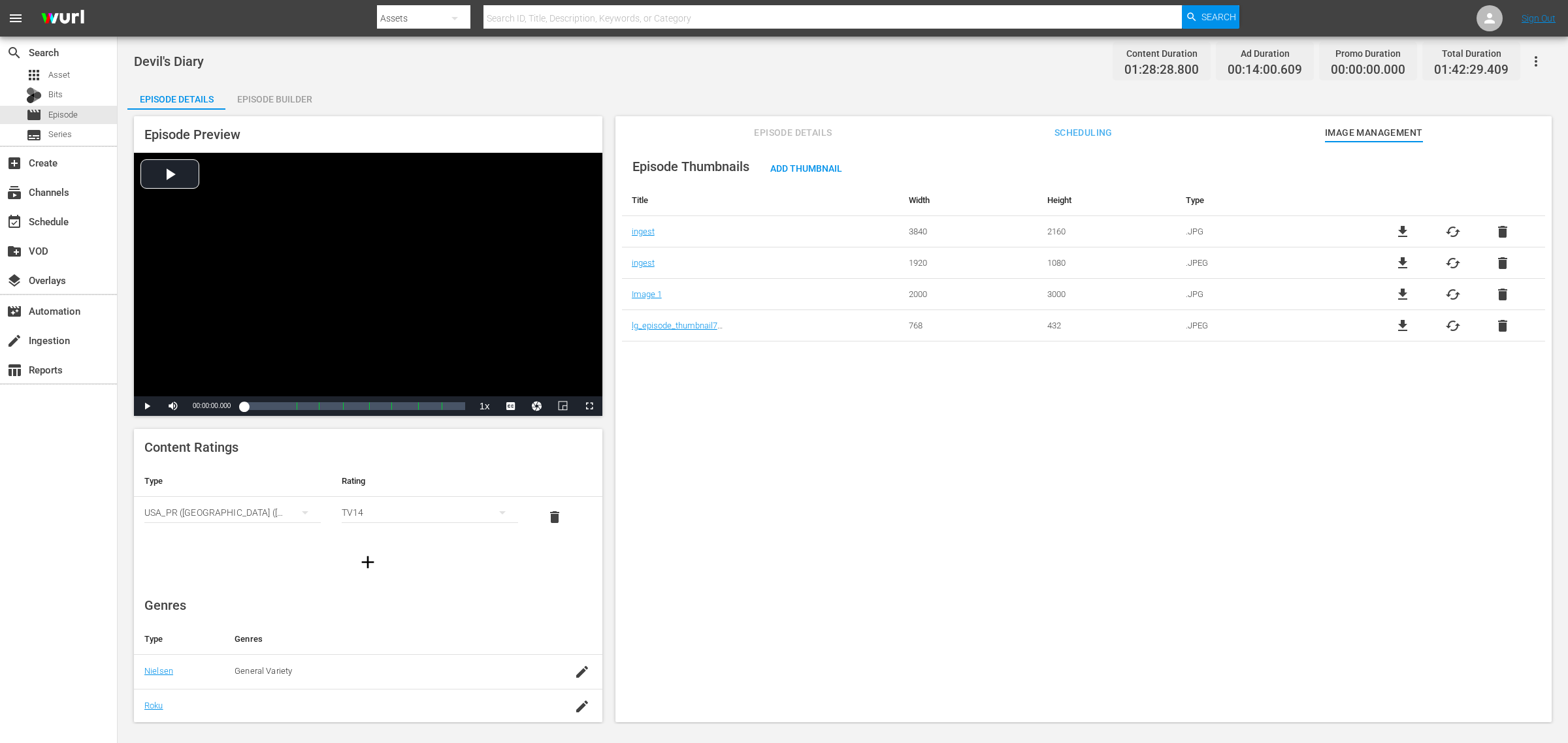
click at [1040, 496] on div "Episode Thumbnails Add Thumbnail Title Width Height Type ingest 3840 2160 .JPG …" at bounding box center [1084, 438] width 937 height 593
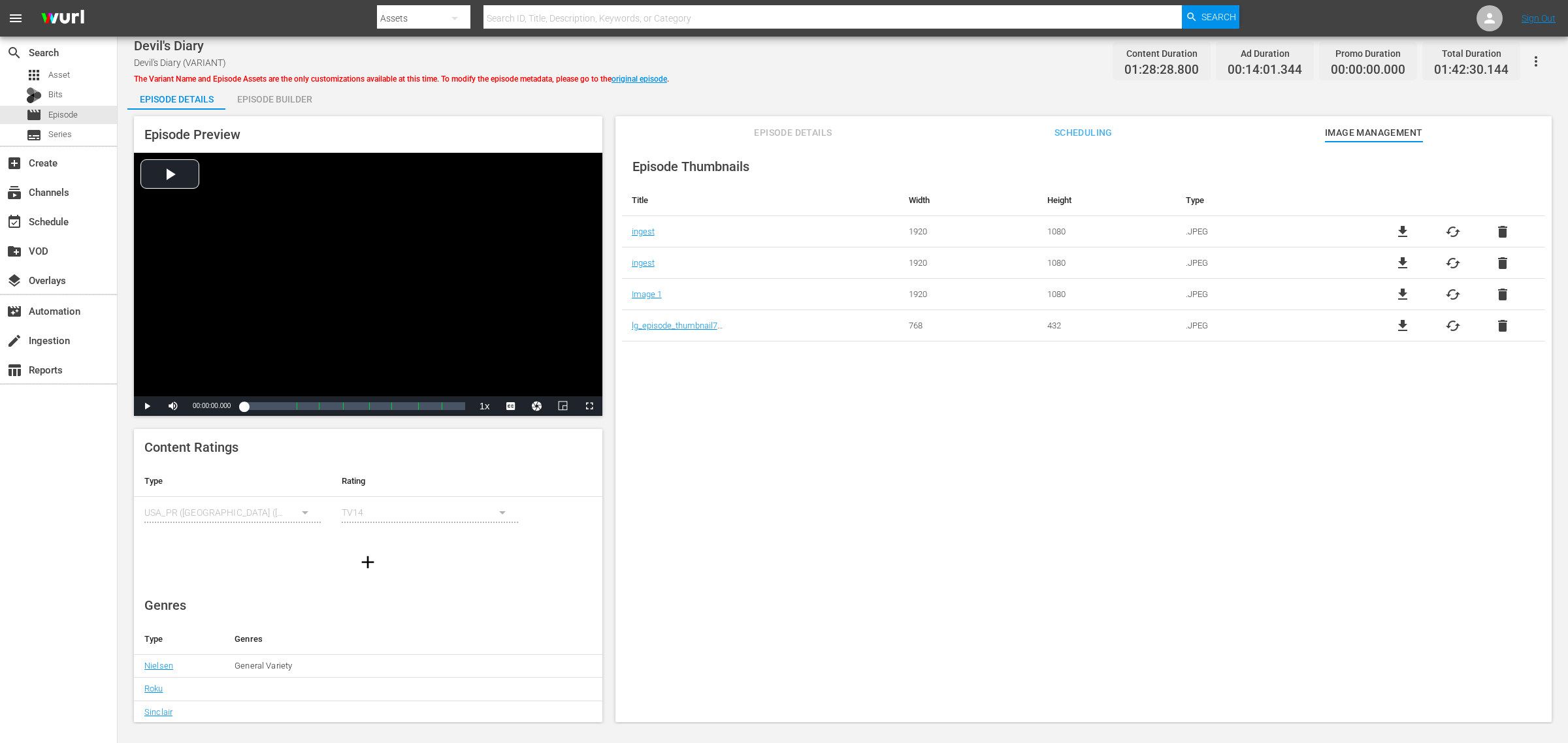
click at [302, 11] on nav "menu Search By Assets Search ID, Title, Description, Keywords, or Category Sear…" at bounding box center [784, 18] width 1568 height 37
click at [280, 97] on div "Episode Builder" at bounding box center [274, 99] width 98 height 31
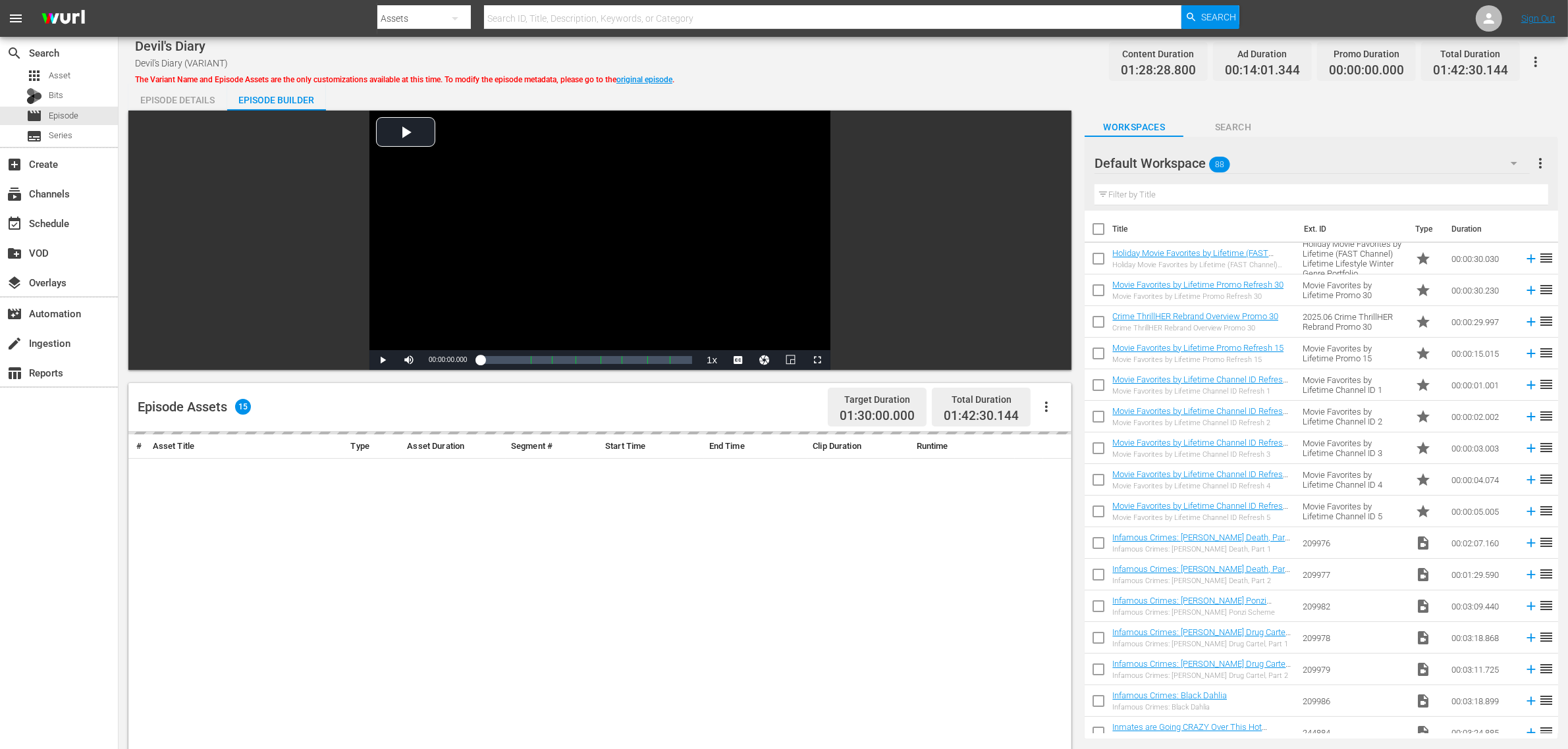
click at [901, 57] on div "Devil's Diary Devil's Diary (VARIANT) The Variant Name and Episode Assets are t…" at bounding box center [842, 61] width 1416 height 29
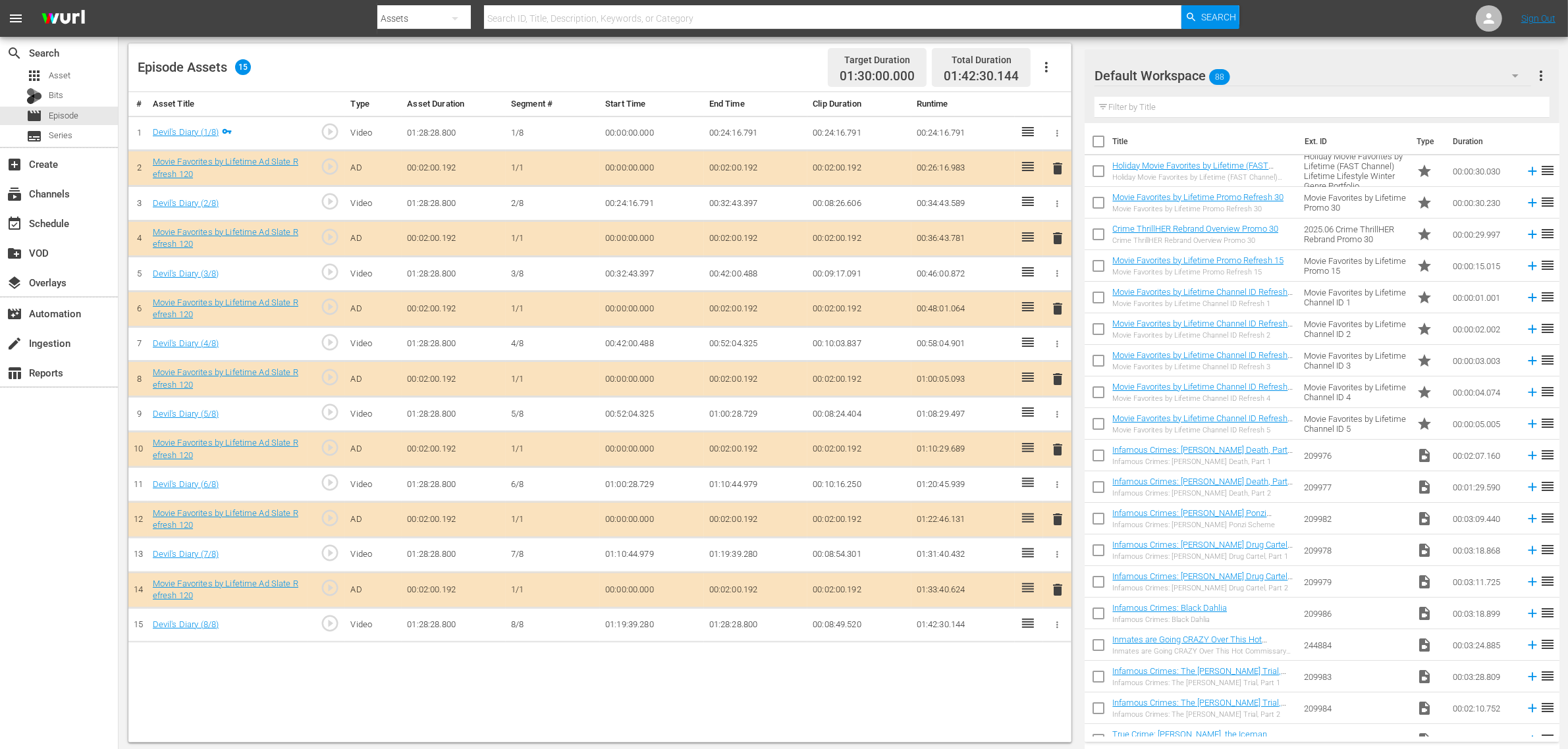
scroll to position [343, 0]
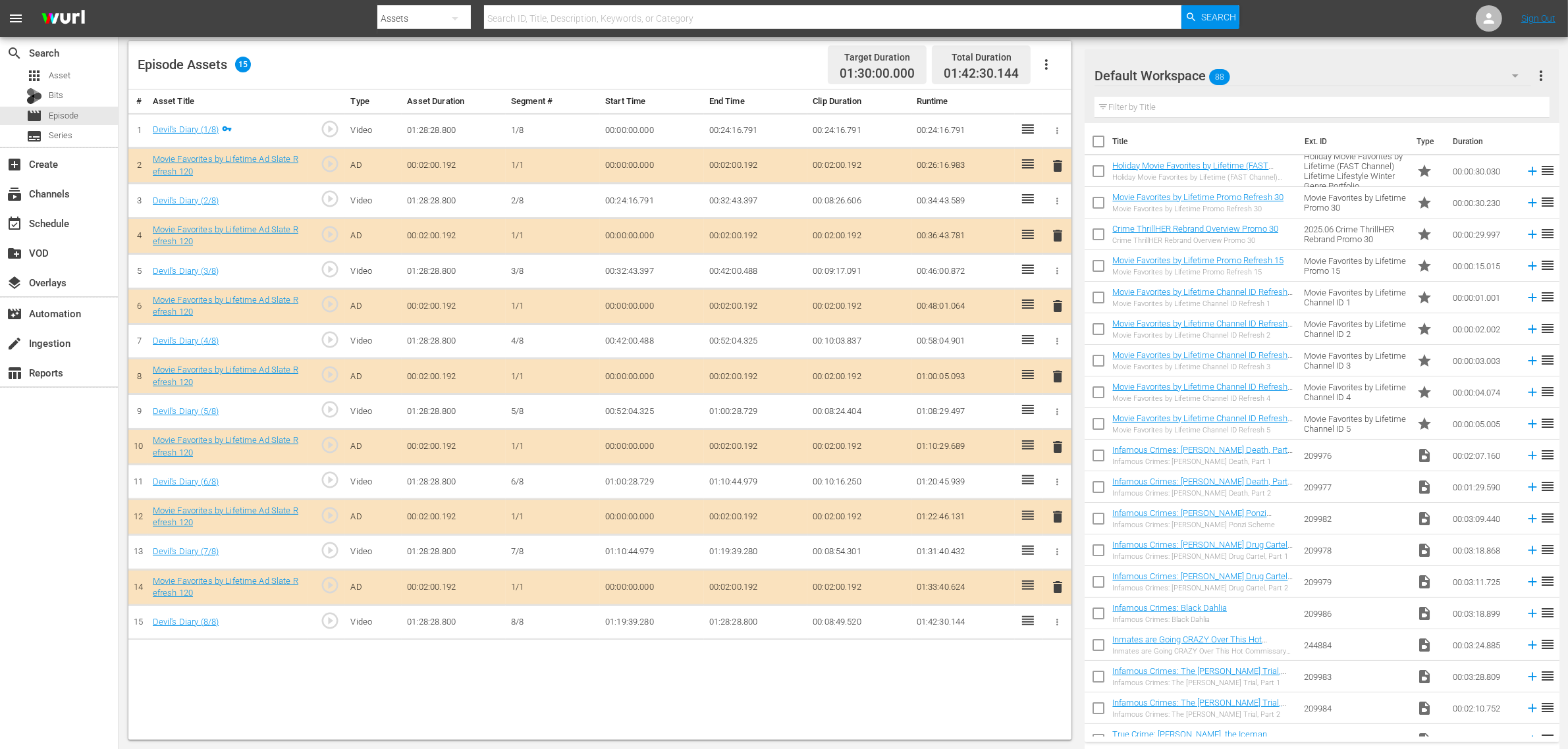
click at [1057, 381] on span "delete" at bounding box center [1057, 376] width 16 height 16
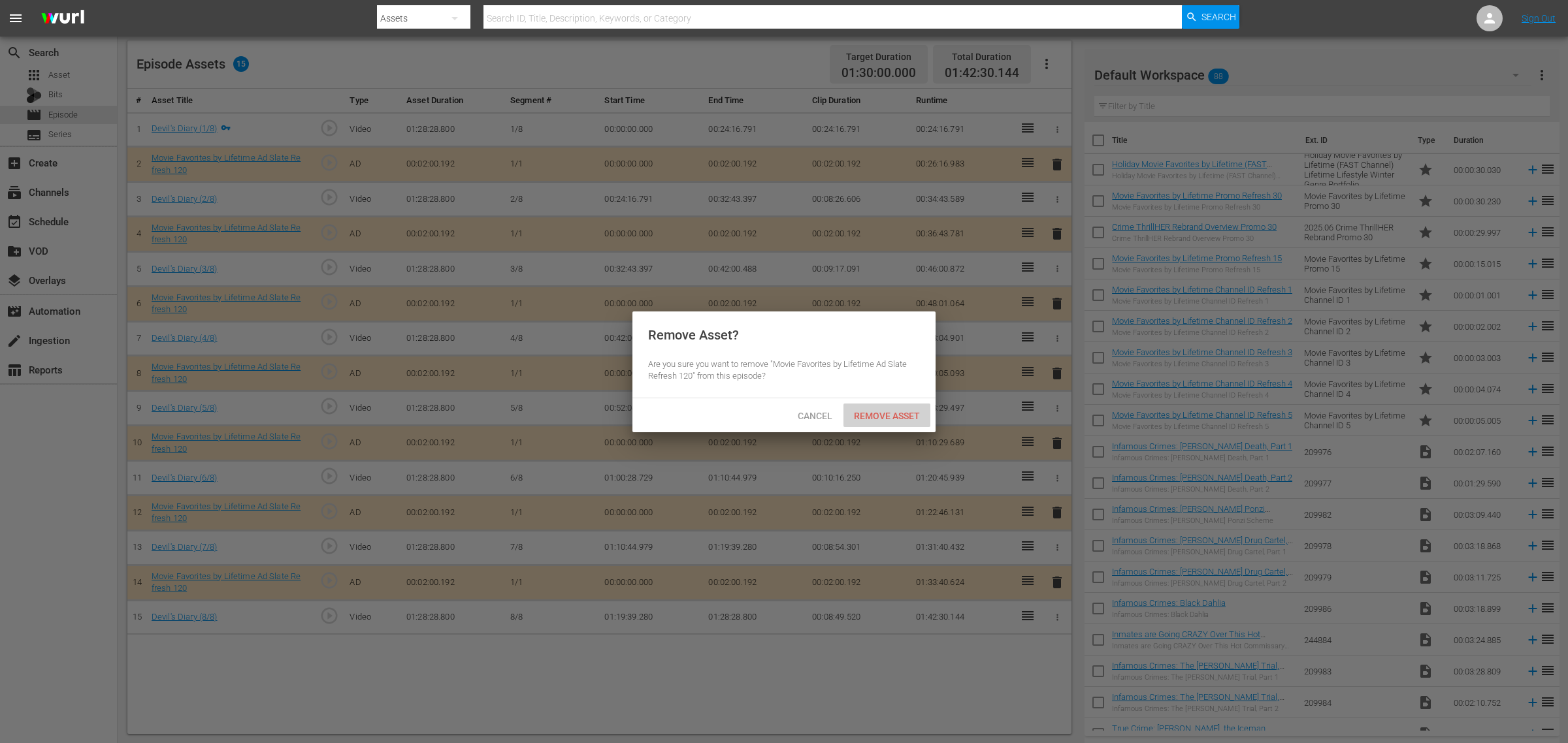
click at [899, 423] on div "Remove Asset" at bounding box center [887, 415] width 87 height 24
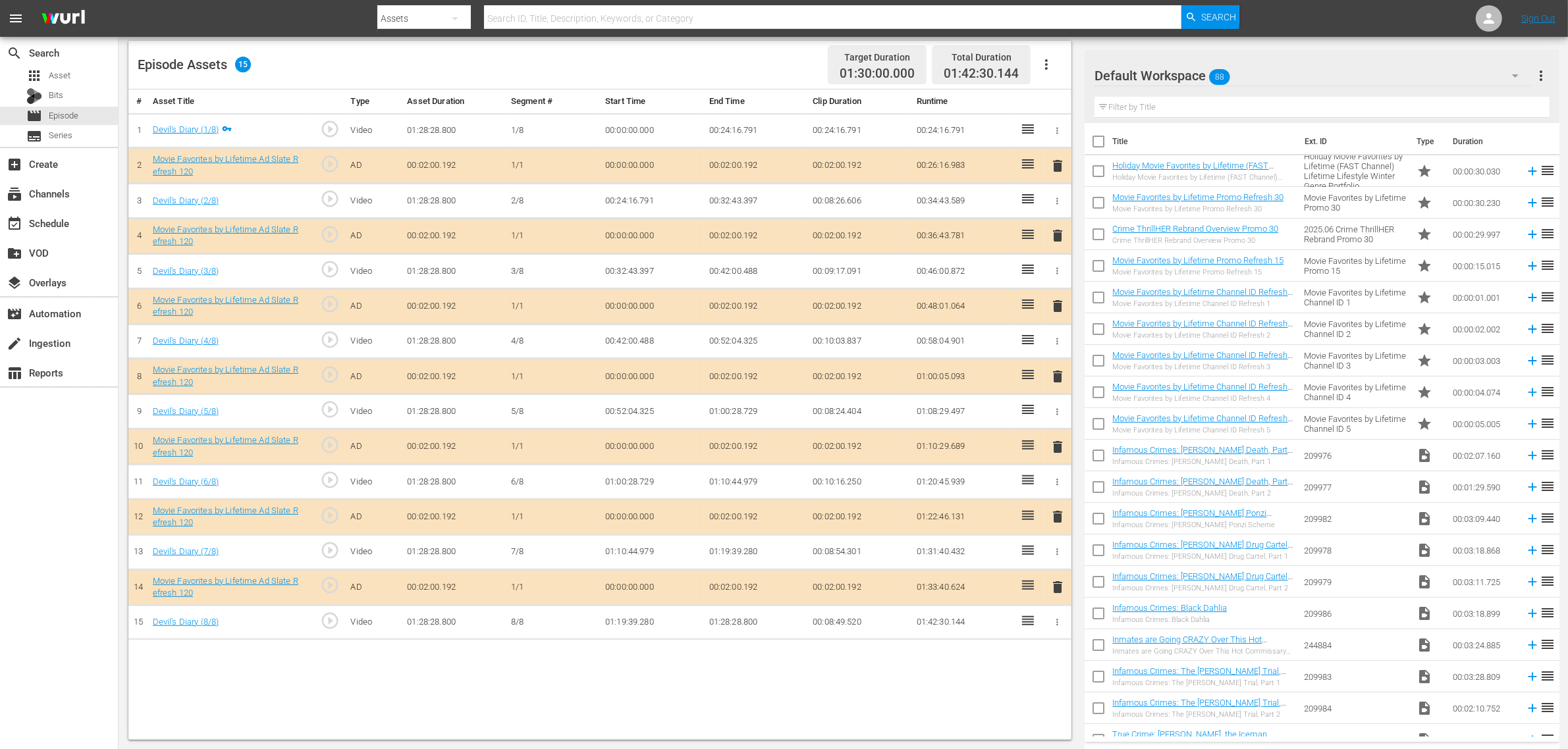
click at [750, 72] on div "Episode Assets 15 Target Duration 01:30:00.000 Total Duration 01:42:30.144" at bounding box center [599, 65] width 943 height 48
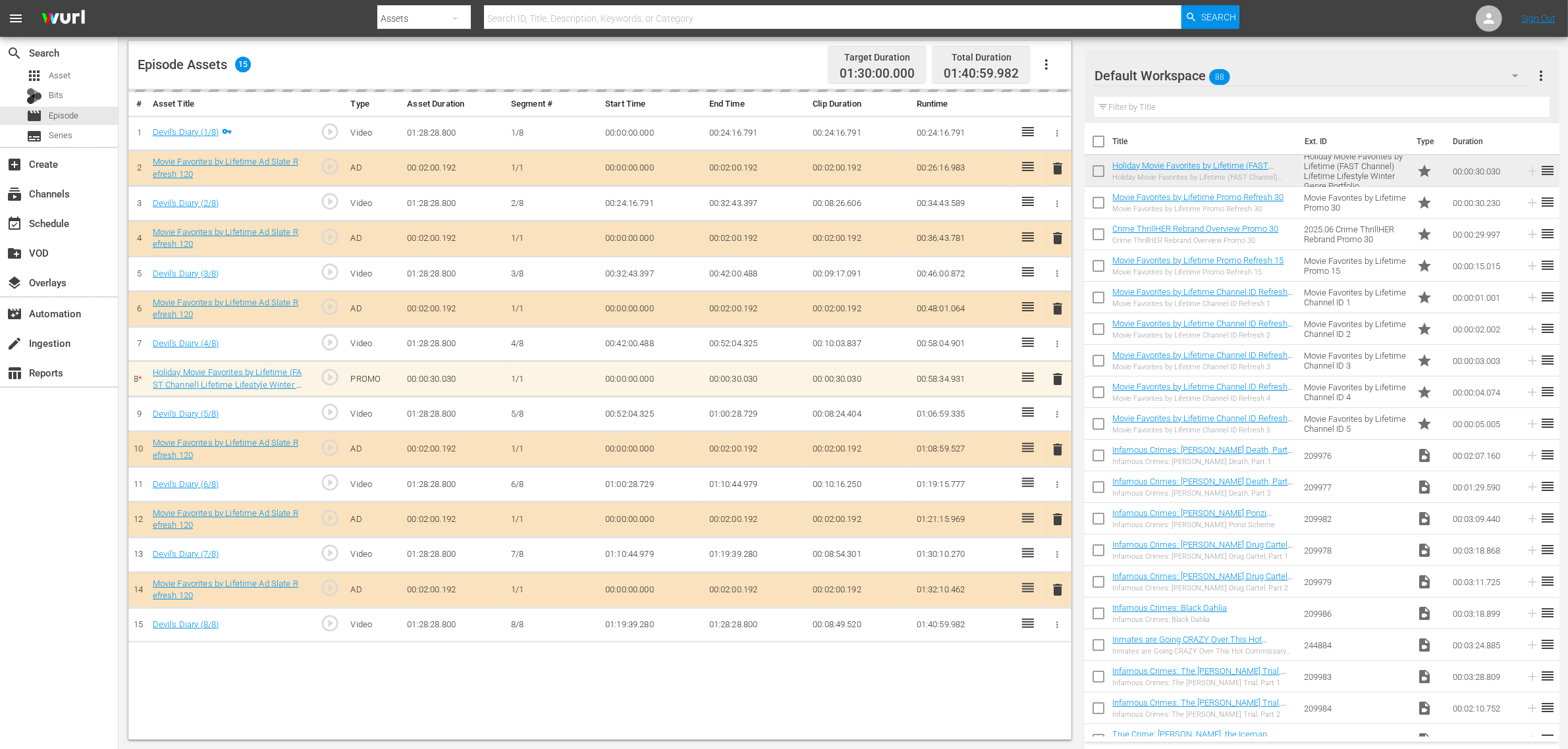
click at [690, 66] on div "Episode Assets 15 Target Duration 01:30:00.000 Total Duration 01:40:59.982" at bounding box center [599, 65] width 943 height 48
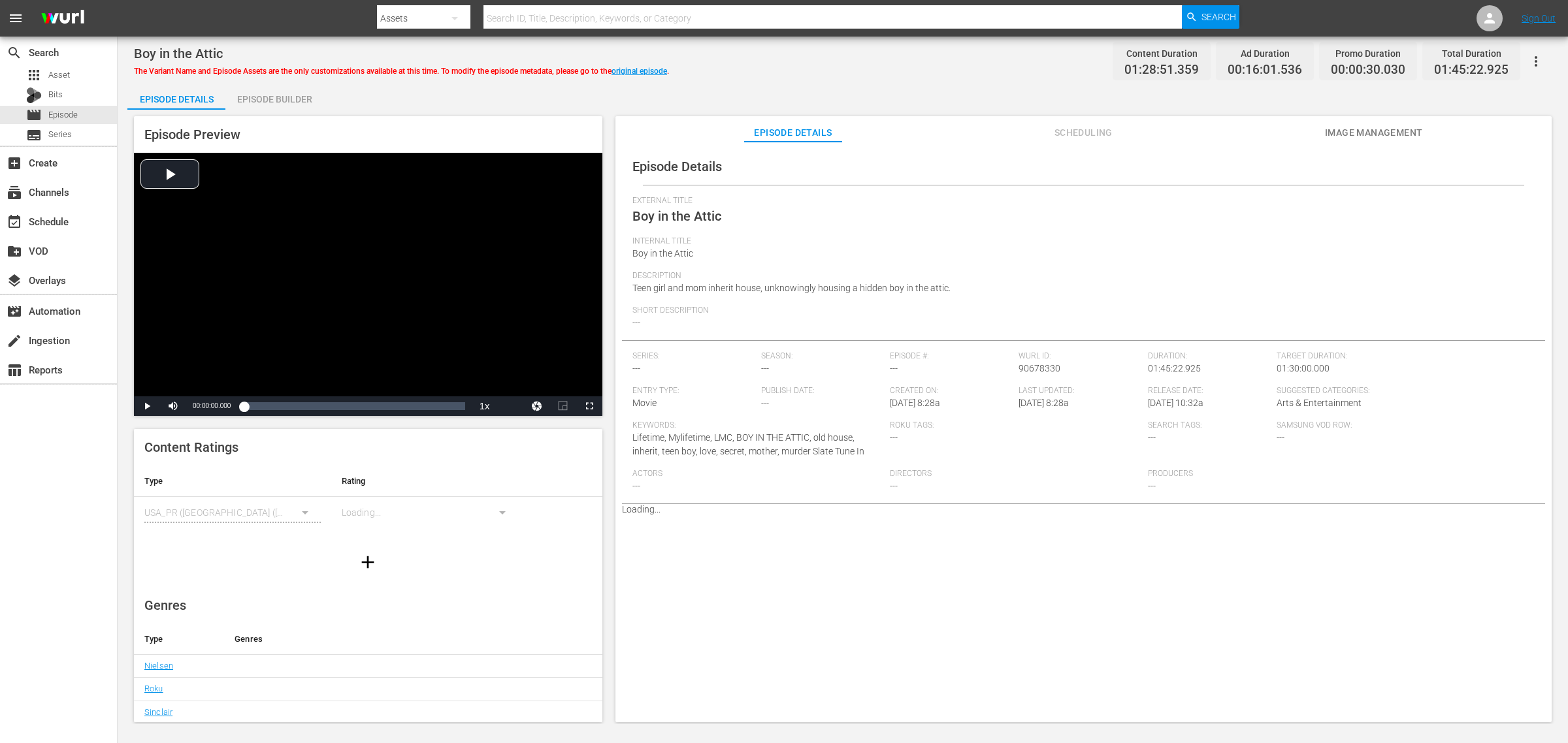
click at [474, 93] on div "Episode Details Episode Builder Episode Preview Video Player is loading. Play V…" at bounding box center [842, 408] width 1430 height 649
click at [815, 65] on div "Boy in the Attic The Variant Name and Episode Assets are the only customization…" at bounding box center [842, 60] width 1418 height 29
click at [932, 78] on div "Boy in the Attic The Variant Name and Episode Assets are the only customization…" at bounding box center [842, 380] width 1450 height 687
click at [629, 70] on link "original episode" at bounding box center [639, 72] width 56 height 9
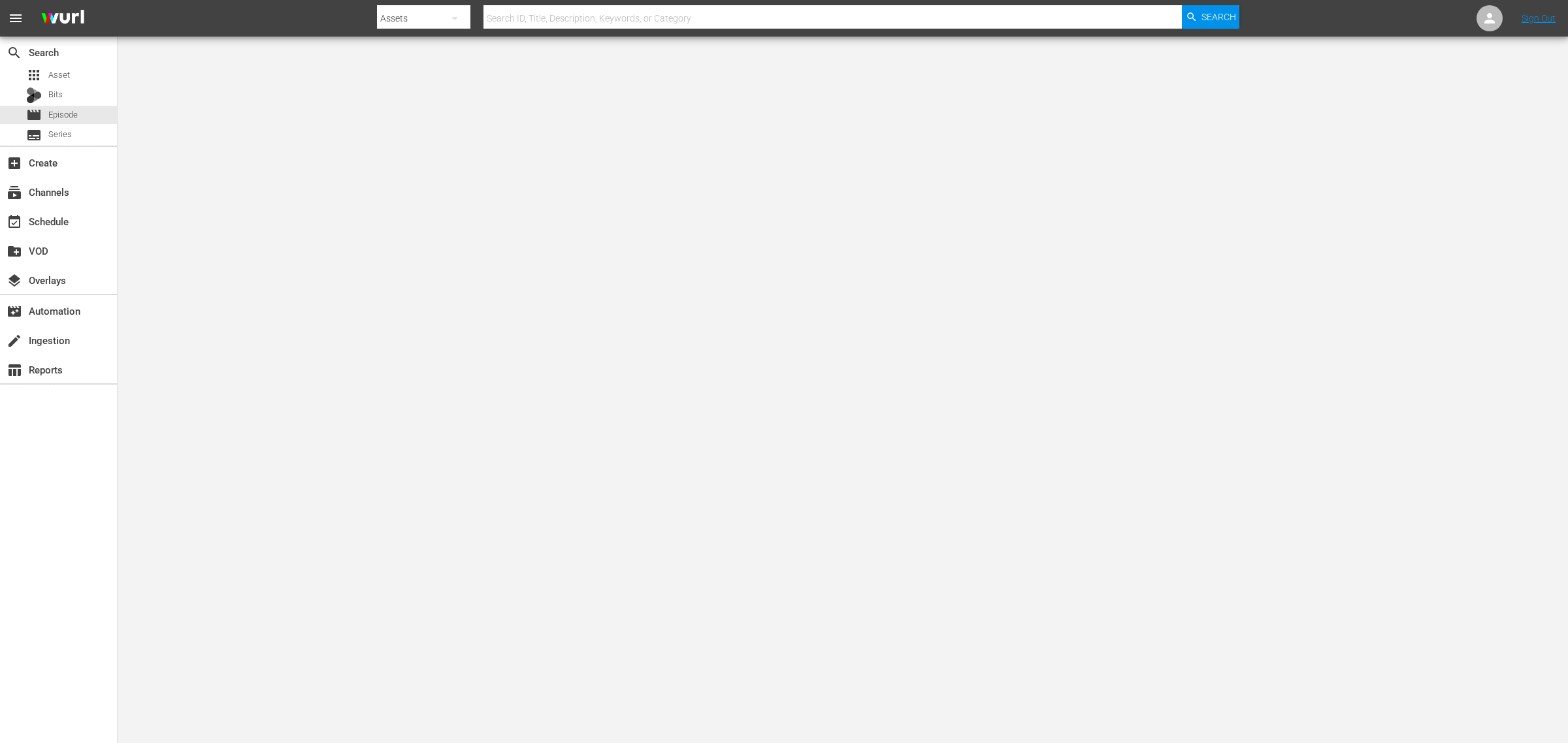
click at [1254, 8] on nav "menu Search By Assets Search ID, Title, Description, Keywords, or Category Sear…" at bounding box center [784, 18] width 1568 height 37
click at [249, 13] on nav "menu Search By Assets Search ID, Title, Description, Keywords, or Category Sear…" at bounding box center [784, 18] width 1568 height 37
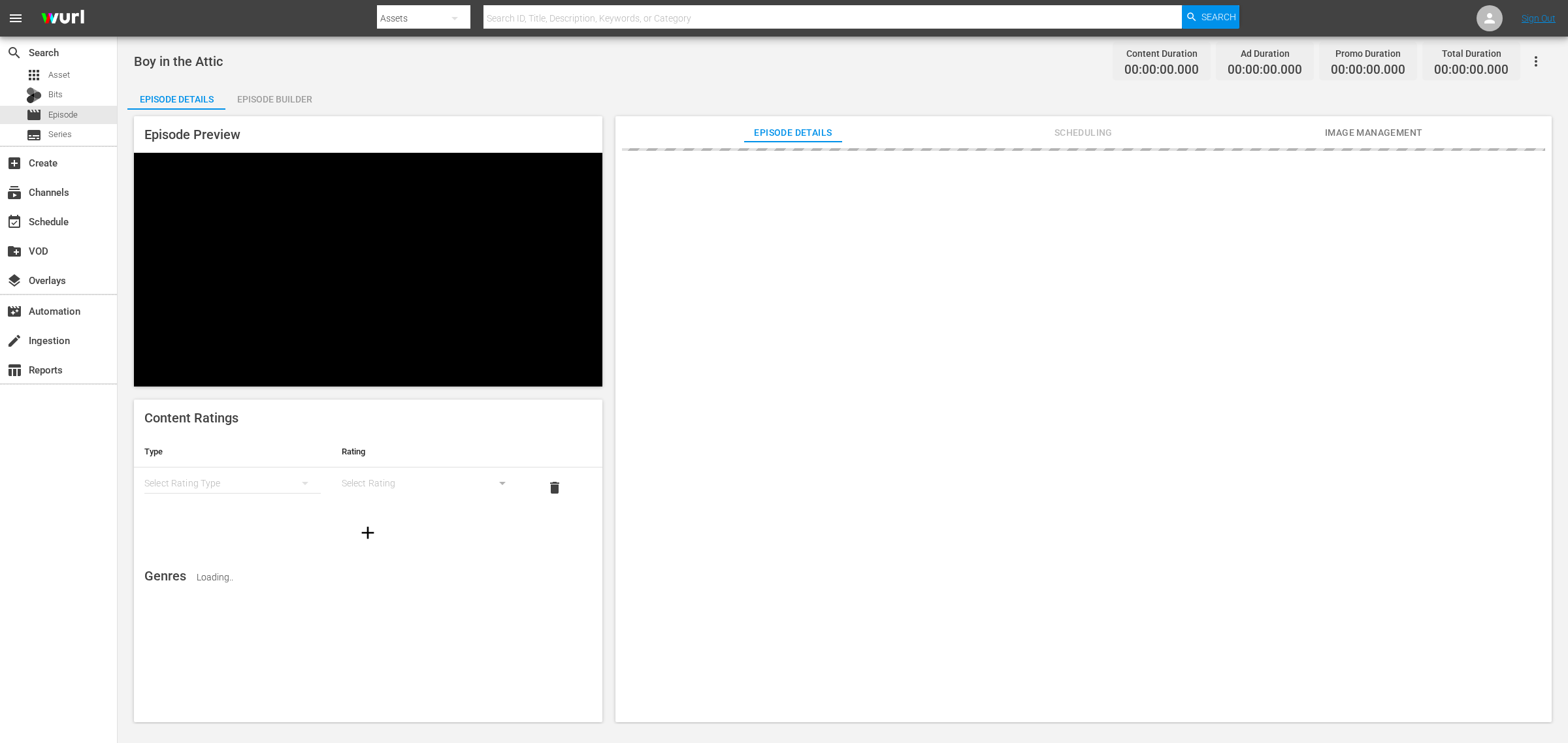
click at [41, 497] on div "search Search apps Asset Bits movie Episode subtitles Series add_box Create sub…" at bounding box center [58, 408] width 118 height 743
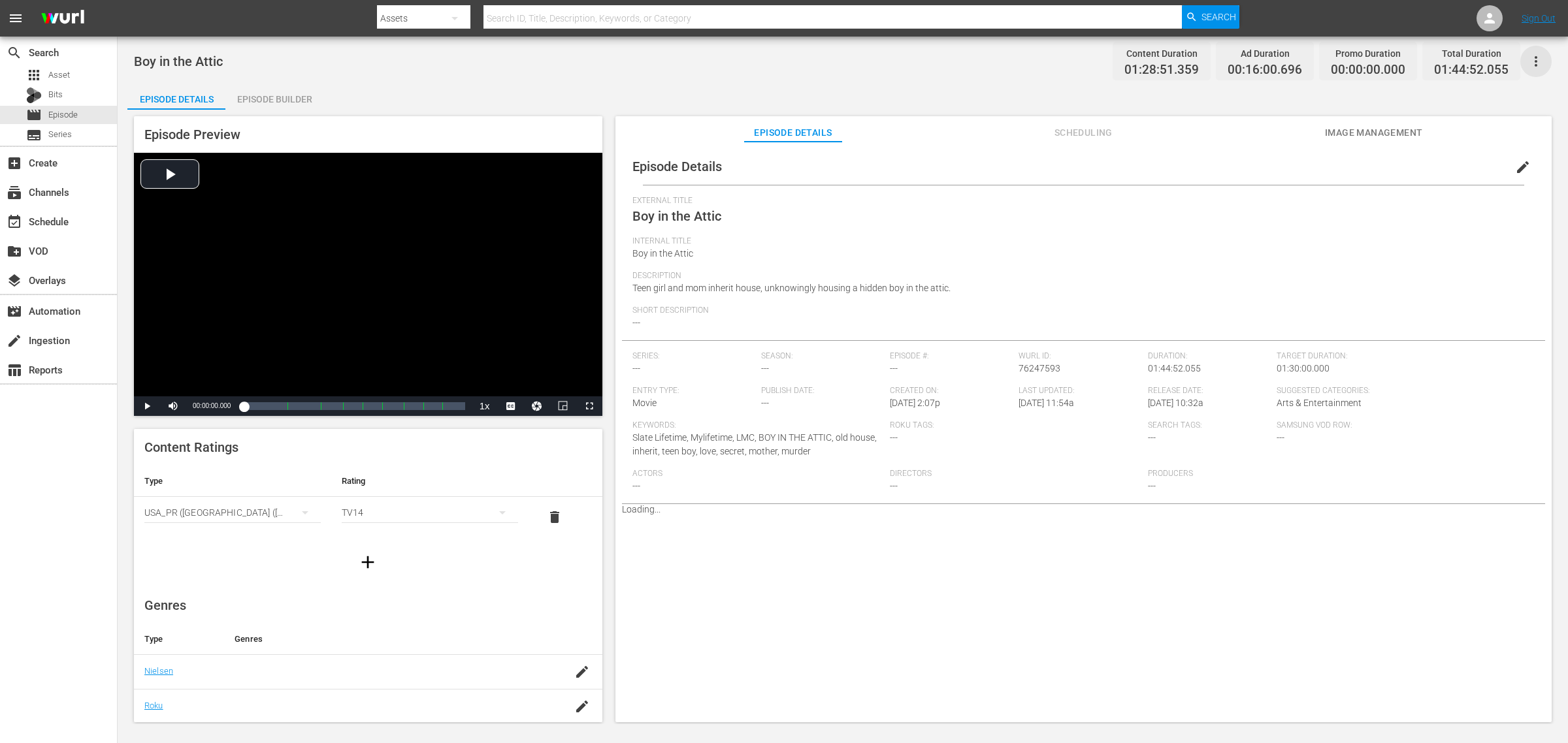
click at [1254, 54] on icon "button" at bounding box center [1536, 61] width 16 height 16
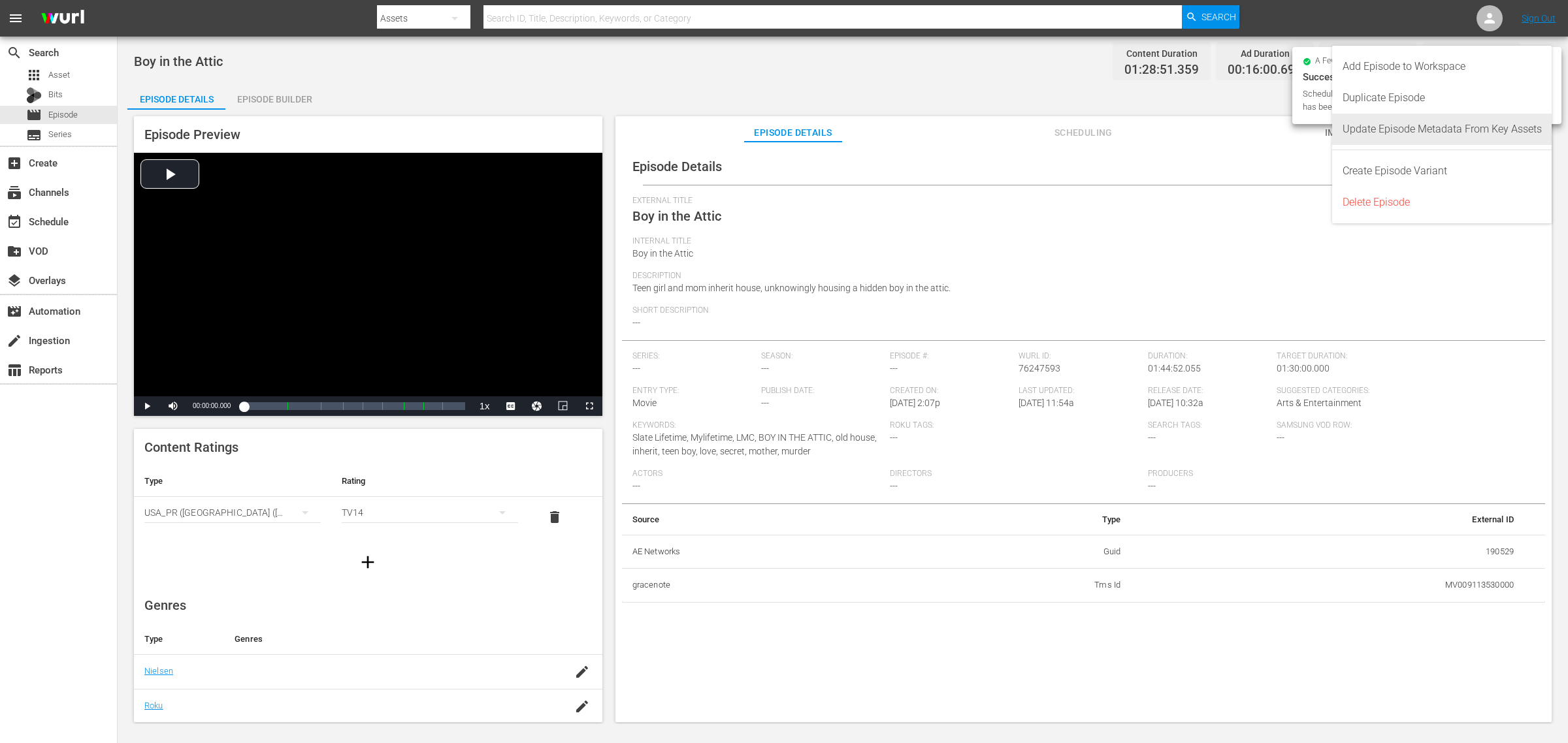
click at [1254, 129] on div "Update Episode Metadata From Key Assets" at bounding box center [1442, 129] width 199 height 31
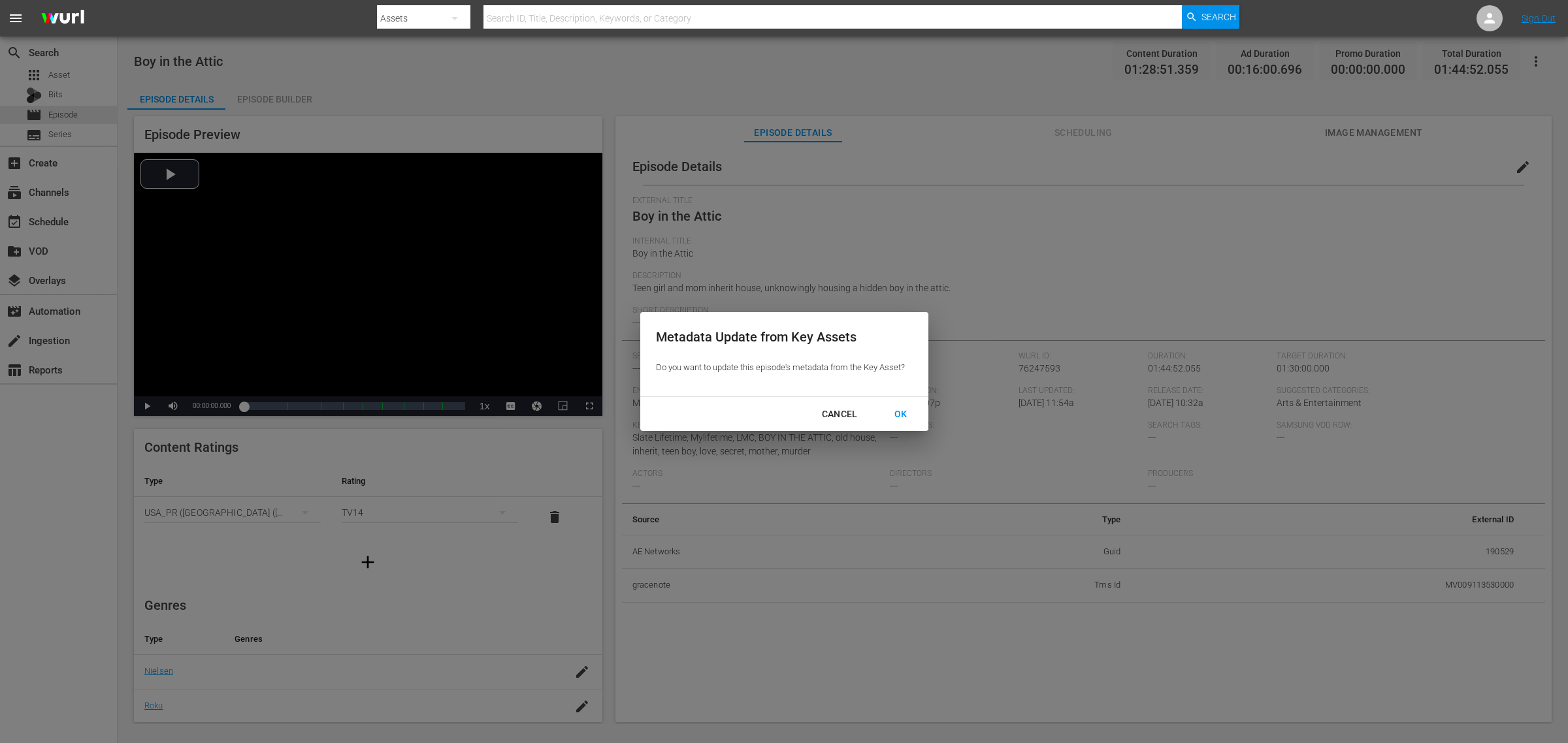
click at [900, 415] on div "OK" at bounding box center [901, 413] width 34 height 16
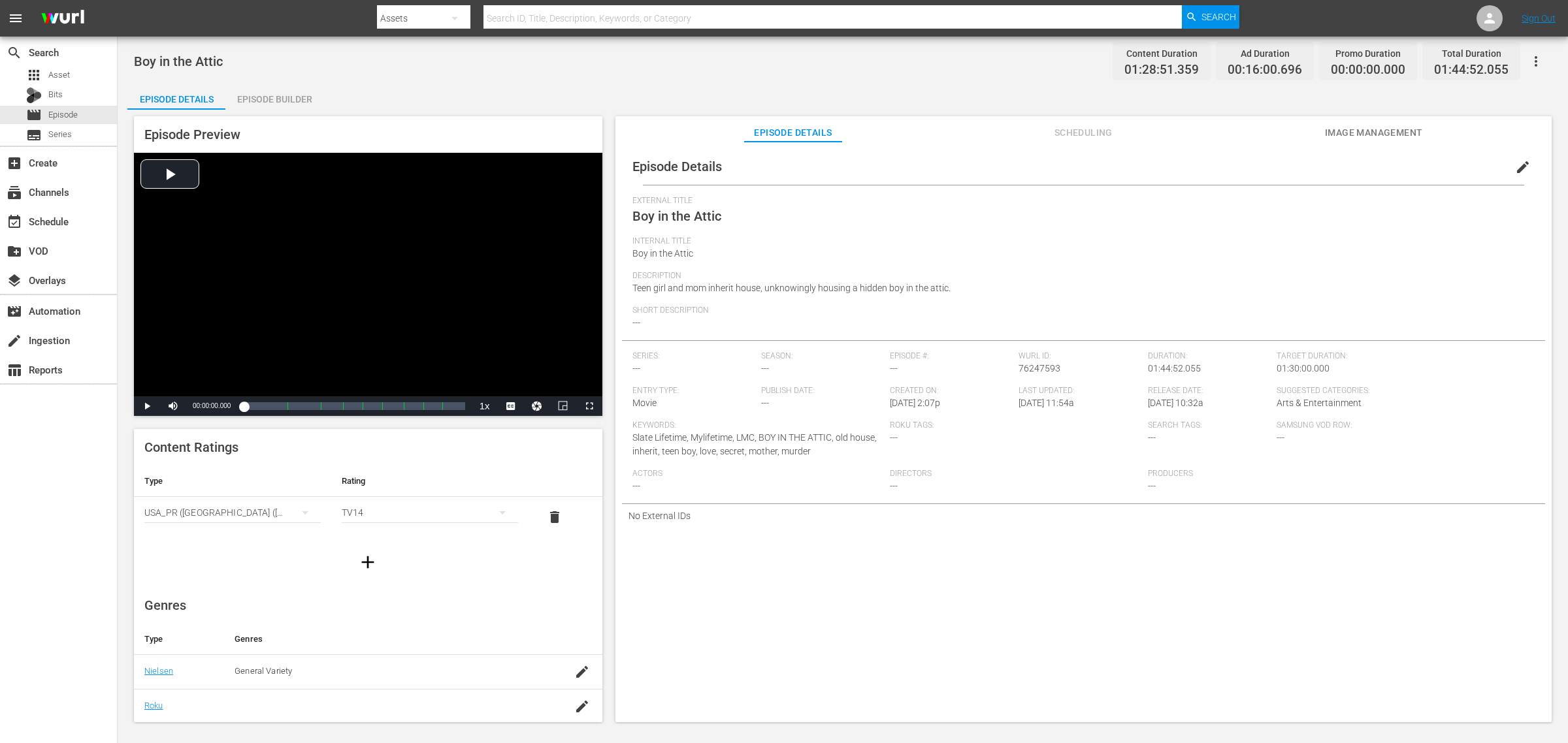
click at [646, 82] on div "Boy in the Attic Content Duration 01:28:51.359 Ad Duration 00:16:00.696 Promo D…" at bounding box center [842, 380] width 1450 height 687
click at [1254, 135] on span "Image Management" at bounding box center [1374, 132] width 98 height 16
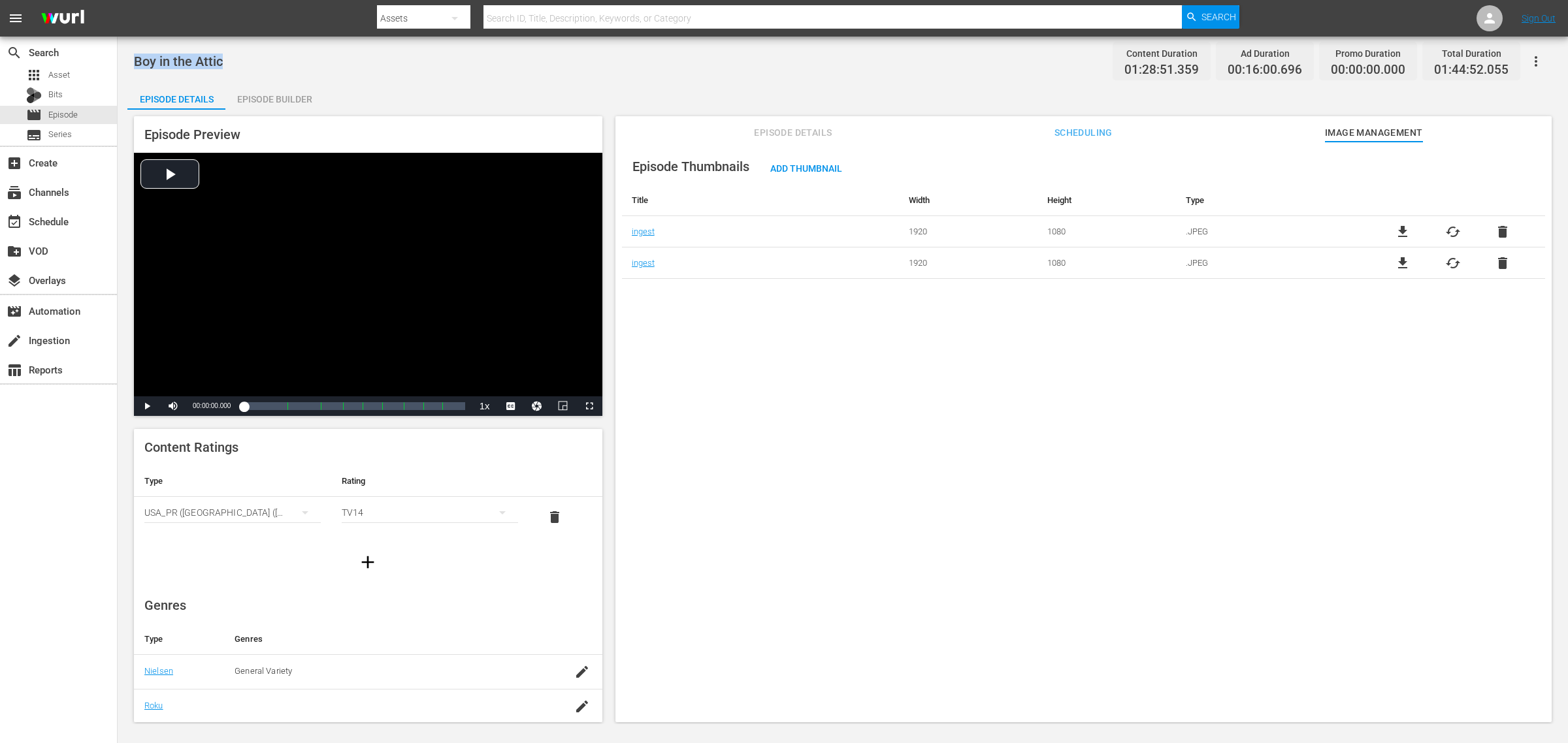
drag, startPoint x: 222, startPoint y: 60, endPoint x: 122, endPoint y: 58, distance: 100.0
click at [122, 58] on div "Boy in the Attic Content Duration 01:28:51.359 Ad Duration 00:16:00.696 Promo D…" at bounding box center [842, 380] width 1450 height 687
copy span "Boy in the Attic"
click at [651, 69] on div "Boy in the Attic Content Duration 01:28:51.359 Ad Duration 00:16:00.696 Promo D…" at bounding box center [842, 60] width 1418 height 29
click at [1254, 229] on span "cached" at bounding box center [1453, 232] width 16 height 16
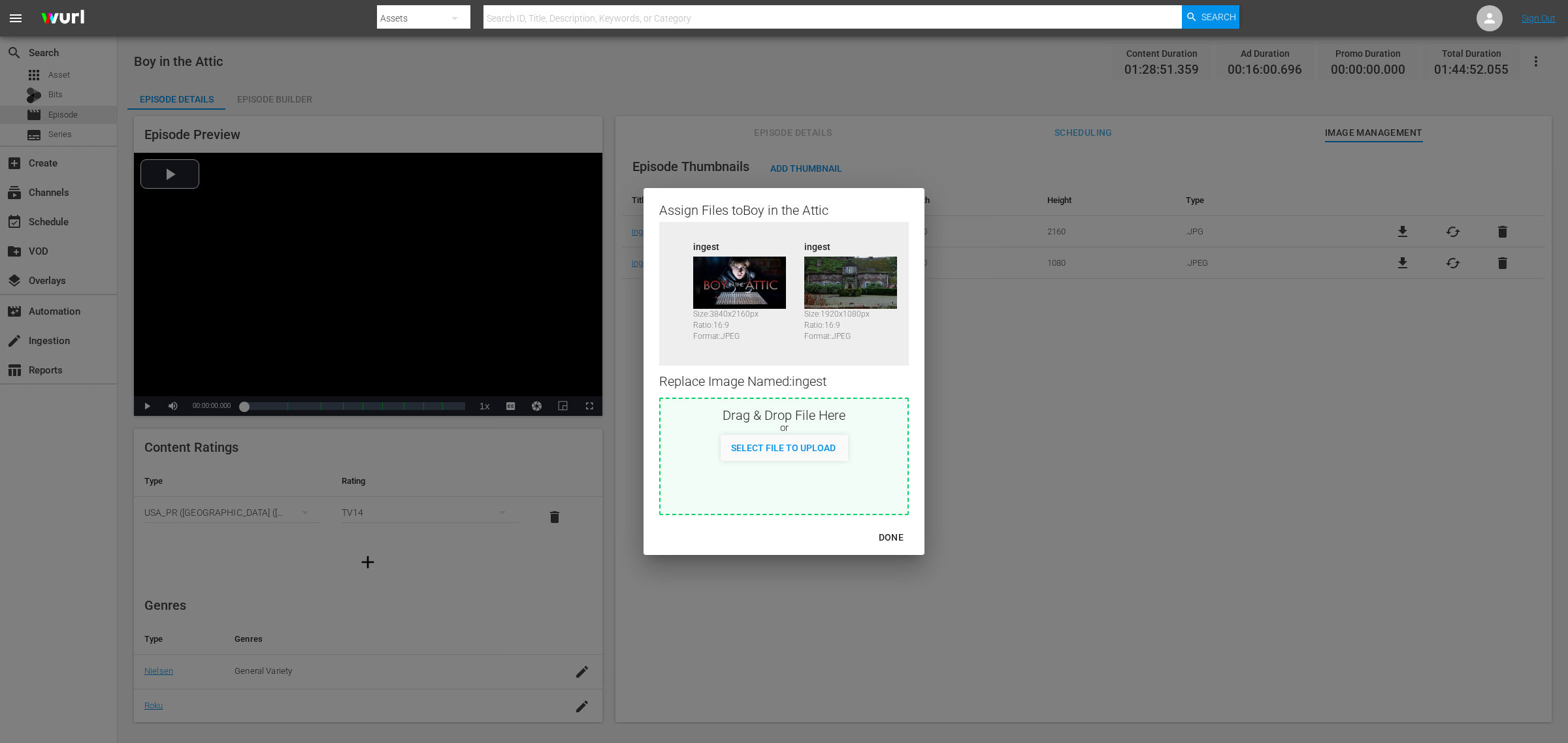
click at [889, 529] on button "DONE" at bounding box center [891, 538] width 57 height 24
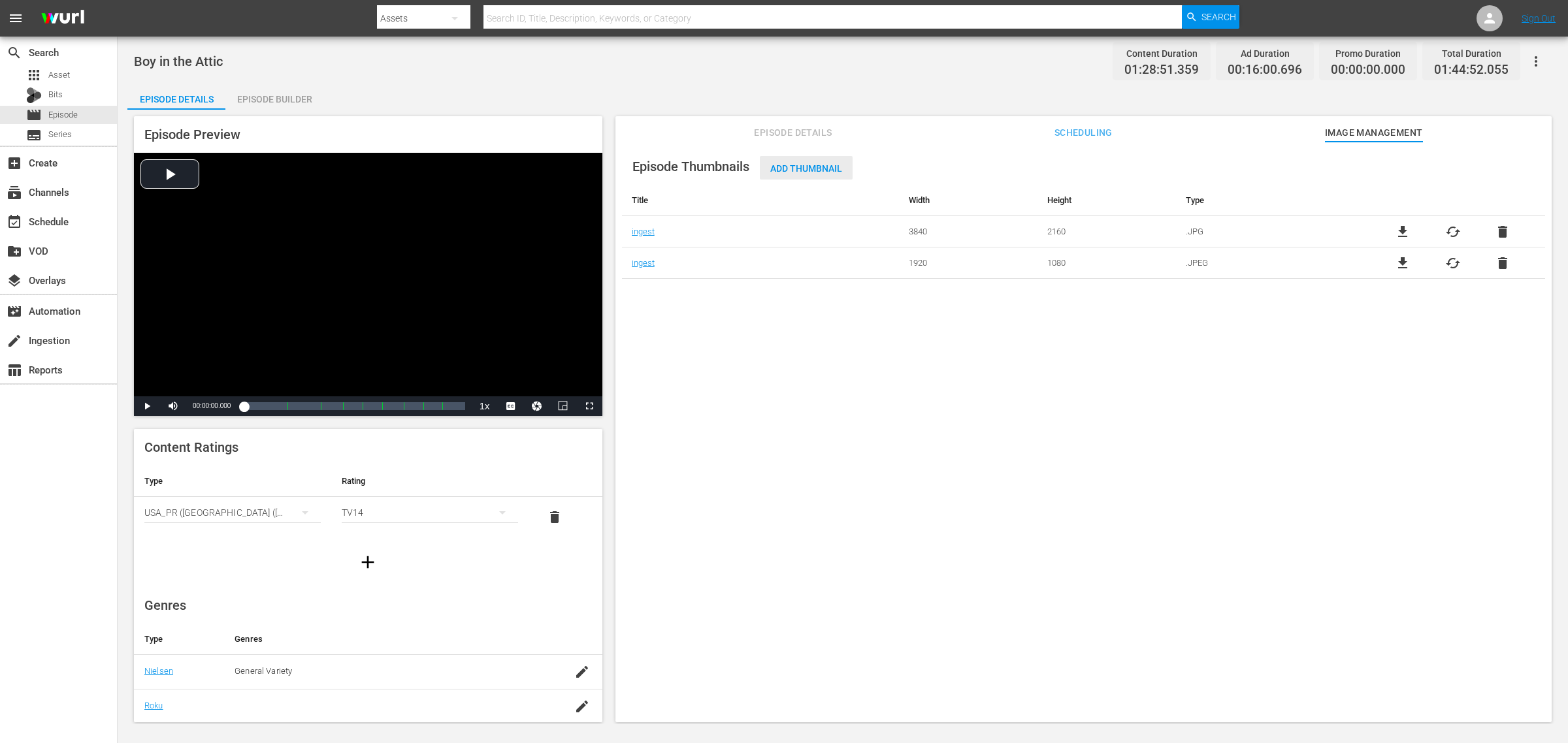
click at [811, 160] on div "Add Thumbnail" at bounding box center [806, 169] width 92 height 24
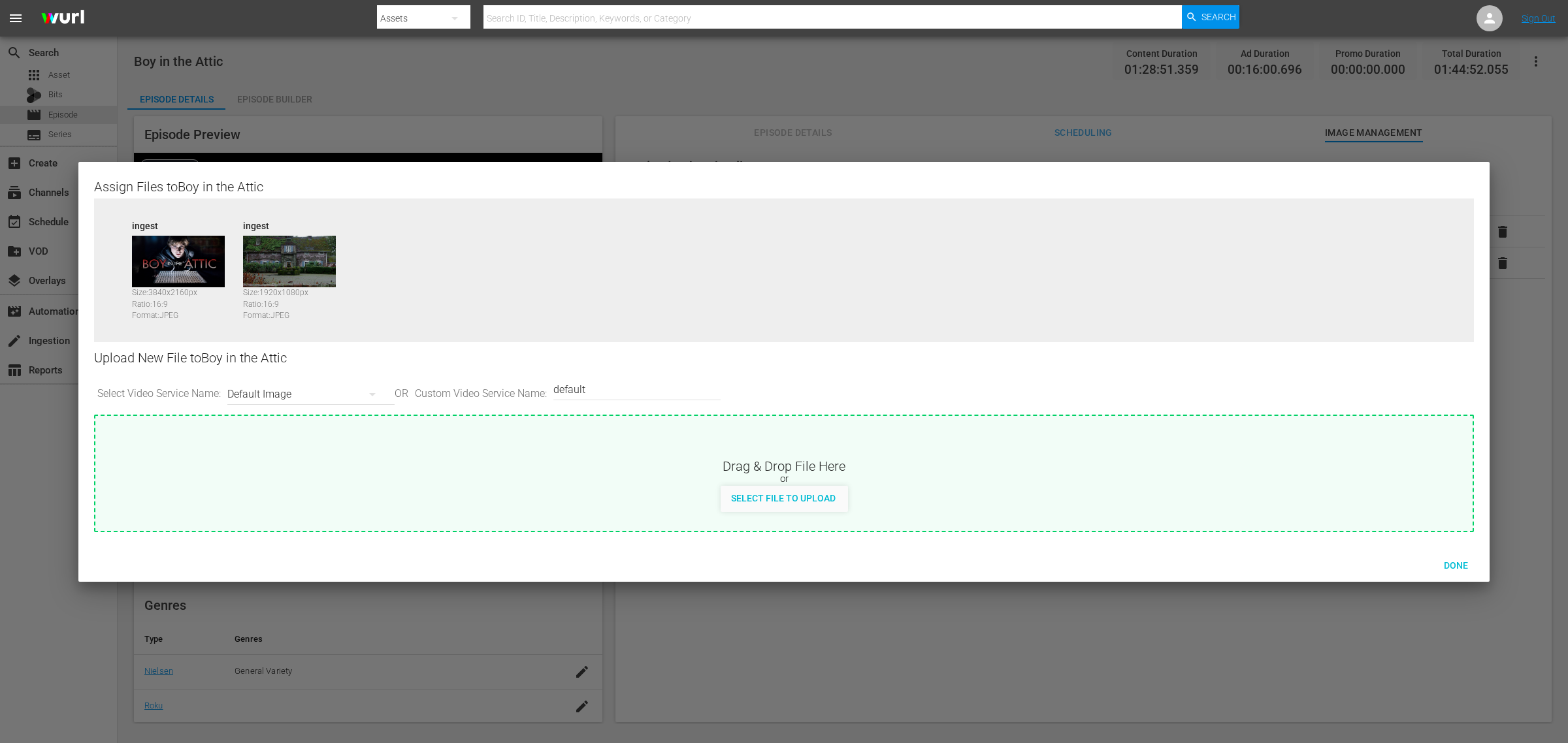
drag, startPoint x: 645, startPoint y: 389, endPoint x: 358, endPoint y: 359, distance: 288.6
click at [358, 363] on div "Upload New File to Boy in the Attic Select Video Service Name: Default Image OR…" at bounding box center [784, 378] width 1380 height 73
type input "image2"
click at [1254, 570] on span "Done" at bounding box center [1456, 565] width 45 height 10
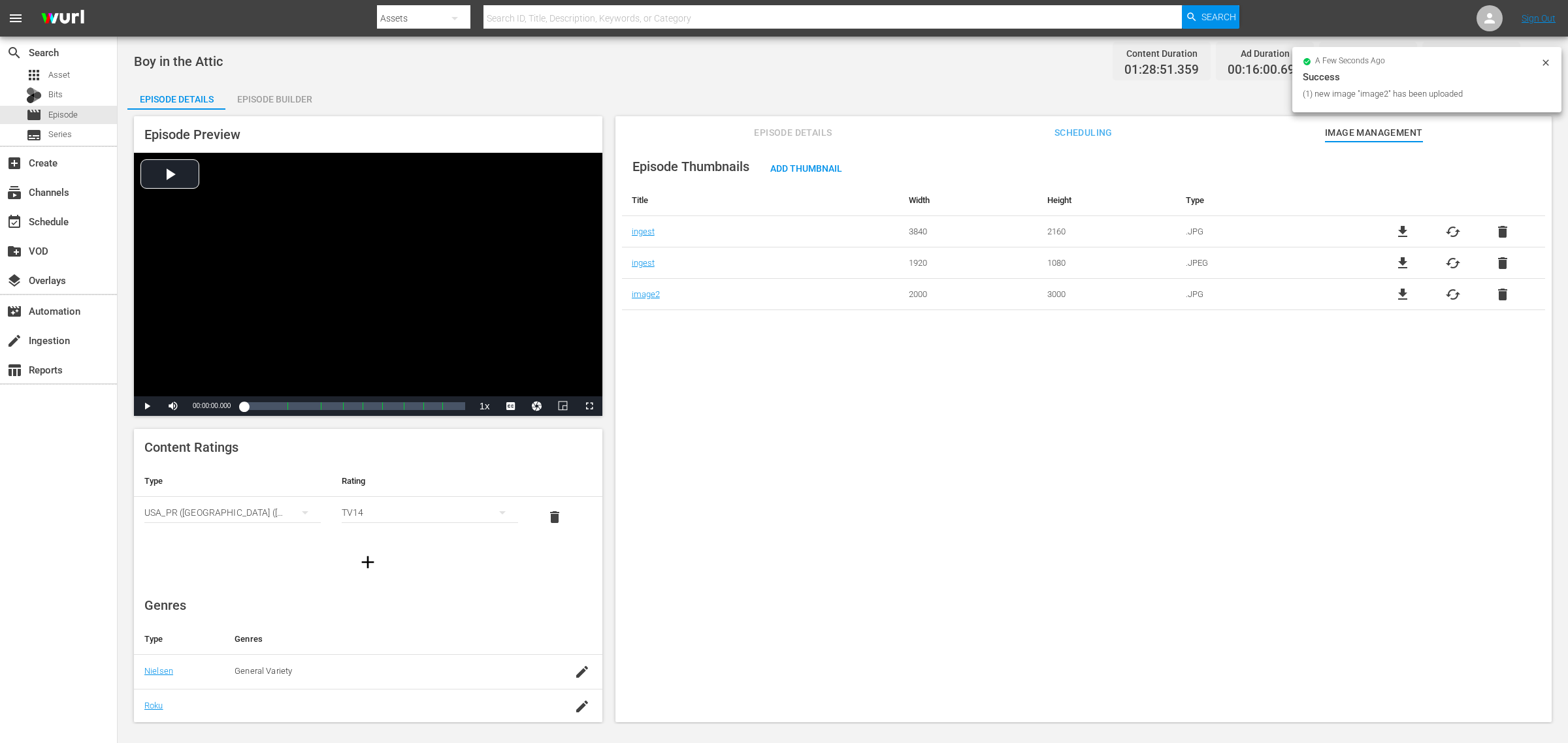
click at [651, 76] on div "Boy in the Attic Content Duration 01:28:51.359 Ad Duration 00:16:00.696 Promo D…" at bounding box center [842, 380] width 1450 height 687
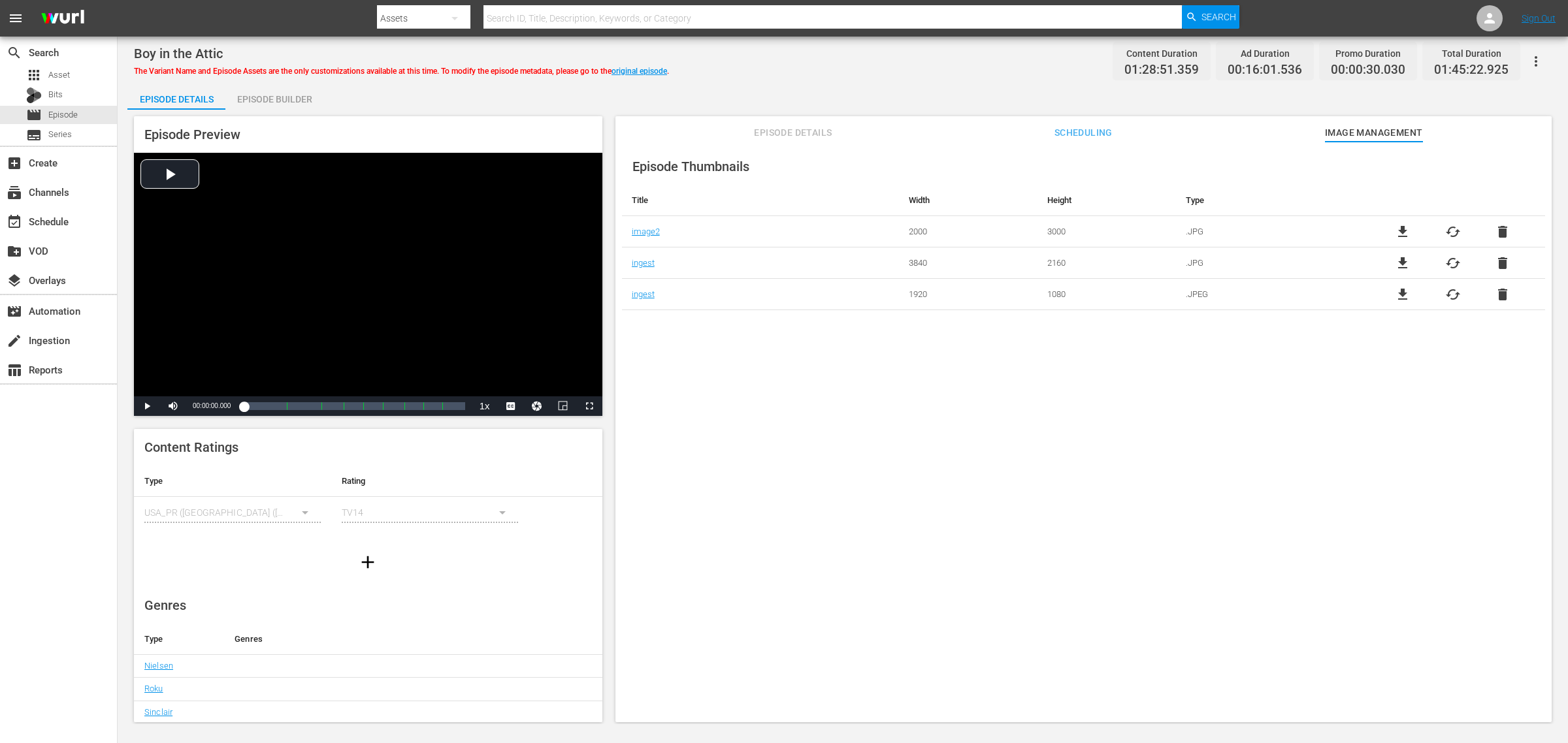
click at [808, 54] on div "Boy in the Attic The Variant Name and Episode Assets are the only customization…" at bounding box center [842, 60] width 1418 height 29
click at [276, 106] on div "Episode Builder" at bounding box center [274, 99] width 98 height 31
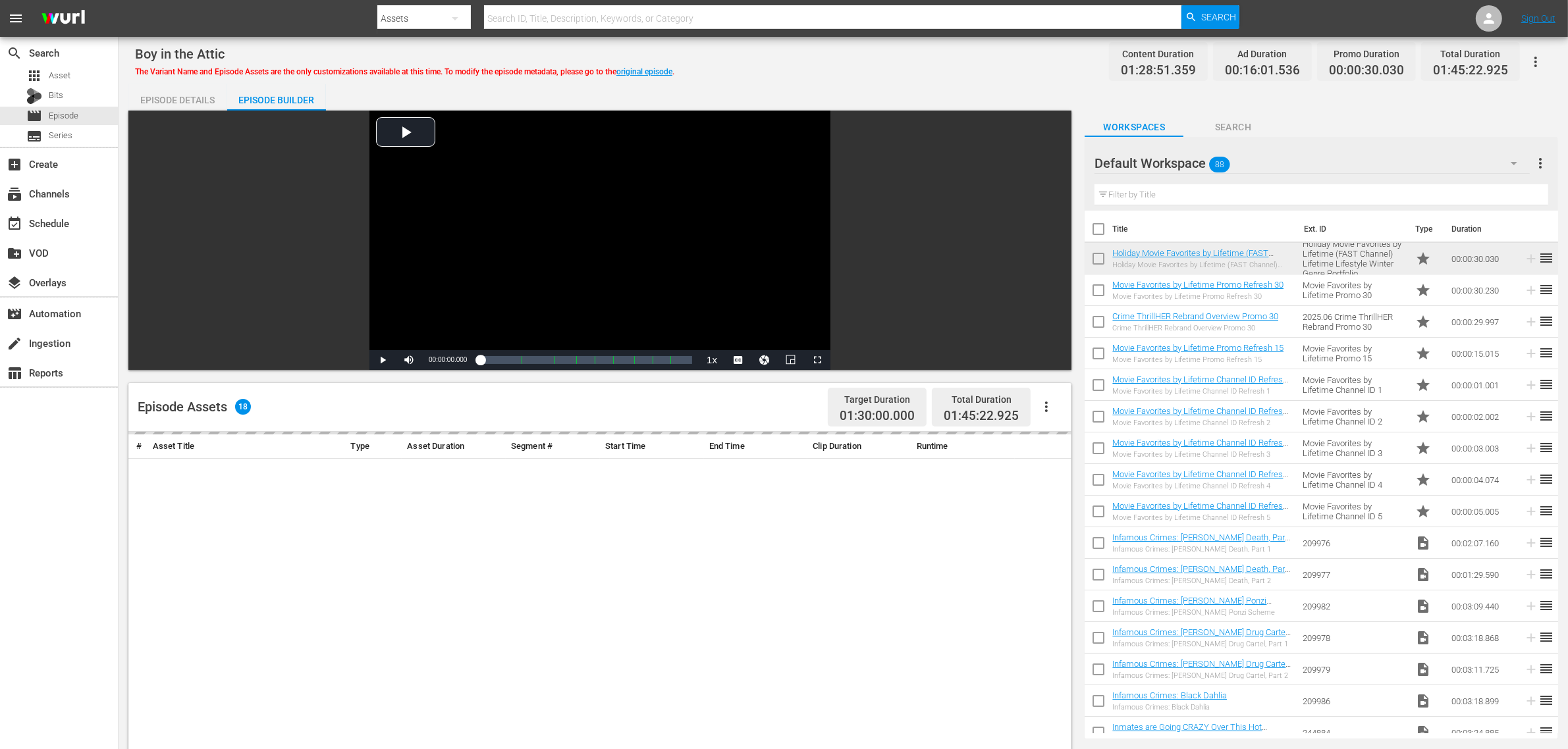
click at [834, 85] on div "Episode Details Episode Builder Episode Preview Video Player is loading. Play V…" at bounding box center [842, 583] width 1429 height 998
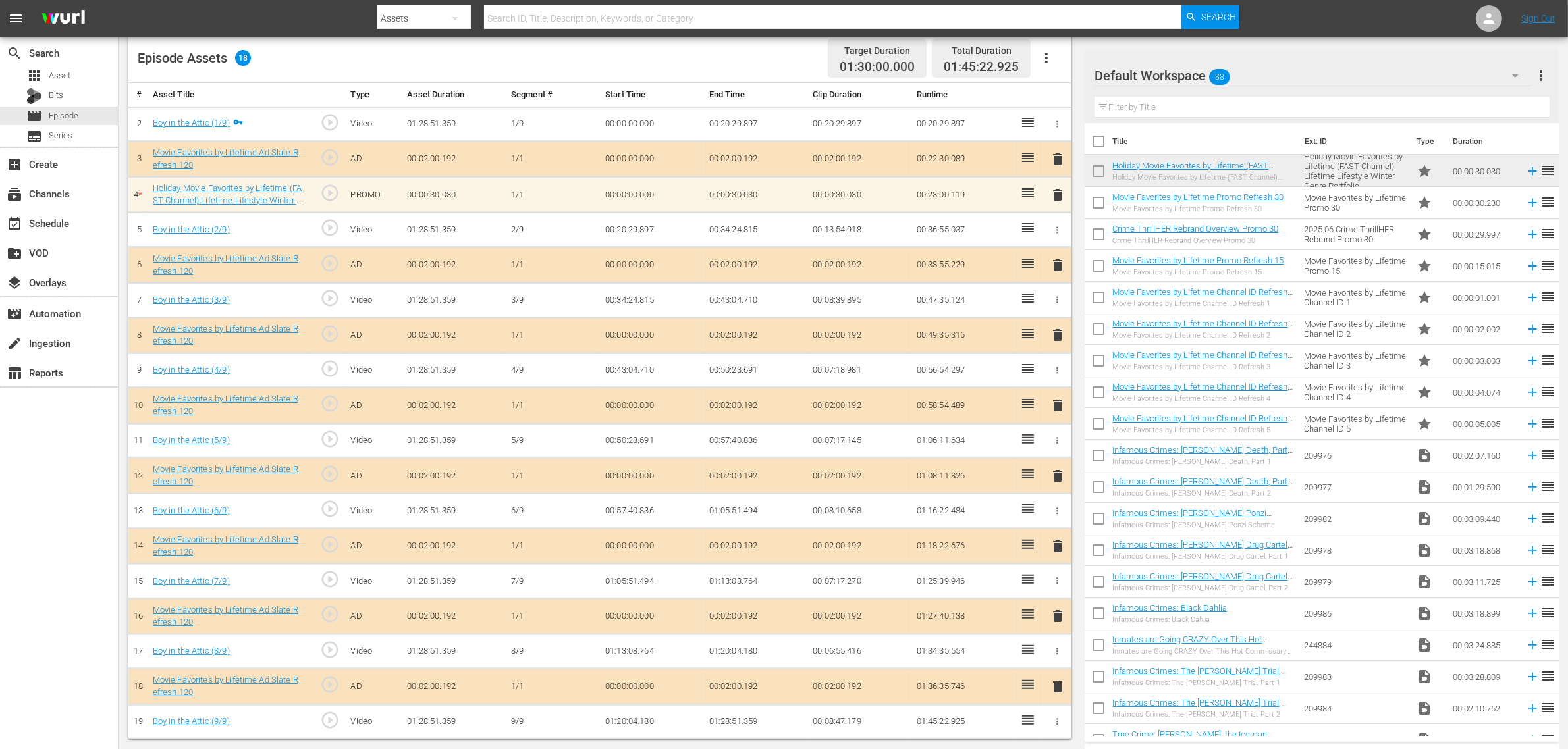
scroll to position [354, 0]
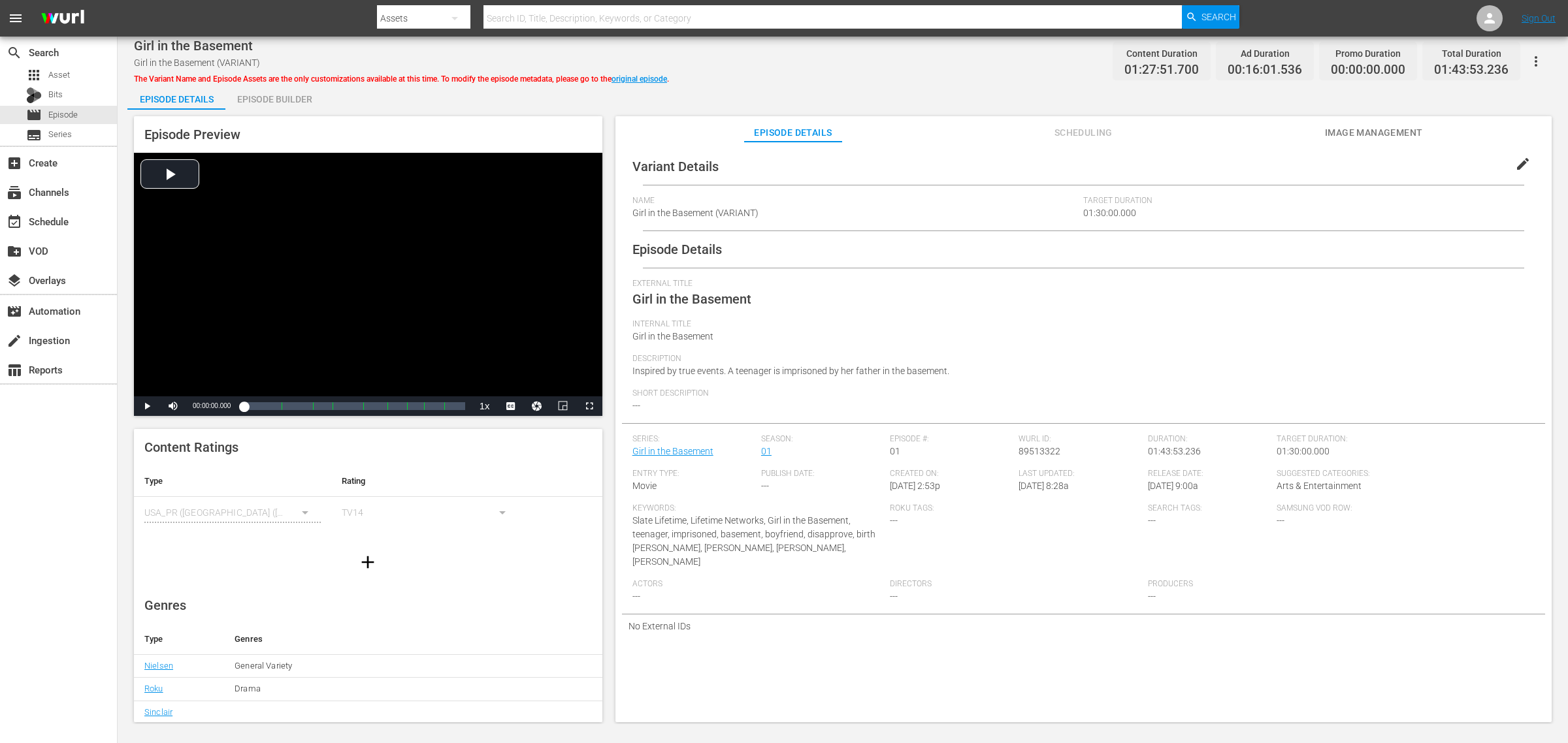
click at [874, 66] on div "Girl in the Basement Girl in the Basement (VARIANT) The Variant Name and Episod…" at bounding box center [842, 60] width 1418 height 29
click at [1254, 122] on button "Image Management" at bounding box center [1374, 129] width 98 height 26
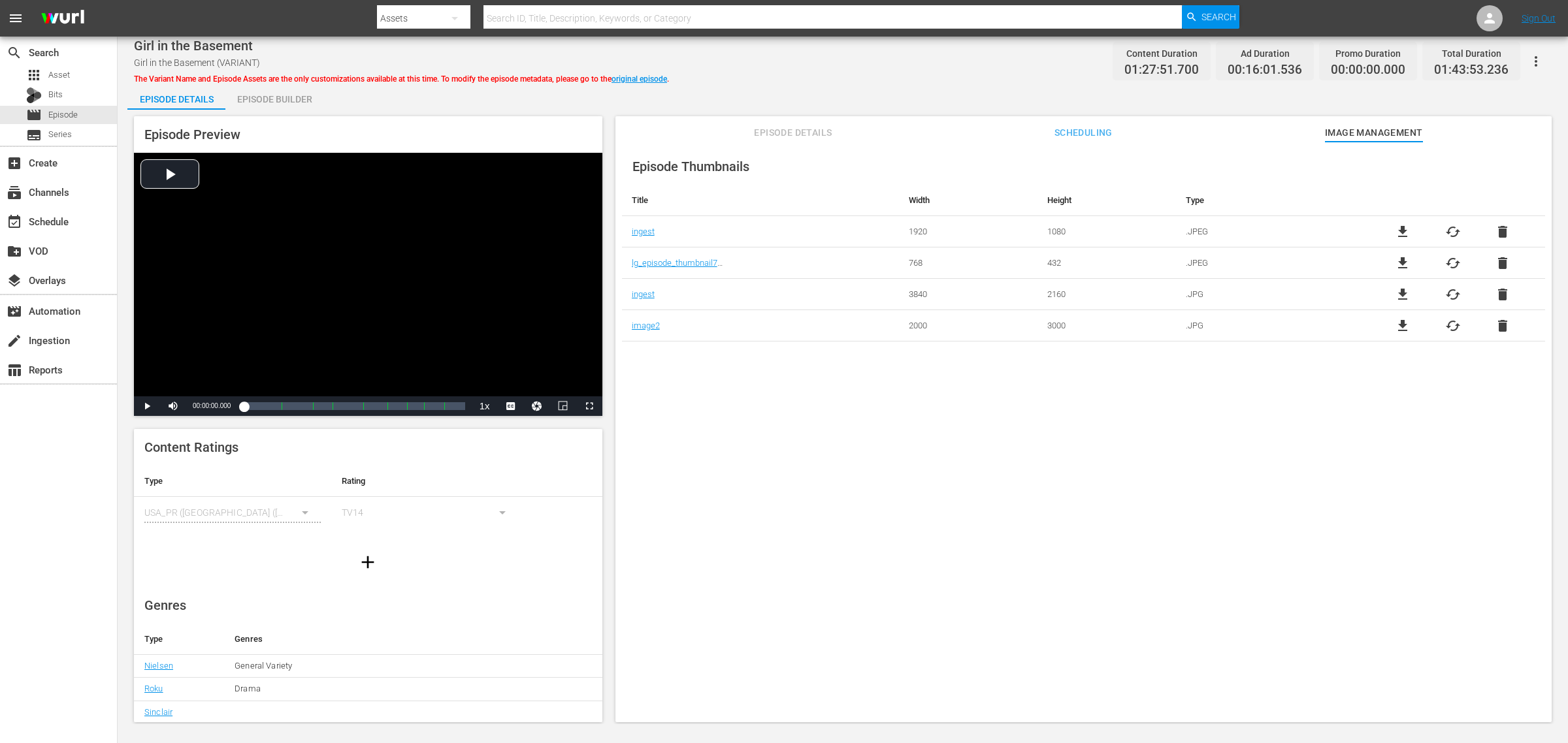
click at [278, 98] on div "Episode Builder" at bounding box center [274, 99] width 98 height 31
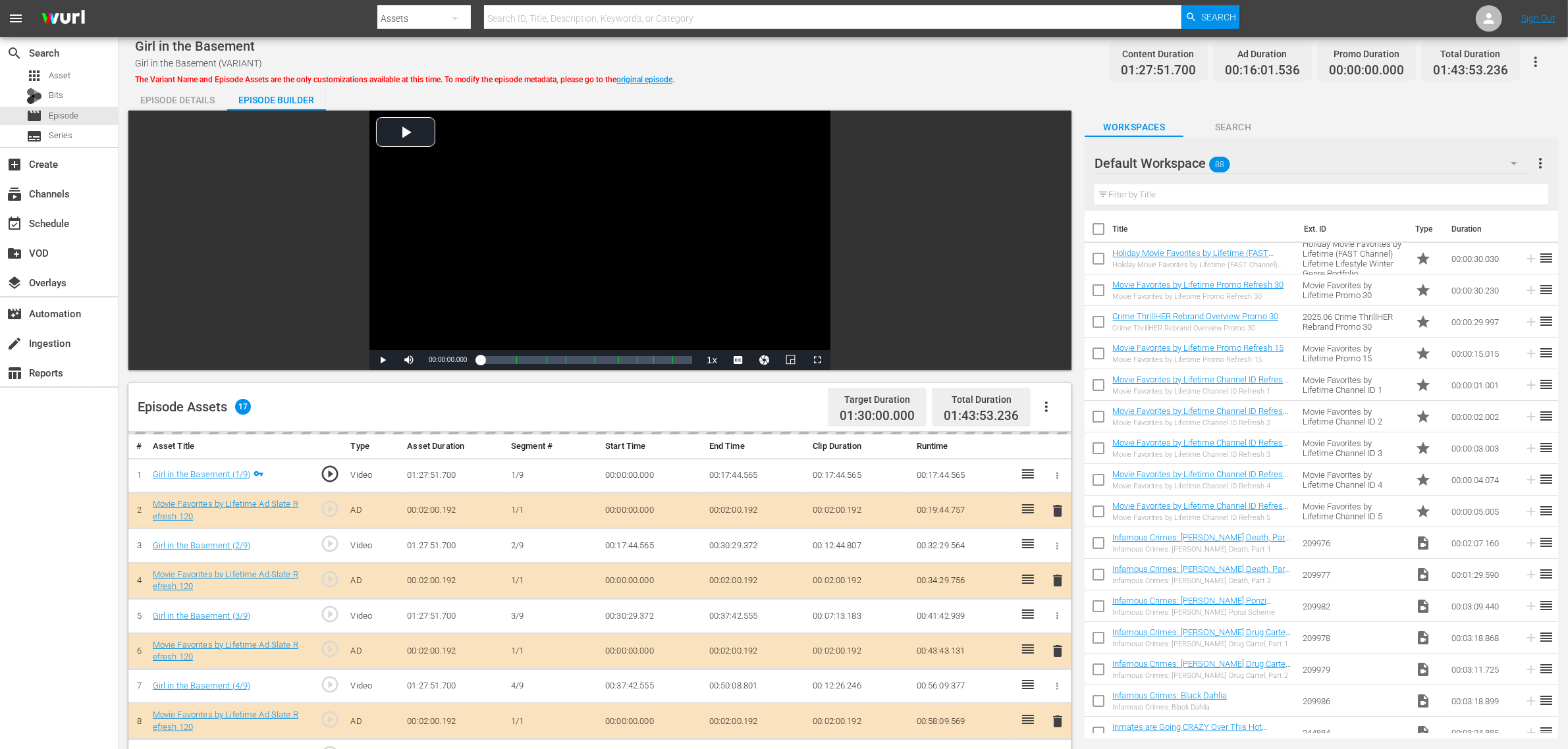
click at [821, 69] on div "Girl in the Basement Girl in the Basement (VARIANT) The Variant Name and Episod…" at bounding box center [842, 61] width 1416 height 29
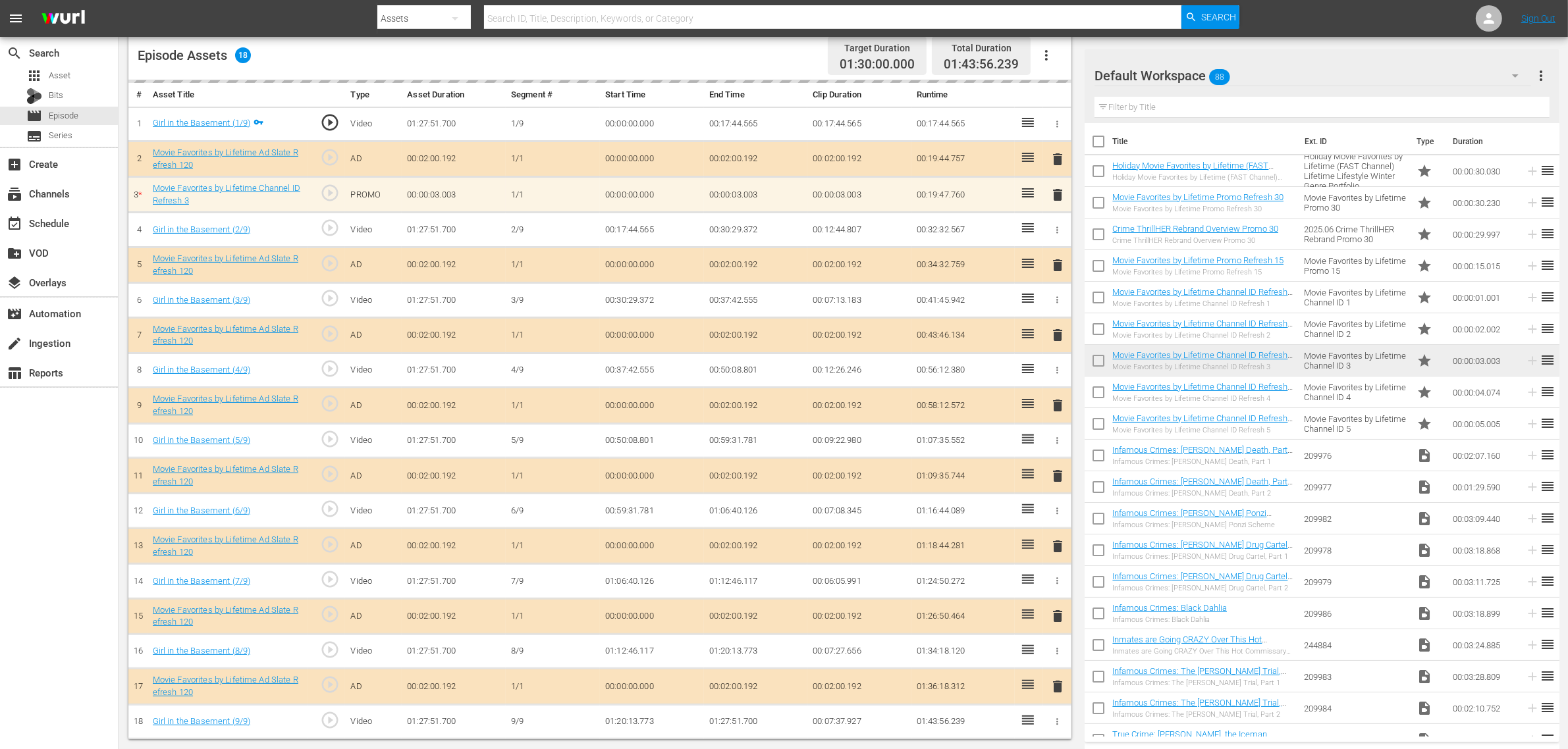
scroll to position [357, 0]
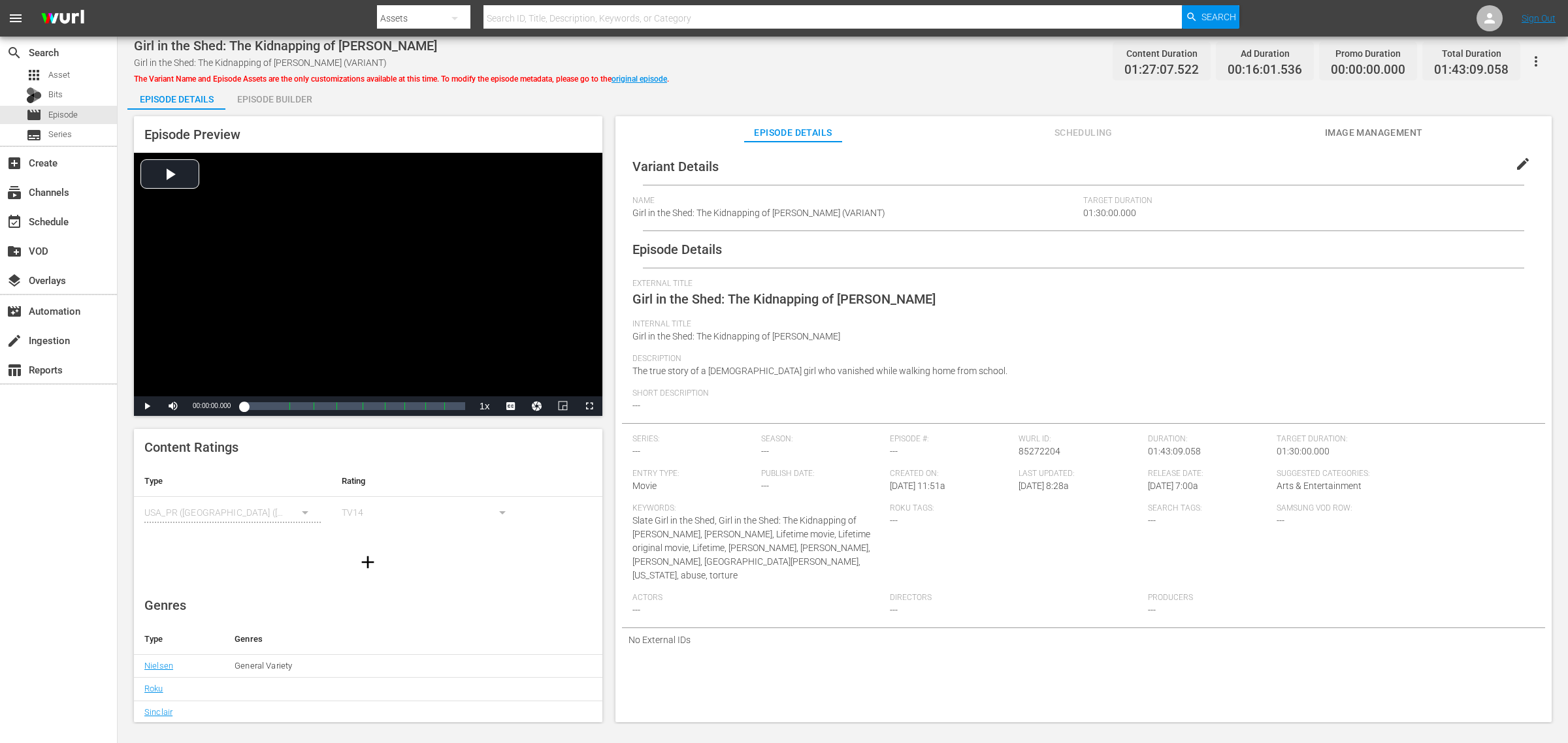
click at [1254, 112] on div "Episode Preview Video Player is loading. Play Video Play Mute Current Time 00:0…" at bounding box center [842, 420] width 1430 height 622
click at [1254, 136] on span "Image Management" at bounding box center [1374, 132] width 98 height 16
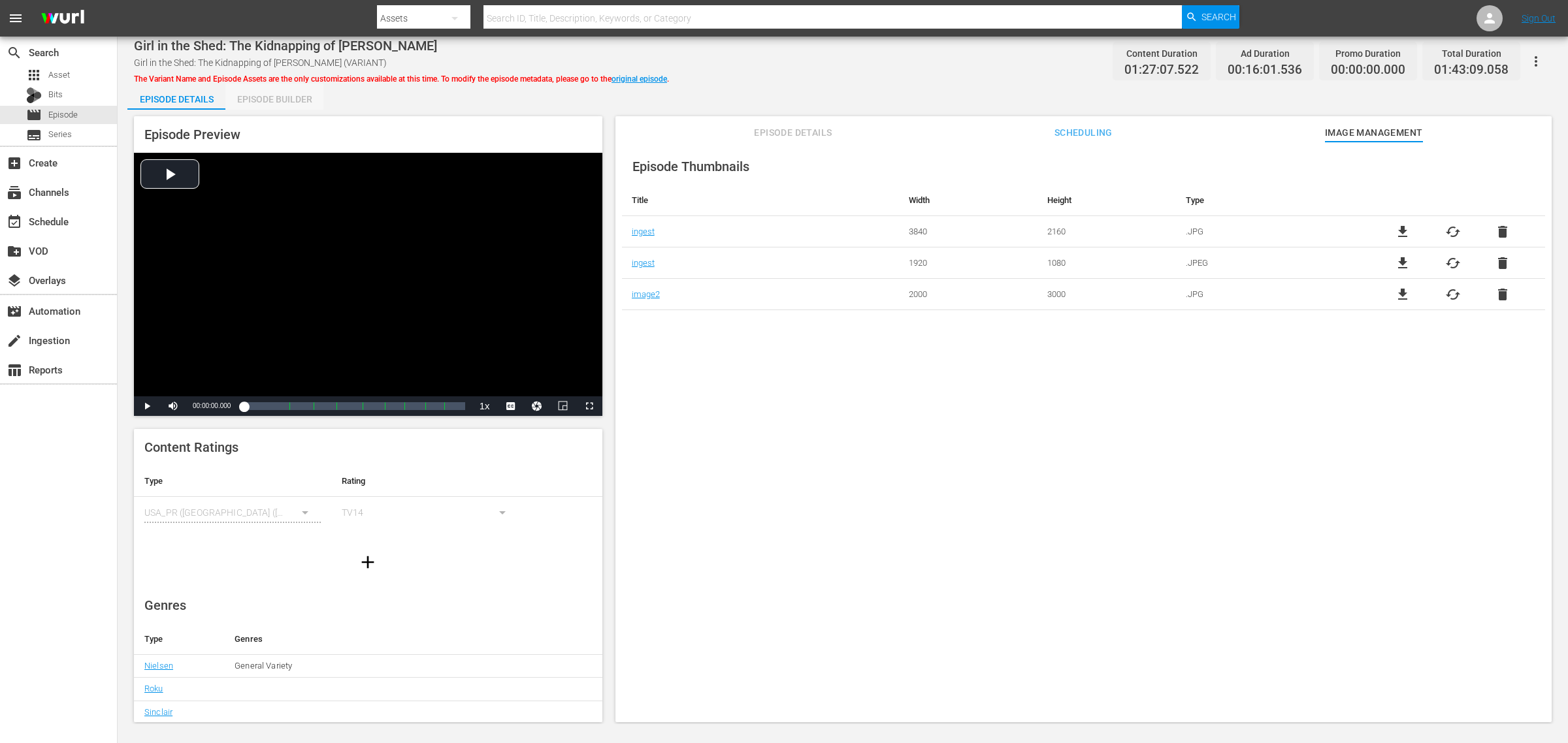
click at [296, 104] on div "Episode Builder" at bounding box center [274, 99] width 98 height 31
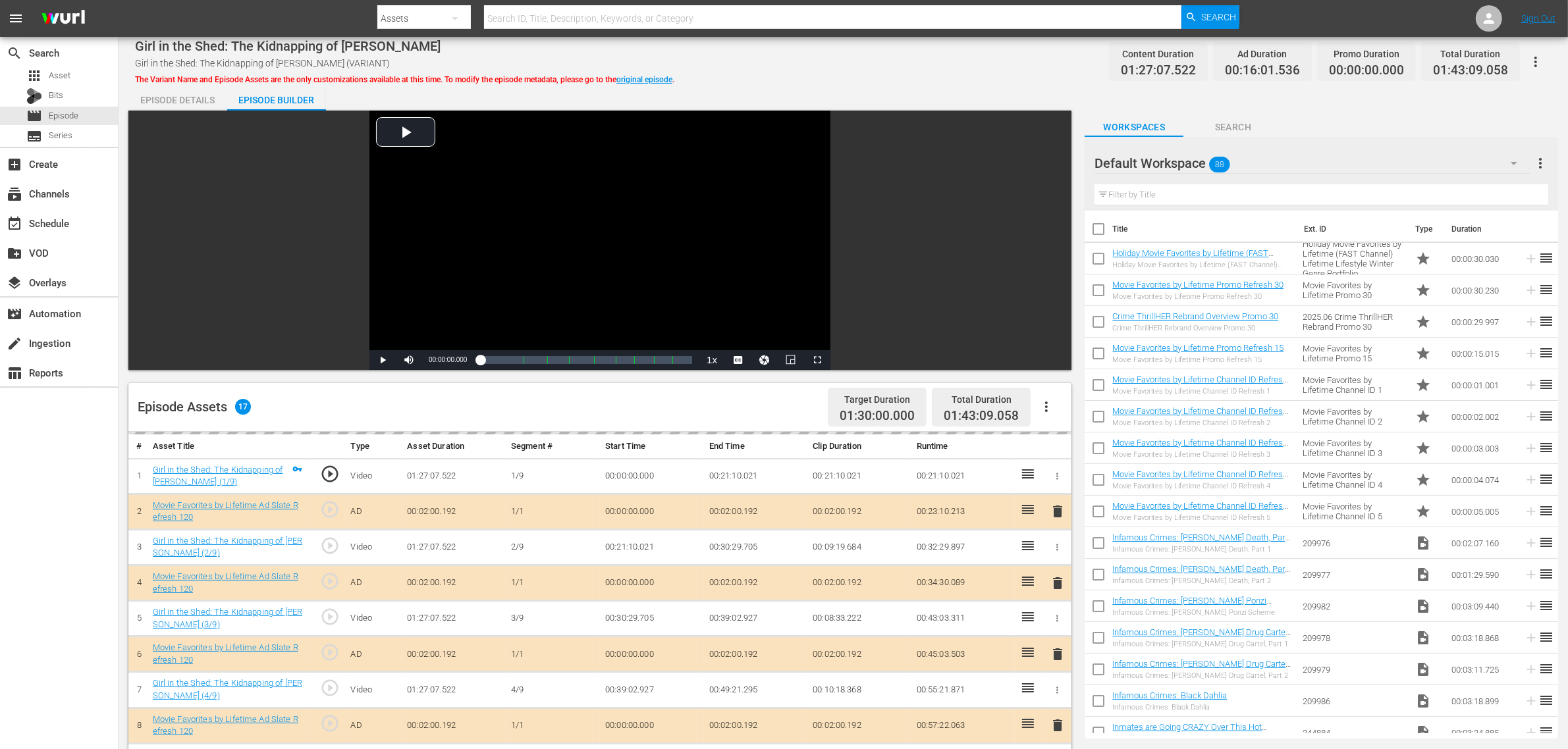
click at [848, 76] on div "Girl in the Shed: The Kidnapping of [PERSON_NAME] Girl in the Shed: The Kidnapp…" at bounding box center [843, 564] width 1449 height 1055
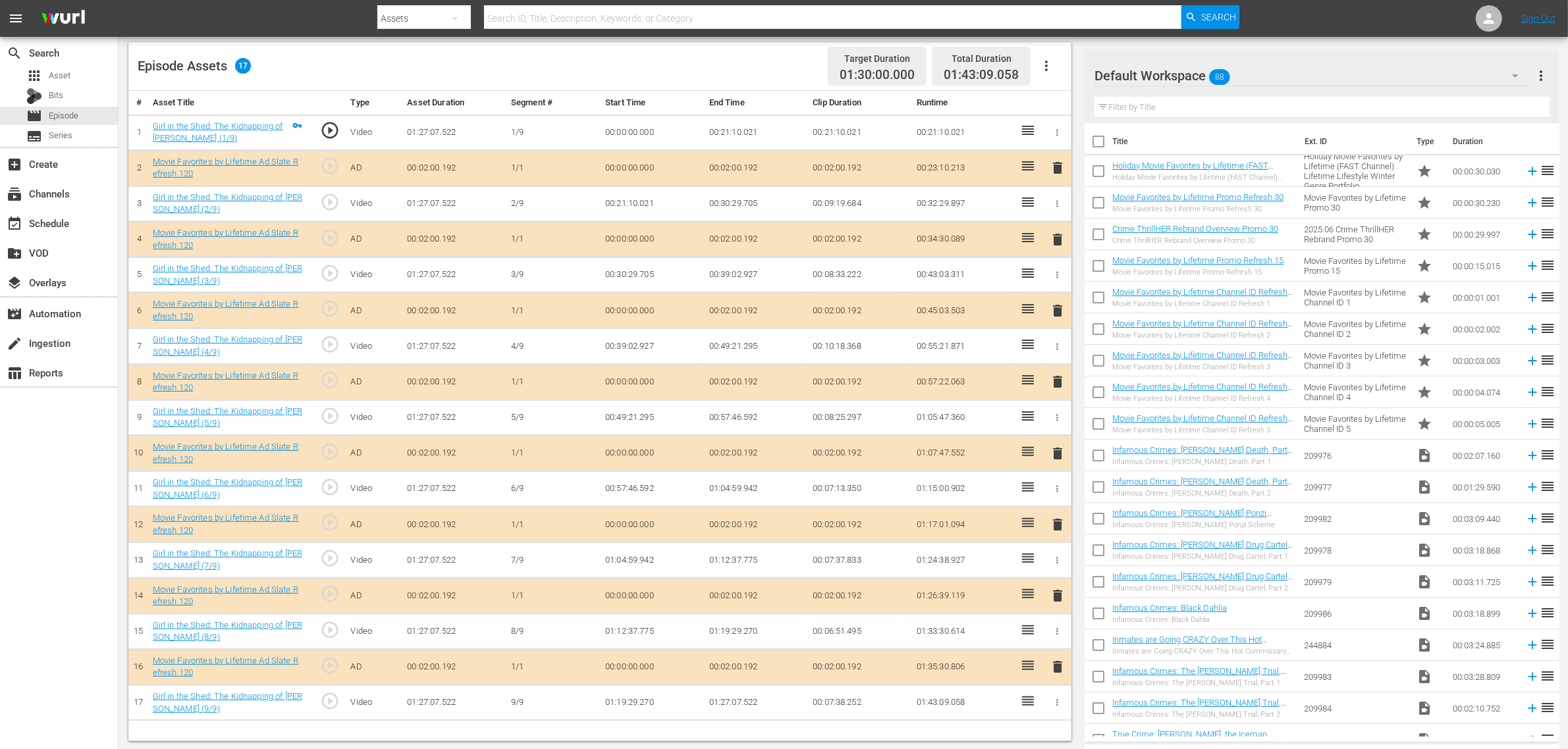
scroll to position [343, 0]
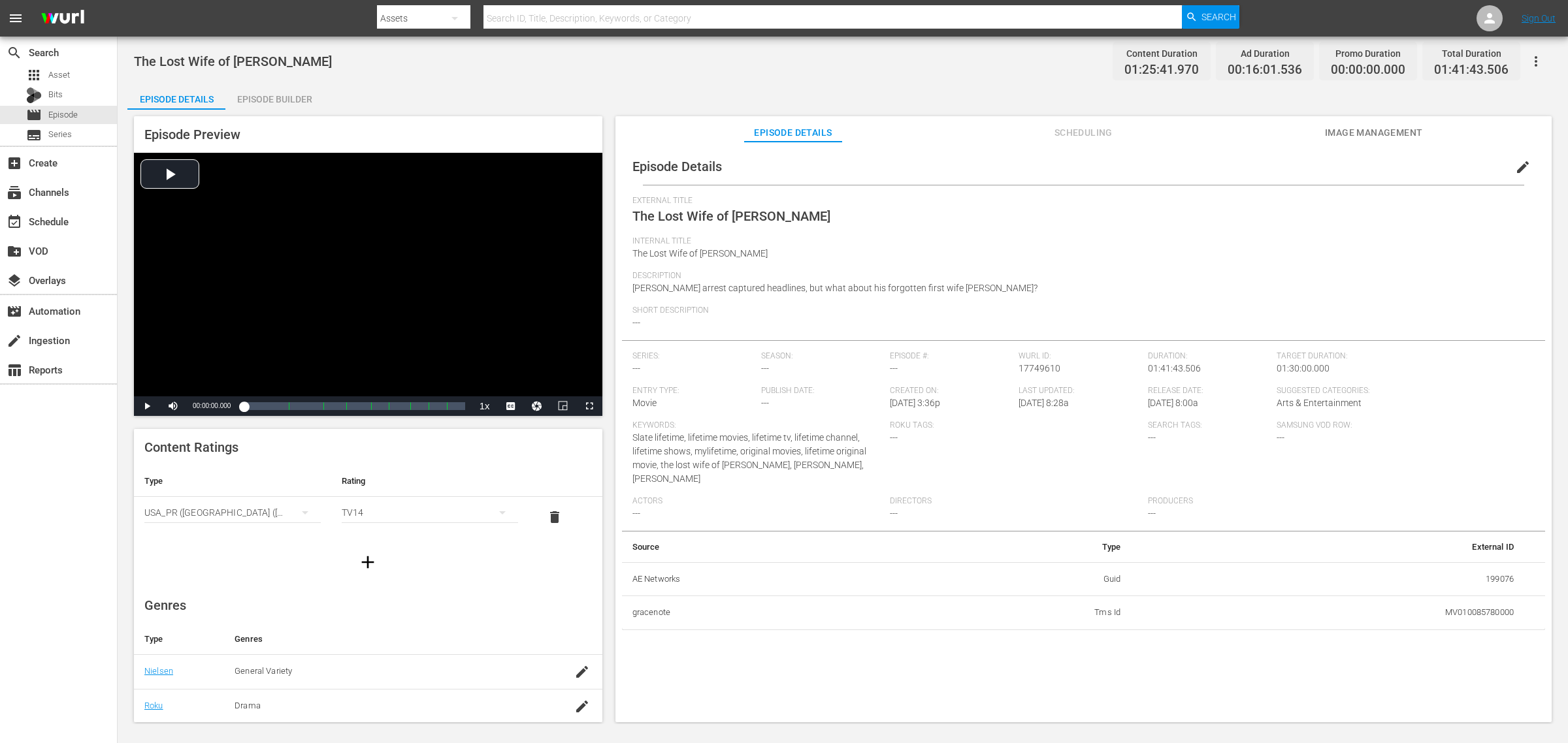
click at [1254, 129] on span "Image Management" at bounding box center [1374, 132] width 98 height 16
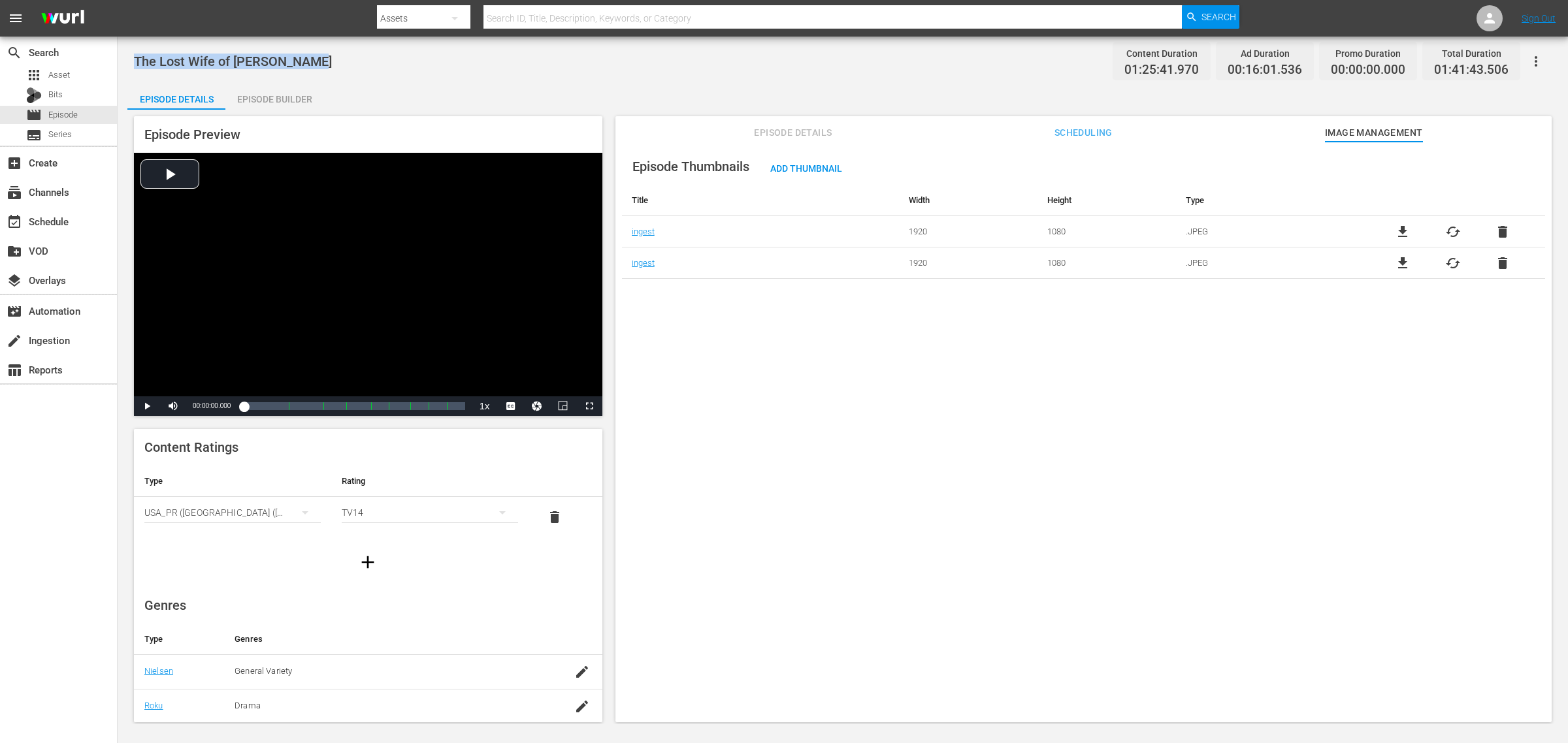
drag, startPoint x: 318, startPoint y: 60, endPoint x: 135, endPoint y: 53, distance: 183.1
click at [135, 53] on div "The Lost Wife of [PERSON_NAME] Content Duration 01:25:41.970 Ad Duration 00:16:…" at bounding box center [842, 60] width 1418 height 29
copy span "The Lost Wife of [PERSON_NAME]"
click at [683, 80] on div "The Lost Wife of Robert Durst Content Duration 01:25:41.970 Ad Duration 00:16:0…" at bounding box center [842, 380] width 1450 height 687
click at [1254, 226] on span "cached" at bounding box center [1453, 232] width 16 height 16
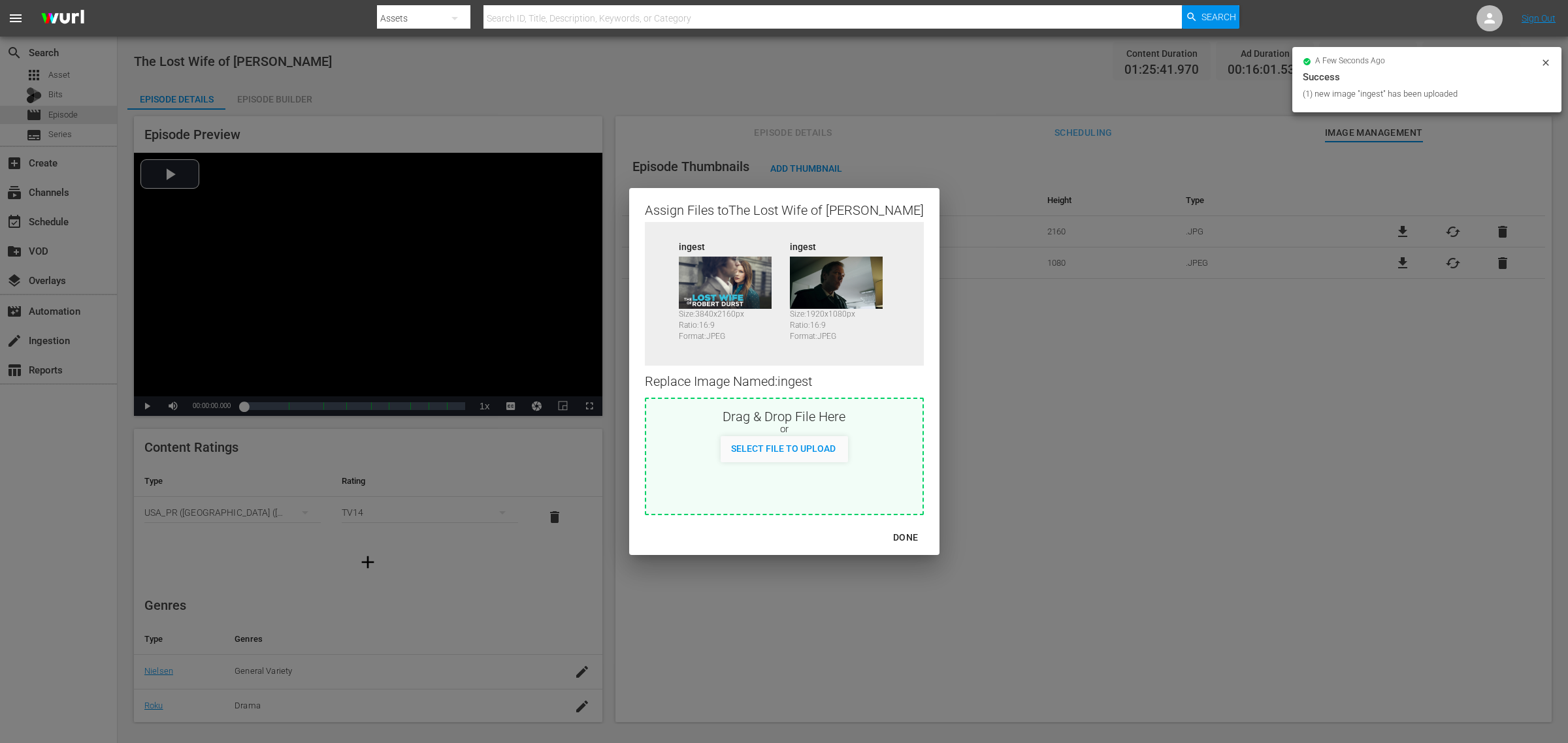
click at [896, 532] on div "DONE" at bounding box center [906, 537] width 46 height 16
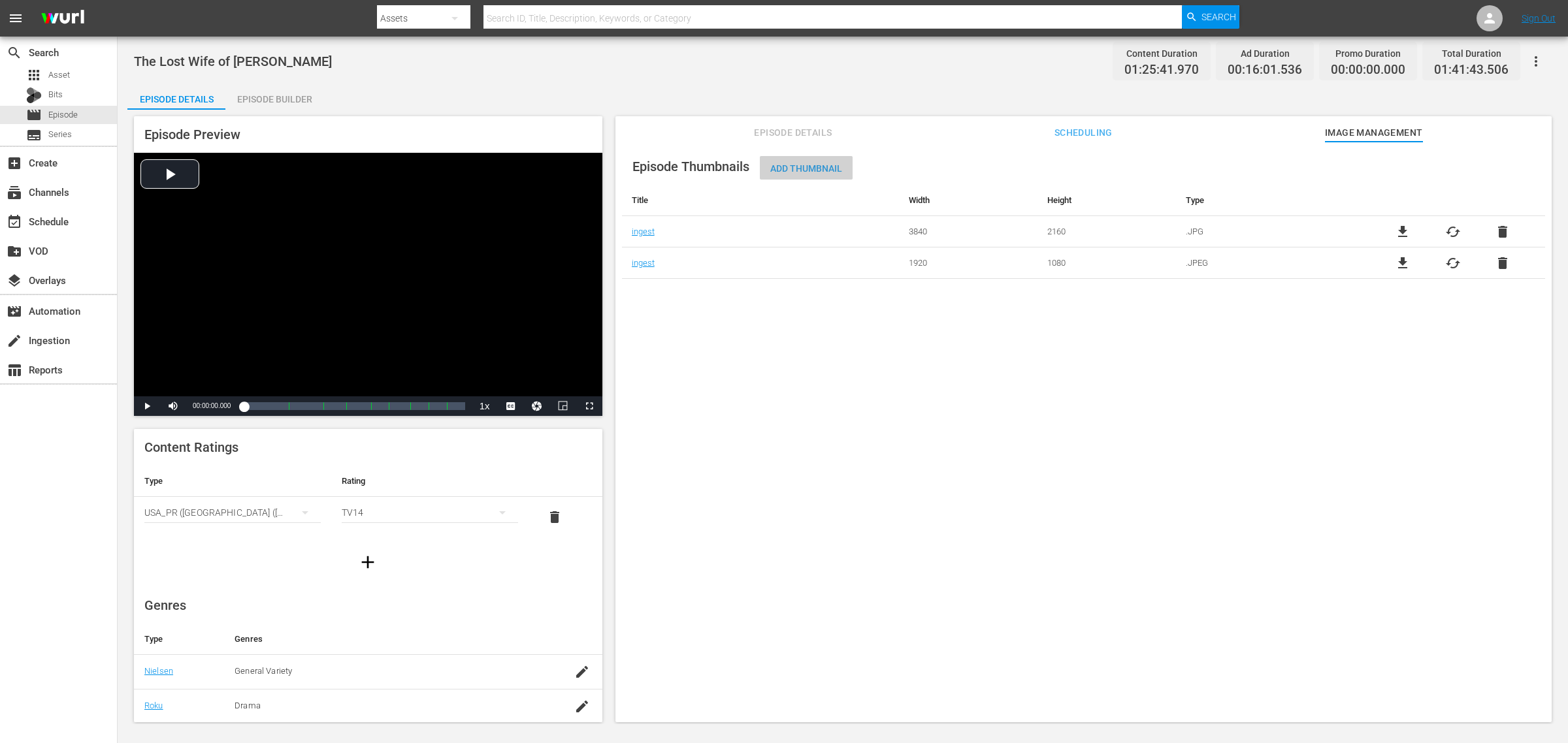
click at [810, 165] on span "Add Thumbnail" at bounding box center [806, 168] width 92 height 10
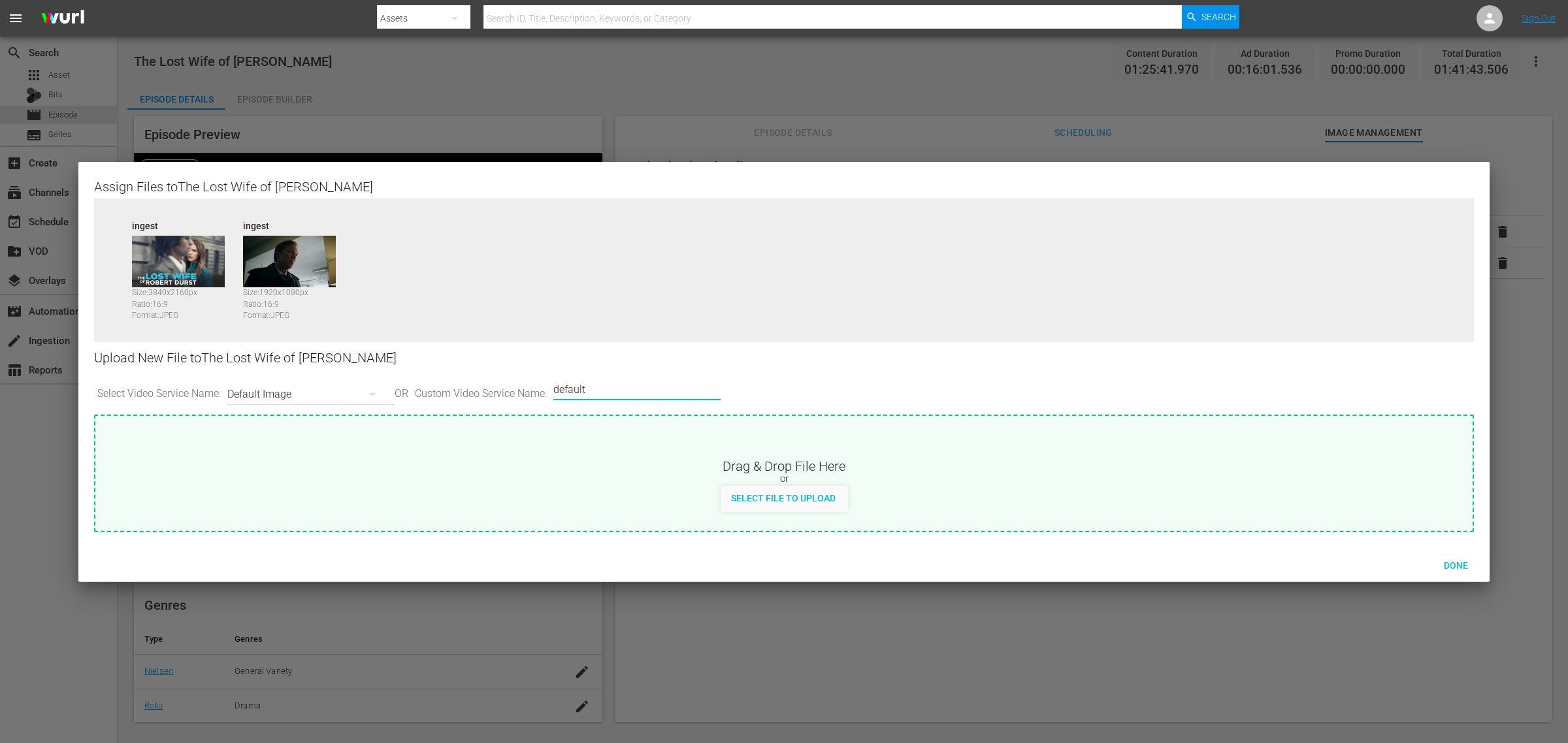
drag, startPoint x: 547, startPoint y: 385, endPoint x: 351, endPoint y: 363, distance: 197.2
click at [351, 363] on div "Upload New File to The Lost Wife of Robert Durst Select Video Service Name: Def…" at bounding box center [784, 378] width 1380 height 73
type input "image2"
click at [1254, 562] on span "Done" at bounding box center [1456, 565] width 45 height 10
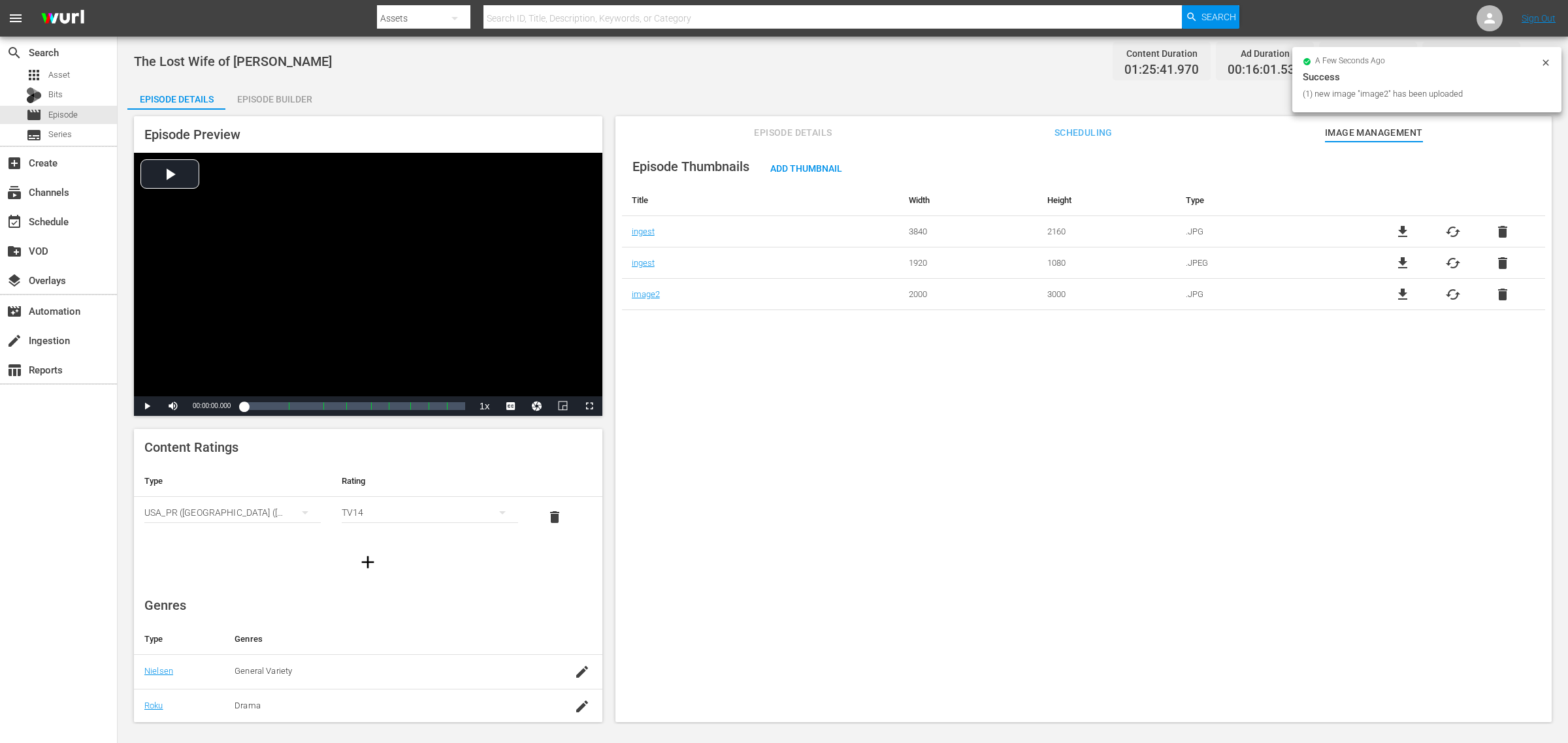
click at [557, 72] on div "The Lost Wife of Robert Durst Content Duration 01:25:41.970 Ad Duration 00:16:0…" at bounding box center [842, 60] width 1418 height 29
click at [677, 72] on div "The Lost Wife of Robert Durst Content Duration 01:25:41.970 Ad Duration 00:16:0…" at bounding box center [842, 60] width 1418 height 29
click at [557, 87] on div "Episode Details Episode Builder Episode Preview Video Player is loading. Play V…" at bounding box center [842, 408] width 1430 height 649
click at [255, 95] on div "Episode Builder" at bounding box center [274, 99] width 98 height 31
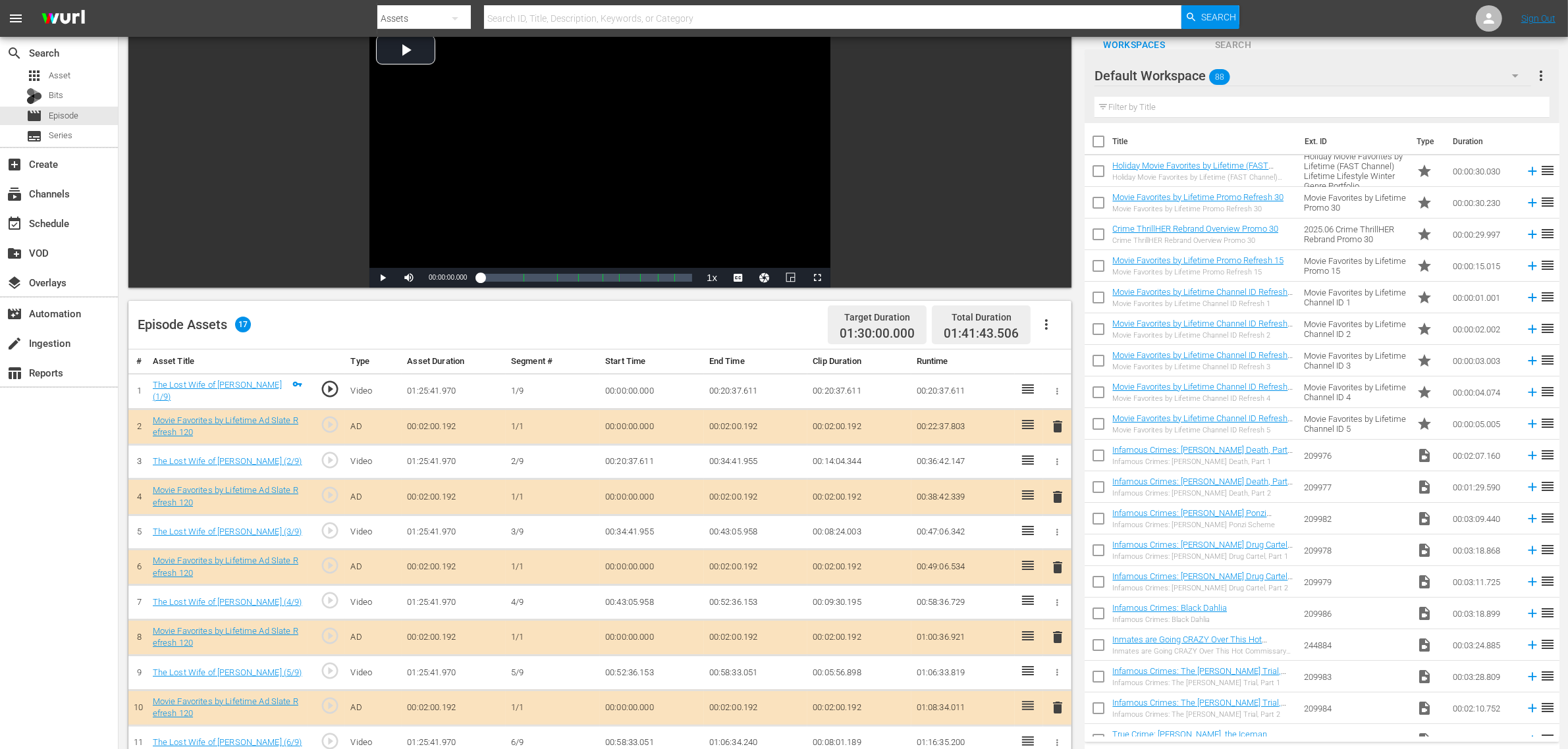
scroll to position [343, 0]
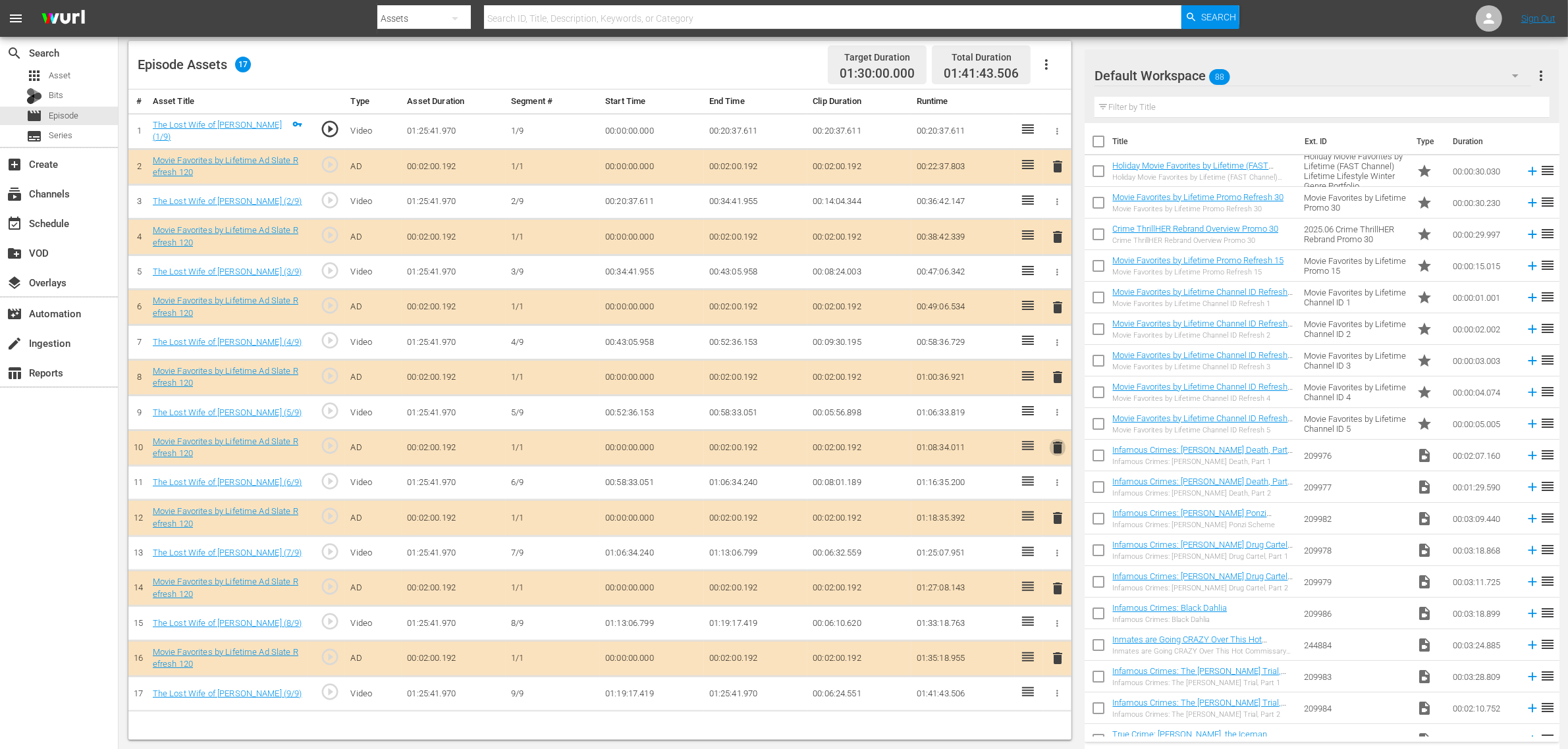
click at [1054, 452] on span "delete" at bounding box center [1057, 447] width 16 height 16
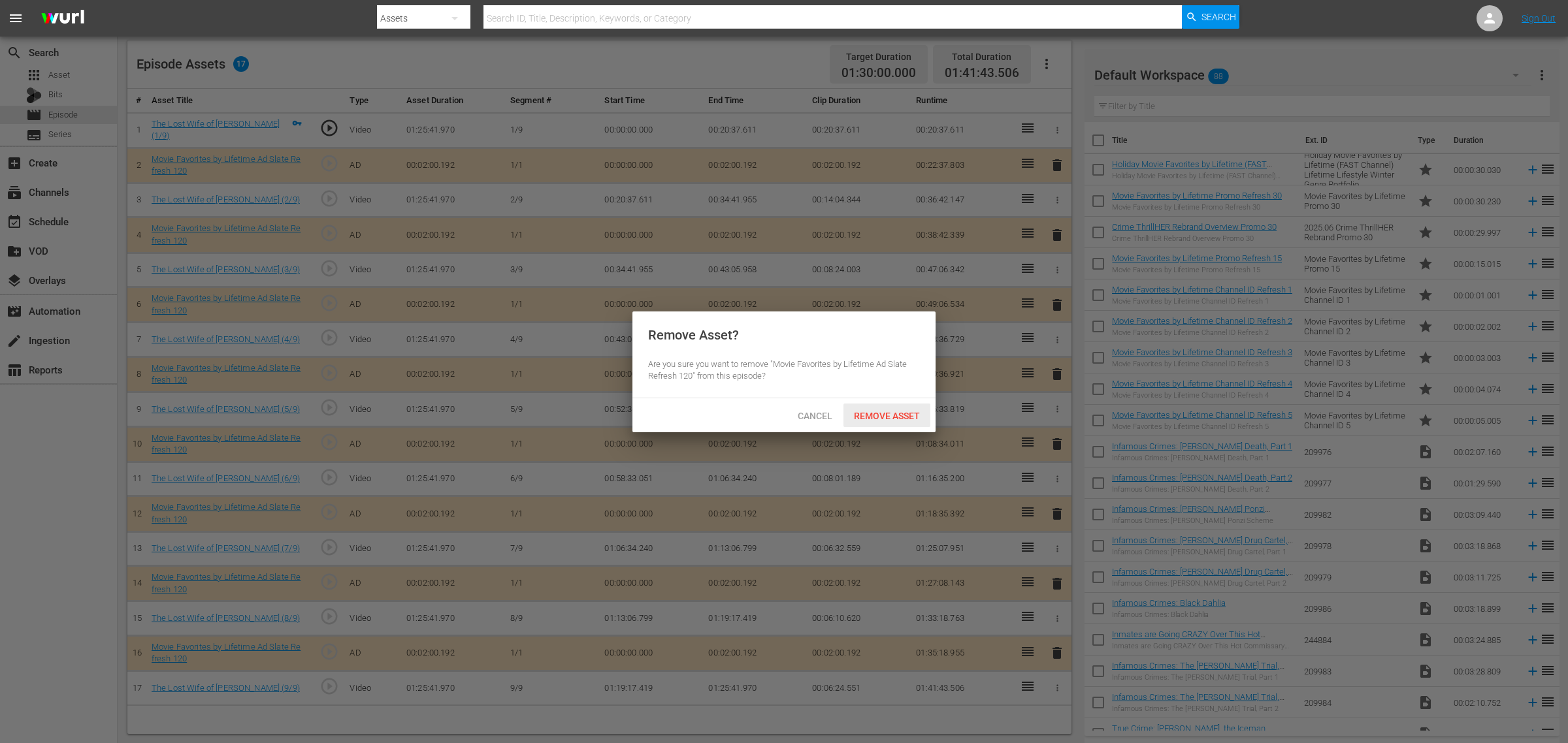
click at [888, 413] on span "Remove Asset" at bounding box center [887, 415] width 87 height 10
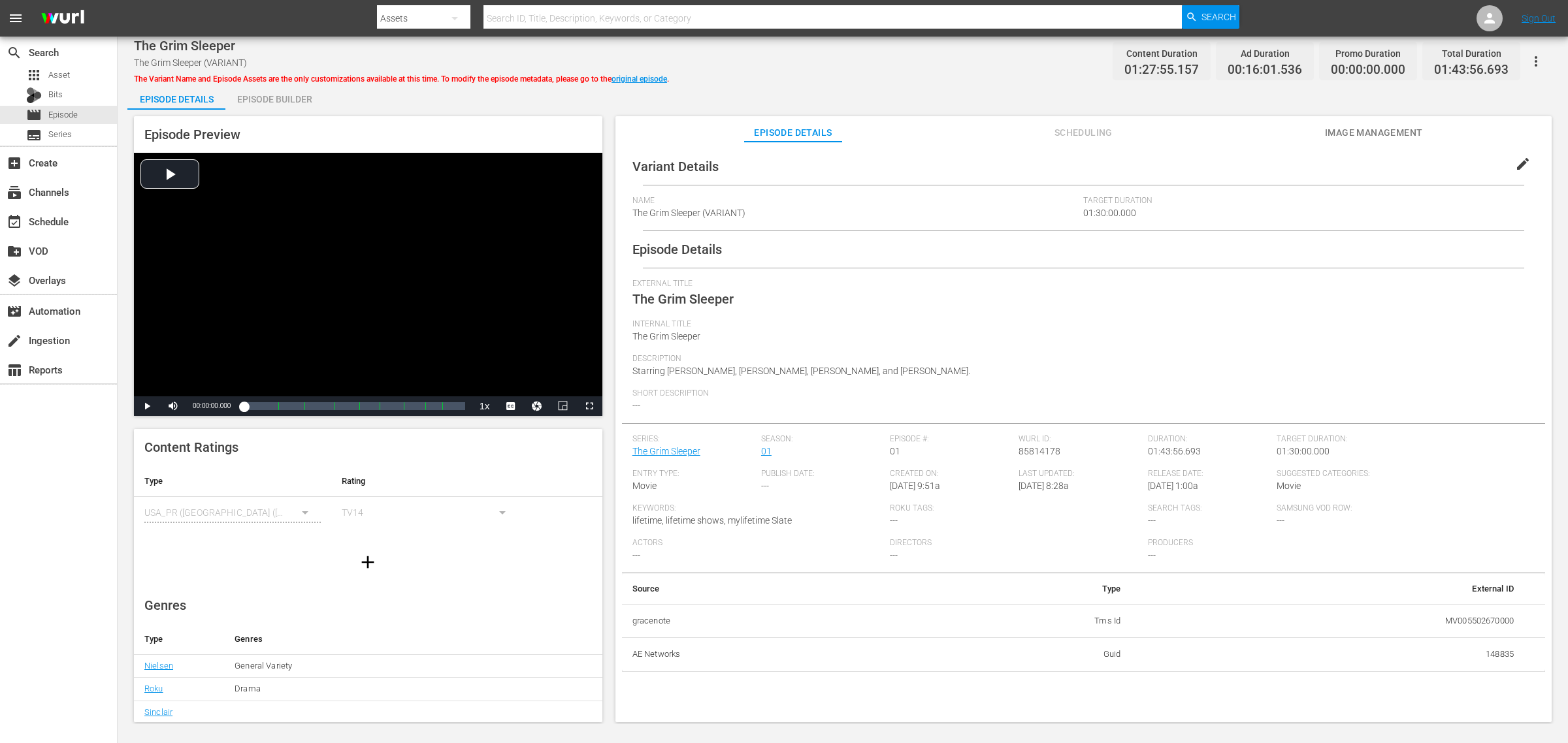
click at [903, 78] on div "The Grim Sleeper The Grim Sleeper (VARIANT) The Variant Name and Episode Assets…" at bounding box center [842, 380] width 1450 height 687
click at [1254, 127] on span "Image Management" at bounding box center [1374, 132] width 98 height 16
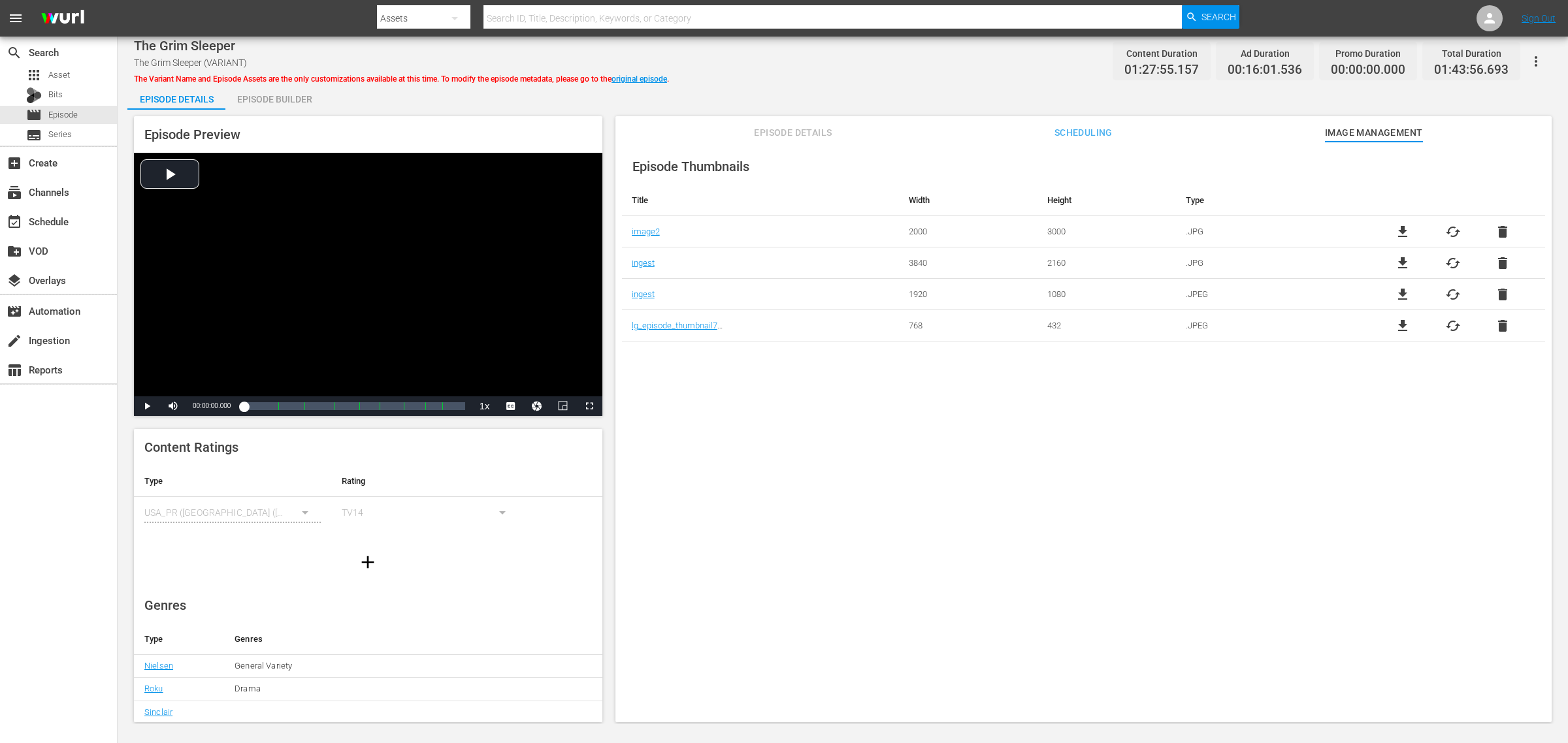
click at [906, 72] on div "The Grim Sleeper The Grim Sleeper (VARIANT) The Variant Name and Episode Assets…" at bounding box center [842, 60] width 1418 height 29
click at [260, 102] on div "Episode Builder" at bounding box center [274, 99] width 98 height 31
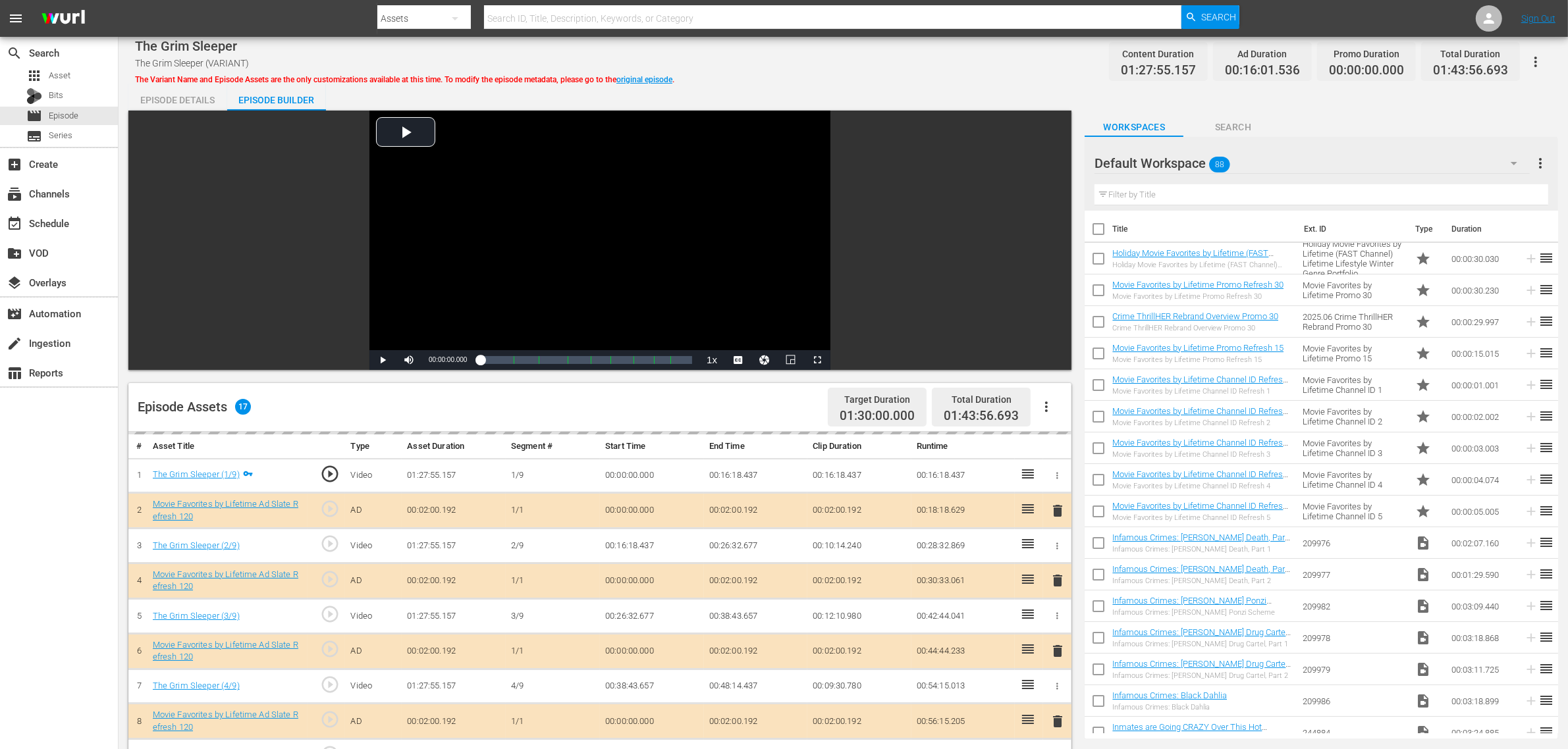
click at [797, 79] on div "The Grim Sleeper The Grim Sleeper (VARIANT) The Variant Name and Episode Assets…" at bounding box center [843, 564] width 1449 height 1055
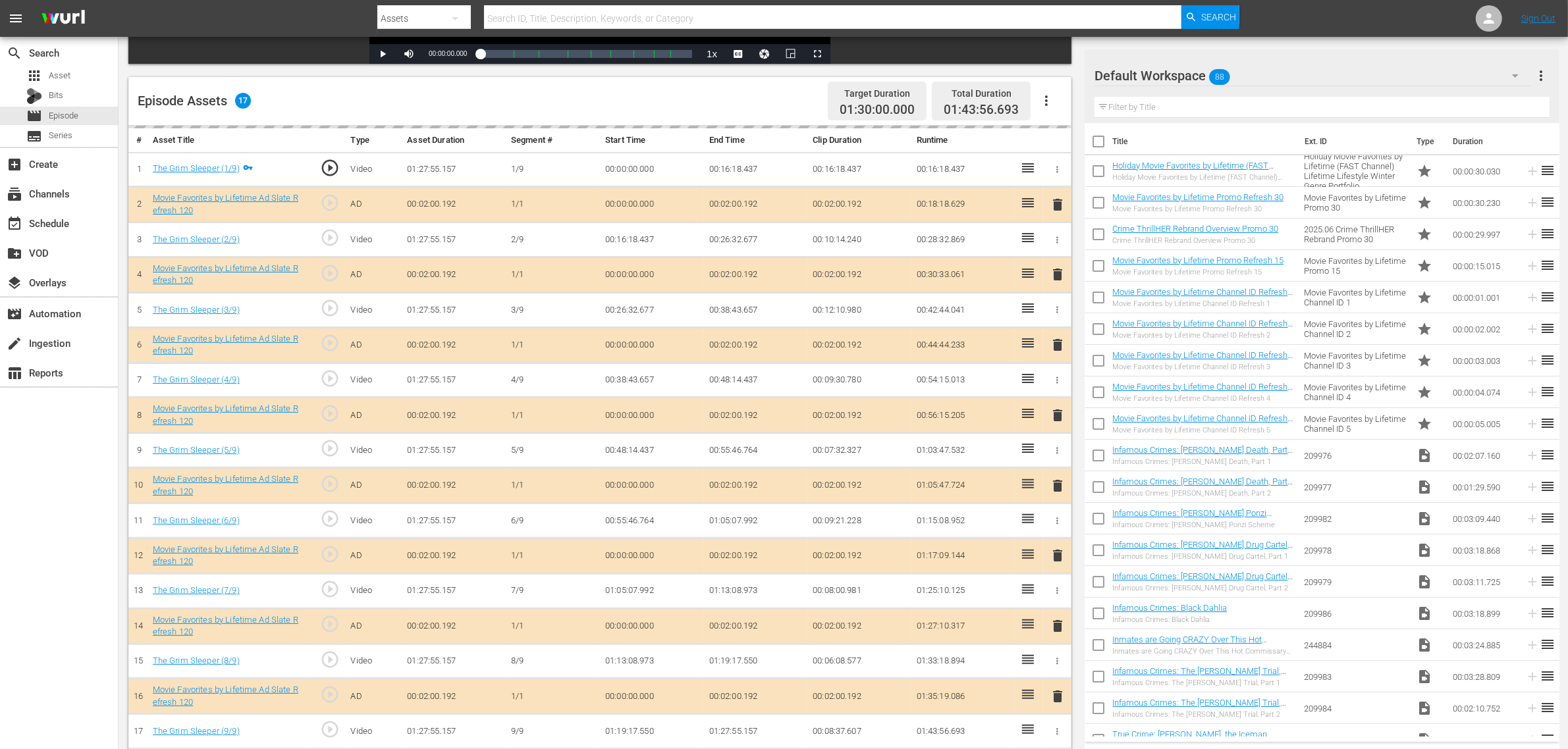
scroll to position [343, 0]
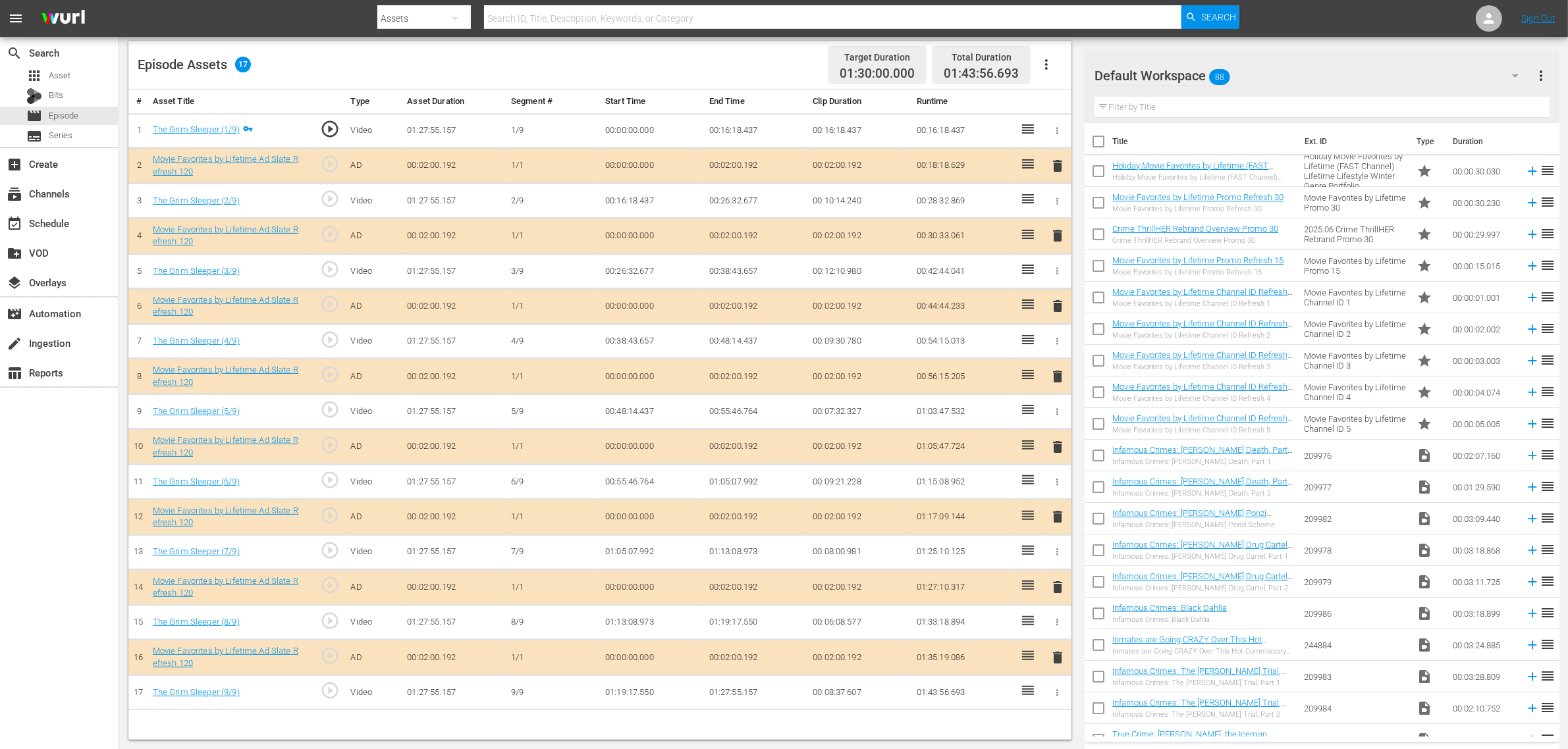
click at [1058, 452] on span "delete" at bounding box center [1057, 446] width 16 height 16
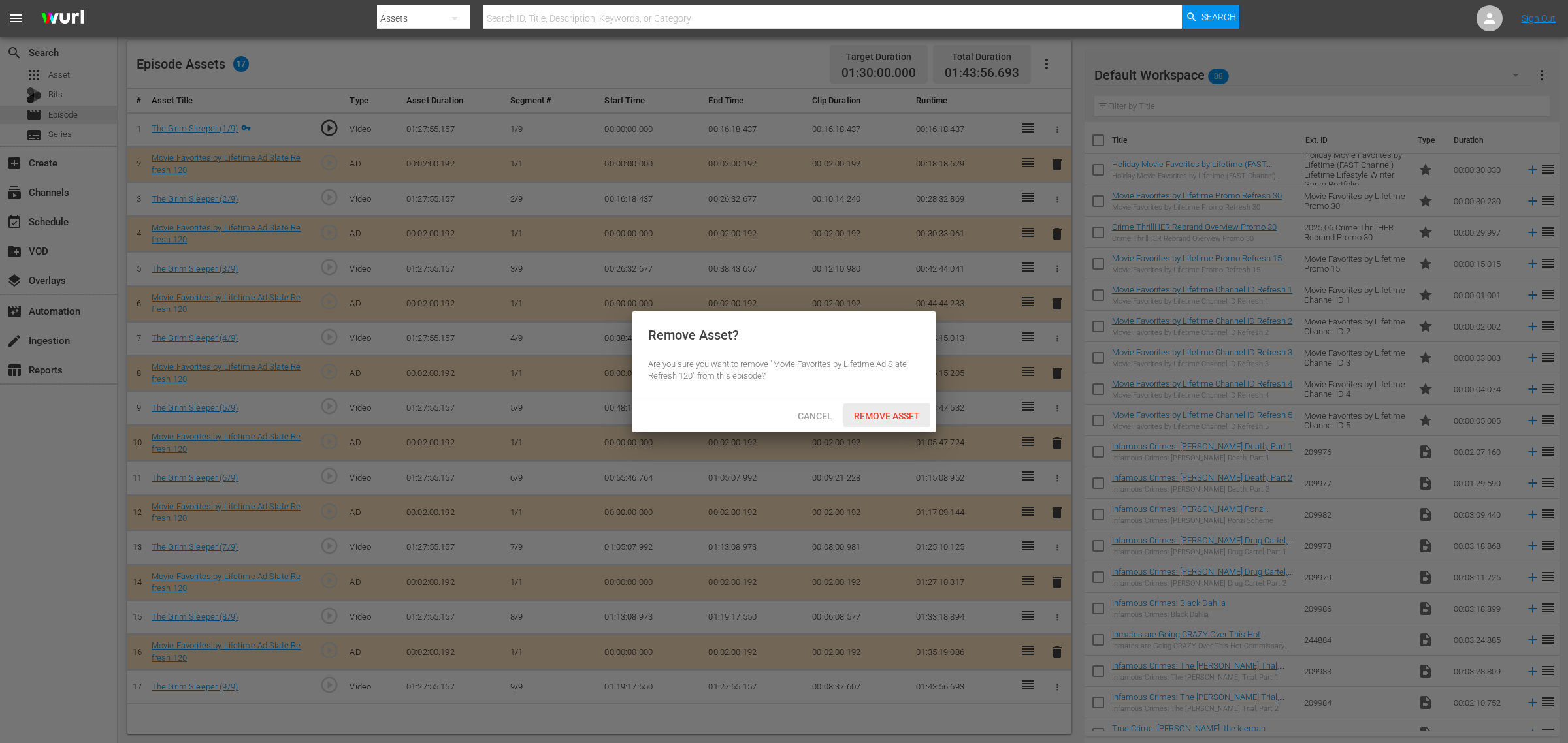
click at [889, 406] on div "Remove Asset" at bounding box center [887, 415] width 87 height 24
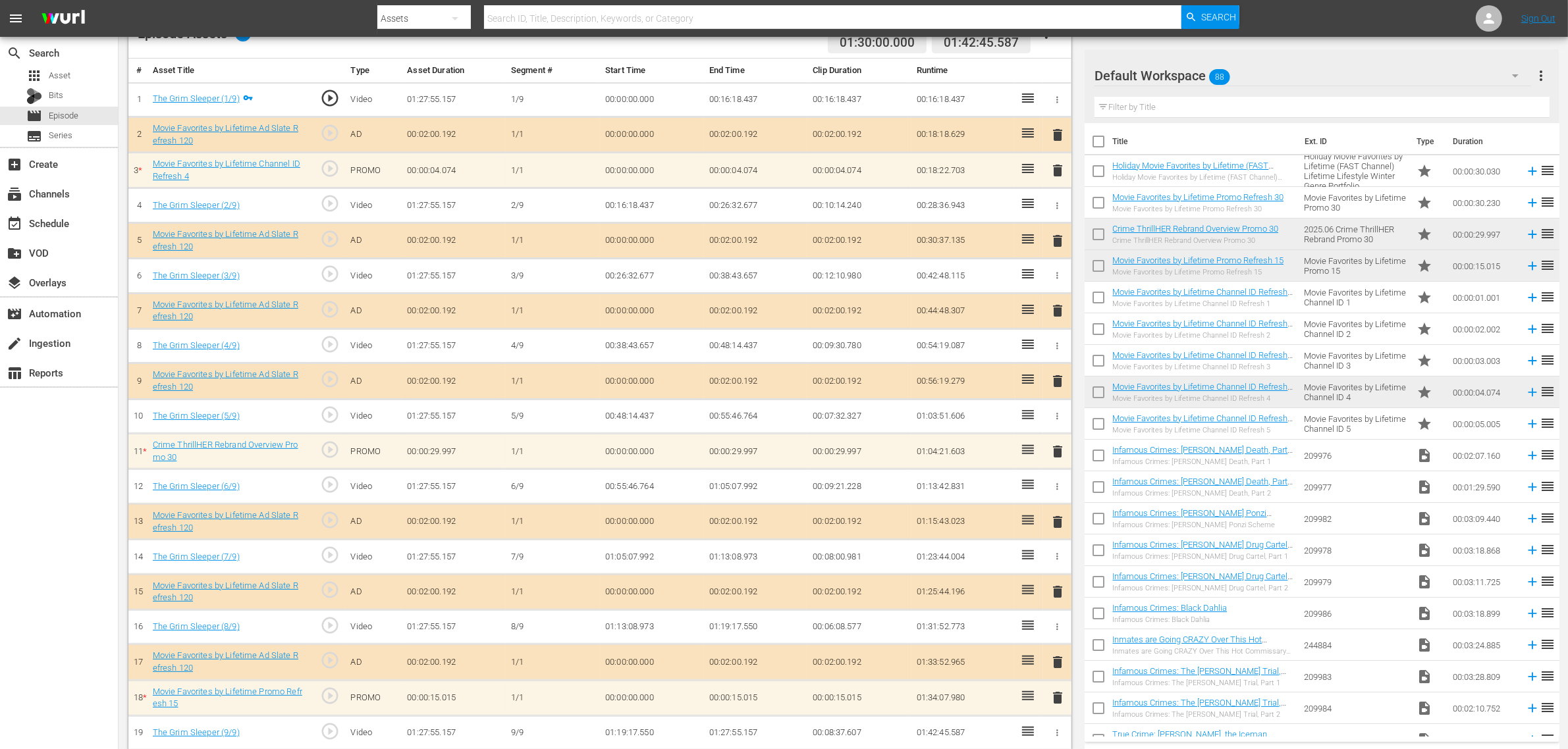
scroll to position [390, 0]
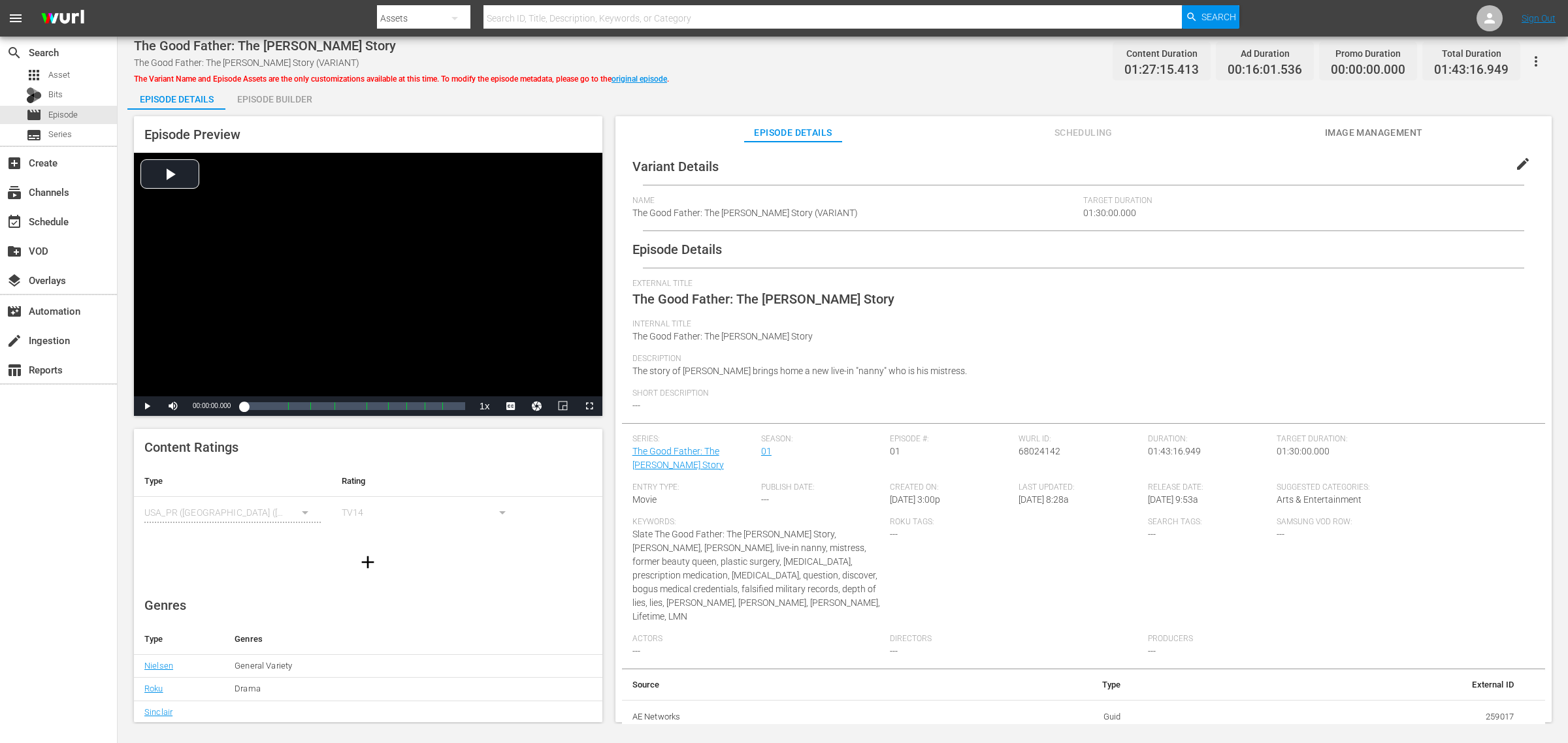
click at [994, 60] on div "The Good Father: The [PERSON_NAME] Story The Good Father: The [PERSON_NAME] Sto…" at bounding box center [842, 60] width 1418 height 29
click at [1254, 127] on span "Image Management" at bounding box center [1374, 132] width 98 height 16
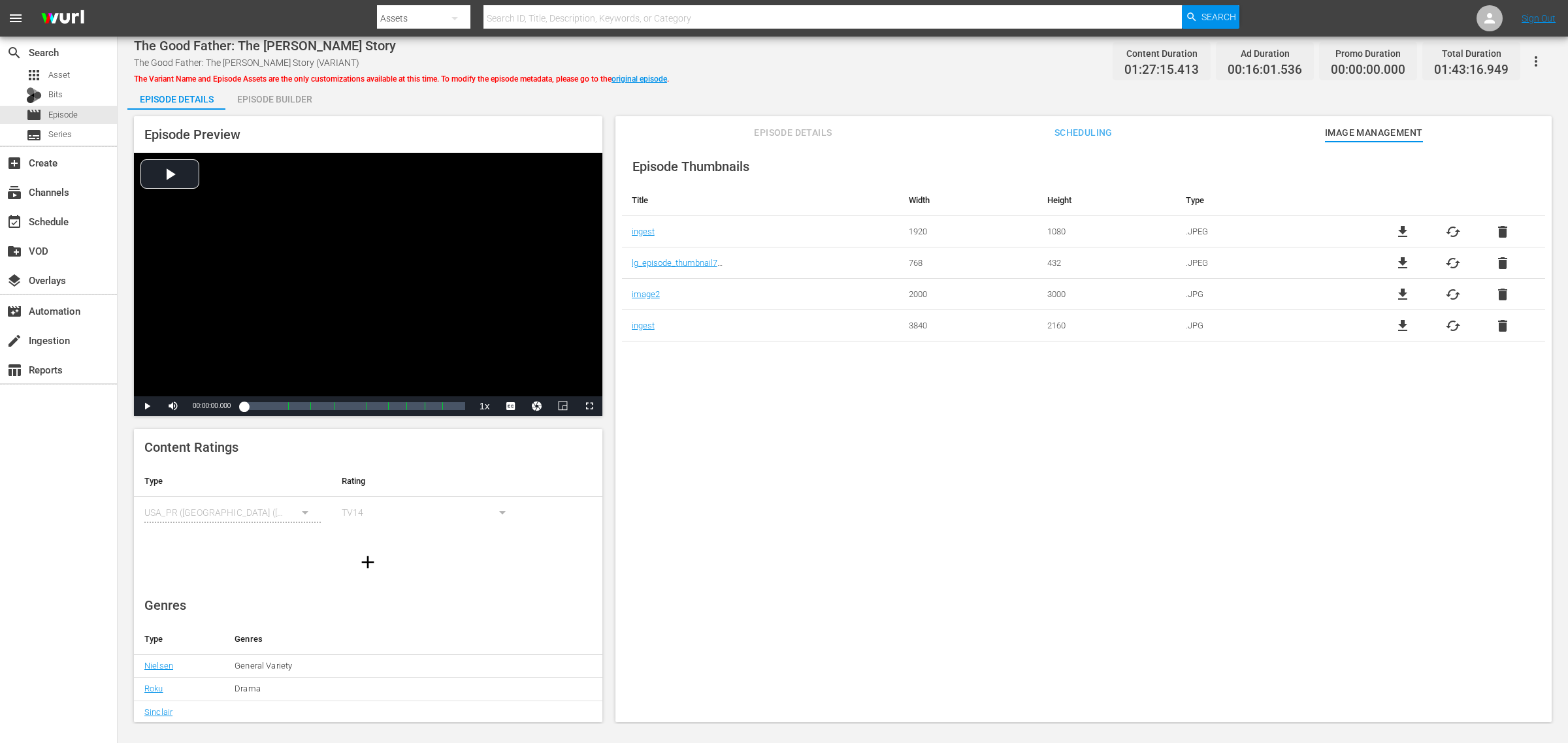
click at [278, 92] on div "Episode Builder" at bounding box center [274, 99] width 98 height 31
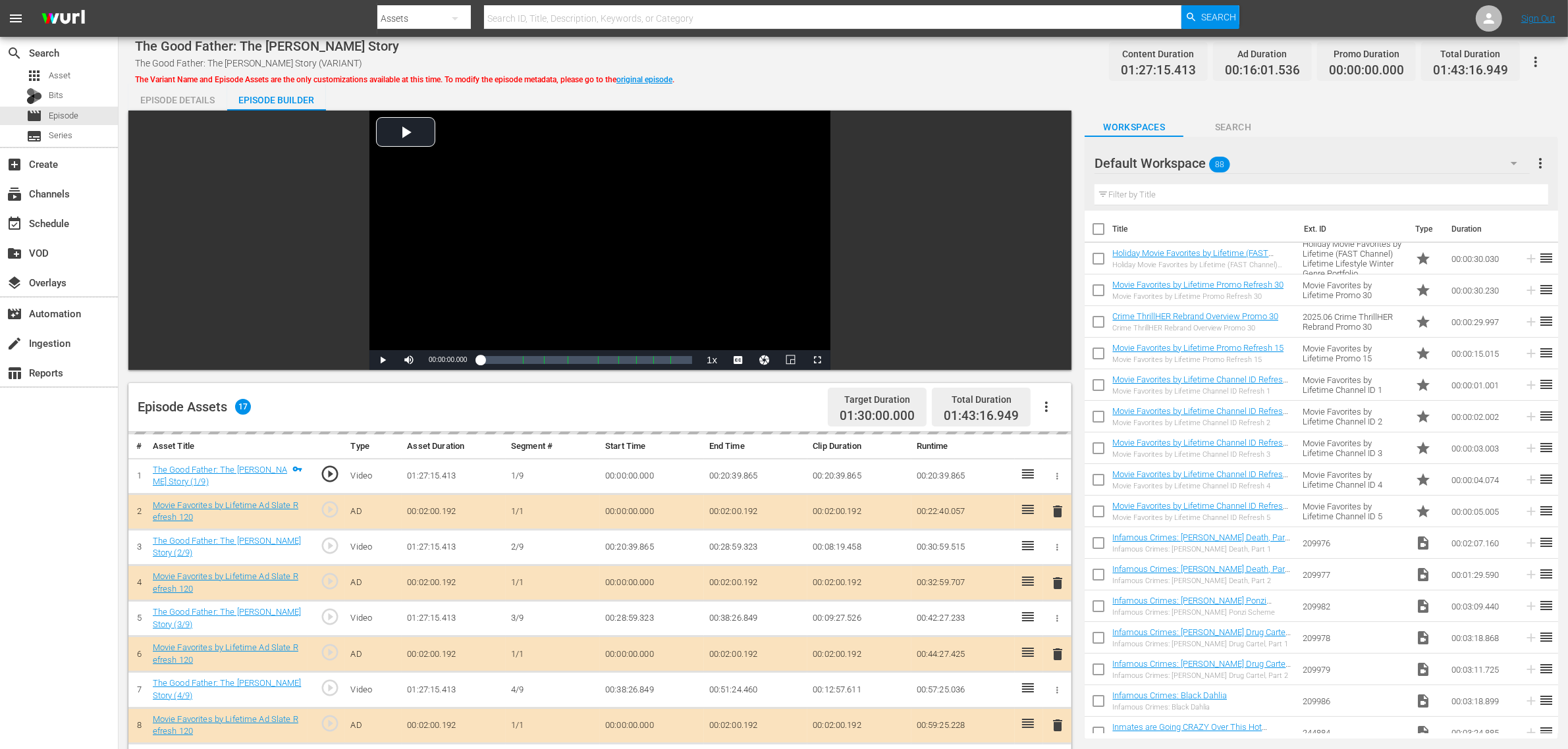
click at [842, 57] on div "The Good Father: The [PERSON_NAME] Story The Good Father: The [PERSON_NAME] Sto…" at bounding box center [842, 61] width 1416 height 29
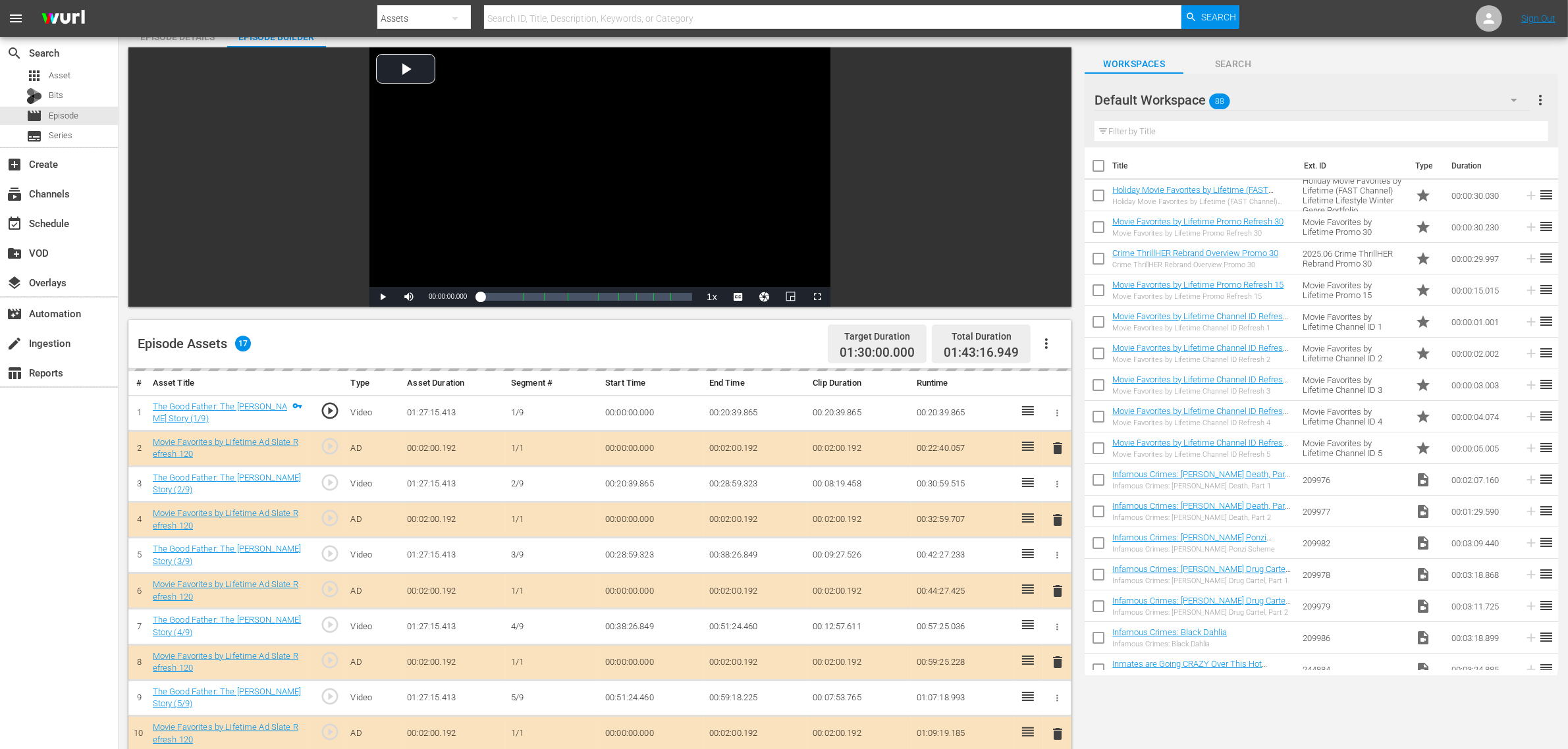
scroll to position [343, 0]
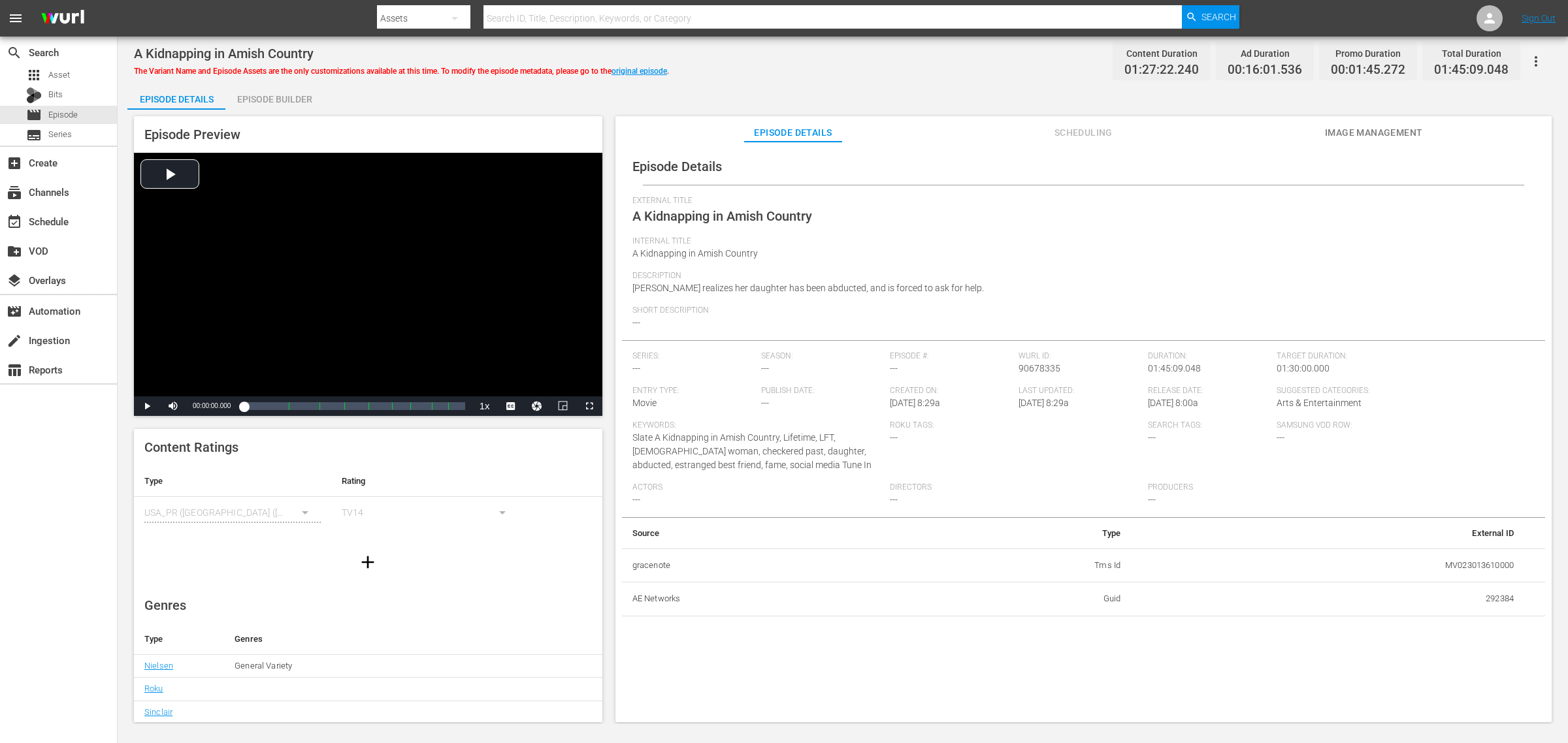
click at [1254, 133] on span "Image Management" at bounding box center [1374, 132] width 98 height 16
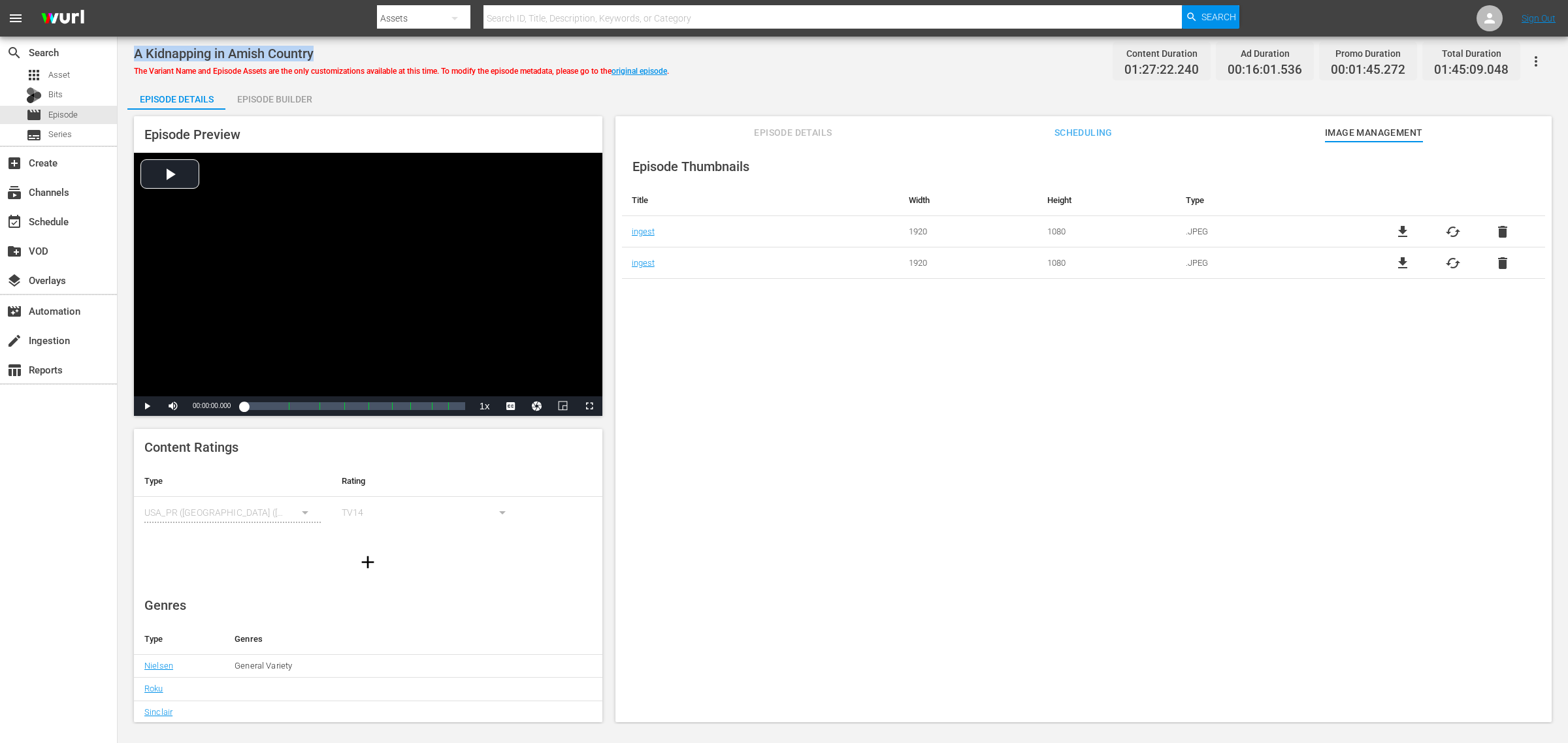
drag, startPoint x: 318, startPoint y: 54, endPoint x: 136, endPoint y: 56, distance: 182.0
click at [136, 56] on div "A Kidnapping in Amish Country" at bounding box center [401, 54] width 535 height 16
copy span "A Kidnapping in Amish Country"
click at [923, 64] on div "A Kidnapping in Amish Country The Variant Name and Episode Assets are the only …" at bounding box center [842, 60] width 1418 height 29
click at [651, 70] on link "original episode" at bounding box center [639, 72] width 56 height 9
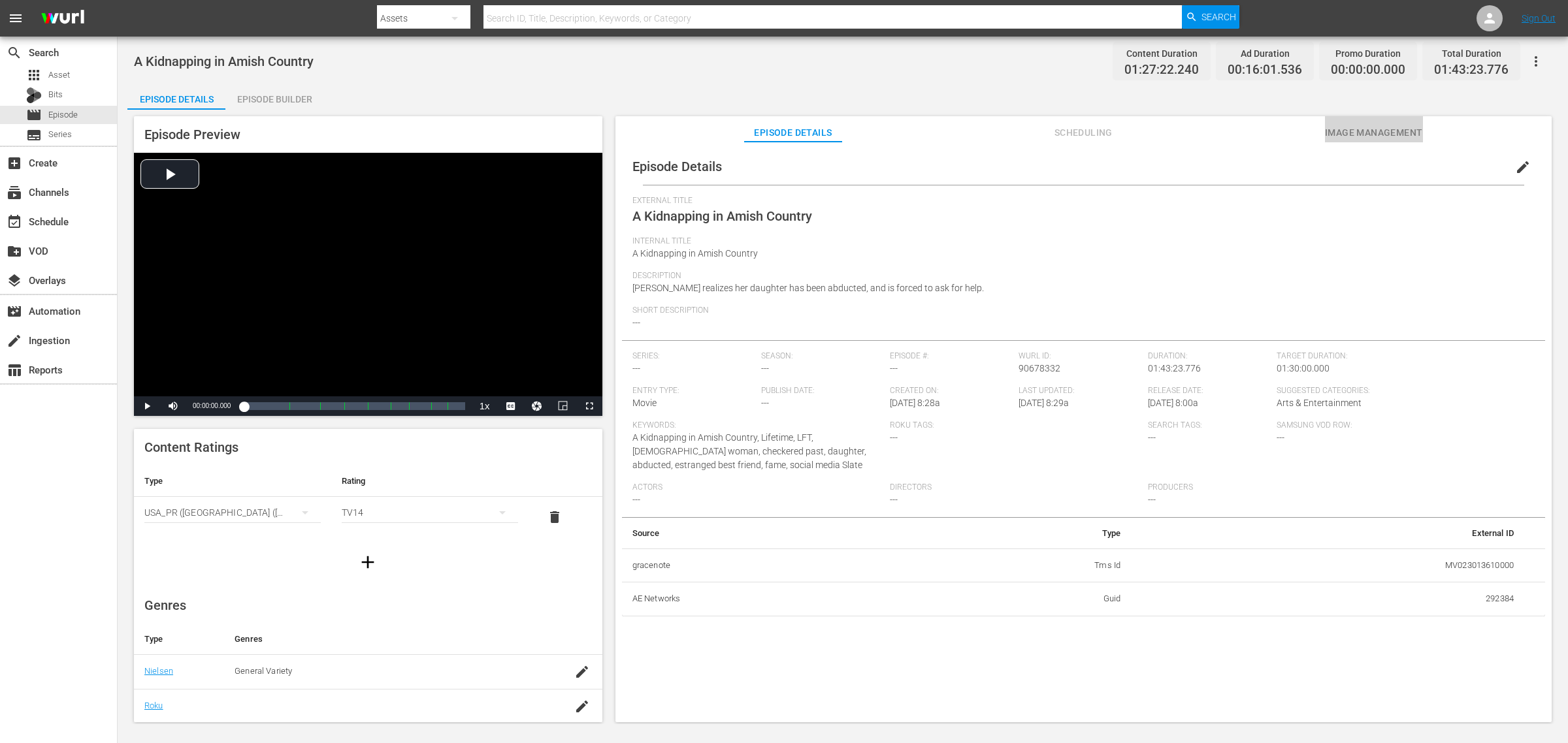
click at [1254, 131] on span "Image Management" at bounding box center [1374, 132] width 98 height 16
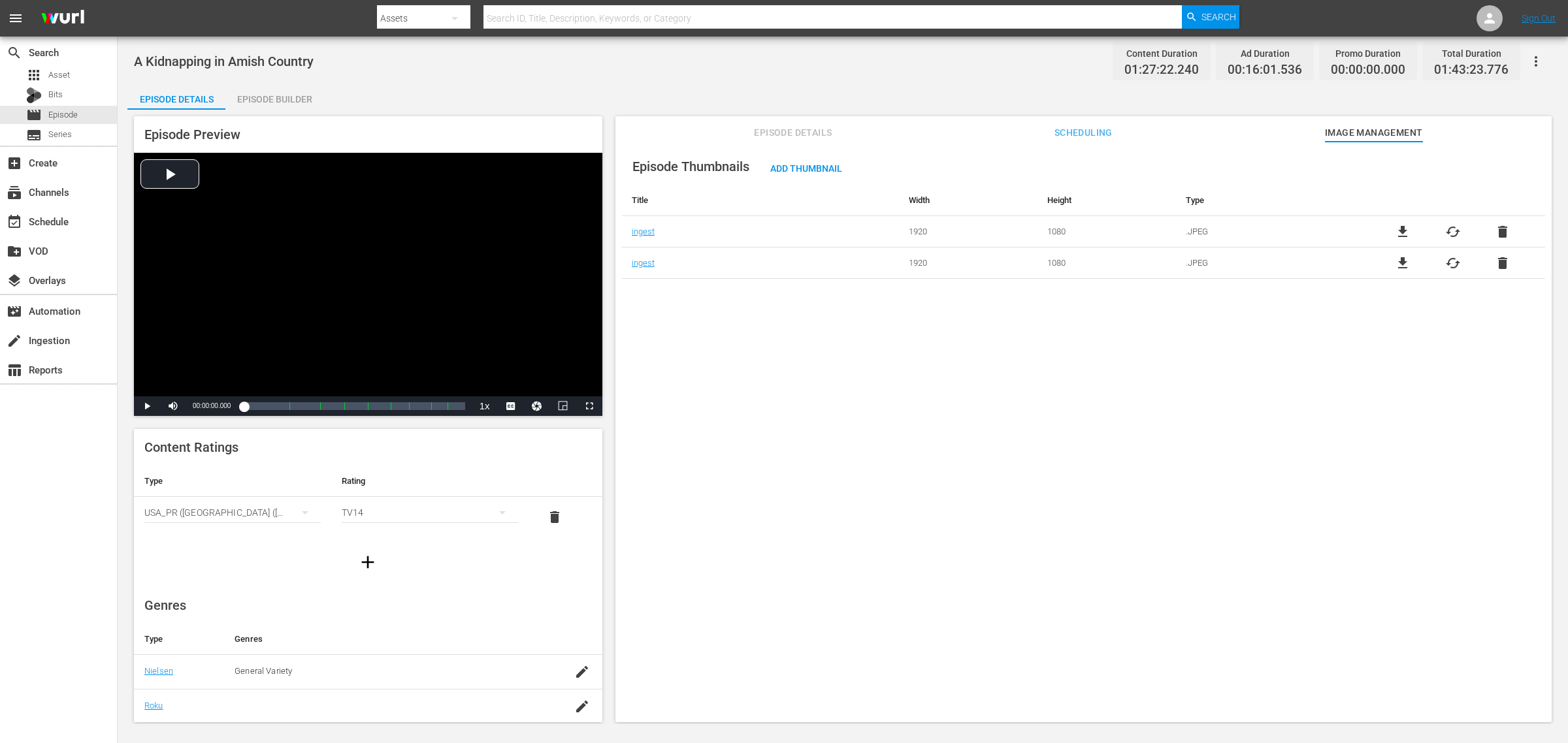
click at [940, 78] on div "A Kidnapping in Amish Country Content Duration 01:27:22.240 Ad Duration 00:16:0…" at bounding box center [842, 380] width 1450 height 687
click at [1254, 235] on span "cached" at bounding box center [1453, 232] width 16 height 16
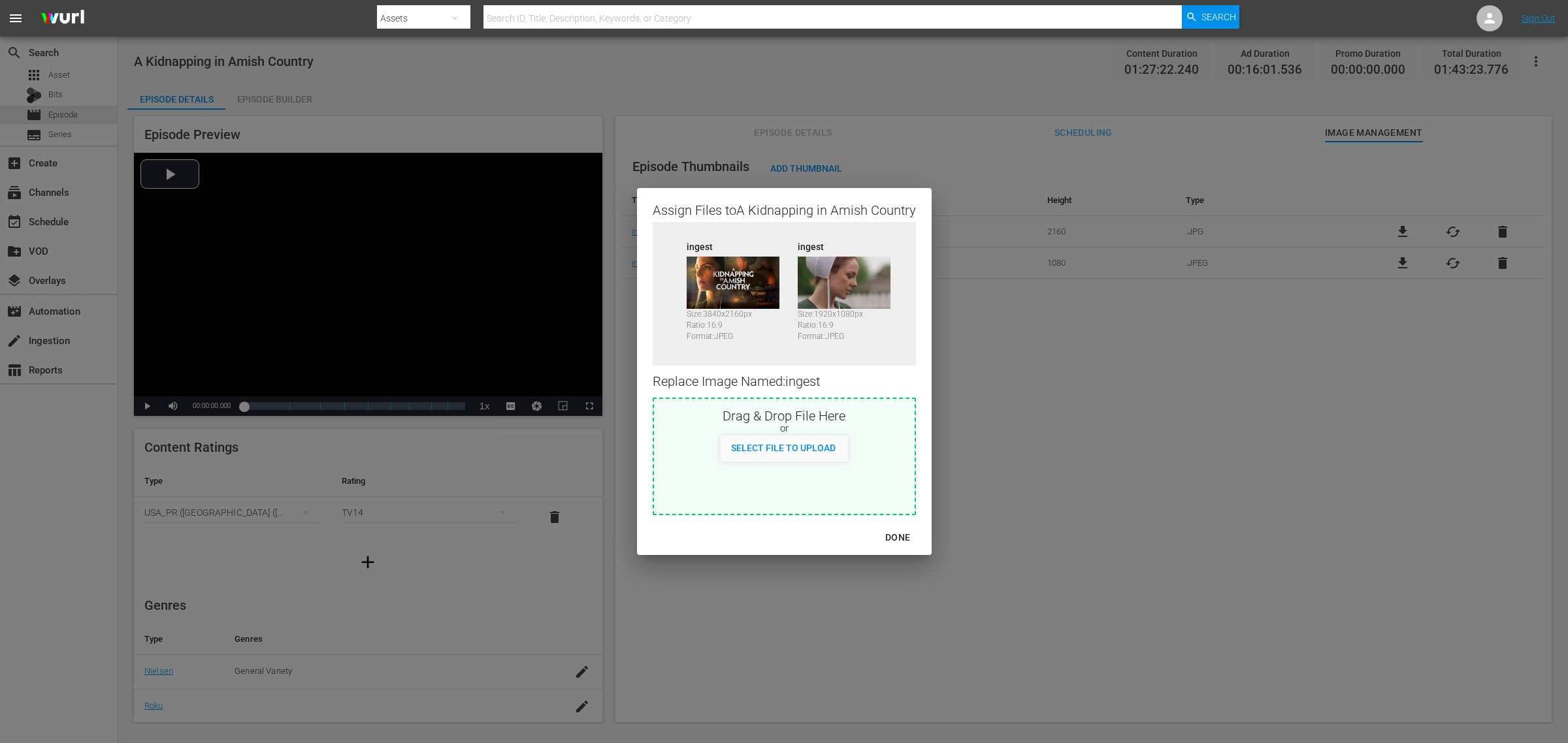
click at [890, 536] on div "DONE" at bounding box center [897, 537] width 46 height 16
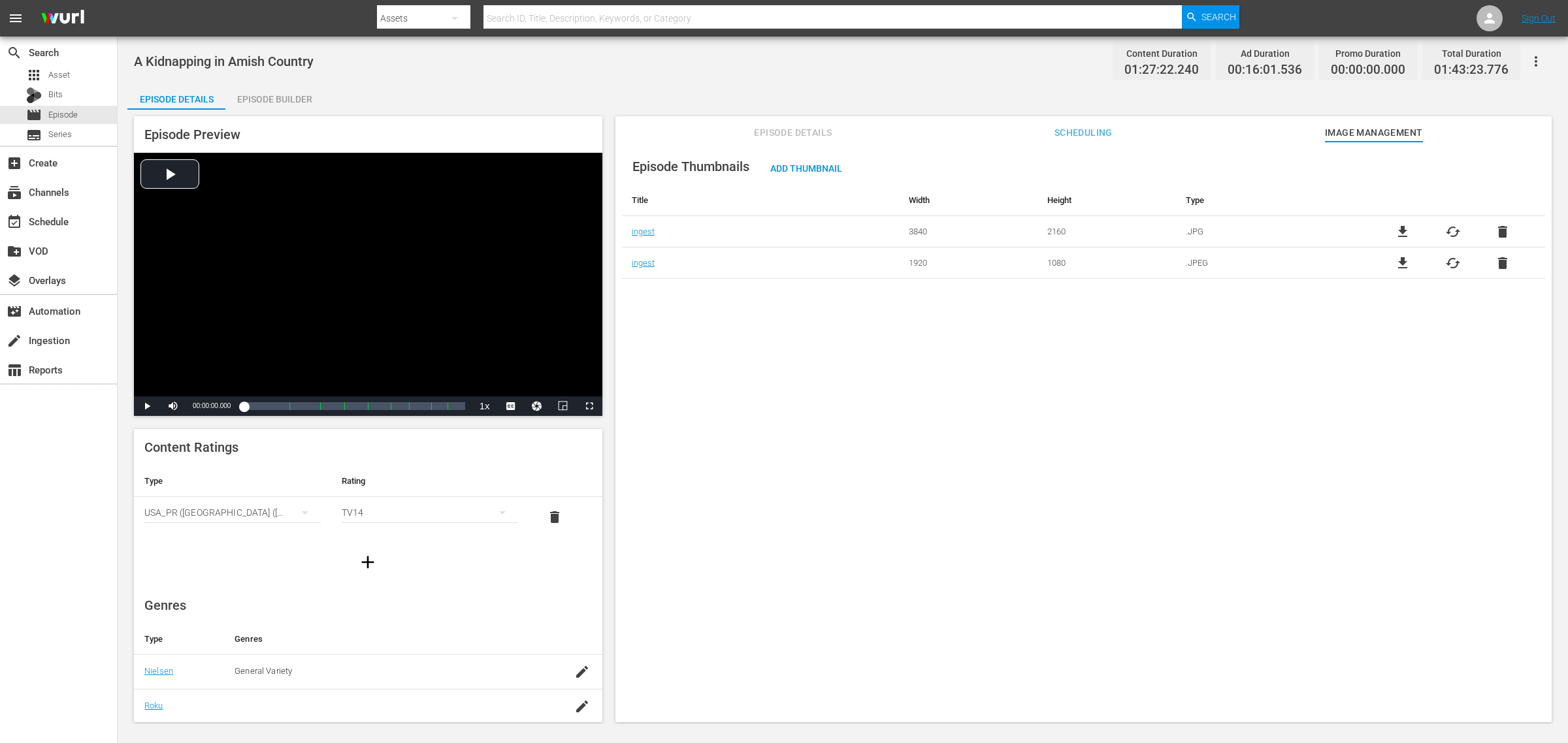
click at [982, 441] on div "Episode Thumbnails Add Thumbnail Title Width Height Type ingest 3840 2160 .JPG …" at bounding box center [1084, 438] width 937 height 593
click at [818, 163] on span "Add Thumbnail" at bounding box center [806, 168] width 92 height 10
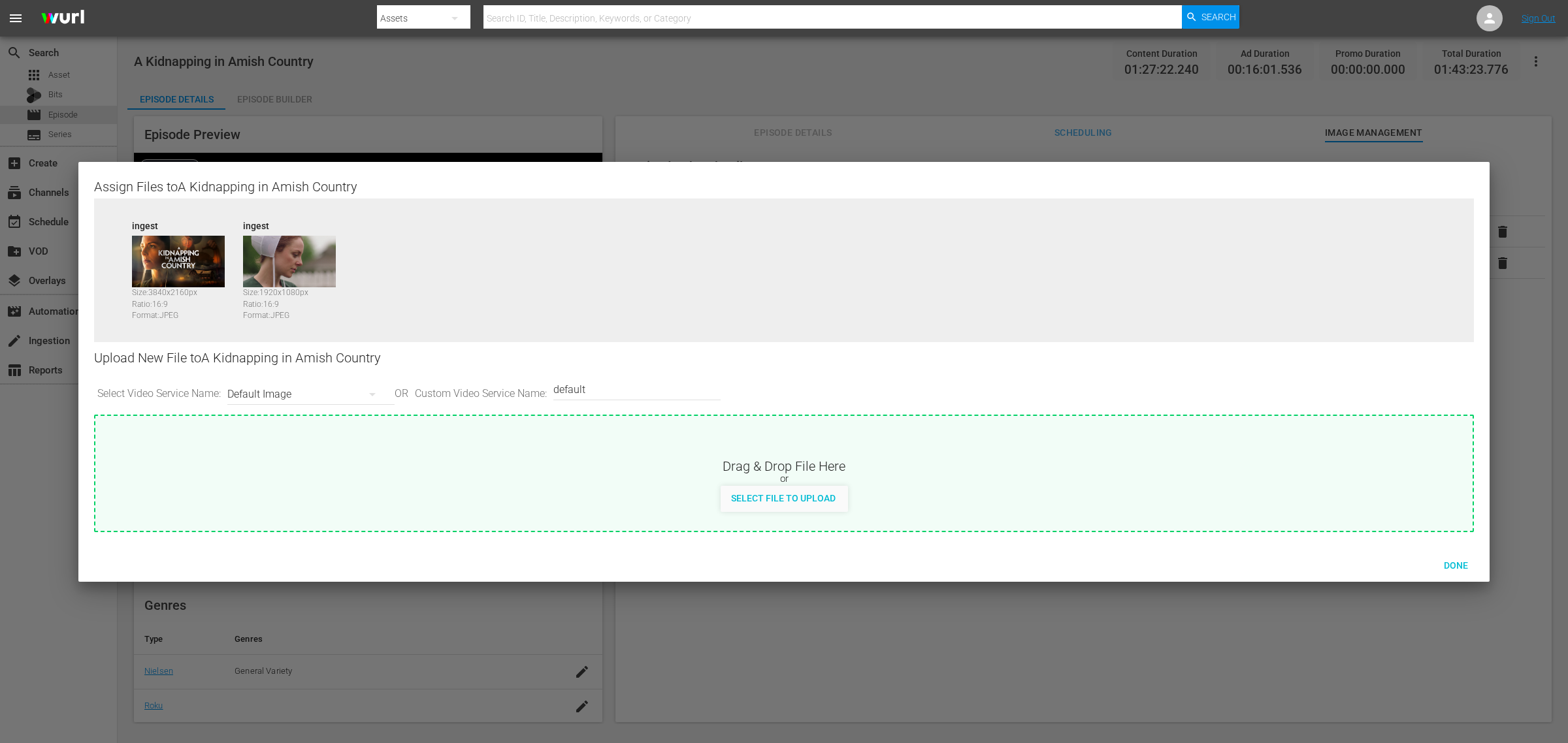
drag, startPoint x: 677, startPoint y: 392, endPoint x: 472, endPoint y: 385, distance: 205.1
click at [472, 385] on div "Select Video Service Name: Default Image OR Custom Video Service Name: Custom V…" at bounding box center [784, 394] width 1380 height 40
type input "image2"
click at [1254, 565] on span "Done" at bounding box center [1456, 565] width 45 height 10
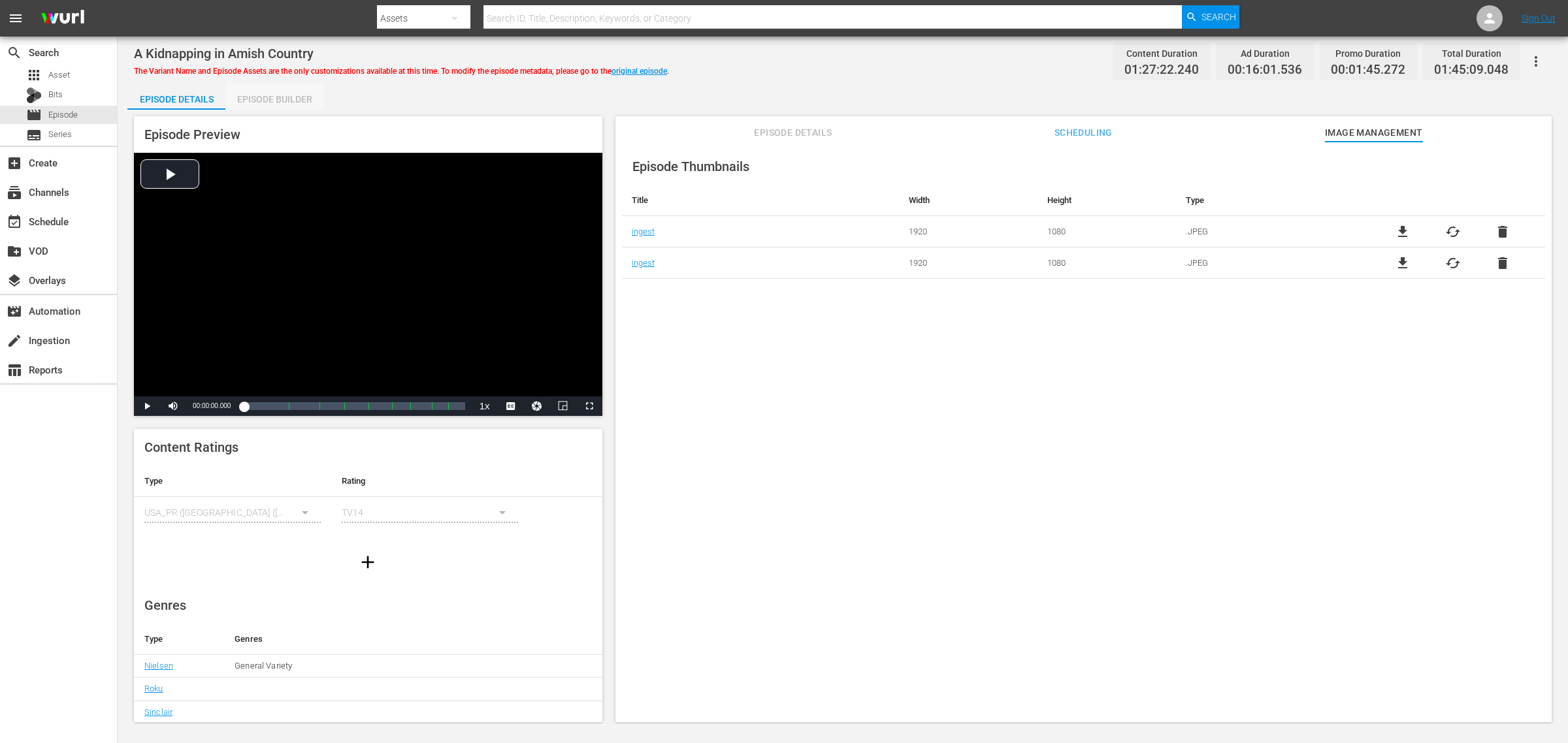
click at [275, 95] on div "Episode Builder" at bounding box center [274, 99] width 98 height 31
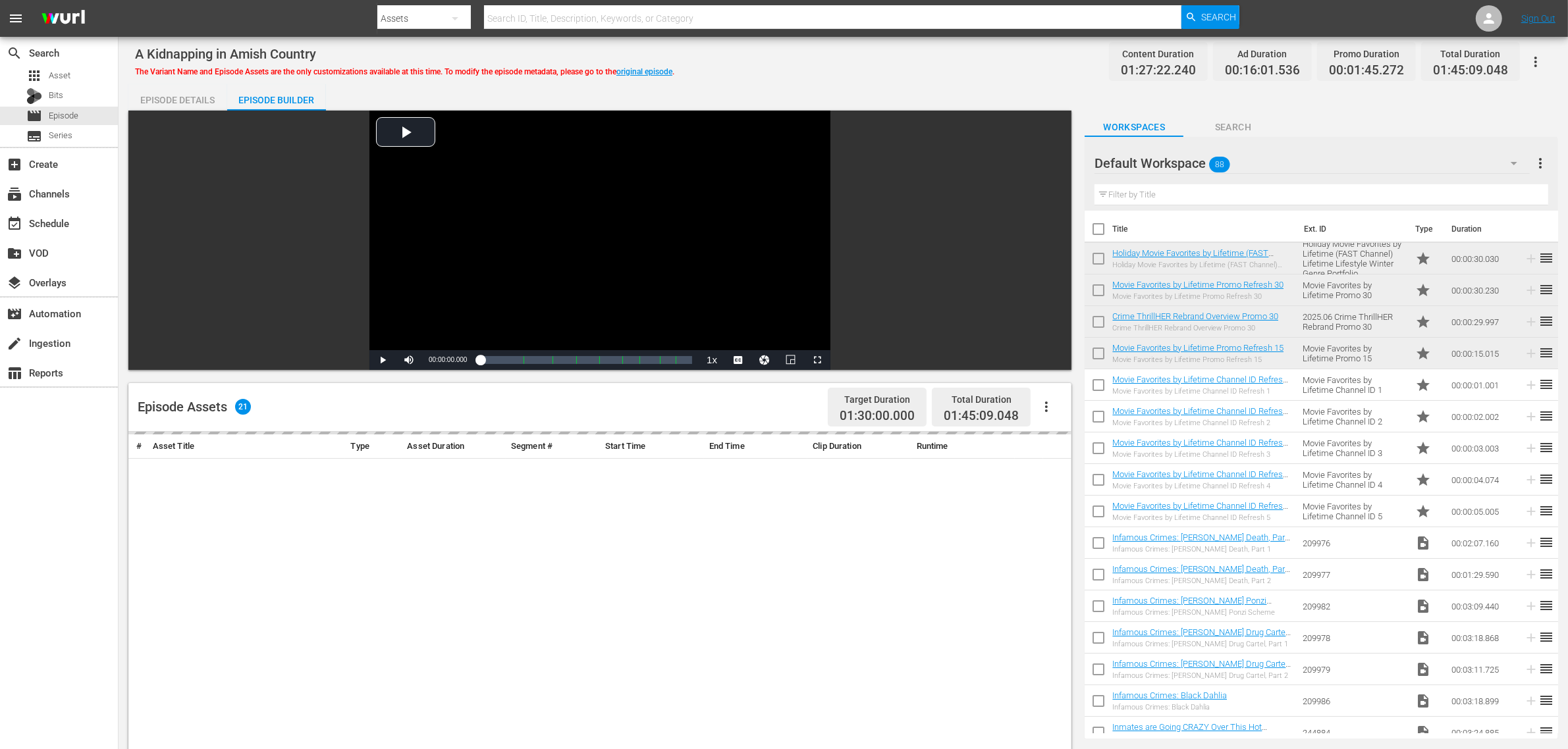
click at [815, 64] on div "A Kidnapping in Amish Country The Variant Name and Episode Assets are the only …" at bounding box center [842, 61] width 1416 height 29
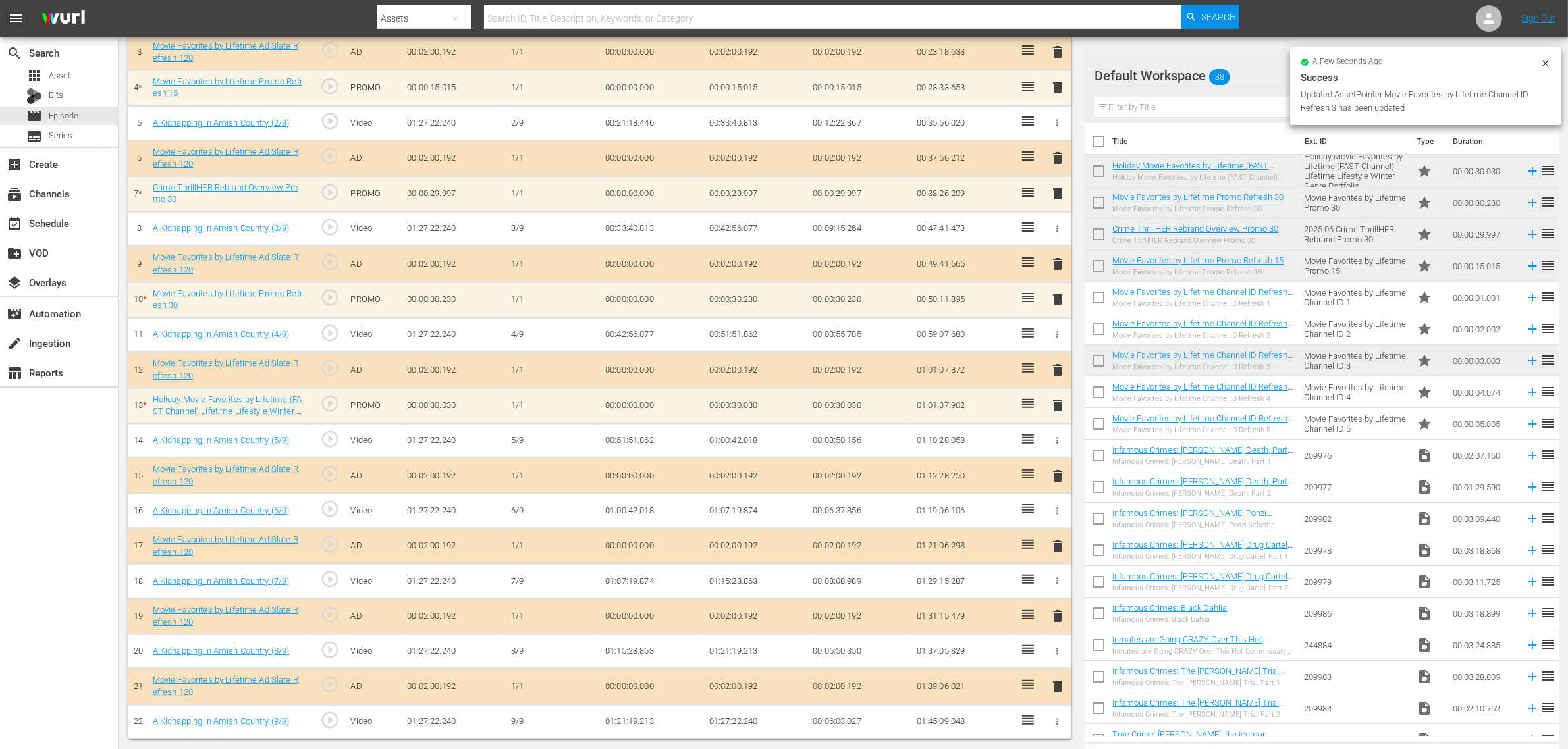
scroll to position [462, 0]
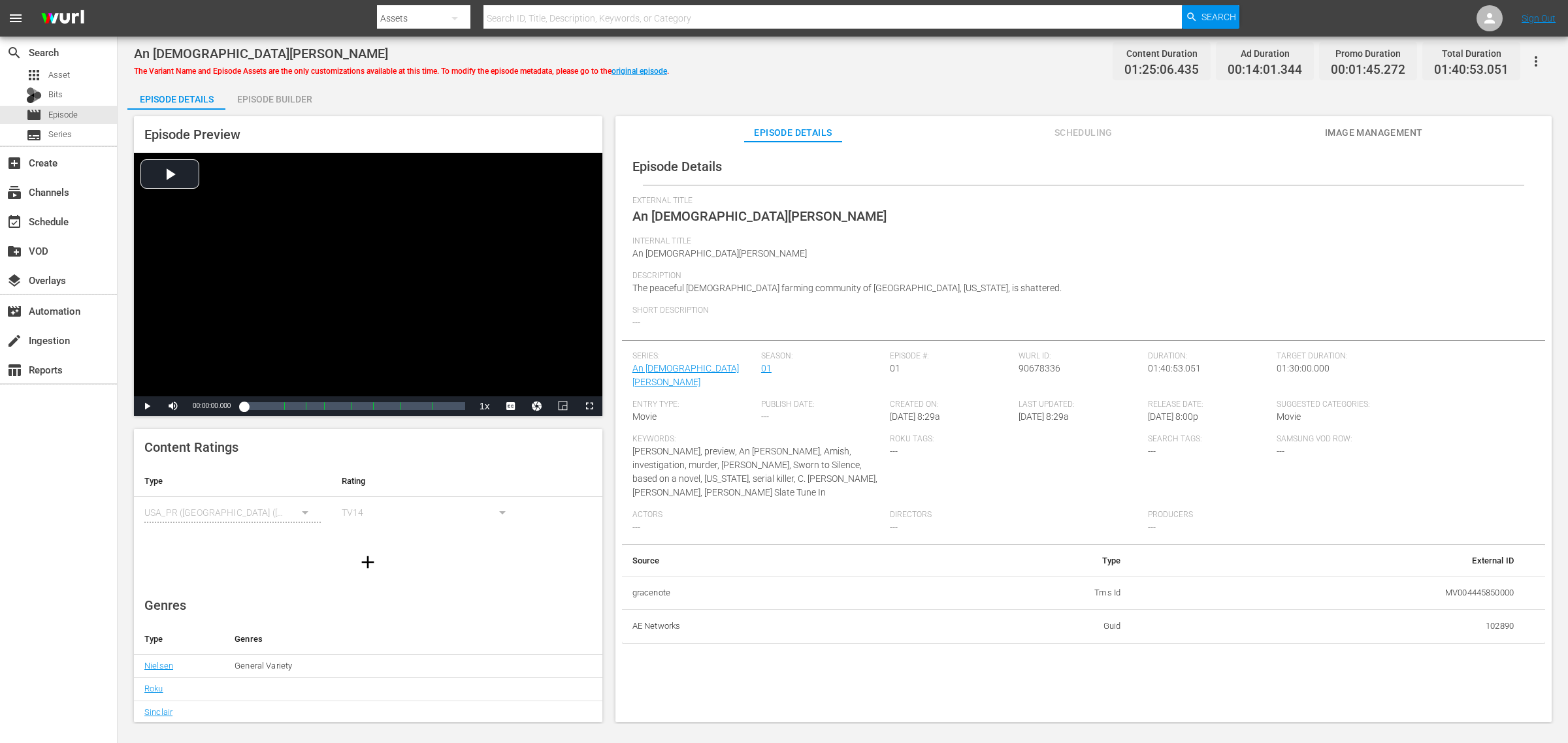
click at [1254, 125] on span "Image Management" at bounding box center [1374, 132] width 98 height 16
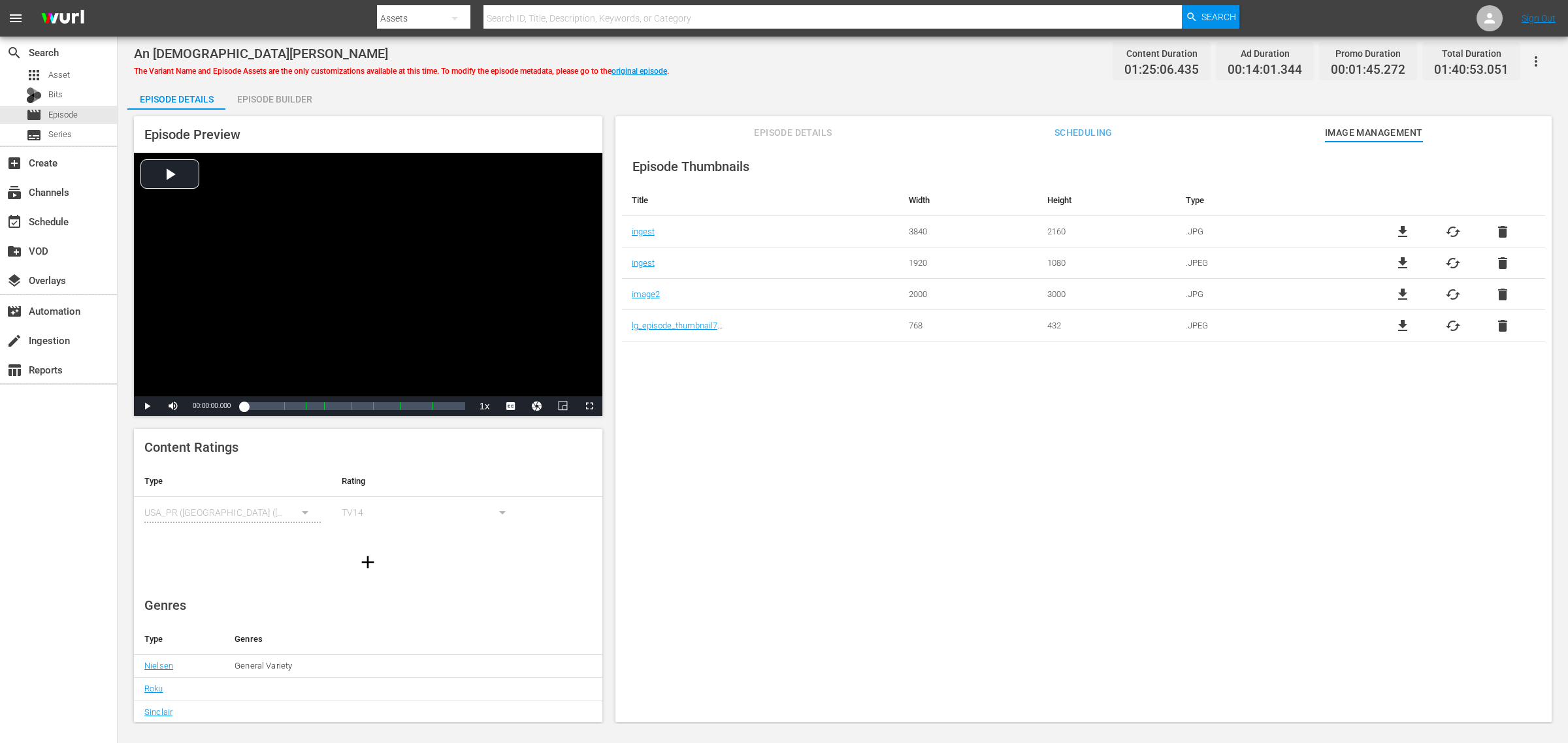
click at [299, 103] on div "Episode Builder" at bounding box center [274, 99] width 98 height 31
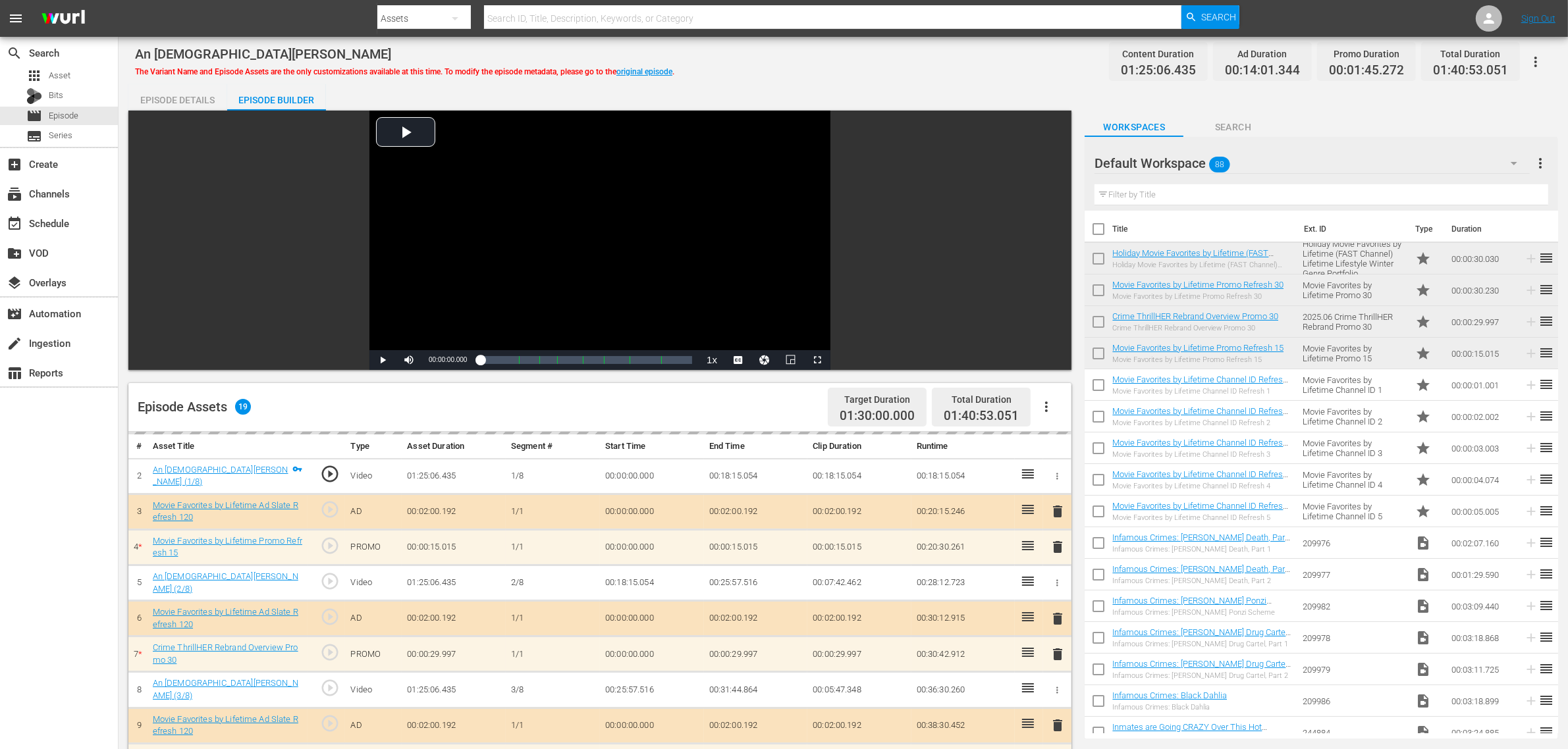
click at [863, 81] on div "An [PERSON_NAME] The Variant Name and Episode Assets are the only customization…" at bounding box center [843, 591] width 1449 height 1109
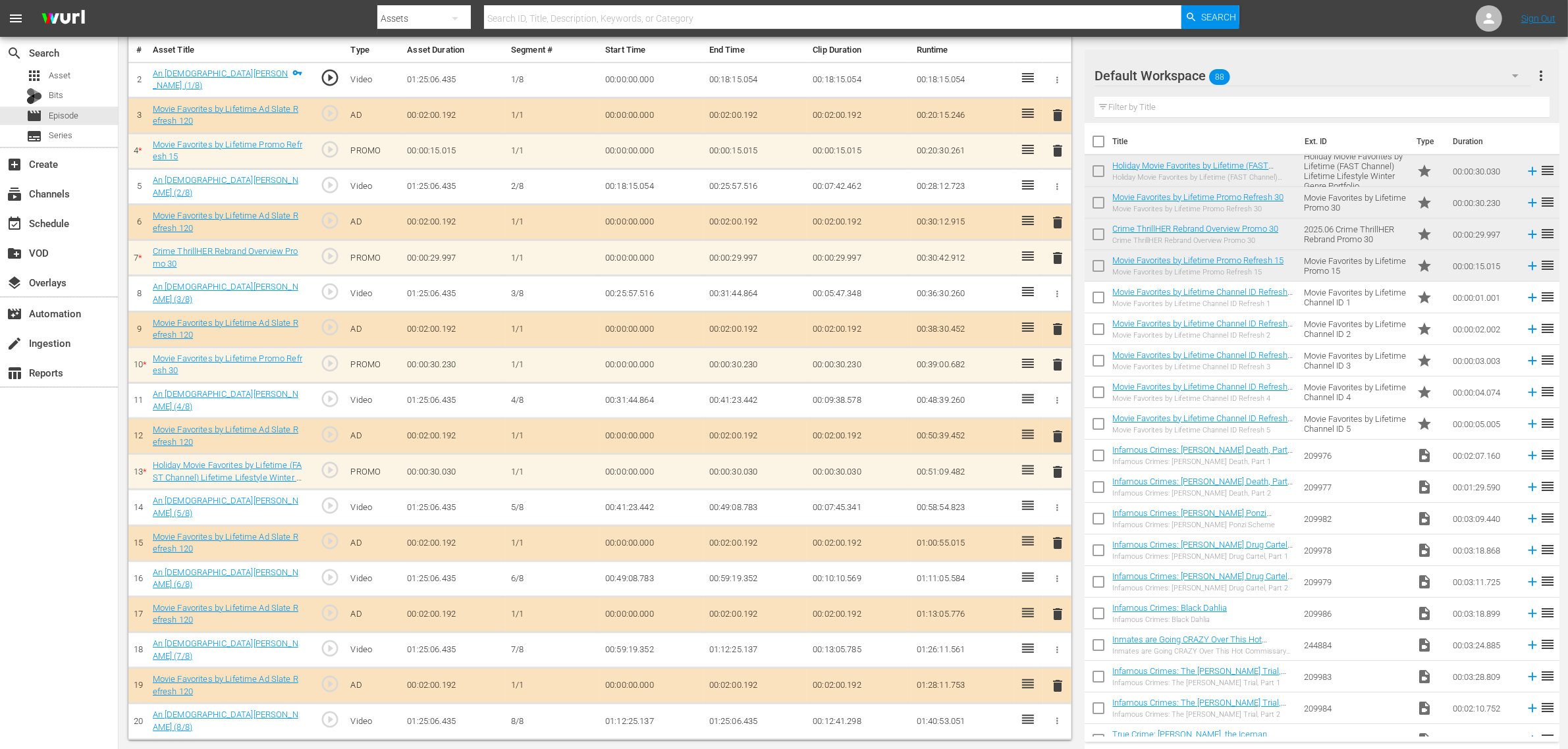
scroll to position [390, 0]
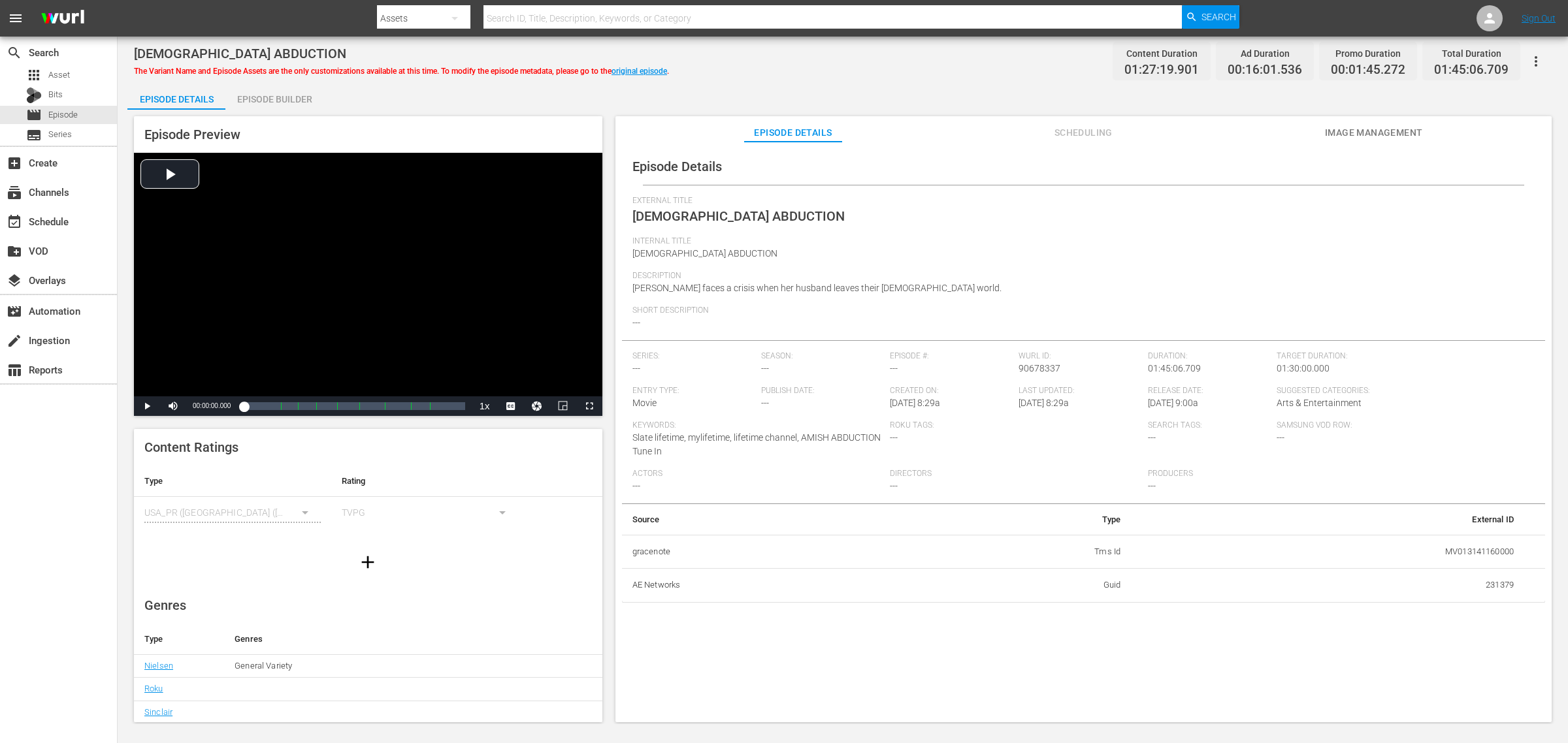
click at [1254, 134] on span "Image Management" at bounding box center [1374, 132] width 98 height 16
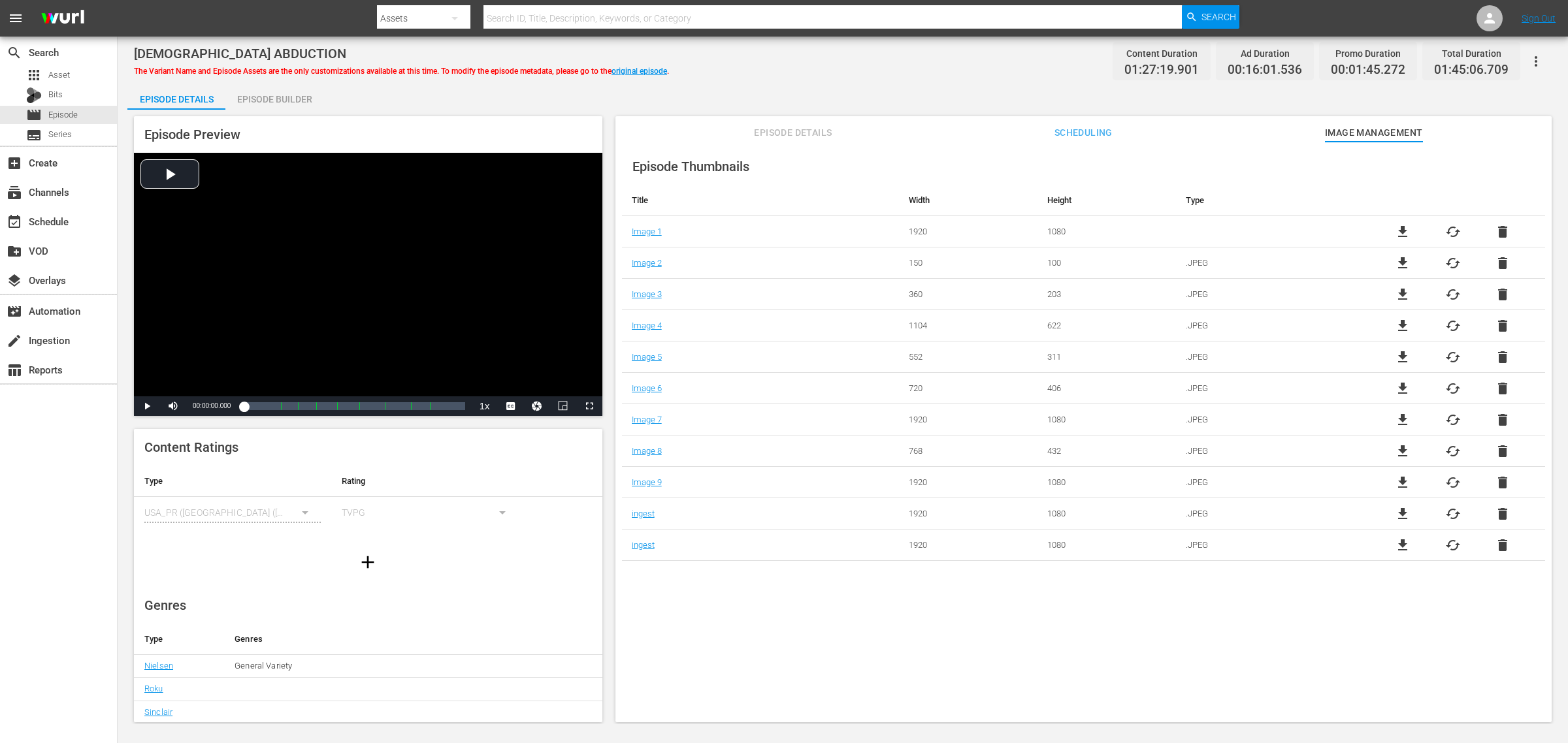
click at [726, 594] on div "Episode Thumbnails Title Width Height Type Image 1 1920 1080 file_download cach…" at bounding box center [1084, 438] width 937 height 593
click at [474, 105] on div "Episode Details Episode Builder Episode Preview Video Player is loading. Play V…" at bounding box center [842, 408] width 1430 height 649
click at [645, 70] on link "original episode" at bounding box center [639, 72] width 56 height 9
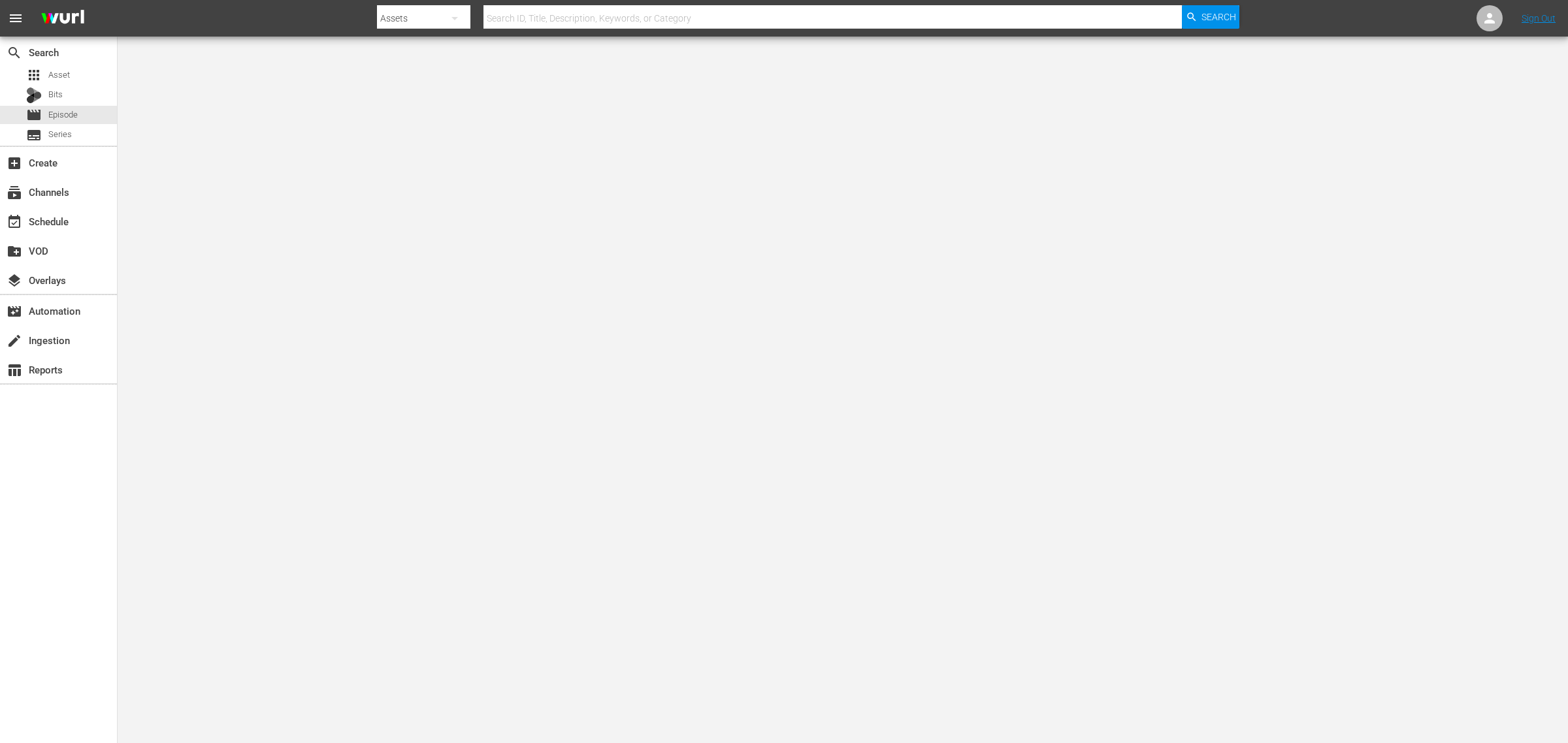
click at [331, 20] on nav "menu Search By Assets Search ID, Title, Description, Keywords, or Category Sear…" at bounding box center [784, 18] width 1568 height 37
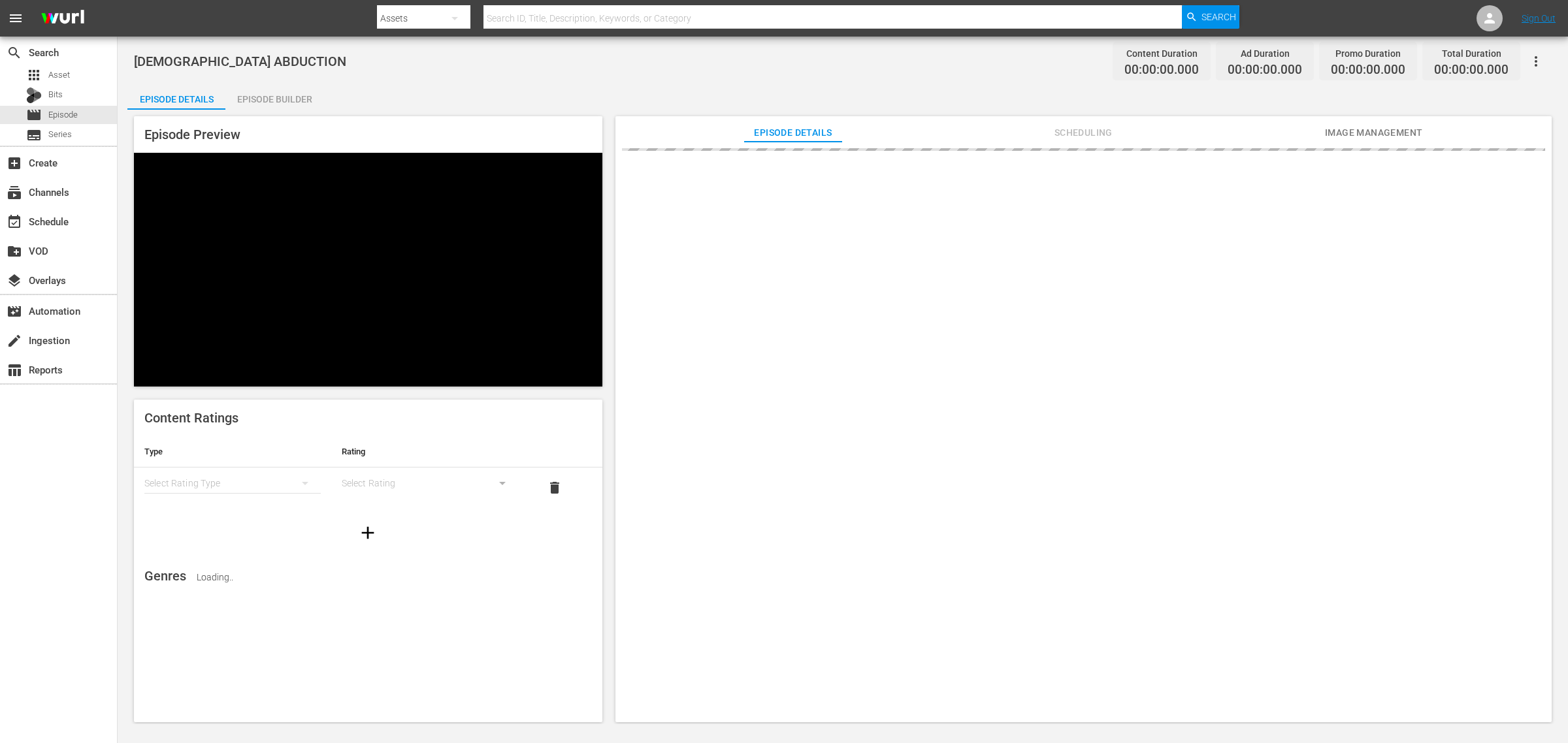
click at [1254, 14] on nav "menu Search By Assets Search ID, Title, Description, Keywords, or Category Sear…" at bounding box center [784, 18] width 1568 height 37
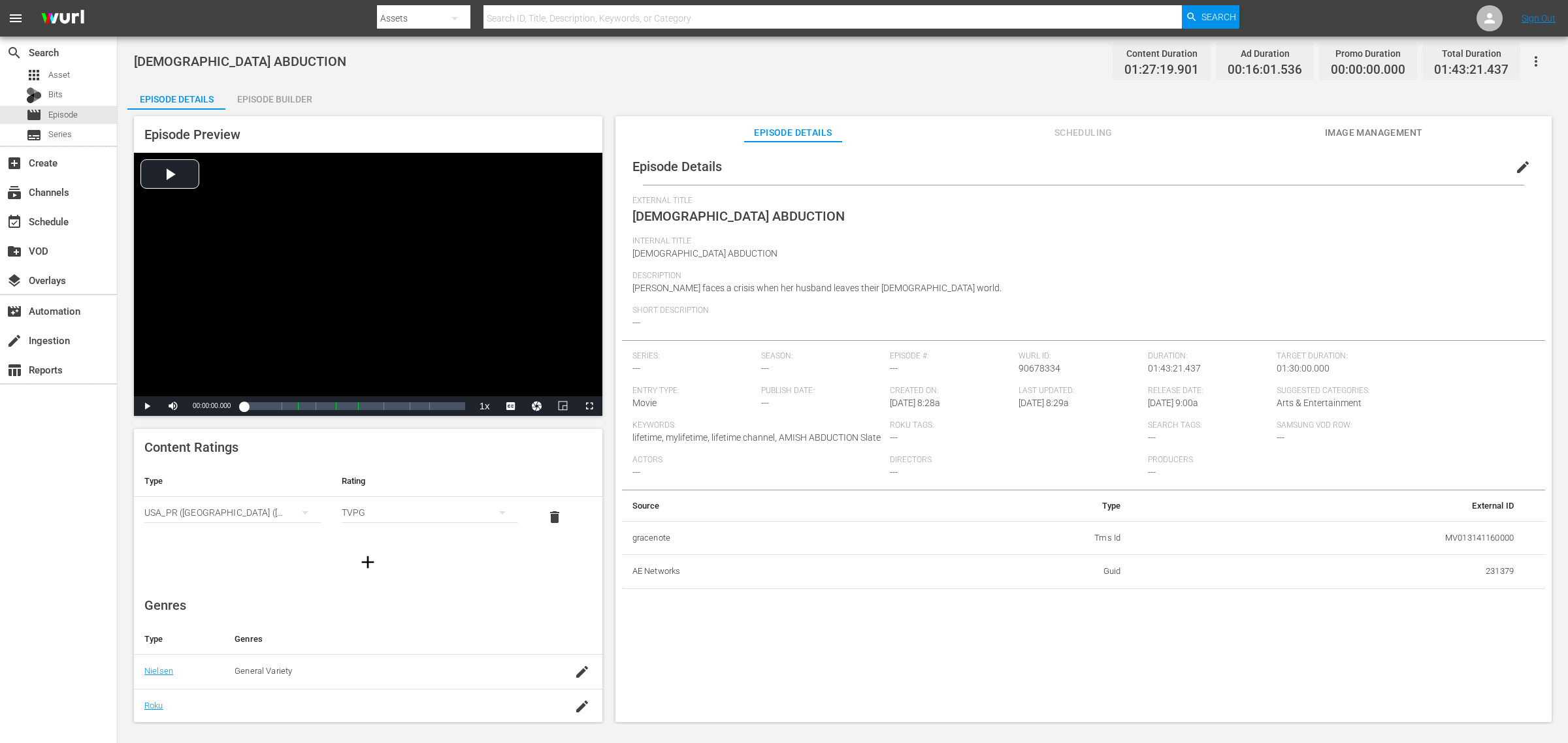
click at [1254, 50] on button "button" at bounding box center [1535, 61] width 31 height 31
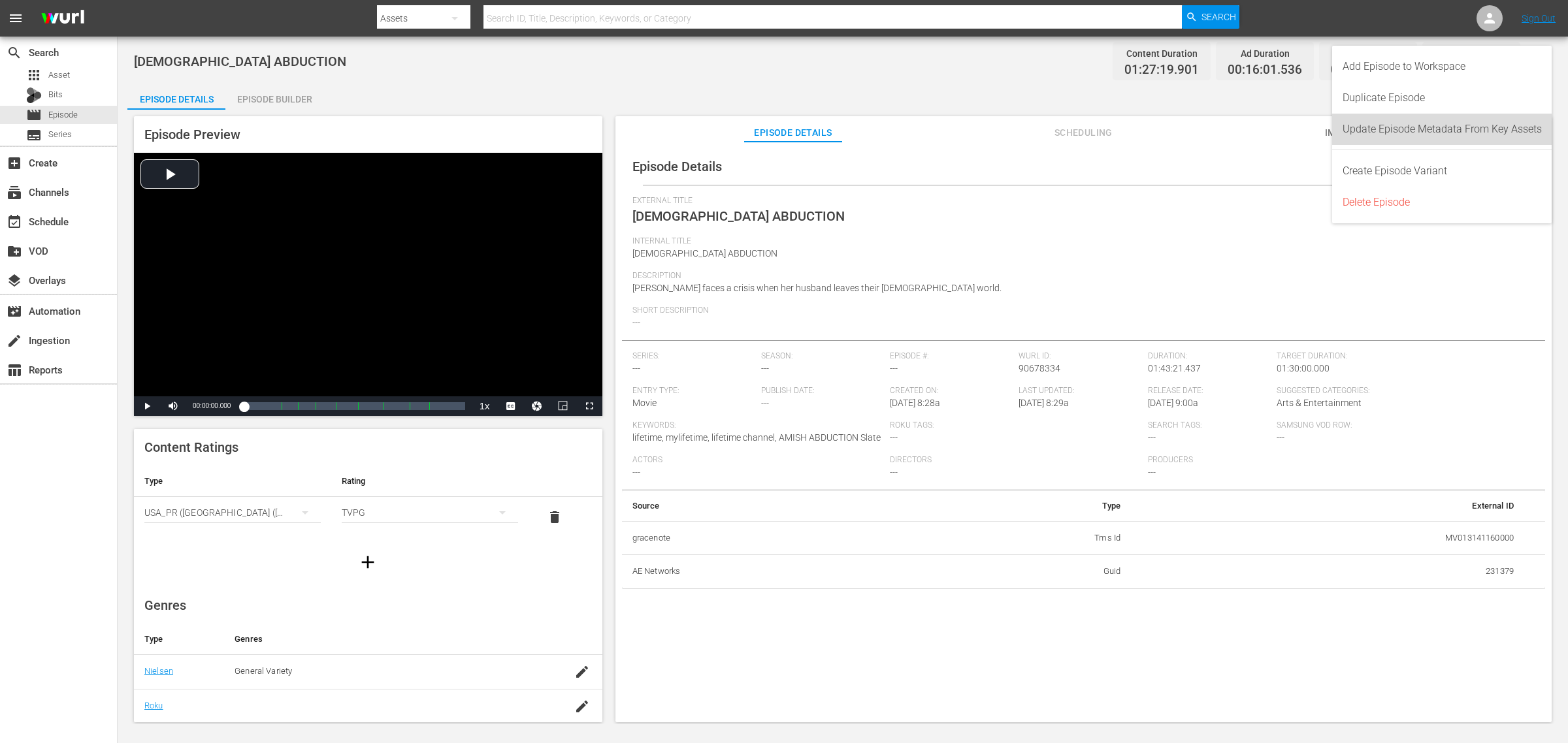
click at [1254, 128] on div "Update Episode Metadata From Key Assets" at bounding box center [1442, 129] width 199 height 31
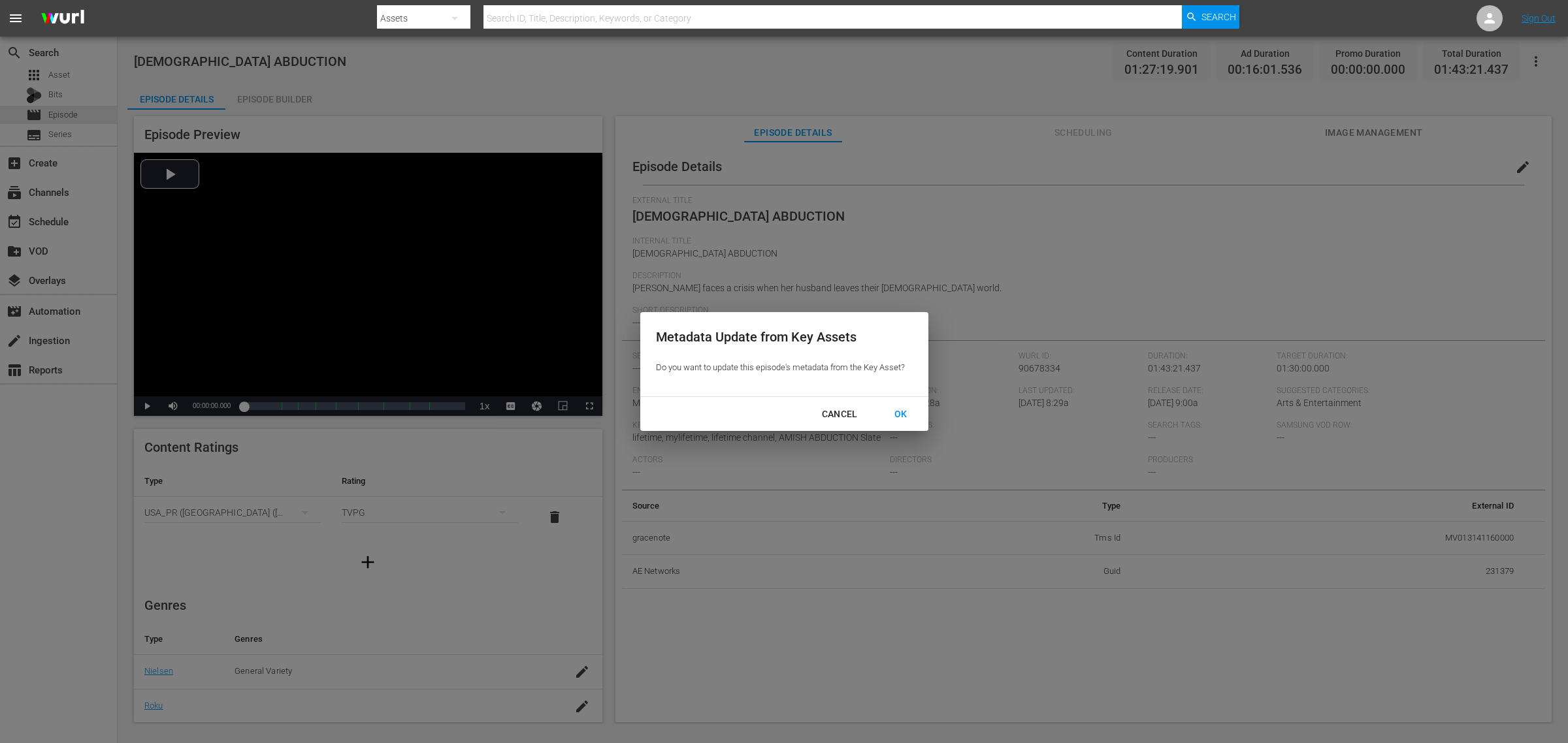
click at [899, 409] on div "OK" at bounding box center [901, 413] width 34 height 16
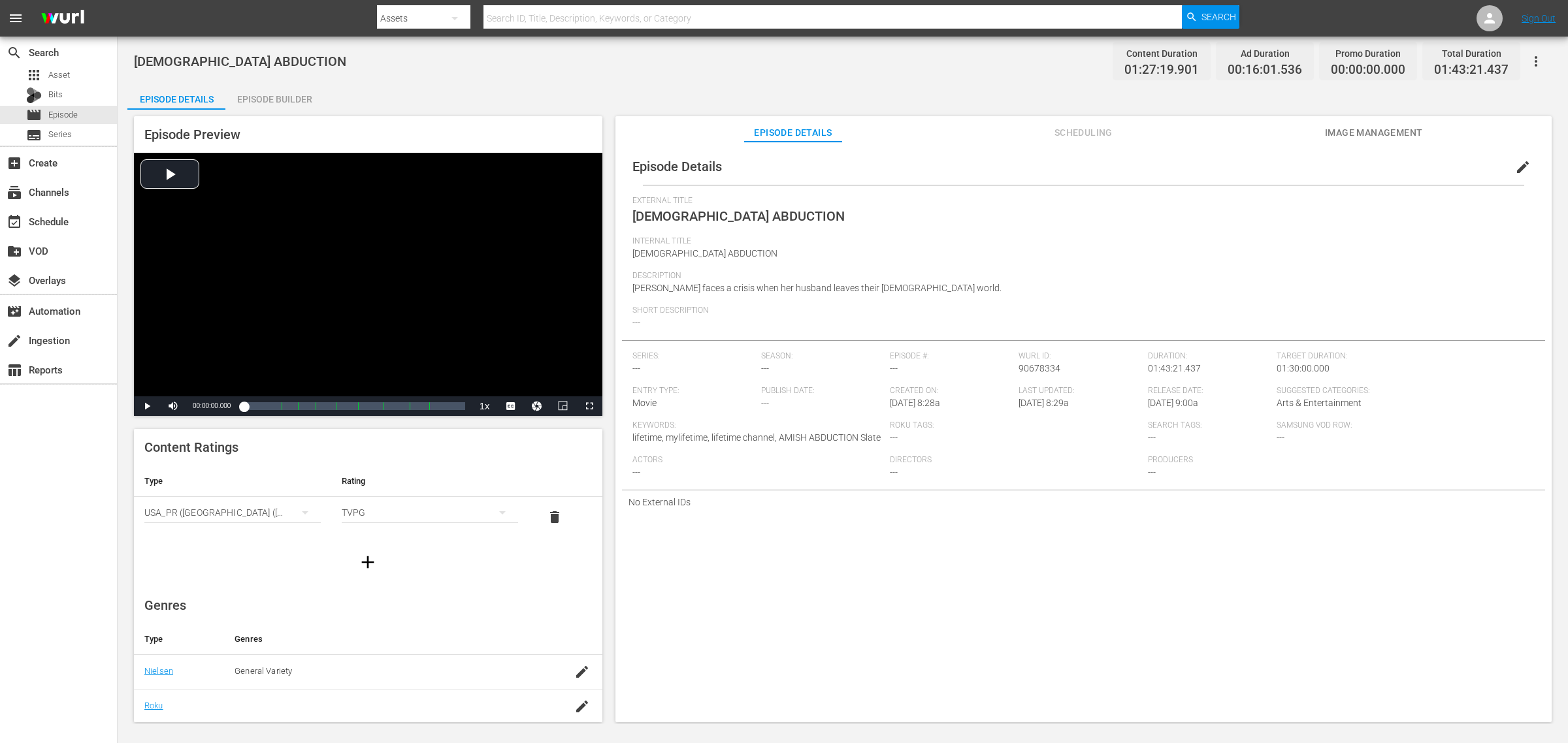
click at [647, 92] on div "Episode Details Episode Builder Episode Preview Video Player is loading. Play V…" at bounding box center [842, 408] width 1430 height 649
click at [657, 87] on div "Episode Details Episode Builder Episode Preview Video Player is loading. Play V…" at bounding box center [842, 408] width 1430 height 649
click at [988, 60] on div "[DEMOGRAPHIC_DATA] ABDUCTION Content Duration 01:27:19.901 Ad Duration 00:16:01…" at bounding box center [842, 60] width 1418 height 29
drag, startPoint x: 1457, startPoint y: 213, endPoint x: 1410, endPoint y: 190, distance: 52.3
click at [1457, 213] on div "External Title AMISH ABDUCTION" at bounding box center [1084, 216] width 903 height 40
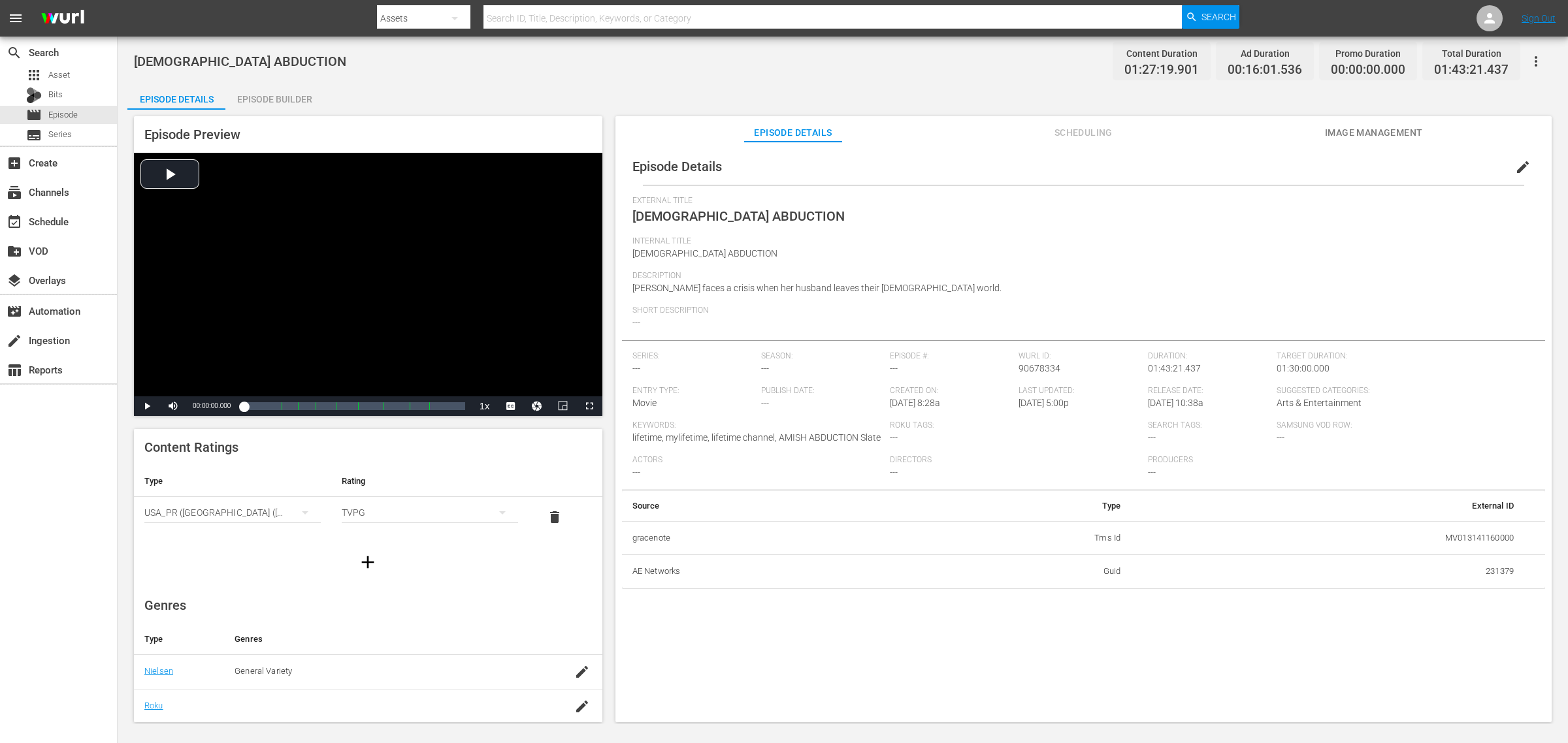
click at [564, 87] on div "Episode Details Episode Builder Episode Preview Video Player is loading. Play V…" at bounding box center [842, 408] width 1430 height 649
click at [1520, 163] on span "edit" at bounding box center [1523, 167] width 16 height 16
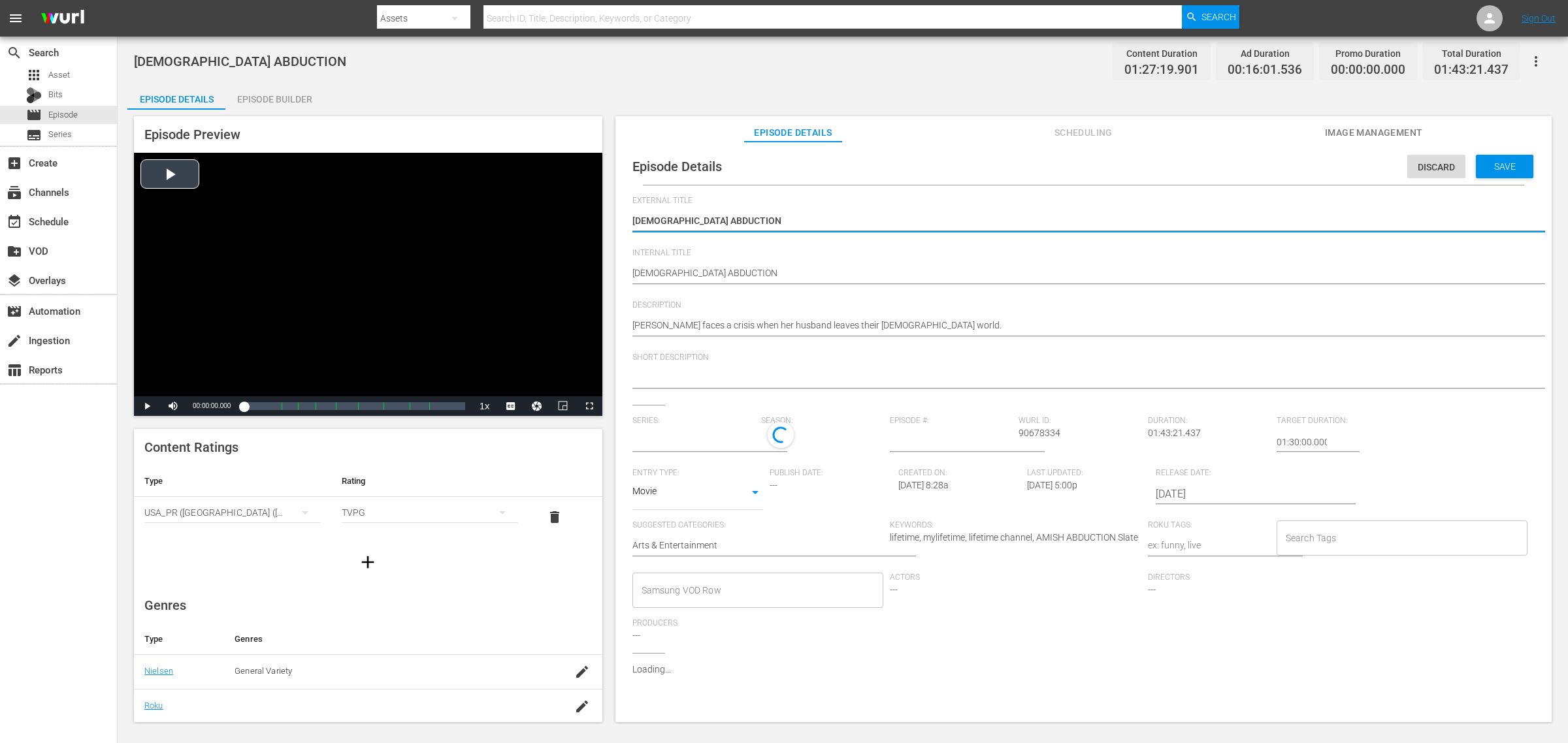
drag, startPoint x: 720, startPoint y: 214, endPoint x: 449, endPoint y: 197, distance: 271.5
click at [447, 202] on div "Episode Preview Video Player is loading. Play Video Play Mute Current Time 00:0…" at bounding box center [842, 420] width 1430 height 622
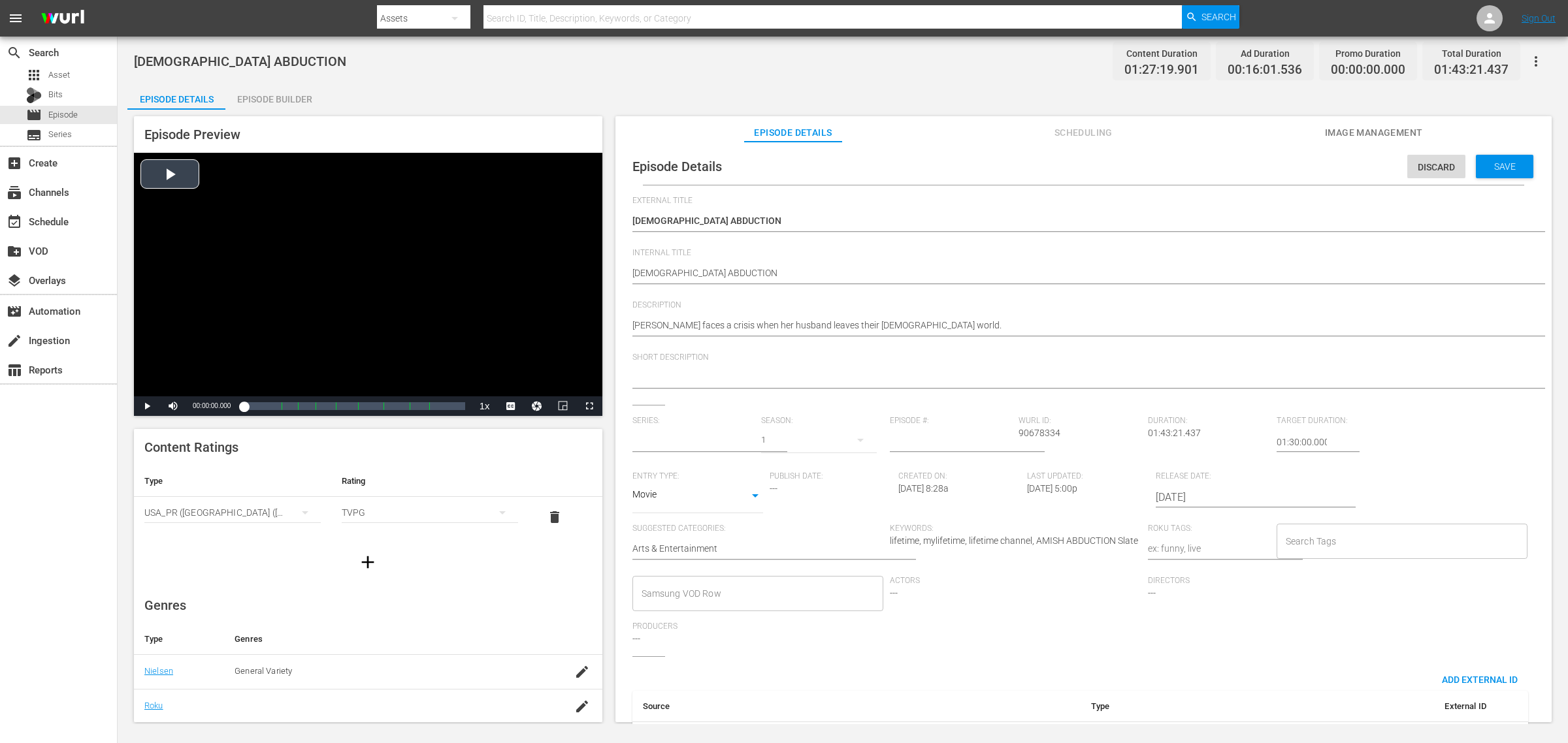
type input "No Series"
click at [722, 214] on textarea "[DEMOGRAPHIC_DATA] ABDUCTION" at bounding box center [1080, 221] width 896 height 16
drag, startPoint x: 721, startPoint y: 220, endPoint x: 562, endPoint y: 214, distance: 159.1
click at [562, 214] on div "Episode Preview Video Player is loading. Play Video Play Mute Current Time 00:0…" at bounding box center [842, 420] width 1430 height 622
paste textarea "mish Abduction"
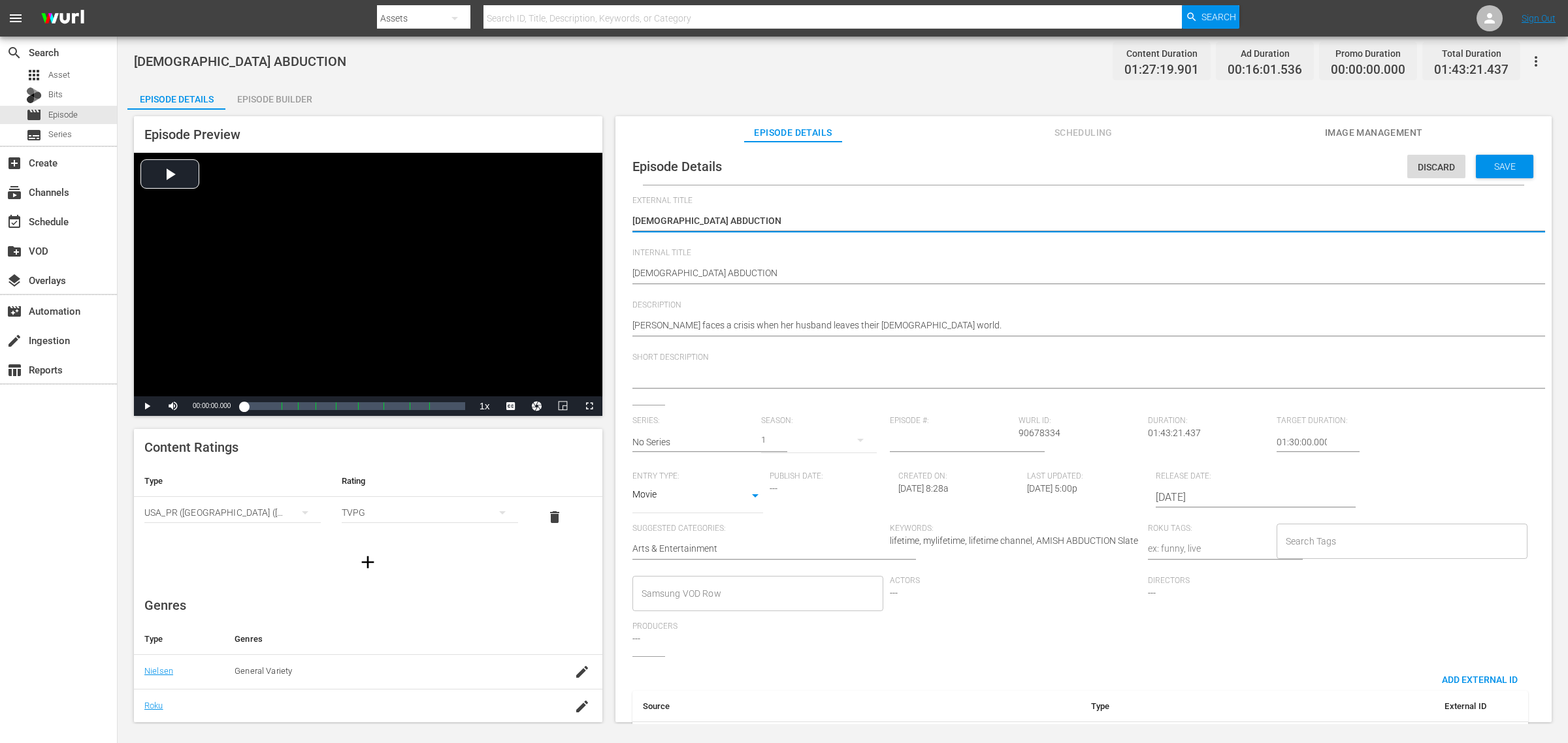
type textarea "Amish Abduction"
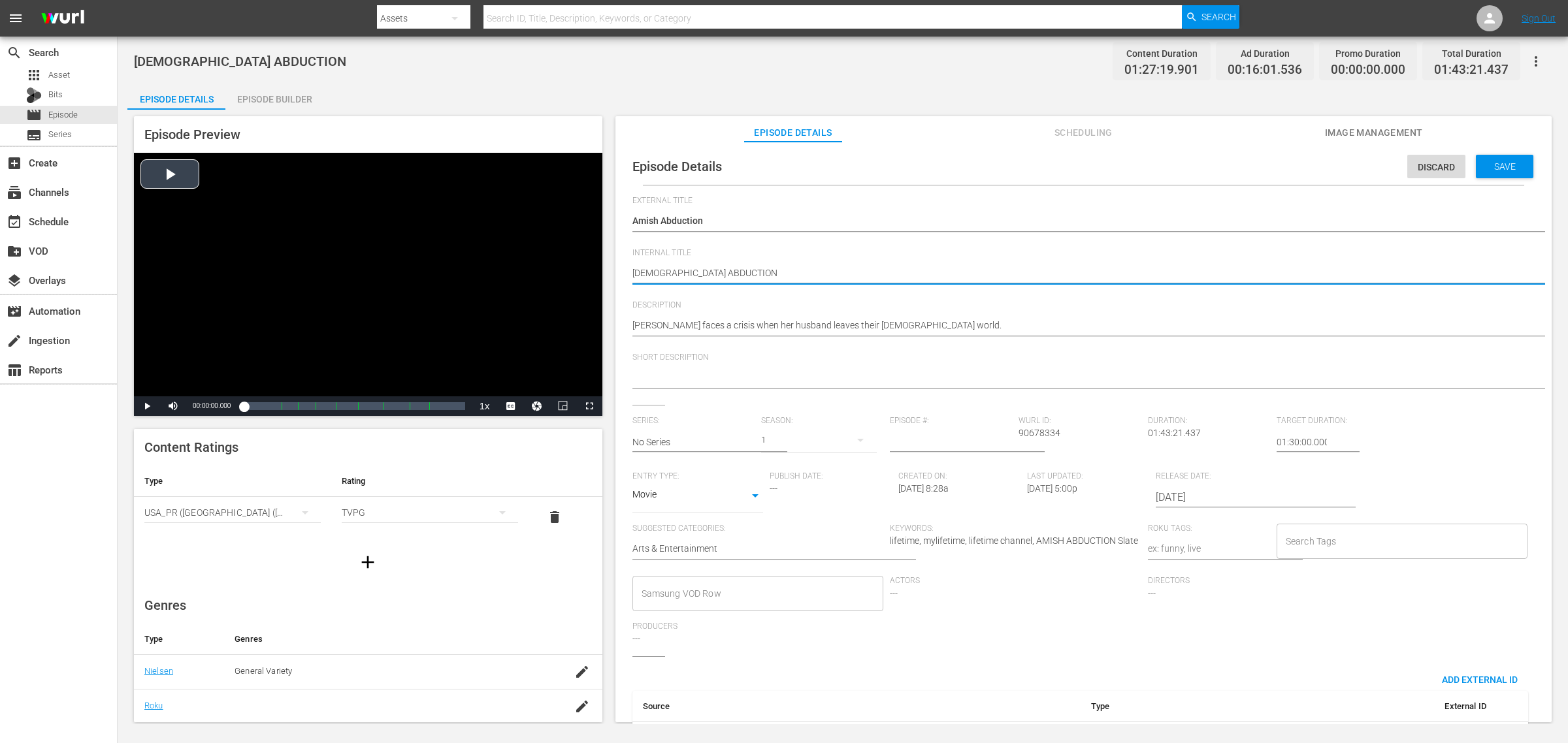
drag, startPoint x: 735, startPoint y: 269, endPoint x: 495, endPoint y: 259, distance: 240.2
click at [495, 259] on div "Episode Preview Video Player is loading. Play Video Play Mute Current Time 00:0…" at bounding box center [842, 420] width 1430 height 622
paste textarea "mish Abduction"
type textarea "Amish Abduction"
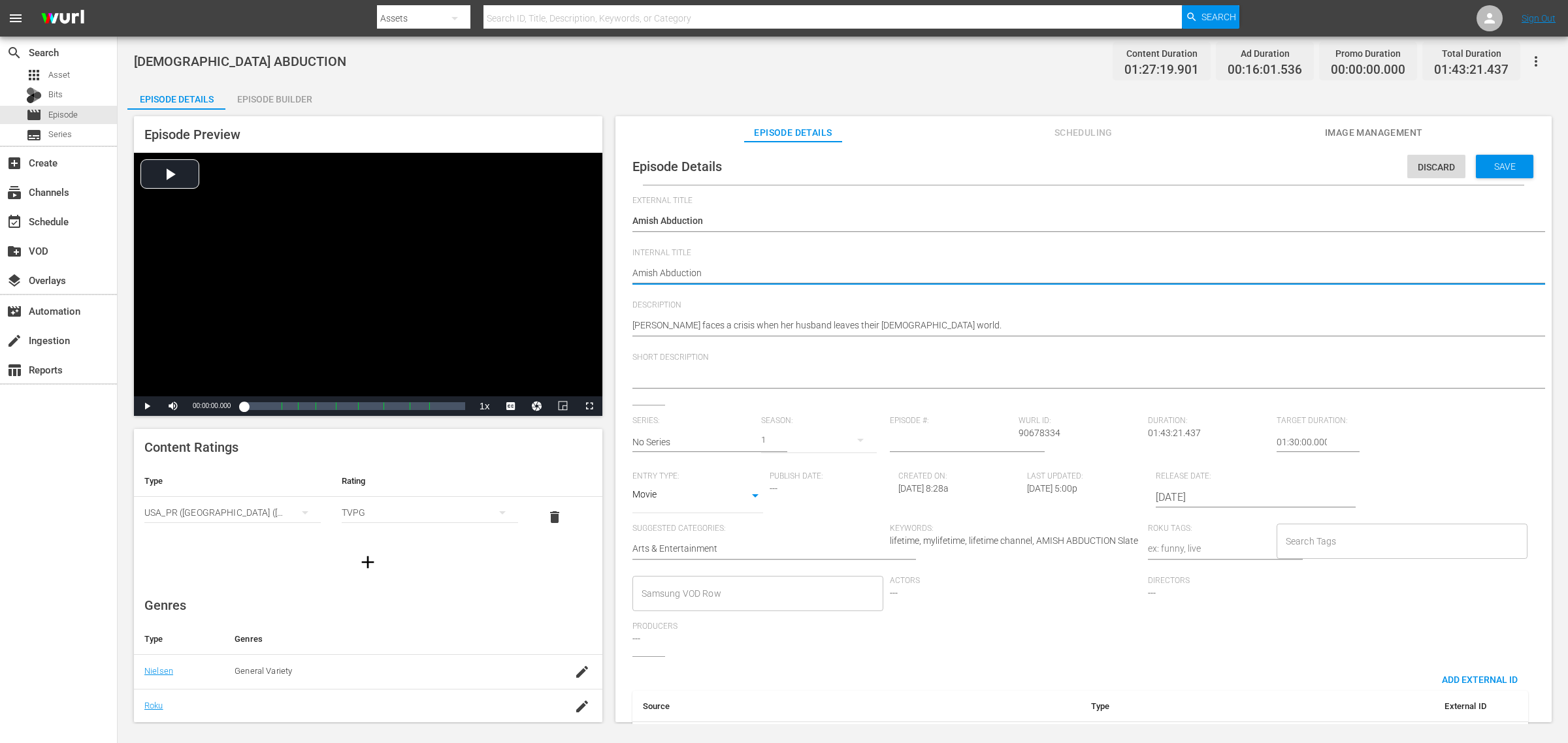
click at [1499, 165] on span "Save" at bounding box center [1505, 166] width 42 height 10
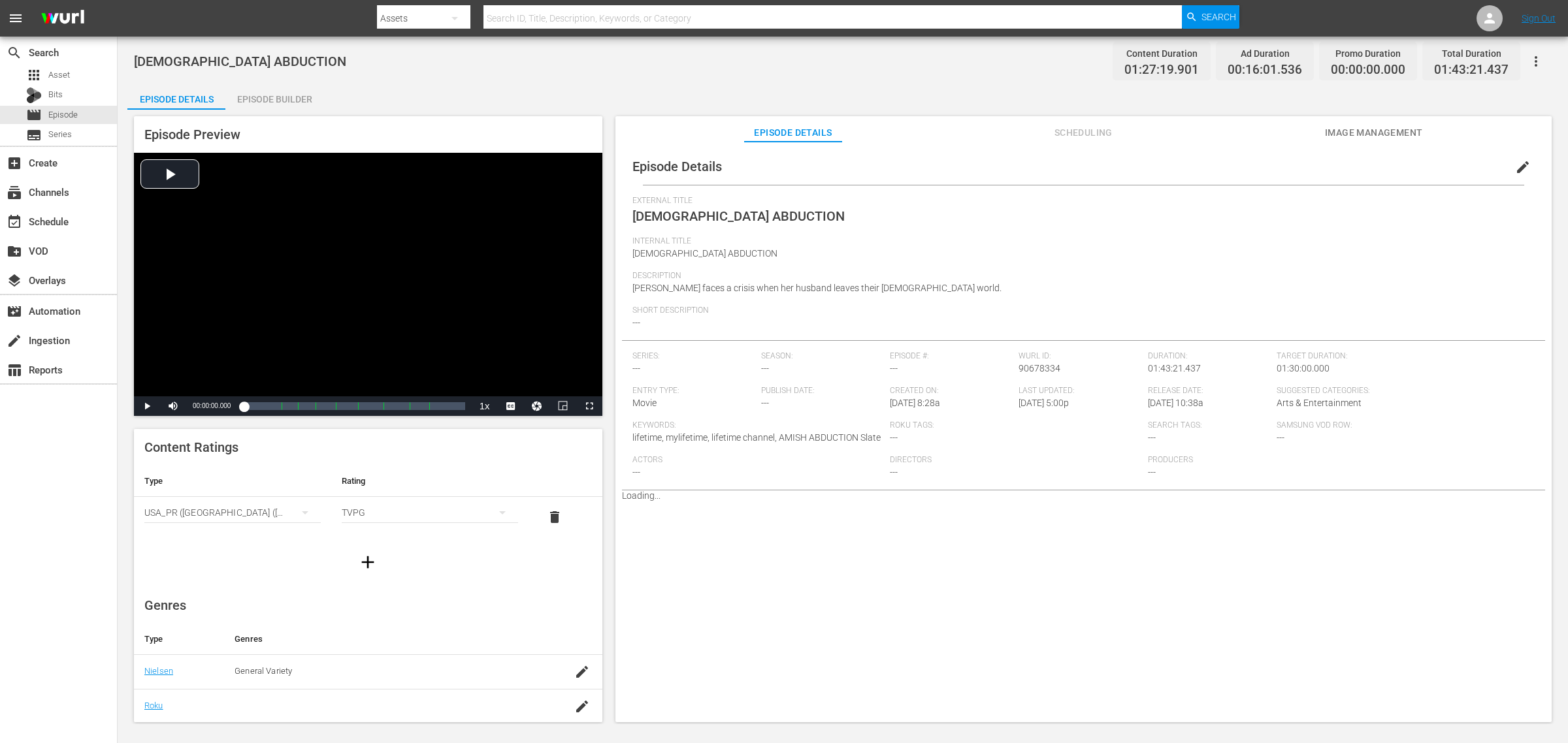
click at [518, 70] on div "[DEMOGRAPHIC_DATA] ABDUCTION Content Duration 01:27:19.901 Ad Duration 00:16:01…" at bounding box center [842, 60] width 1418 height 29
click at [1363, 132] on span "Image Management" at bounding box center [1374, 132] width 98 height 16
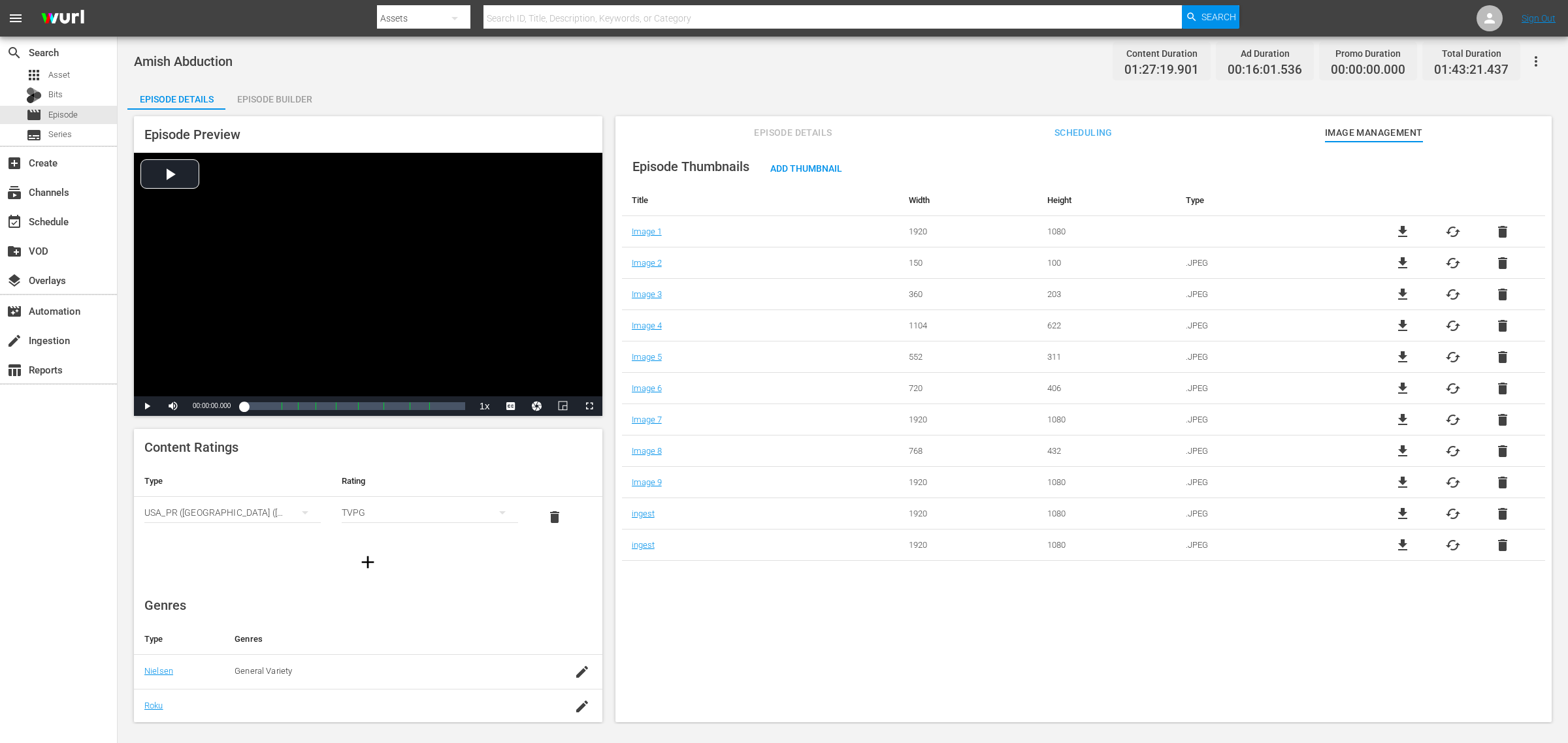
click at [734, 53] on div "Amish Abduction Content Duration 01:27:19.901 Ad Duration 00:16:01.536 Promo Du…" at bounding box center [842, 60] width 1418 height 29
click at [1452, 511] on span "cached" at bounding box center [1453, 513] width 16 height 16
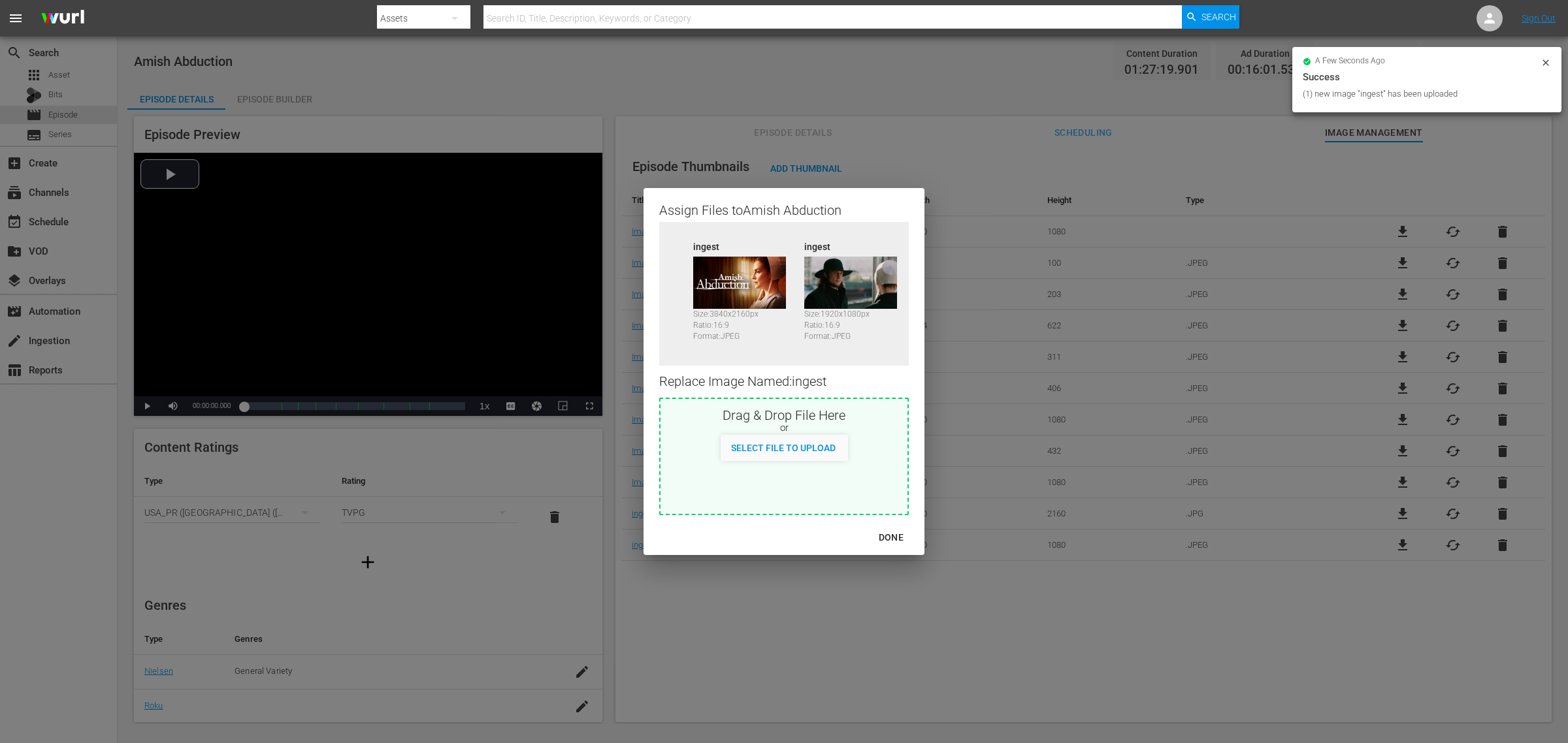
click at [891, 536] on div "DONE" at bounding box center [890, 537] width 46 height 16
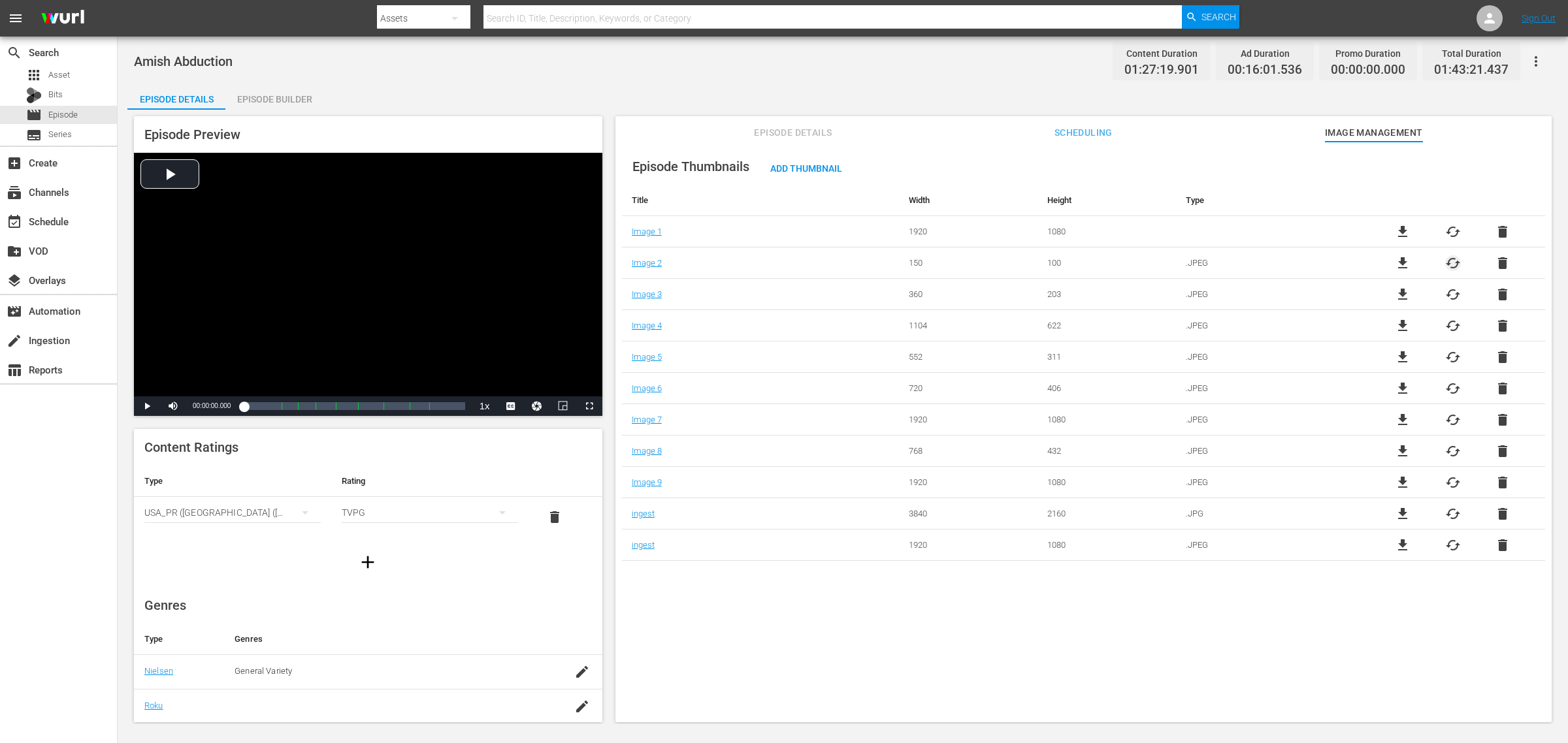
click at [1450, 262] on span "cached" at bounding box center [1453, 263] width 16 height 16
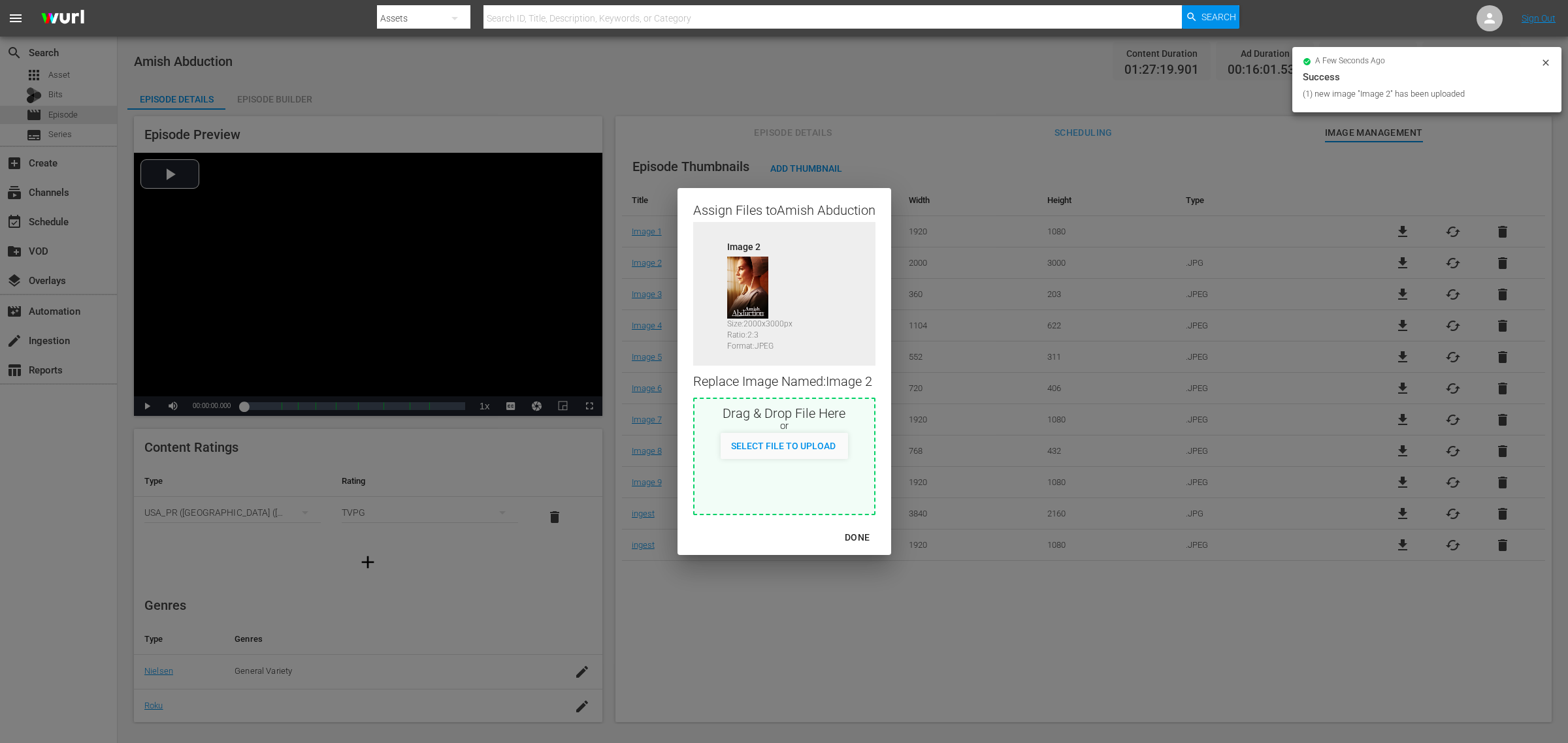
click at [858, 539] on div "DONE" at bounding box center [857, 537] width 46 height 16
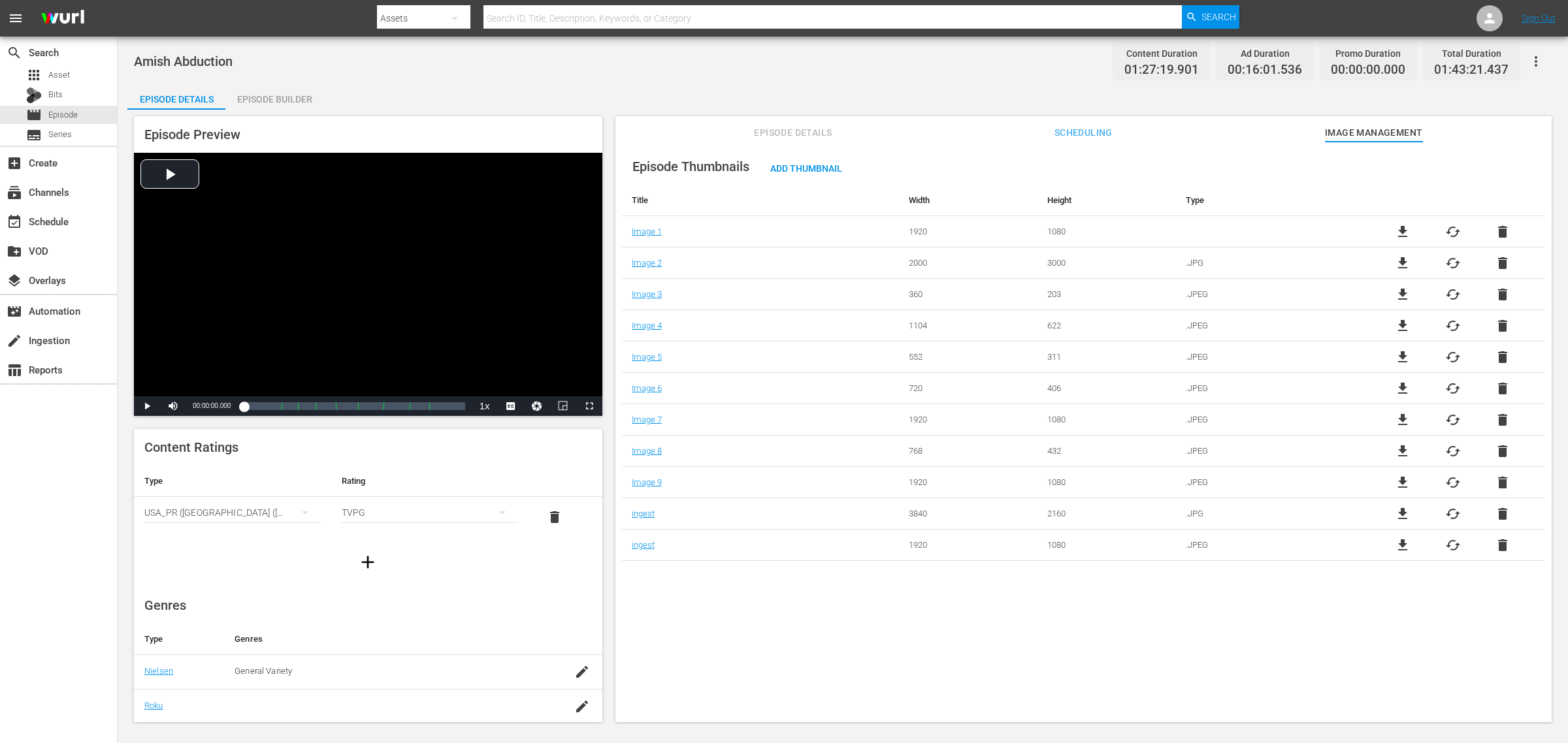
click at [439, 70] on div "Amish Abduction Content Duration 01:27:19.901 Ad Duration 00:16:01.536 Promo Du…" at bounding box center [842, 60] width 1418 height 29
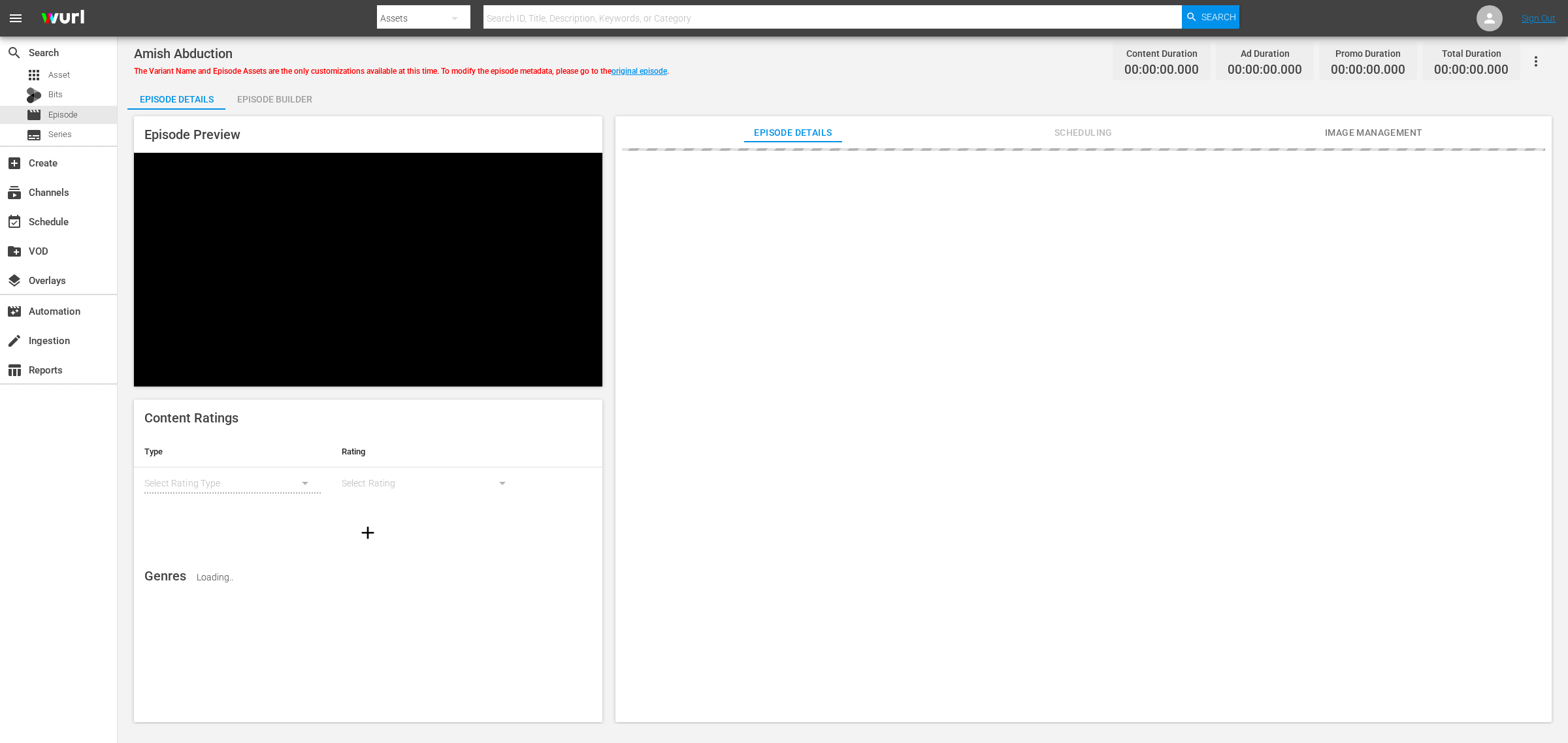
click at [267, 99] on div "Episode Builder" at bounding box center [274, 99] width 98 height 31
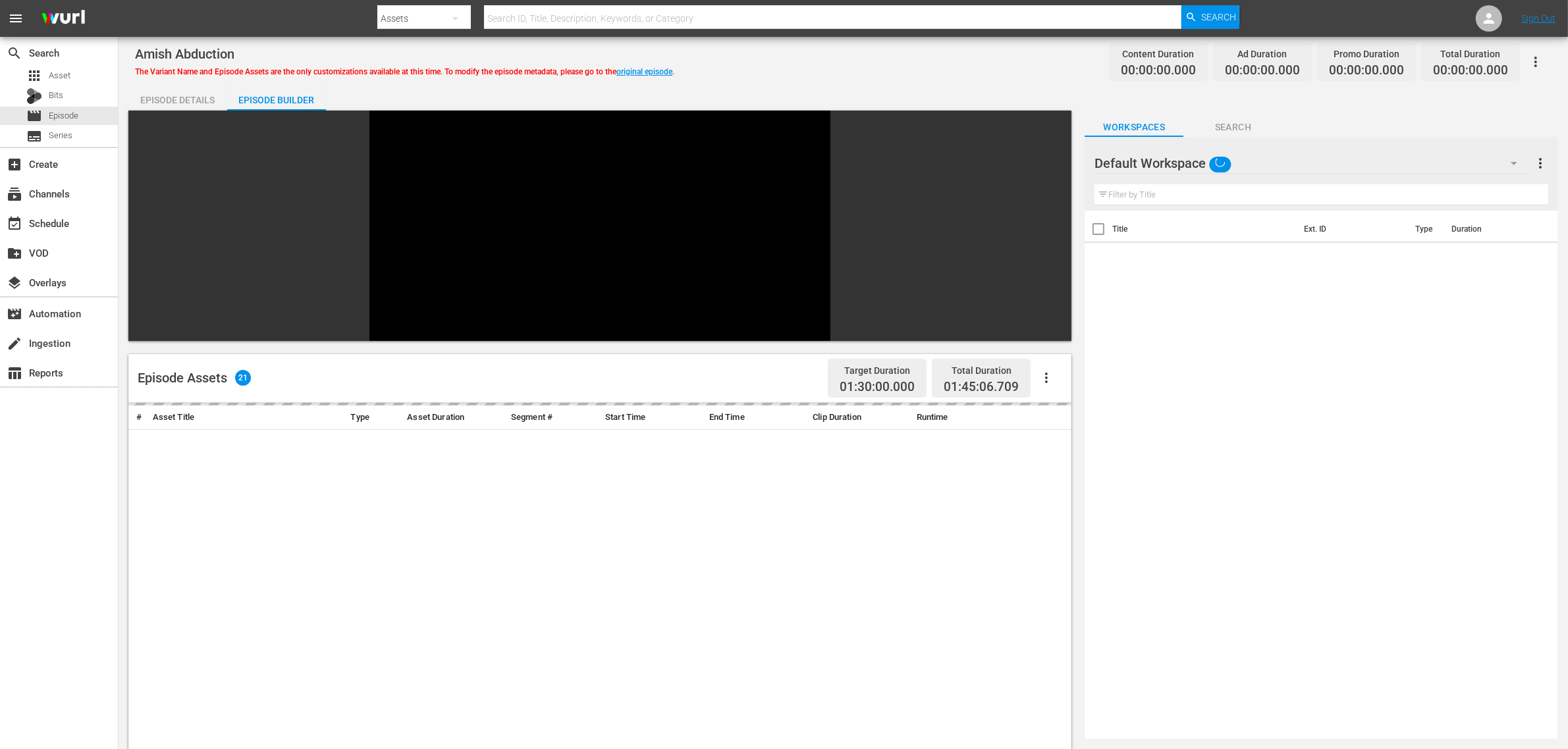
click at [840, 54] on div "Amish Abduction The Variant Name and Episode Assets are the only customizations…" at bounding box center [842, 61] width 1416 height 29
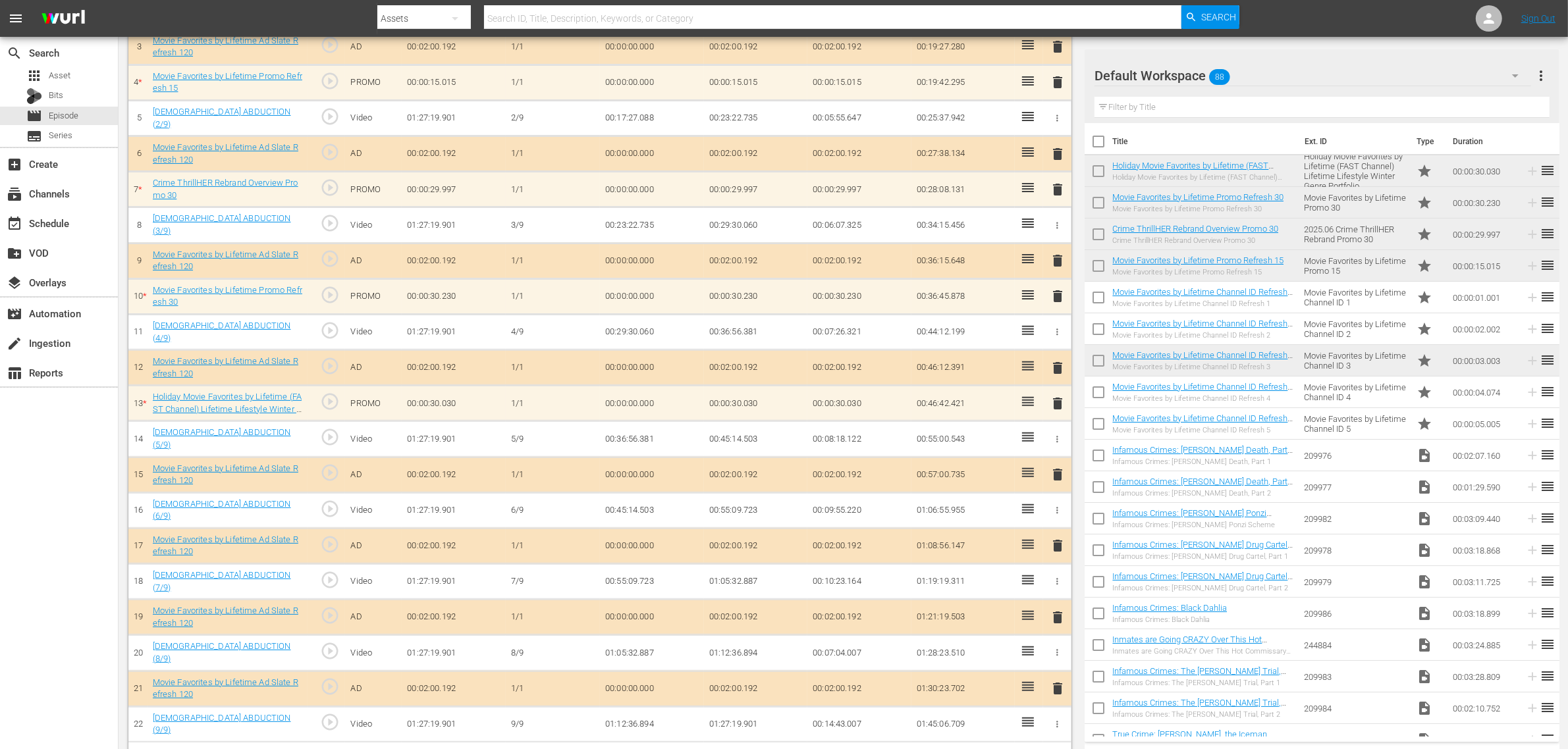
scroll to position [462, 0]
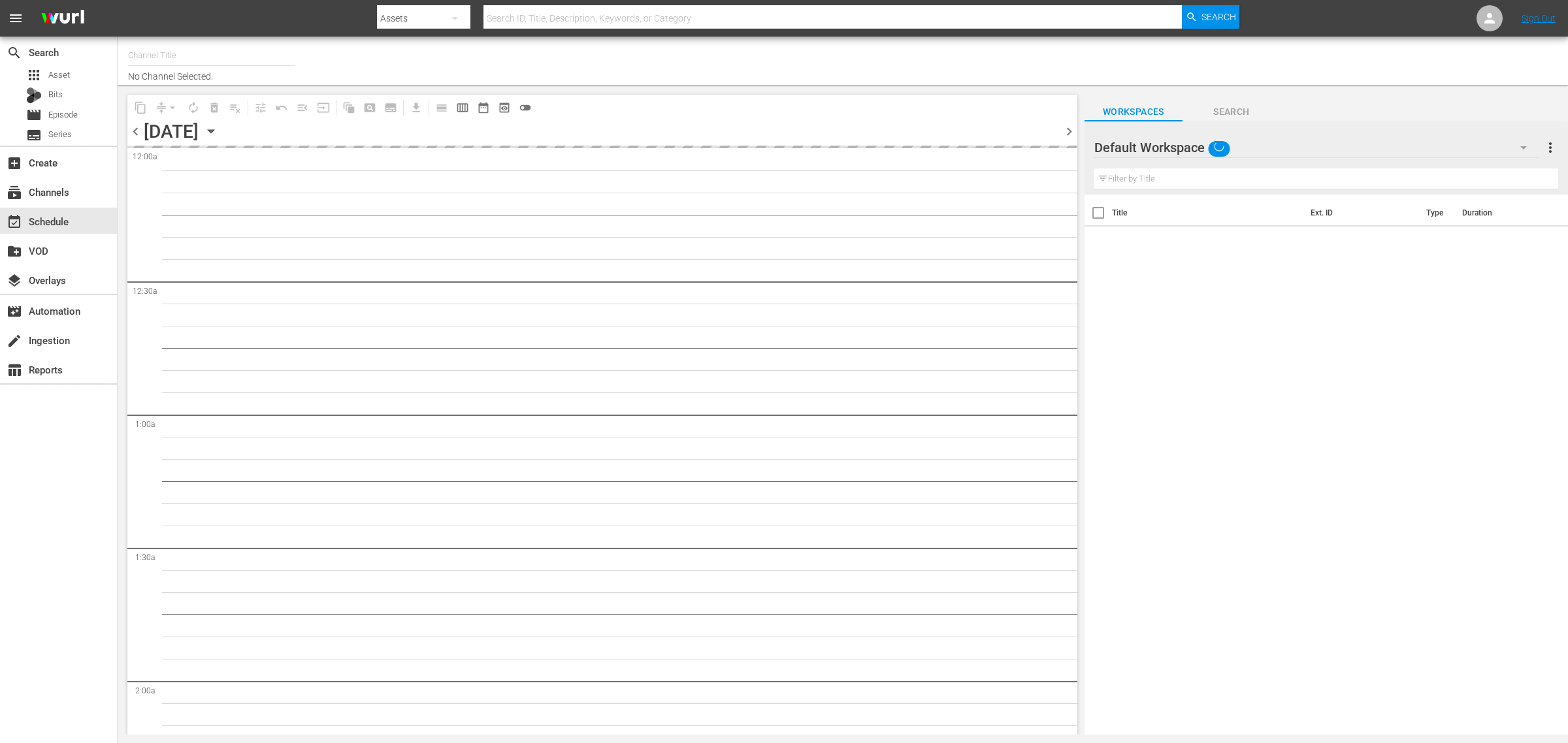
type input "Movie Favorites by Lifetime (999)"
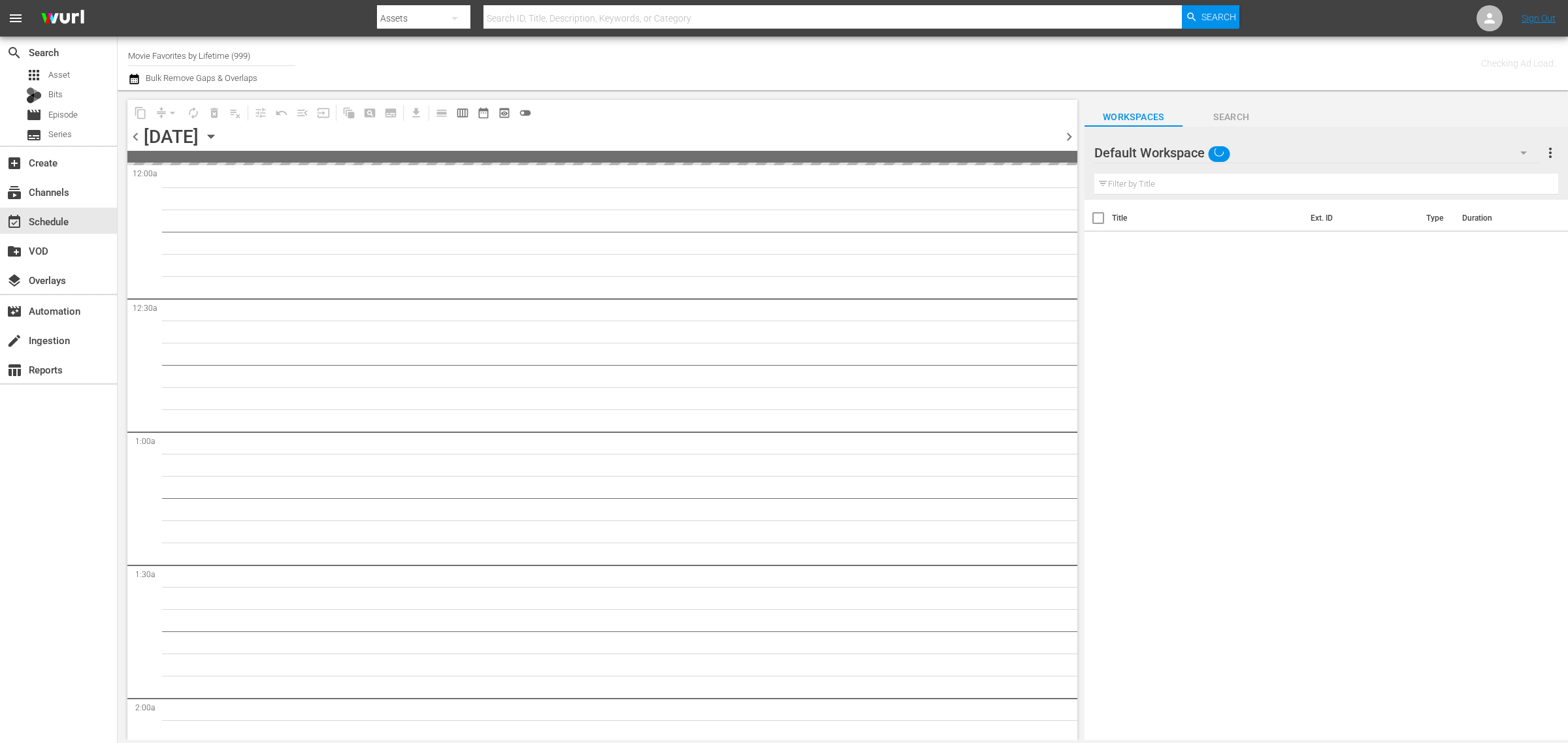
click at [748, 66] on div "Channel Title Movie Favorites by Lifetime (999) Bulk Remove Gaps & Overlaps" at bounding box center [517, 63] width 779 height 47
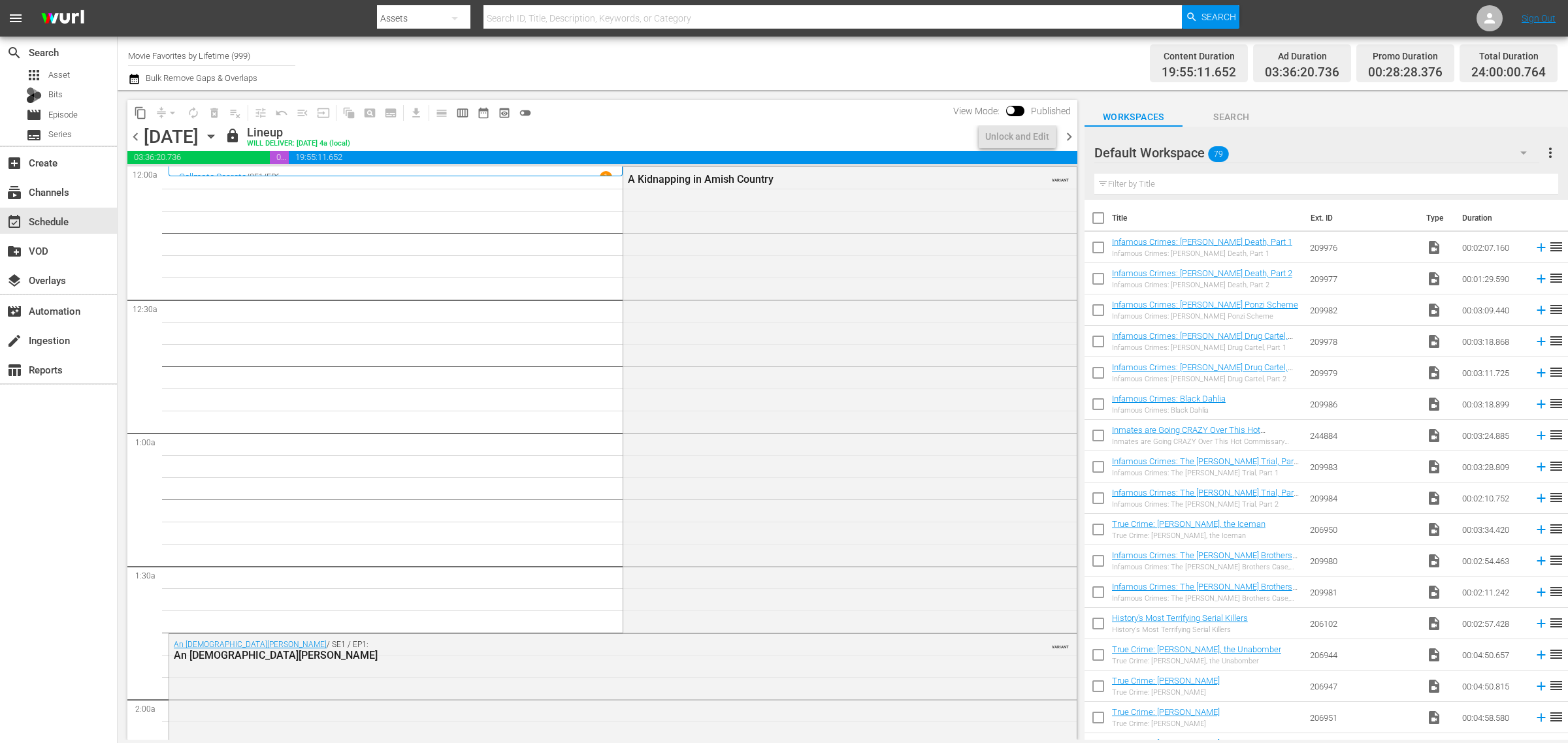
click at [738, 57] on div "Channel Title Movie Favorites by Lifetime (999) Bulk Remove Gaps & Overlaps" at bounding box center [517, 63] width 779 height 47
click at [1066, 136] on span "chevron_right" at bounding box center [1069, 137] width 16 height 16
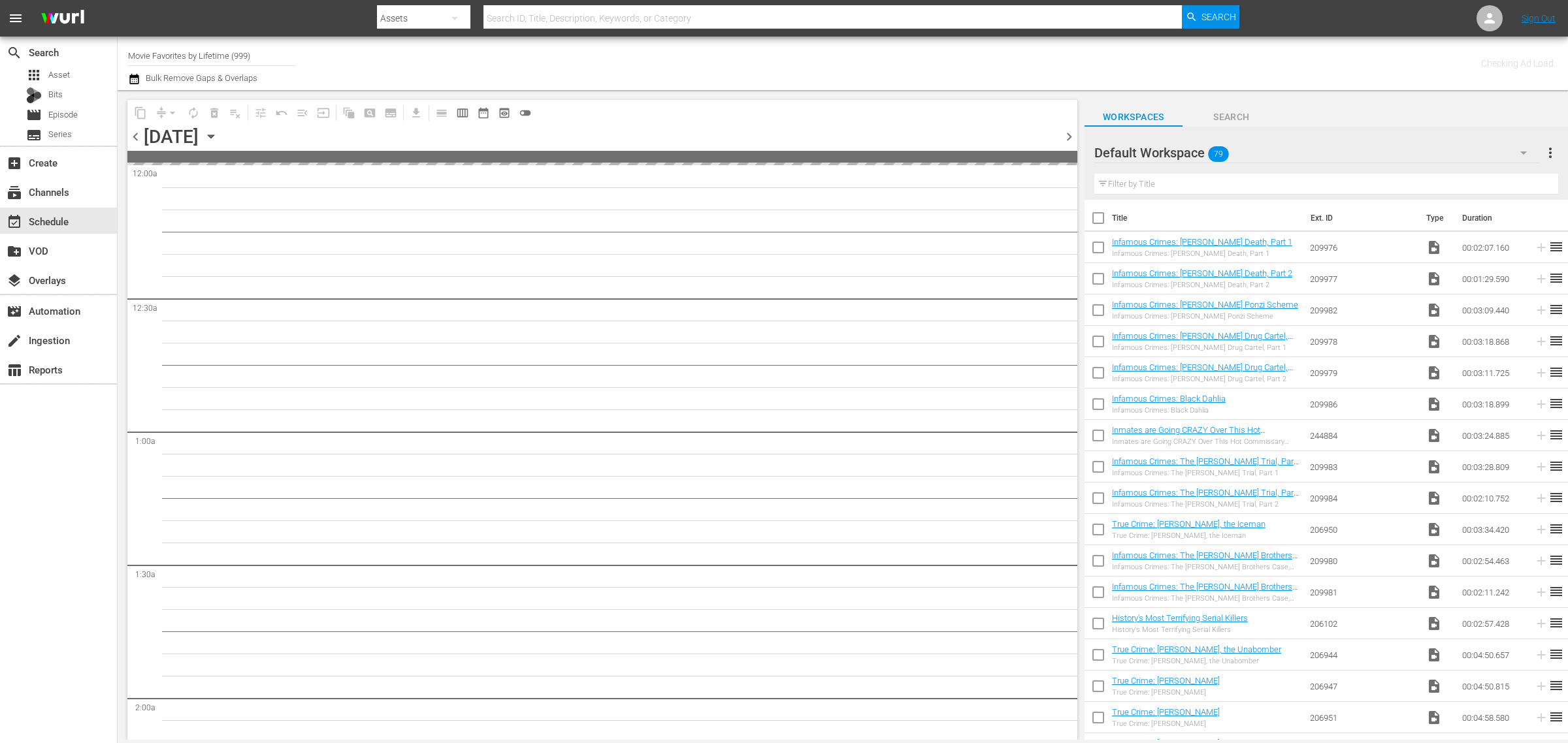
click at [832, 67] on div "Channel Title Movie Favorites by Lifetime (999) Bulk Remove Gaps & Overlaps" at bounding box center [517, 63] width 779 height 47
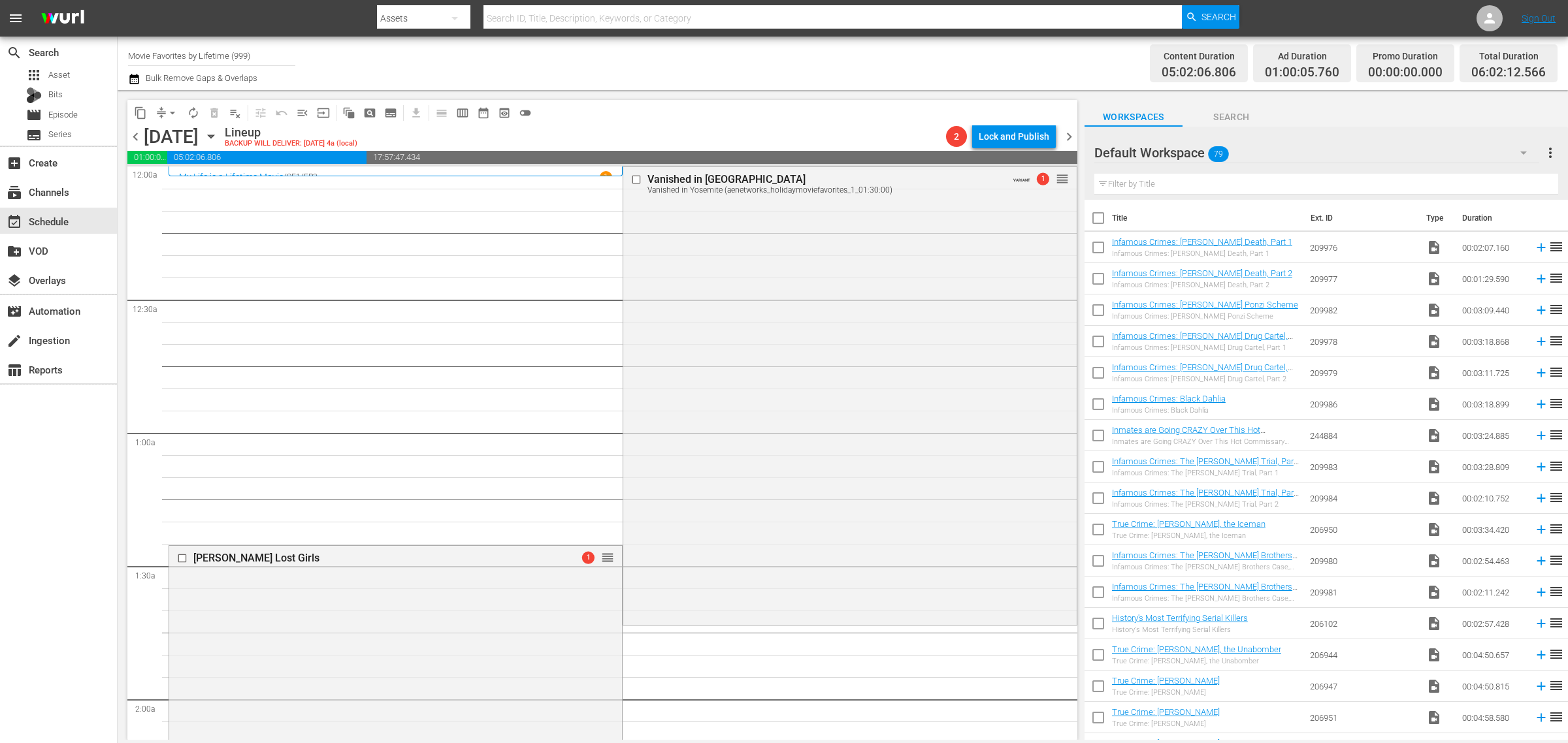
click at [854, 57] on div "Channel Title Movie Favorites by Lifetime (999) Bulk Remove Gaps & Overlaps" at bounding box center [517, 63] width 779 height 47
click at [174, 112] on span "arrow_drop_down" at bounding box center [172, 113] width 13 height 13
click at [173, 132] on li "Align to Midnight" at bounding box center [173, 138] width 138 height 22
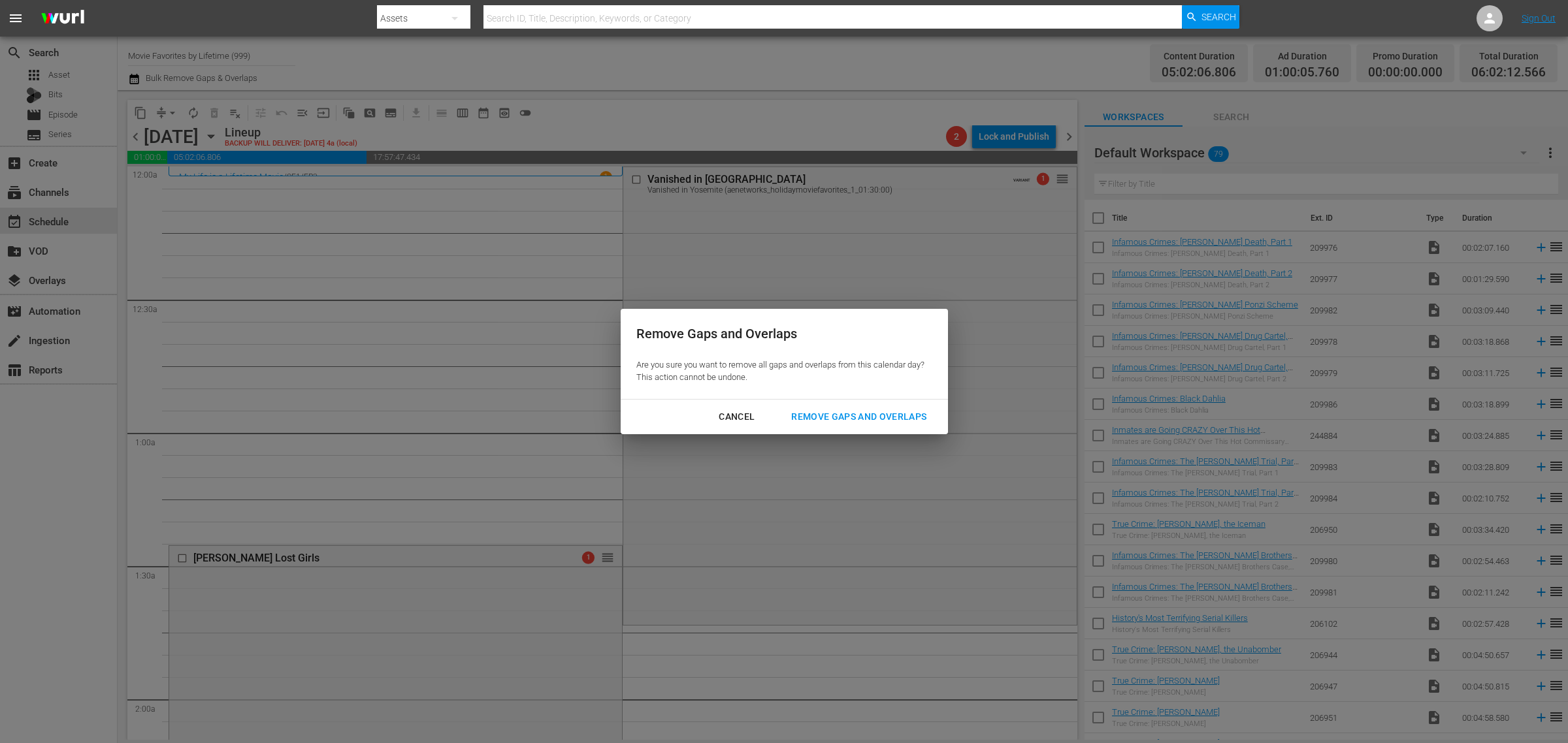
click at [818, 414] on div "Remove Gaps and Overlaps" at bounding box center [859, 416] width 156 height 16
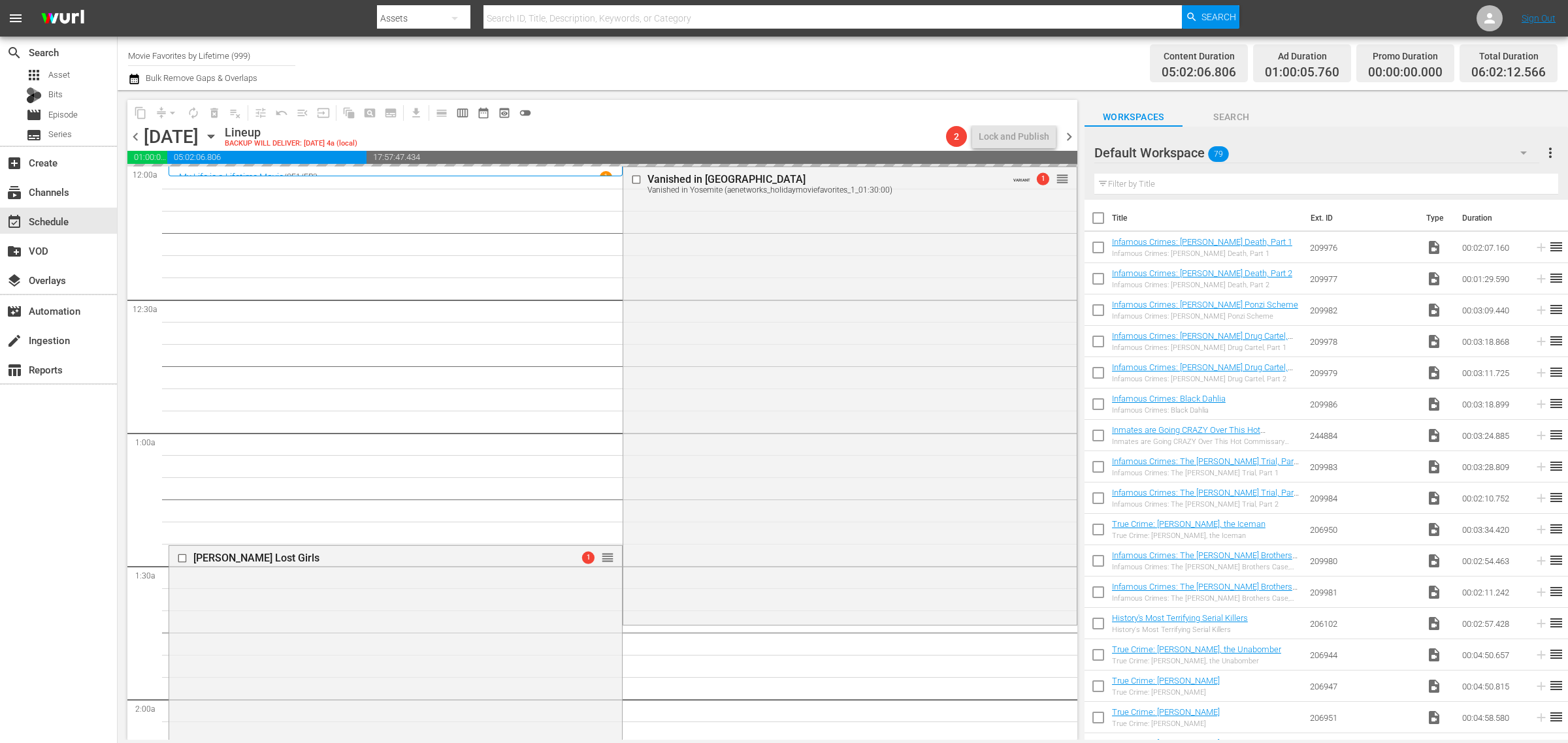
click at [805, 69] on div "Channel Title Movie Favorites by Lifetime (999) Bulk Remove Gaps & Overlaps" at bounding box center [517, 63] width 779 height 47
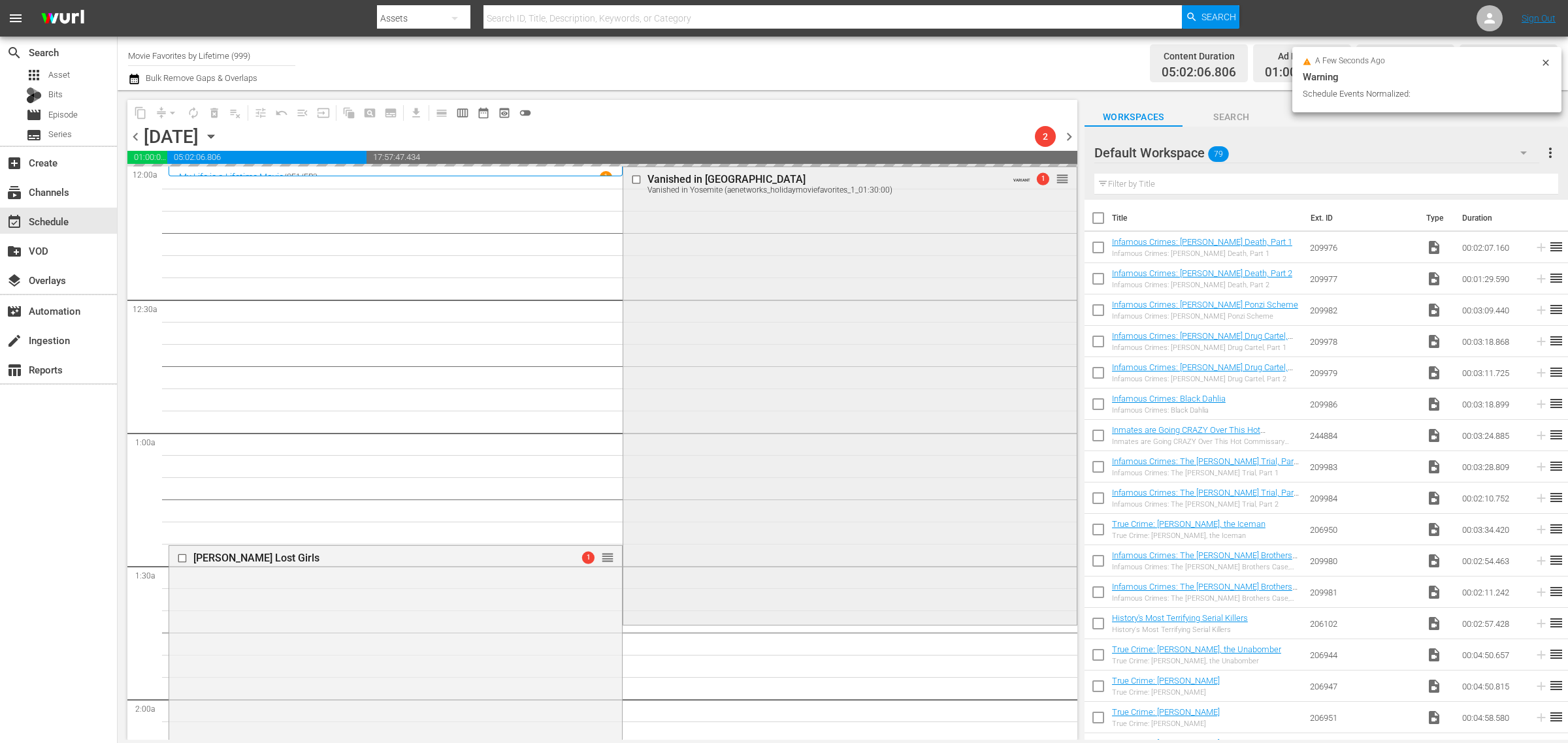
click at [768, 395] on div "Vanished in Yosemite Vanished in Yosemite (aenetworks_holidaymoviefavorites_1_0…" at bounding box center [849, 394] width 452 height 455
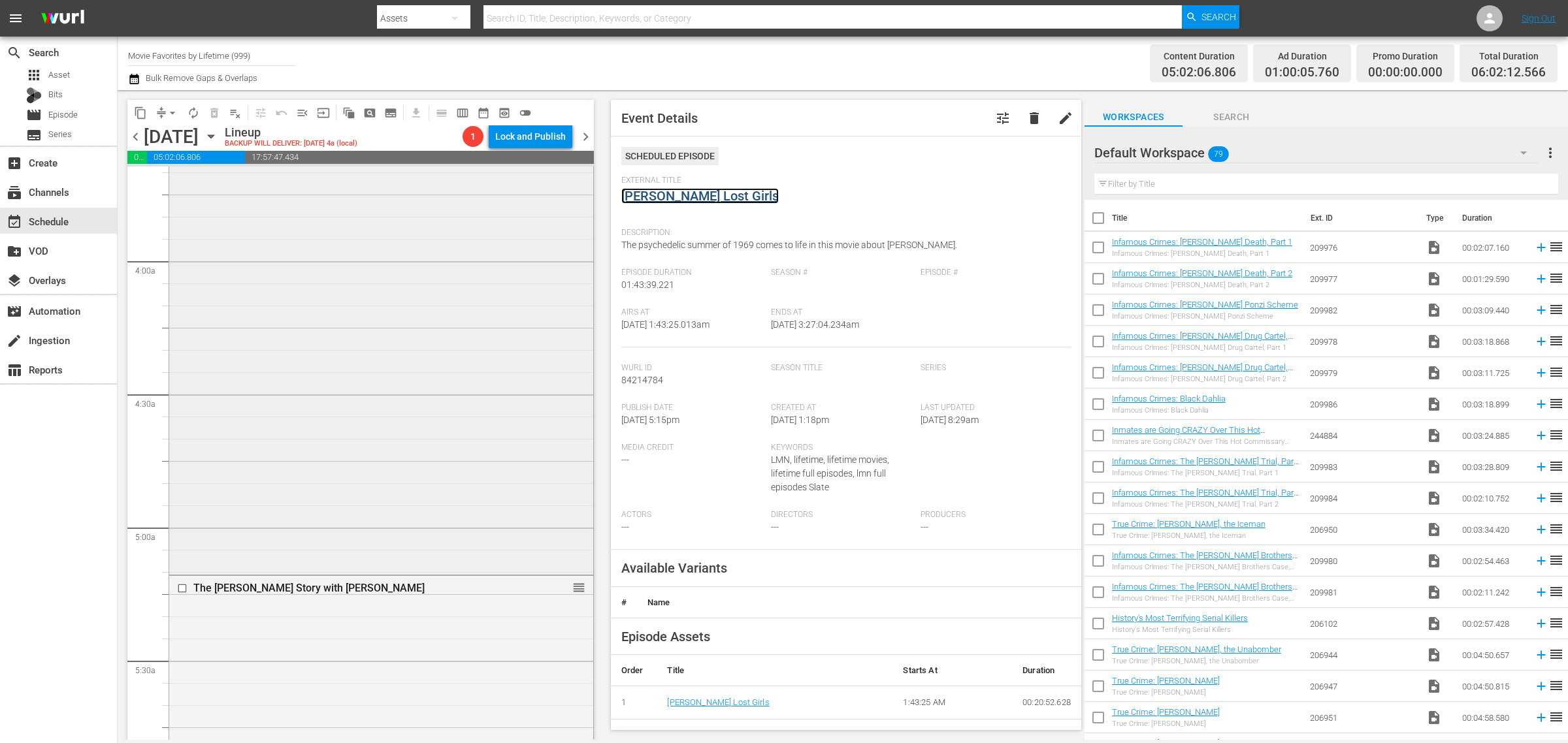
scroll to position [979, 0]
click at [276, 298] on div "Danger Next Door / SE1 / EP1: Danger Next Door Danger Next Door (VARIANT) VARIA…" at bounding box center [382, 335] width 424 height 457
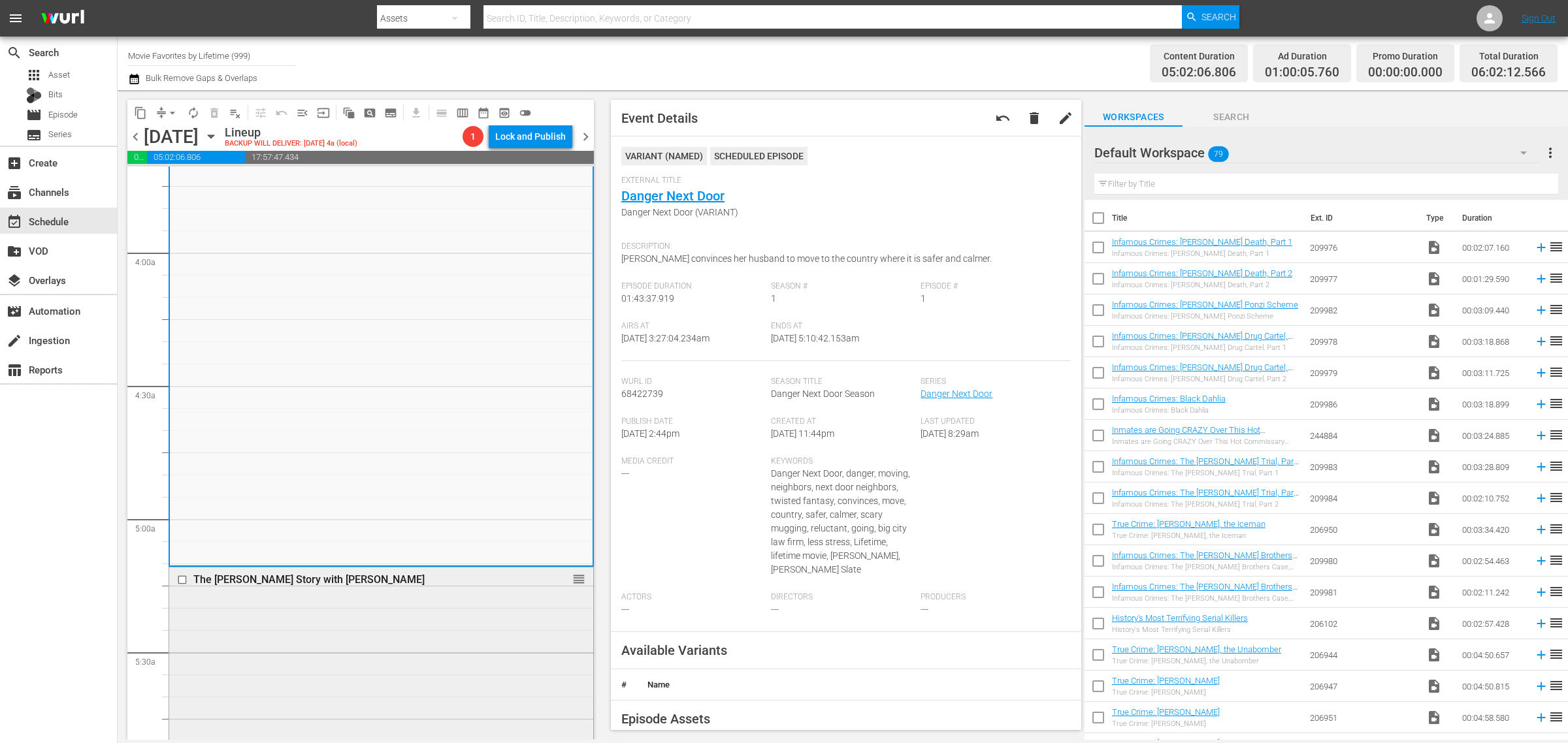
click at [403, 685] on div "The Elizabeth Thomas Story with Elizabeth Smart reorder" at bounding box center [382, 680] width 424 height 225
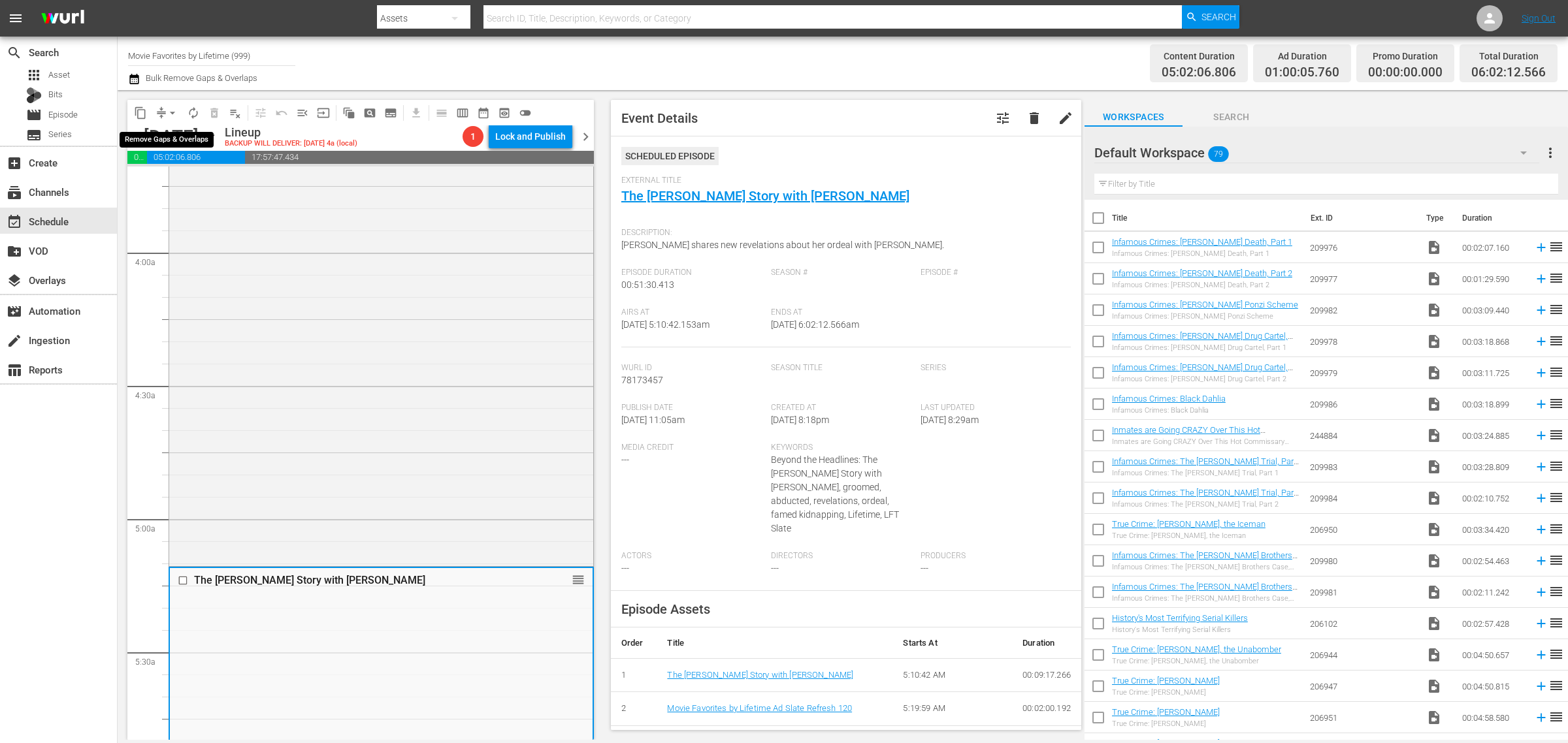
click at [171, 113] on span "arrow_drop_down" at bounding box center [172, 113] width 13 height 13
click at [176, 137] on li "Align to Midnight" at bounding box center [173, 138] width 138 height 22
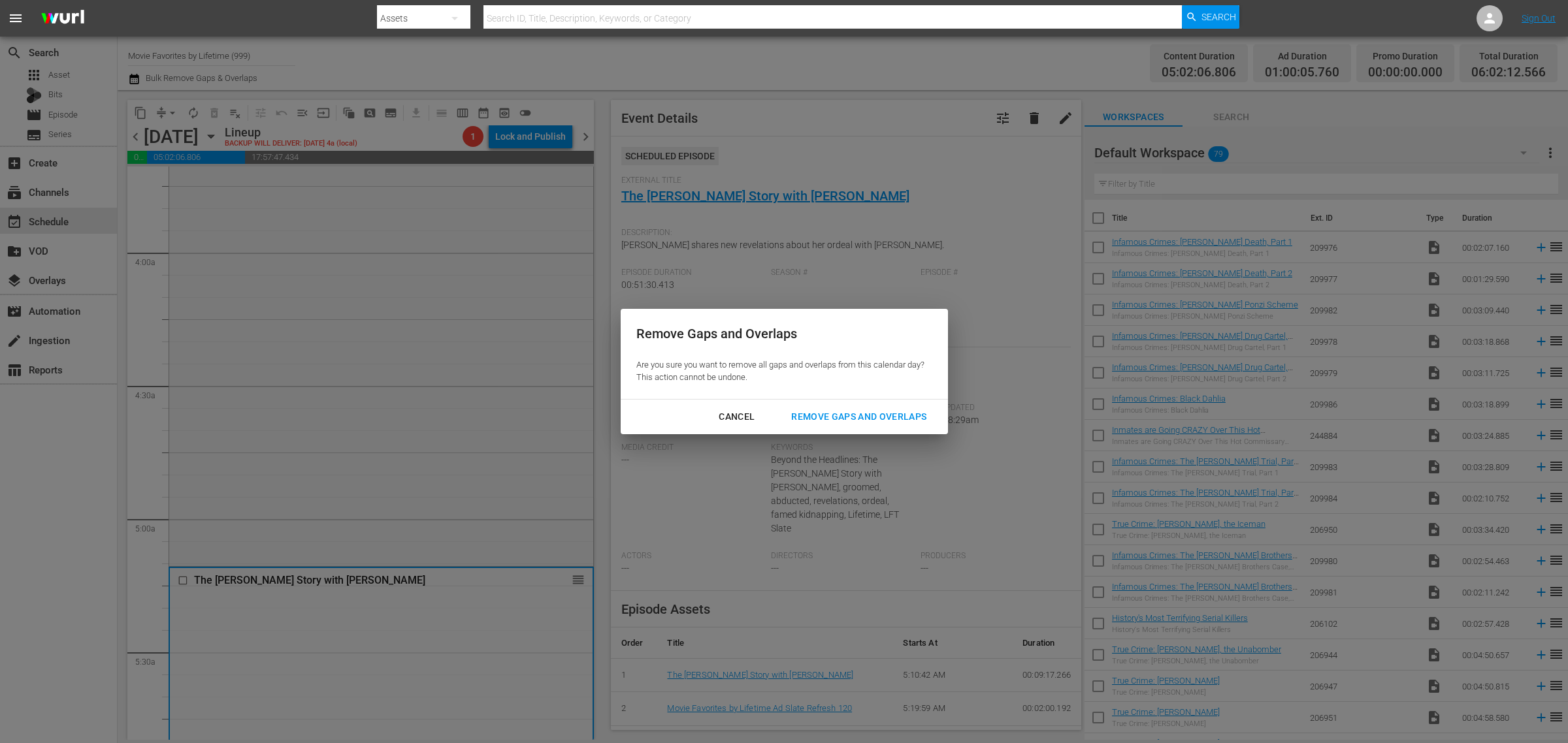
click at [879, 412] on div "Remove Gaps and Overlaps" at bounding box center [859, 416] width 156 height 16
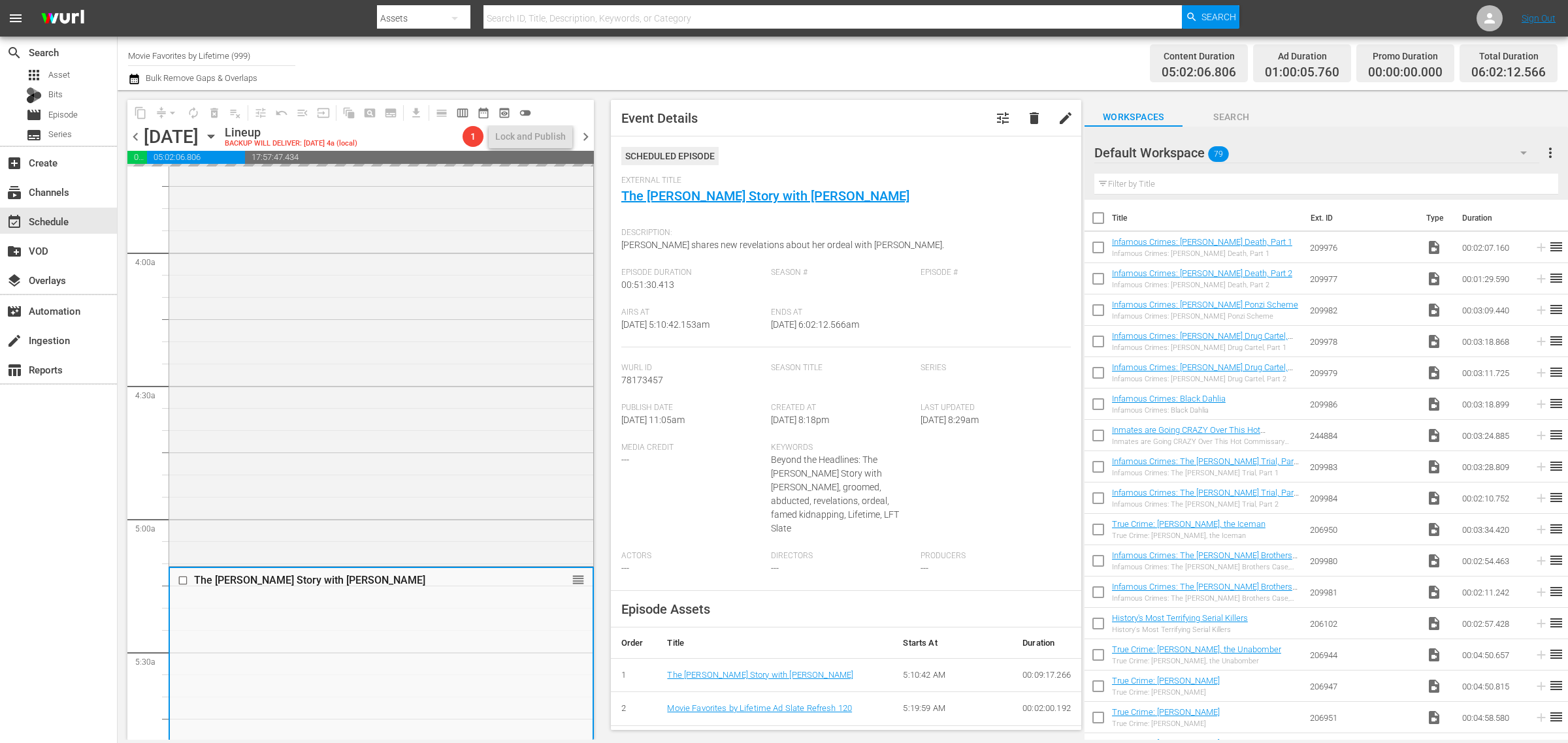
click at [896, 60] on div "Channel Title Movie Favorites by Lifetime (999) Bulk Remove Gaps & Overlaps" at bounding box center [517, 63] width 779 height 47
click at [1323, 14] on nav "menu Search By Assets Search ID, Title, Description, Keywords, or Category Sear…" at bounding box center [784, 18] width 1568 height 37
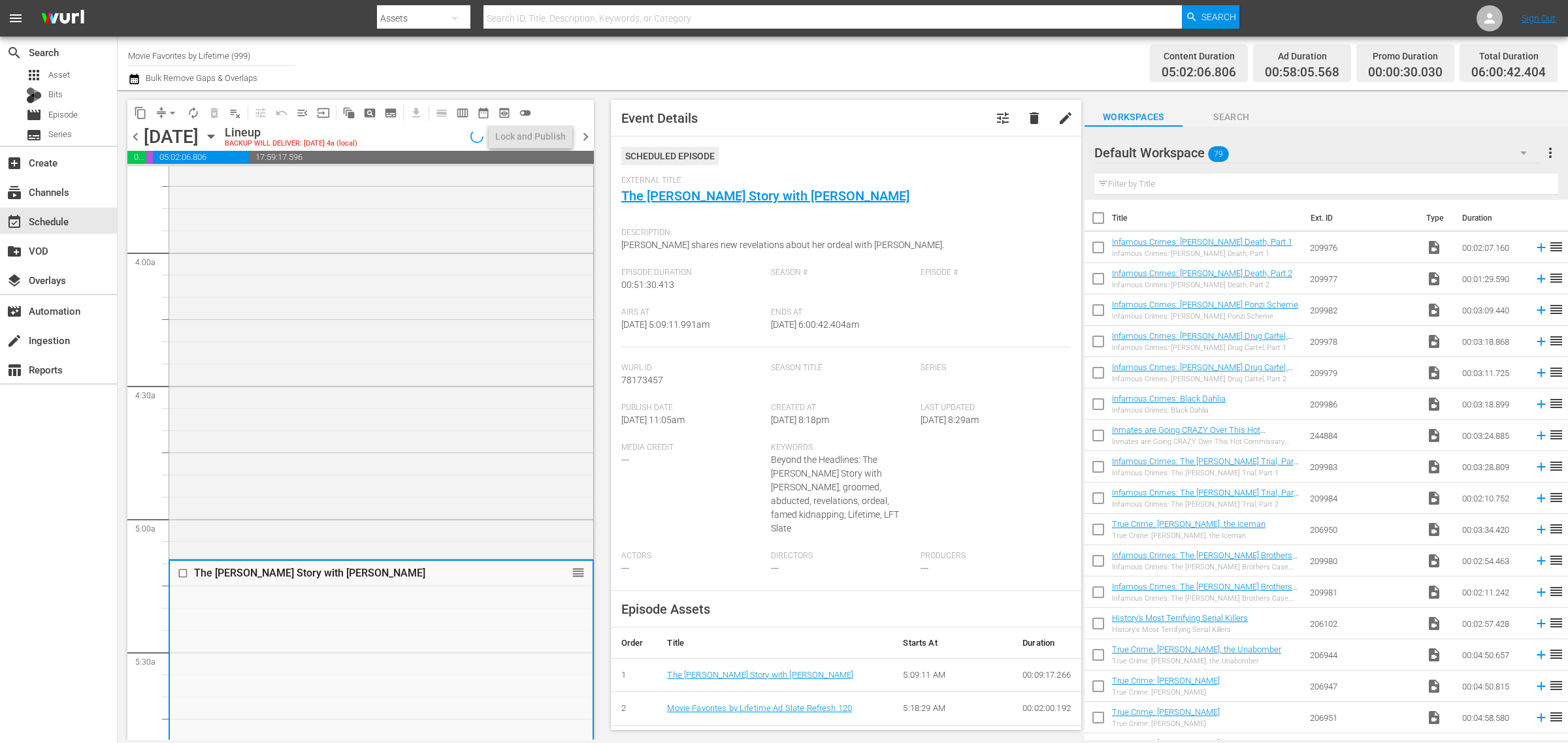
scroll to position [1001, 0]
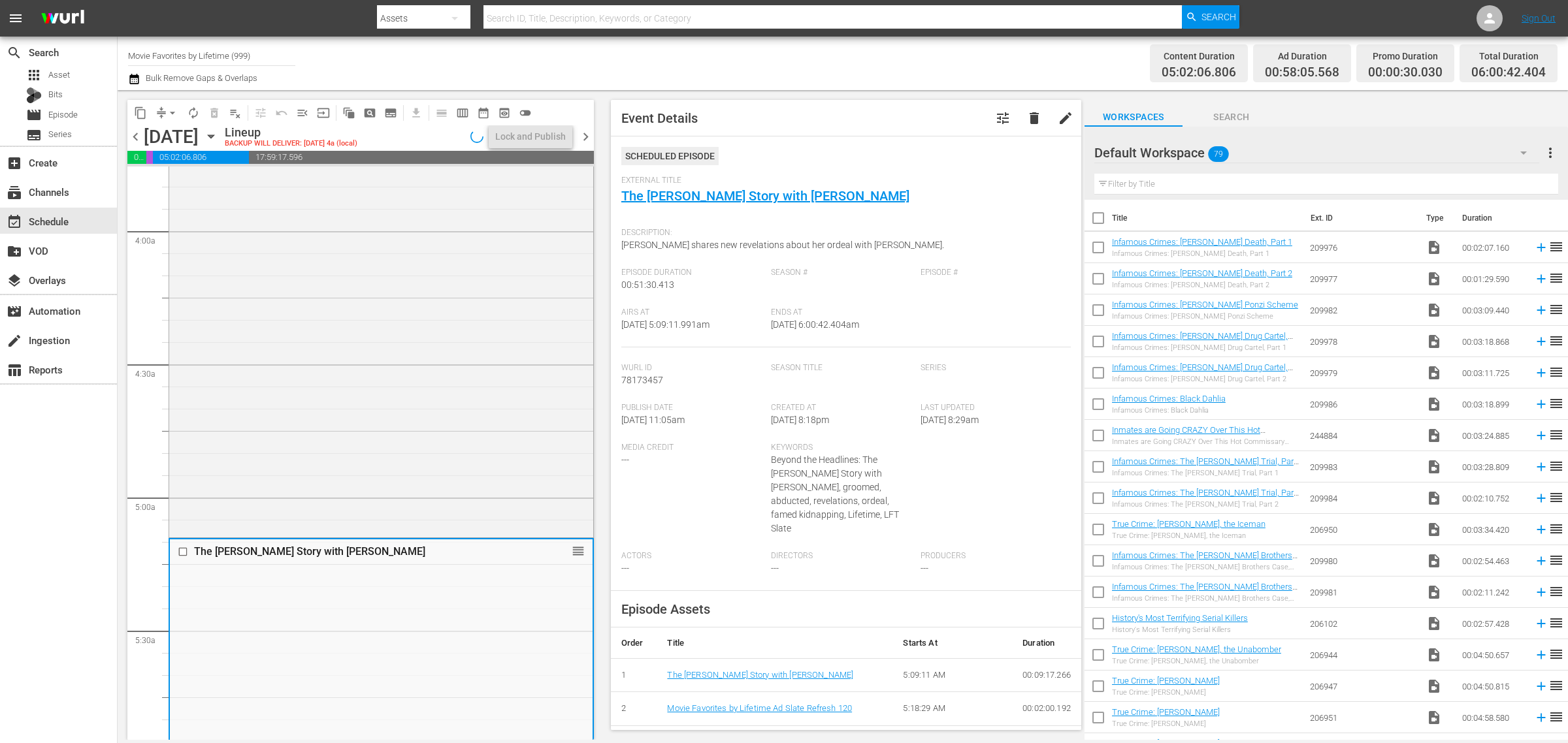
click at [857, 52] on div "Channel Title Movie Favorites by Lifetime (999) Bulk Remove Gaps & Overlaps" at bounding box center [517, 63] width 779 height 47
click at [168, 109] on span "arrow_drop_down" at bounding box center [172, 113] width 13 height 13
click at [178, 134] on li "Align to Midnight" at bounding box center [173, 138] width 138 height 22
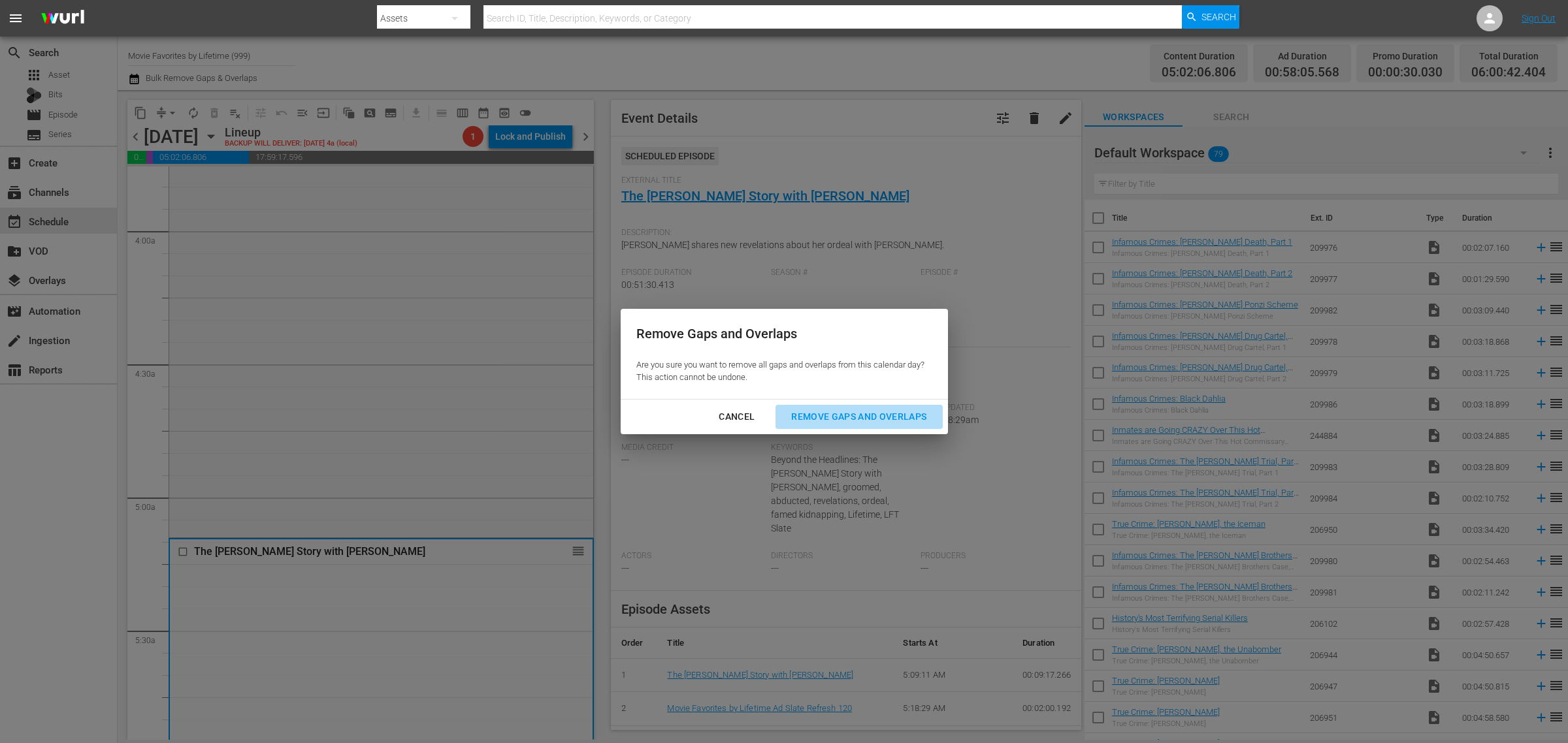
click at [884, 412] on div "Remove Gaps and Overlaps" at bounding box center [859, 416] width 156 height 16
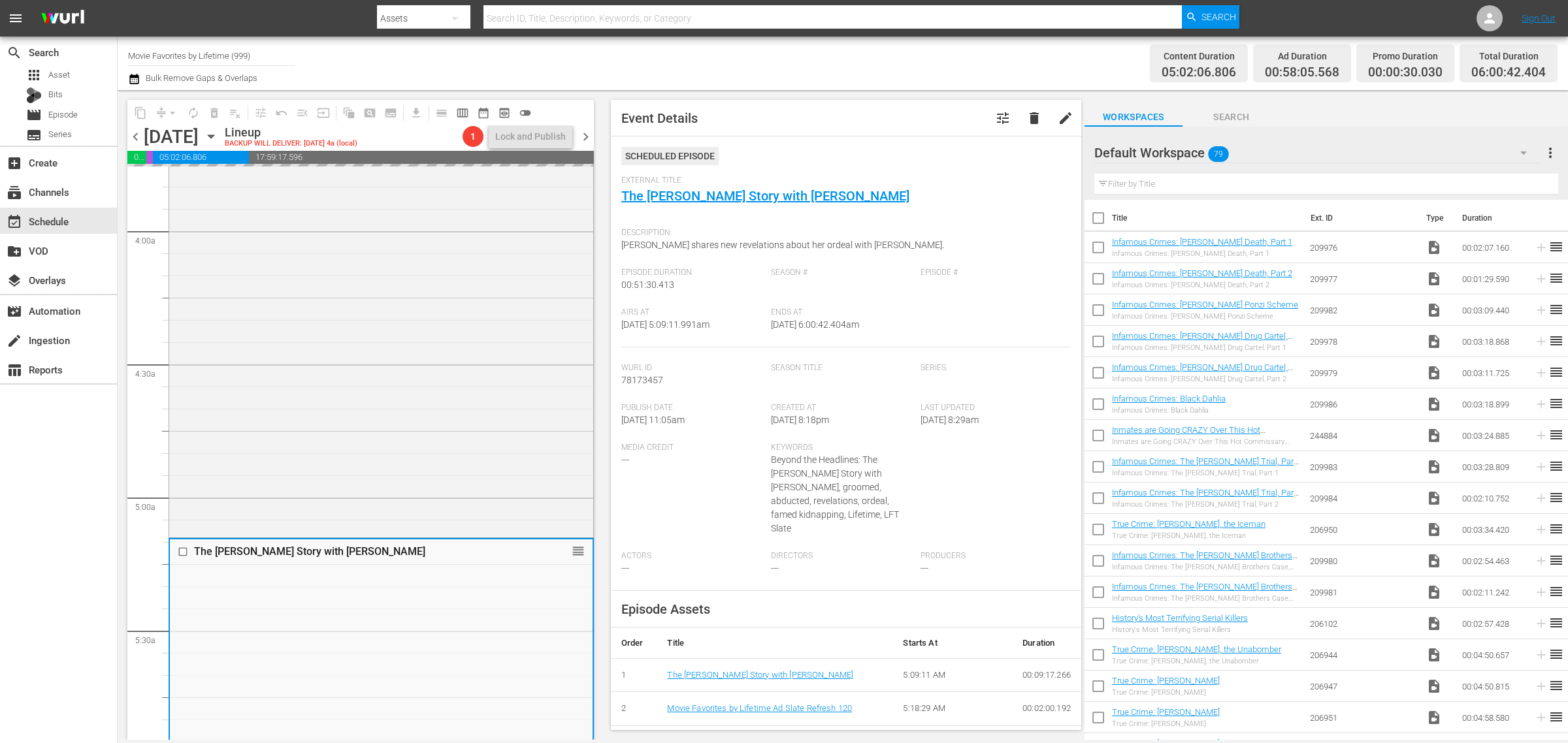
click at [874, 56] on div "Channel Title Movie Favorites by Lifetime (999) Bulk Remove Gaps & Overlaps" at bounding box center [517, 63] width 779 height 47
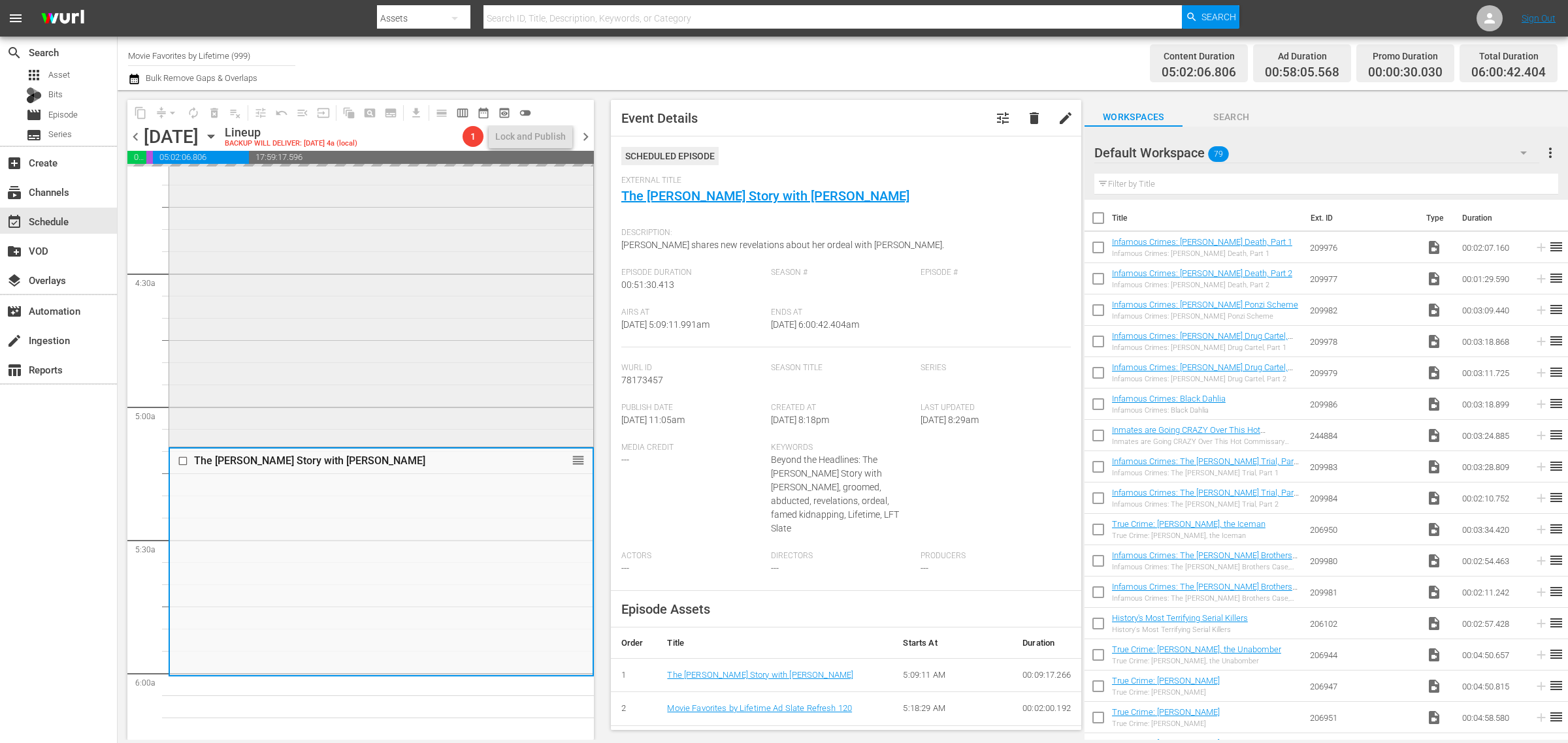
scroll to position [1328, 0]
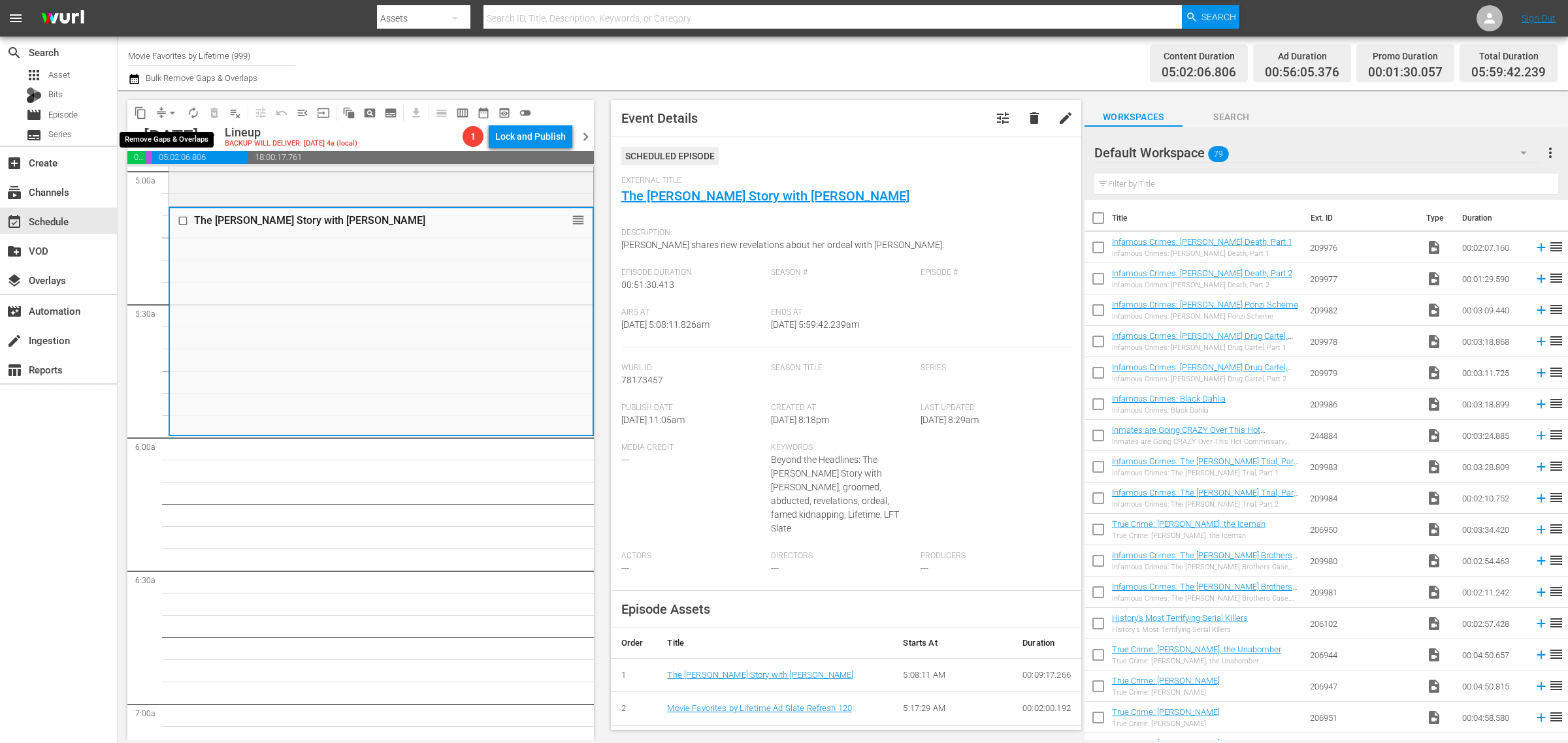
click at [170, 109] on span "arrow_drop_down" at bounding box center [172, 113] width 13 height 13
click at [167, 140] on li "Align to Midnight" at bounding box center [173, 138] width 138 height 22
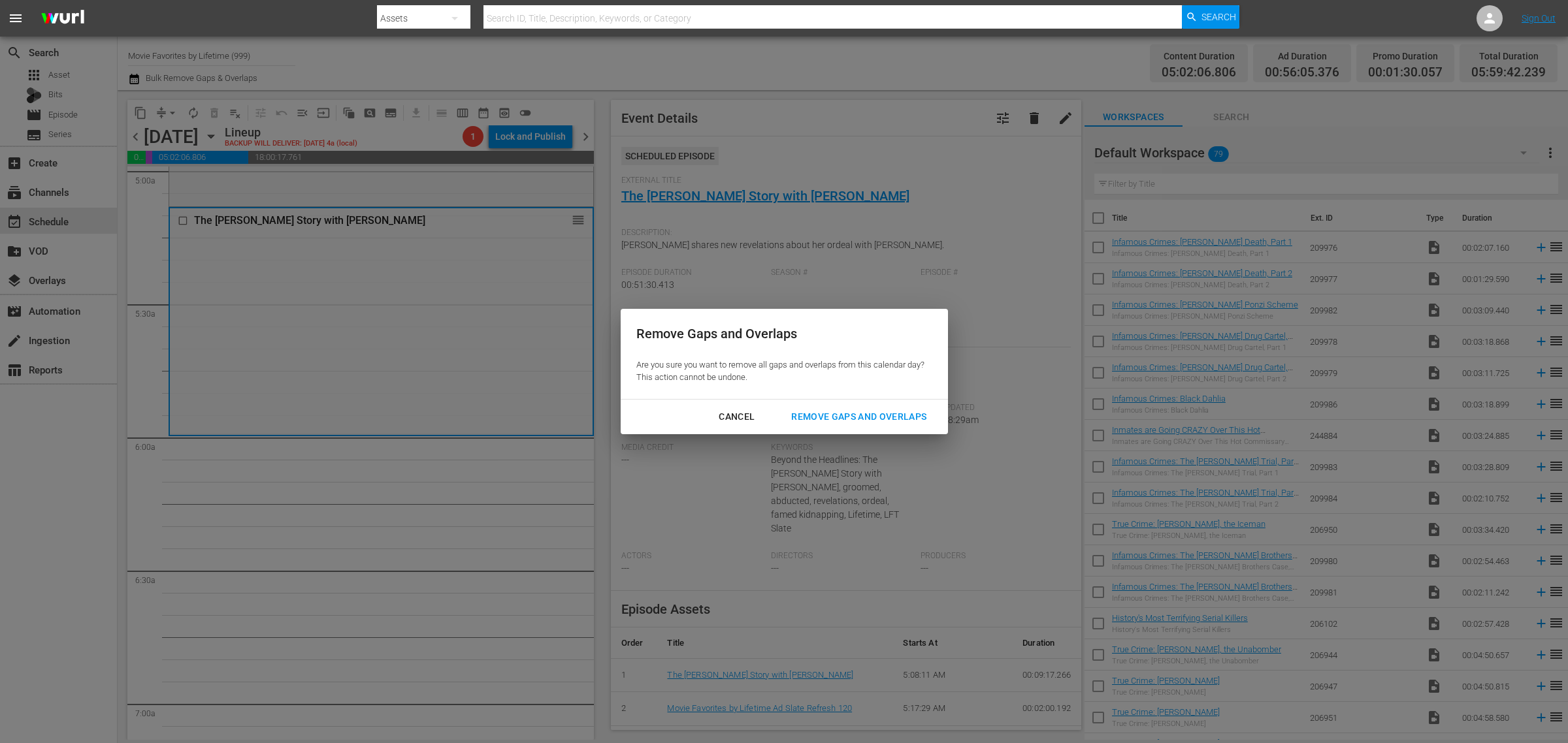
click at [888, 420] on div "Remove Gaps and Overlaps" at bounding box center [859, 416] width 156 height 16
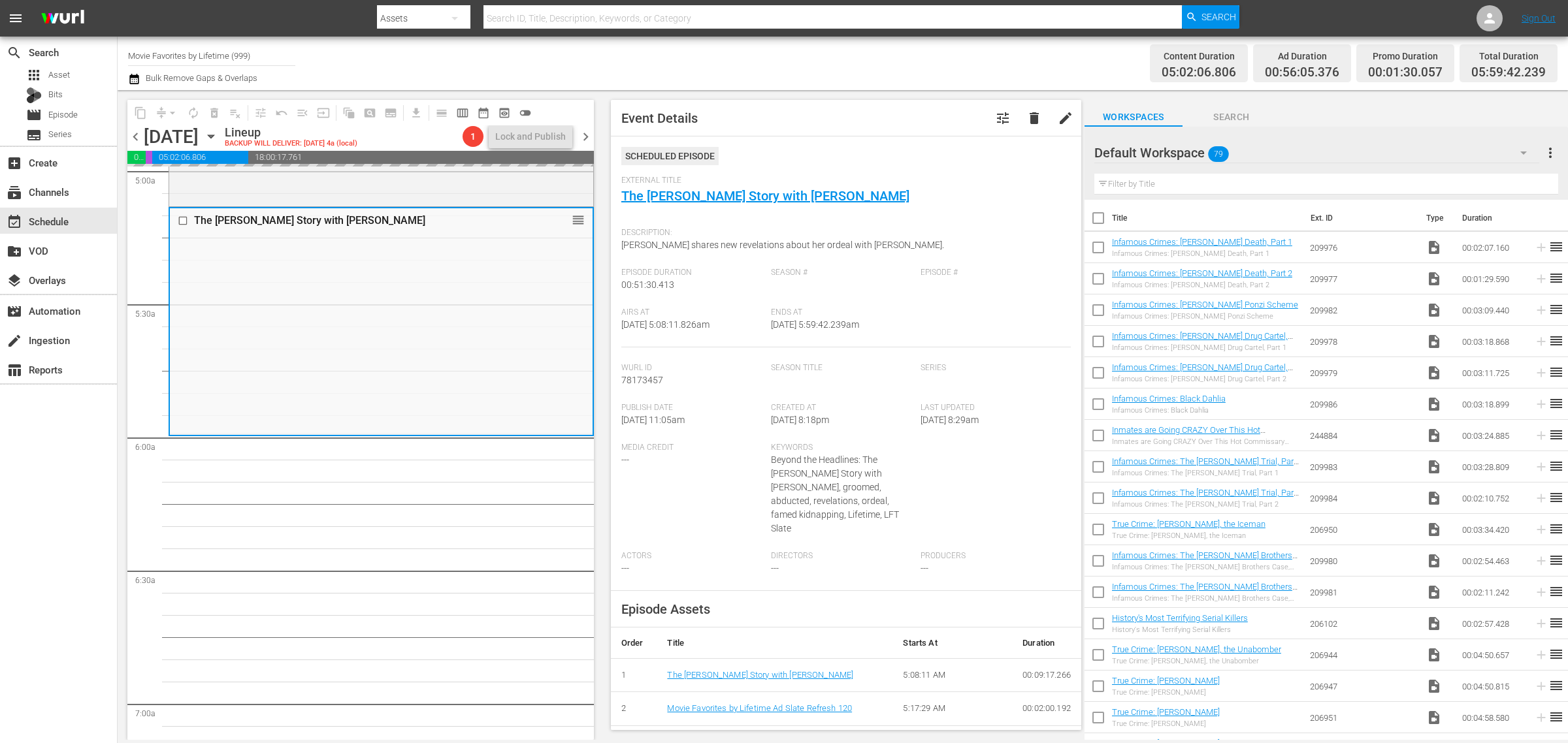
click at [923, 55] on div "Content Duration 05:02:06.806 Ad Duration 00:56:05.376 Promo Duration 00:01:30.…" at bounding box center [1233, 63] width 650 height 47
click at [732, 54] on div "Channel Title Movie Favorites by Lifetime (999) Bulk Remove Gaps & Overlaps" at bounding box center [517, 63] width 779 height 47
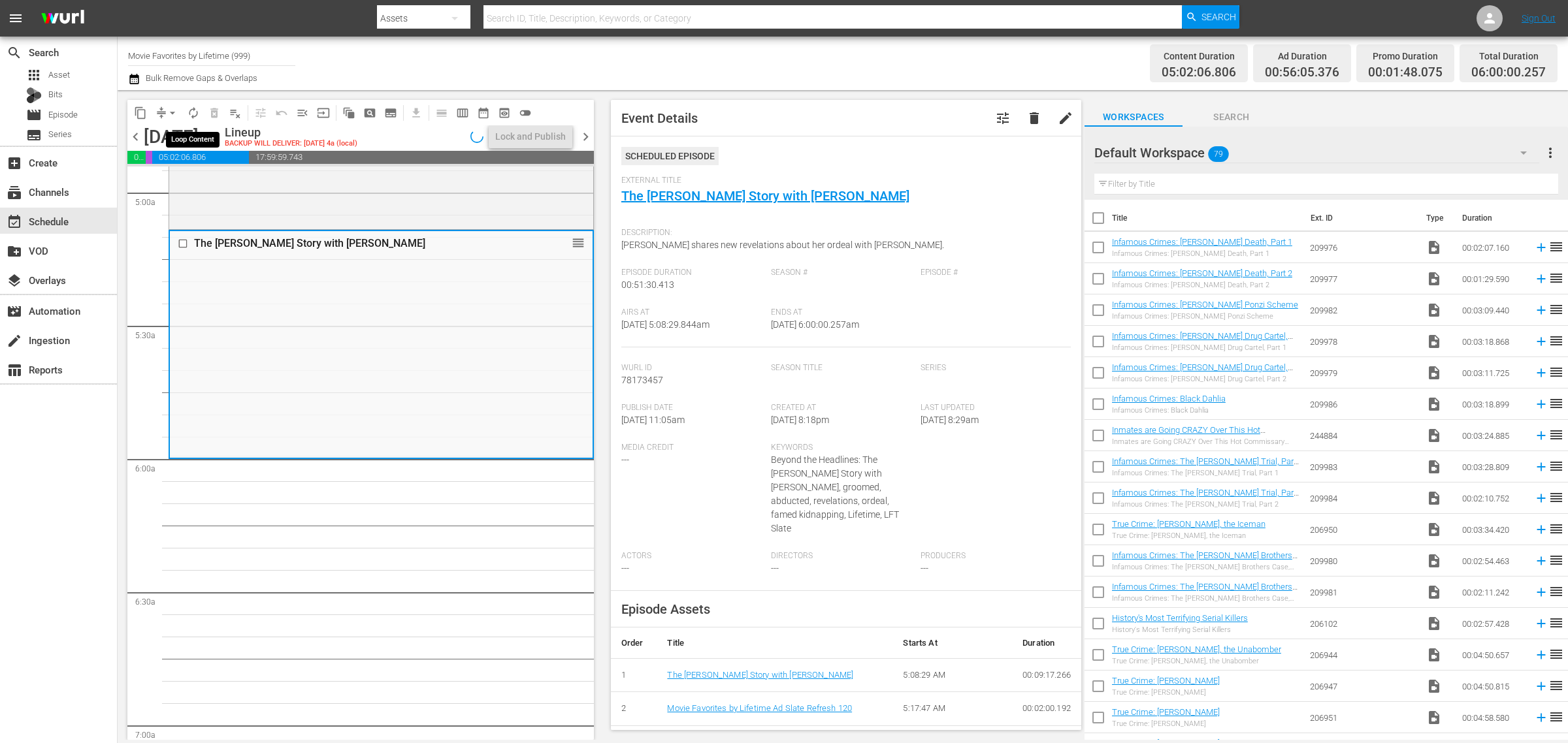
click at [190, 109] on span "autorenew_outlined" at bounding box center [193, 113] width 13 height 13
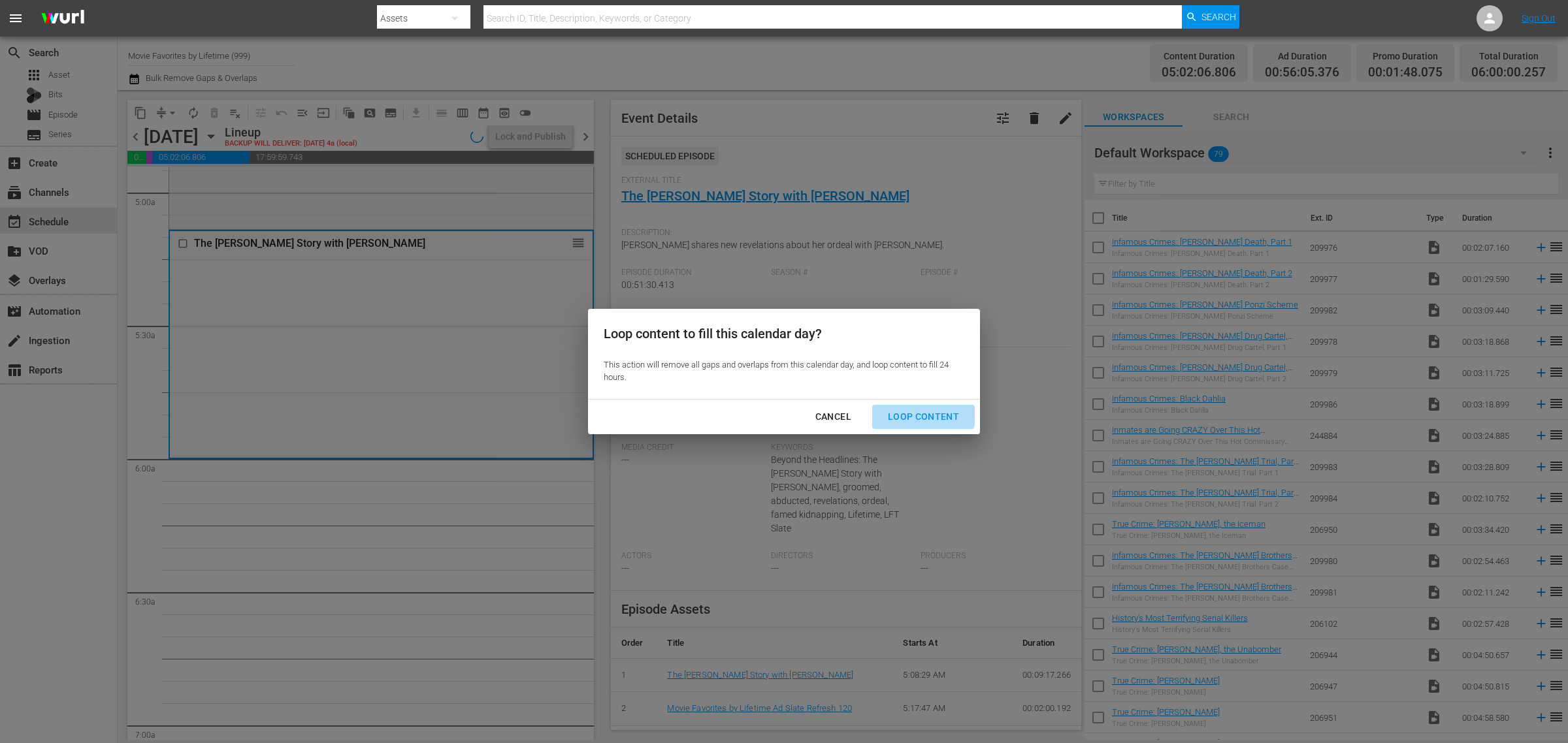
click at [915, 406] on button "Loop Content" at bounding box center [923, 417] width 103 height 24
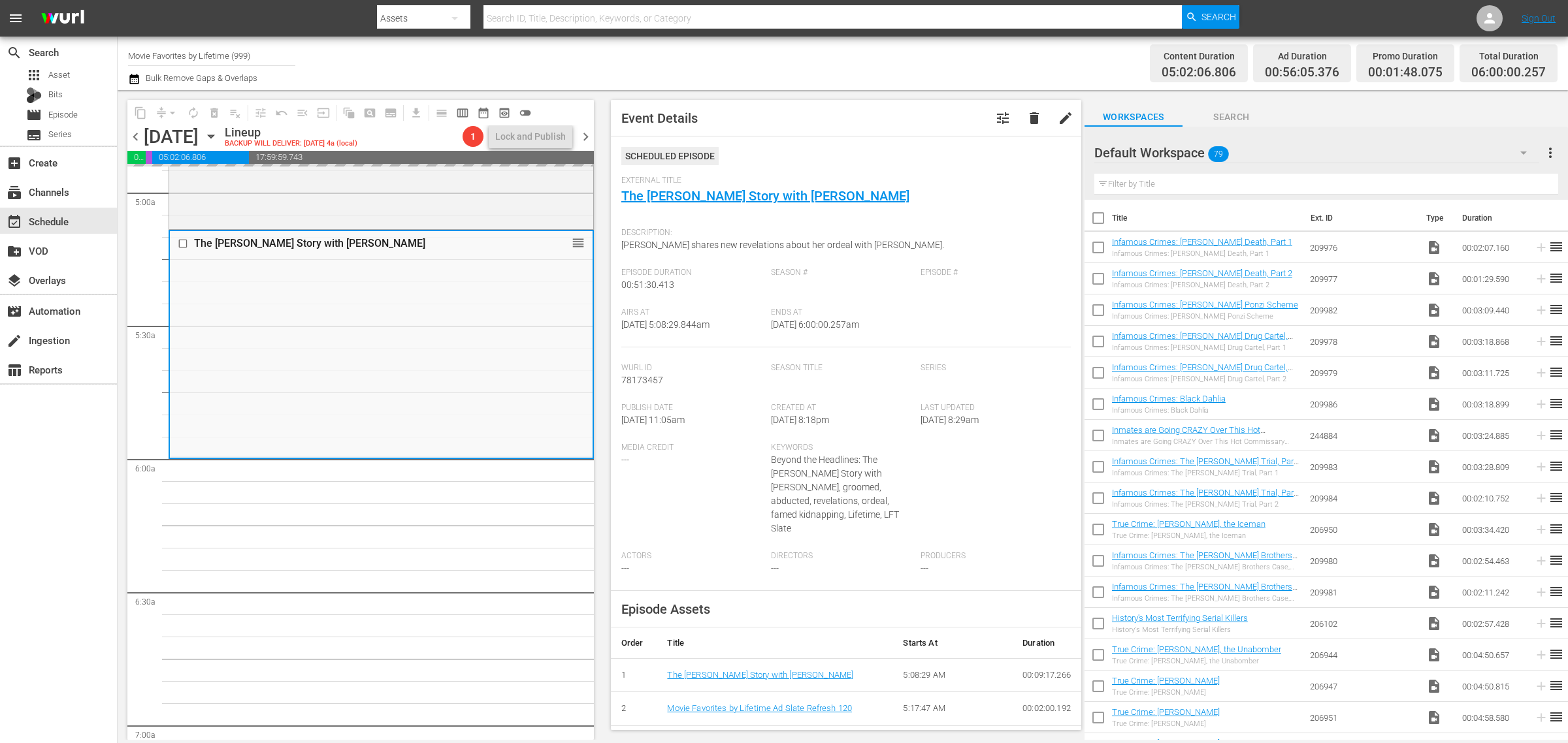
click at [912, 69] on div "Content Duration 05:02:06.806 Ad Duration 00:56:05.376 Promo Duration 00:01:48.…" at bounding box center [1233, 63] width 650 height 47
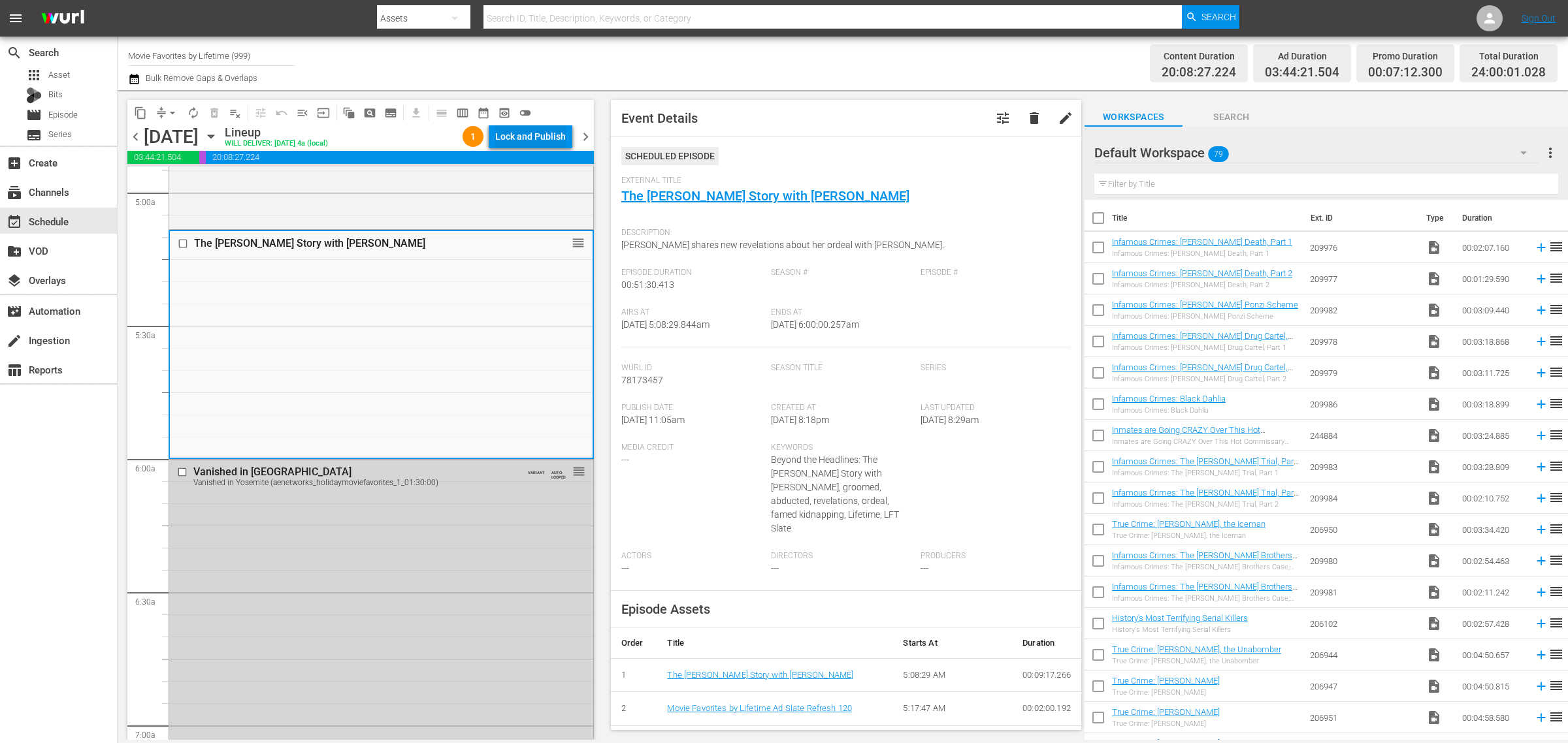
click at [540, 139] on div "Lock and Publish" at bounding box center [531, 136] width 71 height 24
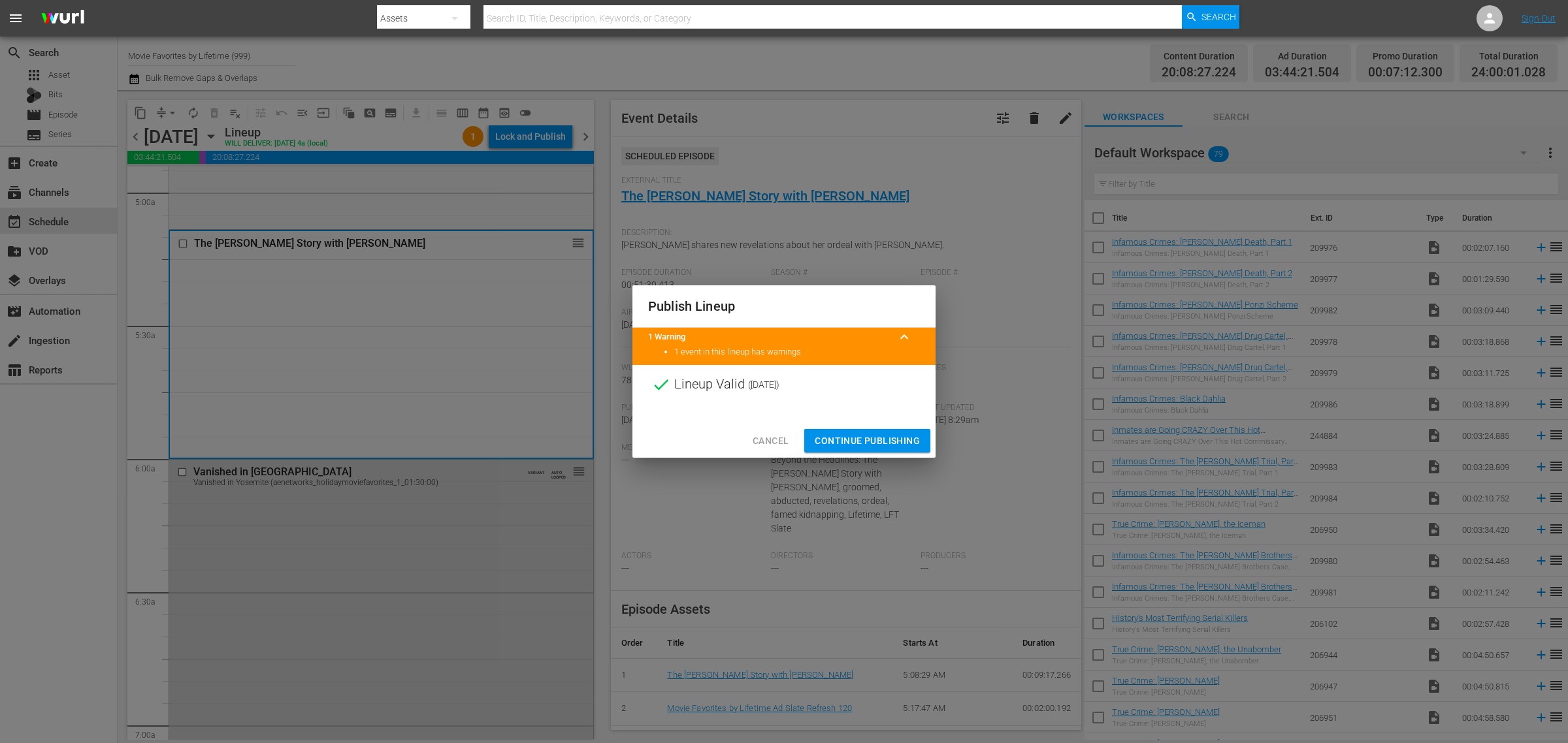
click at [891, 441] on span "Continue Publishing" at bounding box center [868, 441] width 106 height 16
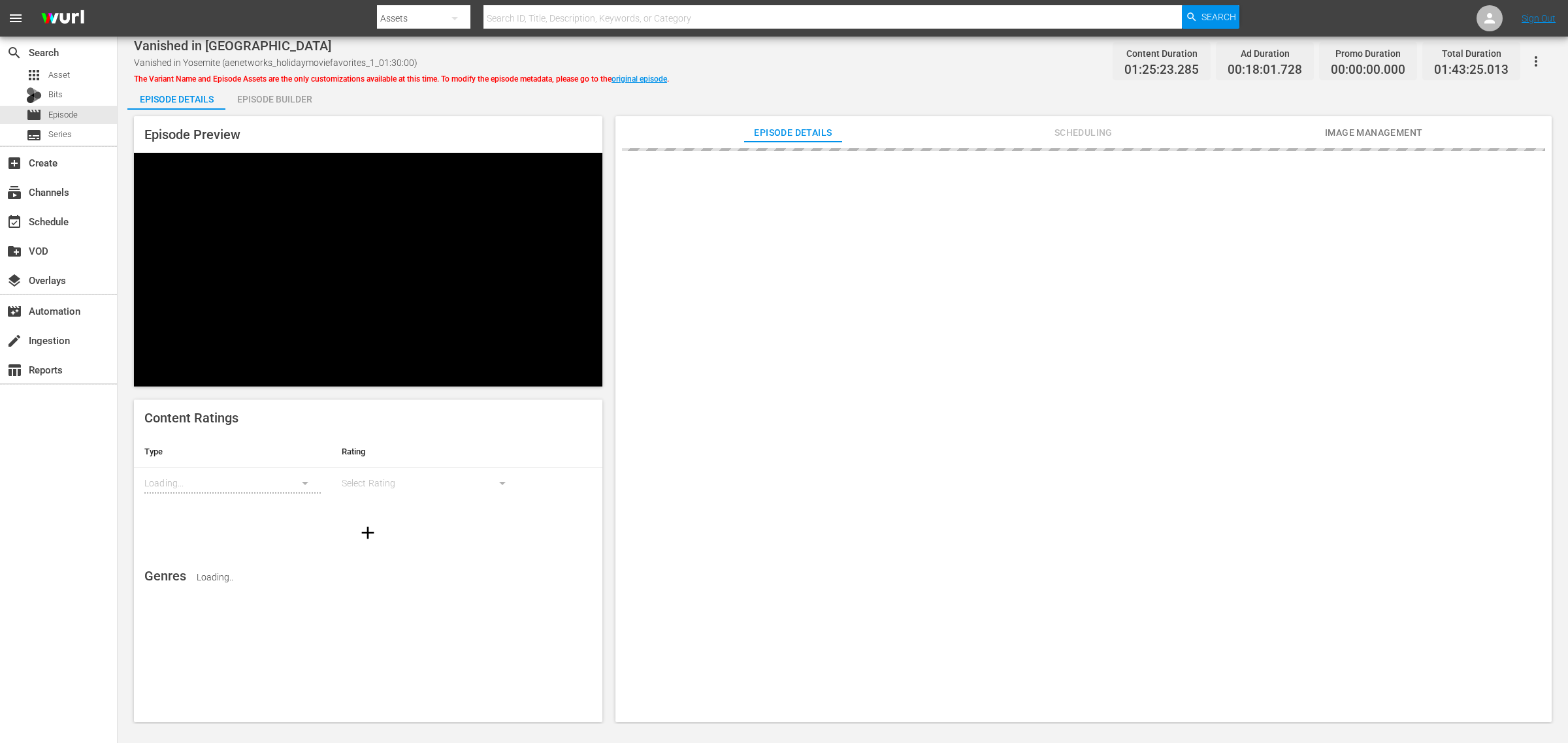
click at [855, 67] on div "Vanished in Yosemite Vanished in Yosemite (aenetworks_holidaymoviefavorites_1_0…" at bounding box center [842, 60] width 1418 height 29
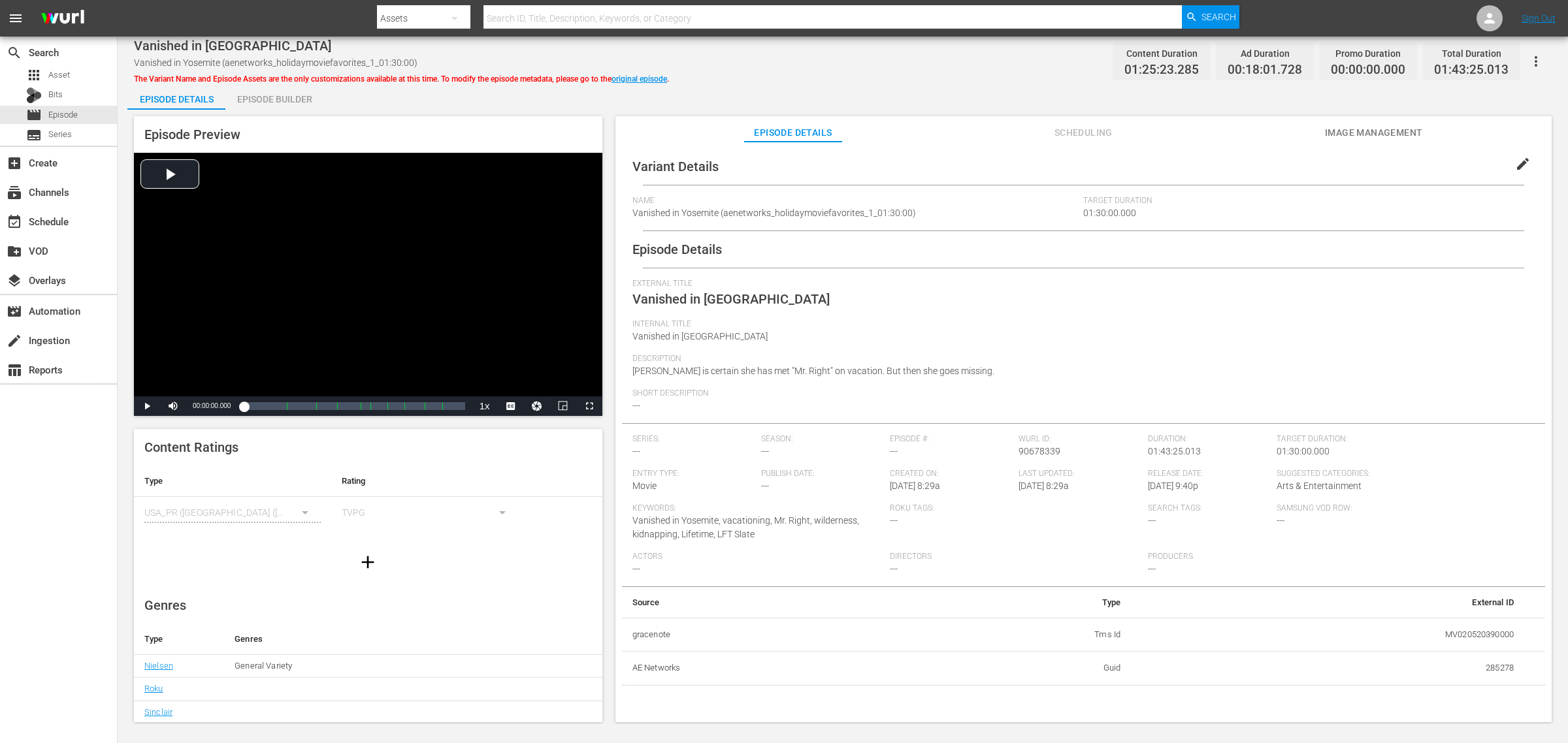
click at [870, 82] on div "Vanished in Yosemite Vanished in Yosemite (aenetworks_holidaymoviefavorites_1_0…" at bounding box center [842, 380] width 1450 height 687
click at [994, 52] on div "Vanished in Yosemite Vanished in Yosemite (aenetworks_holidaymoviefavorites_1_0…" at bounding box center [842, 60] width 1418 height 29
click at [1254, 133] on span "Image Management" at bounding box center [1374, 132] width 98 height 16
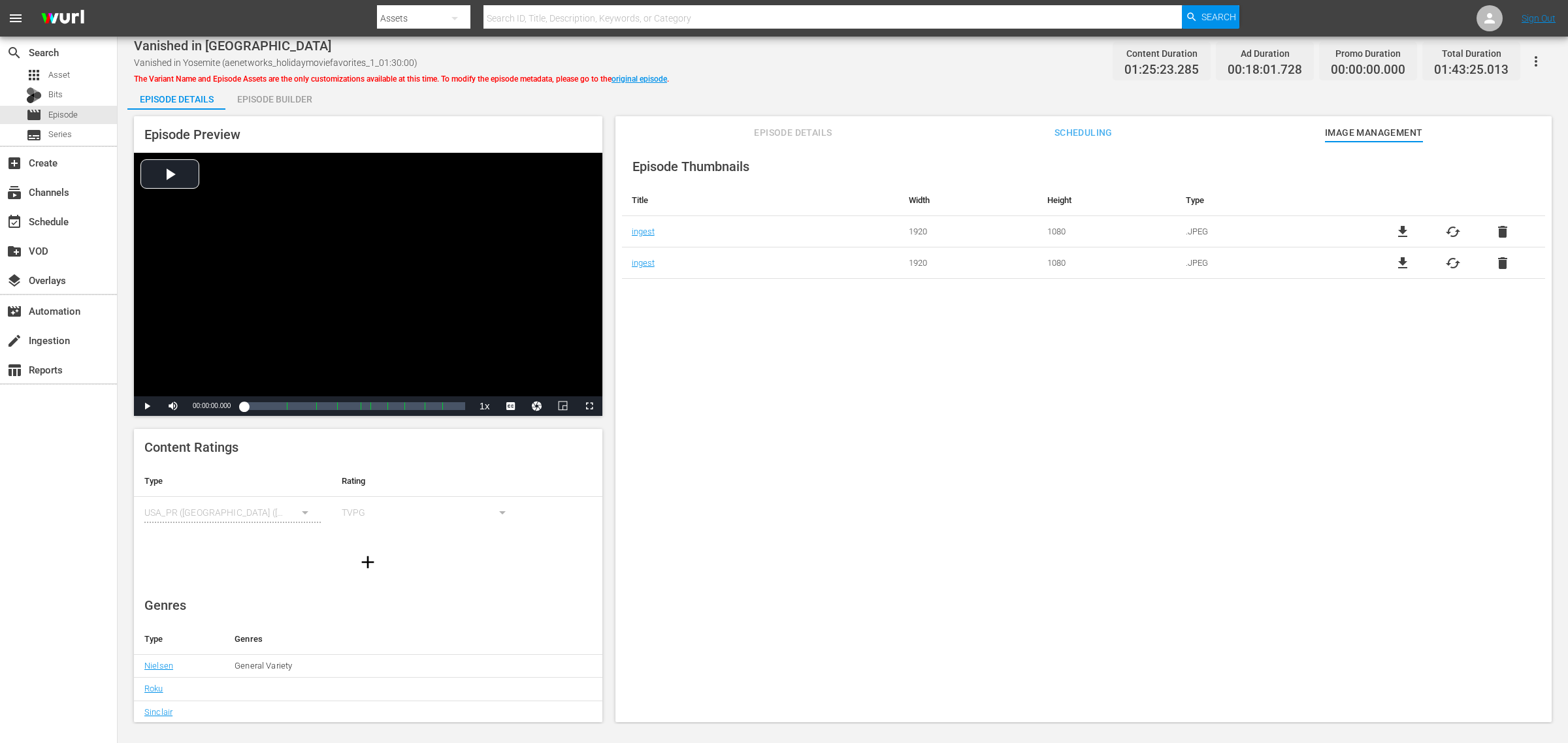
click at [834, 57] on div "Vanished in Yosemite Vanished in Yosemite (aenetworks_holidaymoviefavorites_1_0…" at bounding box center [842, 60] width 1418 height 29
drag, startPoint x: 262, startPoint y: 42, endPoint x: 119, endPoint y: 40, distance: 143.0
click at [119, 40] on div "Vanished in Yosemite Vanished in Yosemite (aenetworks_holidaymoviefavorites_1_0…" at bounding box center [842, 380] width 1450 height 687
copy span "Vanished in [GEOGRAPHIC_DATA]"
click at [855, 69] on div "Vanished in Yosemite Vanished in Yosemite (aenetworks_holidaymoviefavorites_1_0…" at bounding box center [842, 60] width 1418 height 29
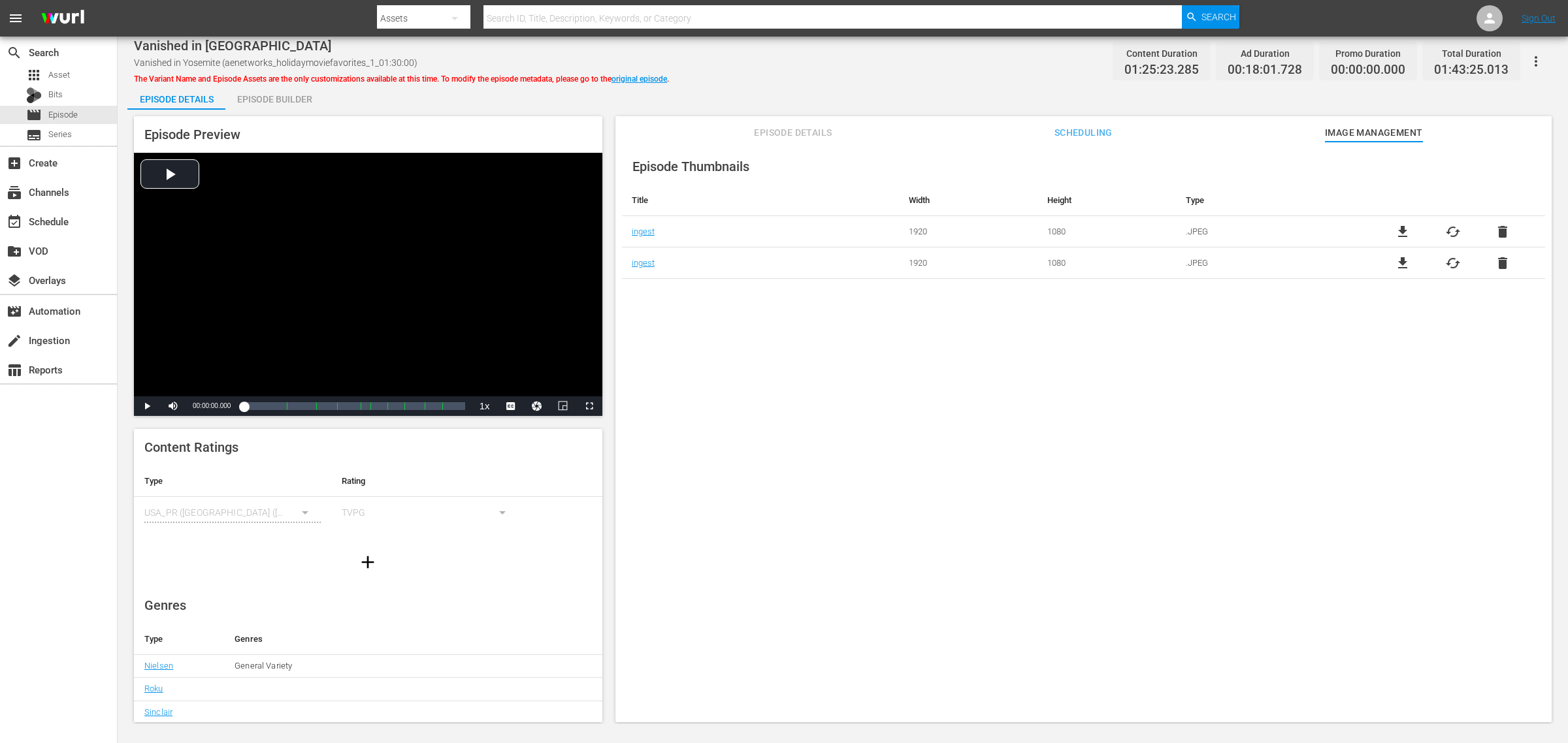
click at [1254, 227] on span "cached" at bounding box center [1453, 232] width 16 height 16
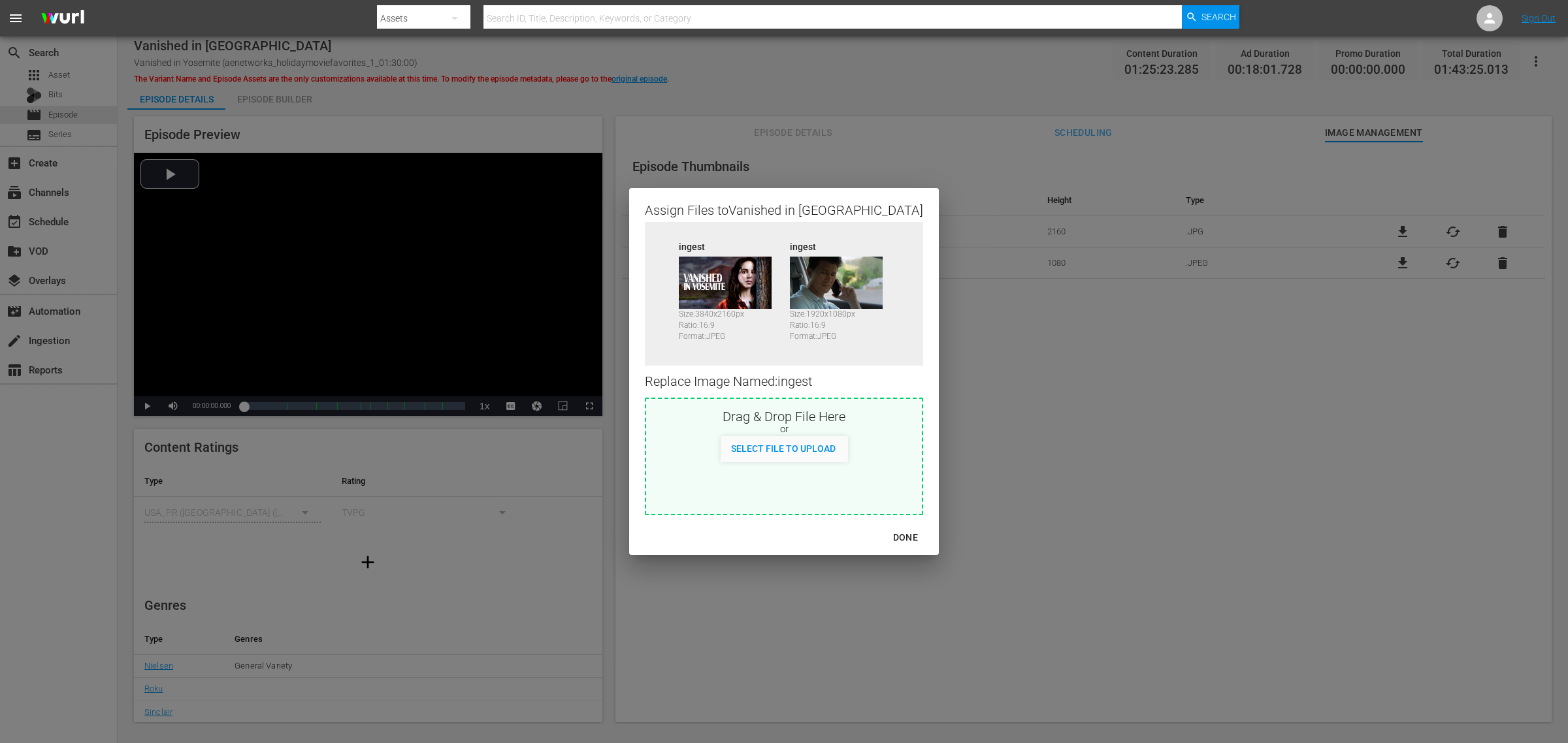
click at [886, 542] on div "DONE" at bounding box center [906, 537] width 46 height 16
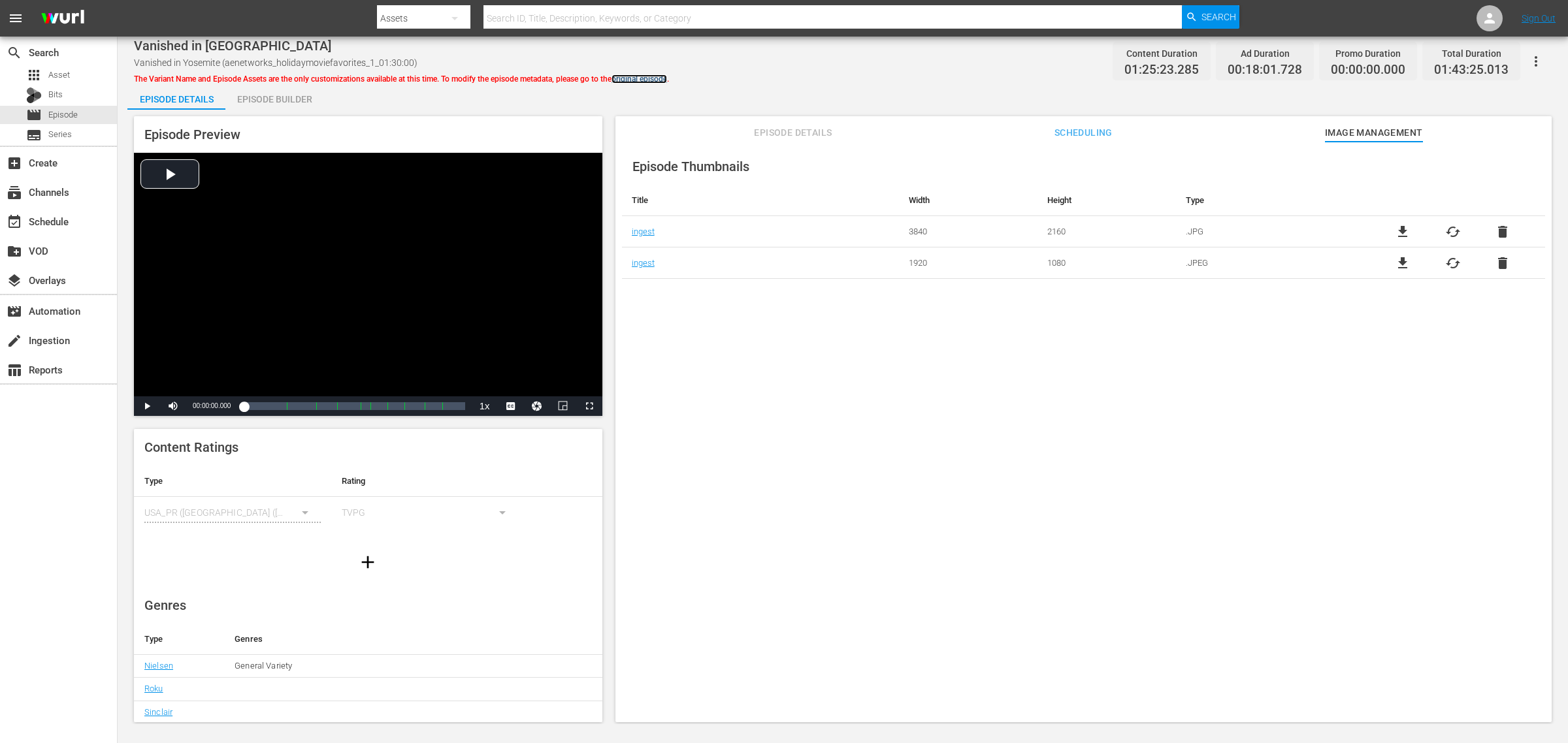
click at [639, 78] on link "original episode" at bounding box center [639, 79] width 56 height 9
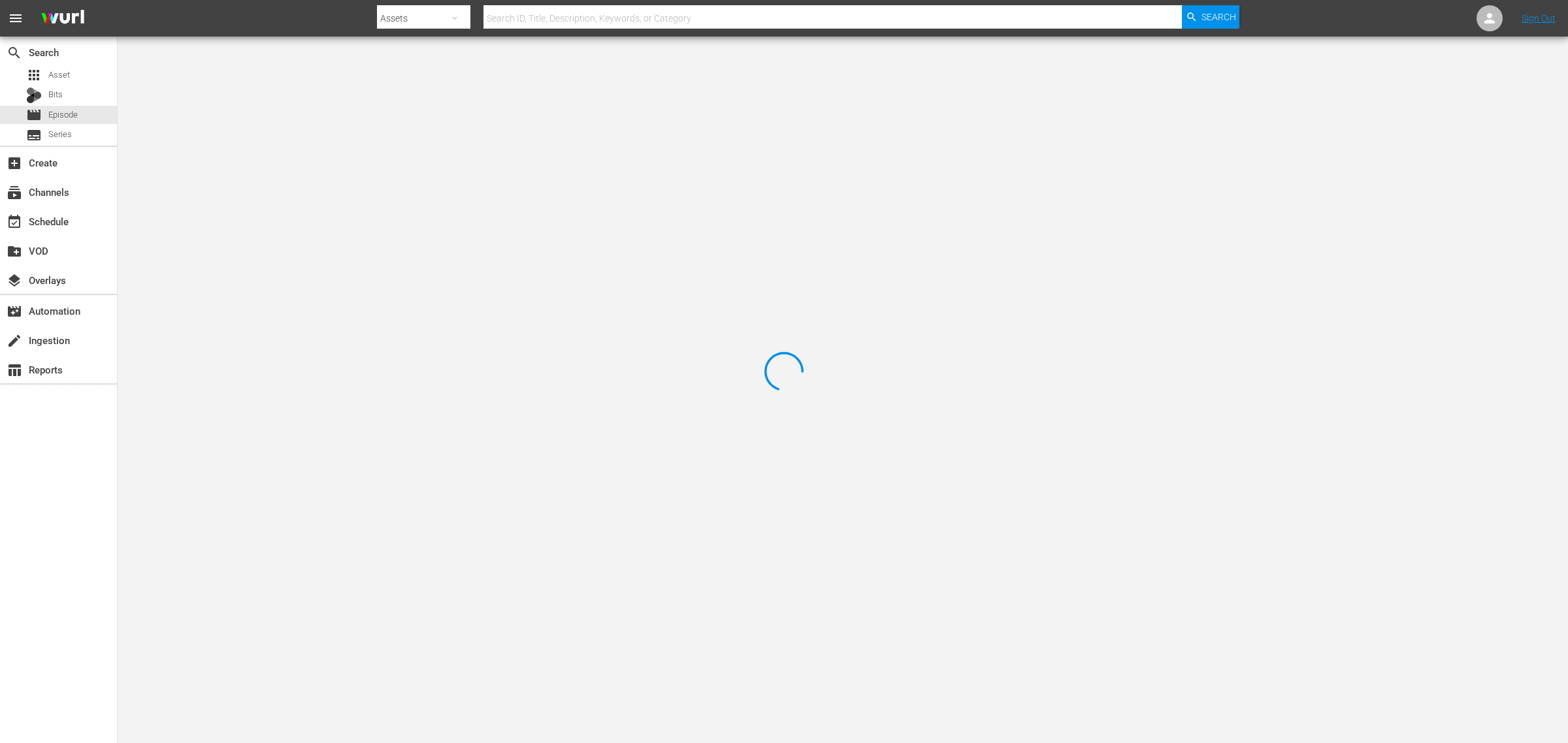
click at [278, 11] on nav "menu Search By Assets Search ID, Title, Description, Keywords, or Category Sear…" at bounding box center [784, 18] width 1568 height 37
click at [1254, 18] on nav "menu Search By Assets Search ID, Title, Description, Keywords, or Category Sear…" at bounding box center [784, 18] width 1568 height 37
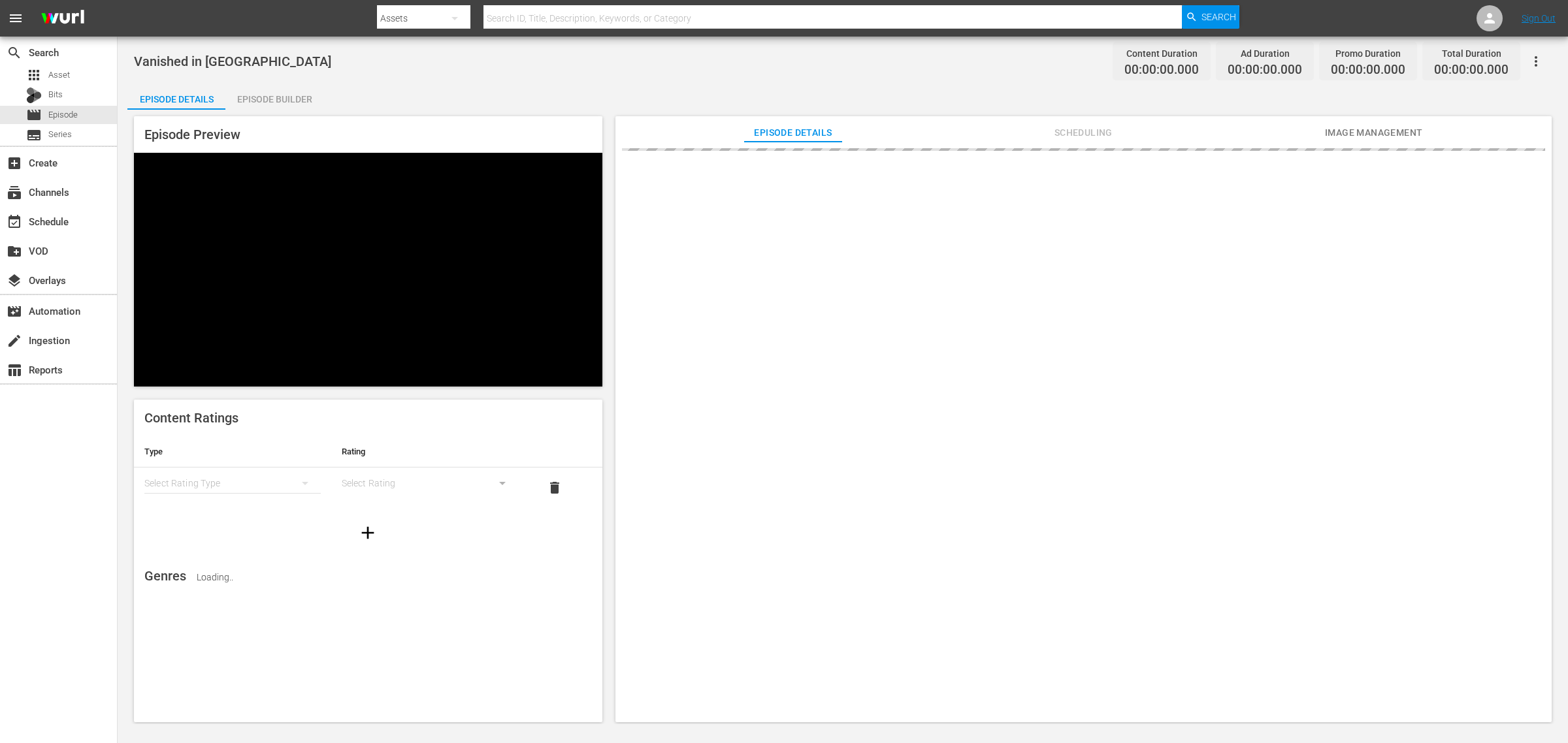
click at [354, 57] on div "Vanished in Yosemite Content Duration 00:00:00.000 Ad Duration 00:00:00.000 Pro…" at bounding box center [842, 60] width 1418 height 29
click at [1001, 65] on div "Vanished in Yosemite Content Duration 00:00:00.000 Ad Duration 00:00:00.000 Pro…" at bounding box center [842, 60] width 1418 height 29
click at [1254, 136] on span "Image Management" at bounding box center [1374, 132] width 98 height 16
click at [920, 73] on div "Vanished in Yosemite Content Duration 00:00:00.000 Ad Duration 00:00:00.000 Pro…" at bounding box center [842, 60] width 1418 height 29
click at [813, 164] on span "Add Thumbnail" at bounding box center [806, 168] width 92 height 10
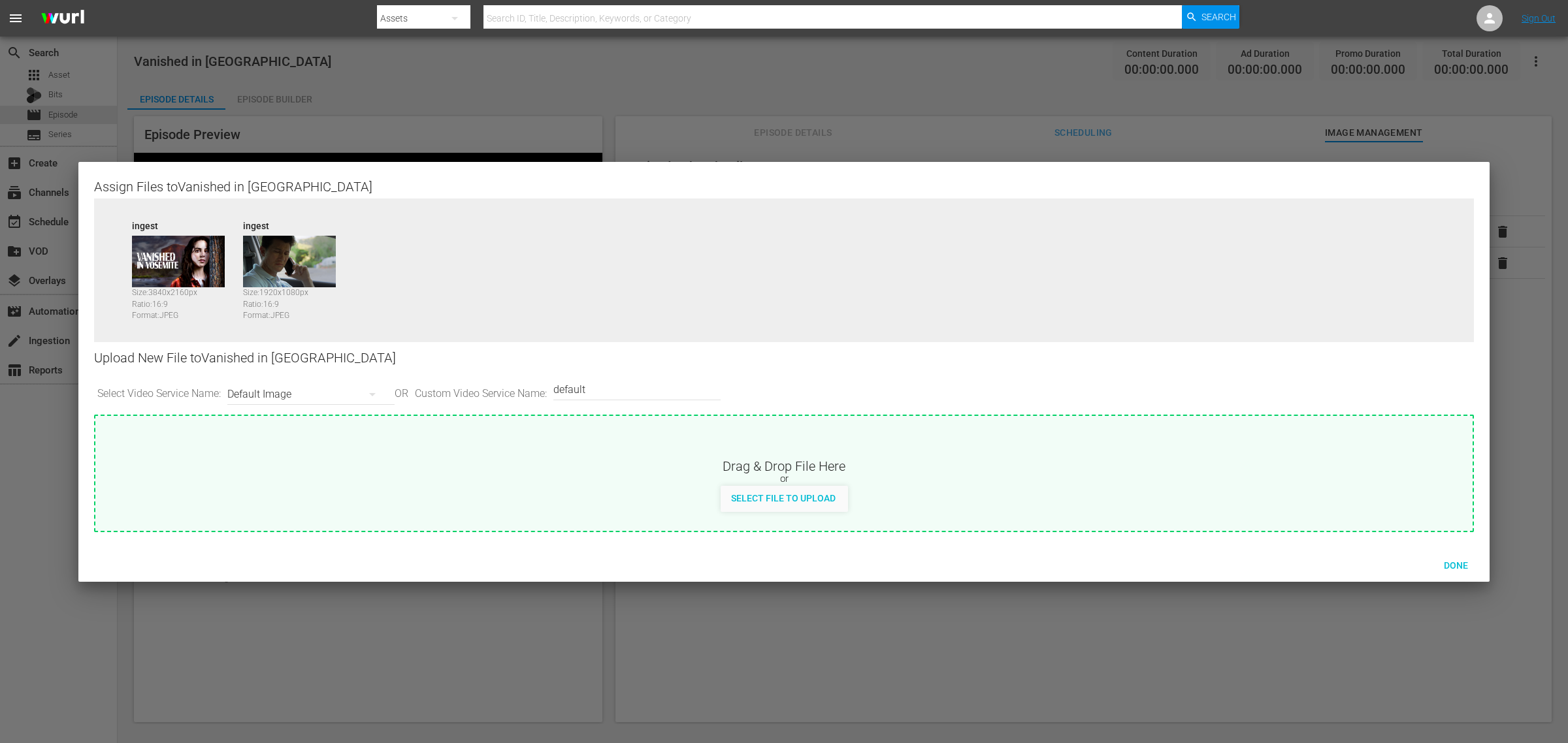
drag, startPoint x: 499, startPoint y: 380, endPoint x: 343, endPoint y: 343, distance: 160.3
click at [368, 353] on div "Assign Files to Vanished in Yosemite Source ingest Size: 3840 x 2160 px Ratio: …" at bounding box center [784, 355] width 1380 height 354
type input "image2"
click at [1254, 563] on span "Done" at bounding box center [1456, 565] width 45 height 10
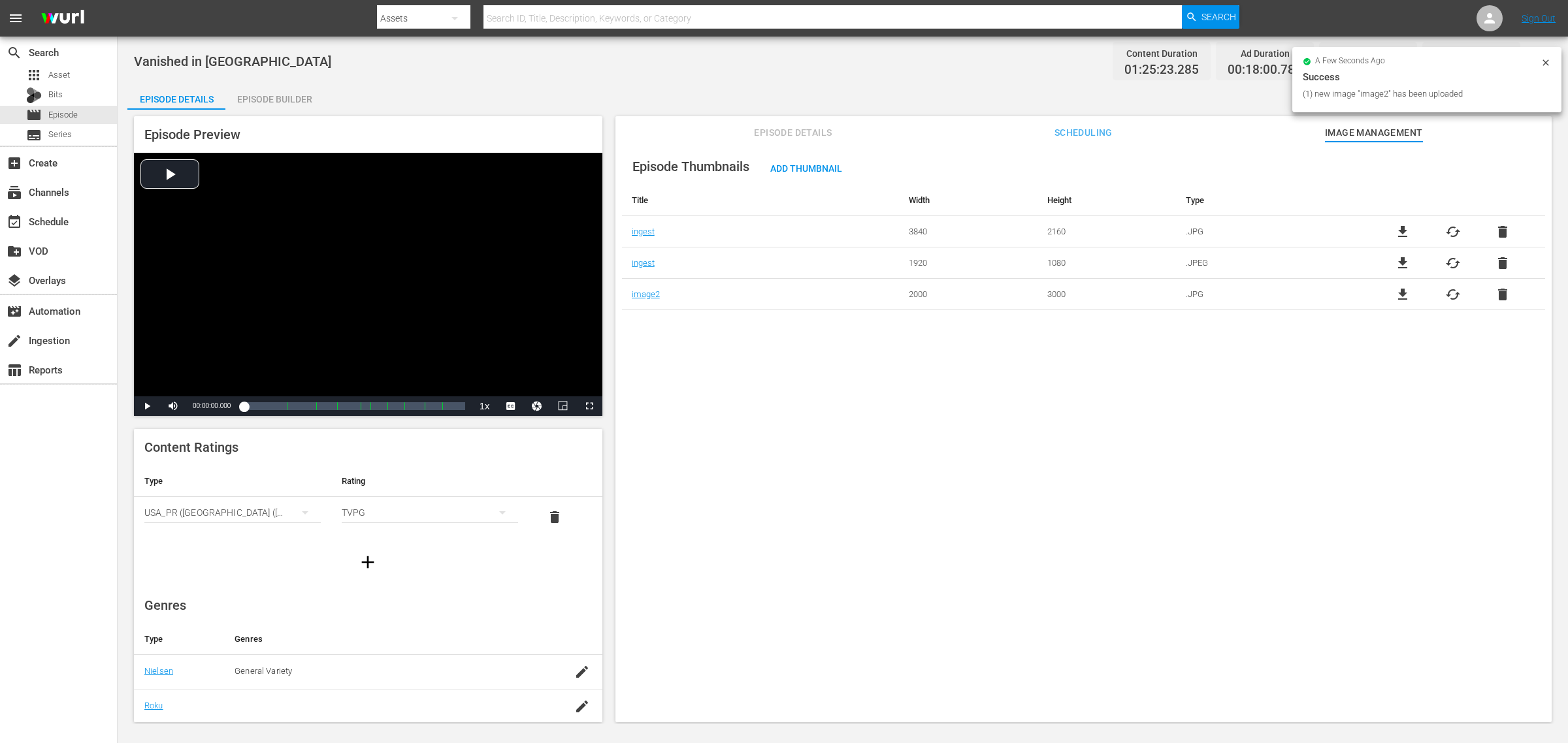
click at [736, 527] on div "Episode Thumbnails Add Thumbnail Title Width Height Type ingest 3840 2160 .JPG …" at bounding box center [1084, 438] width 937 height 593
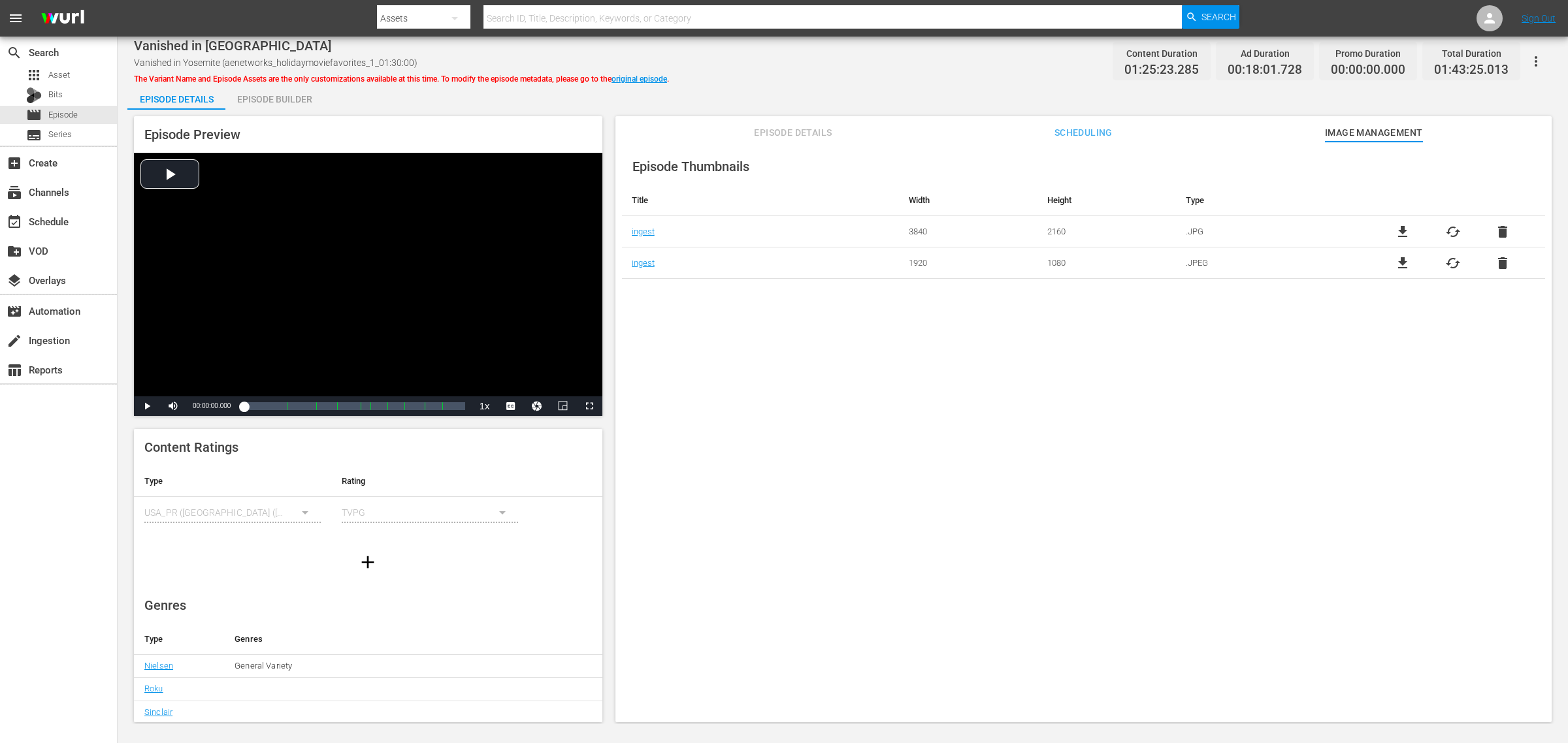
click at [737, 71] on div "Vanished in Yosemite Vanished in Yosemite (aenetworks_holidaymoviefavorites_1_0…" at bounding box center [842, 60] width 1418 height 29
click at [283, 92] on div "Episode Builder" at bounding box center [274, 99] width 98 height 31
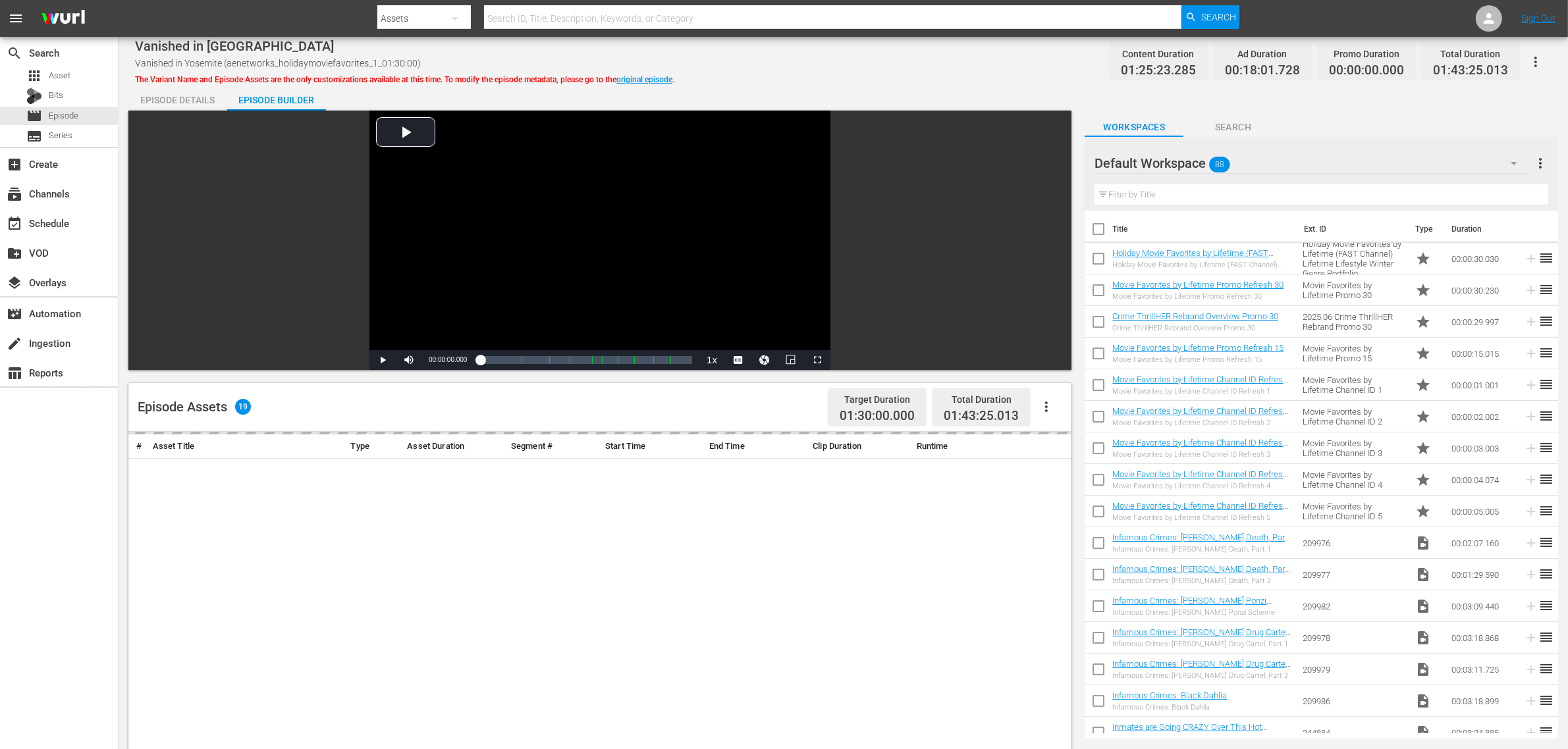
click at [803, 59] on div "Vanished in Yosemite Vanished in Yosemite (aenetworks_holidaymoviefavorites_1_0…" at bounding box center [842, 61] width 1416 height 29
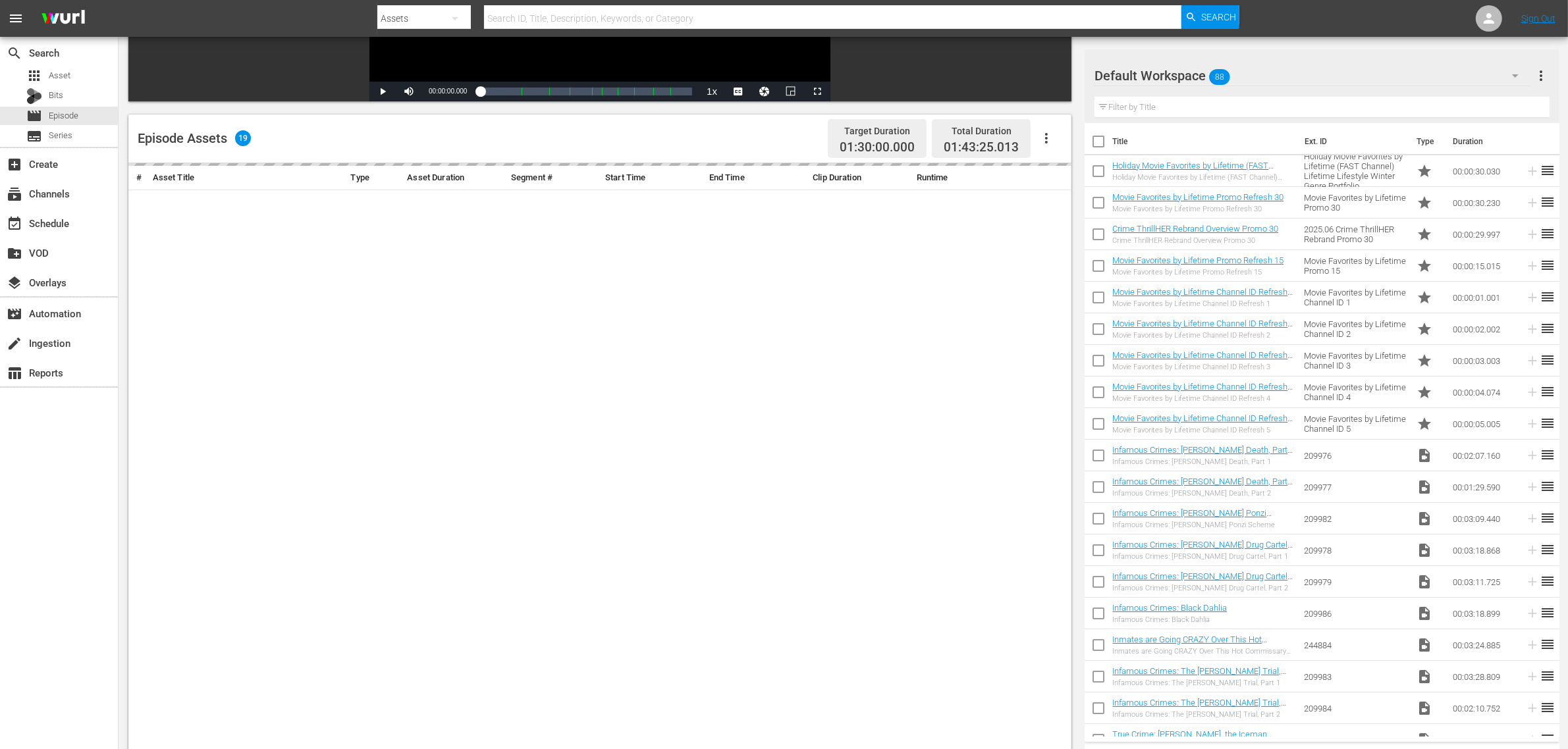
scroll to position [343, 0]
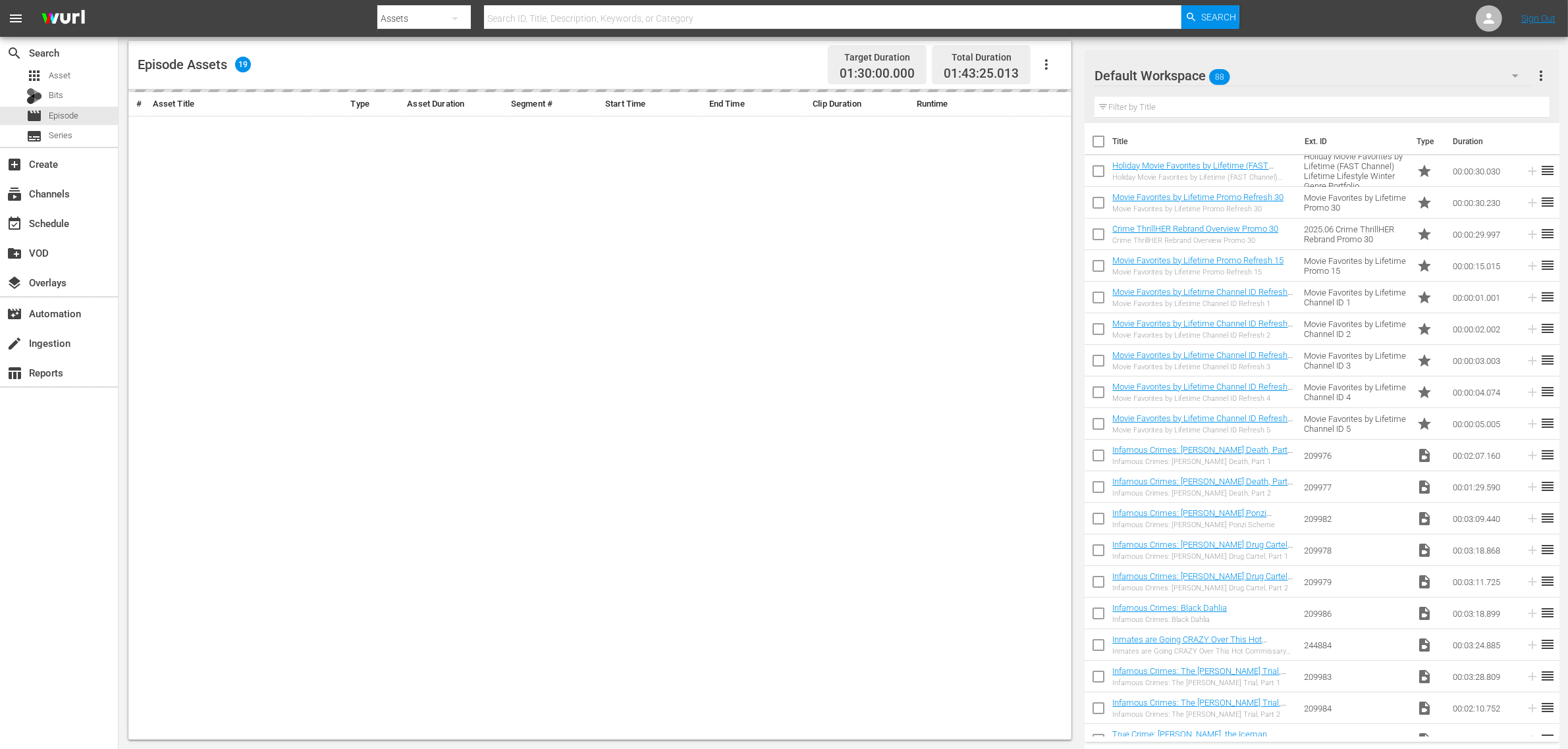
click at [574, 61] on div "Episode Assets 19 Target Duration 01:30:00.000 Total Duration 01:43:25.013" at bounding box center [599, 65] width 943 height 48
click at [1264, 11] on nav "menu Search By Assets Search ID, Title, Description, Keywords, or Category Sear…" at bounding box center [784, 18] width 1568 height 37
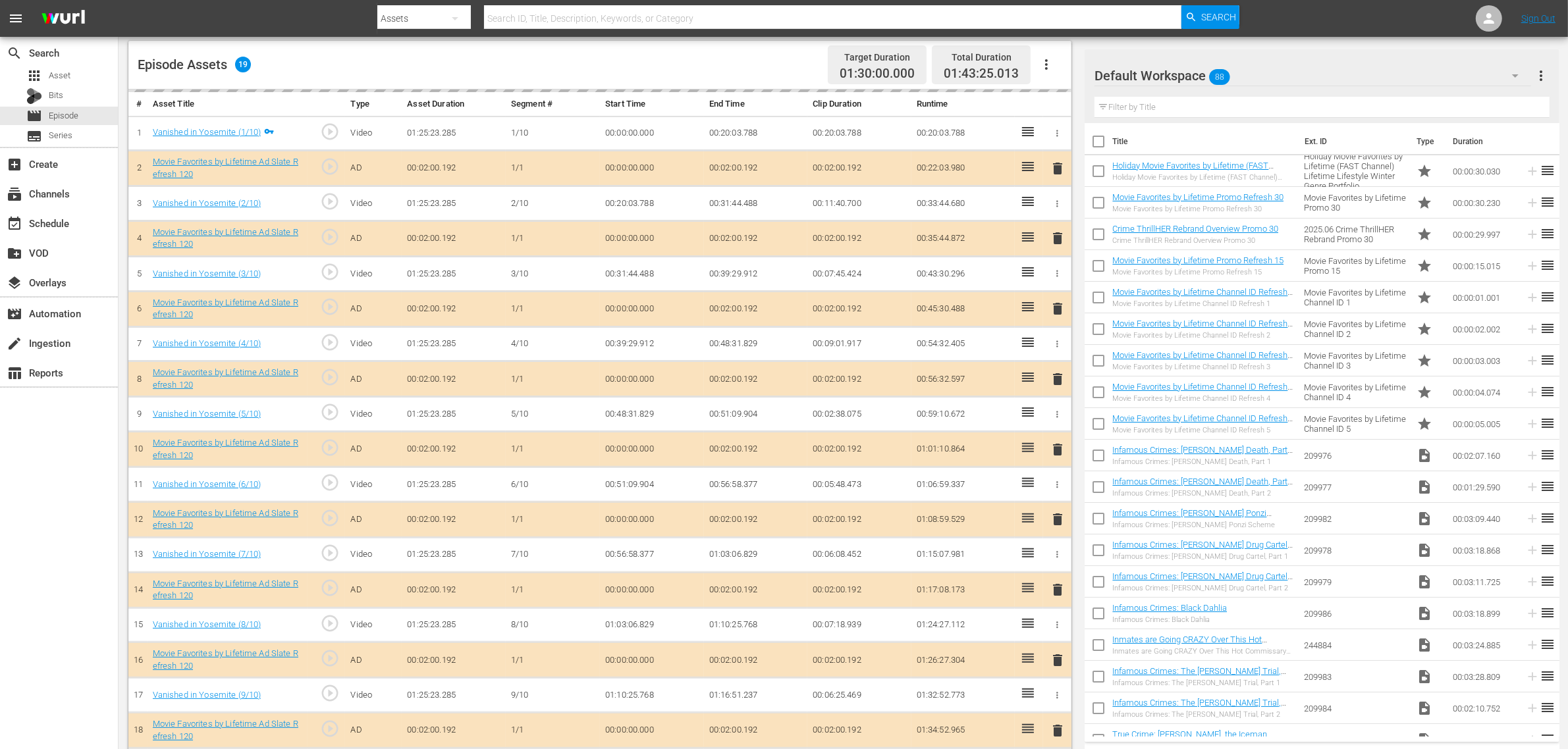
click at [761, 58] on div "Episode Assets 19 Target Duration 01:30:00.000 Total Duration 01:43:25.013" at bounding box center [599, 65] width 943 height 48
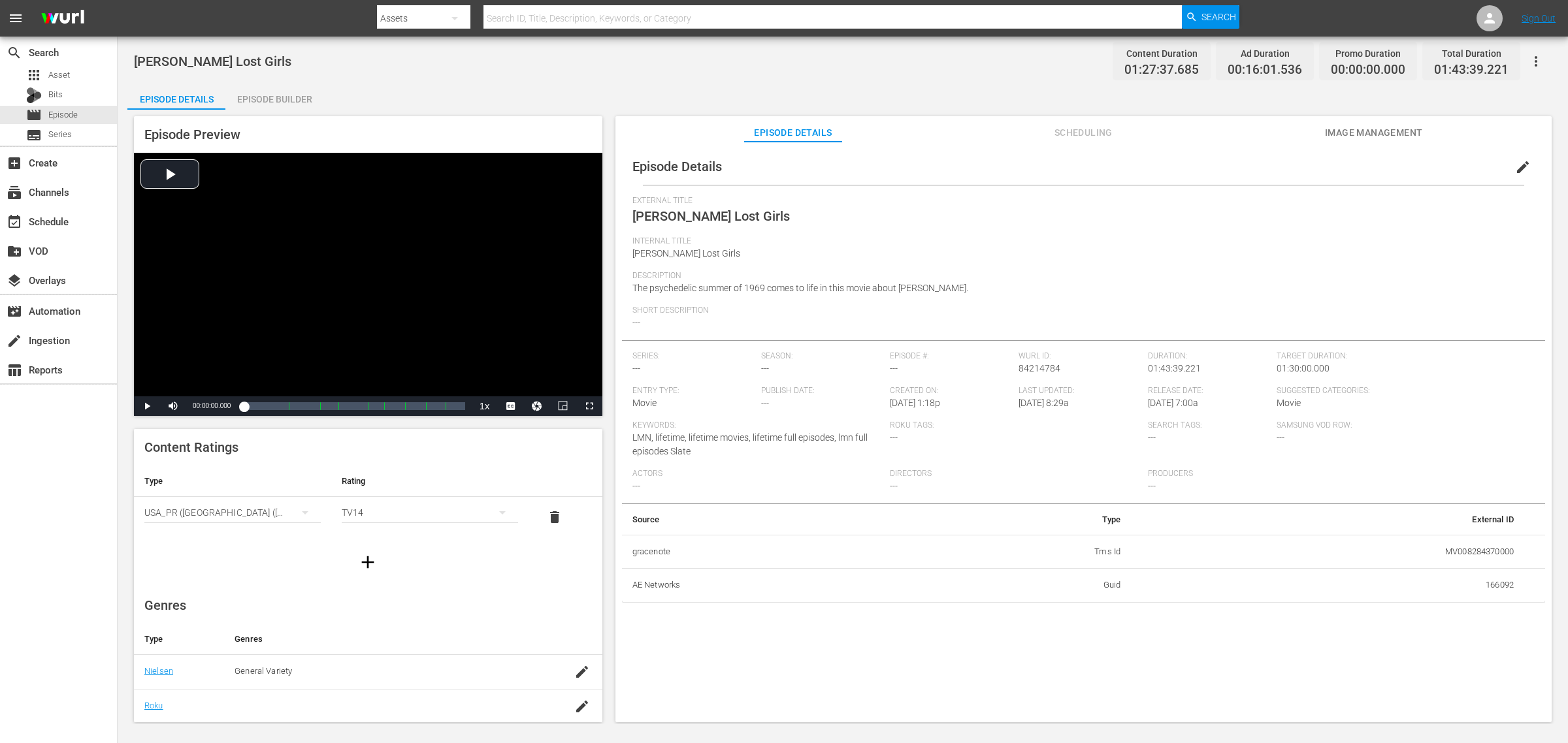
click at [856, 69] on div "[PERSON_NAME] Lost Girls Content Duration 01:27:37.685 Ad Duration 00:16:01.536…" at bounding box center [842, 60] width 1418 height 29
click at [1254, 127] on span "Image Management" at bounding box center [1374, 132] width 98 height 16
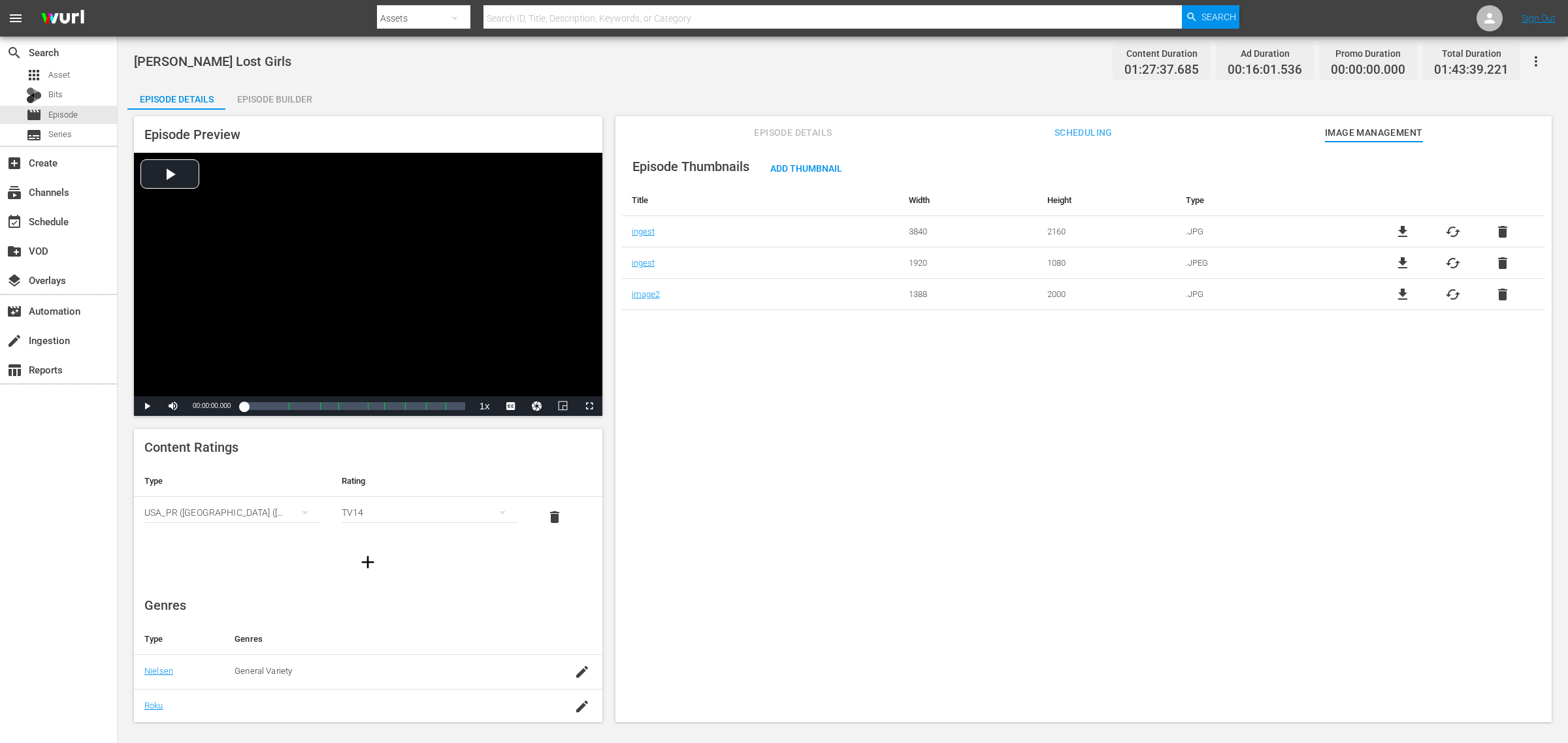
click at [270, 92] on div "Episode Builder" at bounding box center [274, 99] width 98 height 31
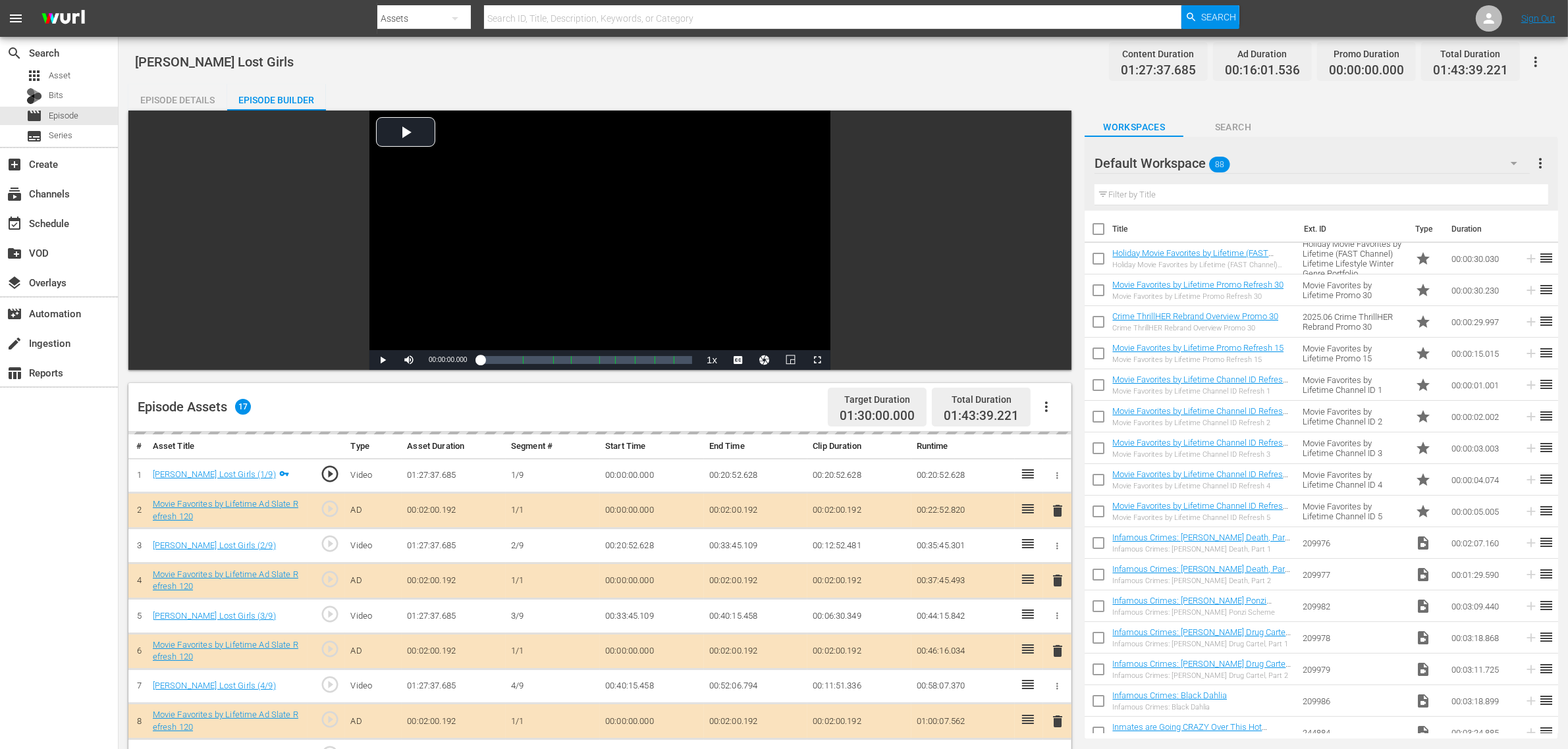
click at [708, 72] on div "[PERSON_NAME] Lost Girls Content Duration 01:27:37.685 Ad Duration 00:16:01.536…" at bounding box center [842, 61] width 1416 height 29
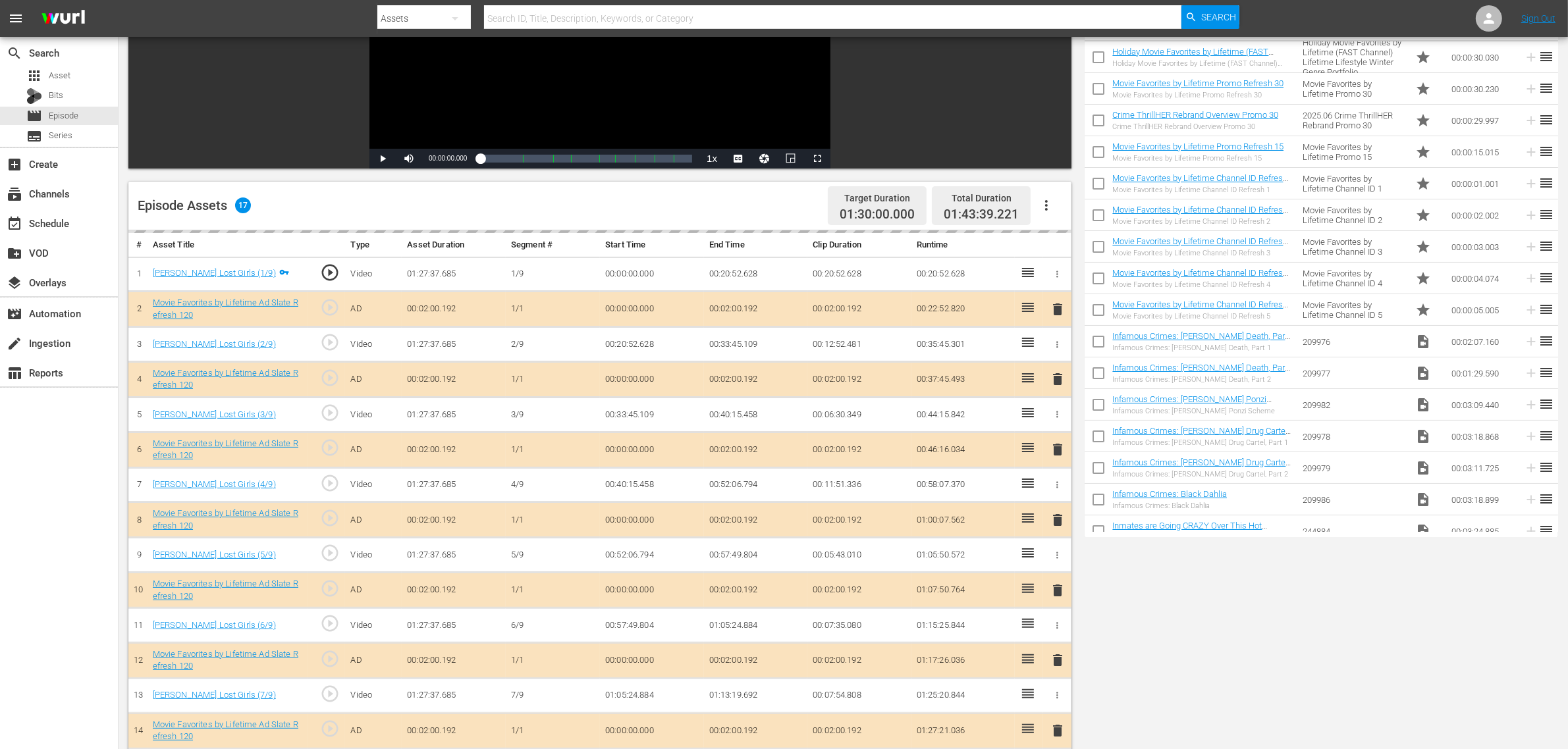
scroll to position [343, 0]
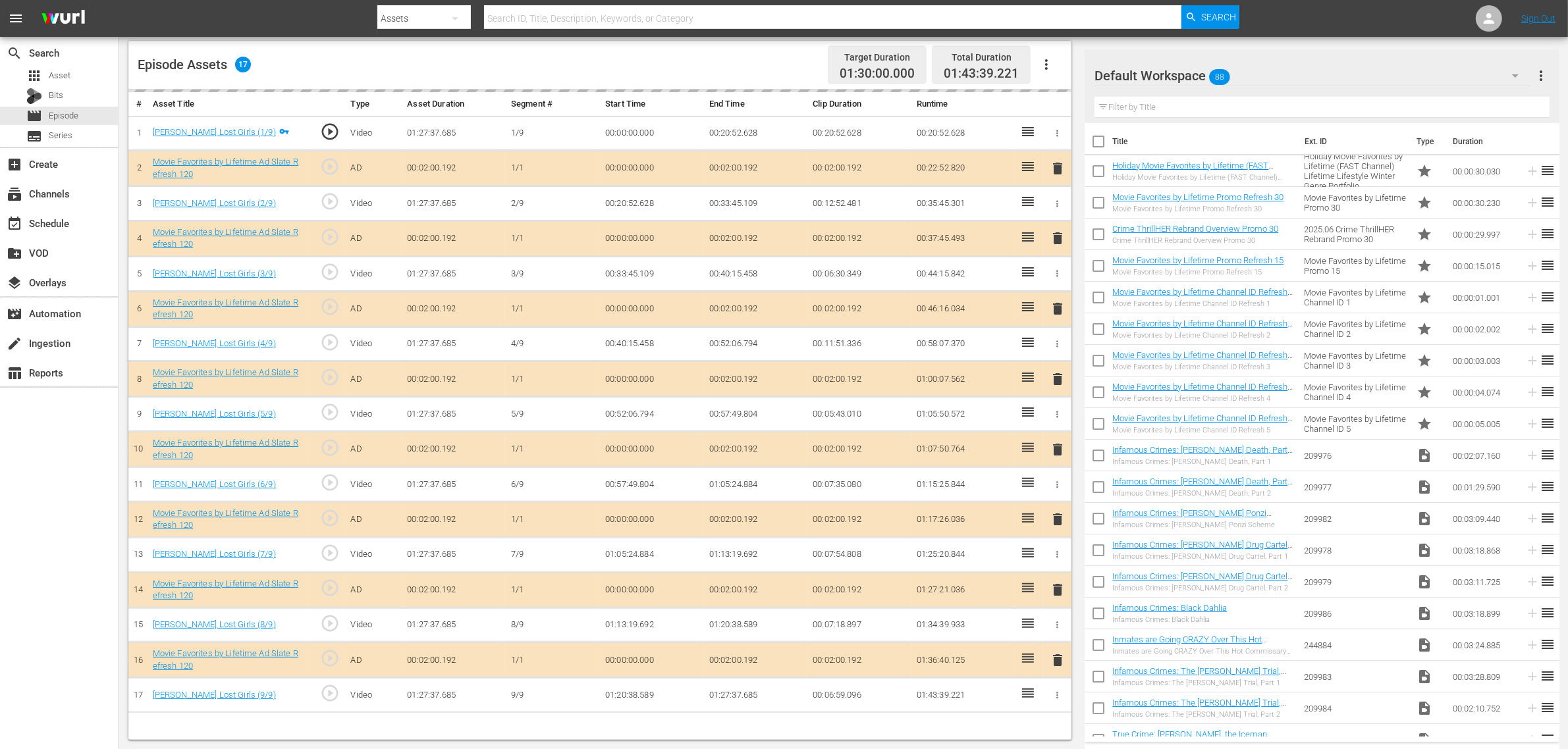
click at [1055, 382] on div "delete" at bounding box center [1057, 379] width 18 height 19
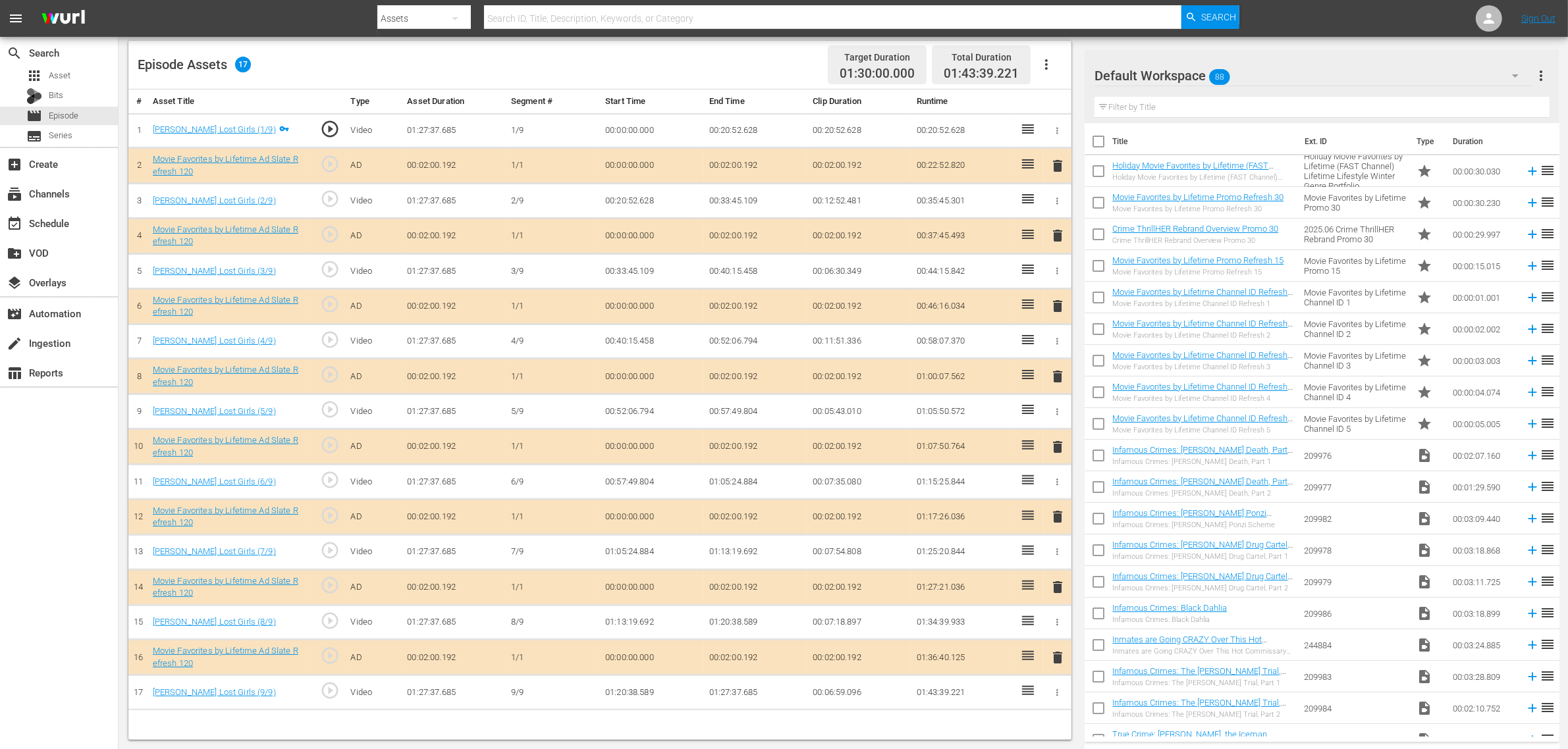
click at [1057, 380] on span "delete" at bounding box center [1057, 376] width 16 height 16
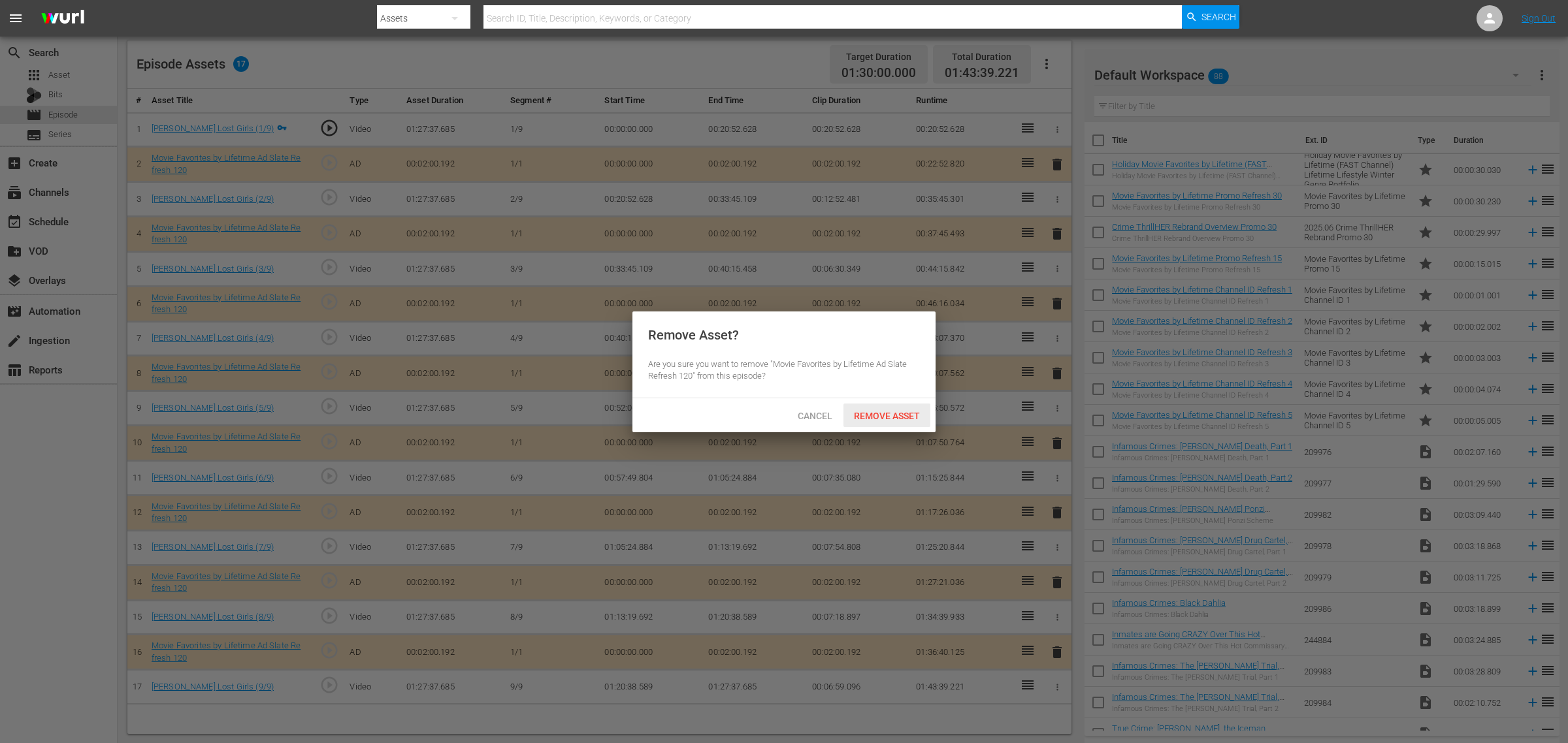
click at [910, 412] on span "Remove Asset" at bounding box center [887, 415] width 87 height 10
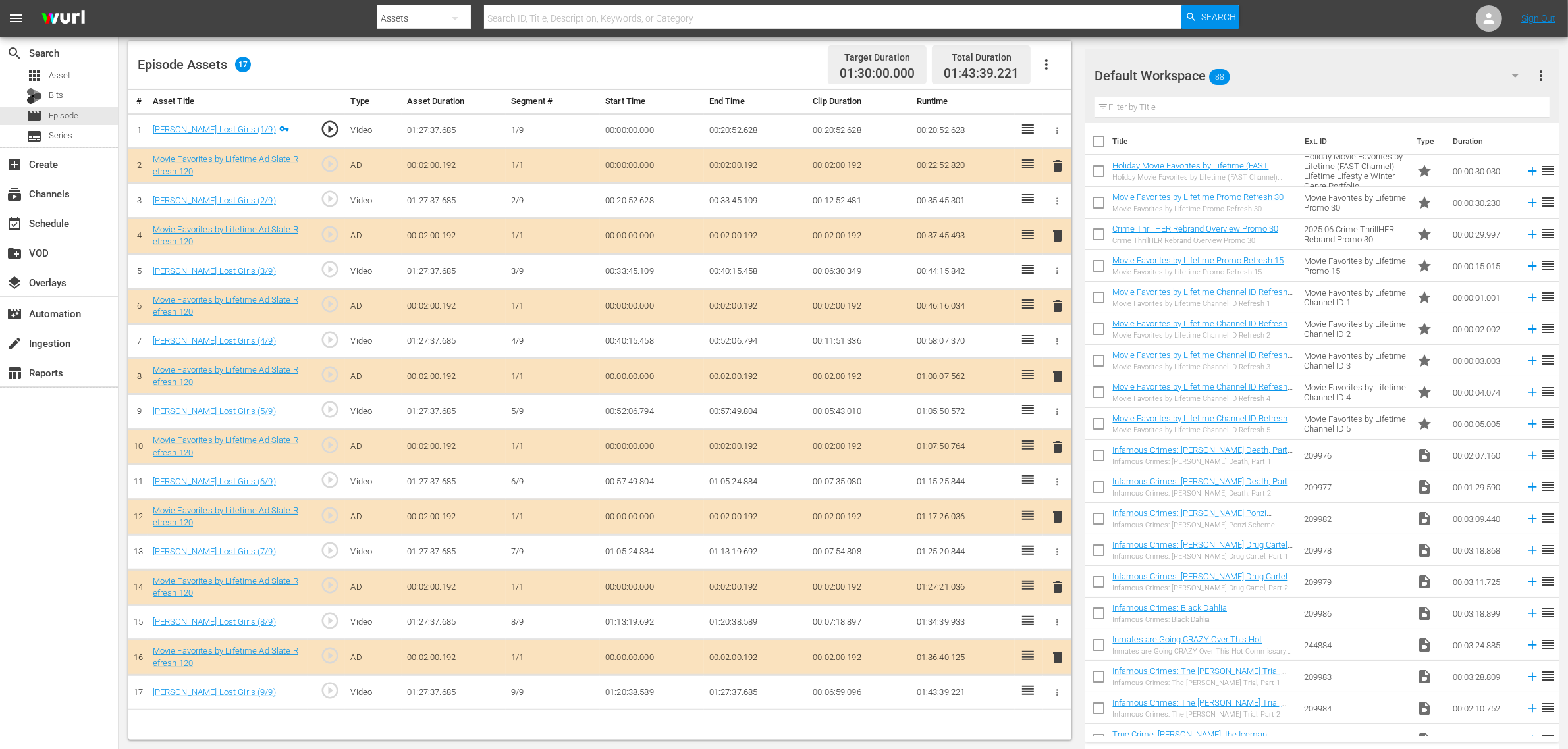
click at [1264, 16] on nav "menu Search By Assets Search ID, Title, Description, Keywords, or Category Sear…" at bounding box center [784, 18] width 1568 height 37
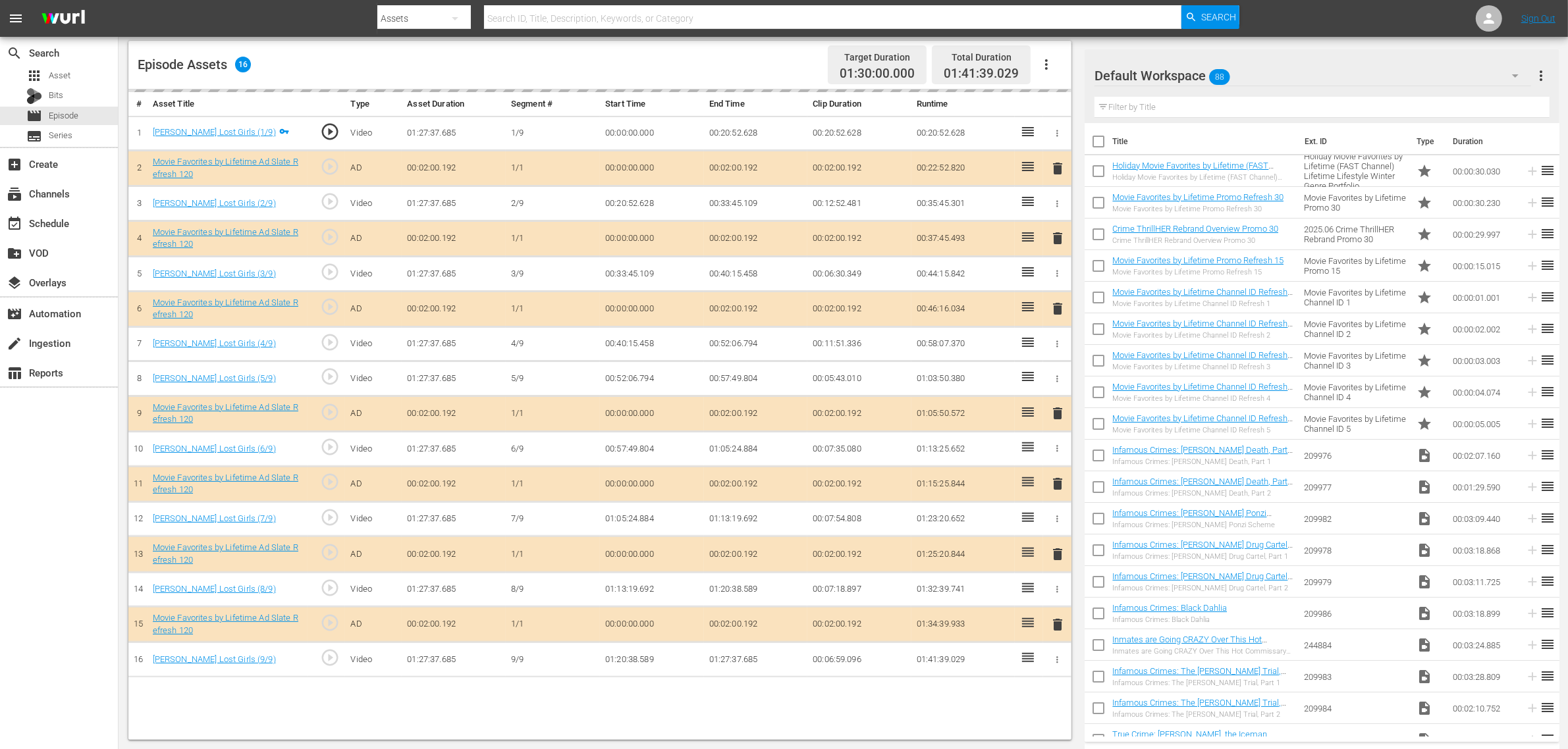
click at [762, 56] on div "Episode Assets 16 Target Duration 01:30:00.000 Total Duration 01:41:39.029" at bounding box center [599, 65] width 943 height 48
click at [1264, 13] on nav "menu Search By Assets Search ID, Title, Description, Keywords, or Category Sear…" at bounding box center [784, 18] width 1568 height 37
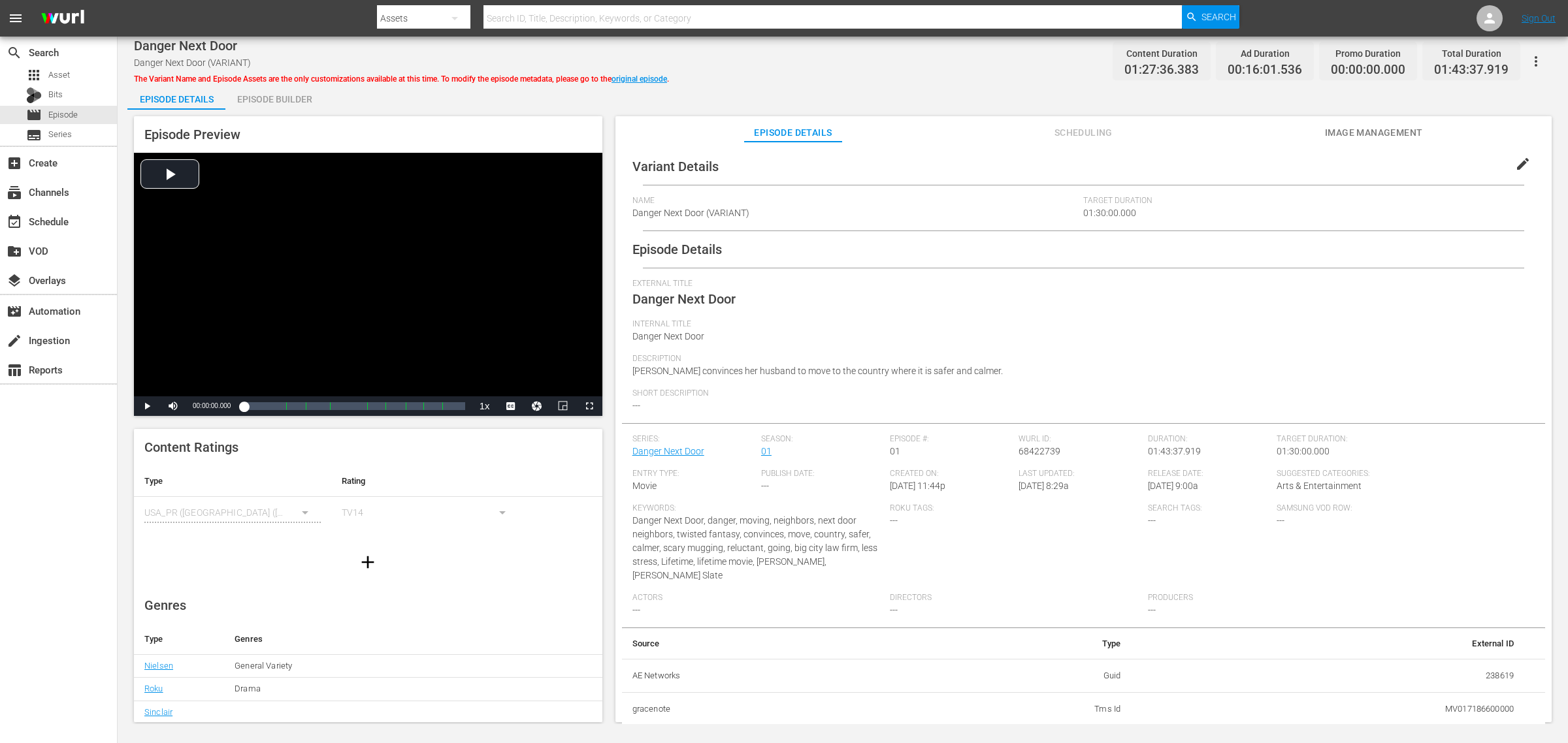
click at [933, 73] on div "Danger Next Door Danger Next Door (VARIANT) The Variant Name and Episode Assets…" at bounding box center [842, 60] width 1418 height 29
click at [1254, 125] on span "Image Management" at bounding box center [1374, 132] width 98 height 16
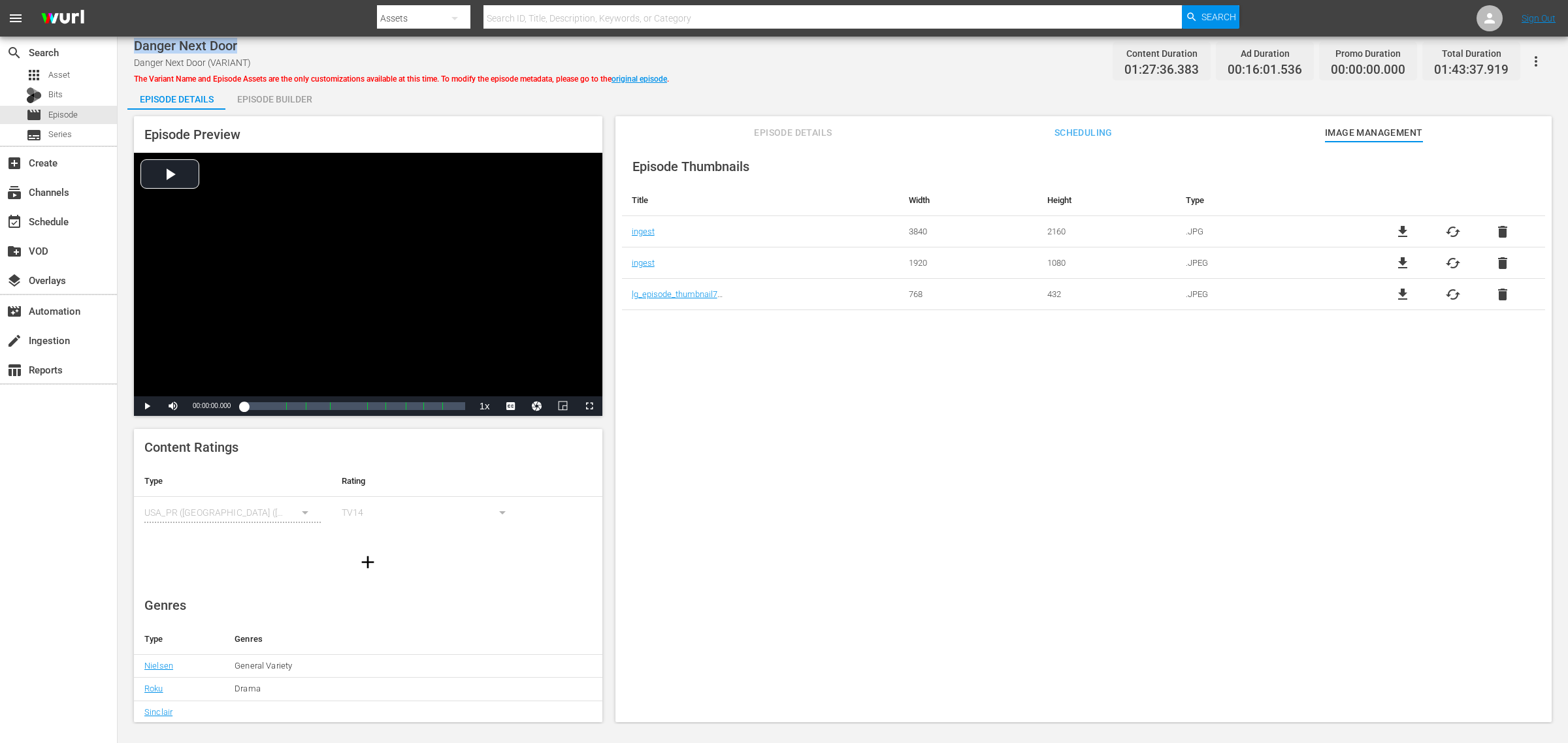
drag, startPoint x: 236, startPoint y: 43, endPoint x: 126, endPoint y: 46, distance: 110.0
click at [126, 46] on div "Danger Next Door Danger Next Door (VARIANT) The Variant Name and Episode Assets…" at bounding box center [842, 380] width 1450 height 687
copy span "Danger Next Door"
click at [787, 75] on div "Danger Next Door Danger Next Door (VARIANT) The Variant Name and Episode Assets…" at bounding box center [842, 380] width 1450 height 687
click at [655, 75] on link "original episode" at bounding box center [639, 79] width 56 height 9
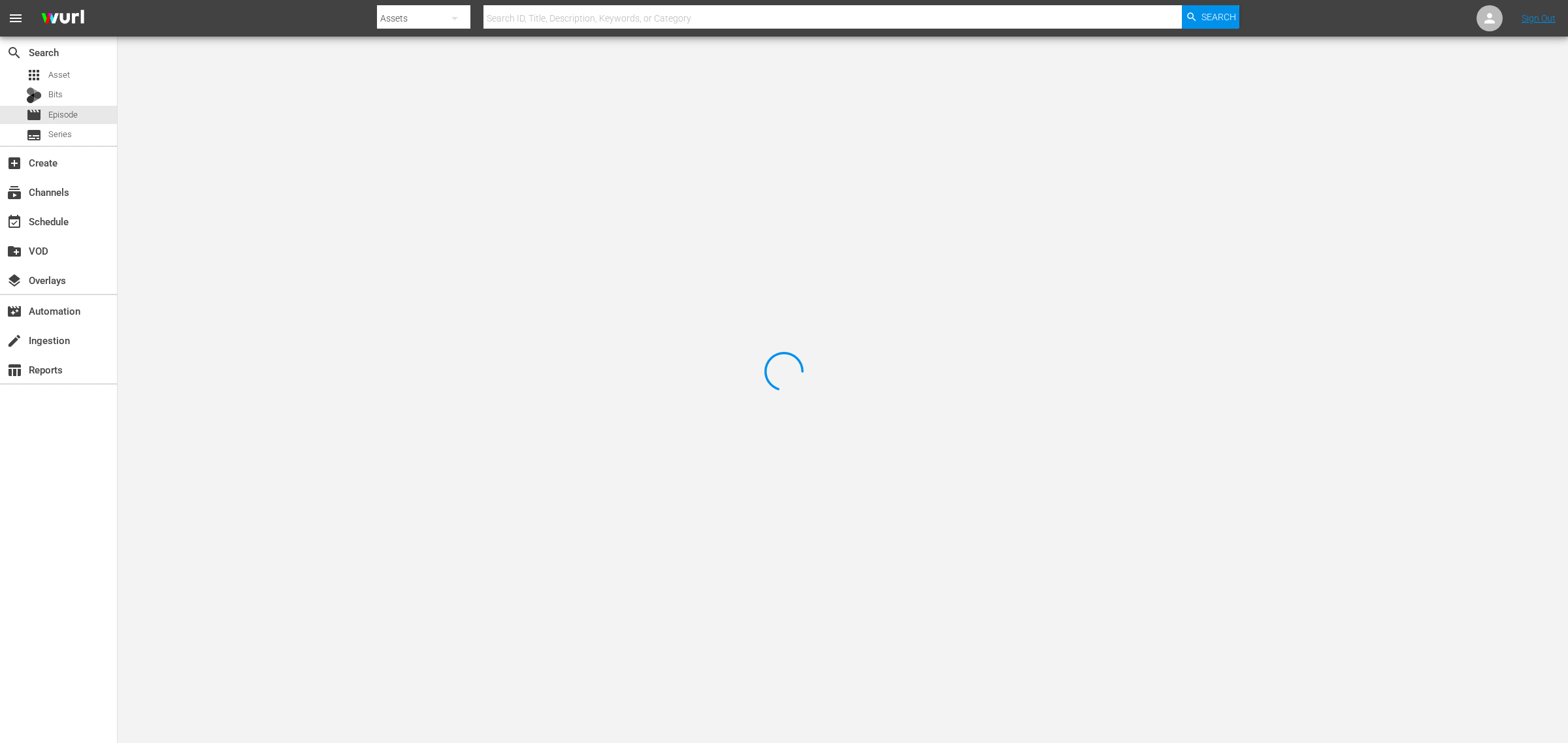
click at [869, 63] on div at bounding box center [784, 371] width 1568 height 743
click at [312, 14] on nav "menu Search By Assets Search ID, Title, Description, Keywords, or Category Sear…" at bounding box center [784, 18] width 1568 height 37
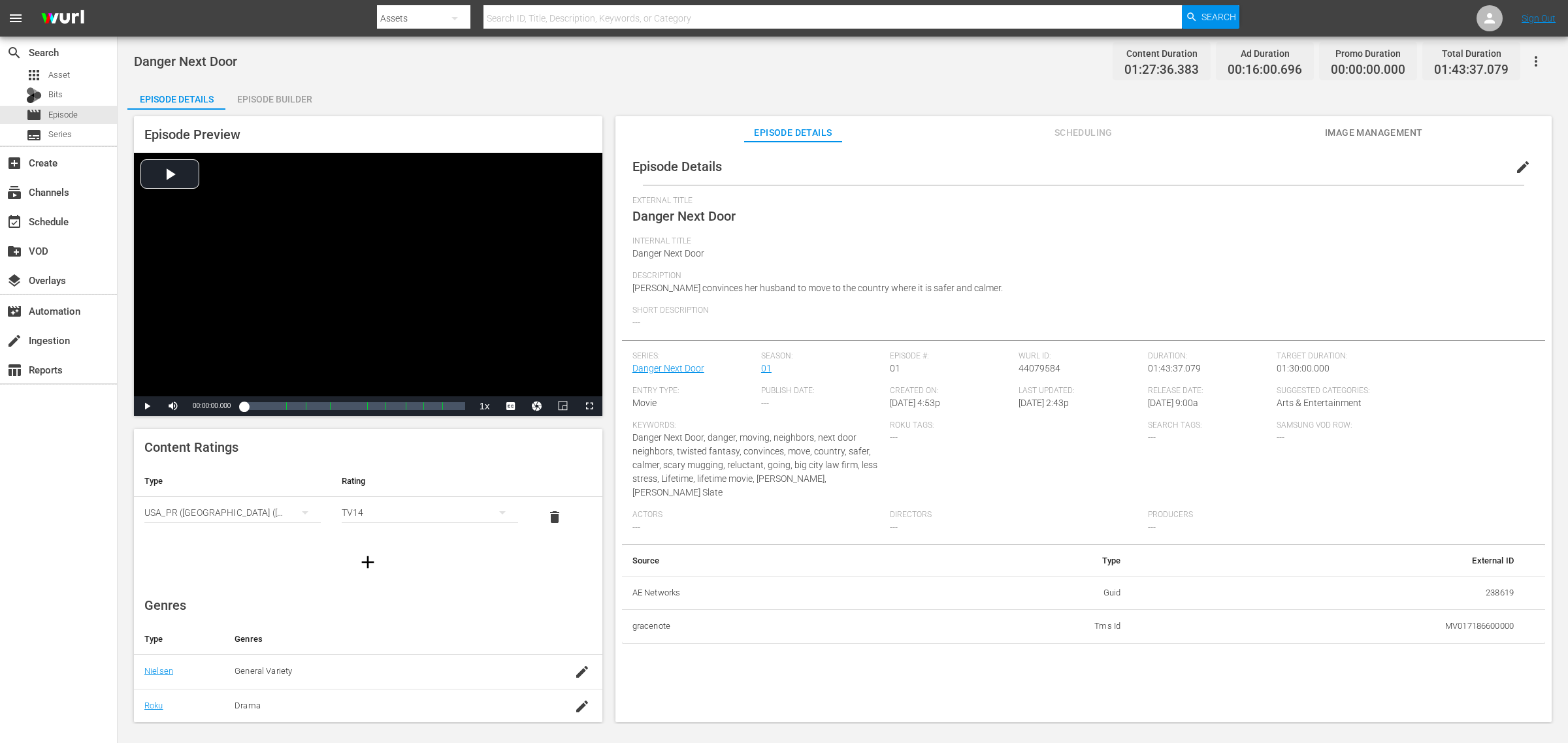
click at [1254, 136] on span "Image Management" at bounding box center [1374, 132] width 98 height 16
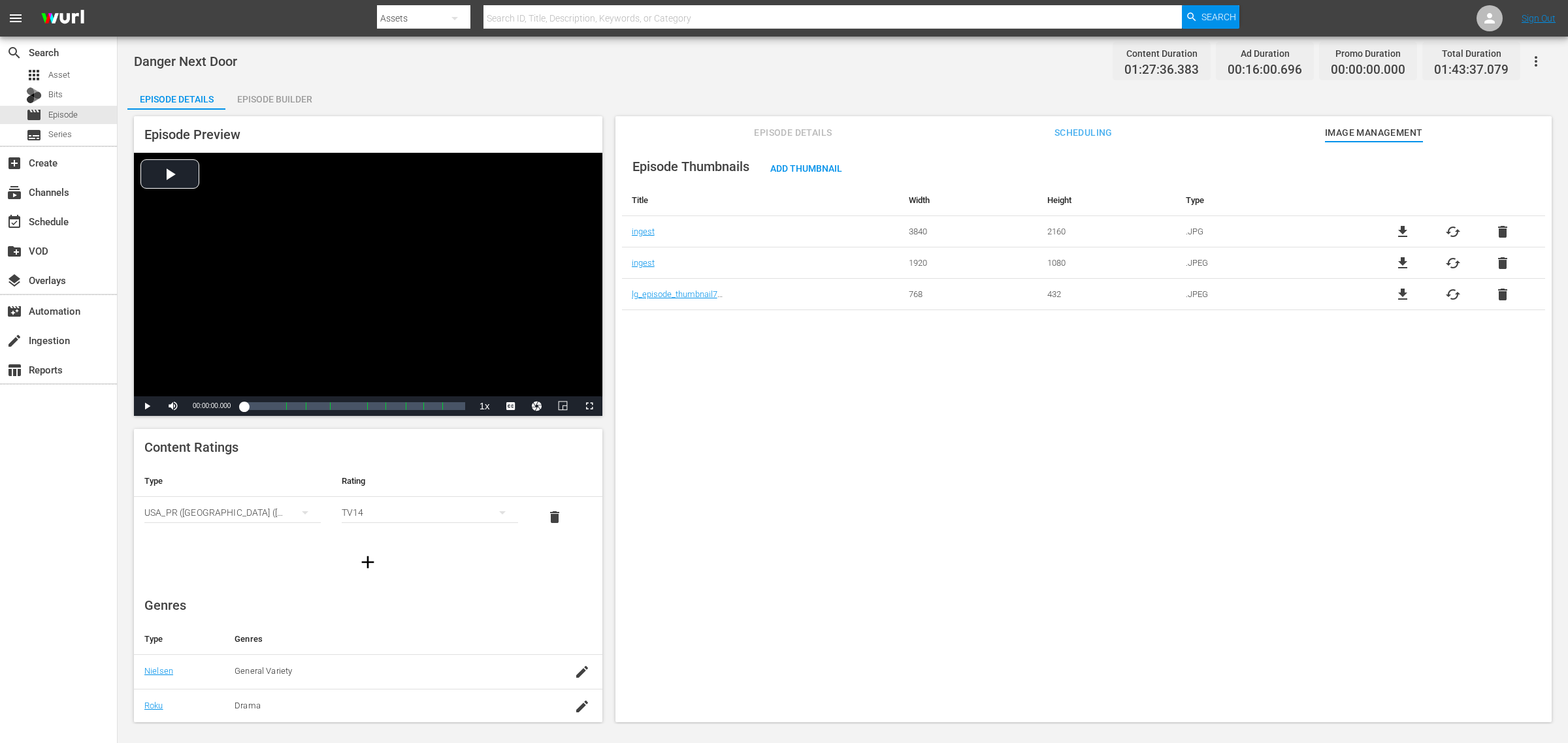
click at [855, 80] on div "Danger Next Door Content Duration 01:27:36.383 Ad Duration 00:16:00.696 Promo D…" at bounding box center [842, 380] width 1450 height 687
click at [808, 165] on span "Add Thumbnail" at bounding box center [806, 168] width 92 height 10
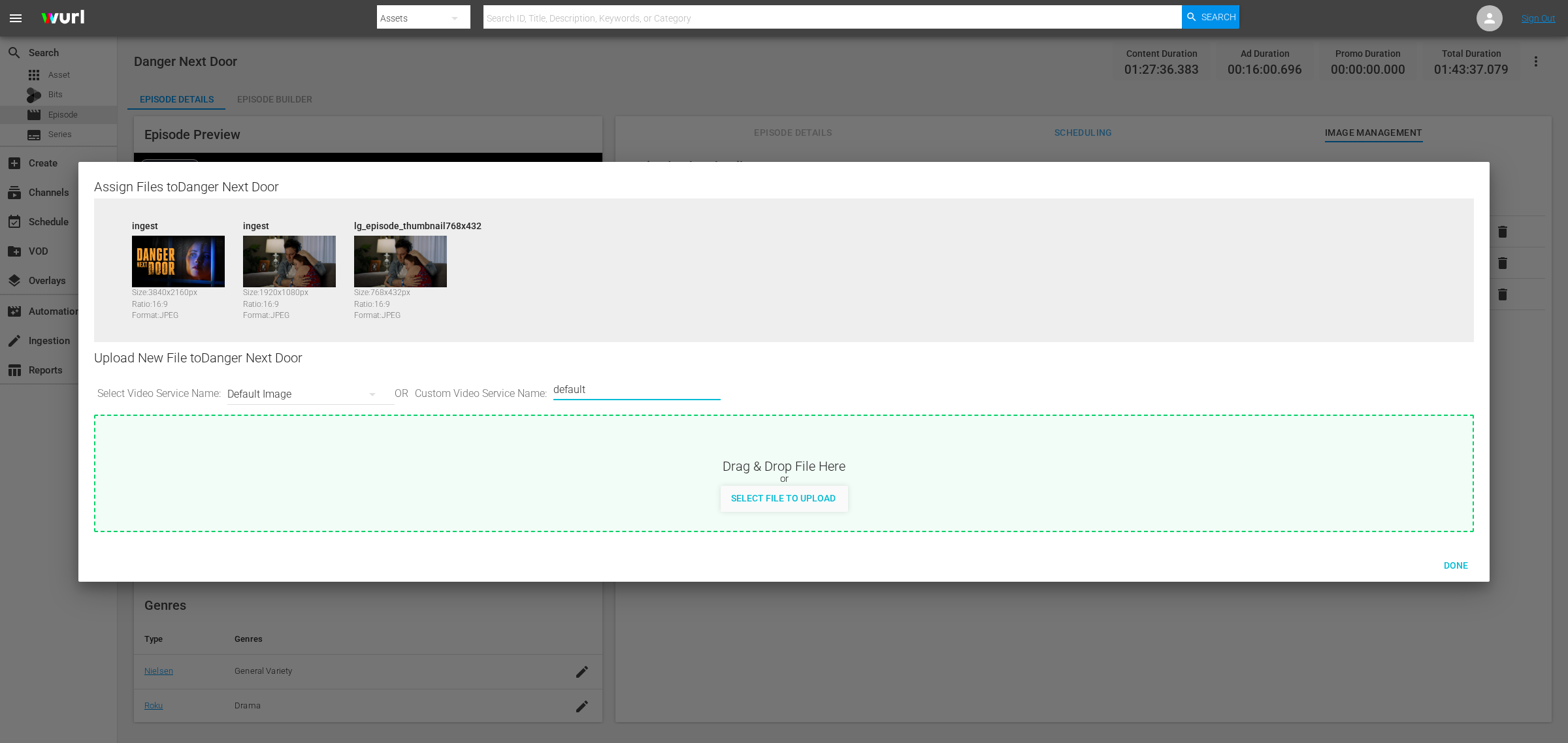
drag, startPoint x: 621, startPoint y: 383, endPoint x: 214, endPoint y: 315, distance: 412.6
click at [212, 318] on div "Assign Files to Danger Next Door Source ingest Size: 3840 x 2160 px Ratio: 16:9…" at bounding box center [784, 355] width 1380 height 354
type input "image2"
click at [1254, 565] on span "Done" at bounding box center [1456, 565] width 45 height 10
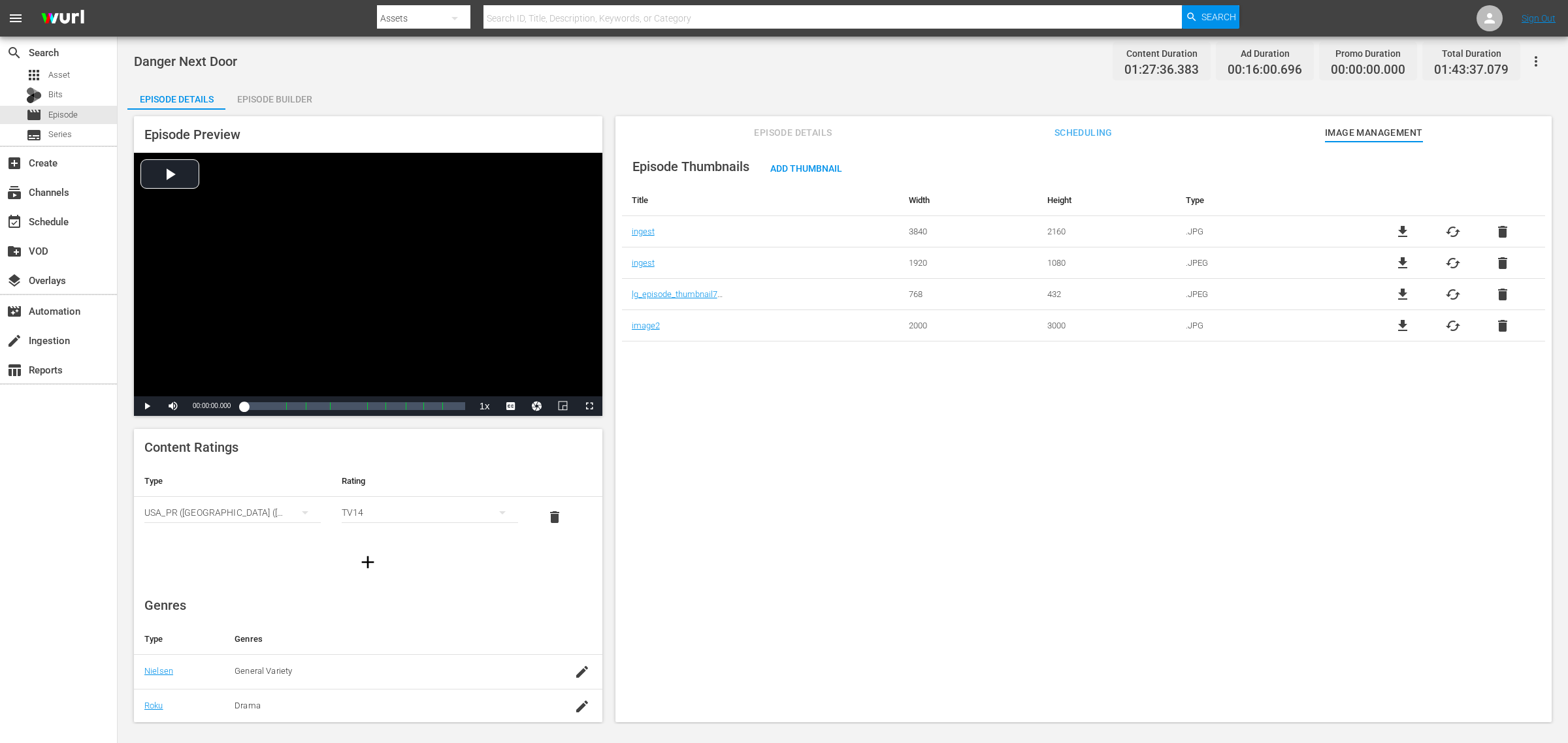
click at [877, 78] on div "Danger Next Door Content Duration 01:27:36.383 Ad Duration 00:16:00.696 Promo D…" at bounding box center [842, 380] width 1450 height 687
click at [270, 95] on div "Episode Builder" at bounding box center [274, 99] width 98 height 31
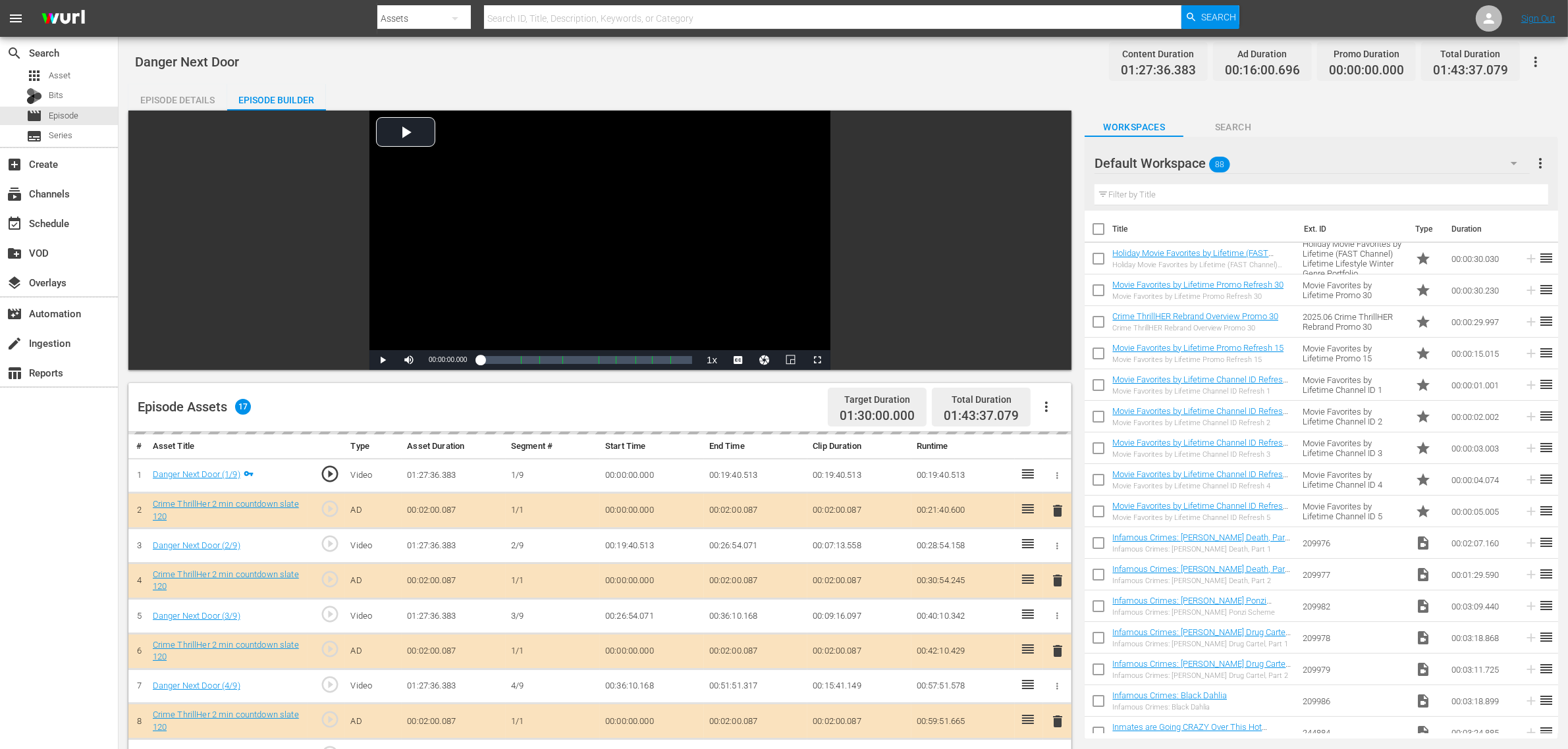
click at [517, 58] on div "Danger Next Door Content Duration 01:27:36.383 Ad Duration 00:16:00.696 Promo D…" at bounding box center [842, 61] width 1416 height 29
click at [959, 70] on div "Danger Next Door Content Duration 01:27:36.383 Ad Duration 00:16:00.696 Promo D…" at bounding box center [842, 61] width 1416 height 29
click at [166, 84] on div "Episode Details" at bounding box center [178, 100] width 99 height 31
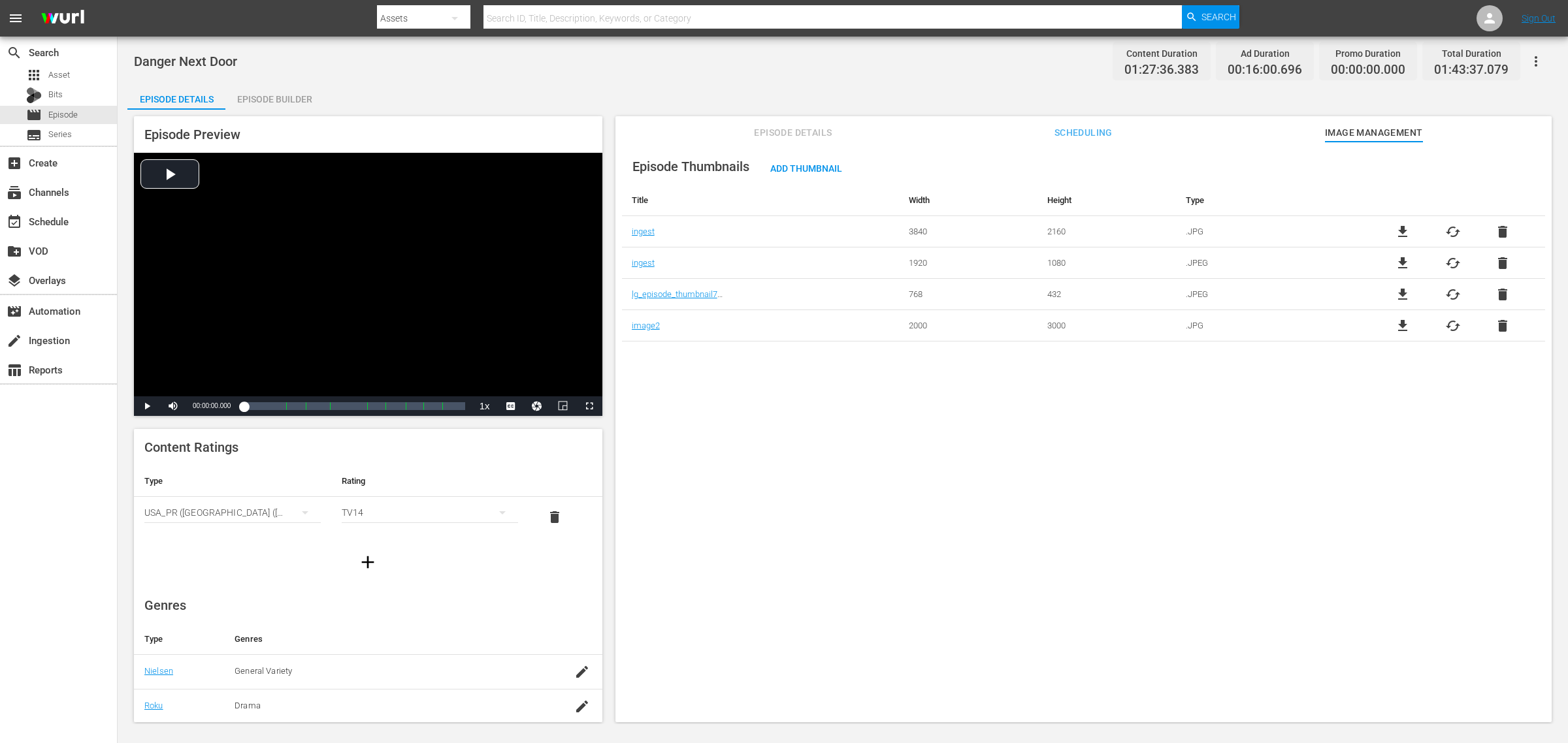
click at [468, 69] on div "Danger Next Door Content Duration 01:27:36.383 Ad Duration 00:16:00.696 Promo D…" at bounding box center [842, 60] width 1418 height 29
click at [868, 77] on div "Danger Next Door Content Duration 01:27:36.383 Ad Duration 00:16:00.696 Promo D…" at bounding box center [842, 380] width 1450 height 687
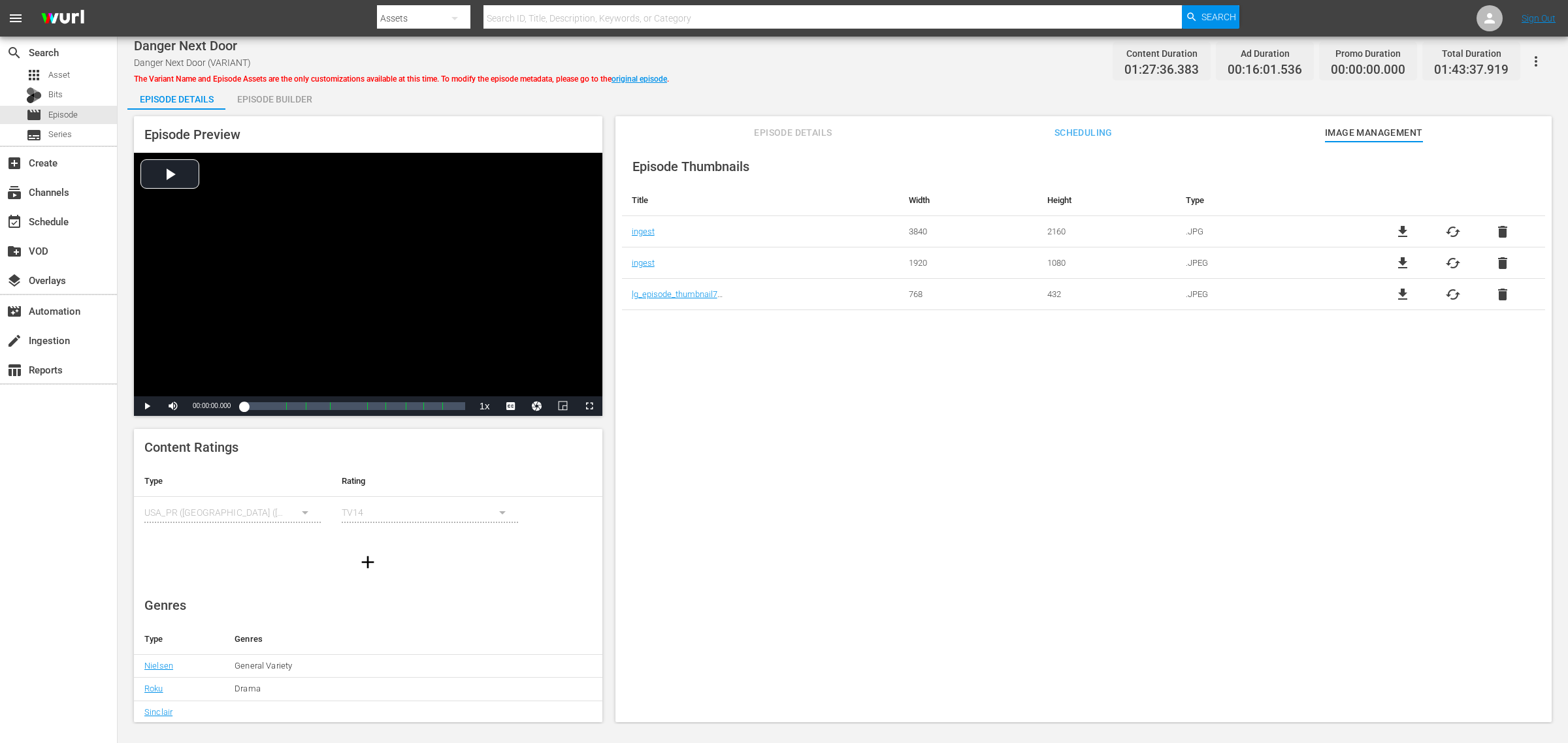
click at [276, 89] on div "Episode Builder" at bounding box center [274, 99] width 98 height 31
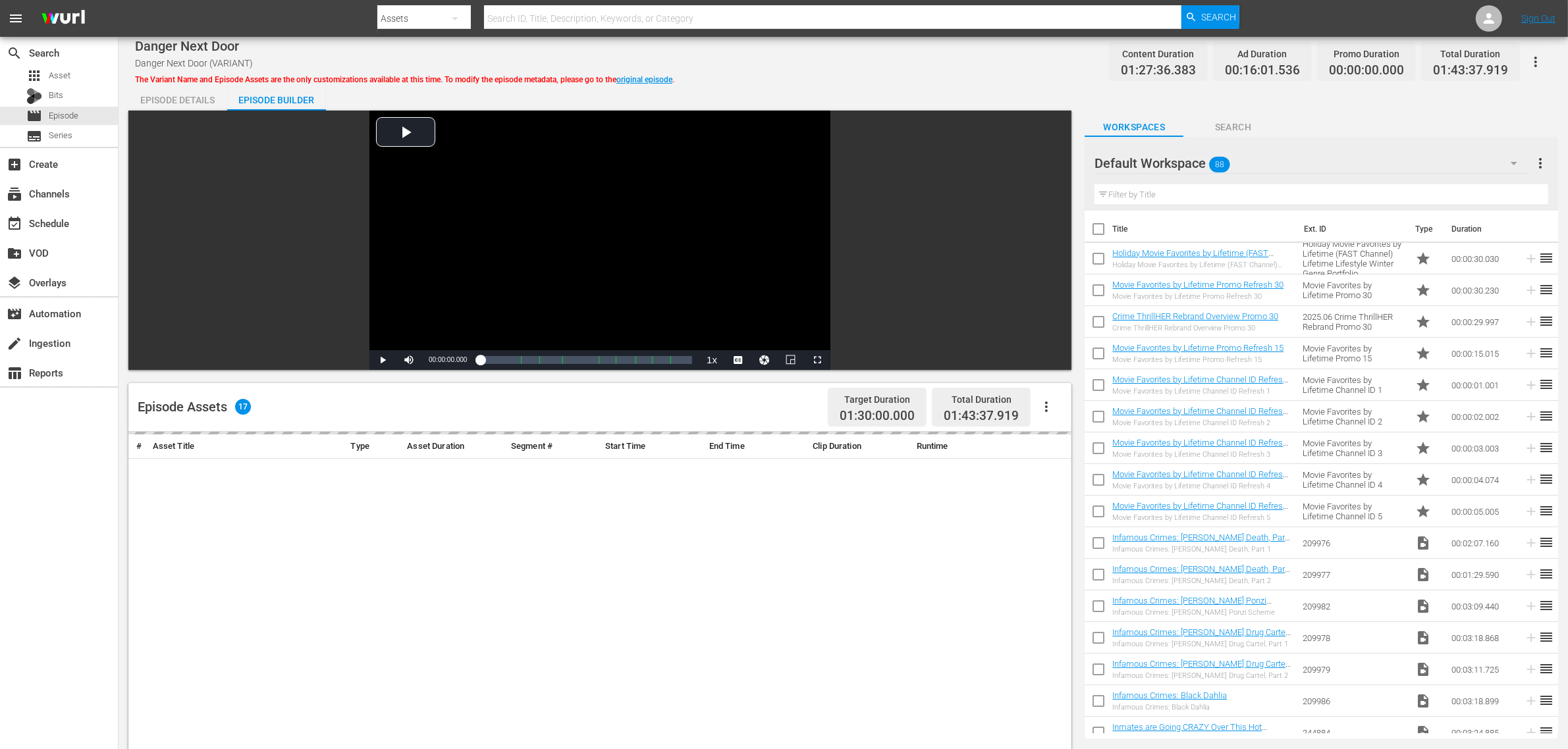
click at [982, 67] on div "Danger Next Door Danger Next Door (VARIANT) The Variant Name and Episode Assets…" at bounding box center [842, 61] width 1416 height 29
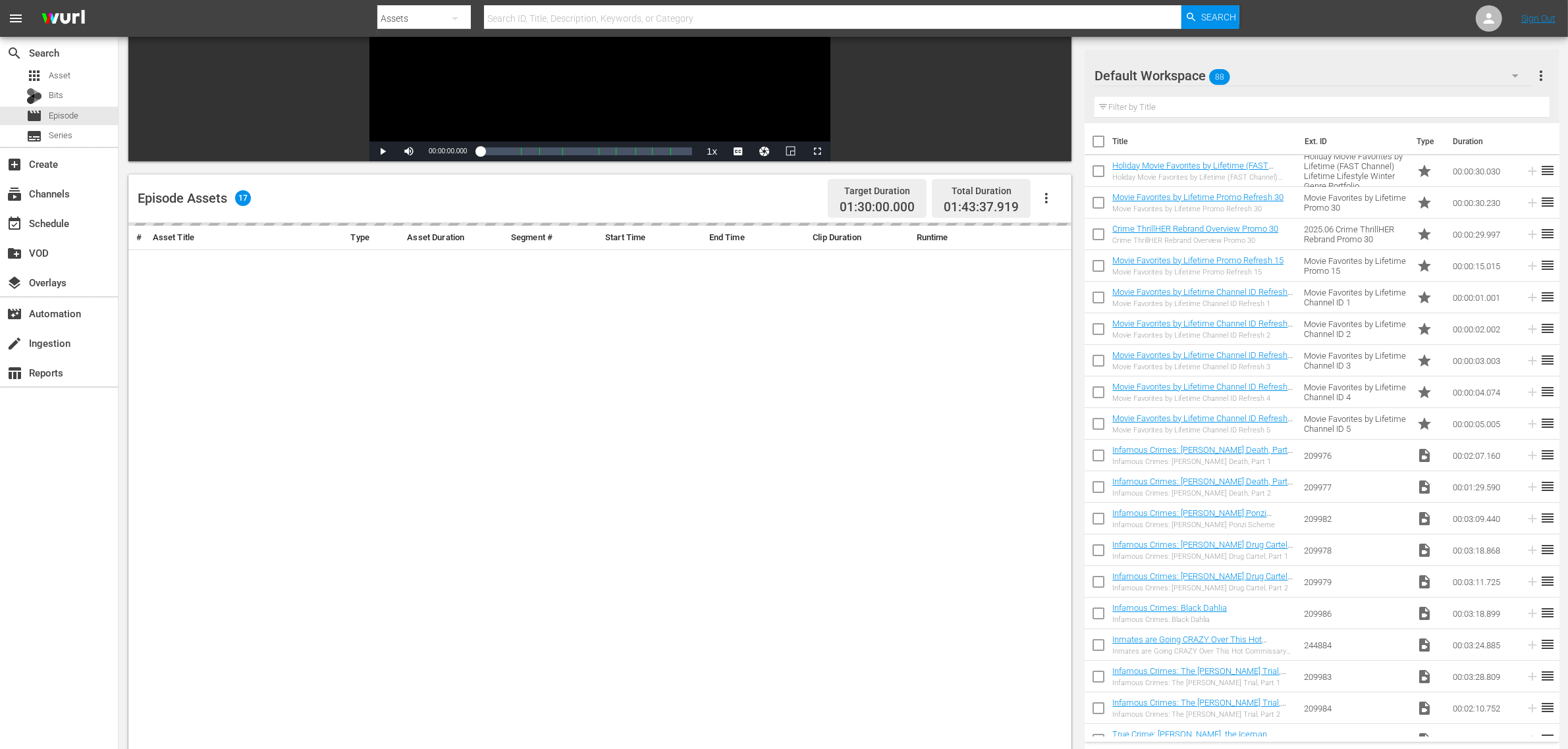
scroll to position [329, 0]
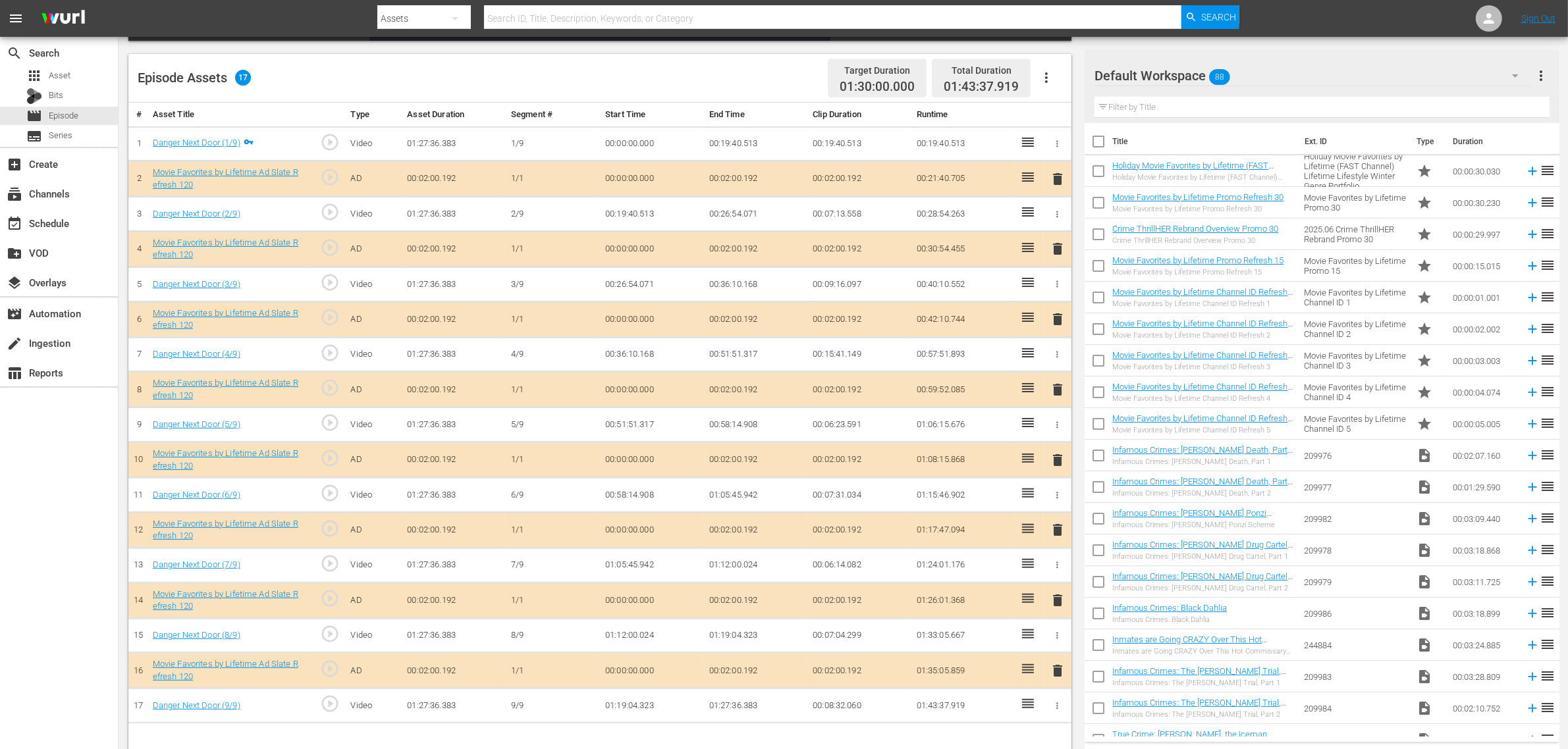
click at [1055, 393] on span "delete" at bounding box center [1057, 389] width 16 height 16
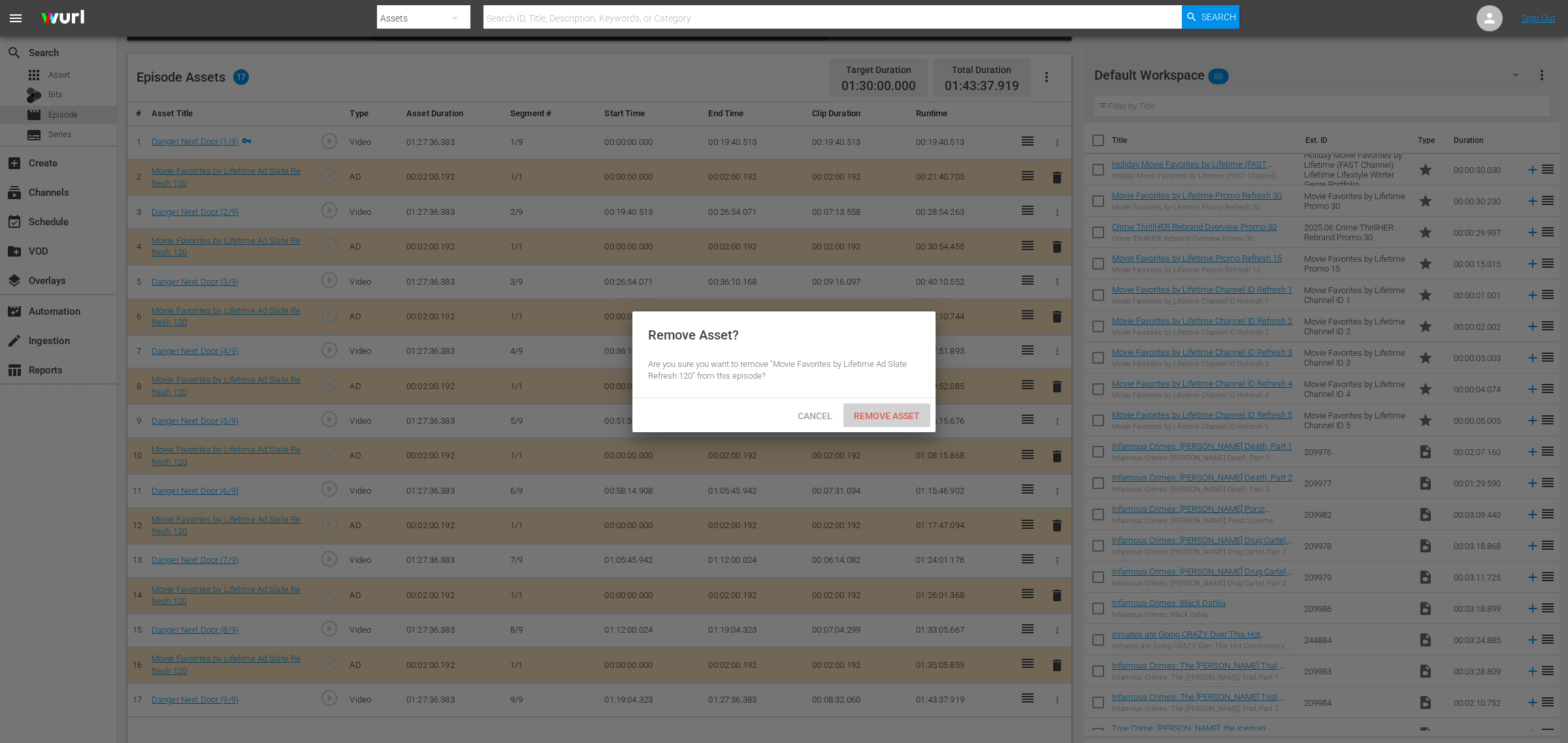
click at [911, 411] on span "Remove Asset" at bounding box center [887, 415] width 87 height 10
